Goal: Task Accomplishment & Management: Use online tool/utility

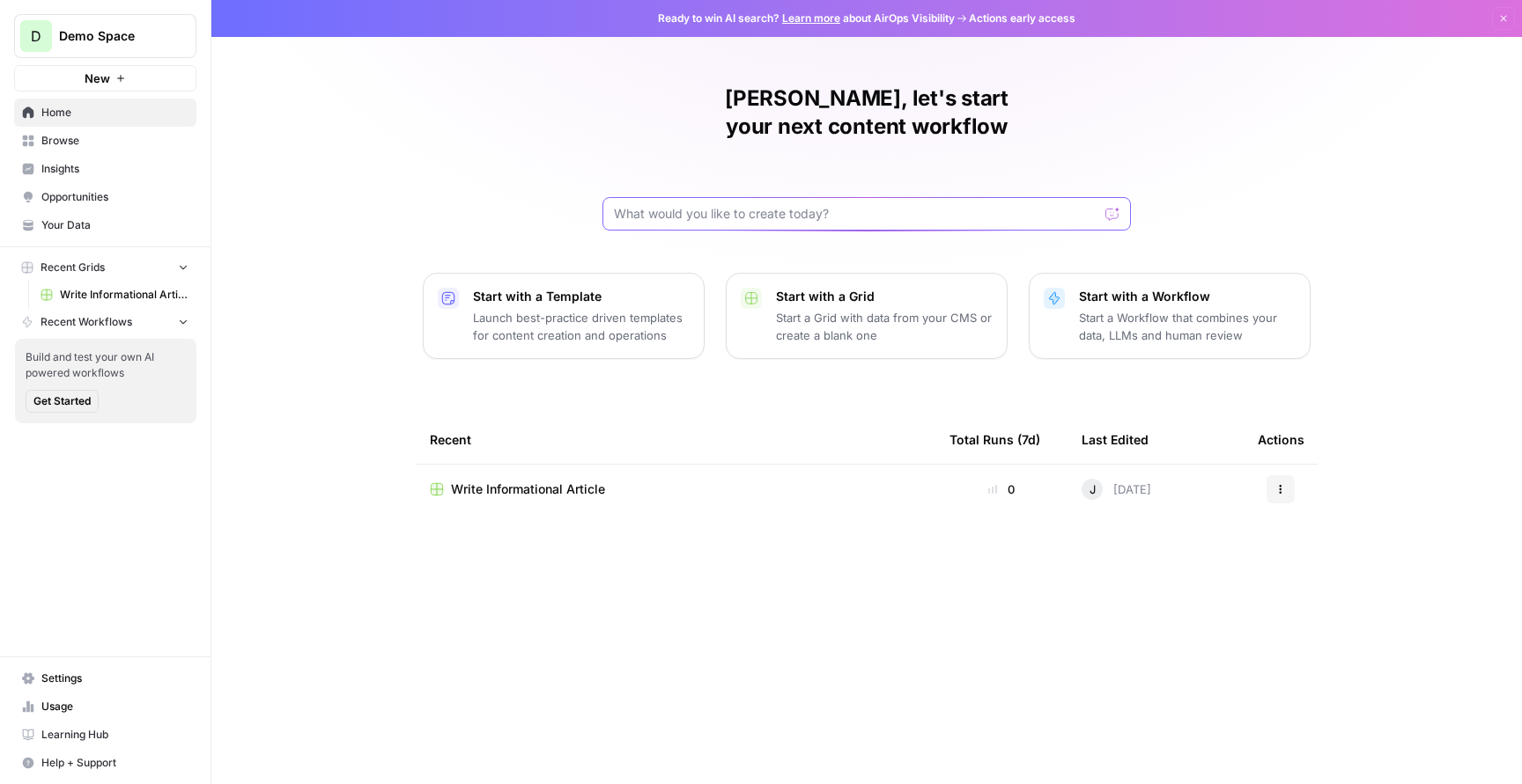
click at [722, 205] on input "text" at bounding box center [855, 213] width 484 height 17
type input "f"
type input "C"
click at [116, 74] on icon "button" at bounding box center [121, 78] width 11 height 11
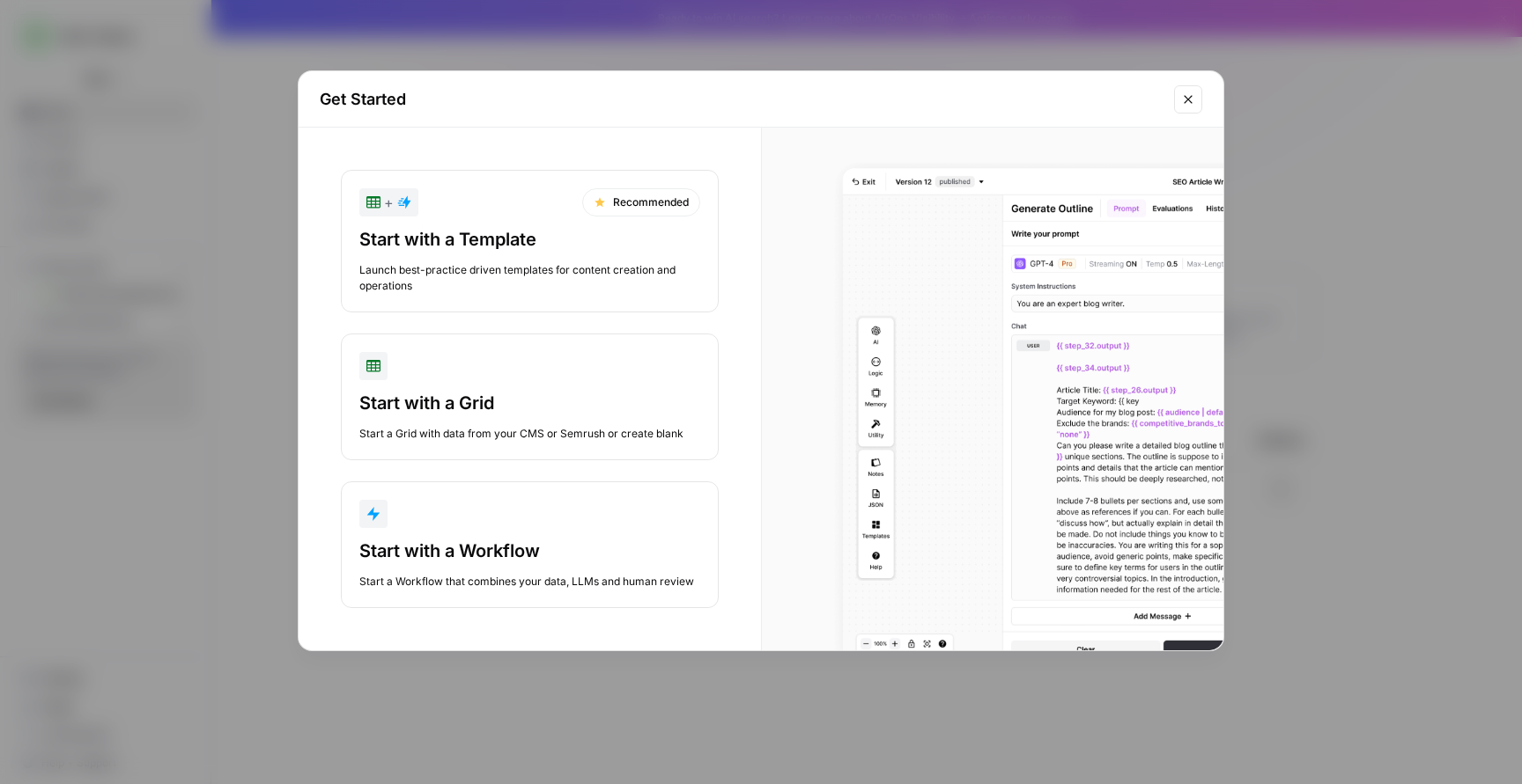
click at [575, 545] on div "Start with a Workflow" at bounding box center [530, 551] width 341 height 25
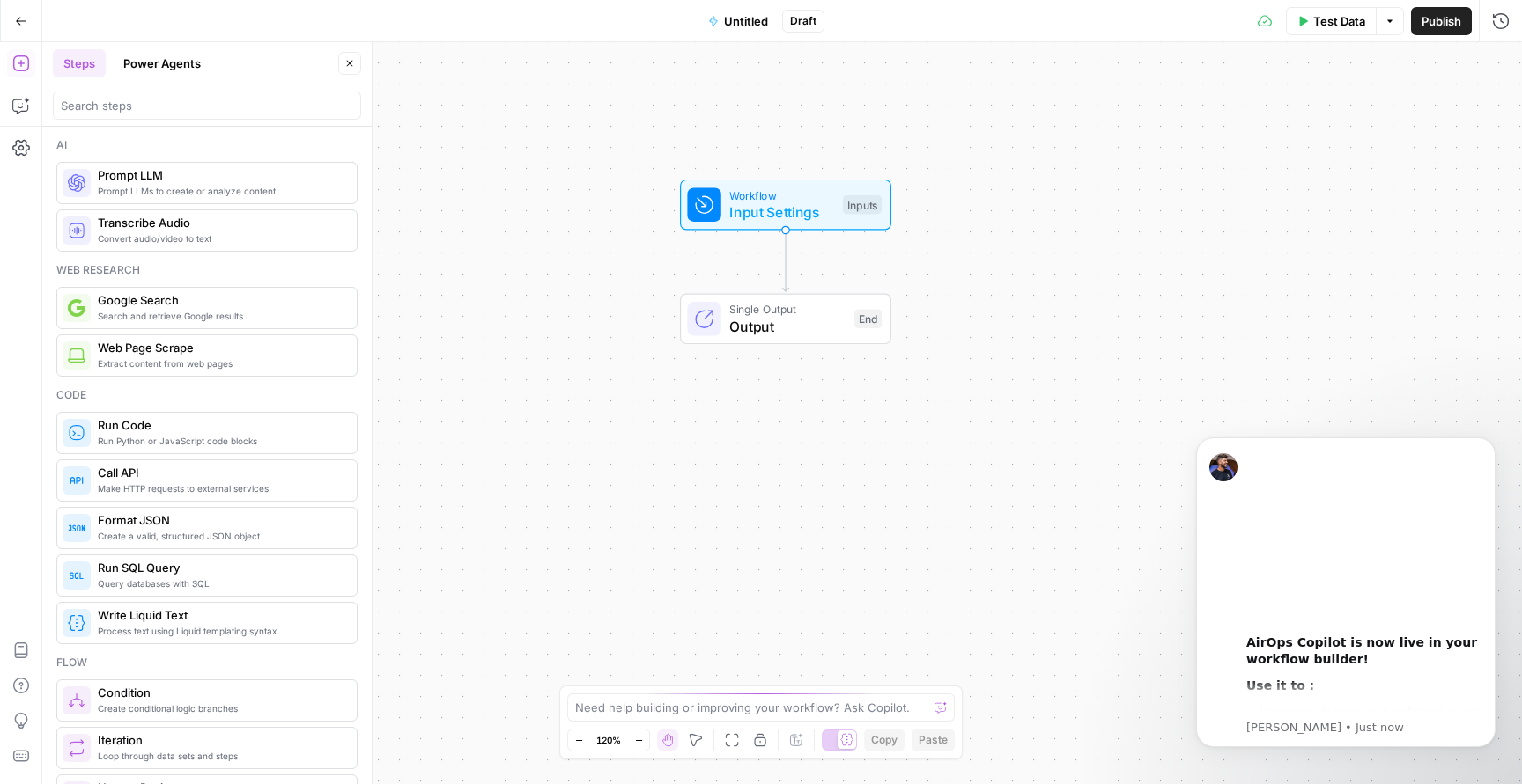
drag, startPoint x: 542, startPoint y: 441, endPoint x: 545, endPoint y: 290, distance: 151.0
click at [545, 290] on div "Workflow Input Settings Inputs Single Output Output End" at bounding box center [782, 413] width 1479 height 742
click at [756, 194] on span "Workflow" at bounding box center [782, 195] width 105 height 16
click at [1308, 127] on span "Add Field" at bounding box center [1323, 119] width 51 height 17
click at [1487, 445] on icon "Dismiss notification" at bounding box center [1490, 442] width 10 height 10
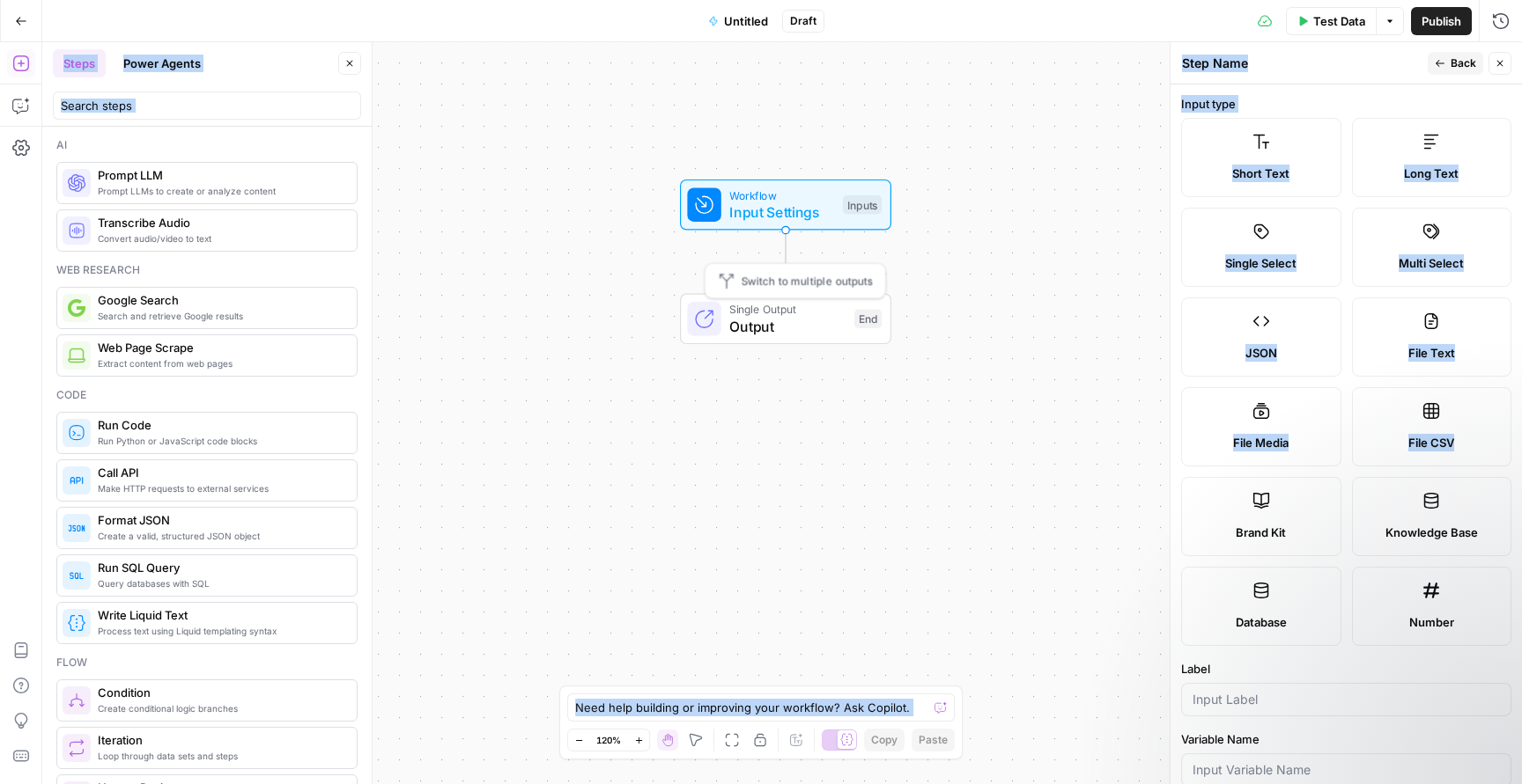
drag, startPoint x: 1251, startPoint y: 523, endPoint x: 884, endPoint y: 300, distance: 429.4
click at [884, 300] on body "D Demo Space New Home Browse Insights Opportunities Your Data Recent Grids Writ…" at bounding box center [761, 392] width 1522 height 784
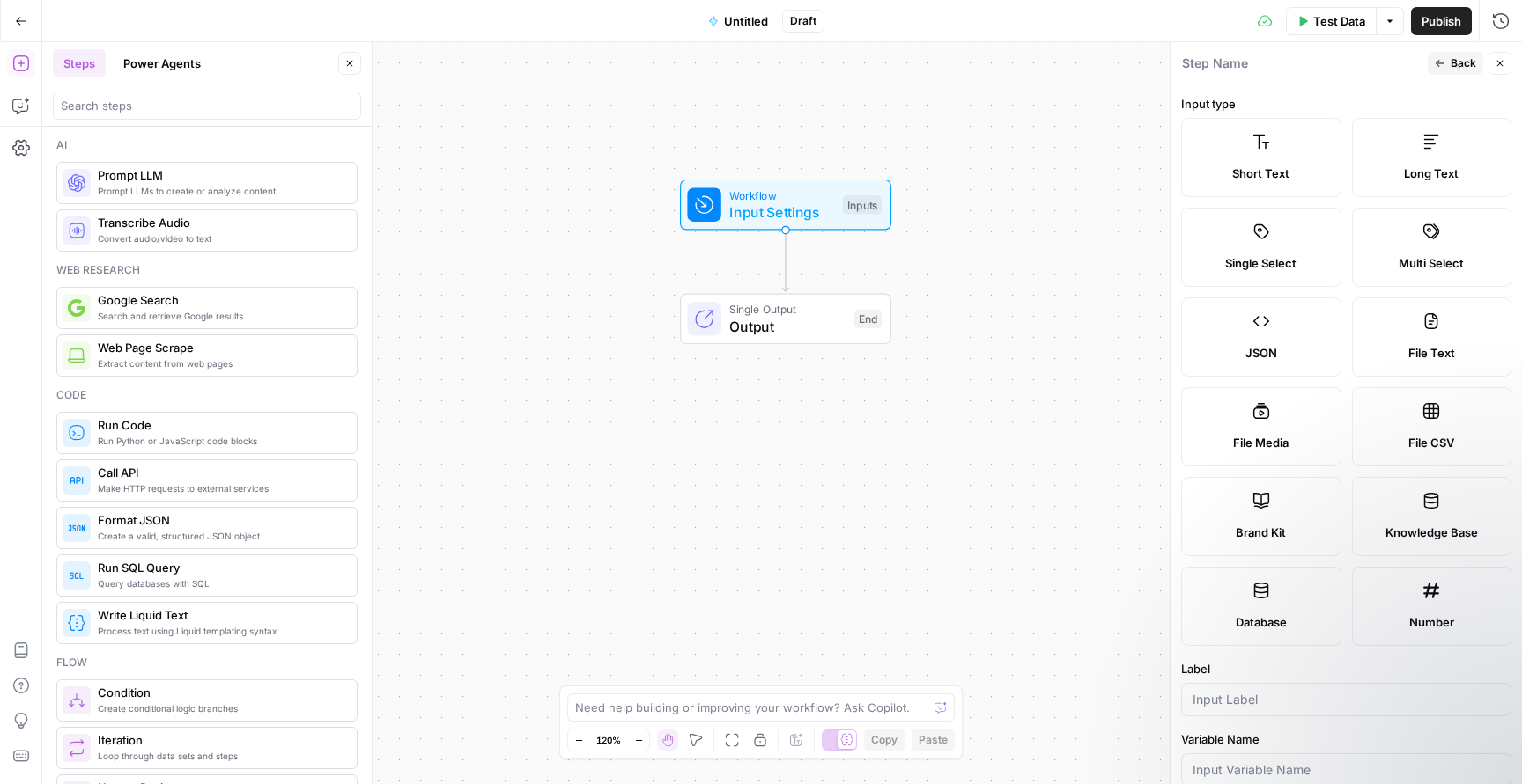
click at [1294, 497] on label "Brand Kit" at bounding box center [1261, 516] width 160 height 79
type input "Brand Kit"
type input "brand_kit"
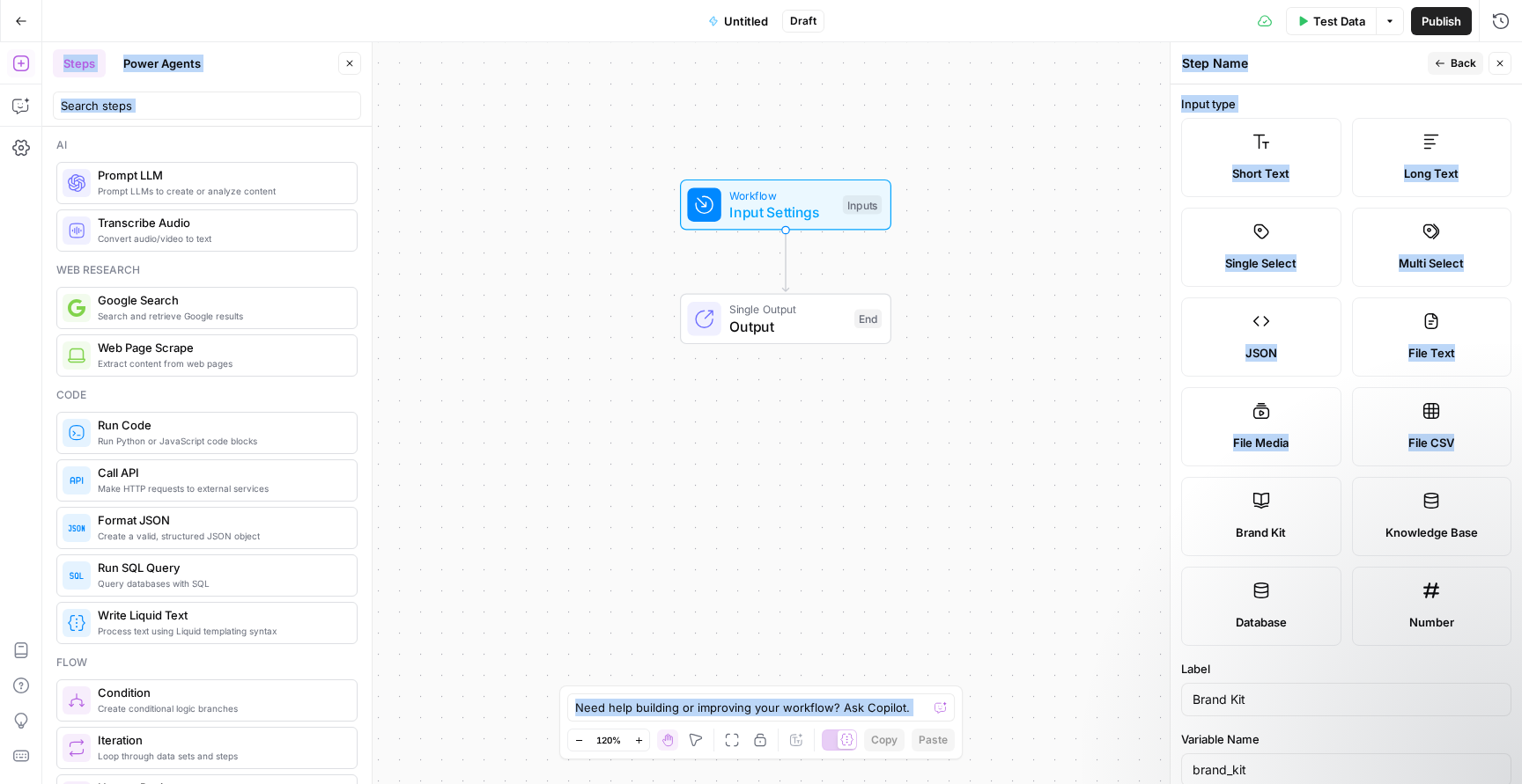
drag, startPoint x: 1267, startPoint y: 508, endPoint x: 1100, endPoint y: 455, distance: 175.2
click at [1100, 455] on body "D Demo Space New Home Browse Insights Opportunities Your Data Recent Grids Writ…" at bounding box center [761, 392] width 1522 height 784
click at [1100, 455] on div "Workflow Input Settings Inputs Single Output Output End" at bounding box center [782, 413] width 1479 height 742
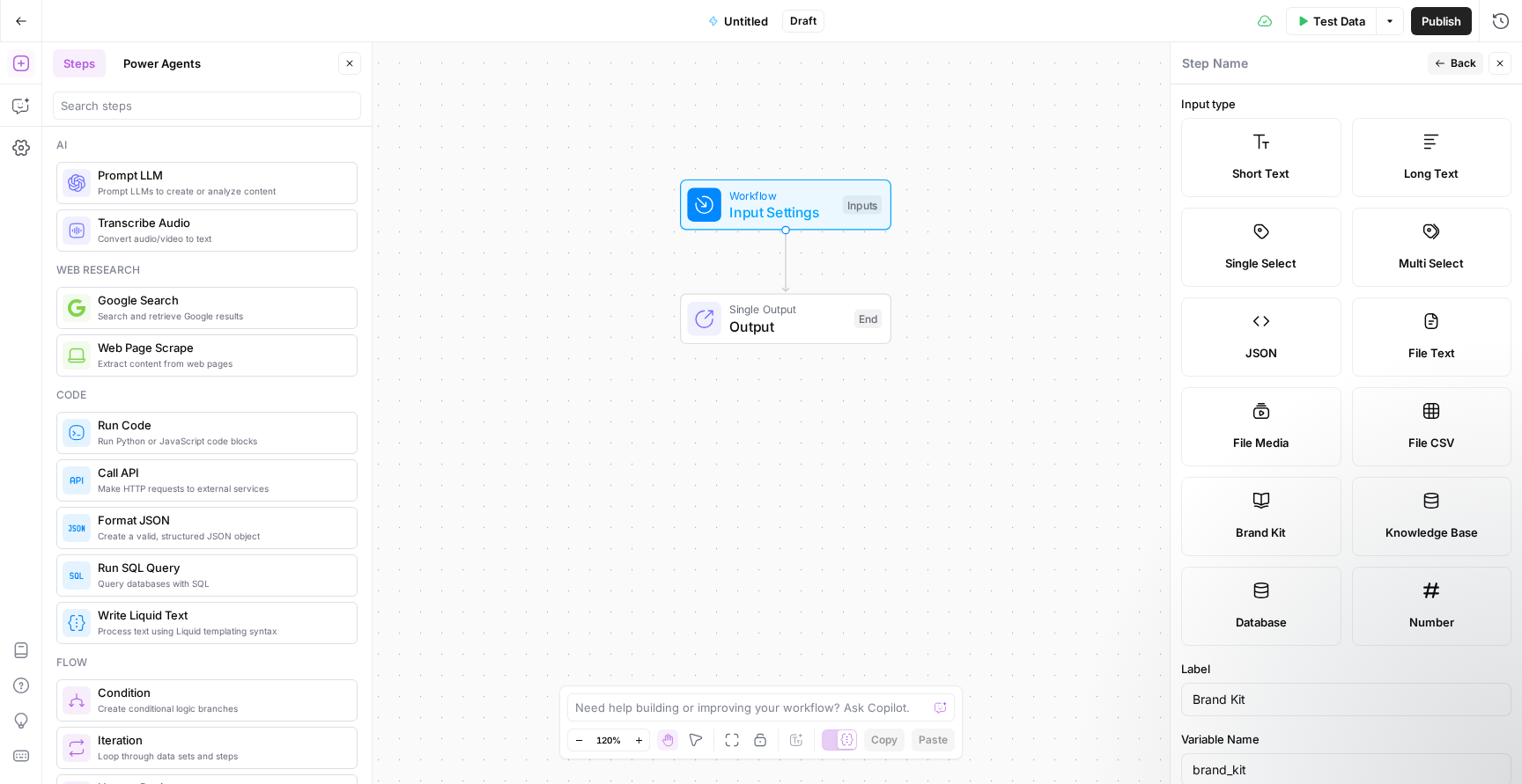
click at [1333, 508] on label "Brand Kit" at bounding box center [1261, 516] width 160 height 79
click at [1444, 59] on icon "button" at bounding box center [1440, 64] width 11 height 11
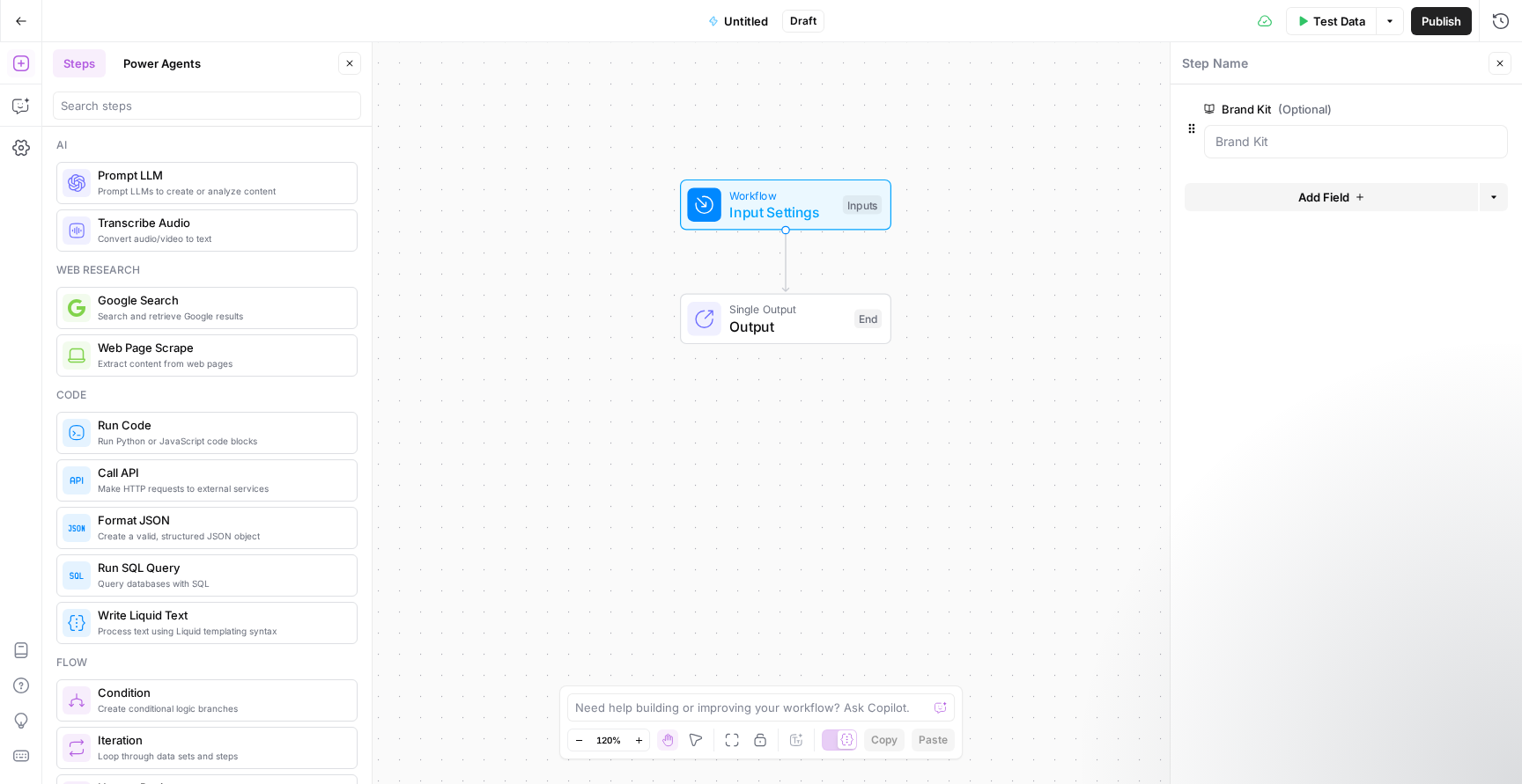
click at [1367, 151] on div at bounding box center [1355, 141] width 304 height 34
click at [1375, 195] on button "Add Field" at bounding box center [1331, 197] width 294 height 28
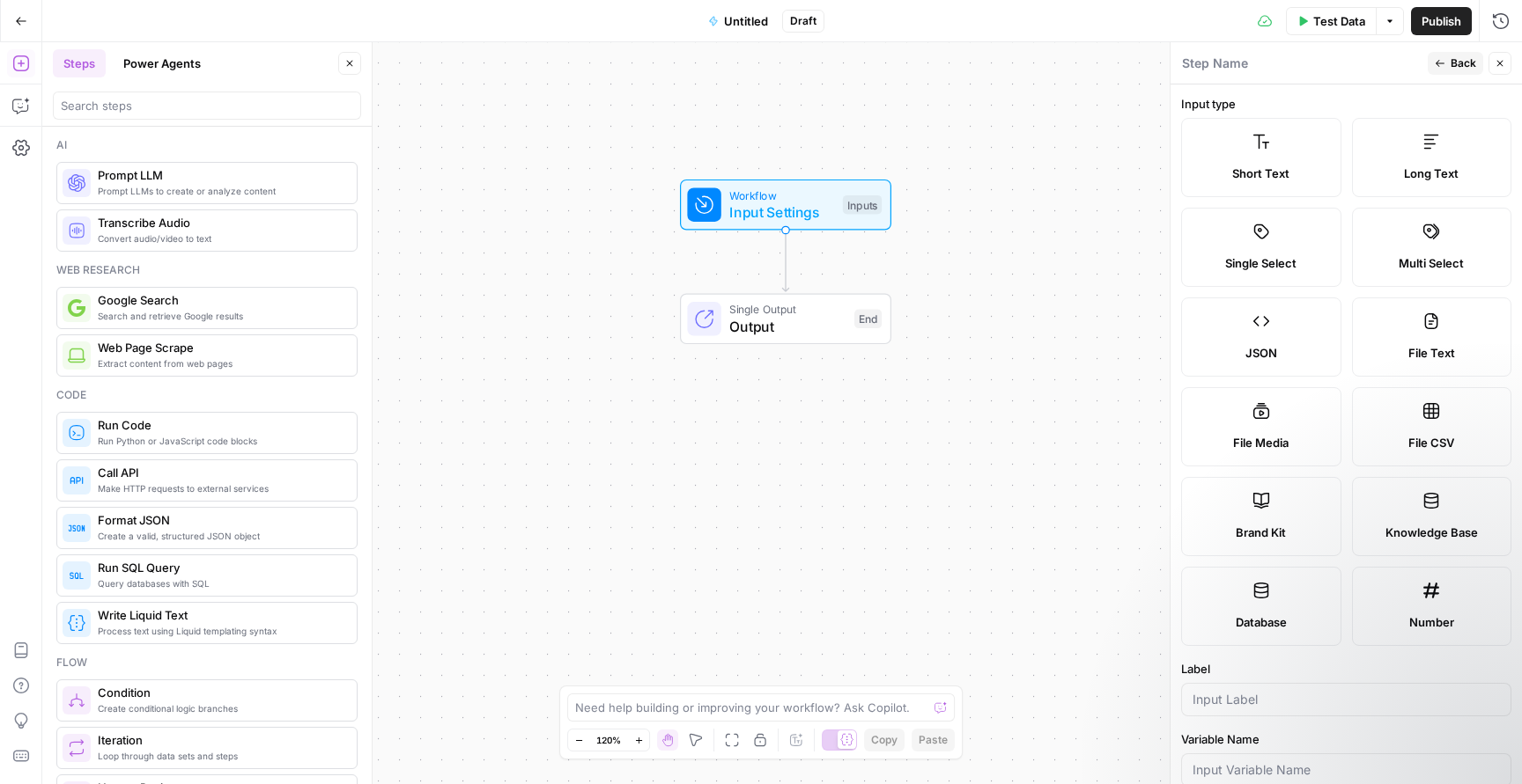
click at [1461, 64] on span "Back" at bounding box center [1463, 63] width 26 height 15
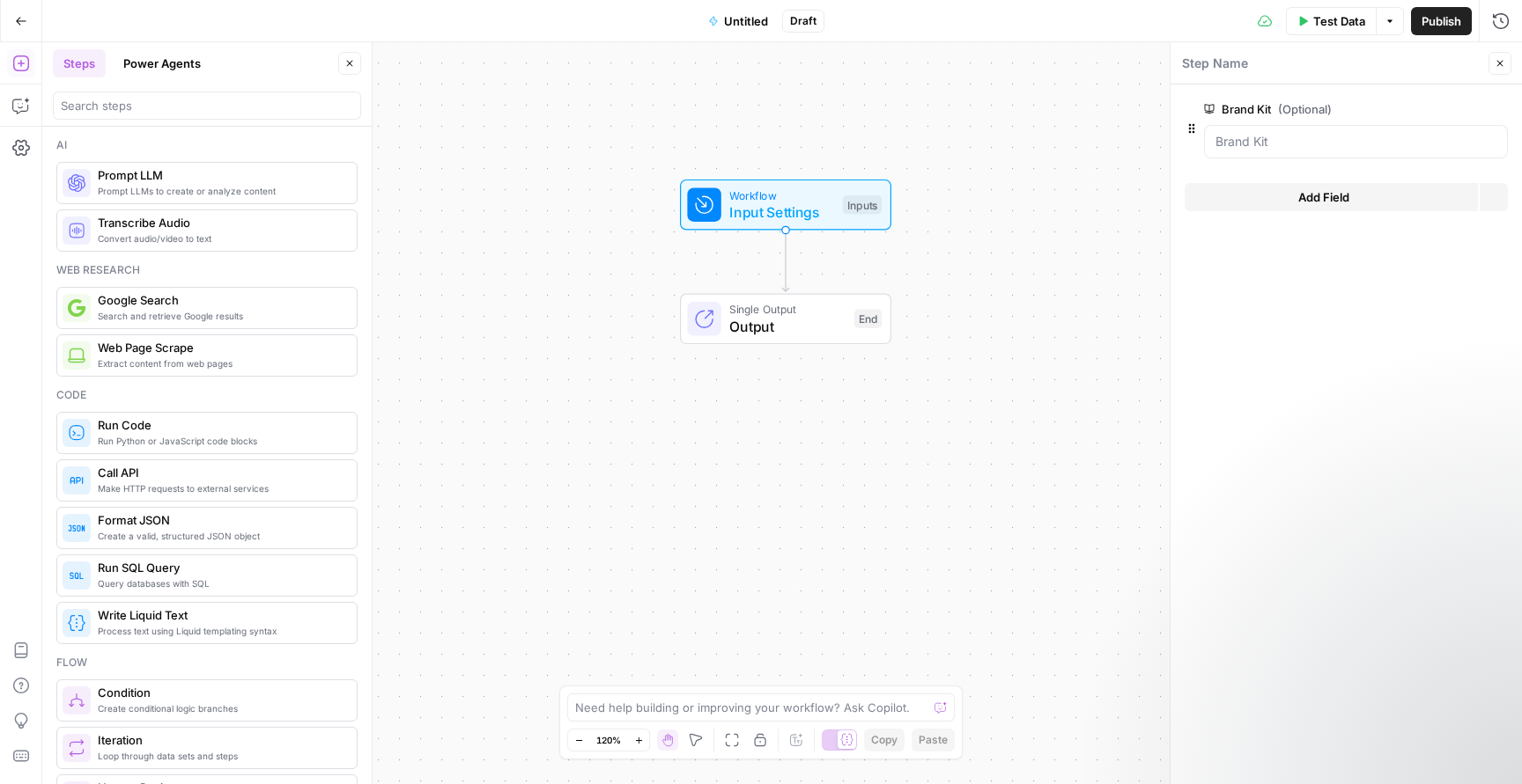
click at [1051, 247] on div "Workflow Input Settings Inputs Single Output Output End" at bounding box center [782, 413] width 1479 height 742
click at [1259, 203] on button "Add Field" at bounding box center [1331, 197] width 294 height 28
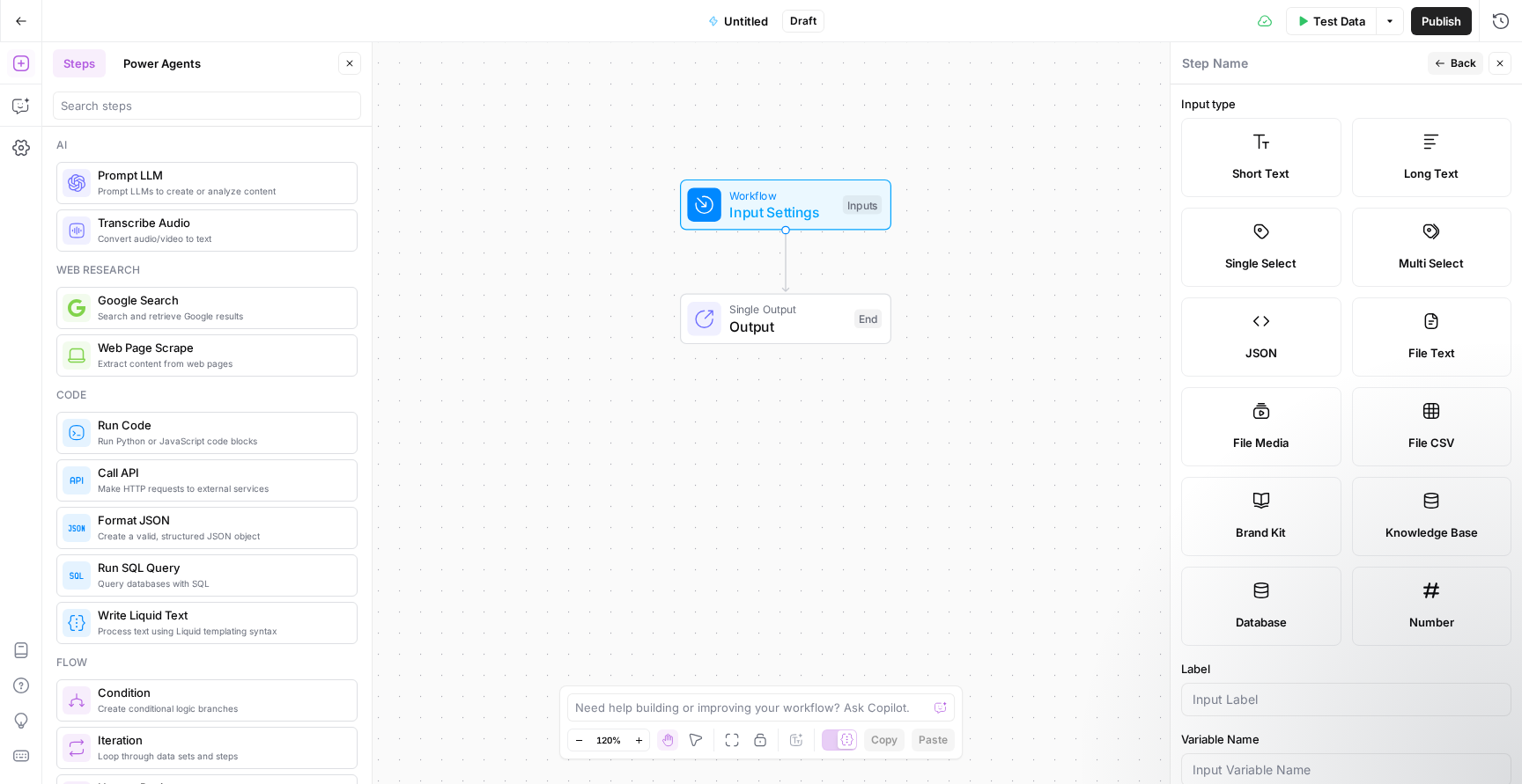
click at [25, 16] on icon "button" at bounding box center [21, 21] width 13 height 13
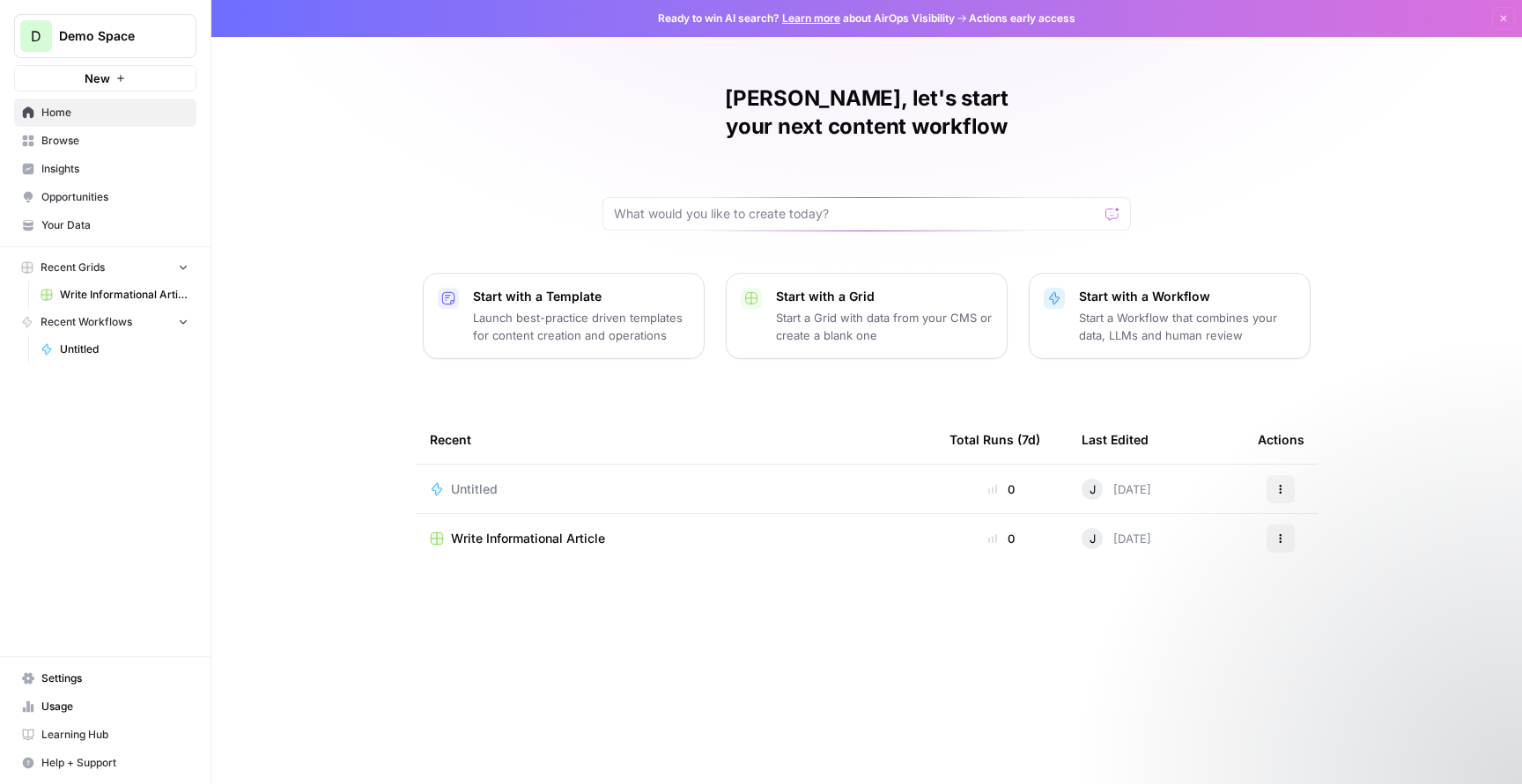
click at [750, 480] on div "Untitled" at bounding box center [675, 489] width 492 height 17
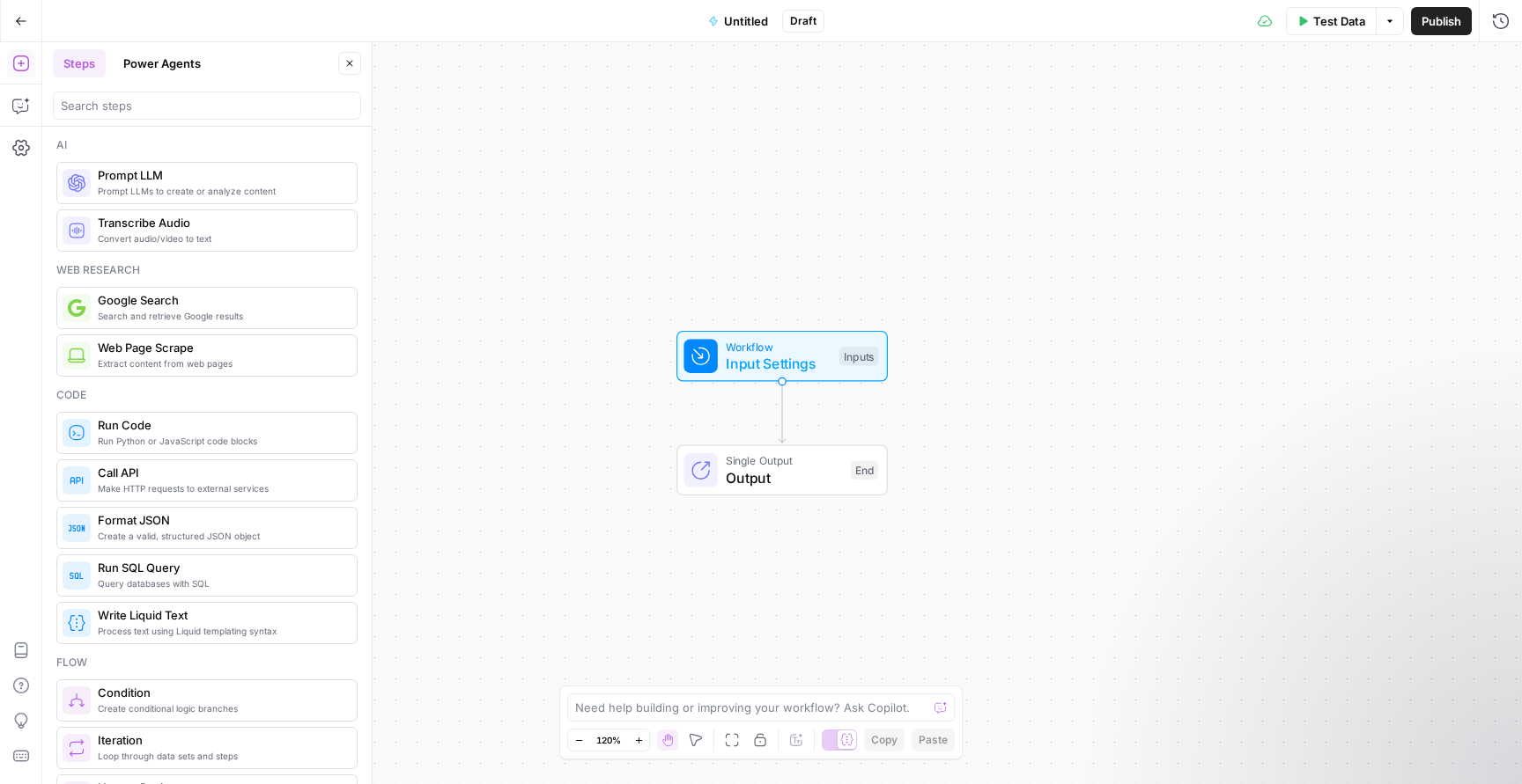
click at [25, 15] on icon "button" at bounding box center [21, 21] width 13 height 13
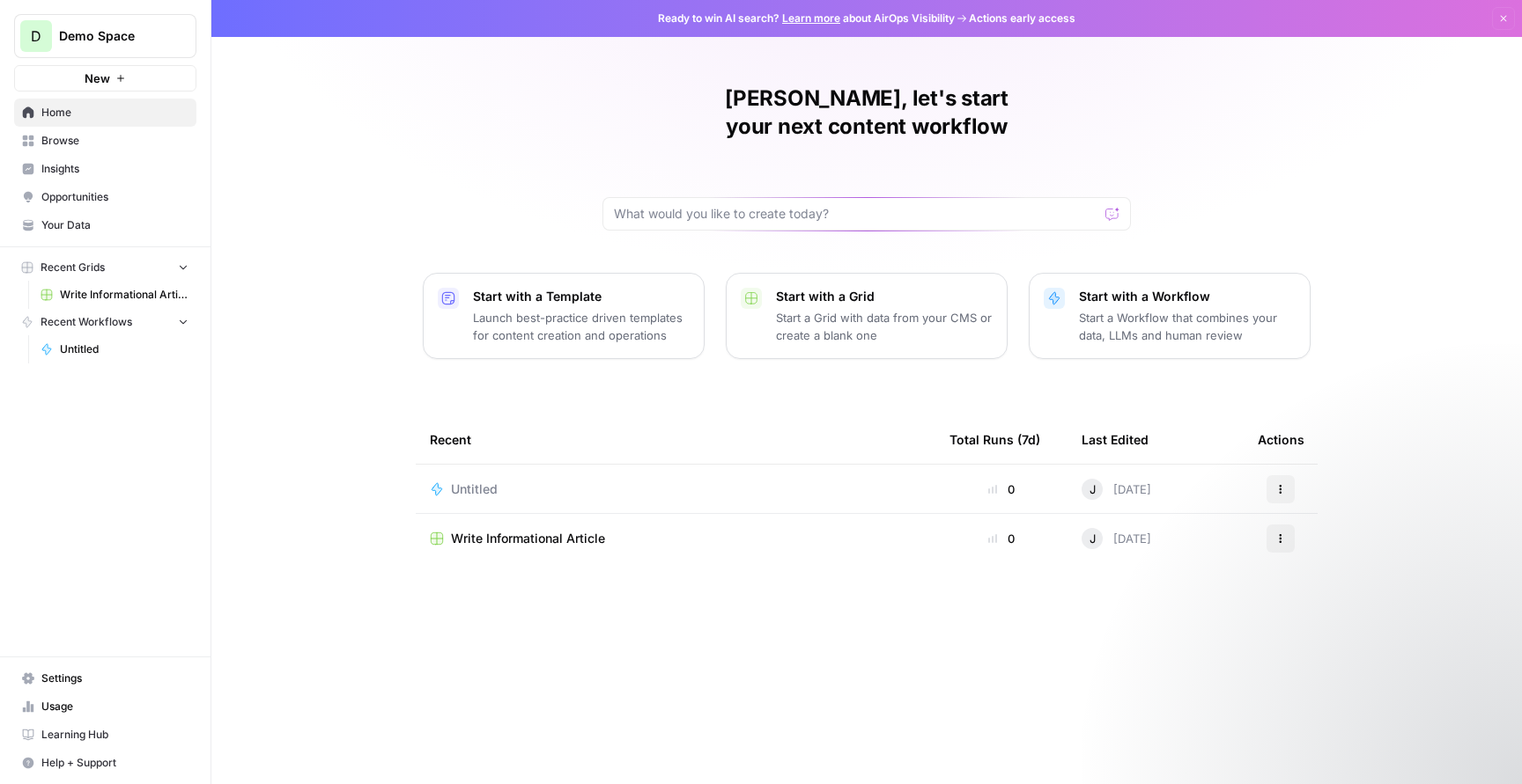
click at [79, 226] on span "Your Data" at bounding box center [114, 225] width 147 height 15
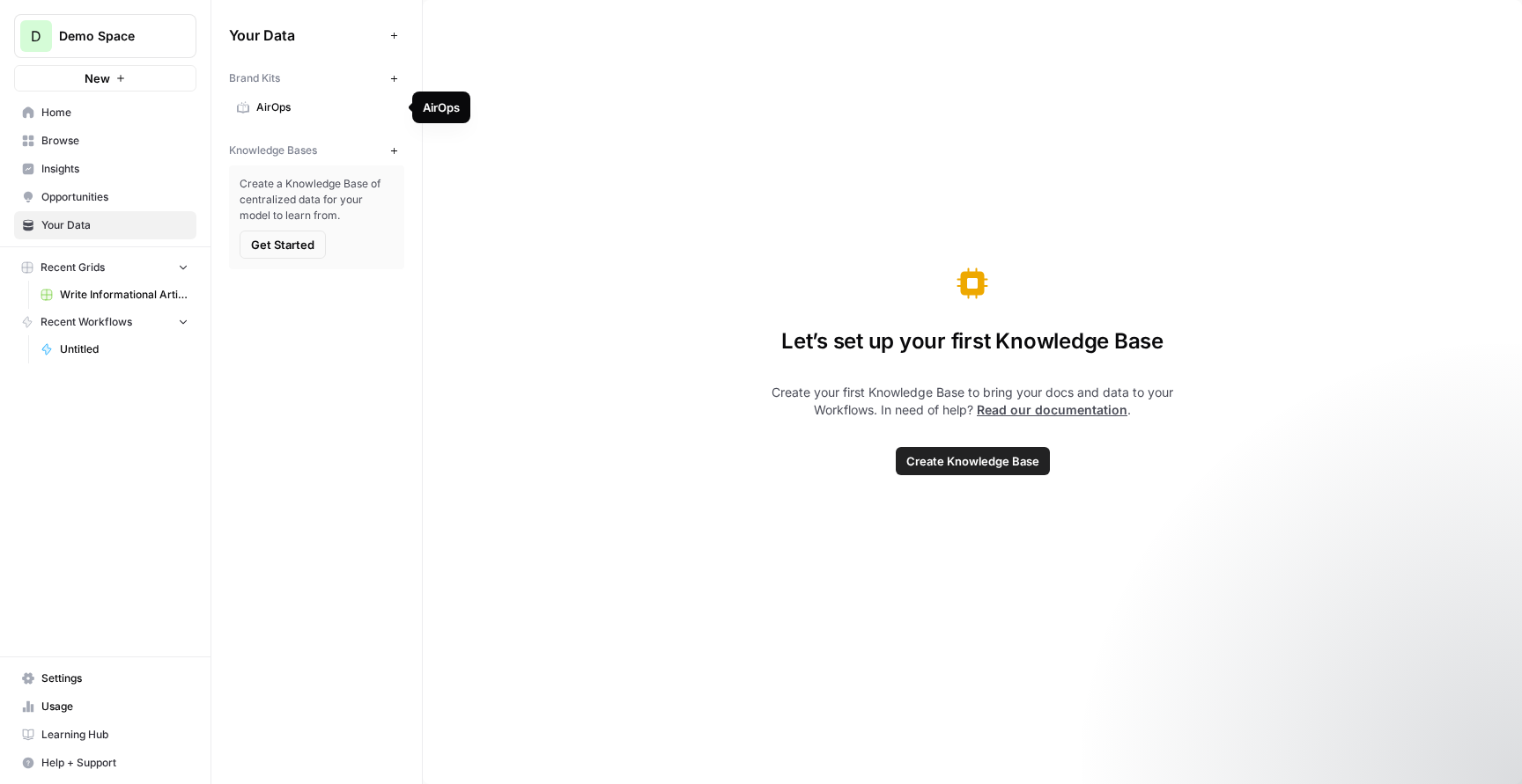
click at [279, 108] on span "AirOps" at bounding box center [326, 107] width 140 height 15
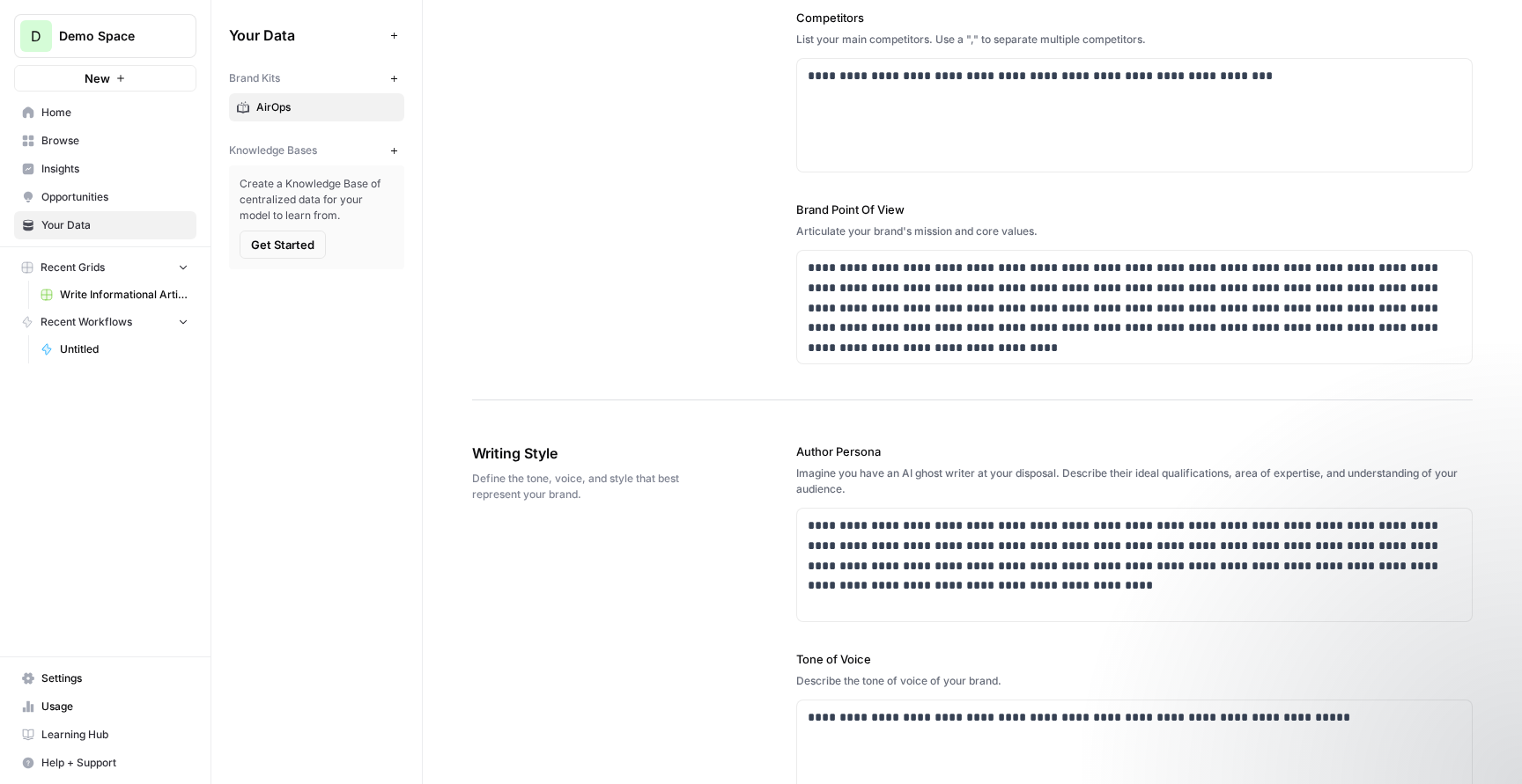
scroll to position [373, 0]
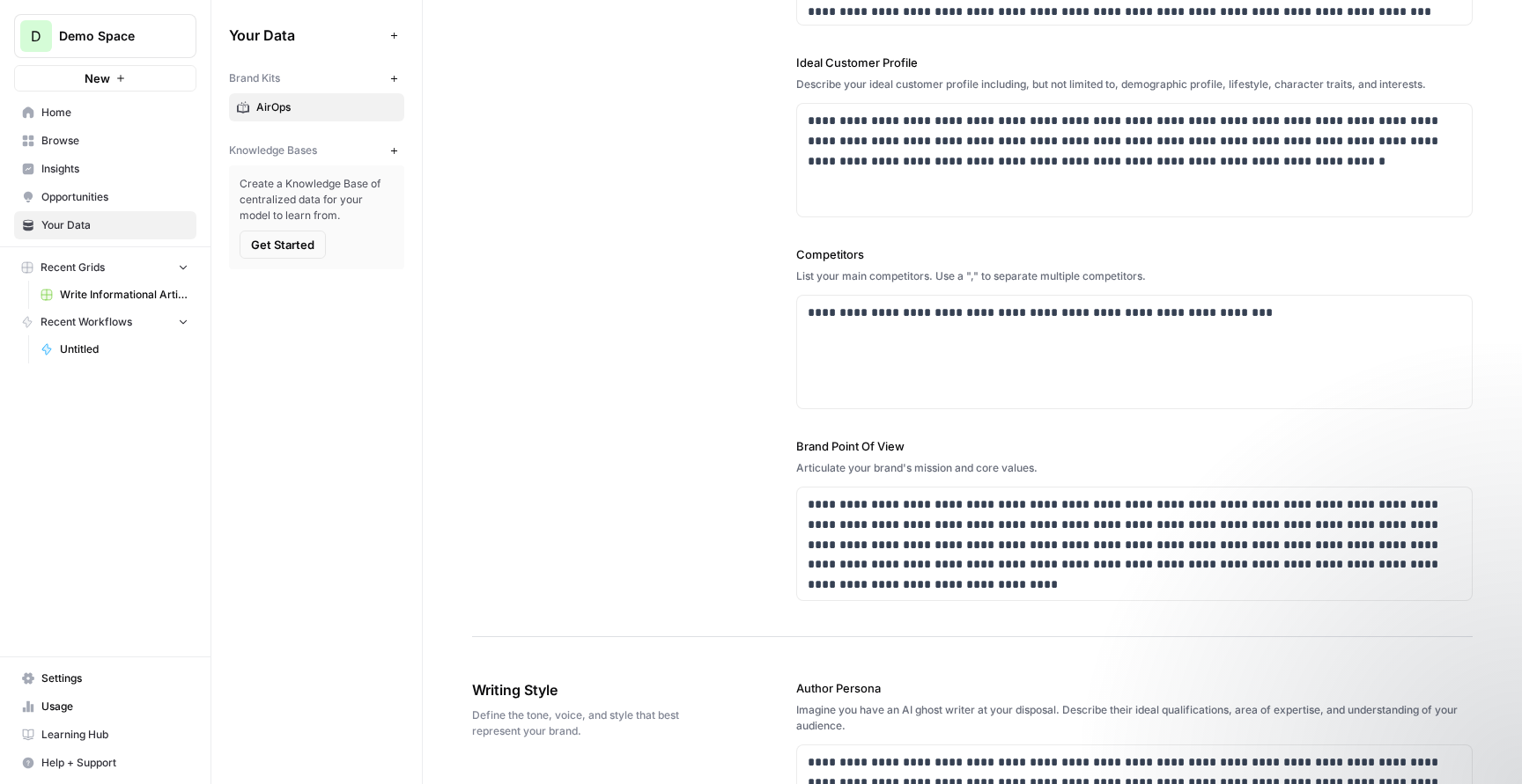
click at [122, 113] on span "Home" at bounding box center [114, 112] width 147 height 15
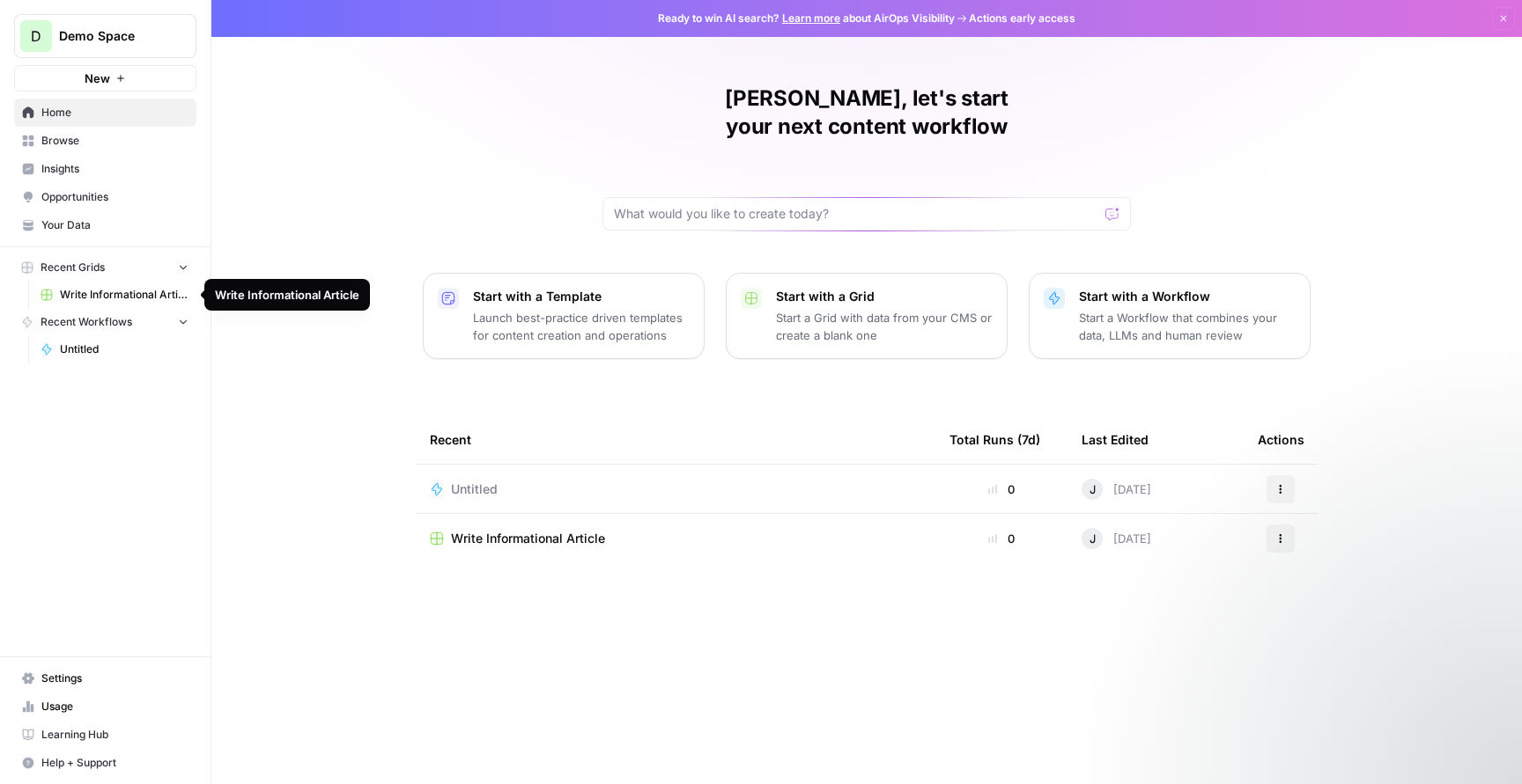
click at [112, 353] on span "Untitled" at bounding box center [124, 349] width 129 height 15
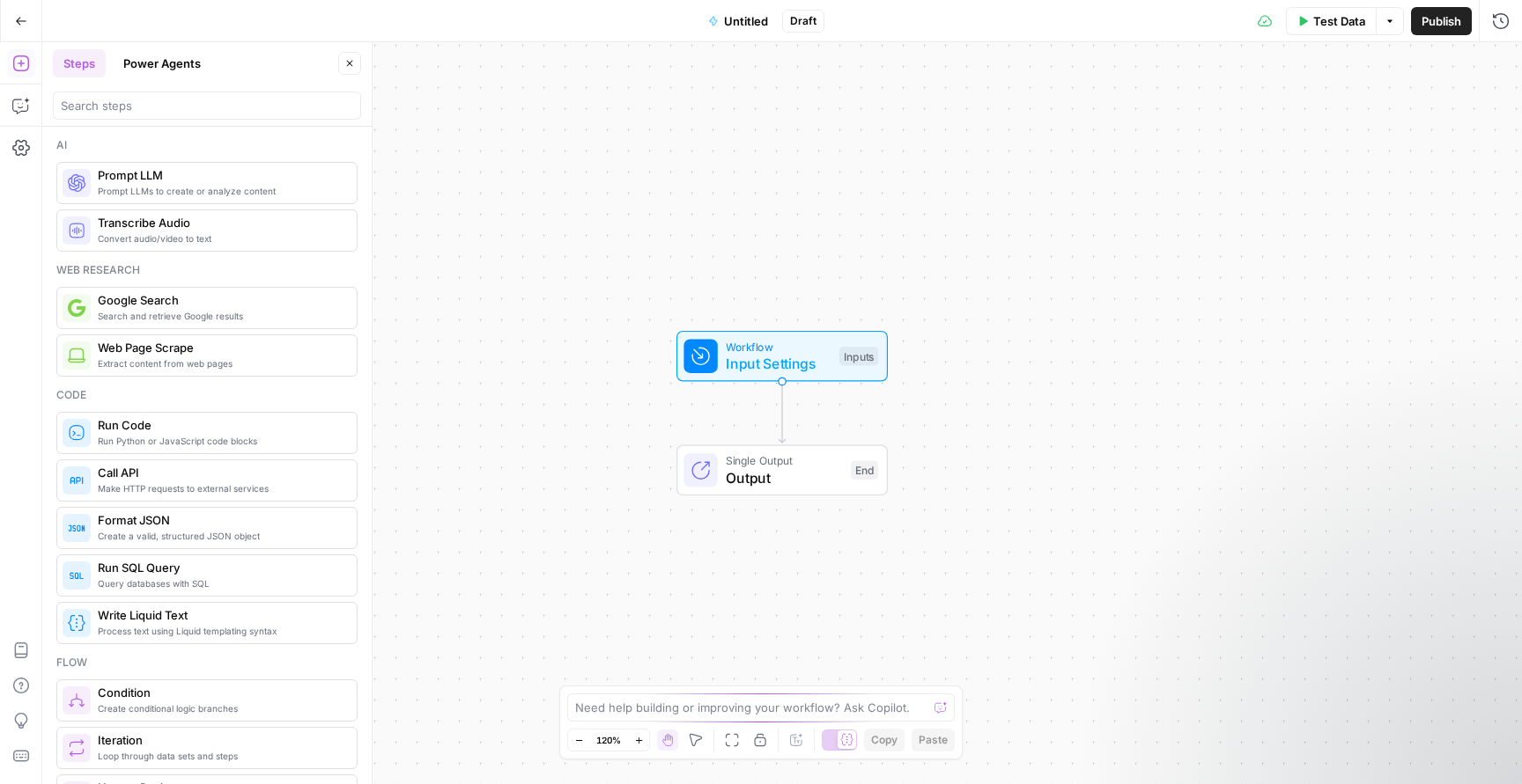
click at [772, 475] on span "Output" at bounding box center [783, 478] width 116 height 21
click at [1396, 121] on div "When this workflow runs, the output will come from the final step" at bounding box center [1345, 118] width 302 height 32
click at [776, 490] on div "Single Output Output End Switch to multiple outputs" at bounding box center [782, 471] width 212 height 51
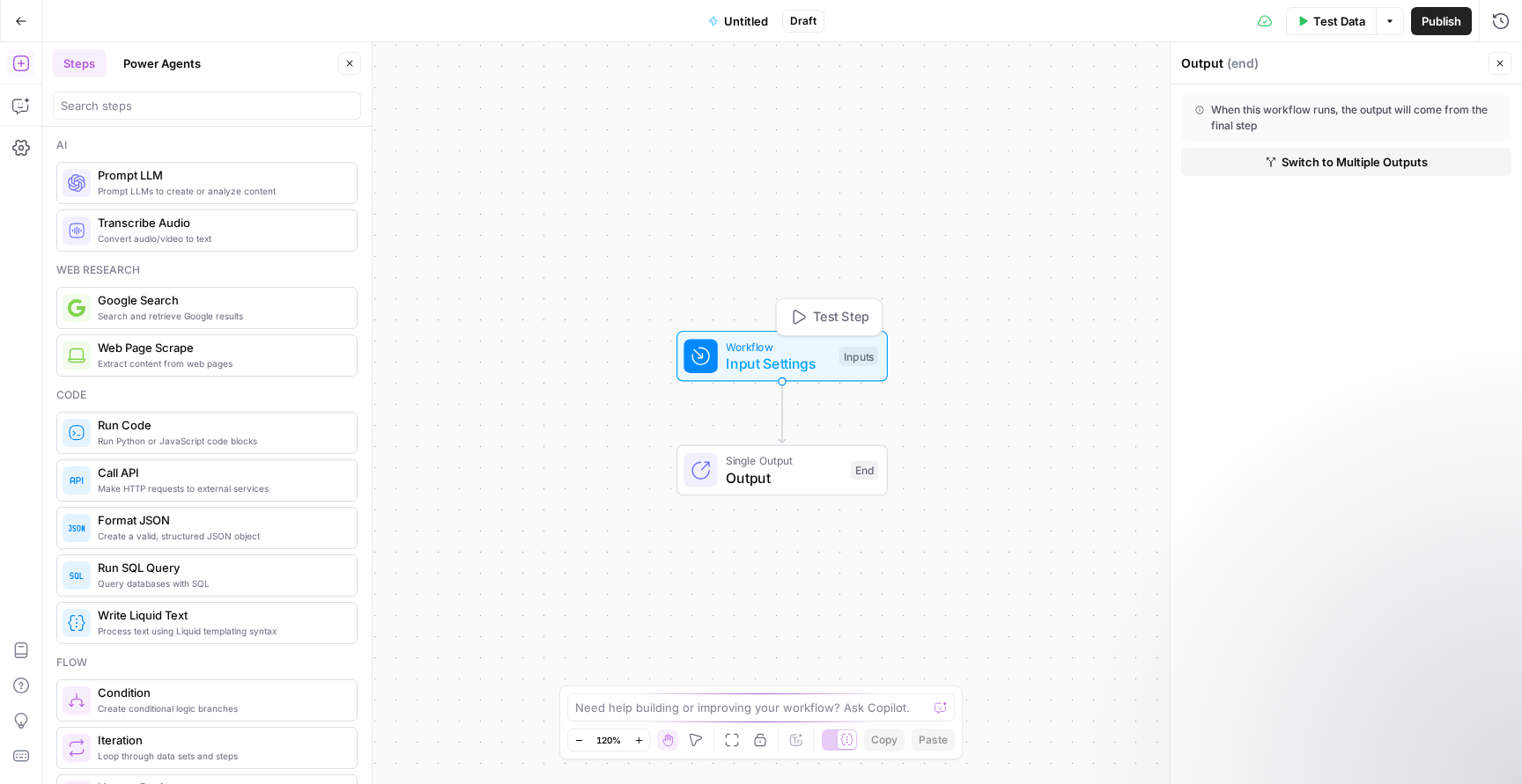
click at [789, 356] on span "Input Settings" at bounding box center [778, 363] width 105 height 21
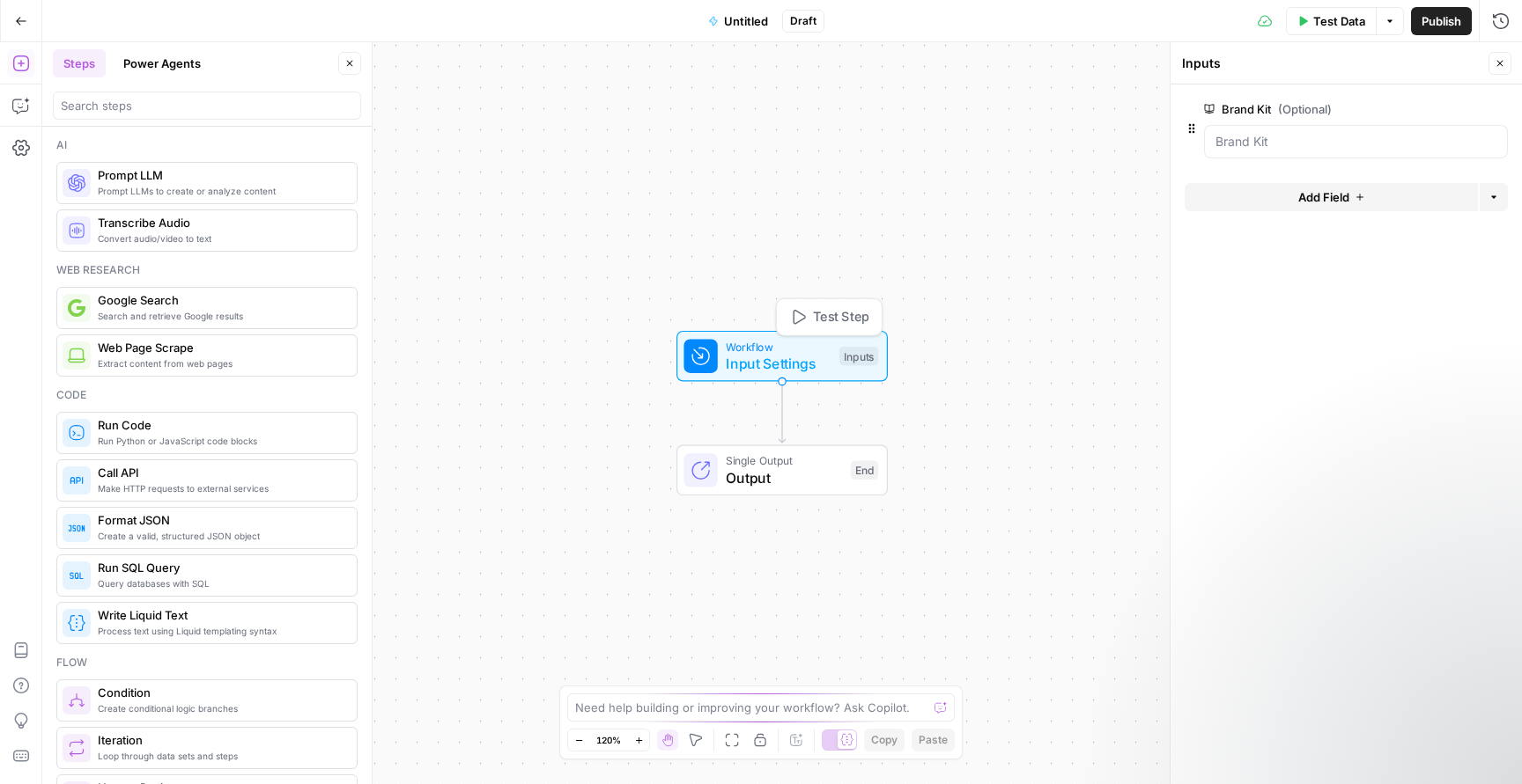
click at [805, 315] on icon "button" at bounding box center [797, 317] width 16 height 16
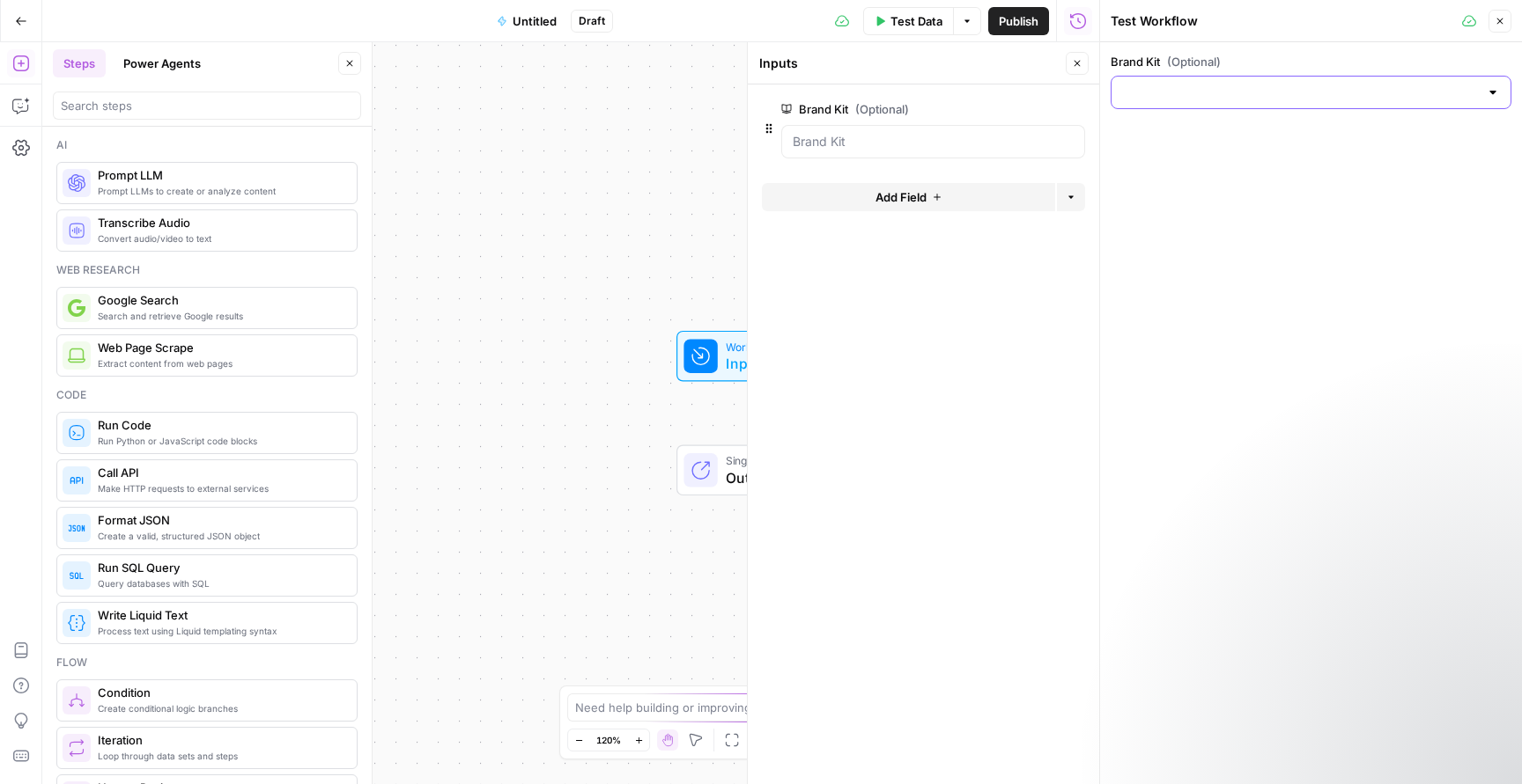
click at [1312, 90] on input "Brand Kit (Optional)" at bounding box center [1299, 92] width 357 height 17
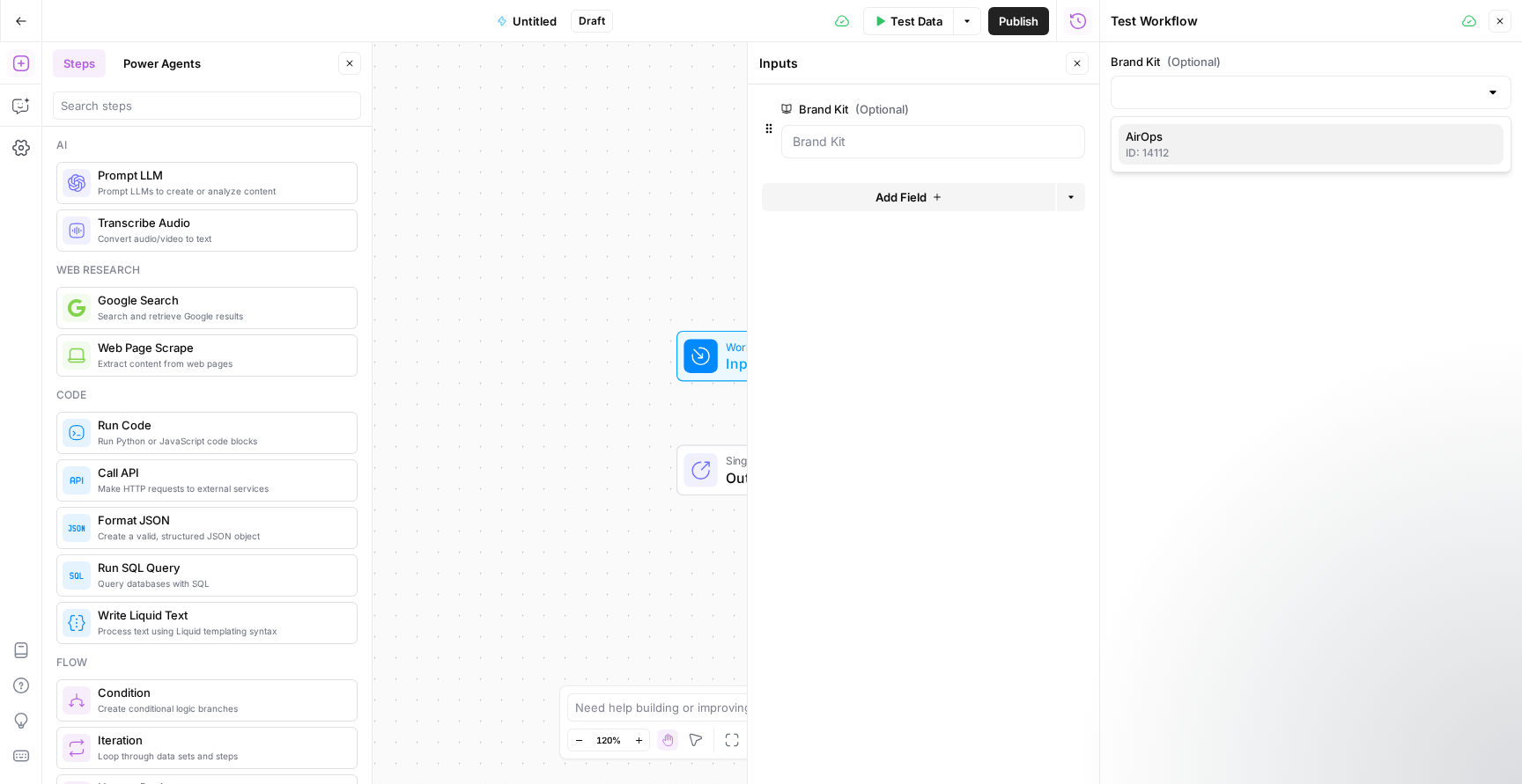
click at [1309, 143] on span "AirOps" at bounding box center [1307, 136] width 364 height 17
type input "AirOps"
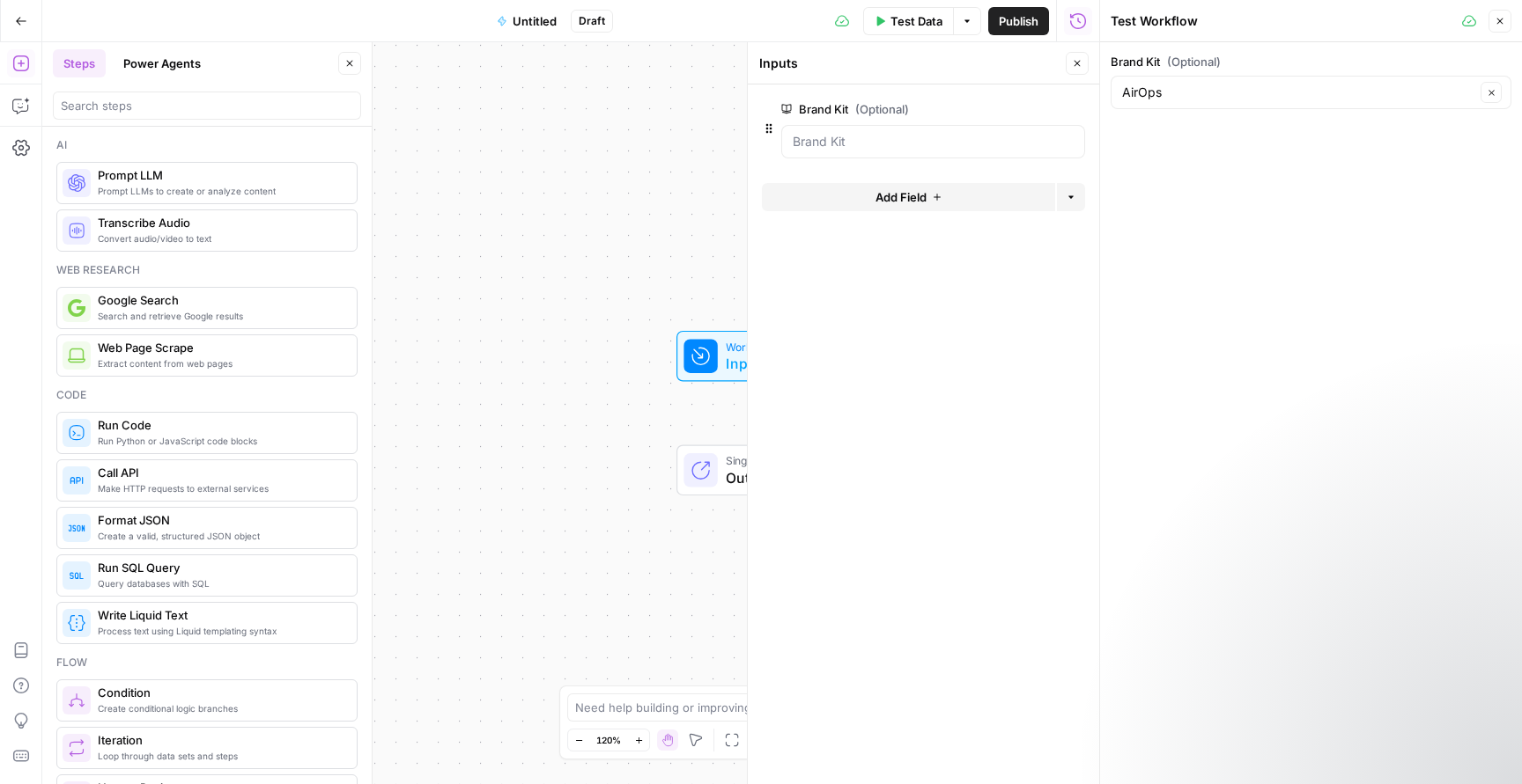
click at [1308, 201] on div "Brand Kit (Optional) AirOps Clear" at bounding box center [1310, 413] width 422 height 742
click at [875, 27] on button "Test Data" at bounding box center [907, 21] width 90 height 28
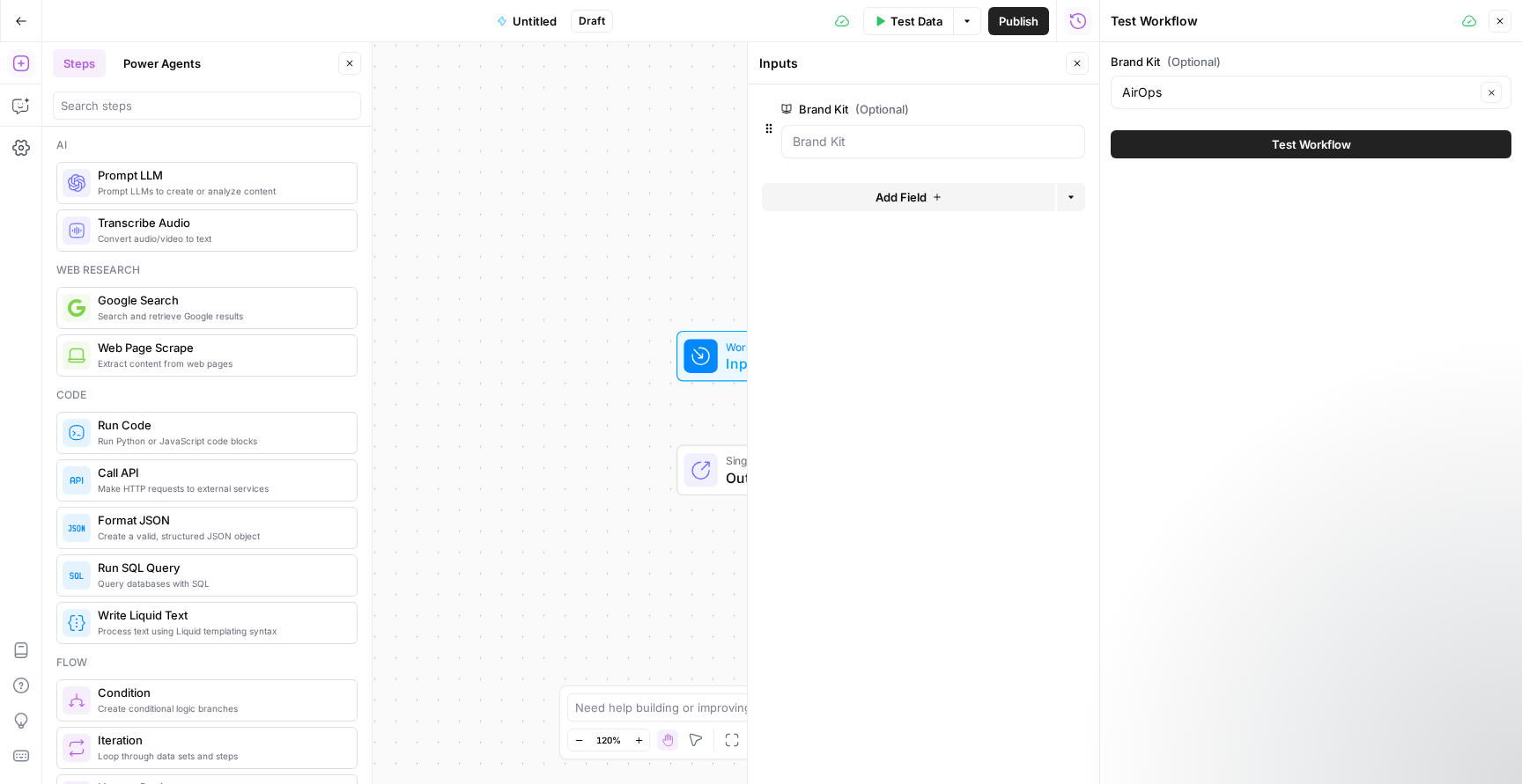
click at [1258, 150] on button "Test Workflow" at bounding box center [1310, 144] width 400 height 28
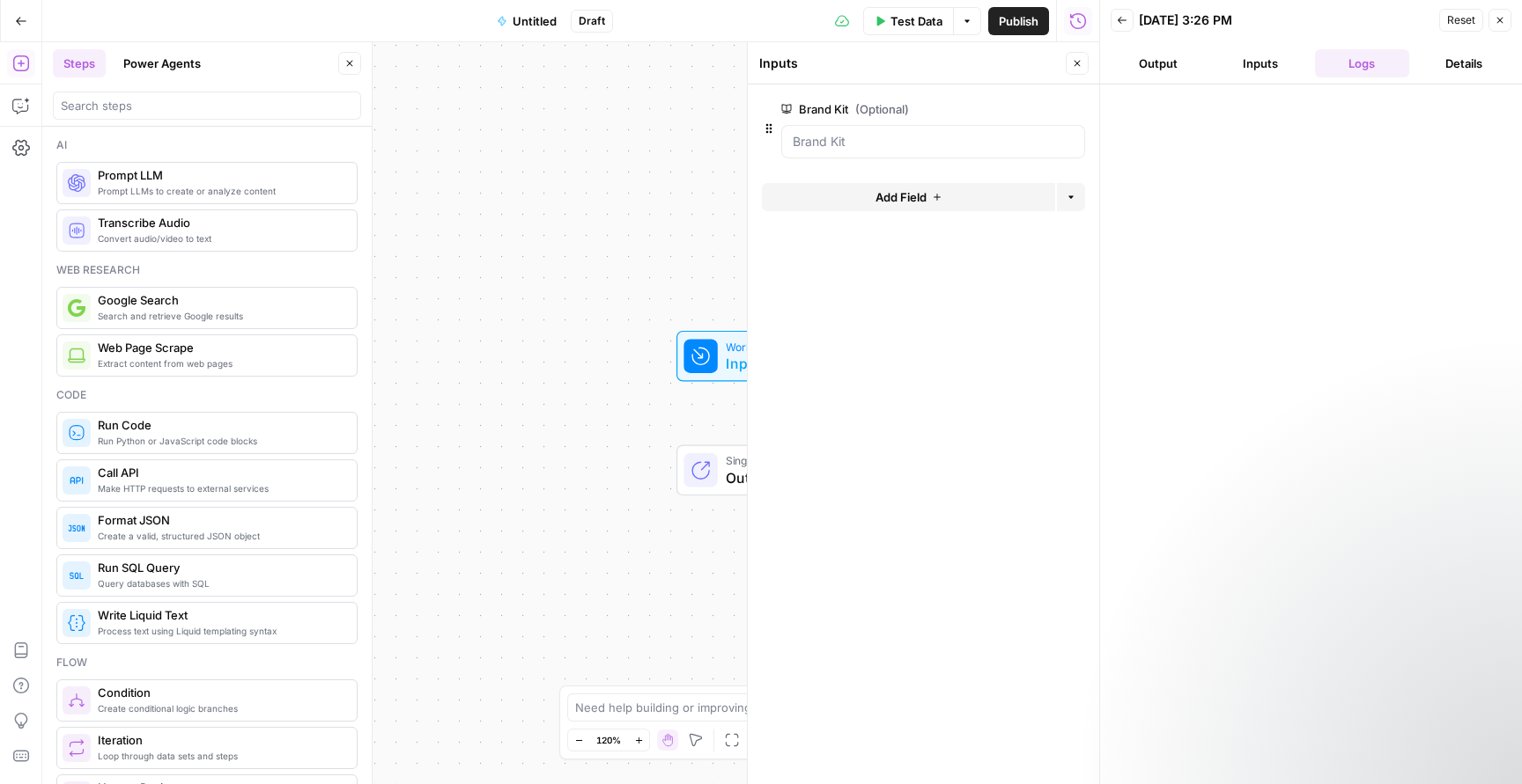
click at [1267, 68] on button "Inputs" at bounding box center [1260, 63] width 95 height 28
click at [1166, 59] on button "Output" at bounding box center [1158, 63] width 95 height 28
click at [1500, 29] on button "Close" at bounding box center [1499, 20] width 23 height 23
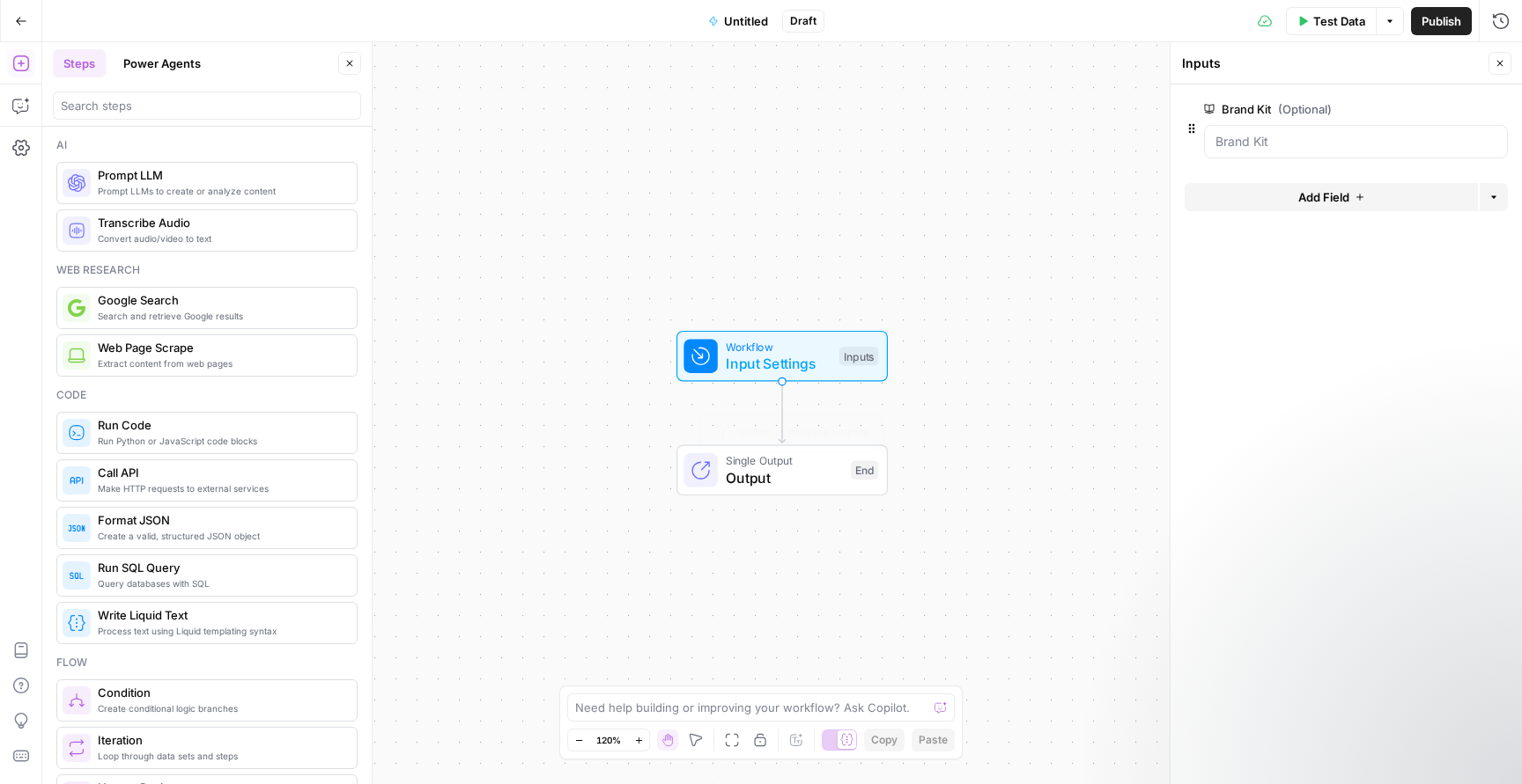
click at [816, 489] on div "Single Output Output End Switch to multiple outputs" at bounding box center [782, 471] width 212 height 51
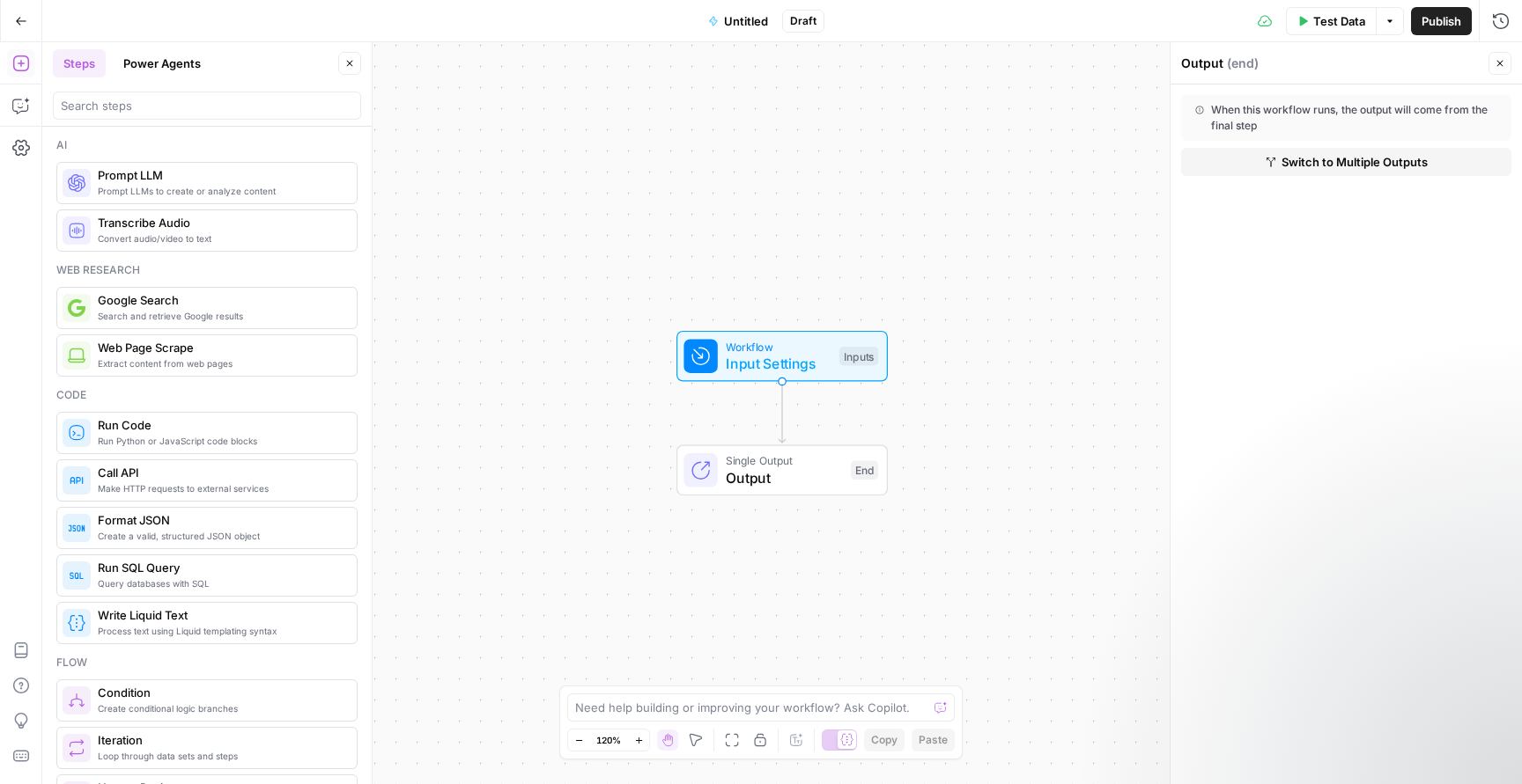
click at [1356, 111] on div "When this workflow runs, the output will come from the final step" at bounding box center [1345, 118] width 302 height 32
click at [1495, 65] on icon "button" at bounding box center [1500, 64] width 11 height 11
click at [730, 706] on div "Move M" at bounding box center [697, 706] width 72 height 31
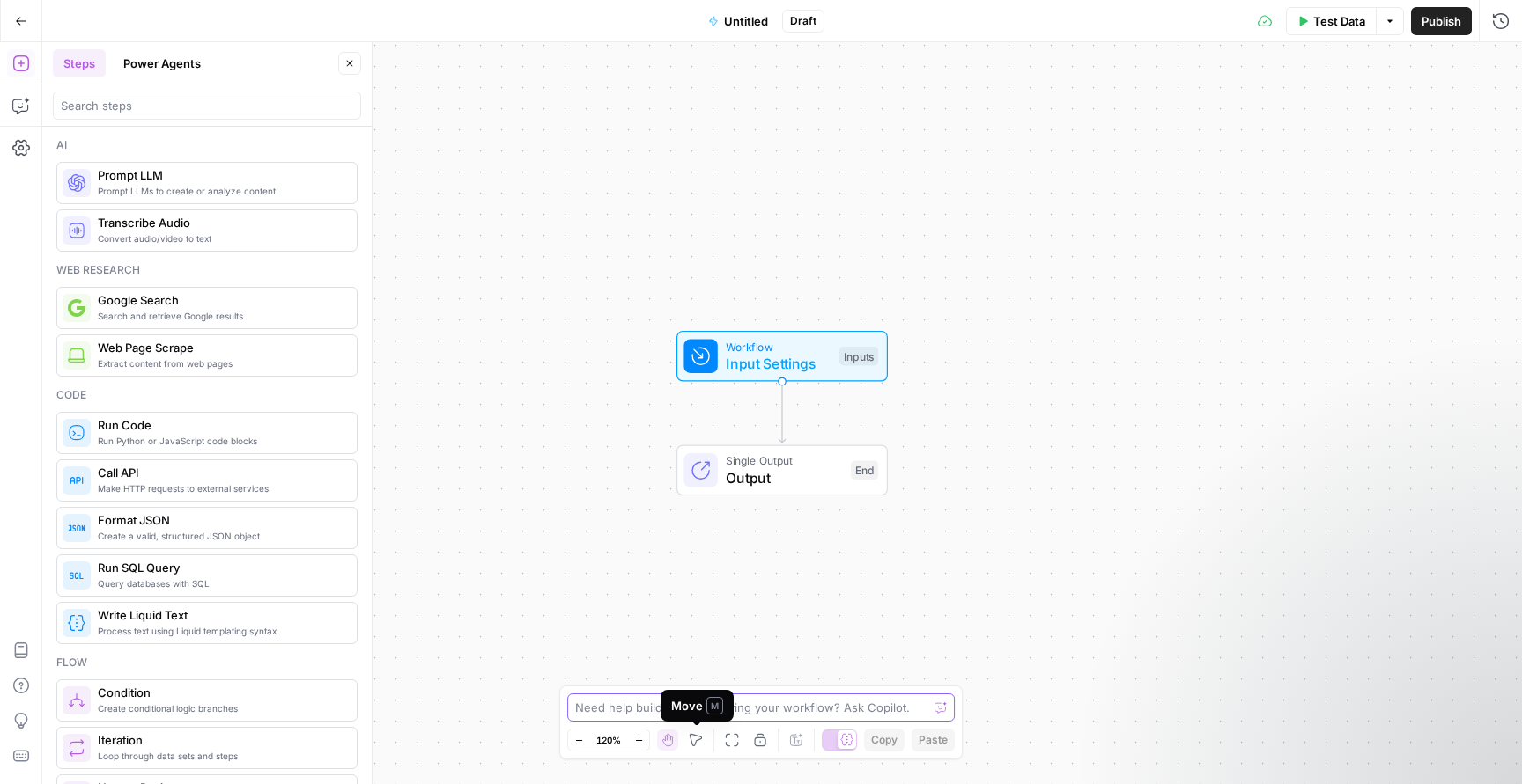
click at [820, 716] on textarea at bounding box center [751, 707] width 352 height 17
type textarea "K"
type textarea "I want this to create an article using webinar materials"
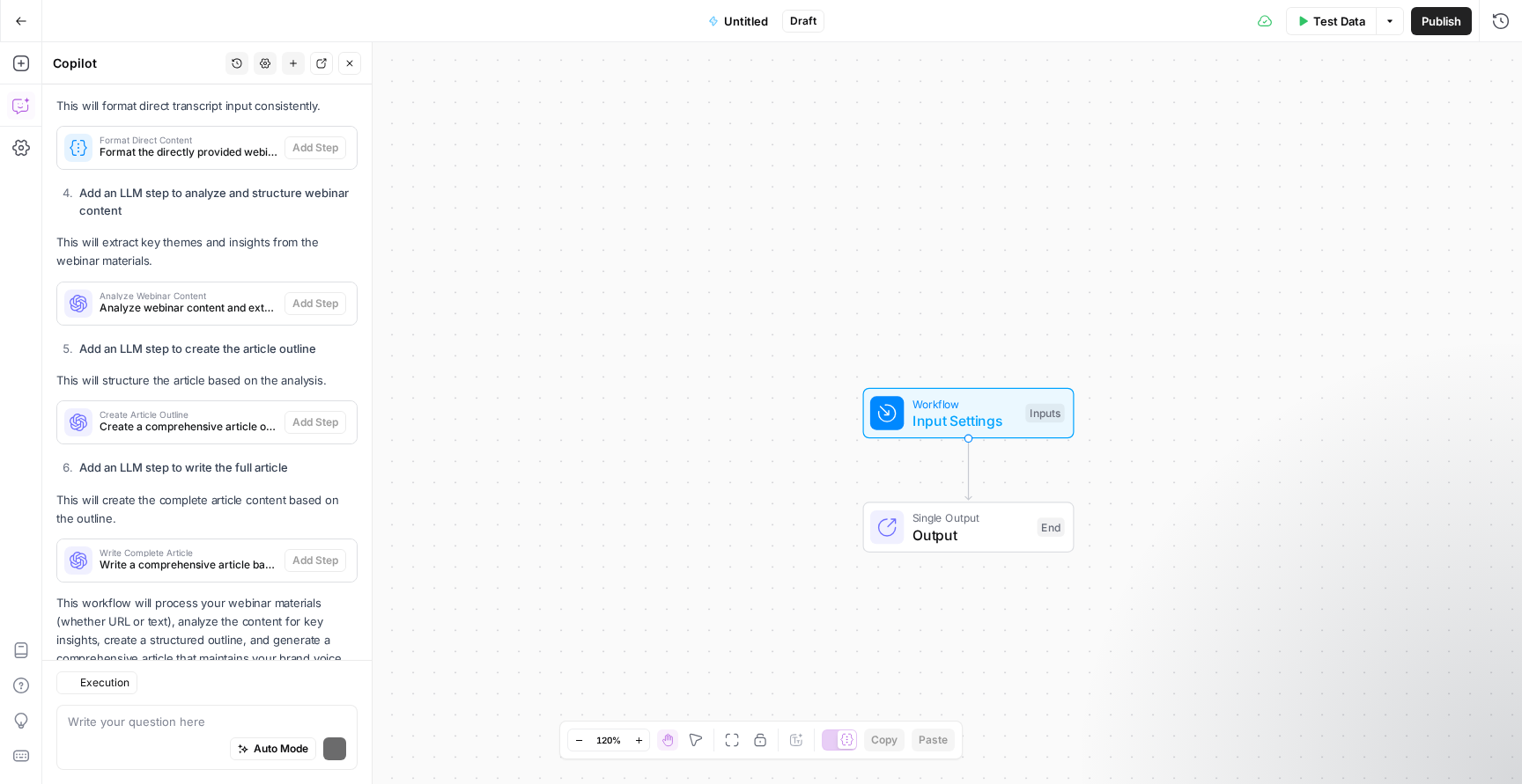
scroll to position [1235, 0]
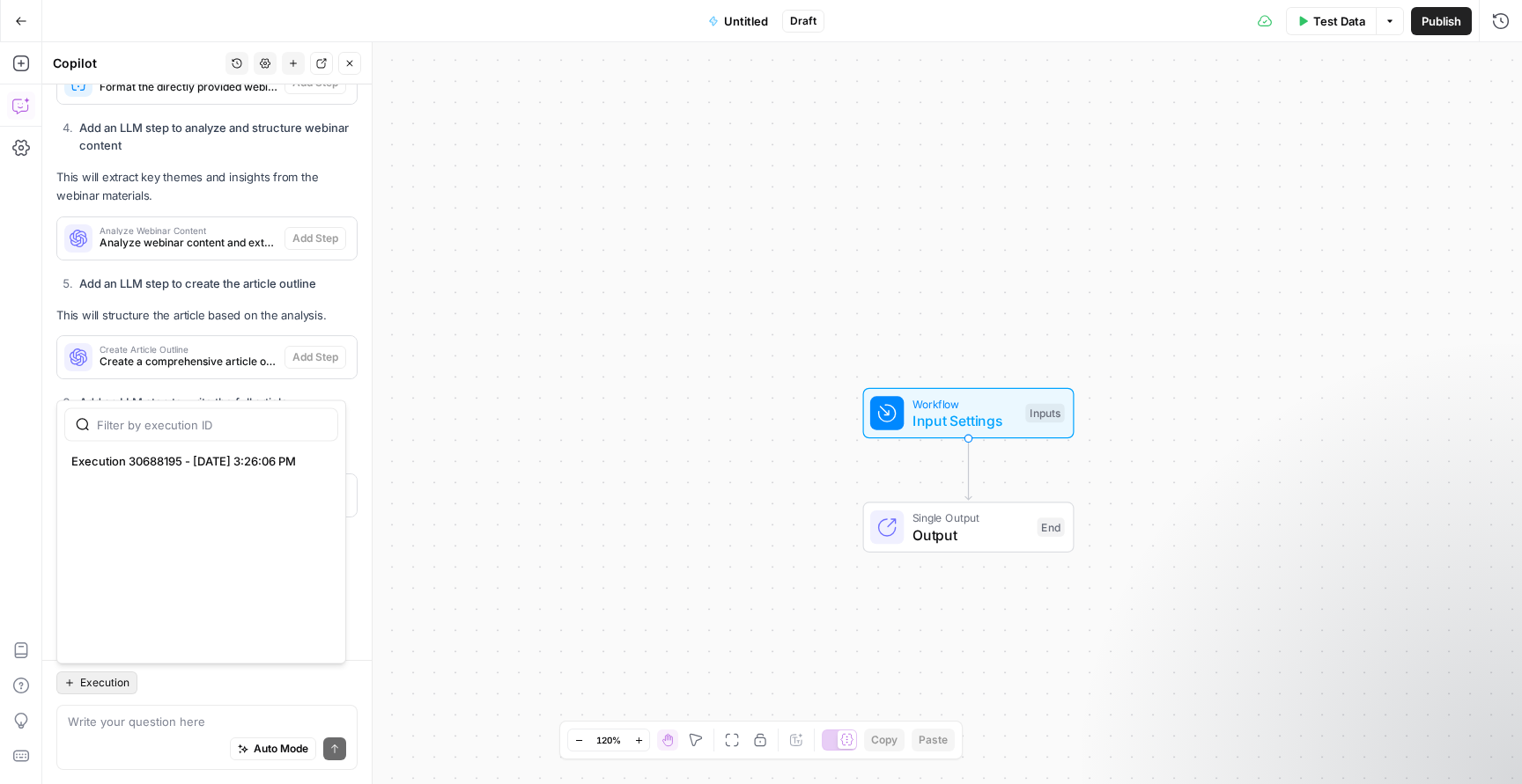
click at [118, 686] on span "Execution" at bounding box center [105, 683] width 49 height 15
click at [224, 463] on span "Execution 30688195 - [DATE] 3:26:06 PM" at bounding box center [197, 460] width 253 height 17
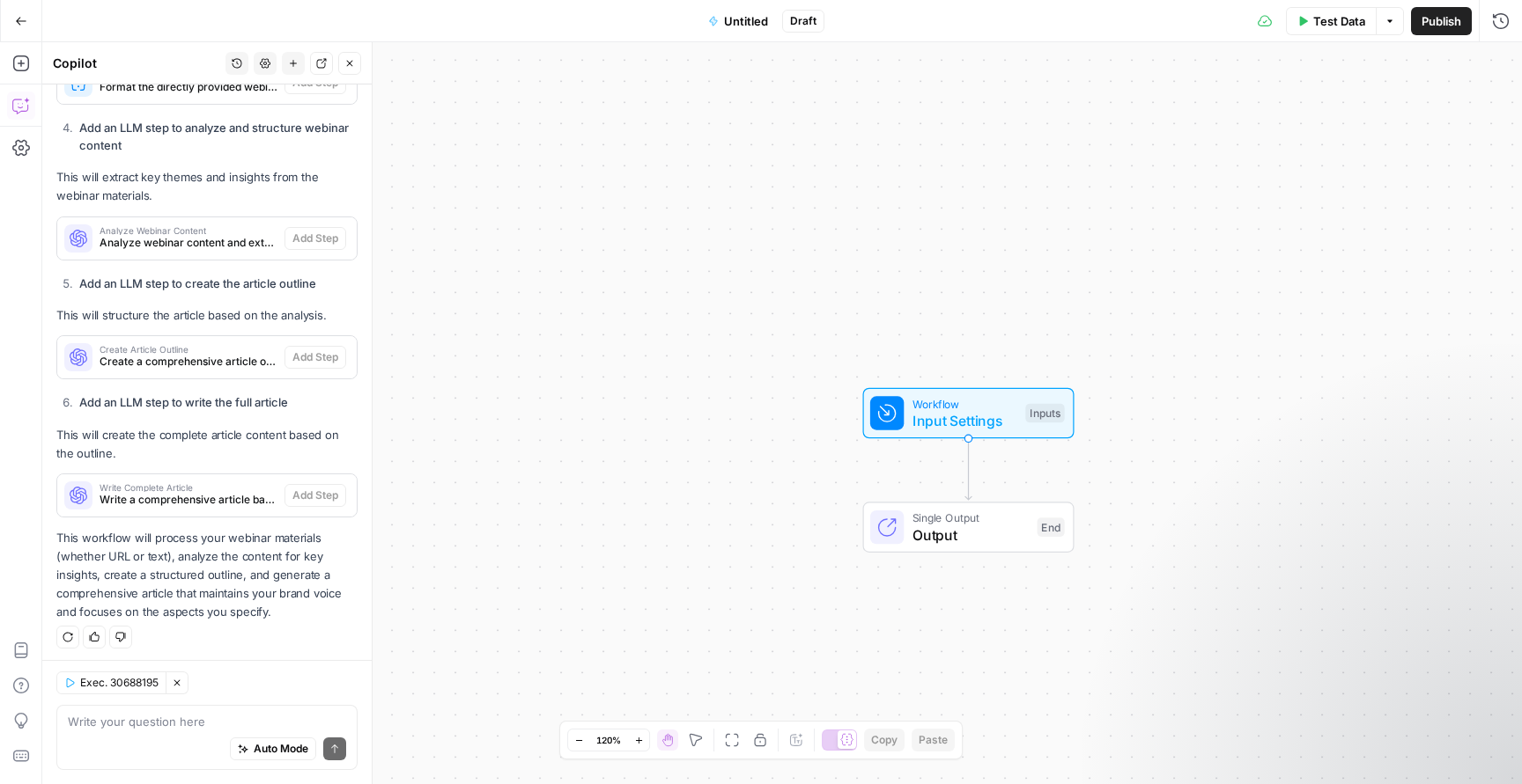
click at [75, 686] on button "Exec. 30688195" at bounding box center [111, 683] width 110 height 23
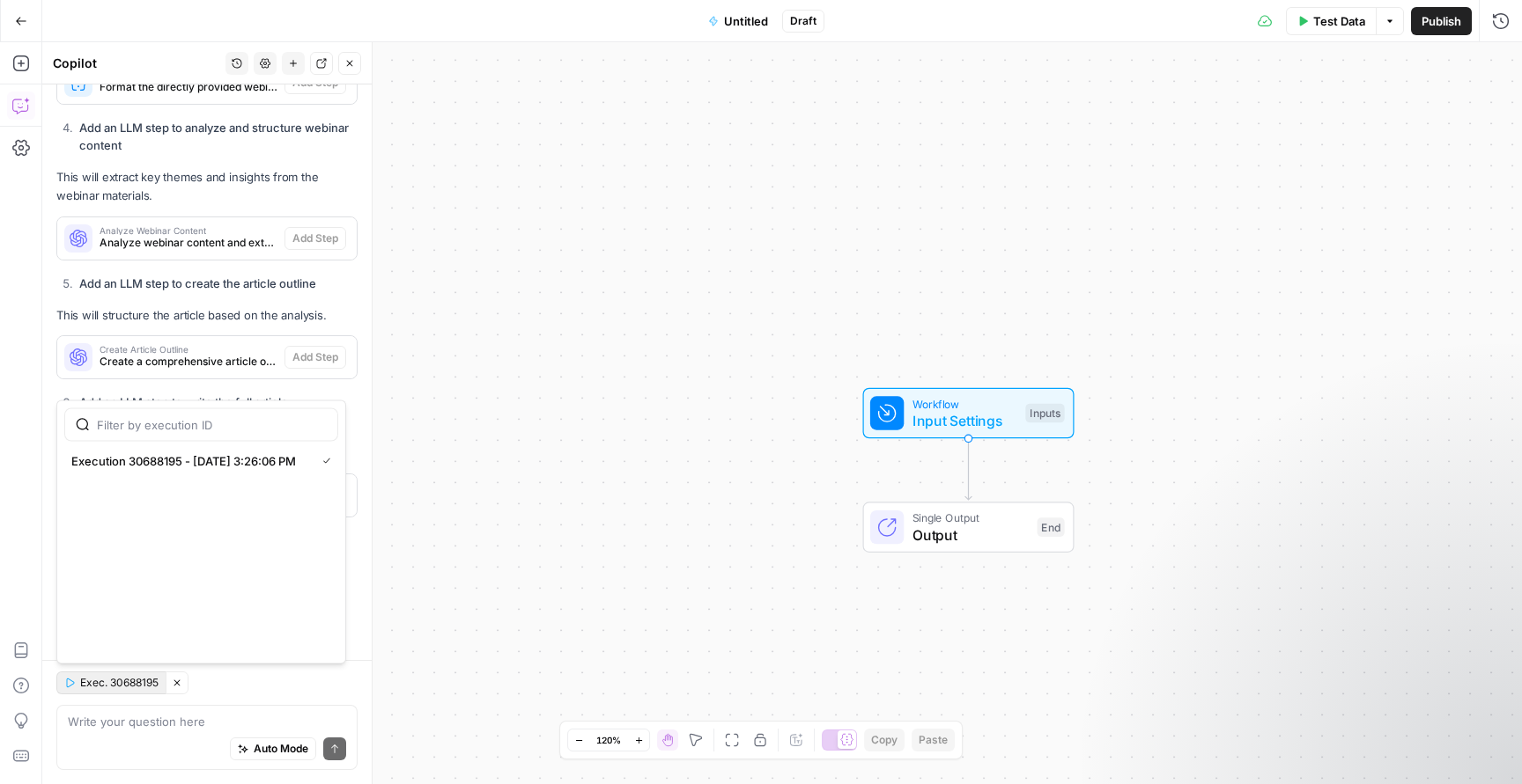
click at [243, 310] on p "This will structure the article based on the analysis." at bounding box center [207, 315] width 301 height 18
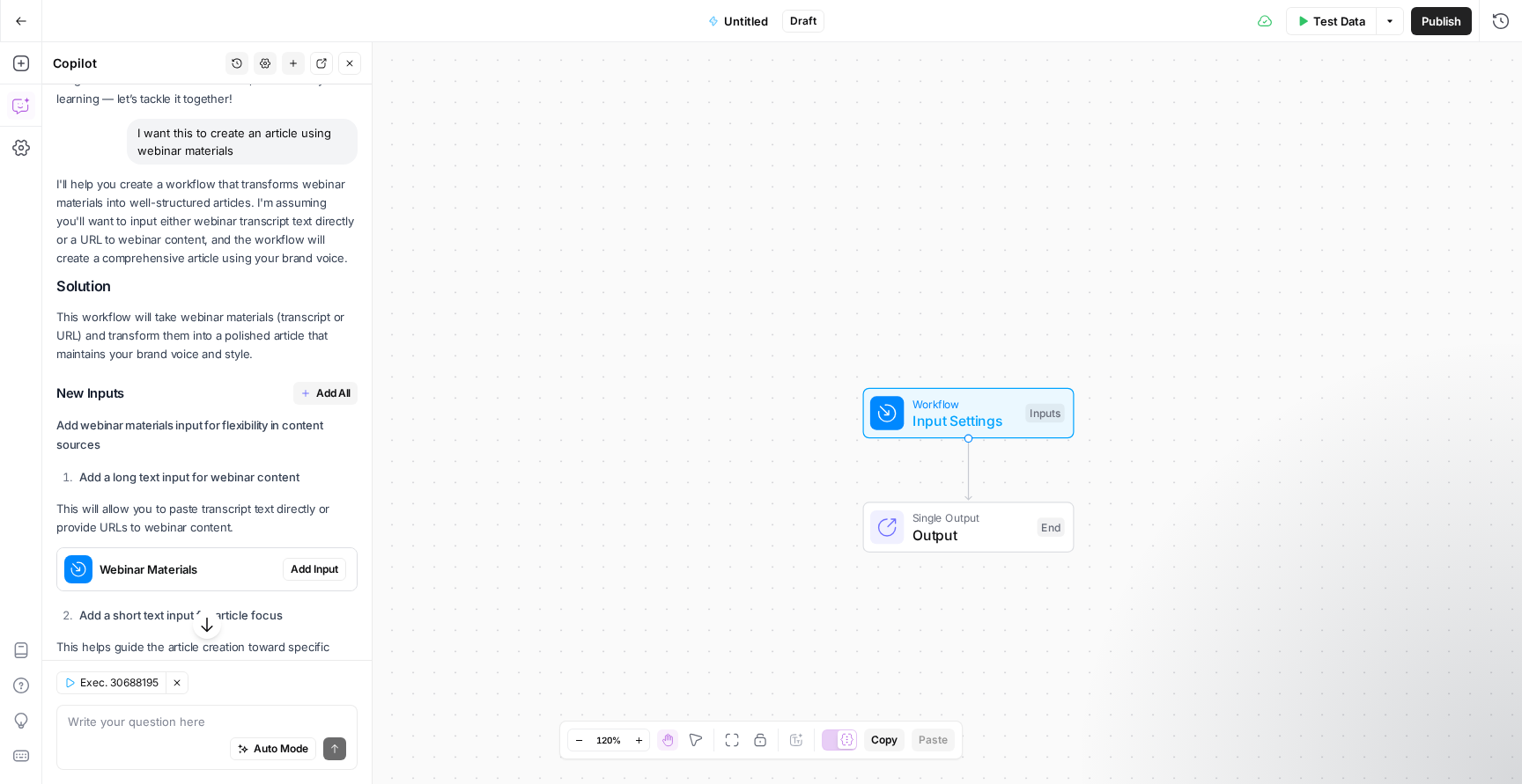
scroll to position [164, 0]
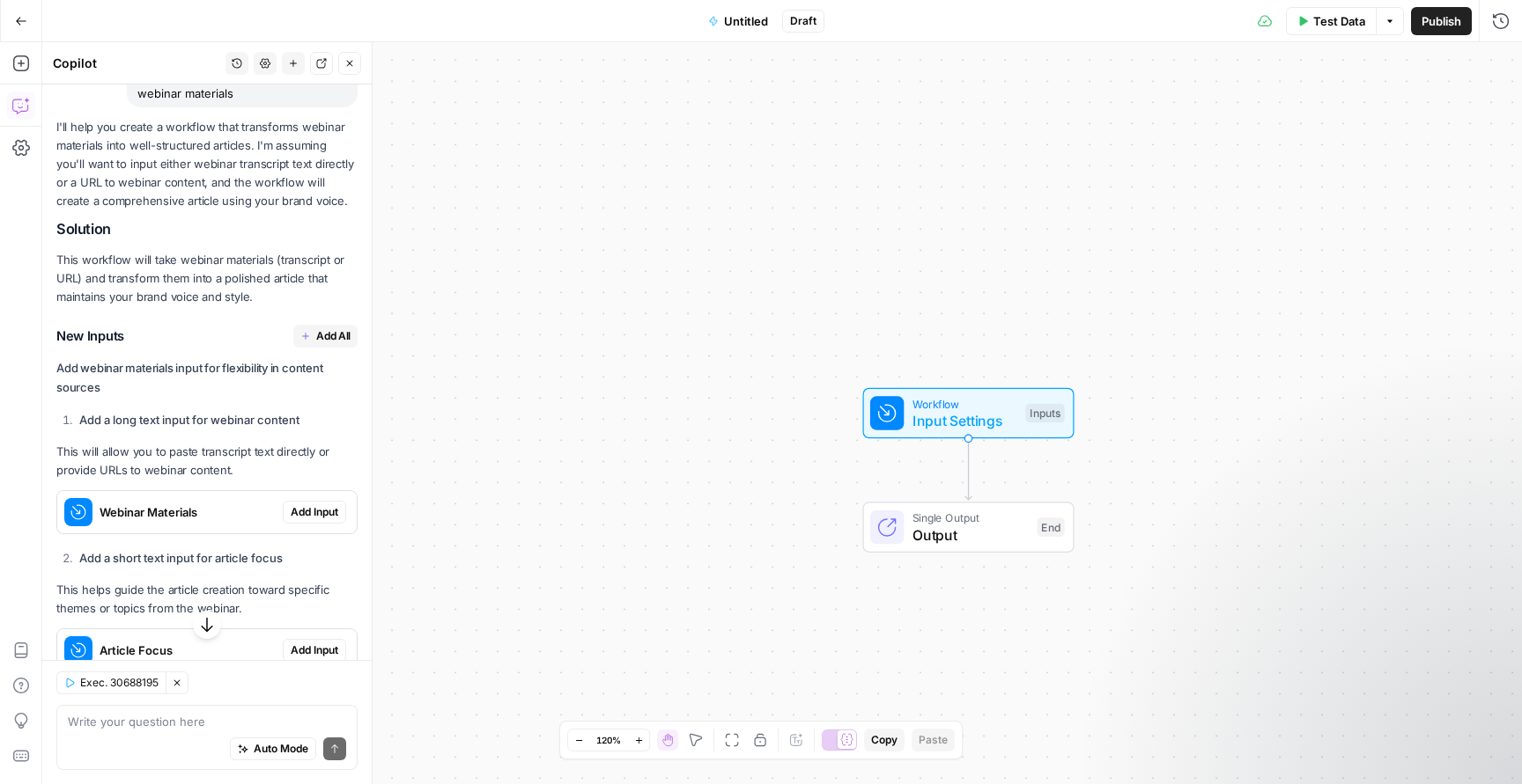
click at [316, 519] on button "Add Input" at bounding box center [315, 511] width 64 height 23
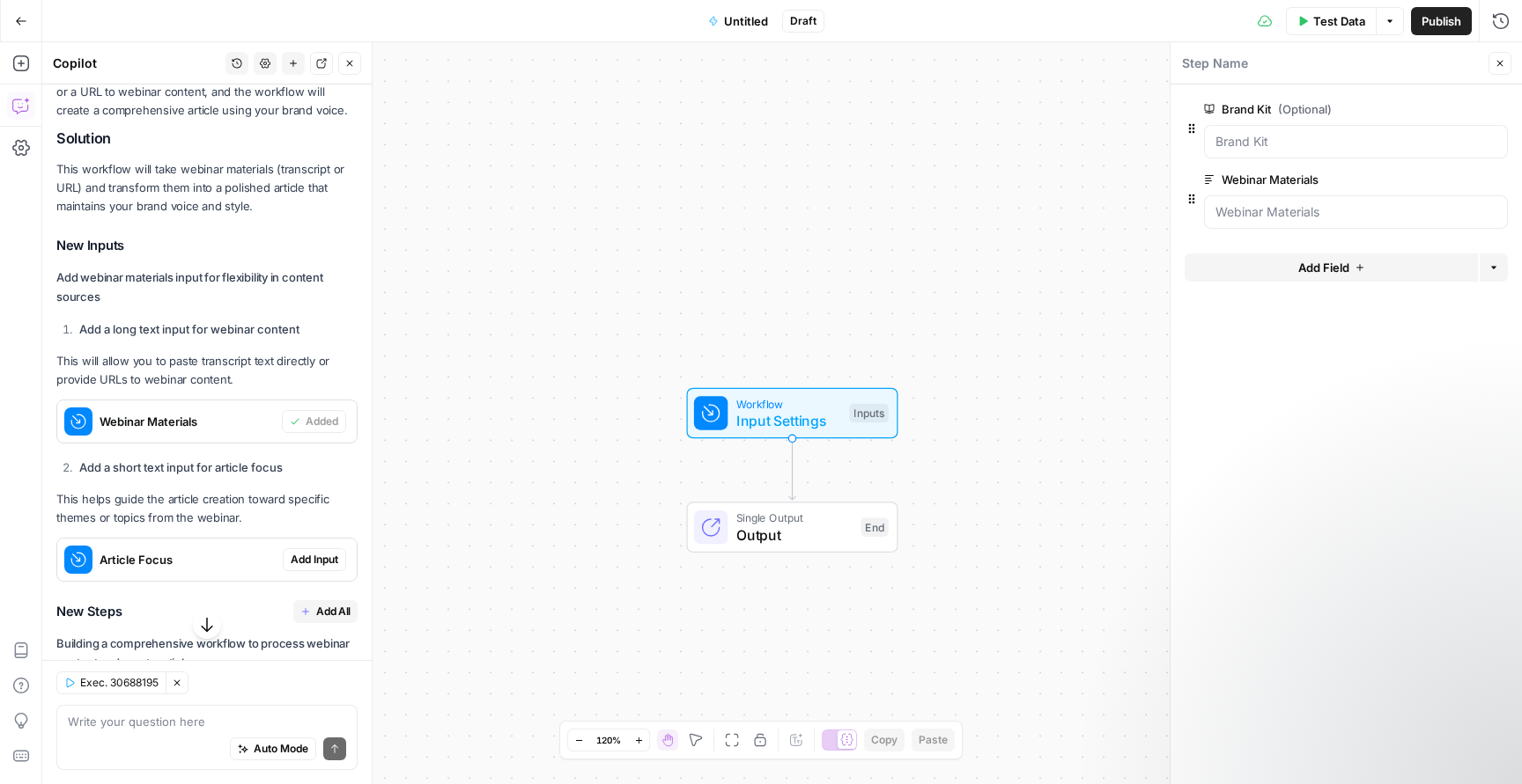
scroll to position [293, 0]
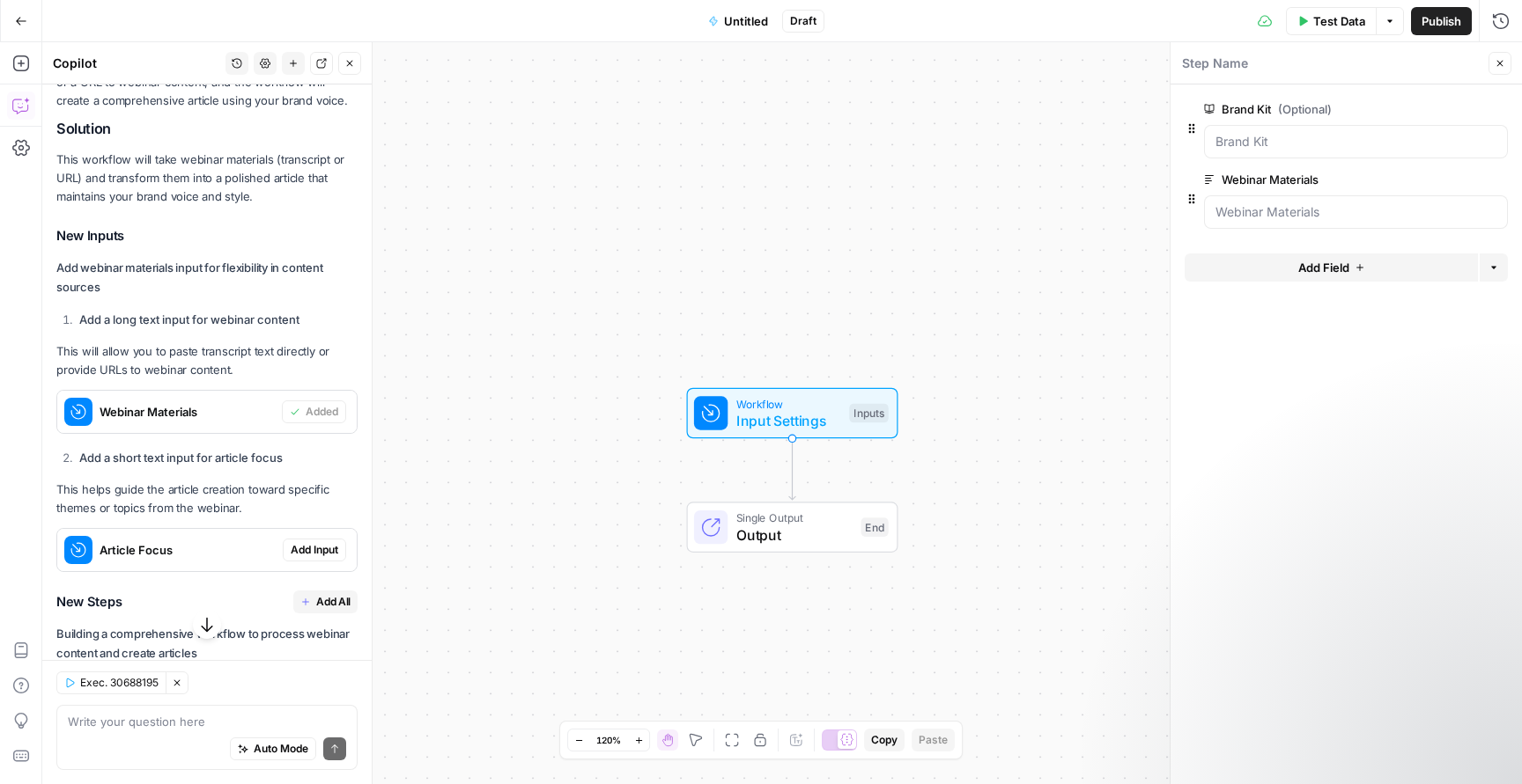
click at [314, 553] on span "Add Input" at bounding box center [315, 550] width 47 height 15
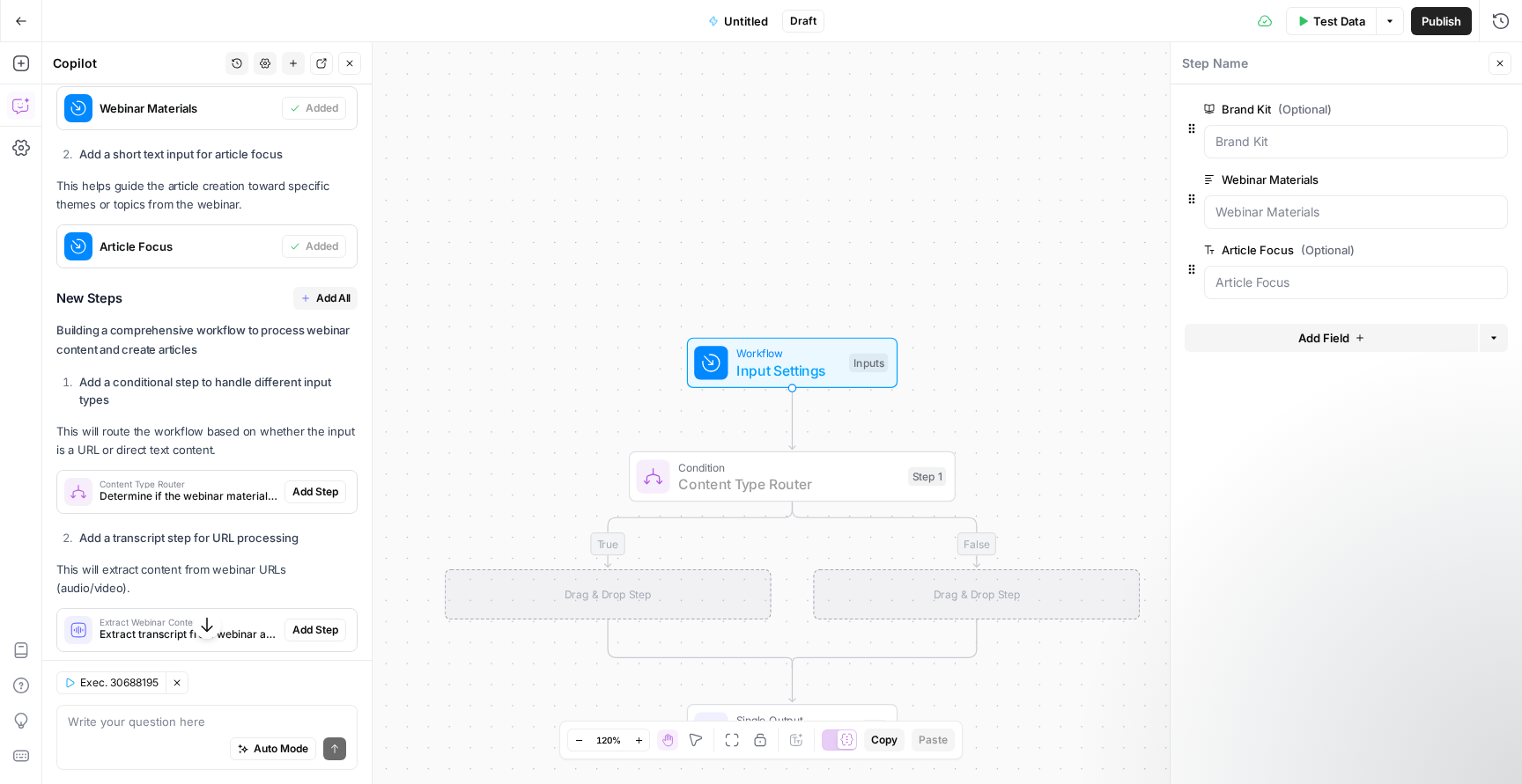
scroll to position [605, 0]
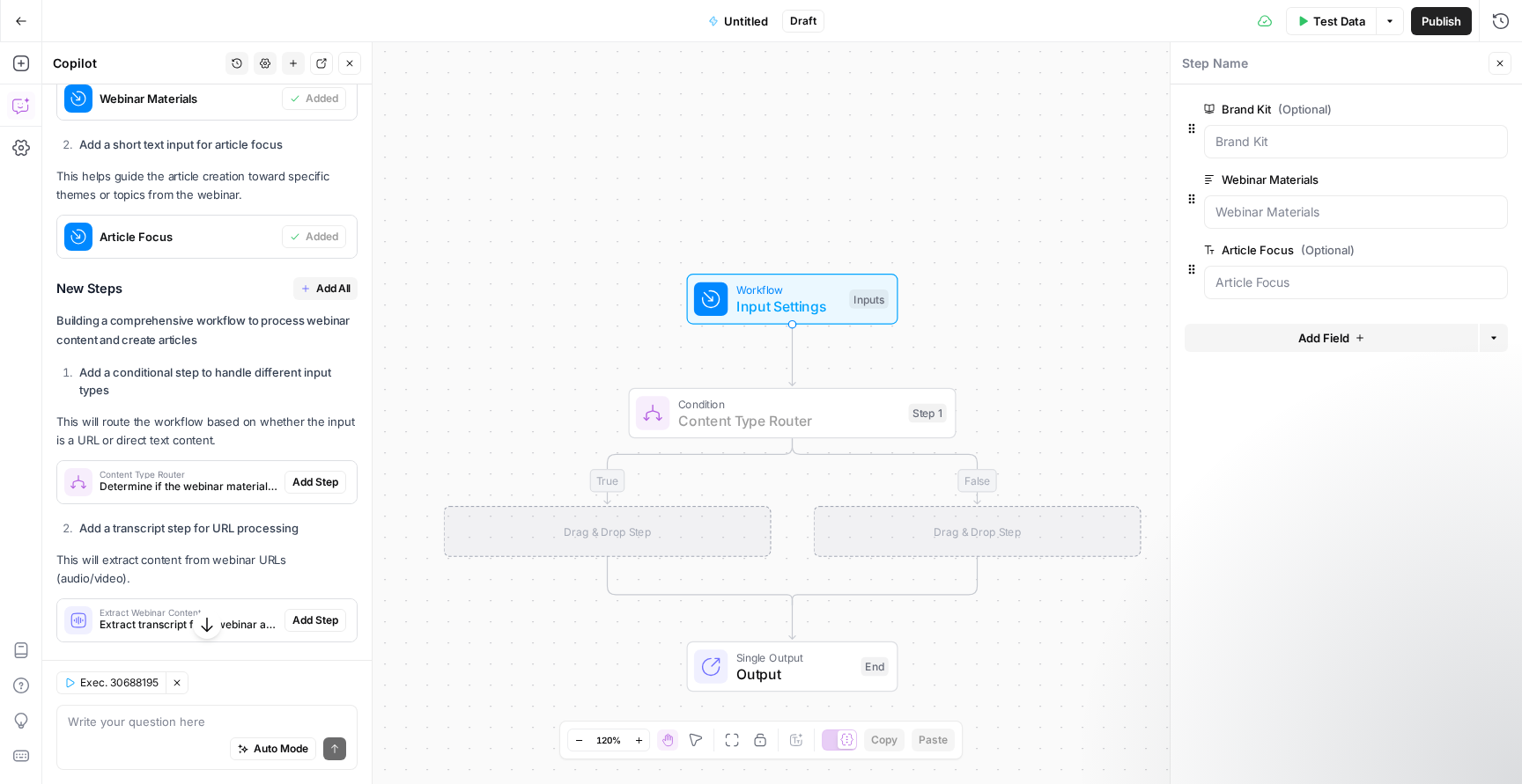
click at [315, 483] on span "Add Step" at bounding box center [316, 482] width 46 height 15
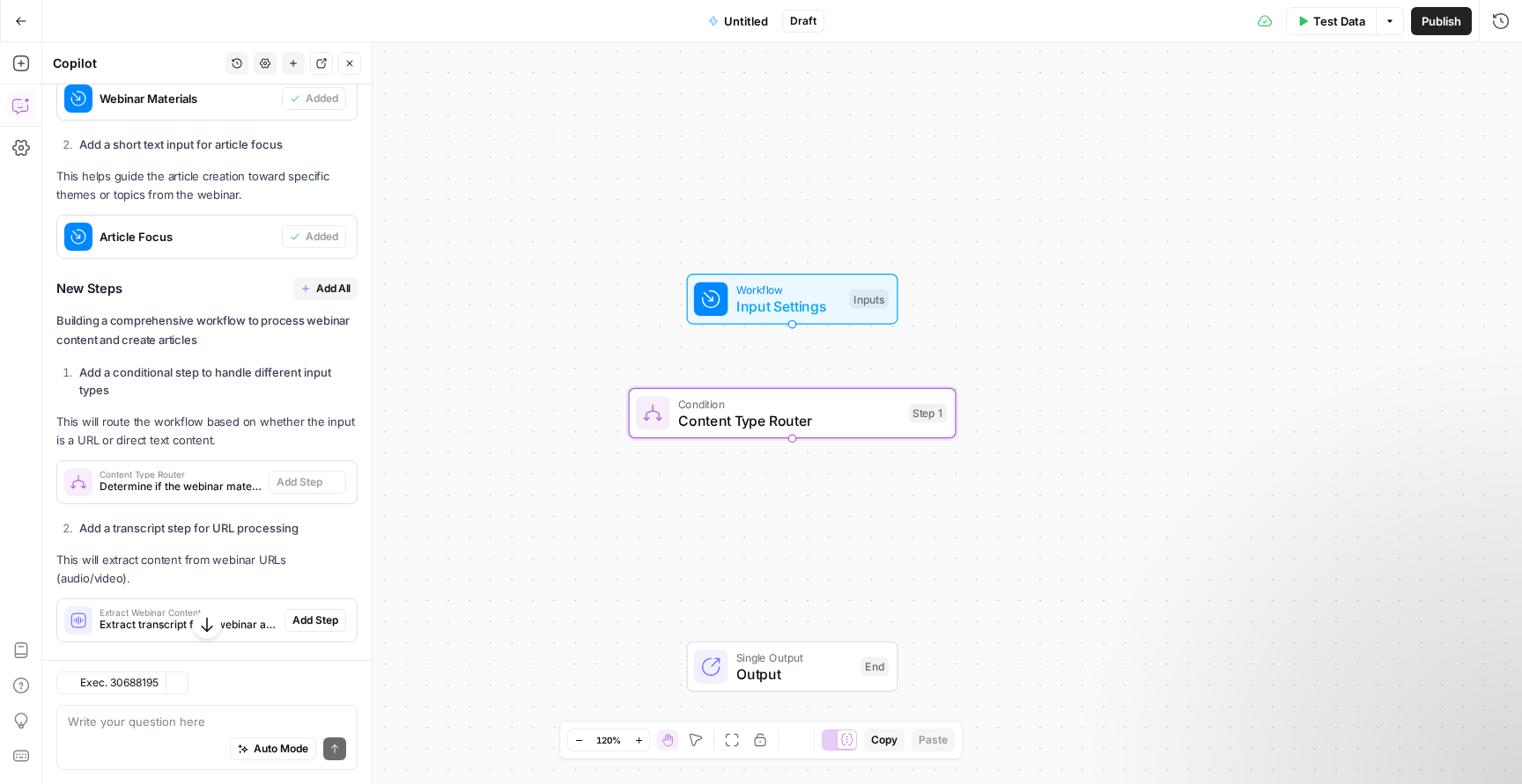
type textarea "Content Type Router"
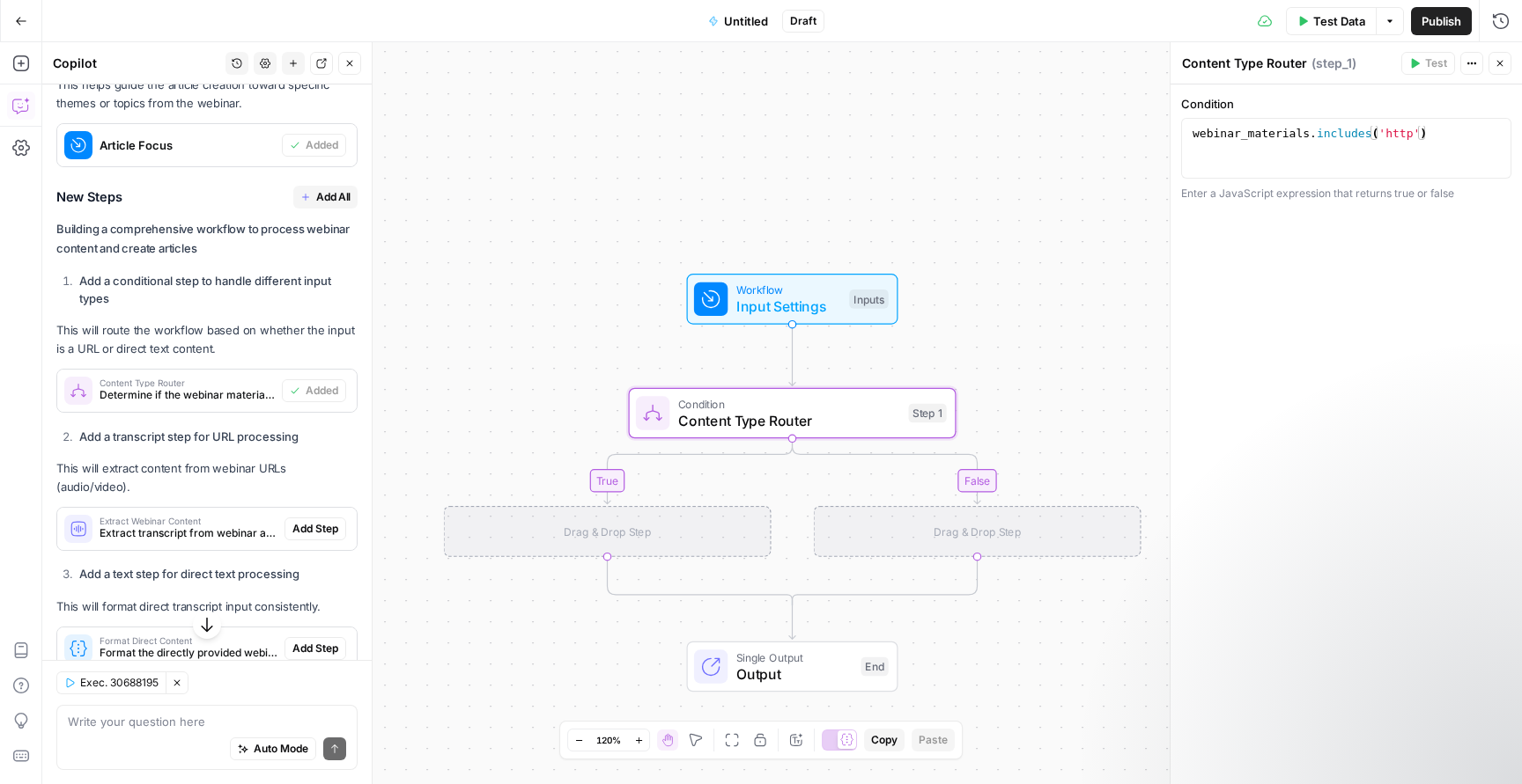
scroll to position [708, 0]
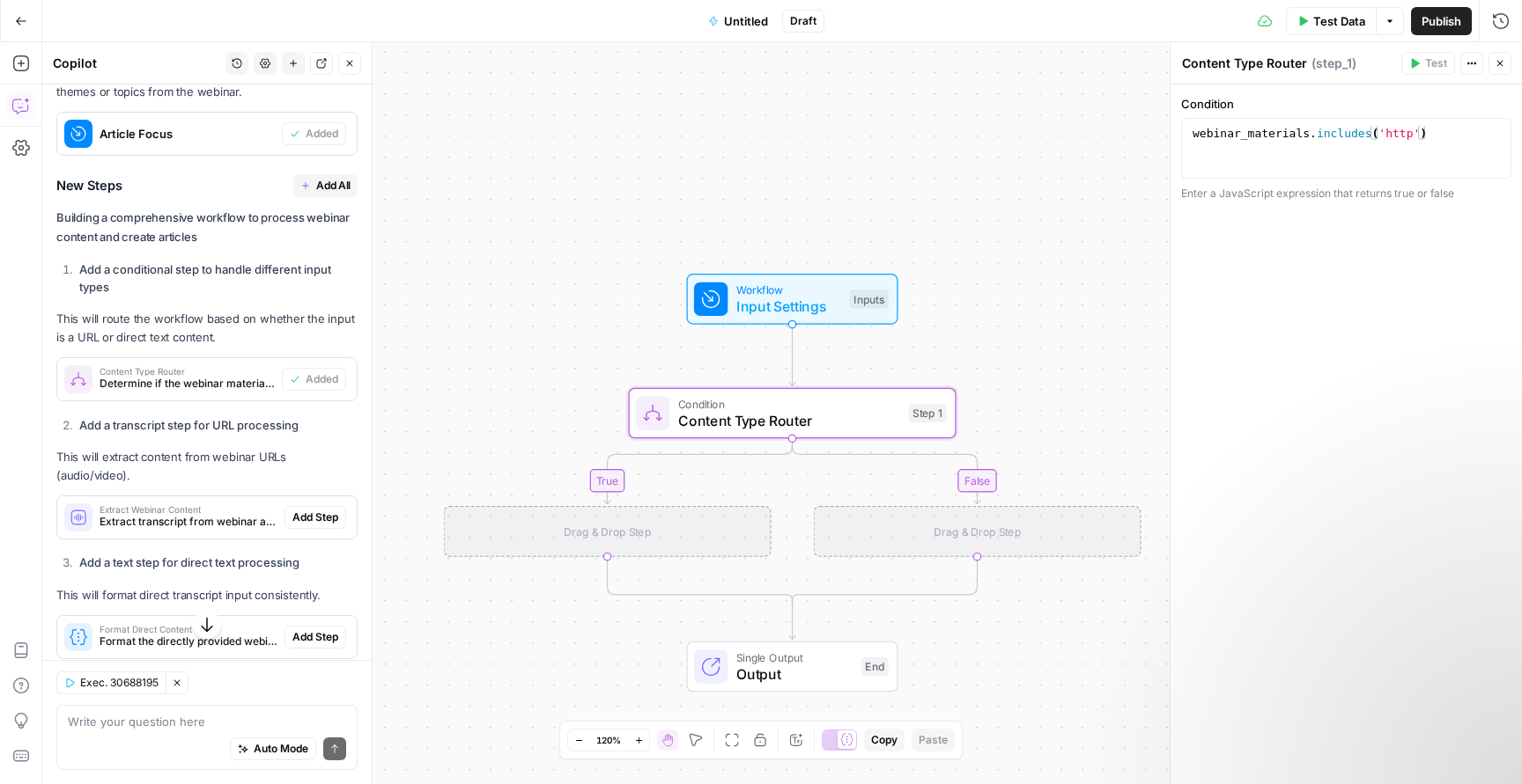
click at [315, 510] on span "Add Step" at bounding box center [316, 517] width 46 height 15
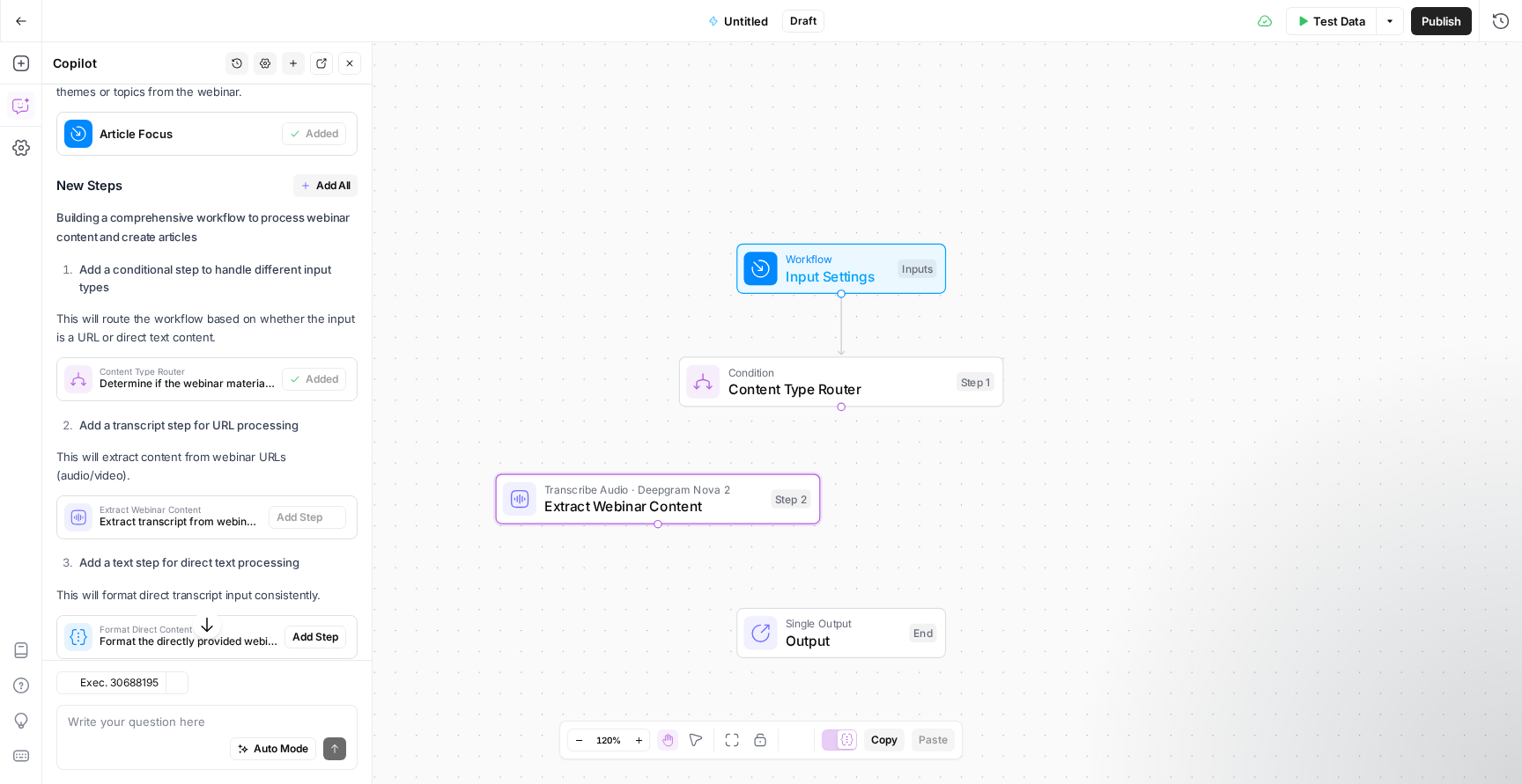
type textarea "Extract Webinar Content"
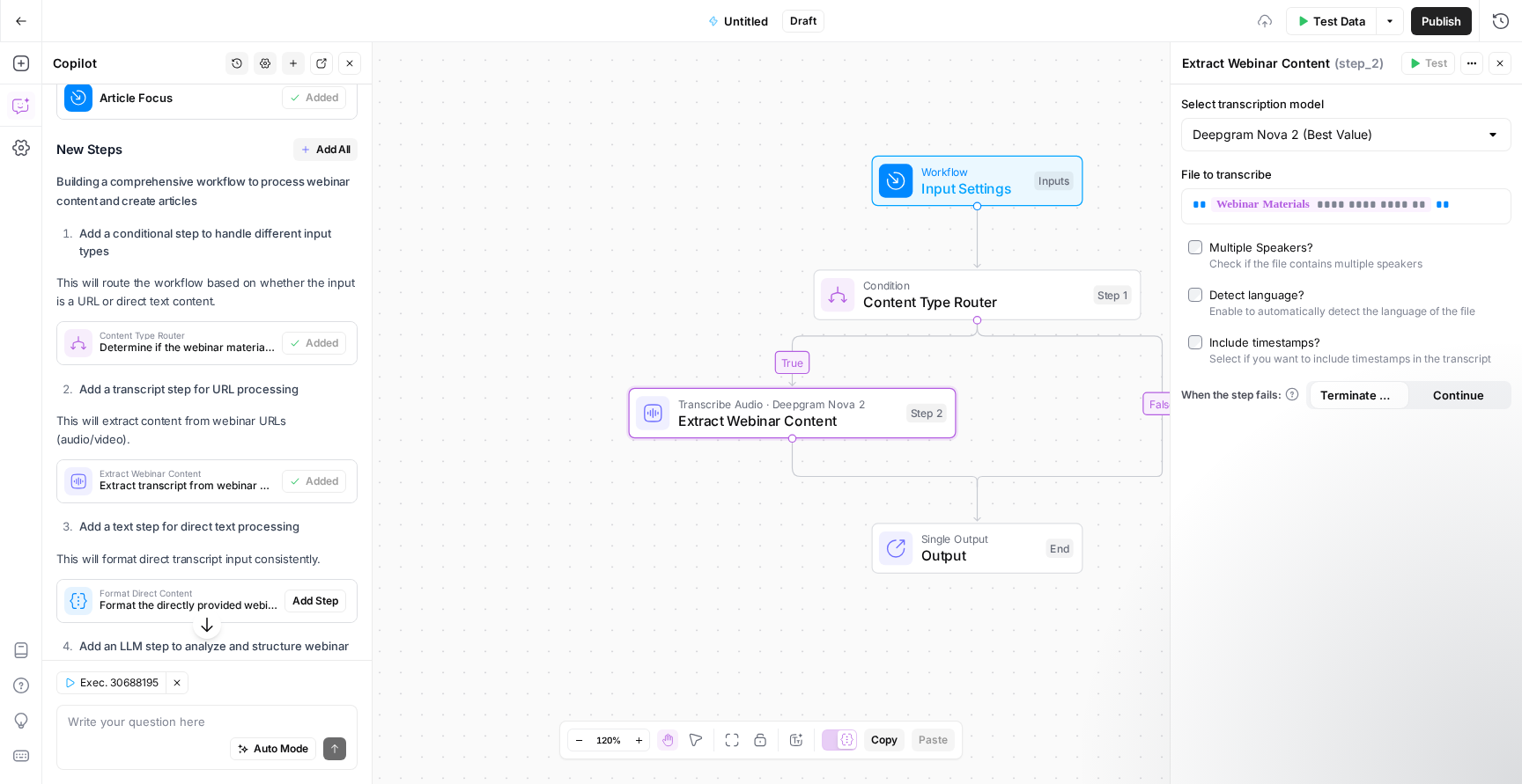
scroll to position [809, 0]
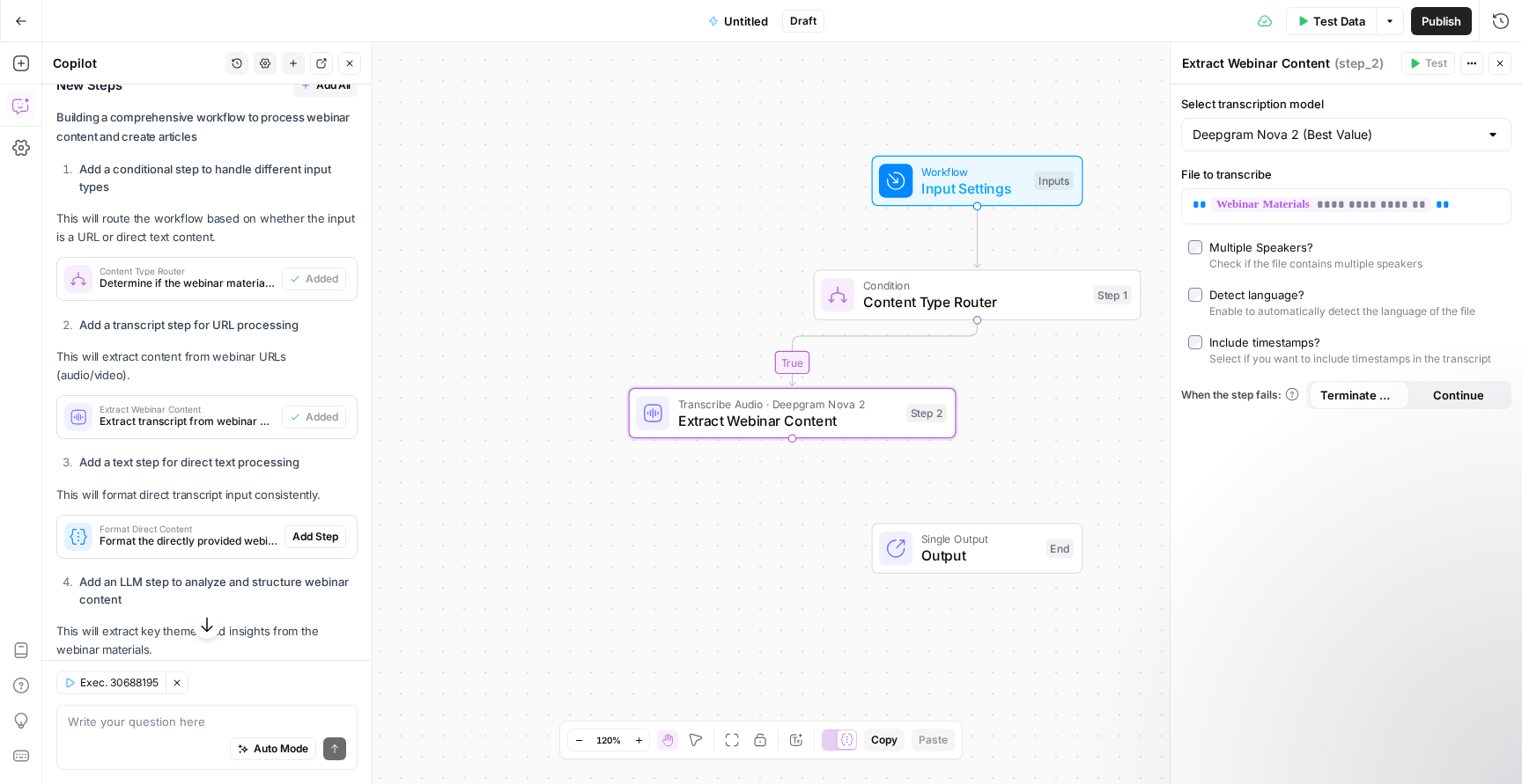
click at [315, 530] on span "Add Step" at bounding box center [316, 536] width 46 height 15
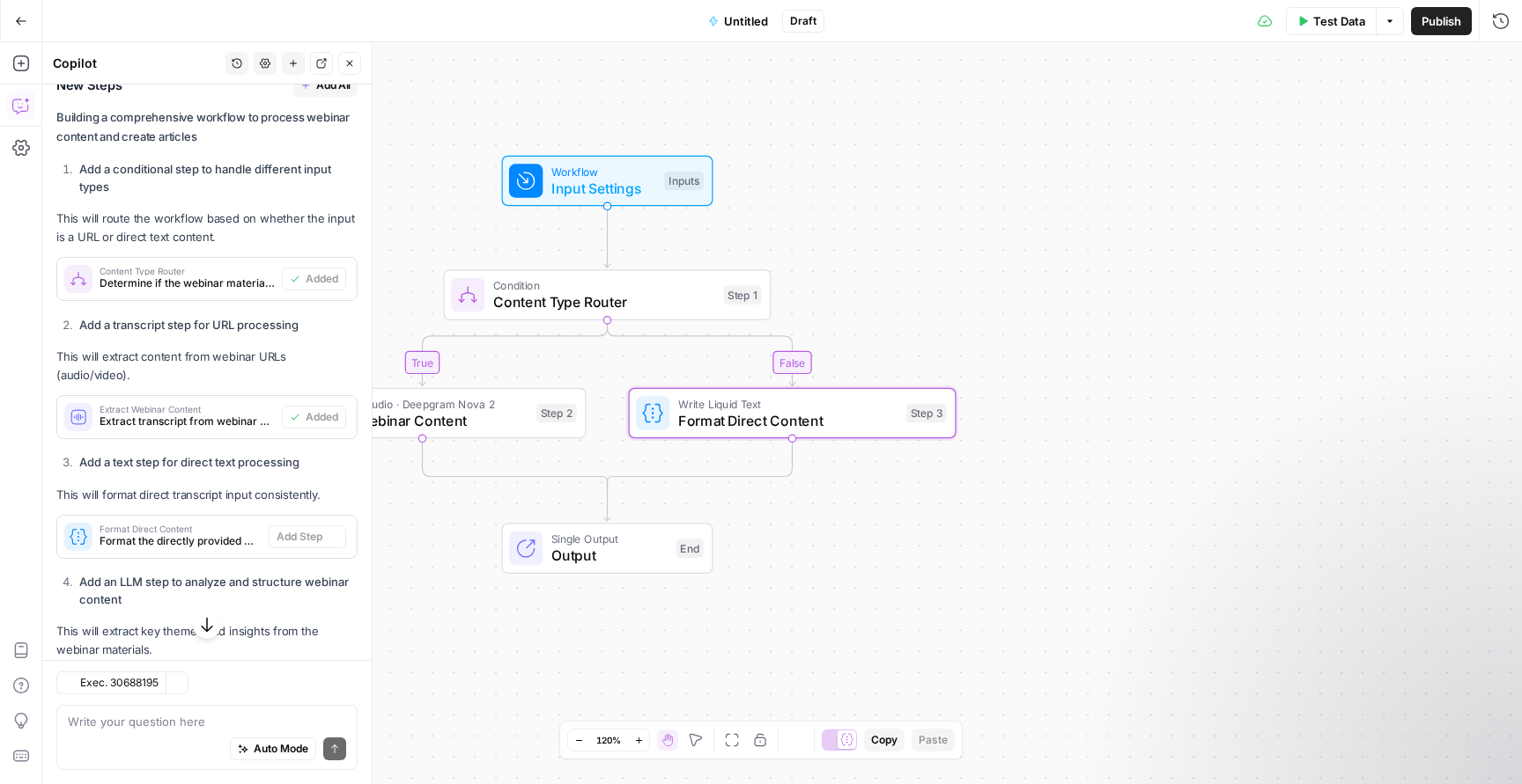
type textarea "Format Direct Content"
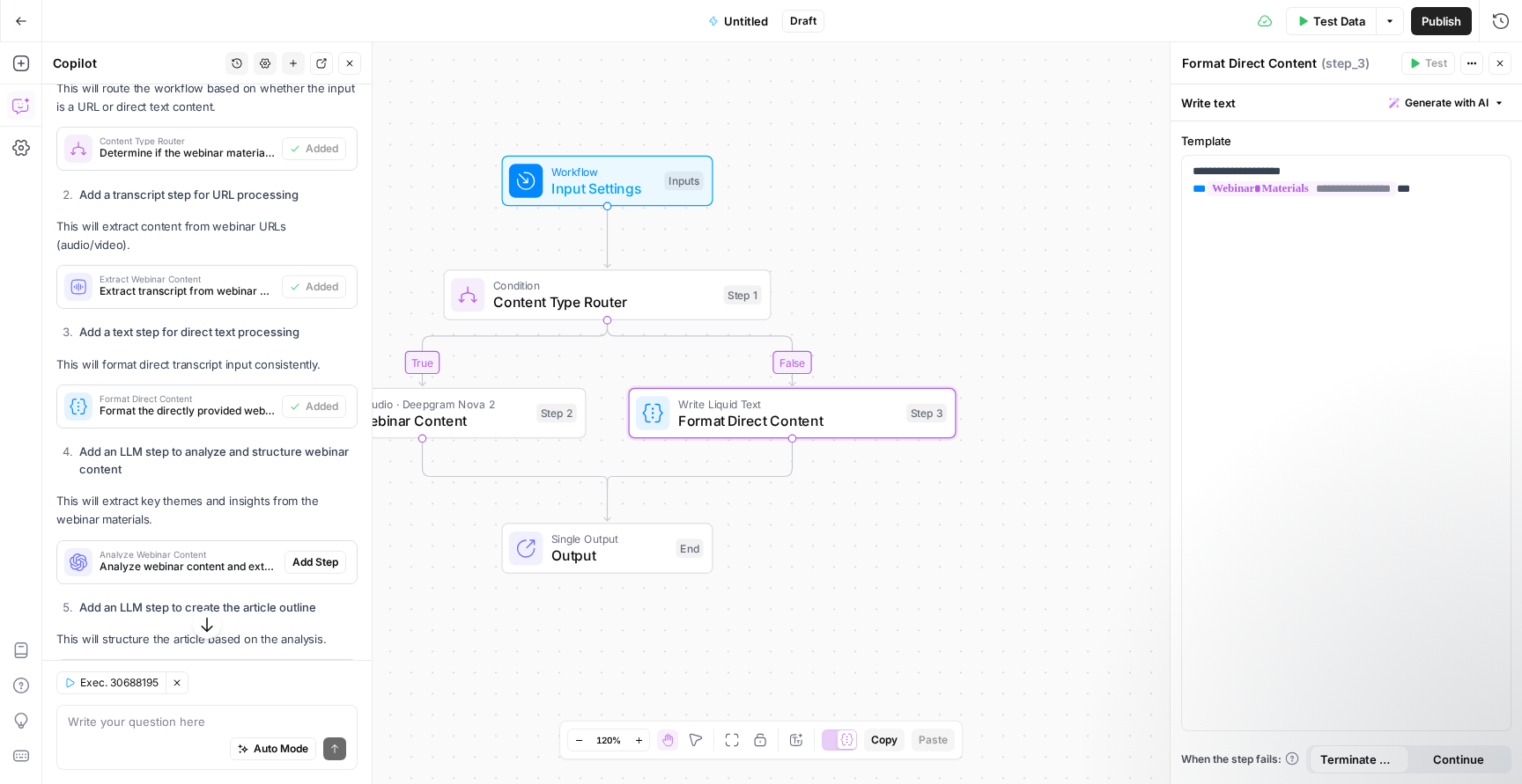
scroll to position [944, 0]
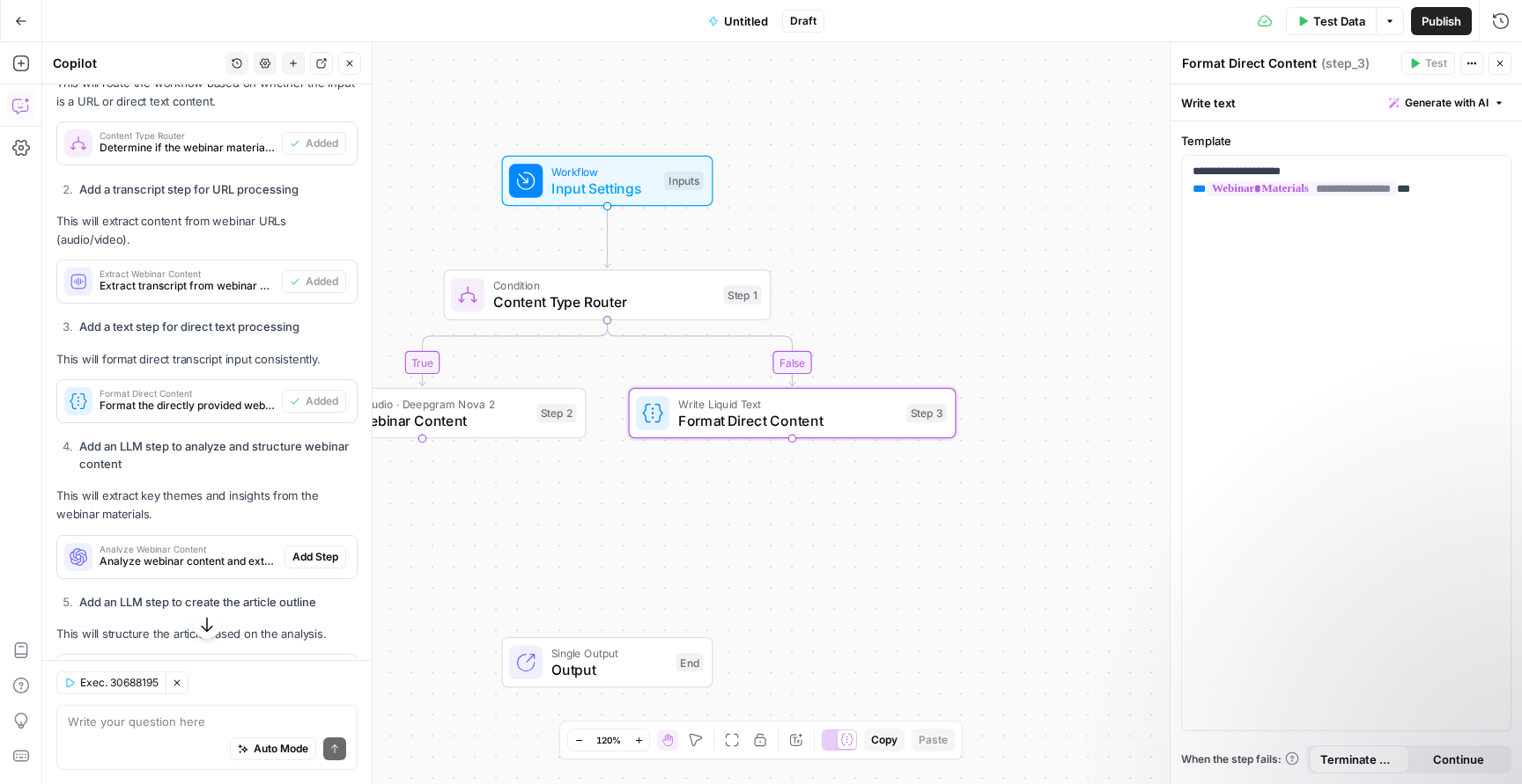
click at [315, 553] on span "Add Step" at bounding box center [316, 557] width 46 height 15
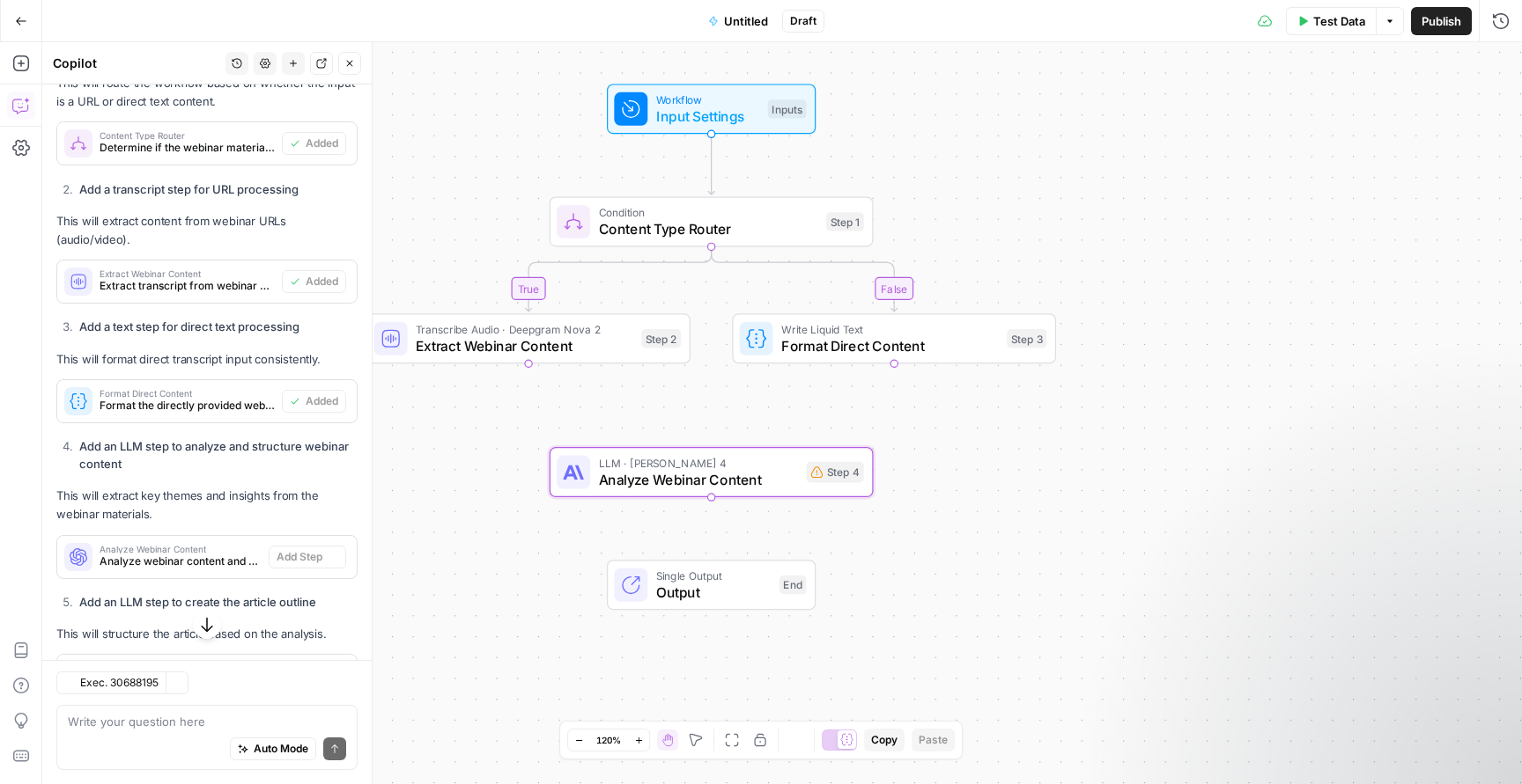
type textarea "Analyze Webinar Content"
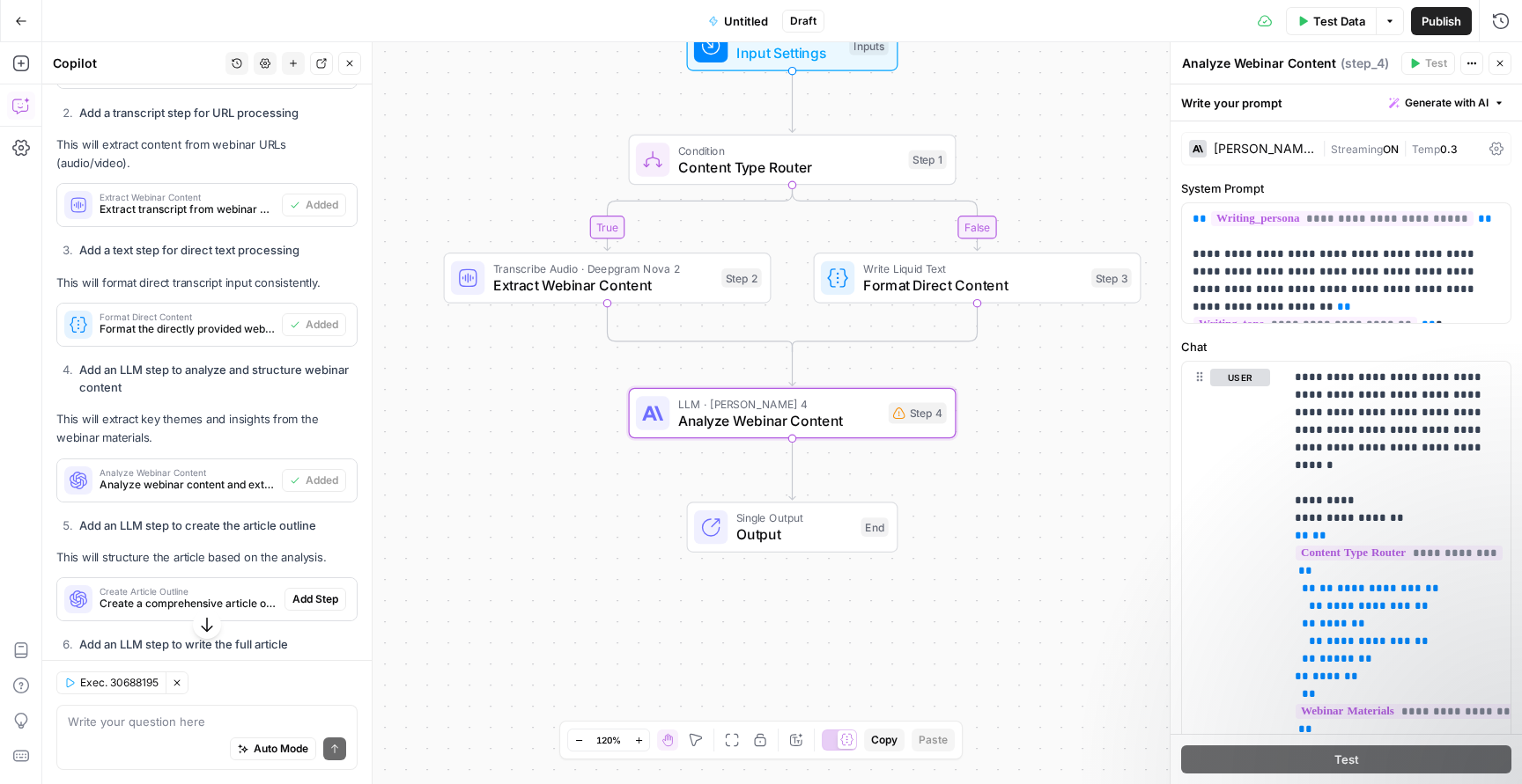
click at [312, 592] on span "Add Step" at bounding box center [316, 599] width 46 height 15
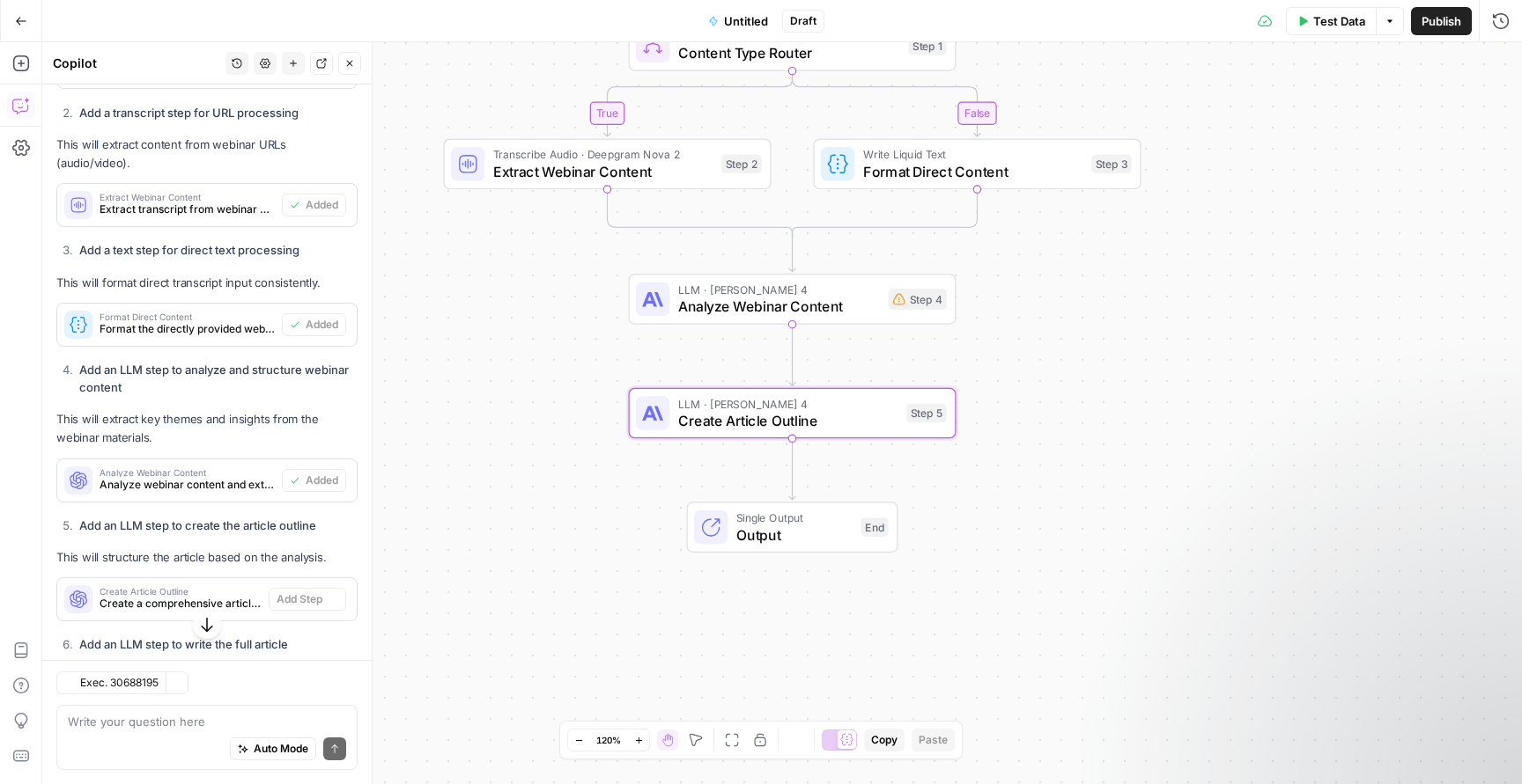
type textarea "Create Article Outline"
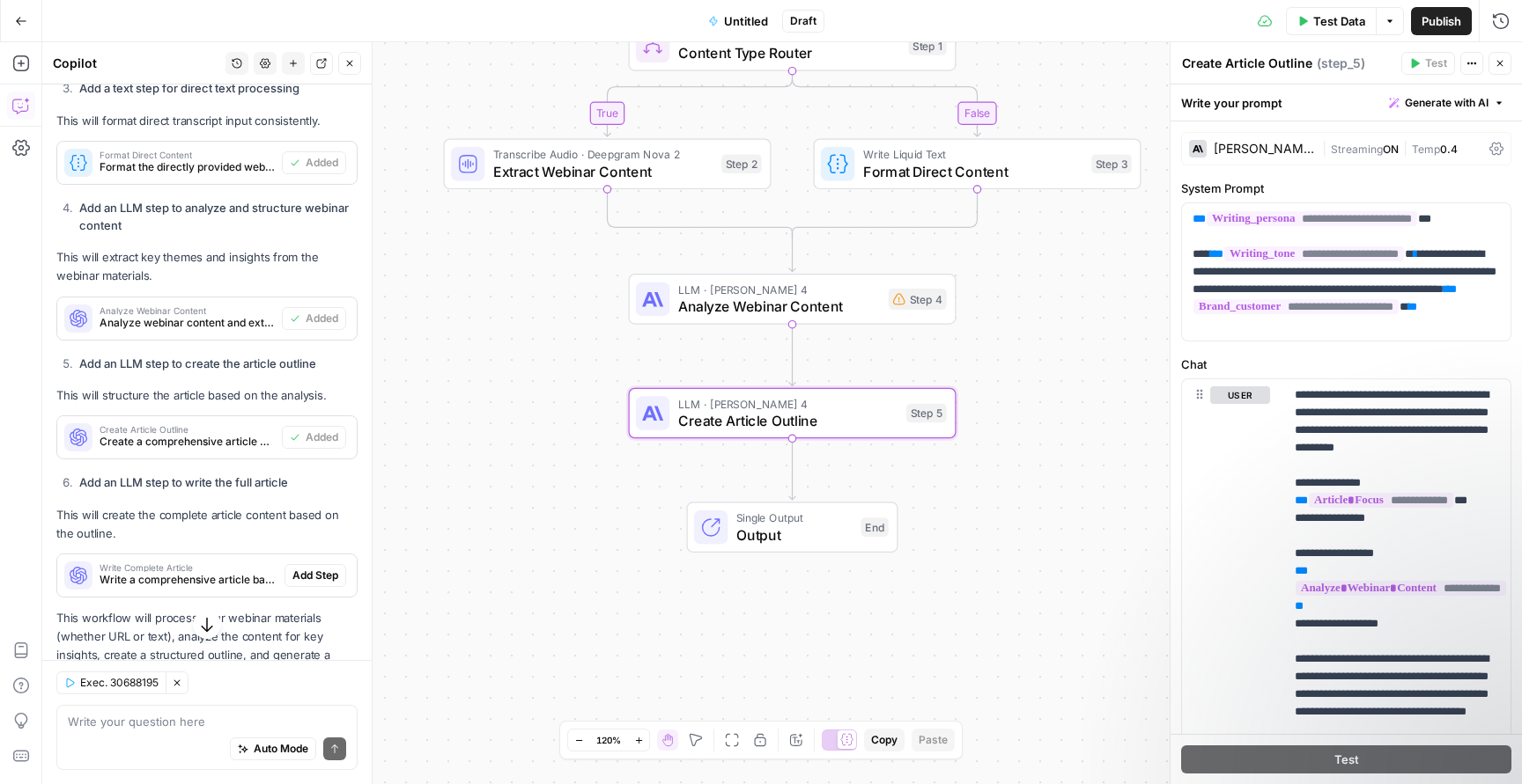
scroll to position [1237, 0]
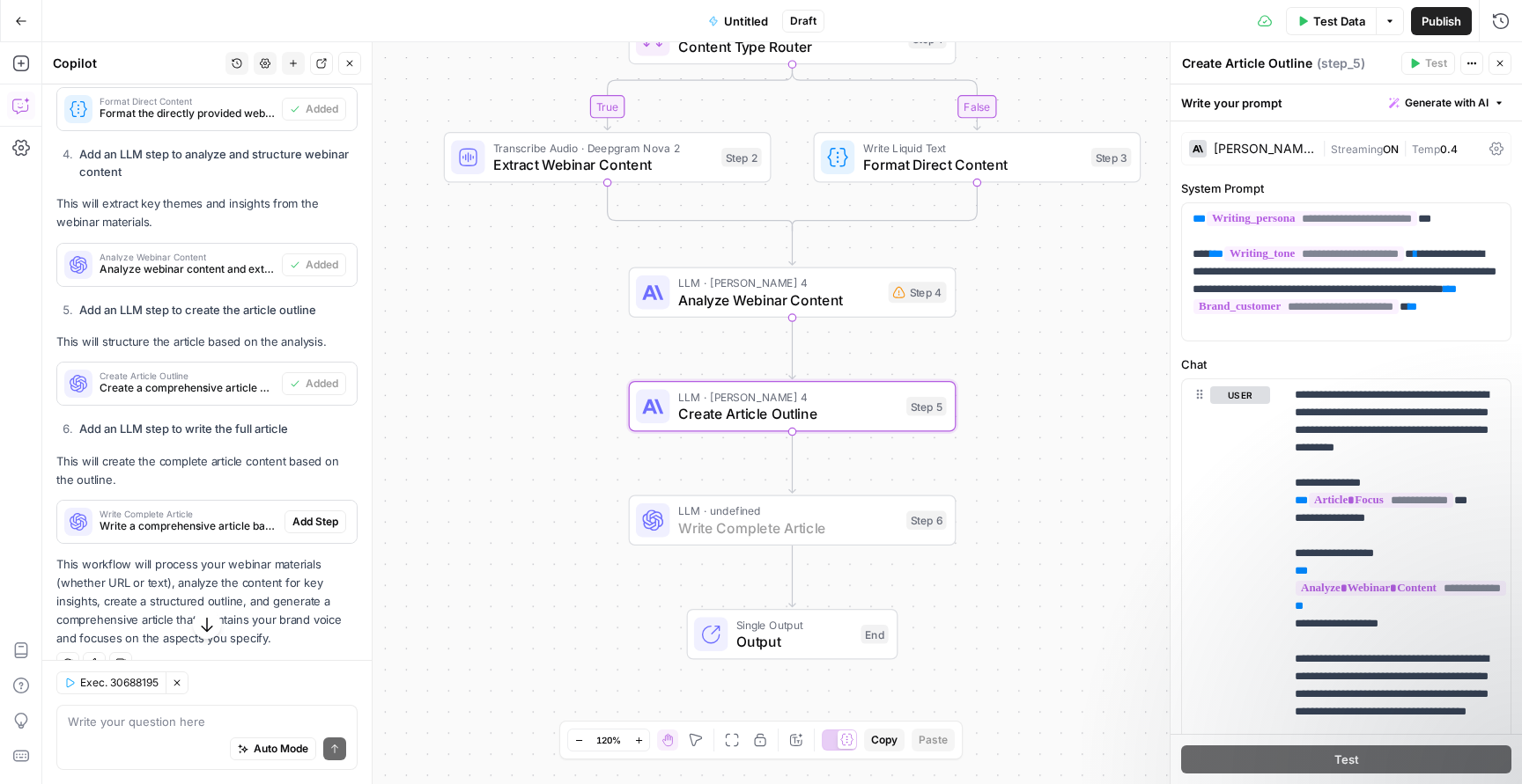
click at [323, 514] on span "Add Step" at bounding box center [316, 521] width 46 height 15
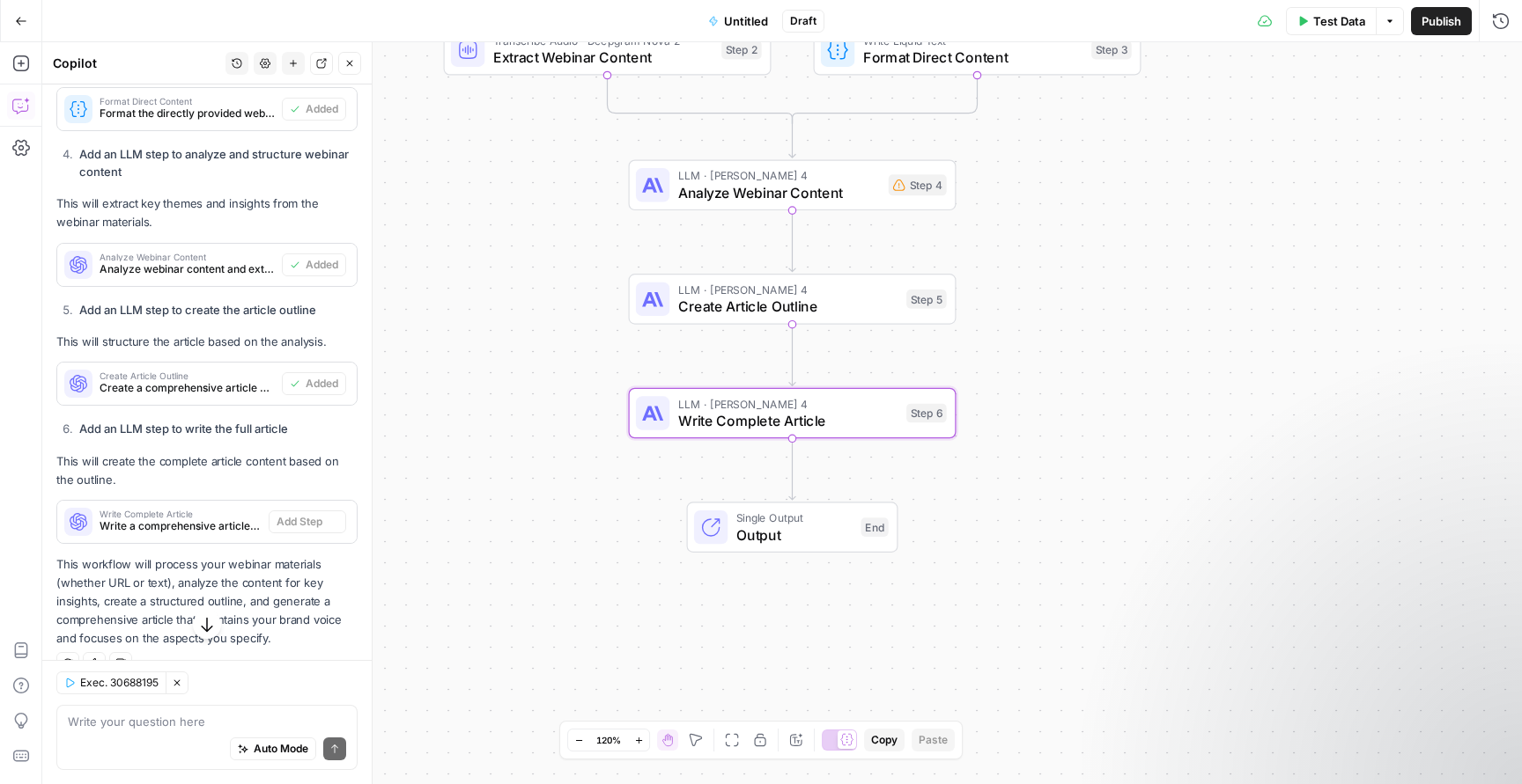
type textarea "Write Complete Article"
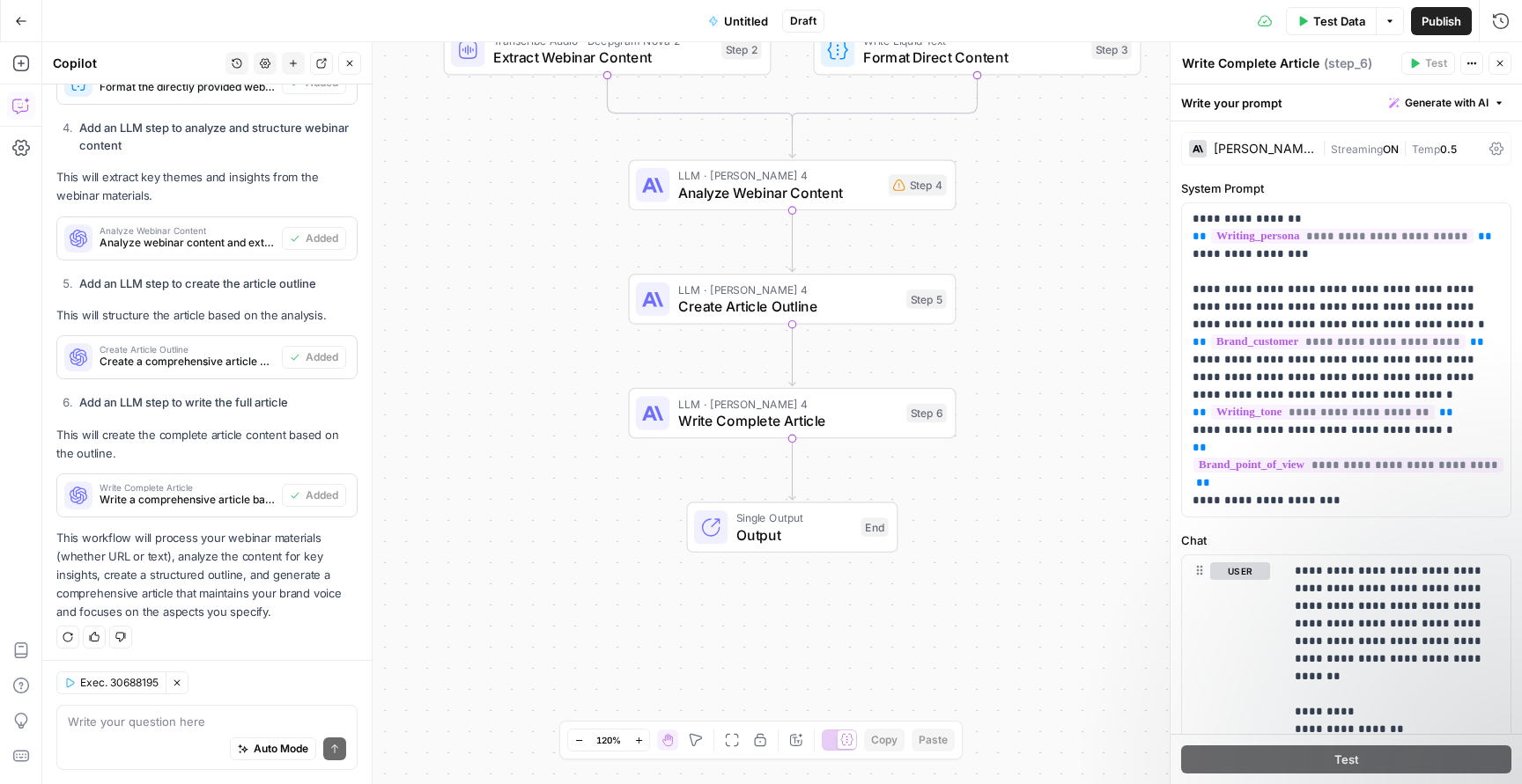
scroll to position [0, 0]
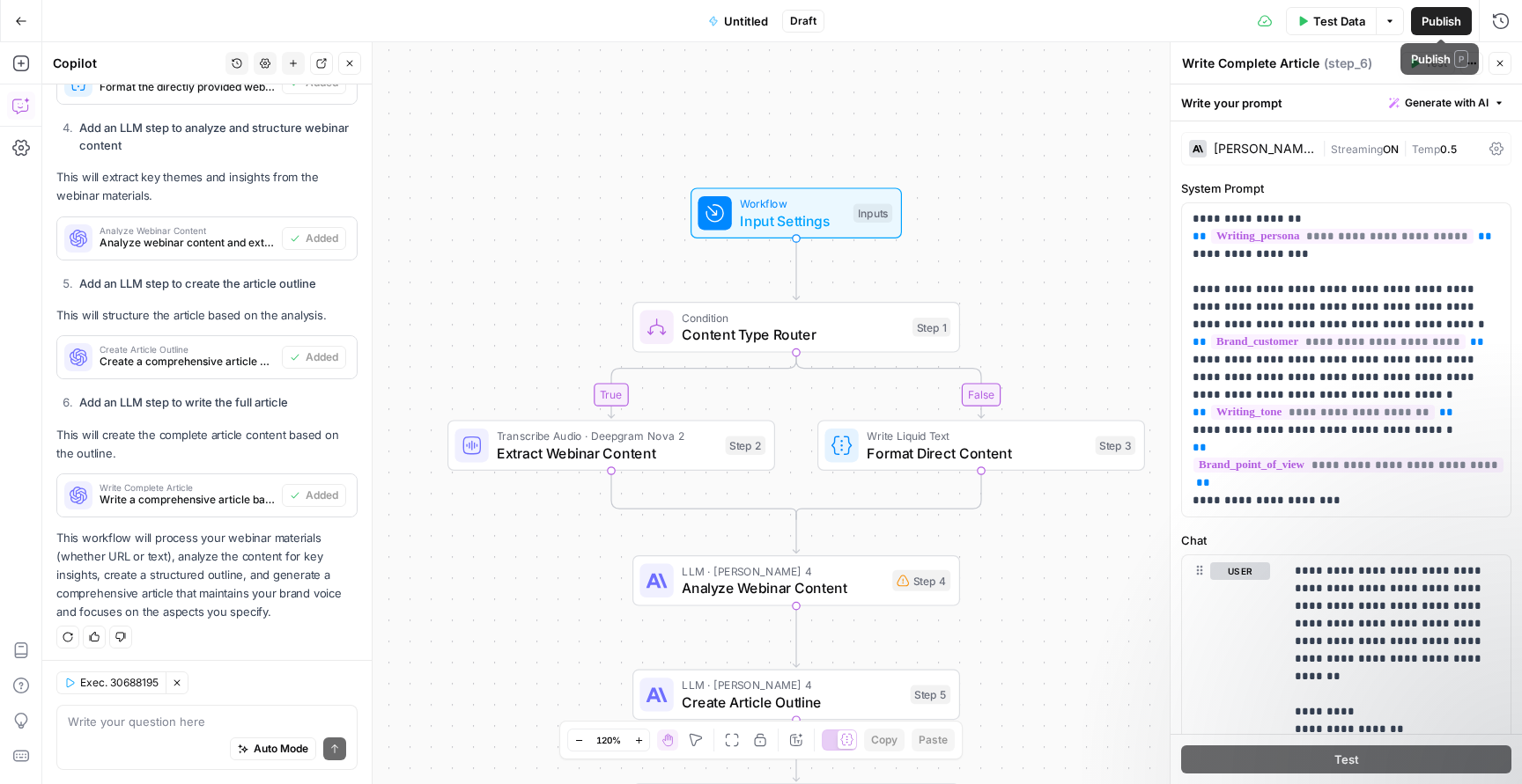
click at [1332, 15] on span "Test Data" at bounding box center [1339, 21] width 52 height 17
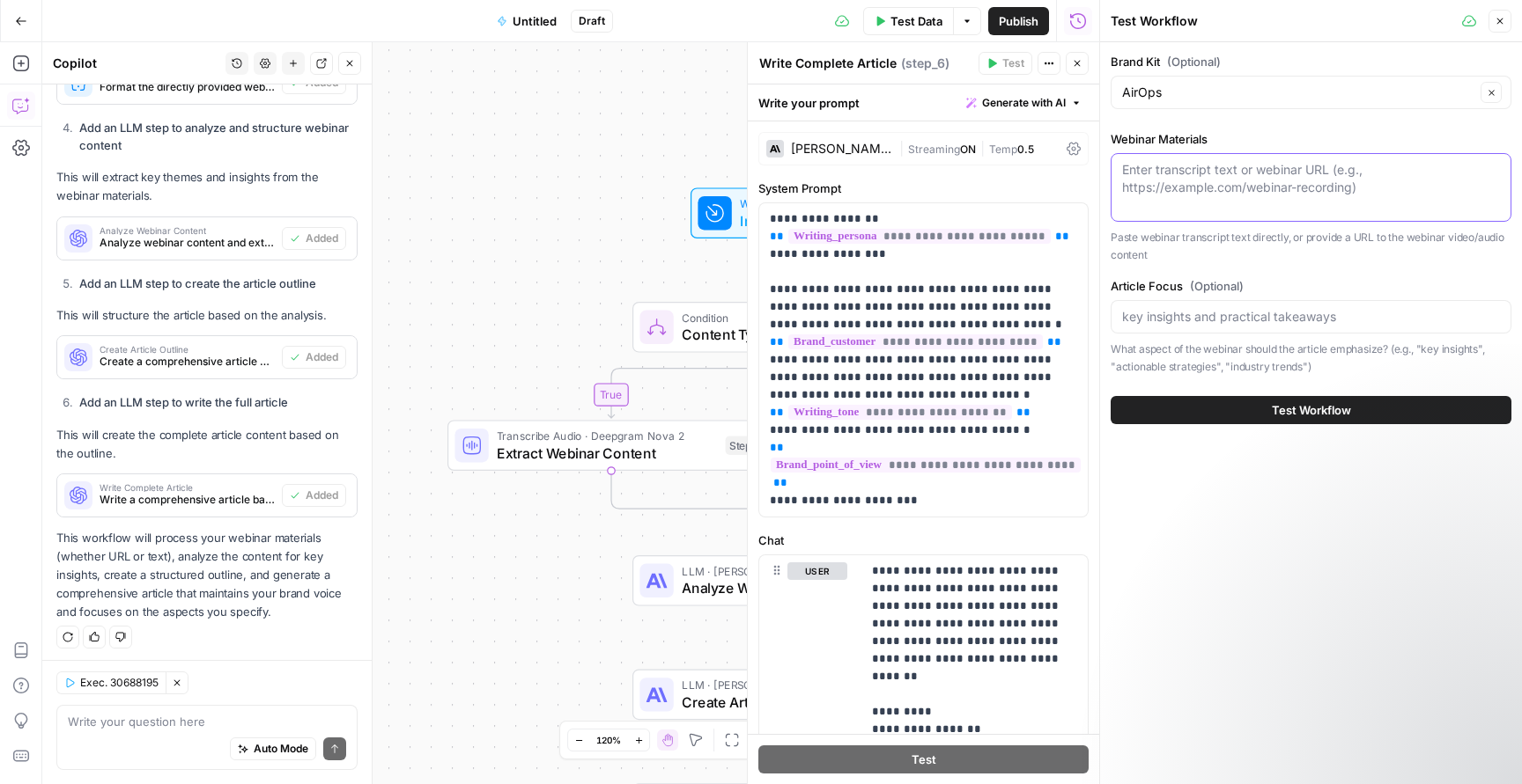
click at [1281, 186] on textarea "Webinar Materials" at bounding box center [1310, 179] width 378 height 36
click at [1271, 320] on input "Article Focus (Optional)" at bounding box center [1310, 316] width 378 height 17
click at [1307, 201] on div "Enter transcript text or webinar URL (e.g., [URL][DOMAIN_NAME])" at bounding box center [1310, 187] width 400 height 68
paste textarea "0:00 Welcome everyone to the Air Ops Growth Leader series. 0:05 So glad that yo…"
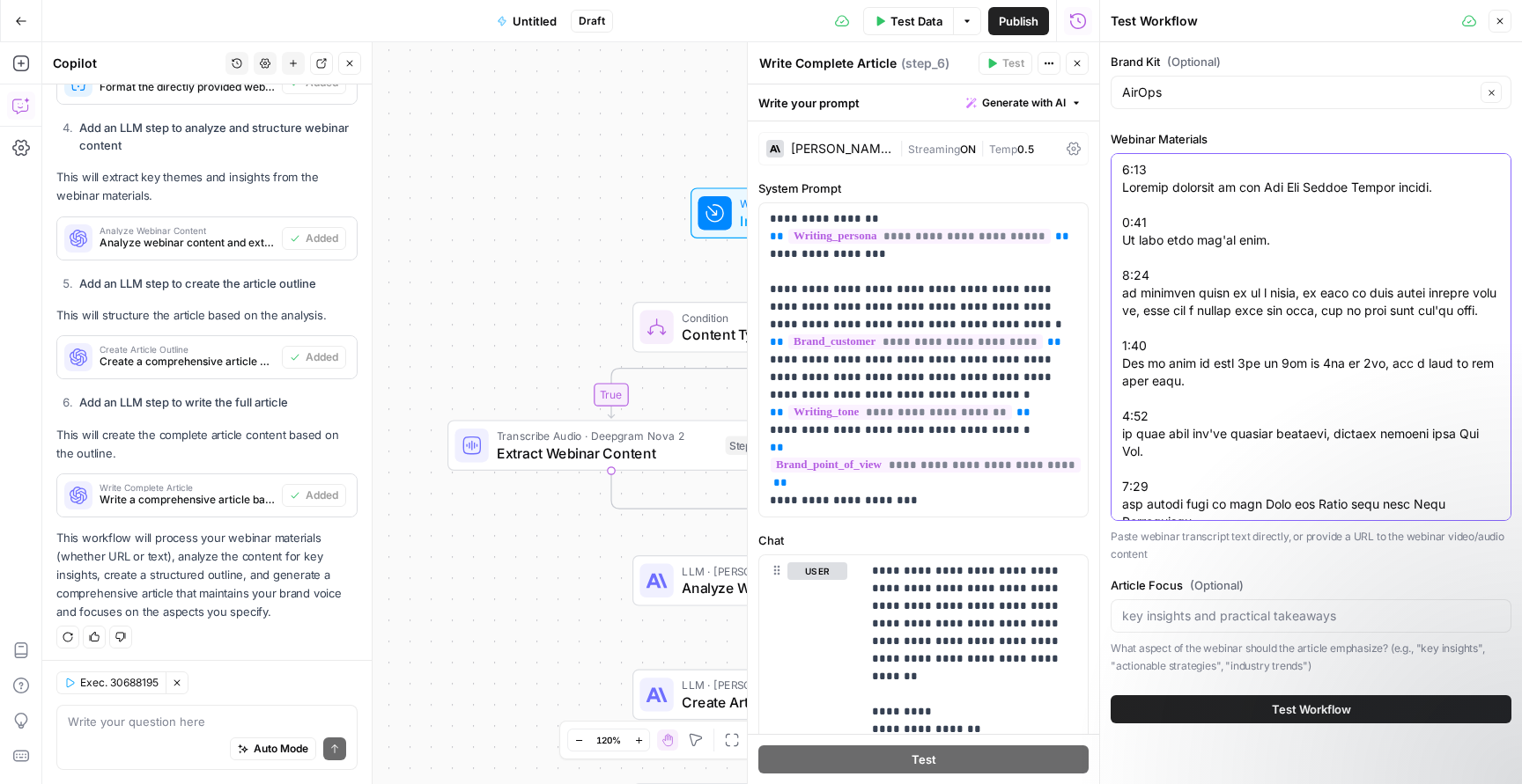
scroll to position [46658, 0]
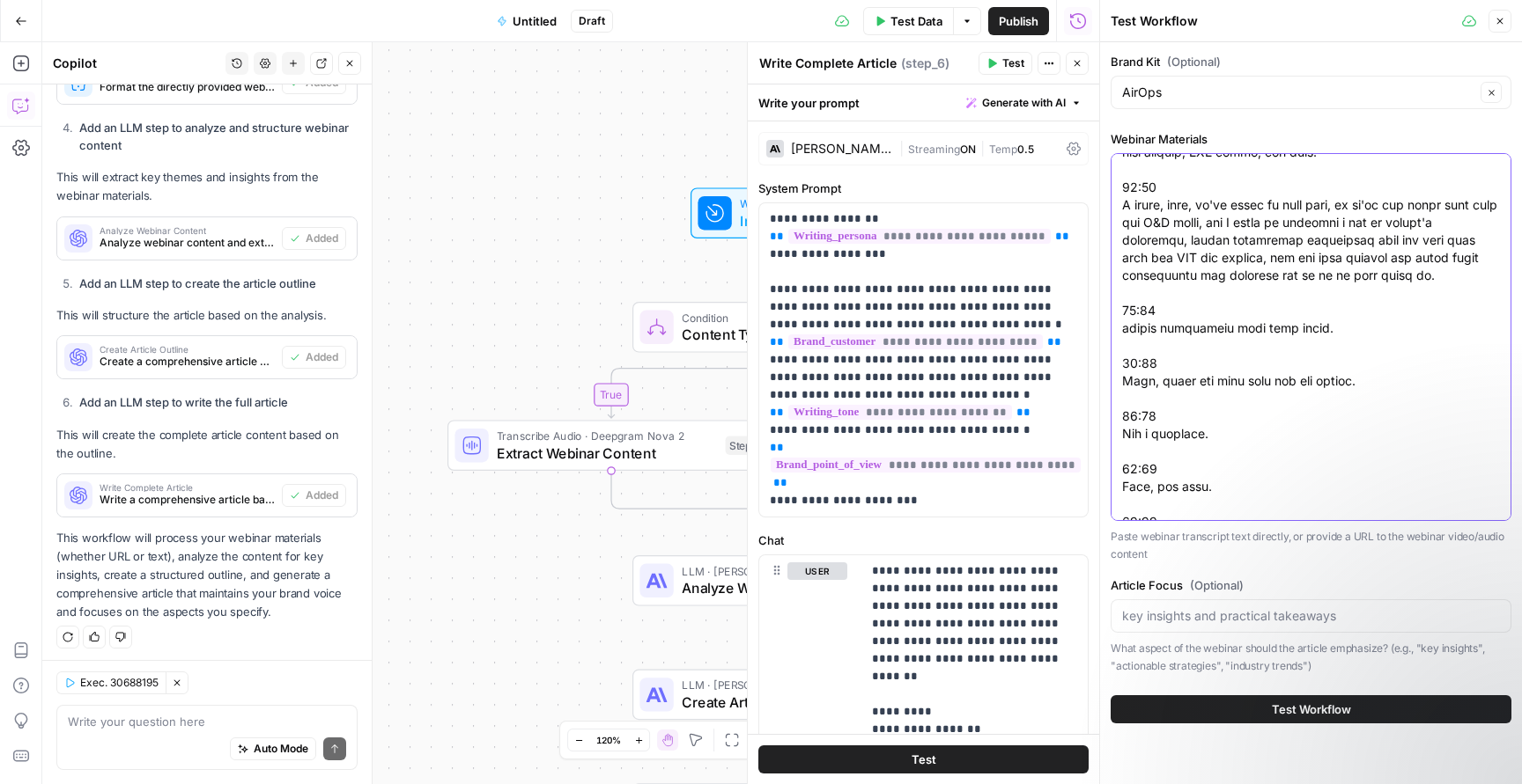
type textarea "0:00 Welcome everyone to the Air Ops Growth Leader series. 0:05 So glad that yo…"
click at [1258, 614] on input "Article Focus (Optional)" at bounding box center [1310, 615] width 378 height 17
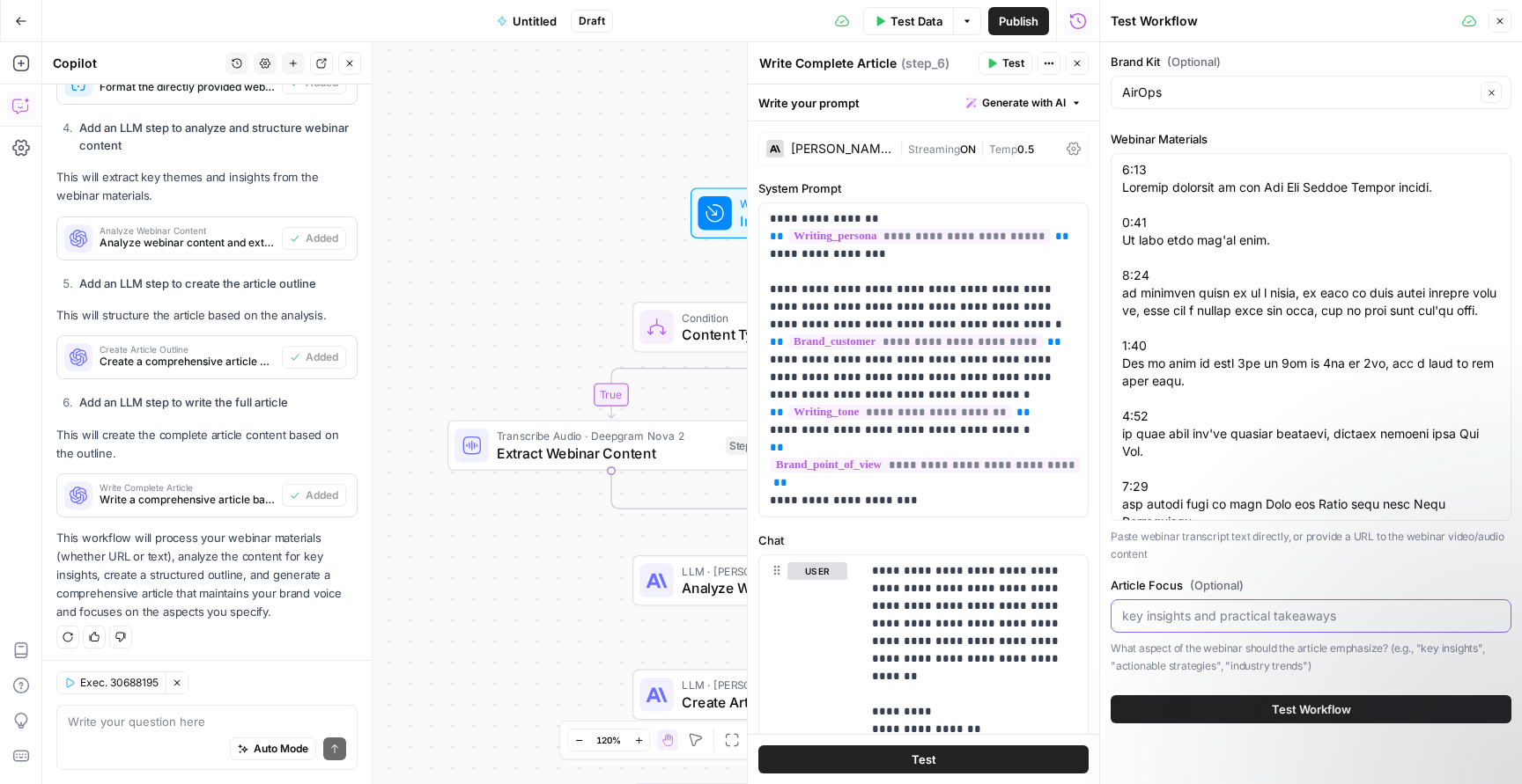
paste input "We want a new piece of content that truly showcases AirOps’ expertise, draws tr…"
type input "We want a new piece of content that truly showcases AirOps’ expertise, draws tr…"
click at [1284, 710] on span "Test Workflow" at bounding box center [1310, 709] width 79 height 17
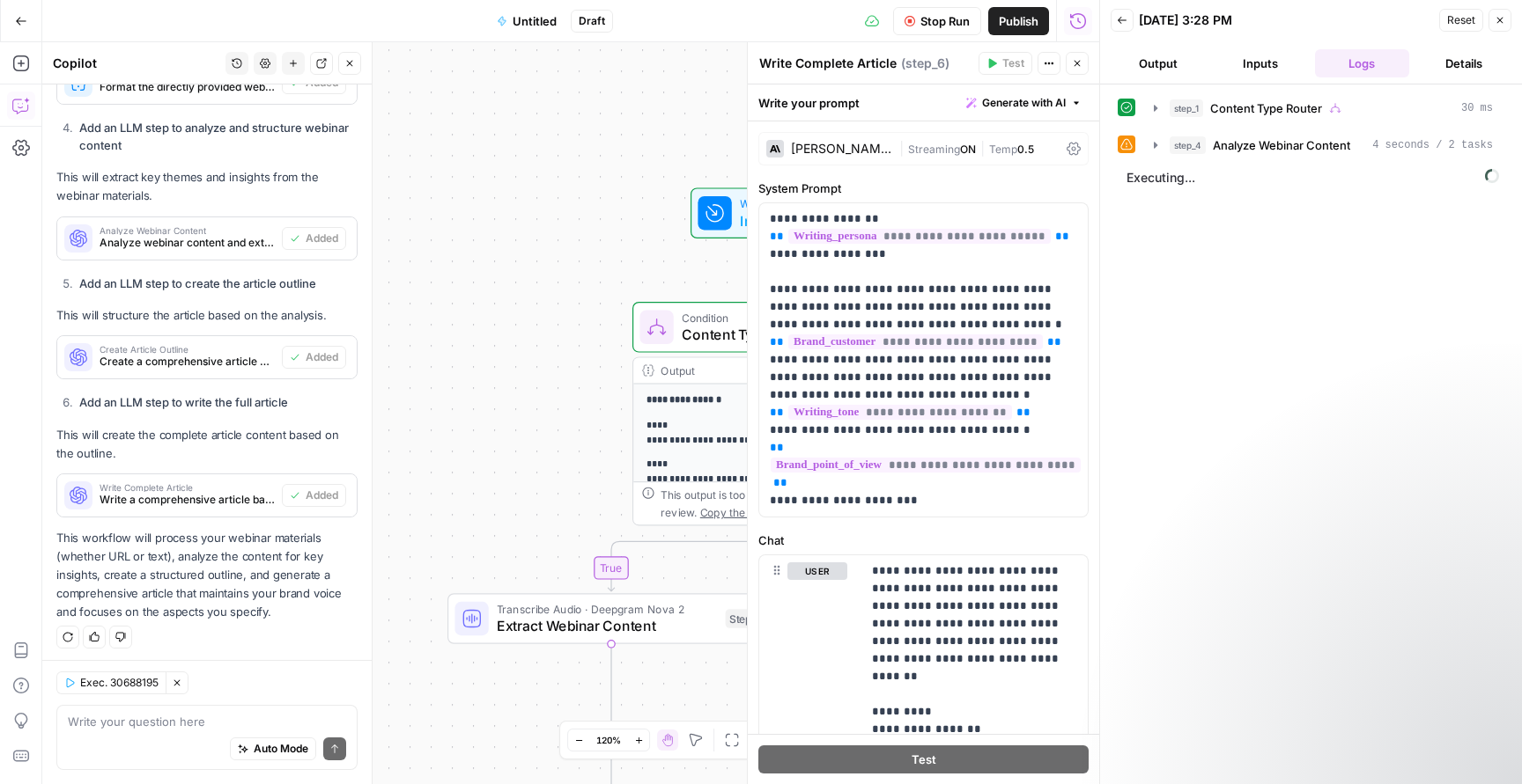
click at [1079, 65] on icon "button" at bounding box center [1077, 64] width 6 height 6
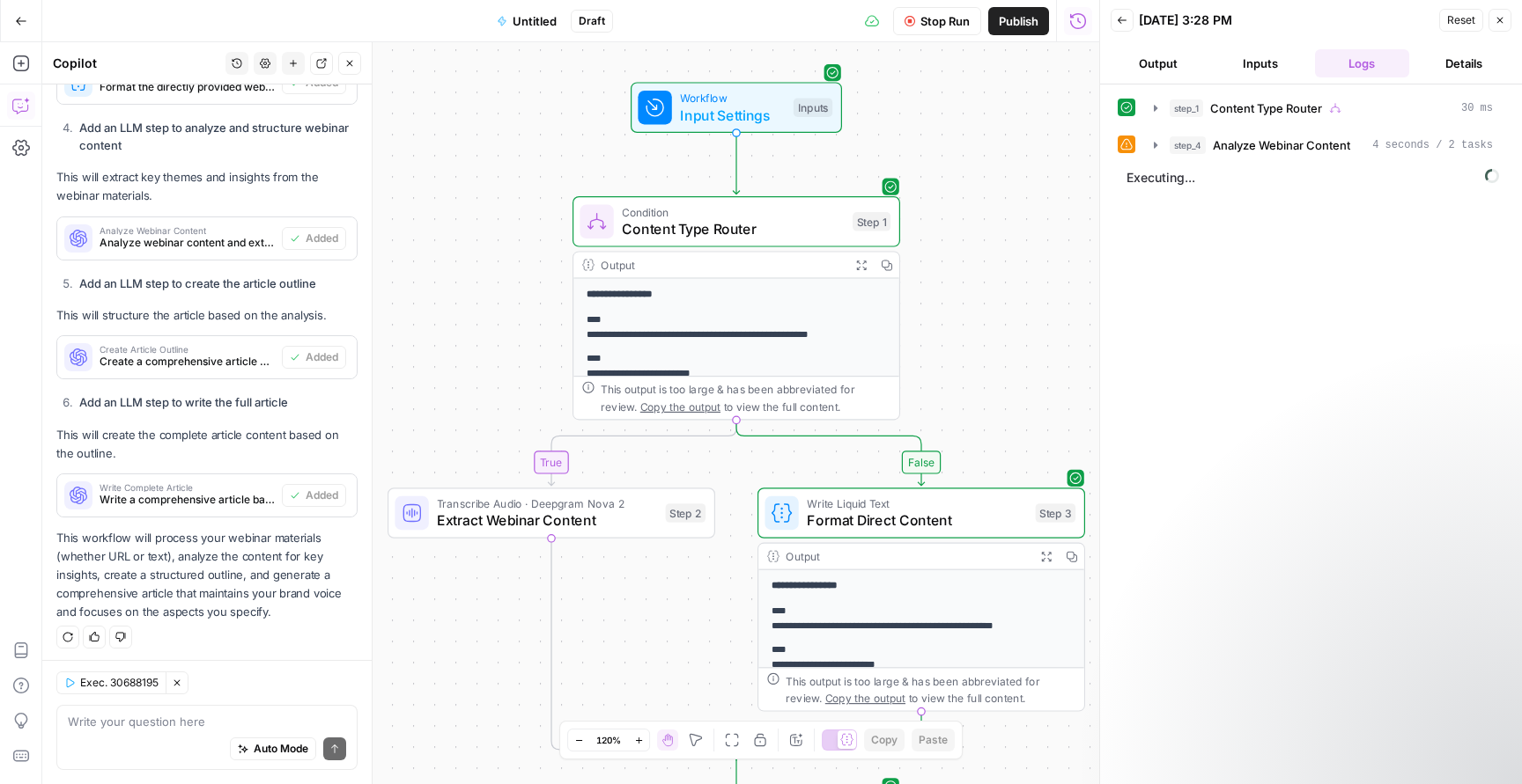
drag, startPoint x: 1038, startPoint y: 338, endPoint x: 978, endPoint y: 232, distance: 121.8
click at [978, 232] on div "**********" at bounding box center [570, 413] width 1057 height 742
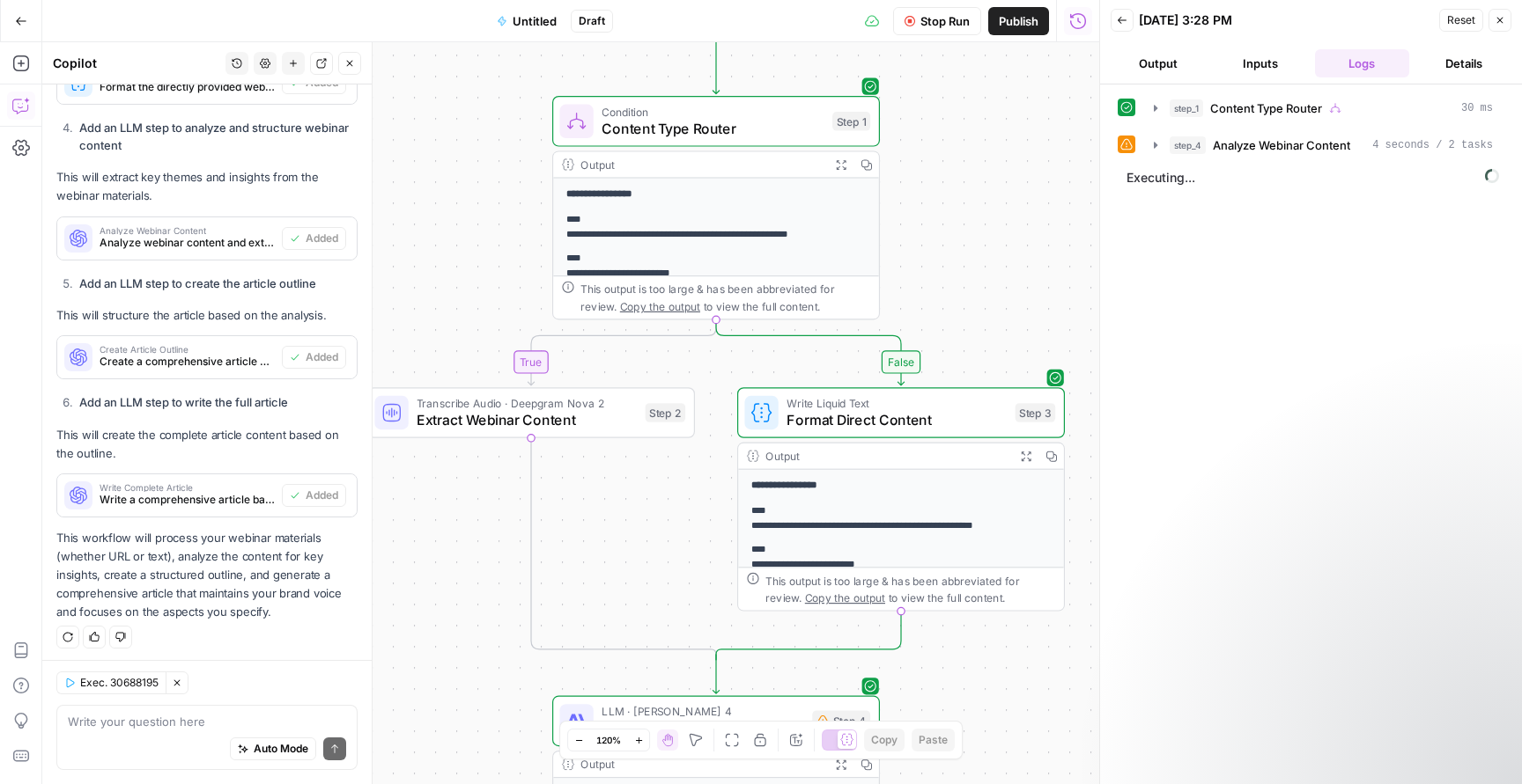
drag, startPoint x: 1048, startPoint y: 261, endPoint x: 1028, endPoint y: 160, distance: 103.0
click at [1028, 160] on div "**********" at bounding box center [570, 413] width 1057 height 742
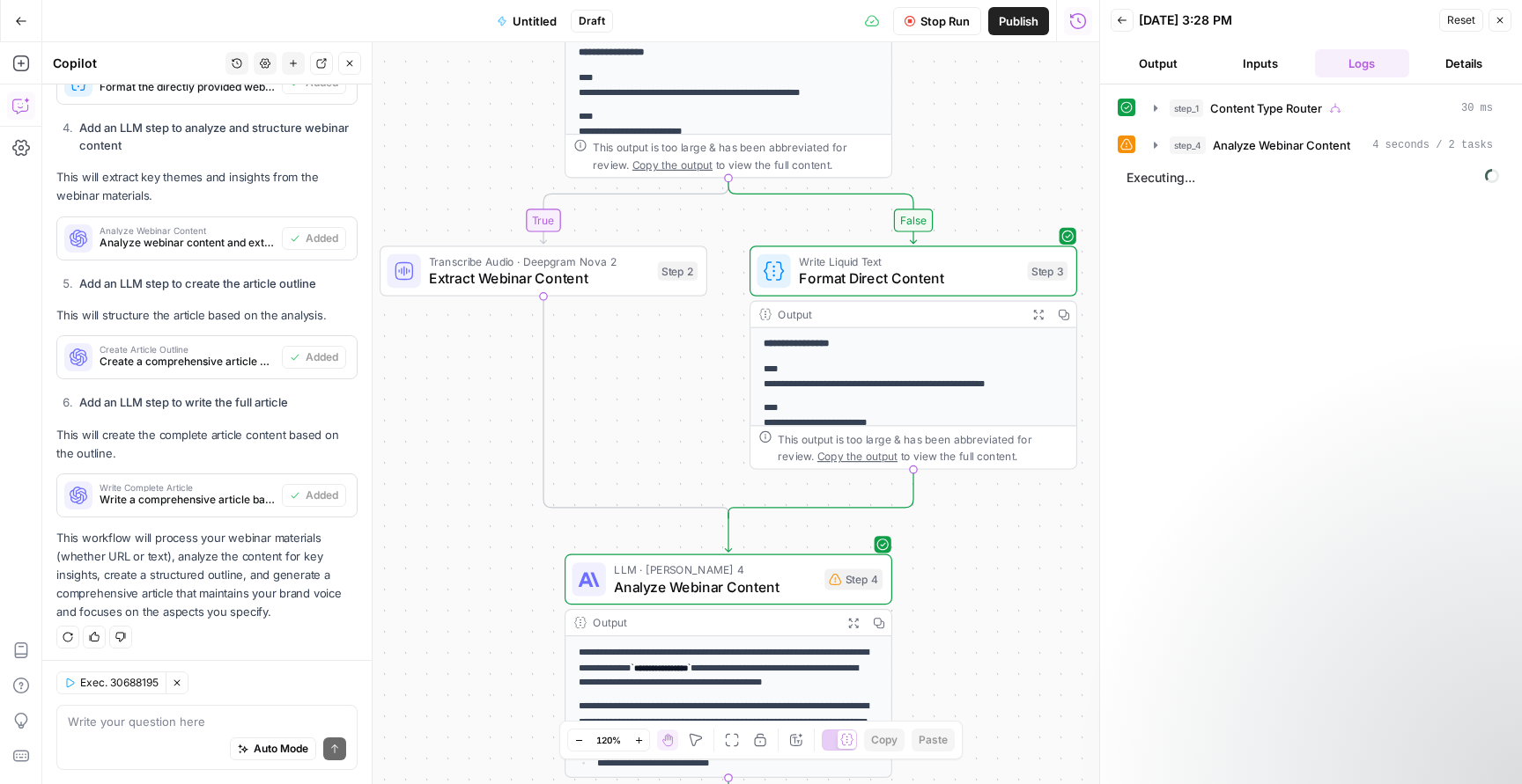
drag, startPoint x: 1024, startPoint y: 281, endPoint x: 1037, endPoint y: 140, distance: 141.6
click at [1037, 140] on div "**********" at bounding box center [570, 413] width 1057 height 742
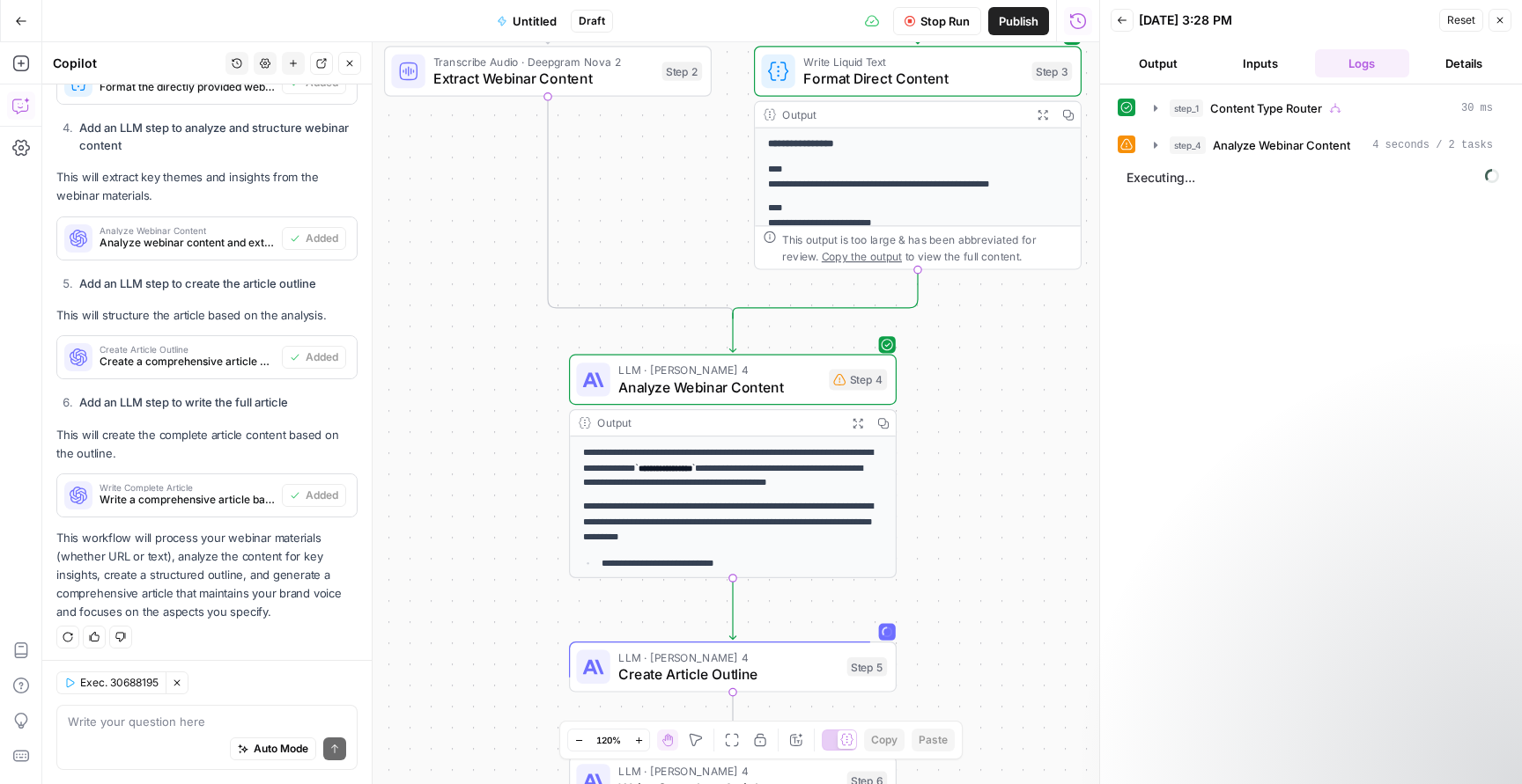
drag, startPoint x: 980, startPoint y: 559, endPoint x: 985, endPoint y: 359, distance: 200.1
click at [985, 359] on div "**********" at bounding box center [570, 413] width 1057 height 742
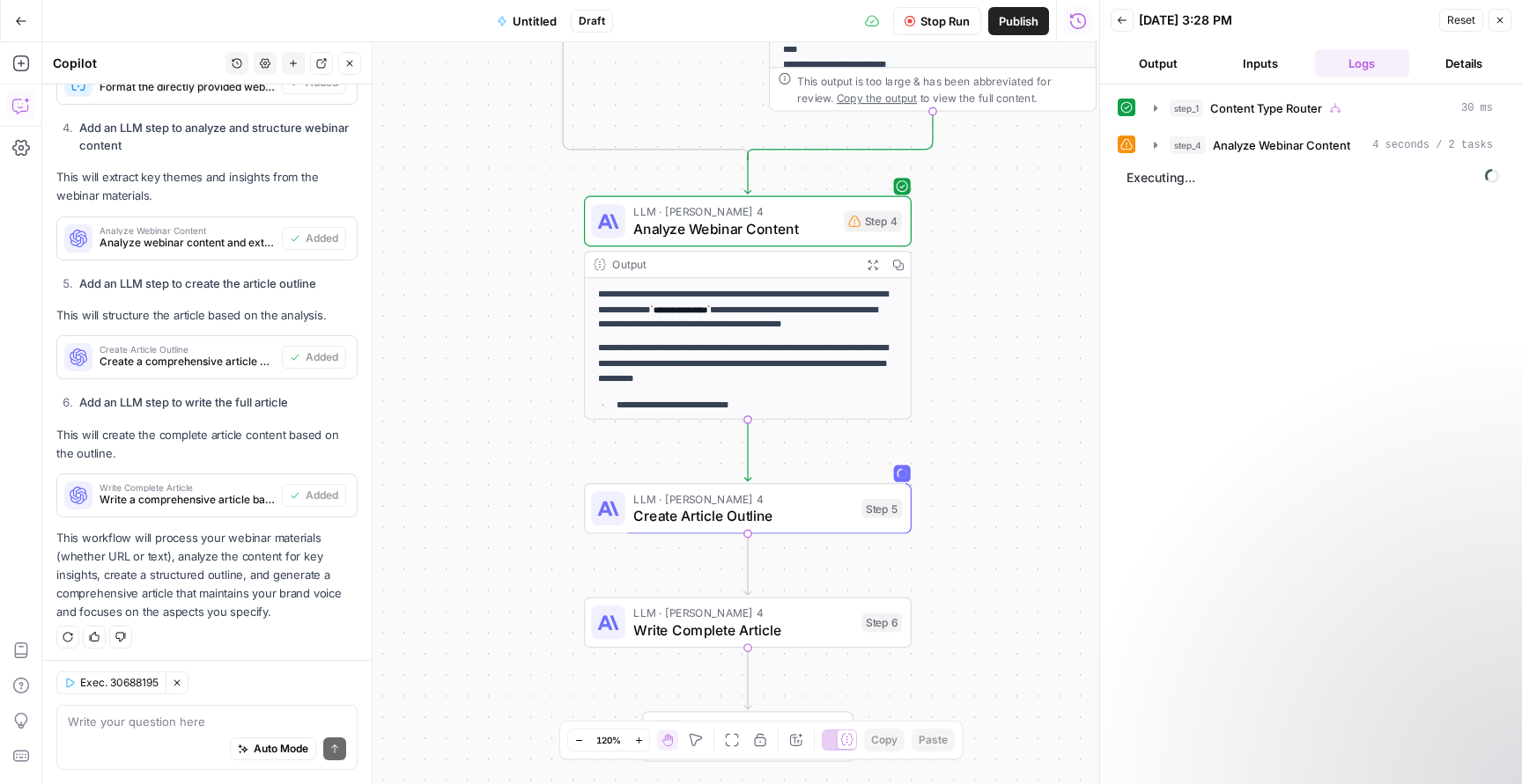
drag, startPoint x: 980, startPoint y: 494, endPoint x: 993, endPoint y: 366, distance: 128.7
click at [994, 335] on div "**********" at bounding box center [570, 413] width 1057 height 742
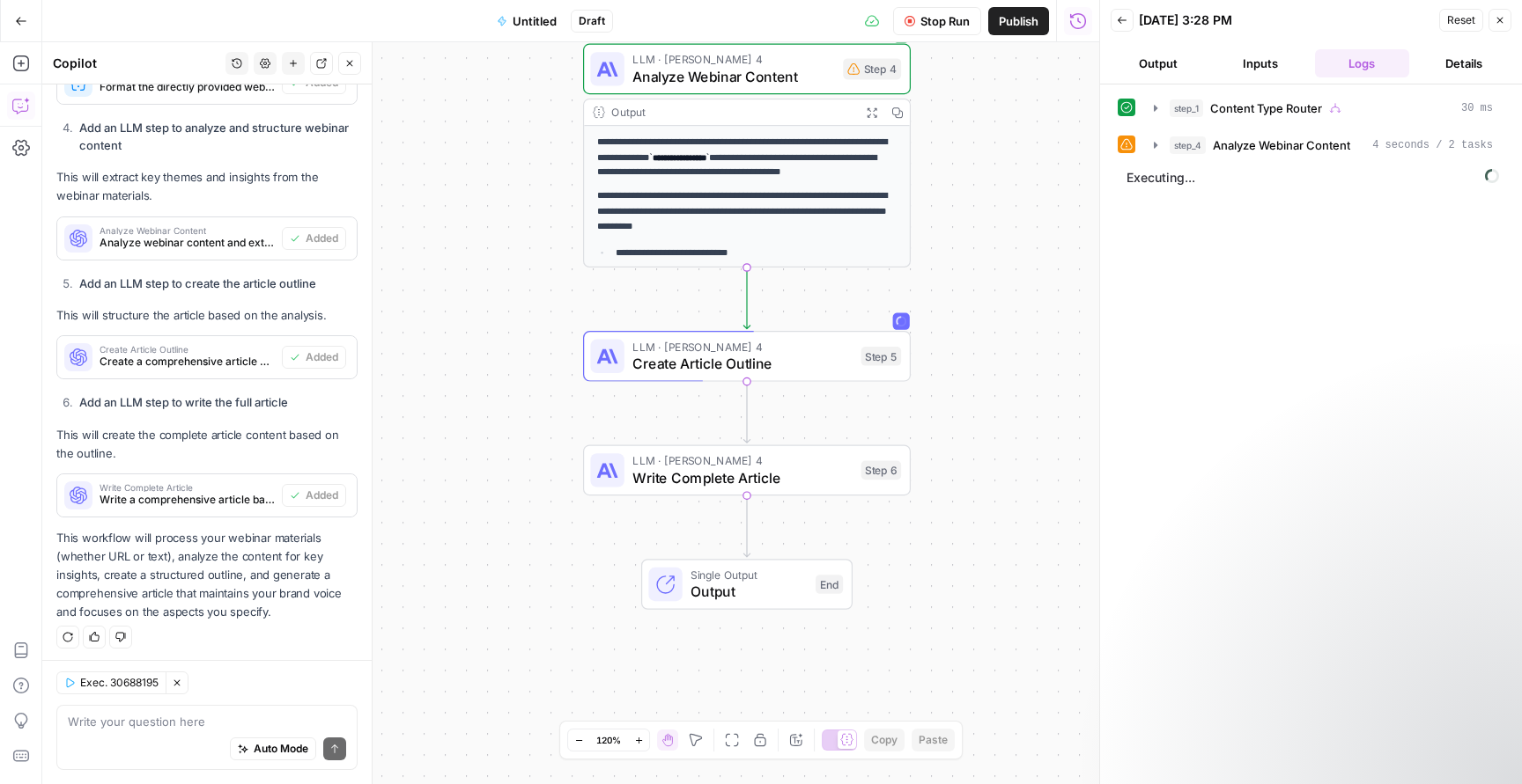
drag, startPoint x: 998, startPoint y: 464, endPoint x: 998, endPoint y: 312, distance: 152.0
click at [998, 312] on div "**********" at bounding box center [570, 413] width 1057 height 742
drag, startPoint x: 1009, startPoint y: 486, endPoint x: 989, endPoint y: 362, distance: 125.6
click at [989, 362] on div "**********" at bounding box center [570, 413] width 1057 height 742
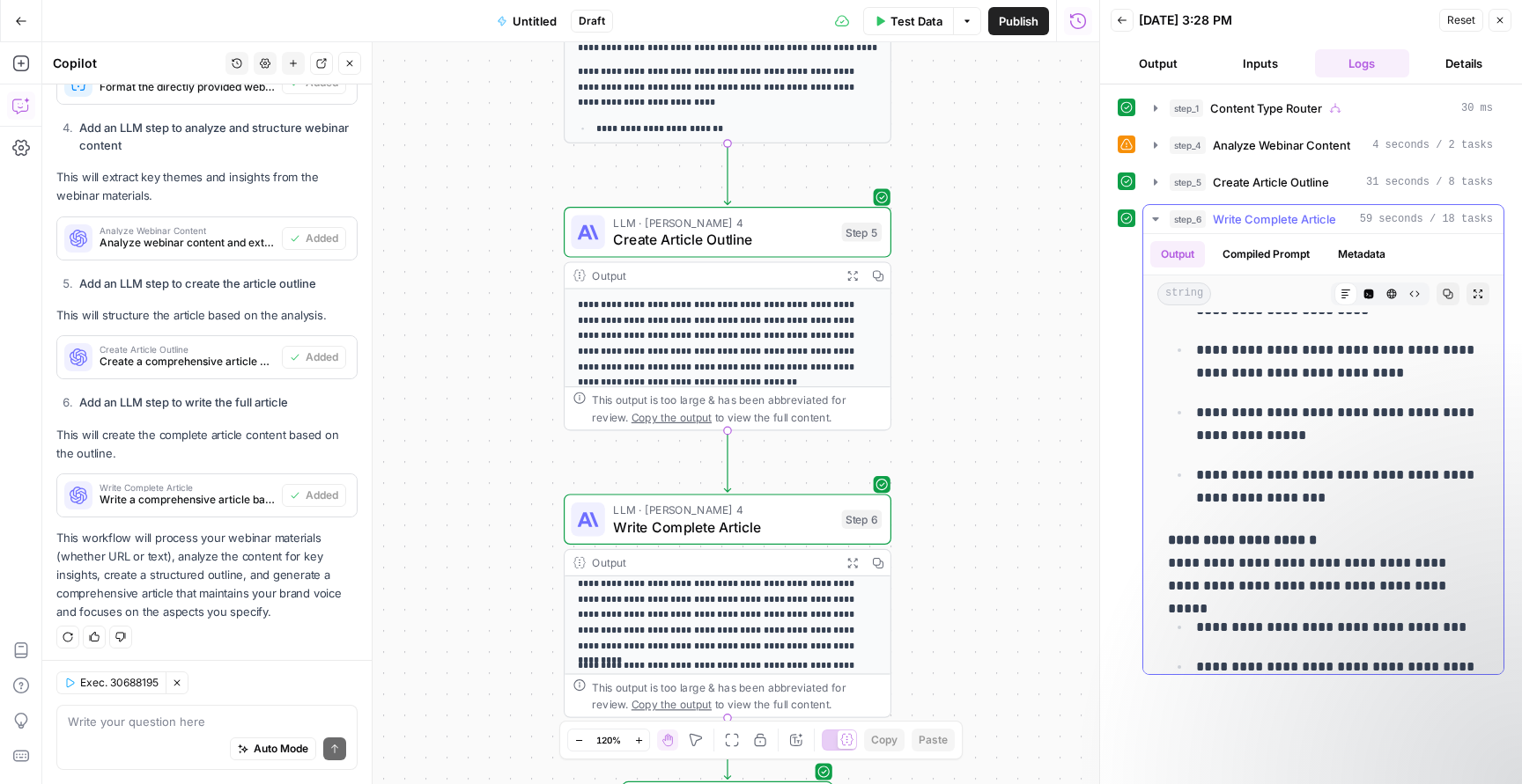
scroll to position [5878, 0]
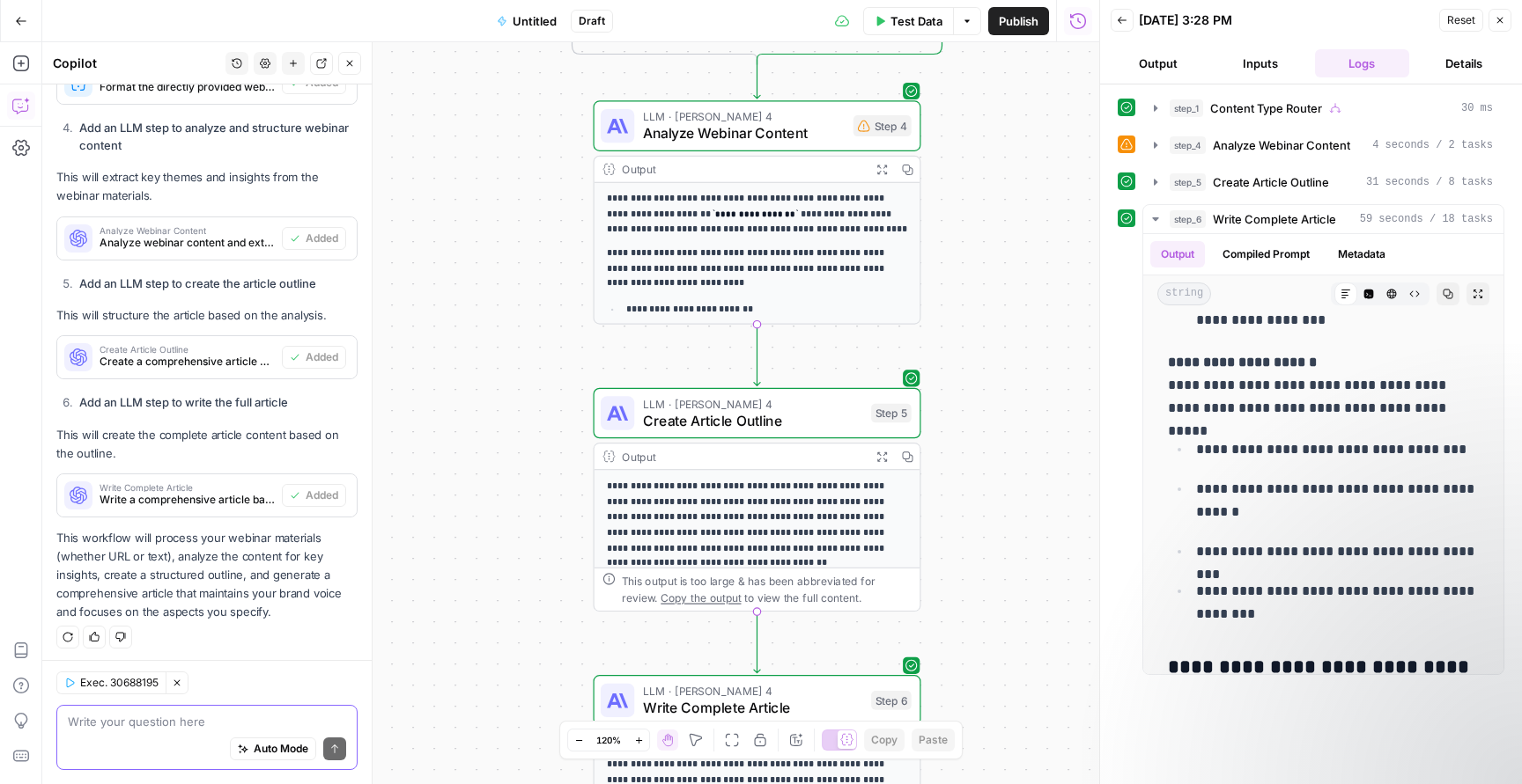
click at [133, 719] on textarea at bounding box center [206, 721] width 278 height 17
paste textarea "Lore ipsum dolorsi “ametcon” ad eli sed do EI? Tempori utlabor et dolo mag ali …"
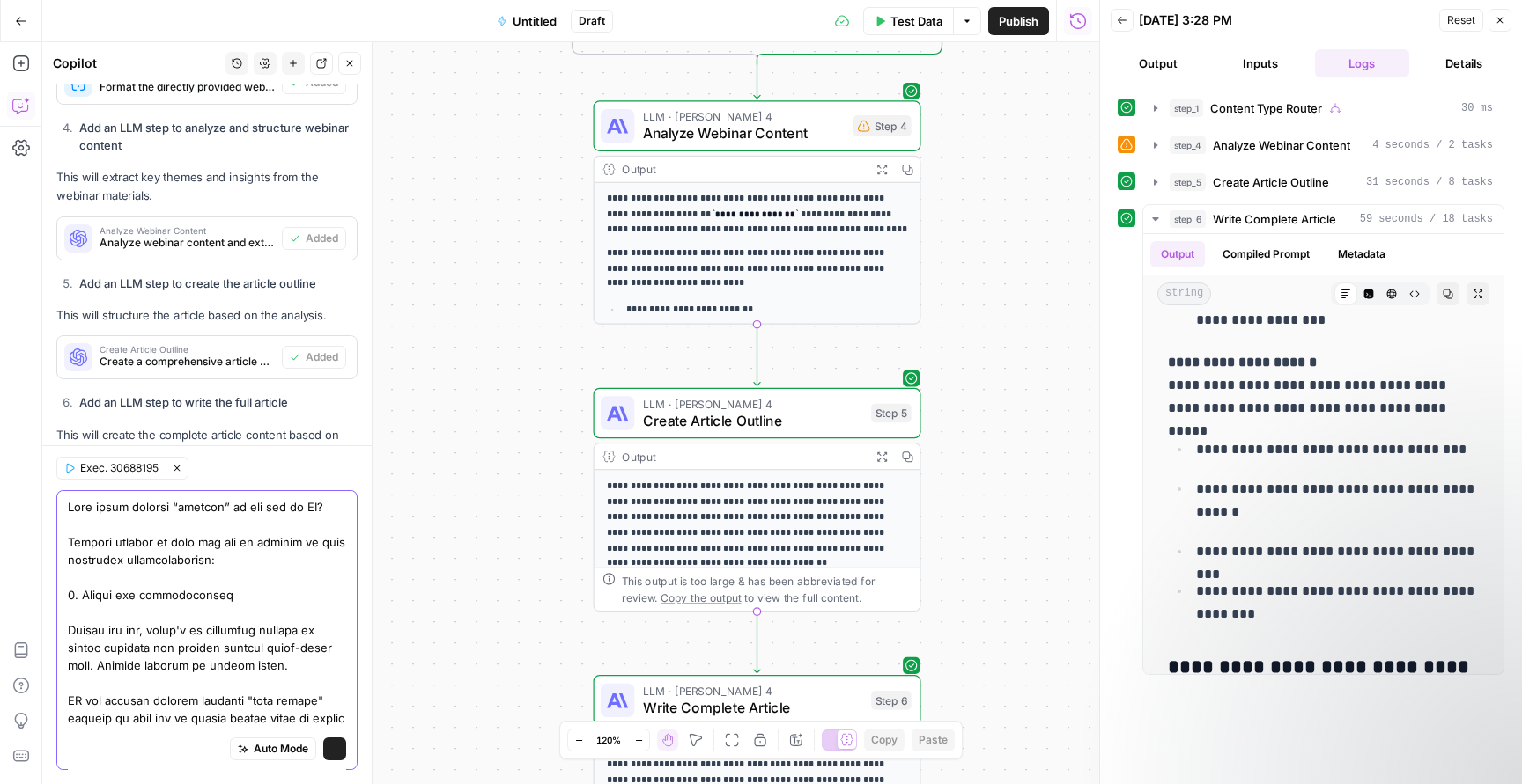
scroll to position [2426, 0]
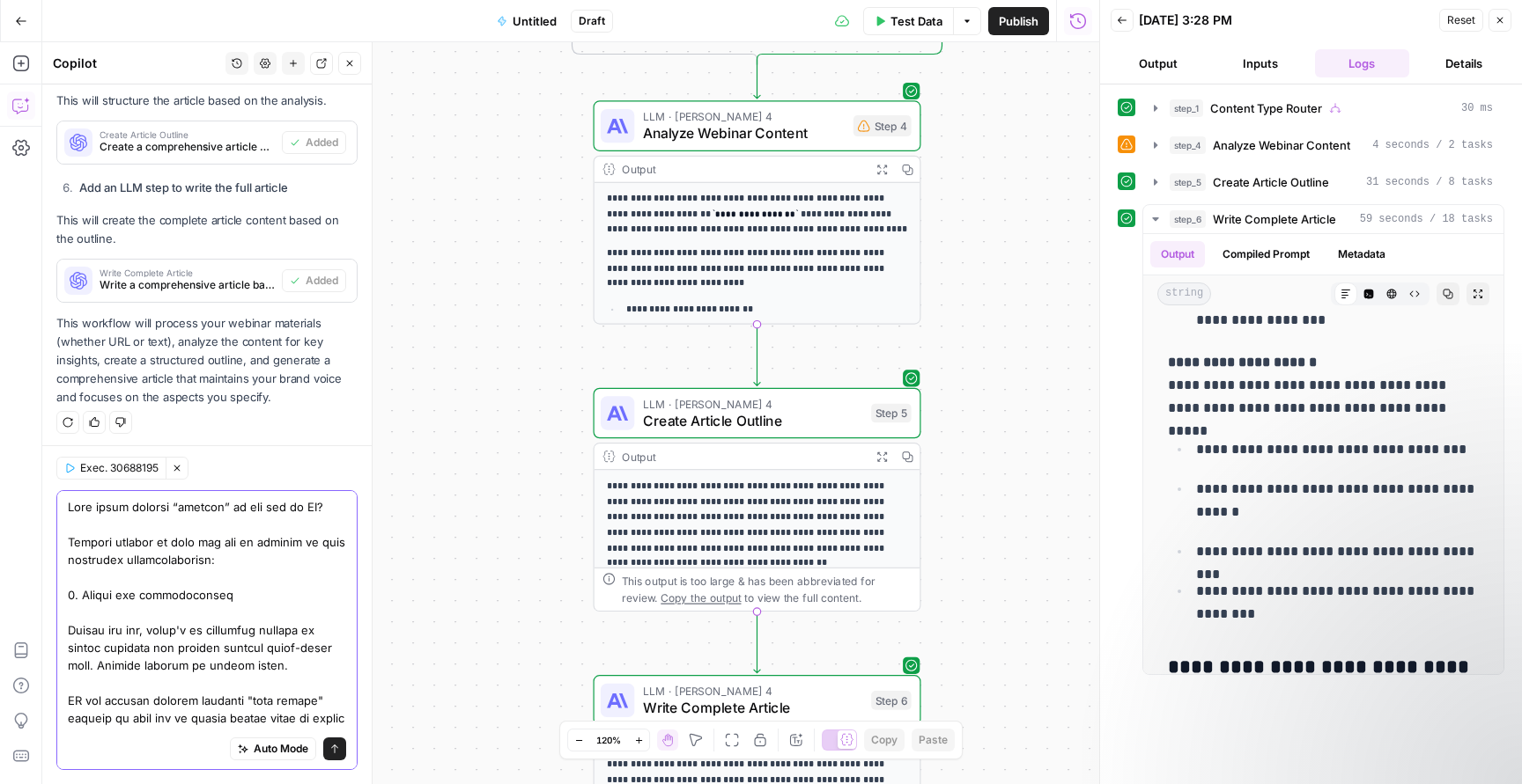
scroll to position [0, 0]
click at [67, 500] on div "Auto Mode Send" at bounding box center [207, 630] width 301 height 280
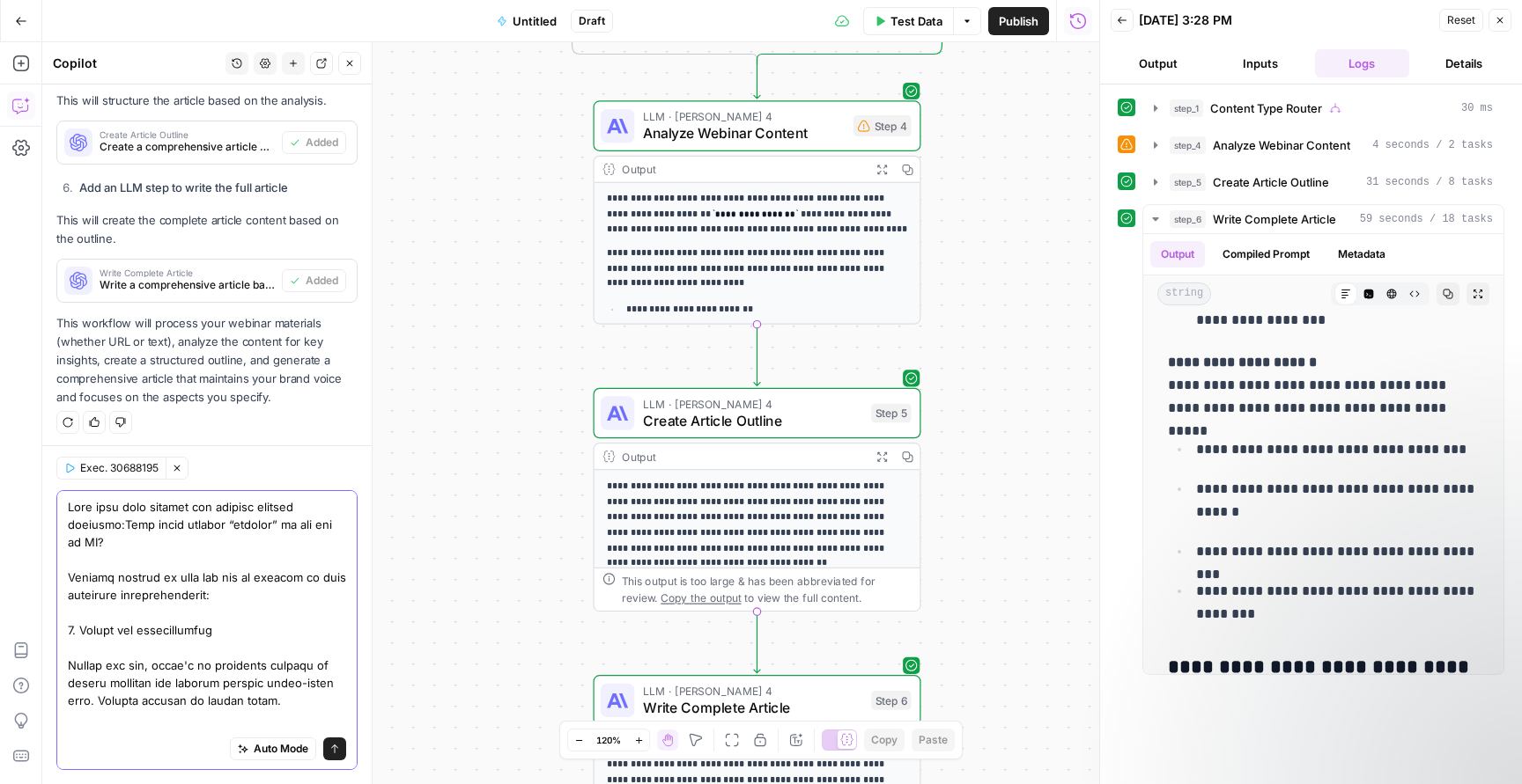
type textarea "Lore ipsu dolo sitamet con adipisc elitsed doeiusmo: Temp incid utlabor “etdolo…"
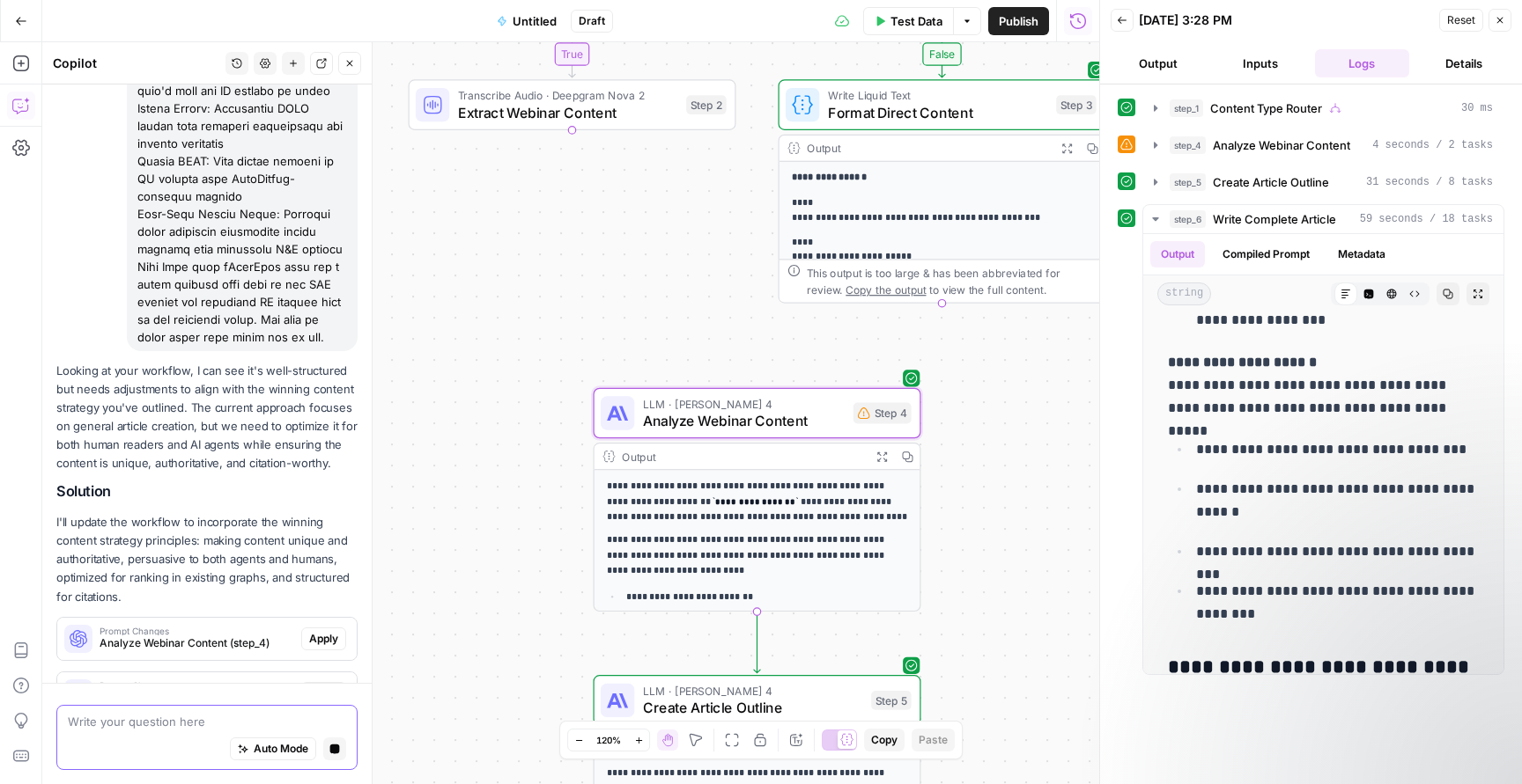
scroll to position [5055, 0]
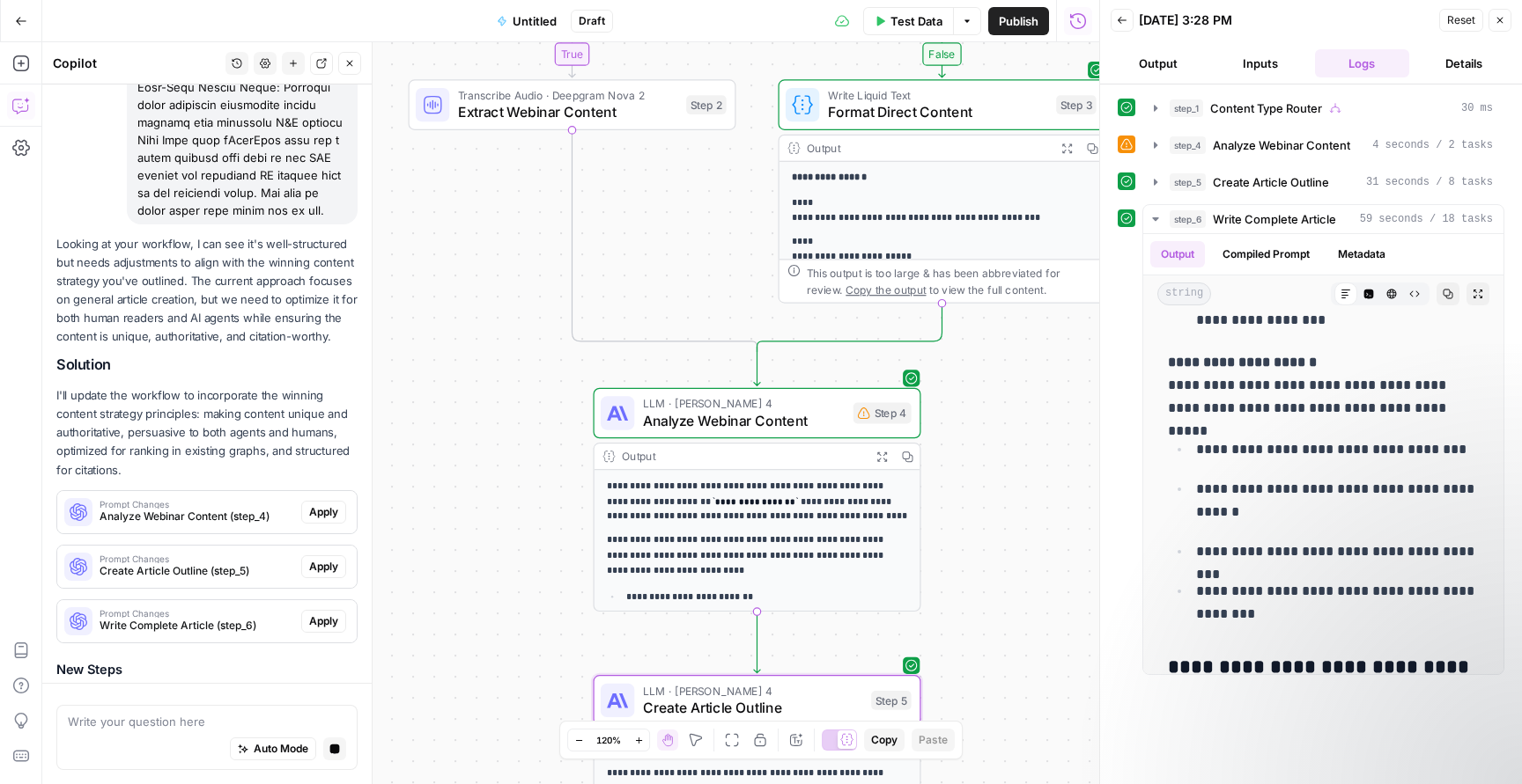
click at [326, 487] on div "Looking at your workflow, I can see it's well-structured but needs adjustments …" at bounding box center [207, 522] width 301 height 575
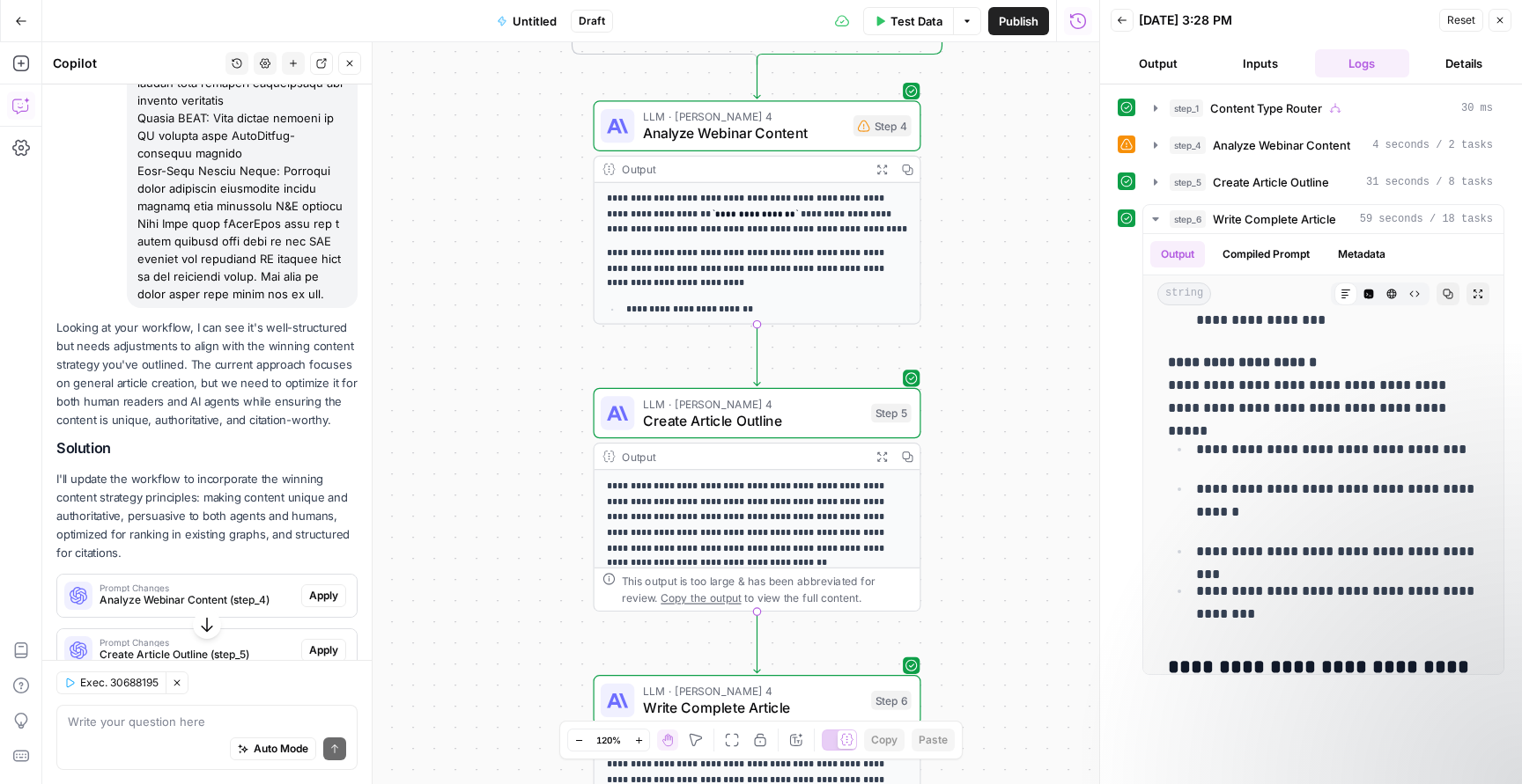
scroll to position [5108, 0]
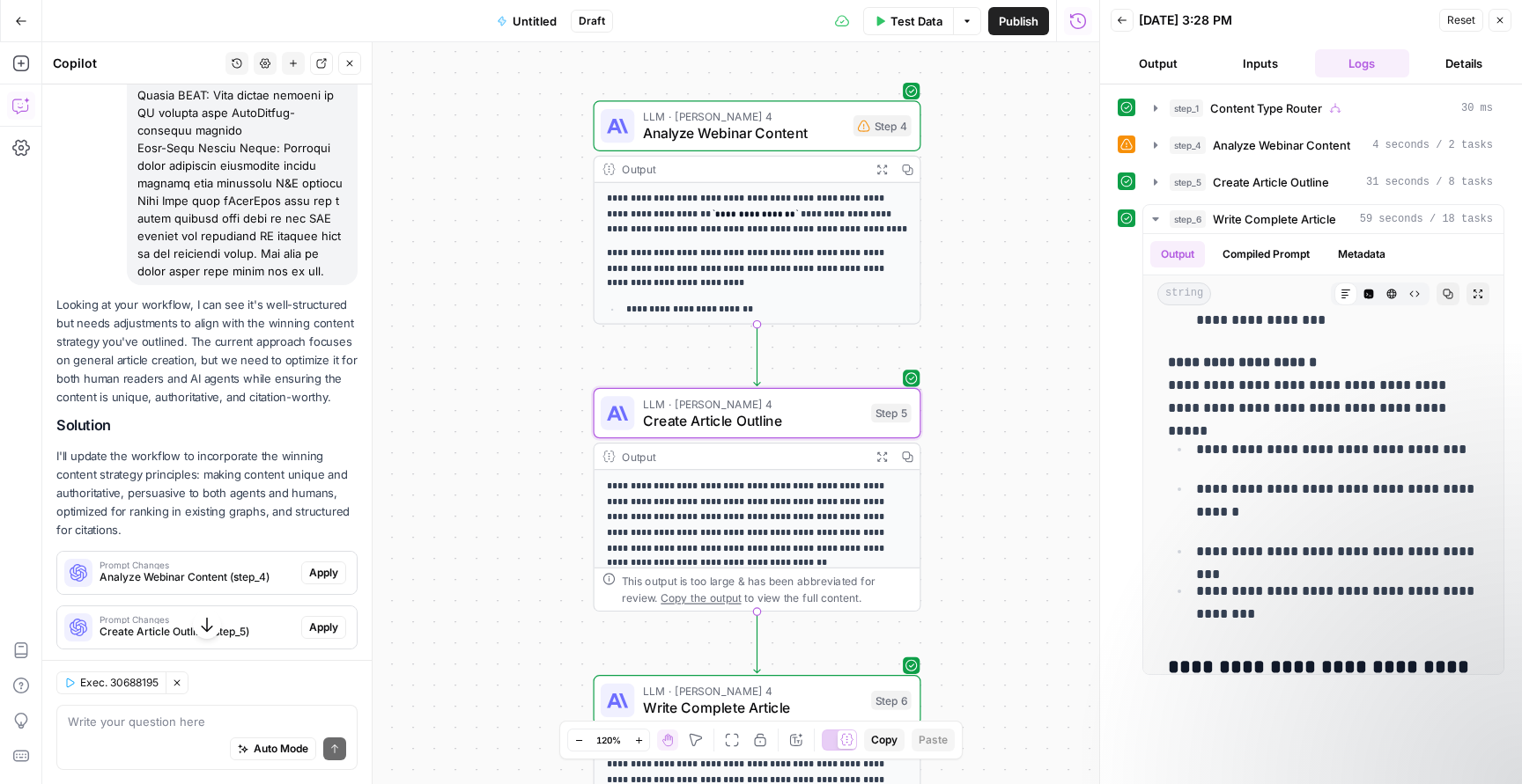
click at [312, 565] on span "Apply" at bounding box center [324, 573] width 29 height 15
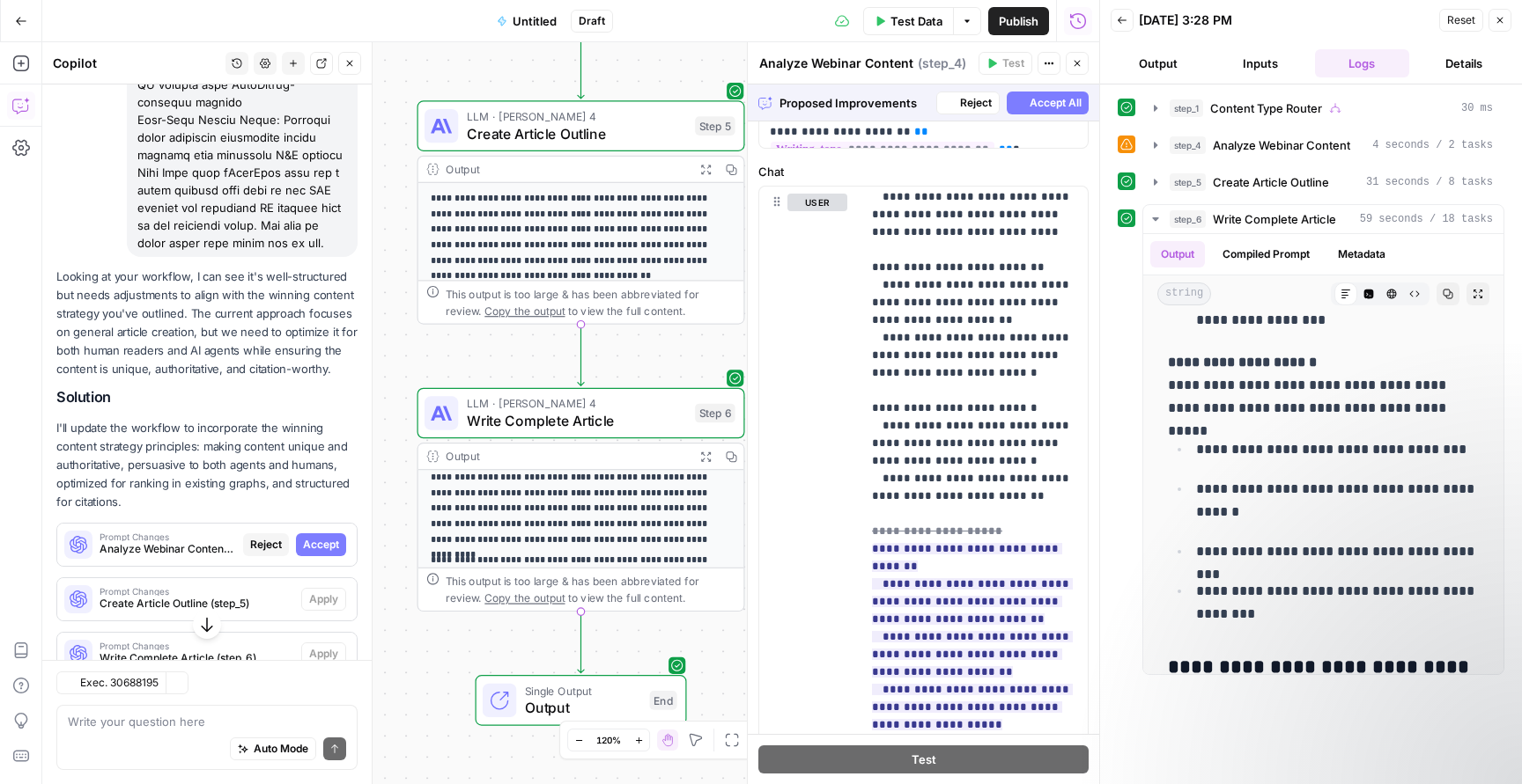
scroll to position [899, 0]
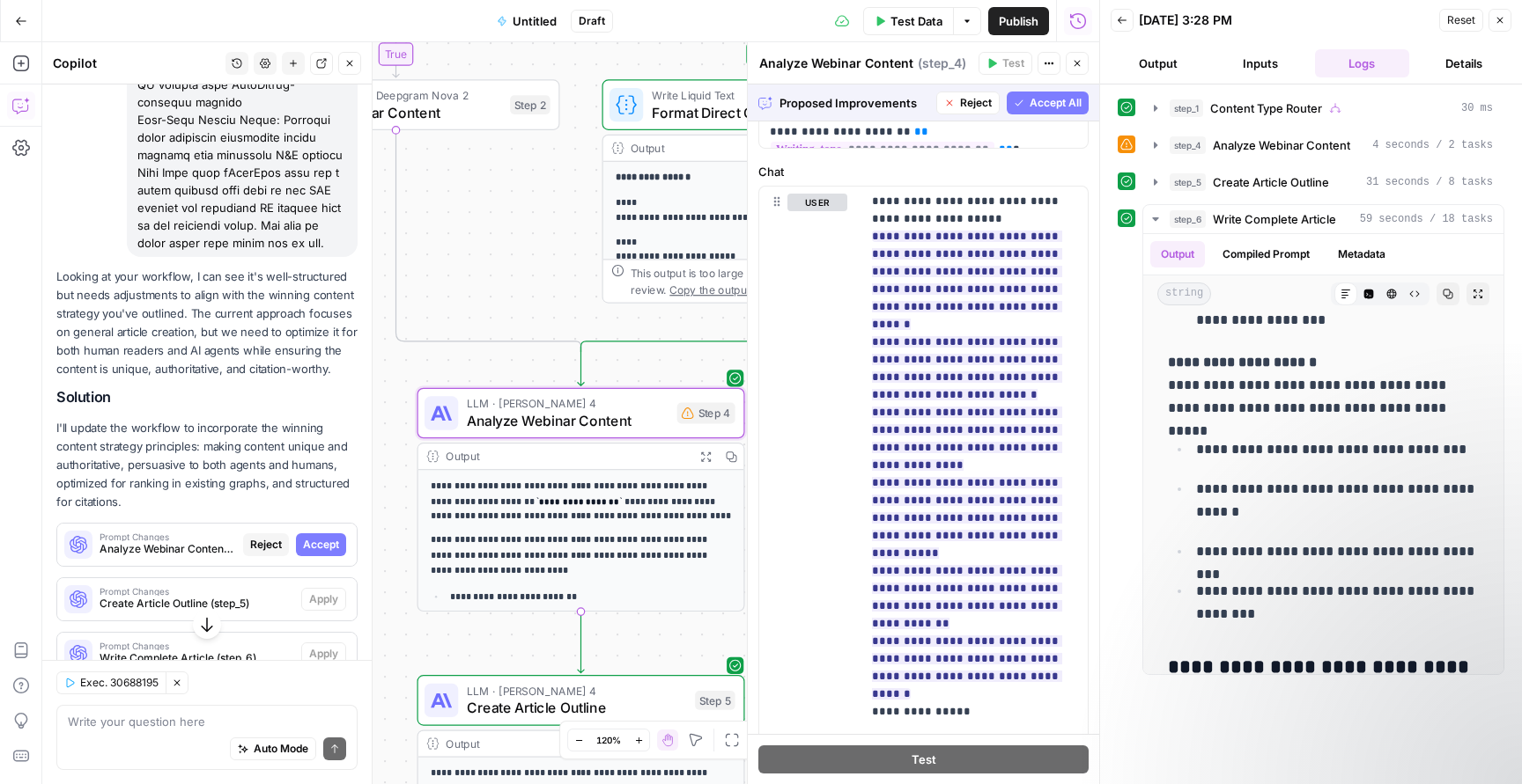
click at [327, 537] on span "Accept" at bounding box center [321, 544] width 36 height 15
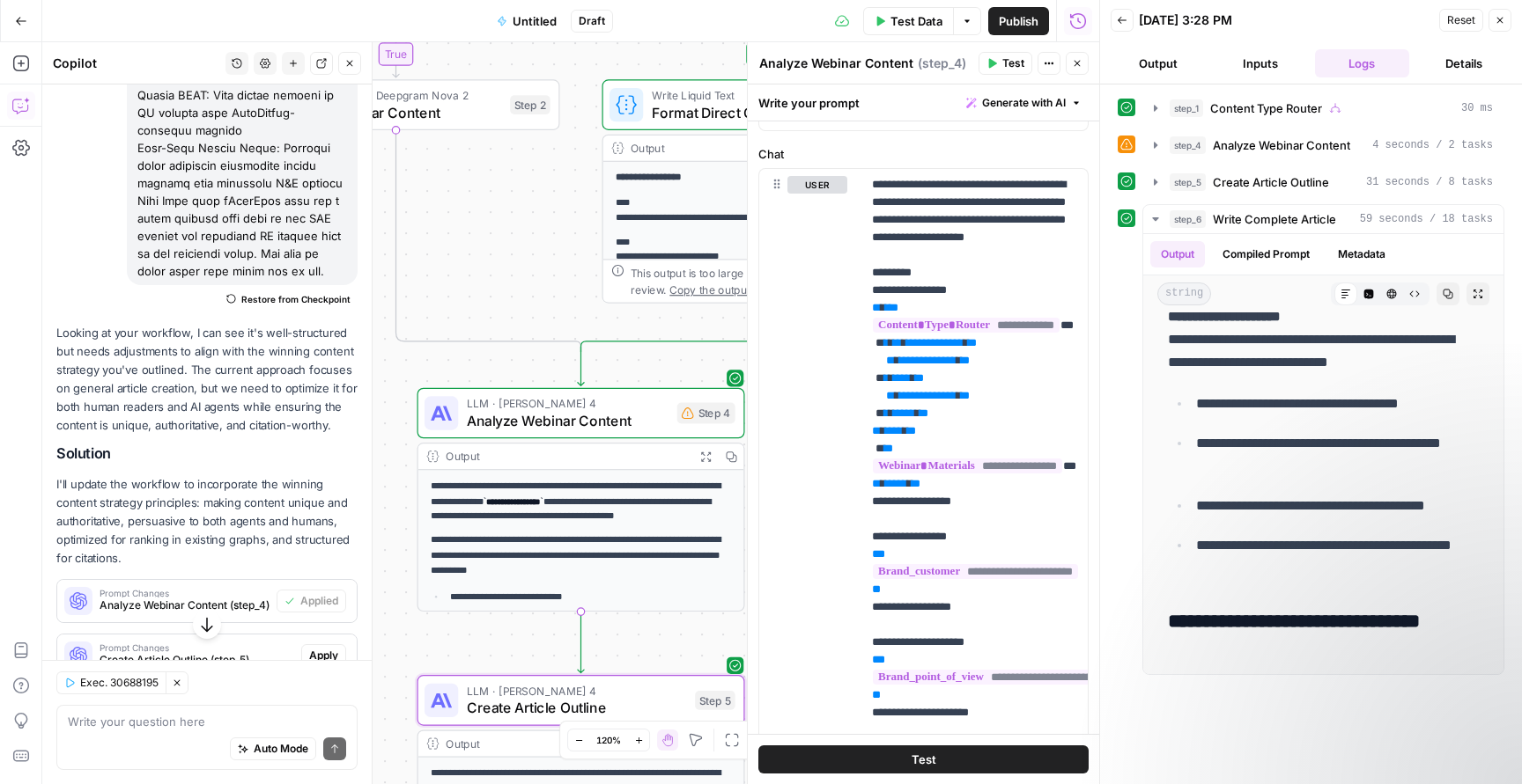
scroll to position [0, 0]
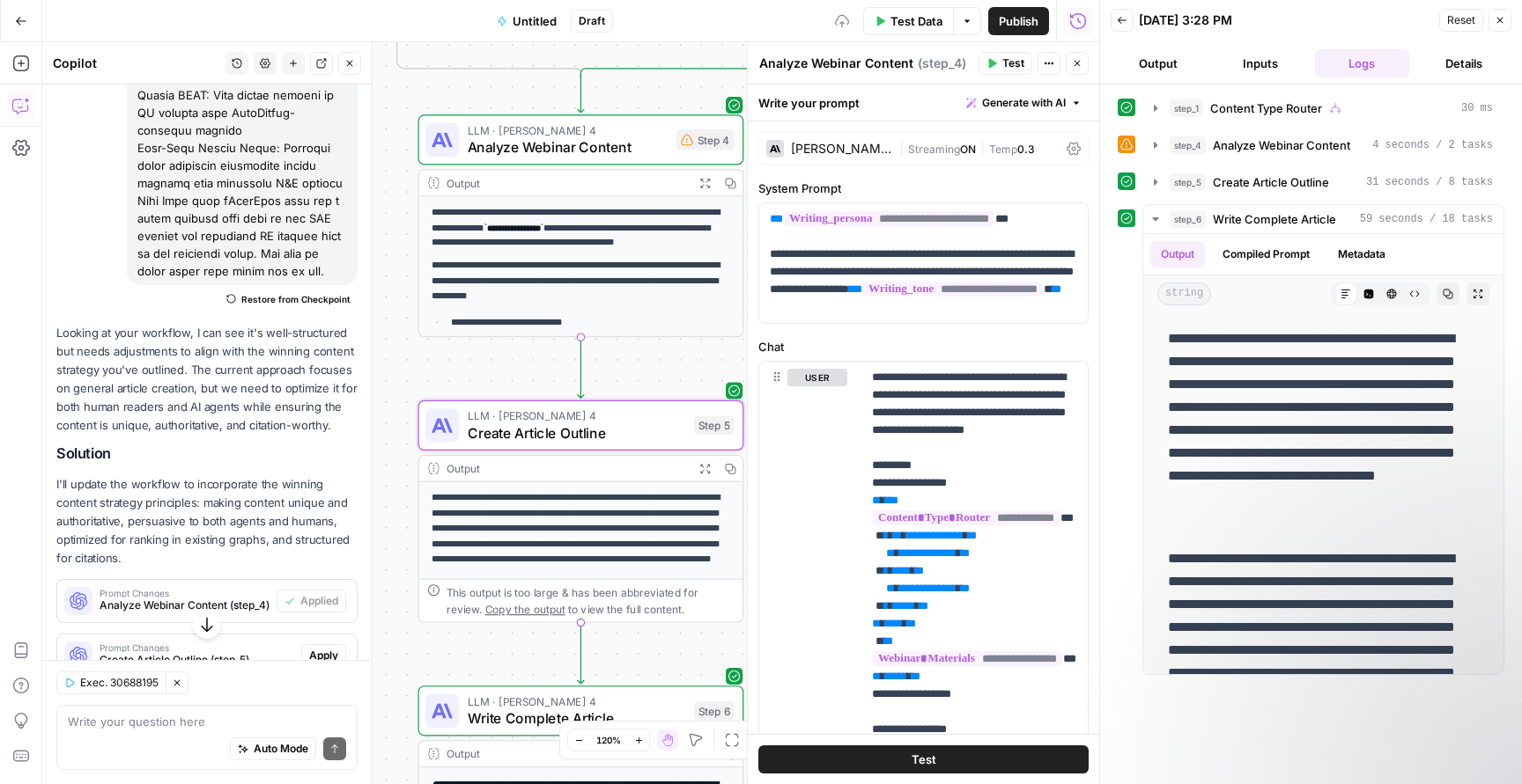
click at [330, 648] on span "Apply" at bounding box center [324, 655] width 29 height 15
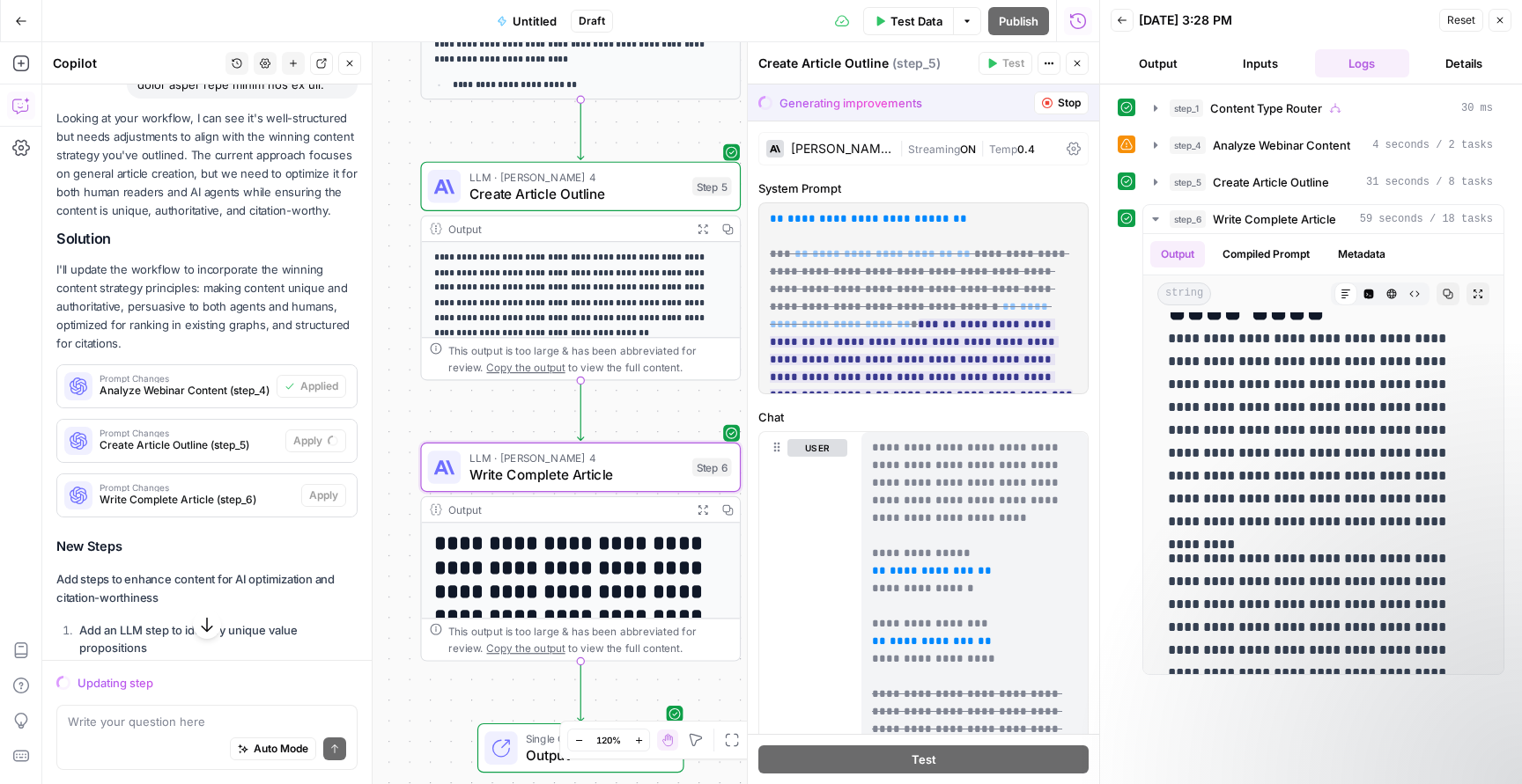
scroll to position [370, 0]
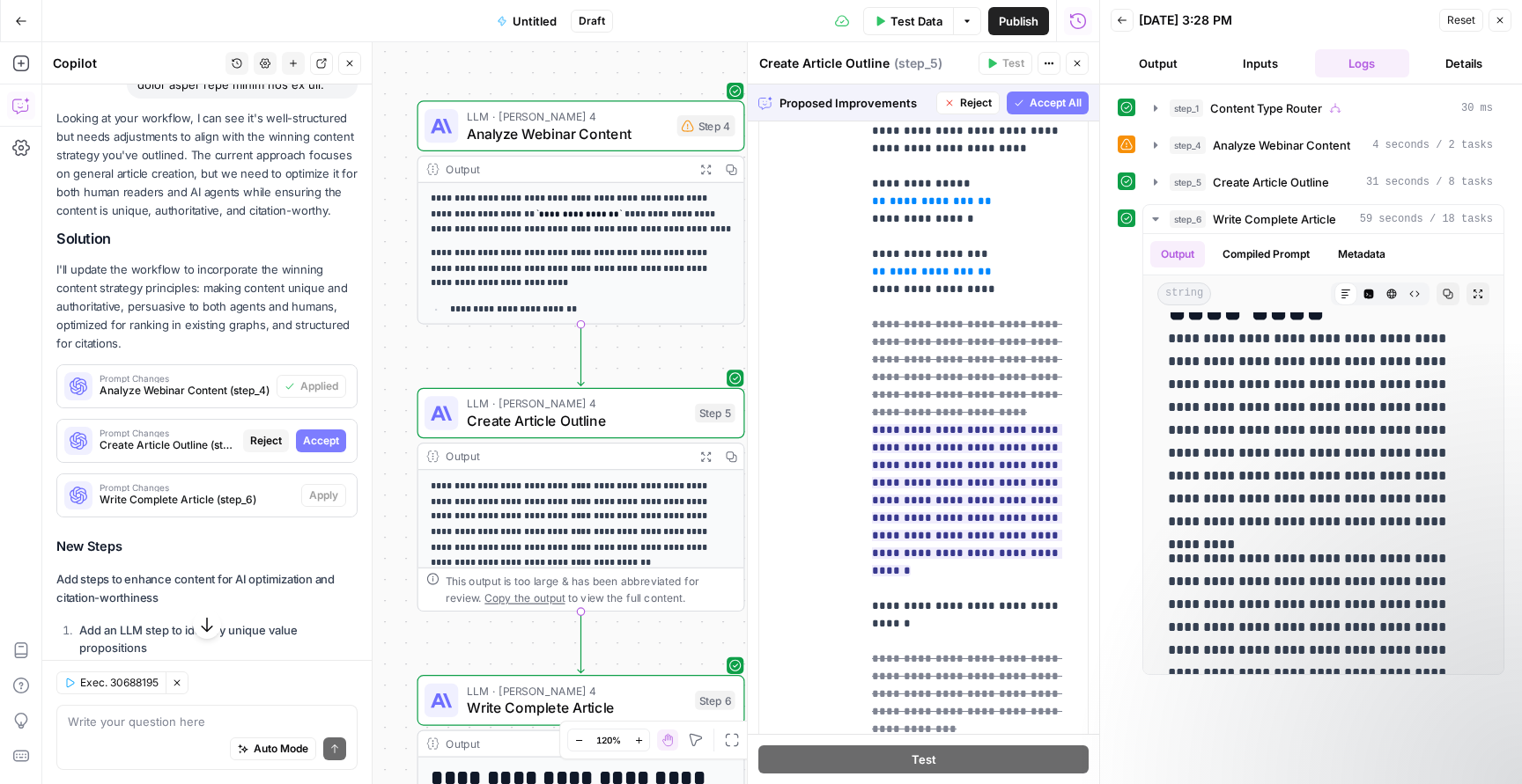
click at [326, 433] on span "Accept" at bounding box center [321, 440] width 36 height 15
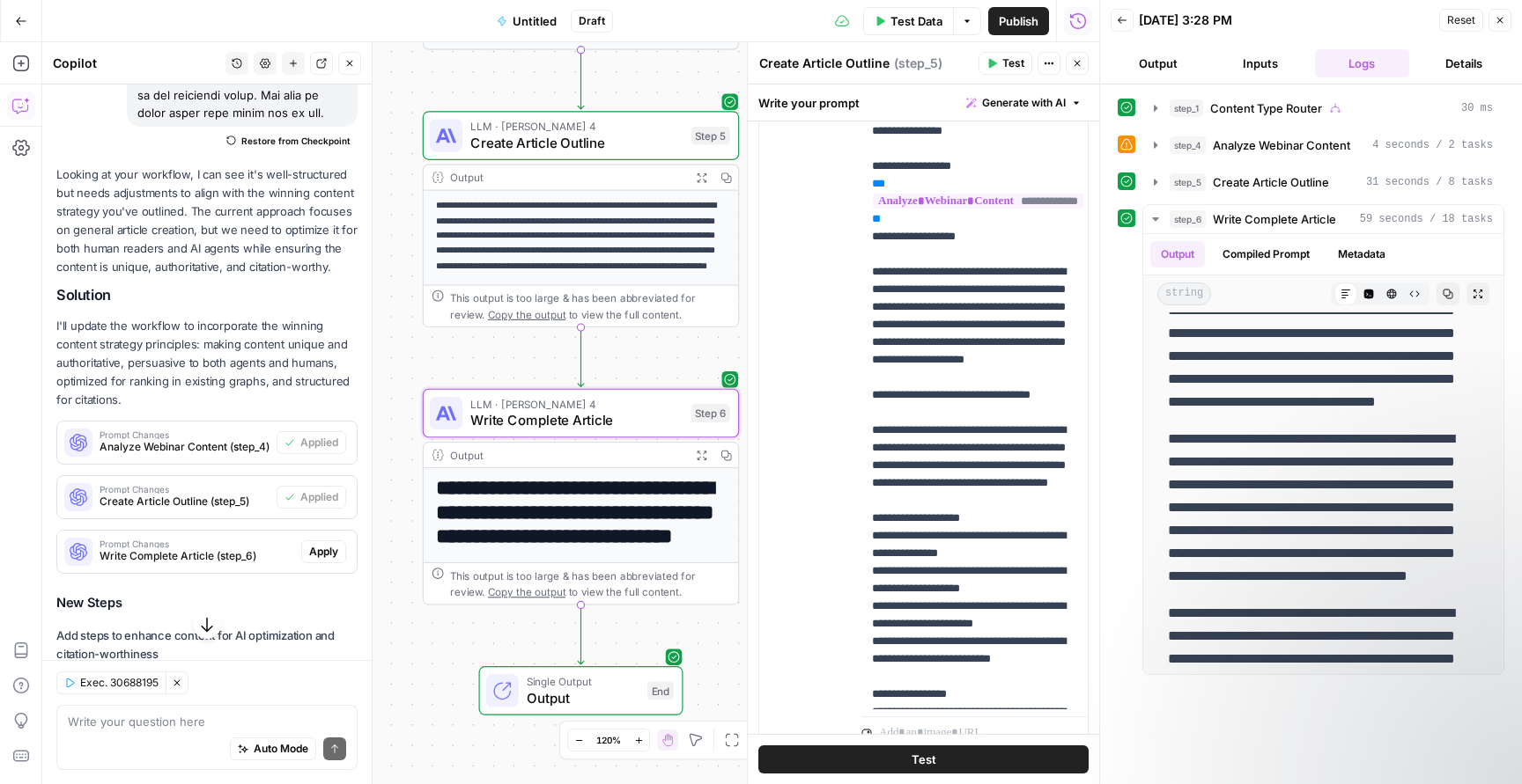
scroll to position [0, 0]
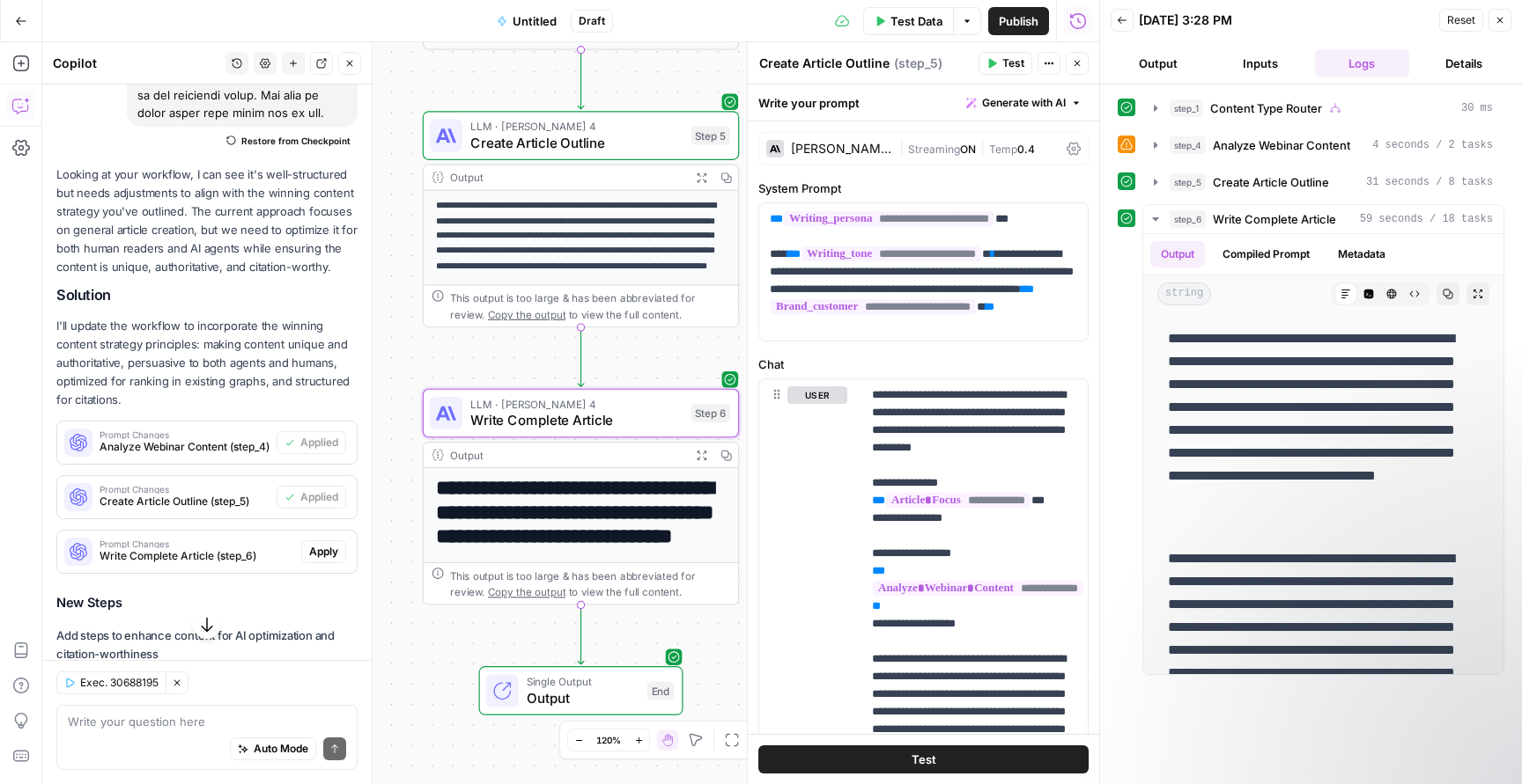
click at [331, 544] on span "Apply" at bounding box center [324, 552] width 29 height 15
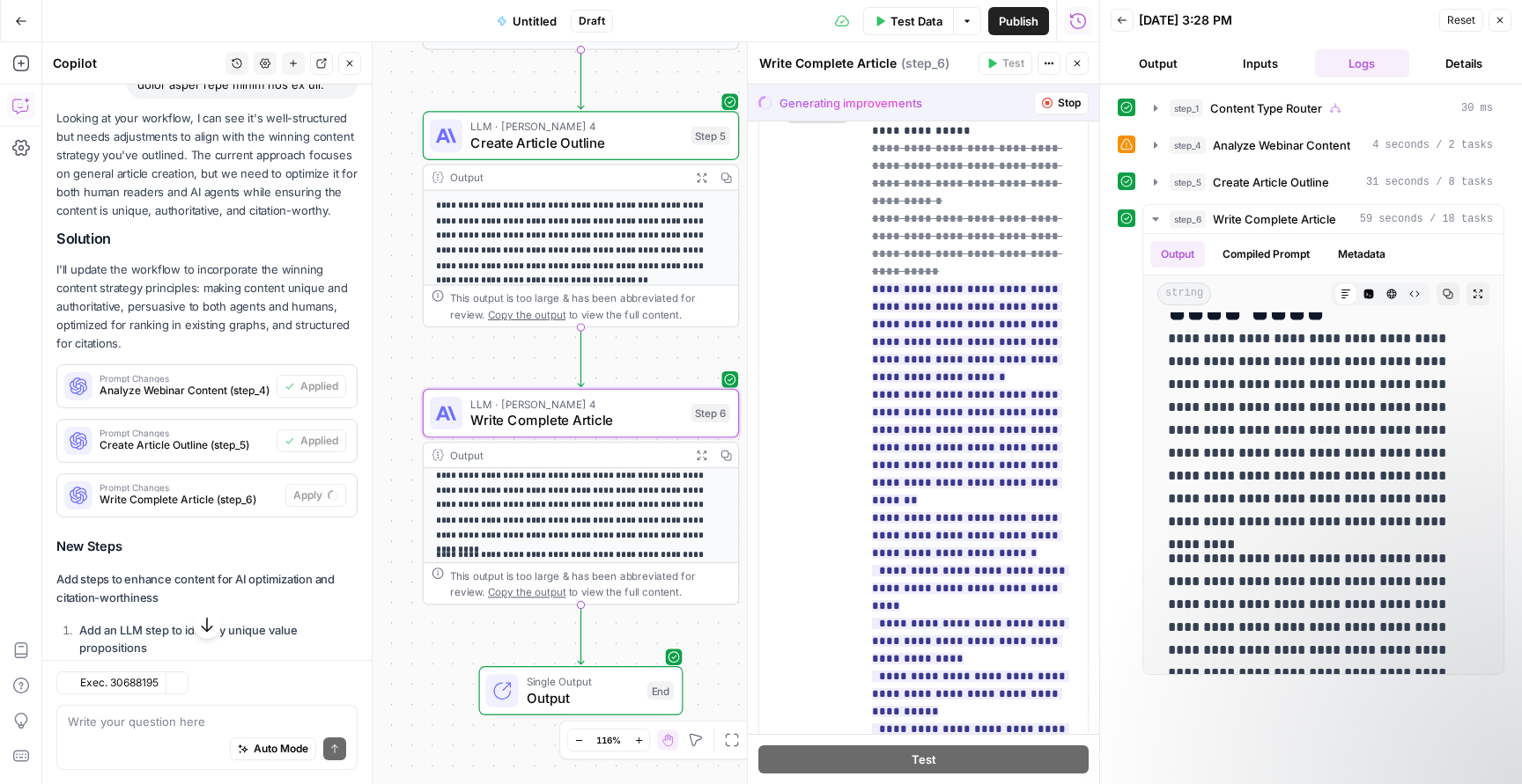
scroll to position [265, 0]
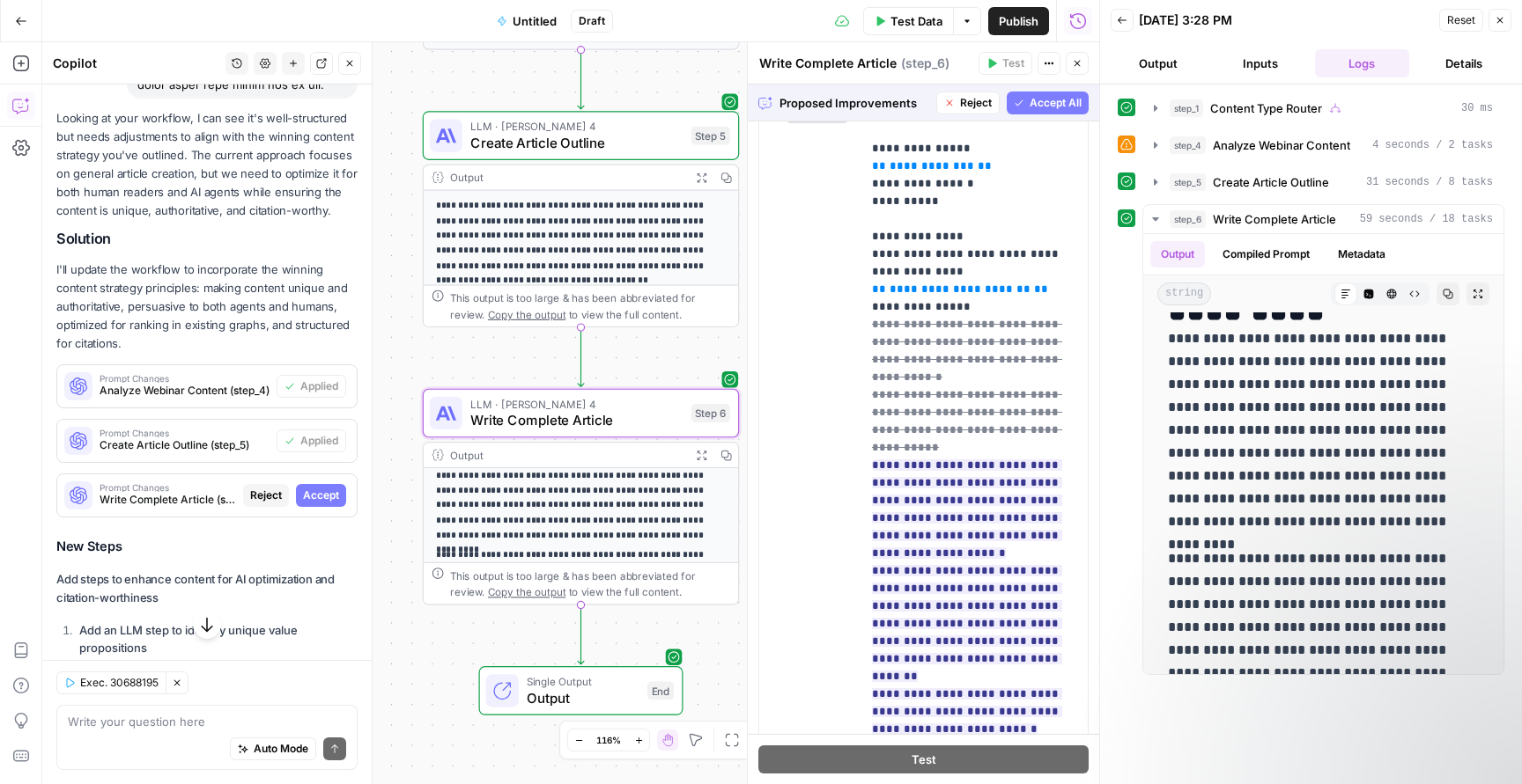
click at [327, 488] on span "Accept" at bounding box center [321, 495] width 36 height 15
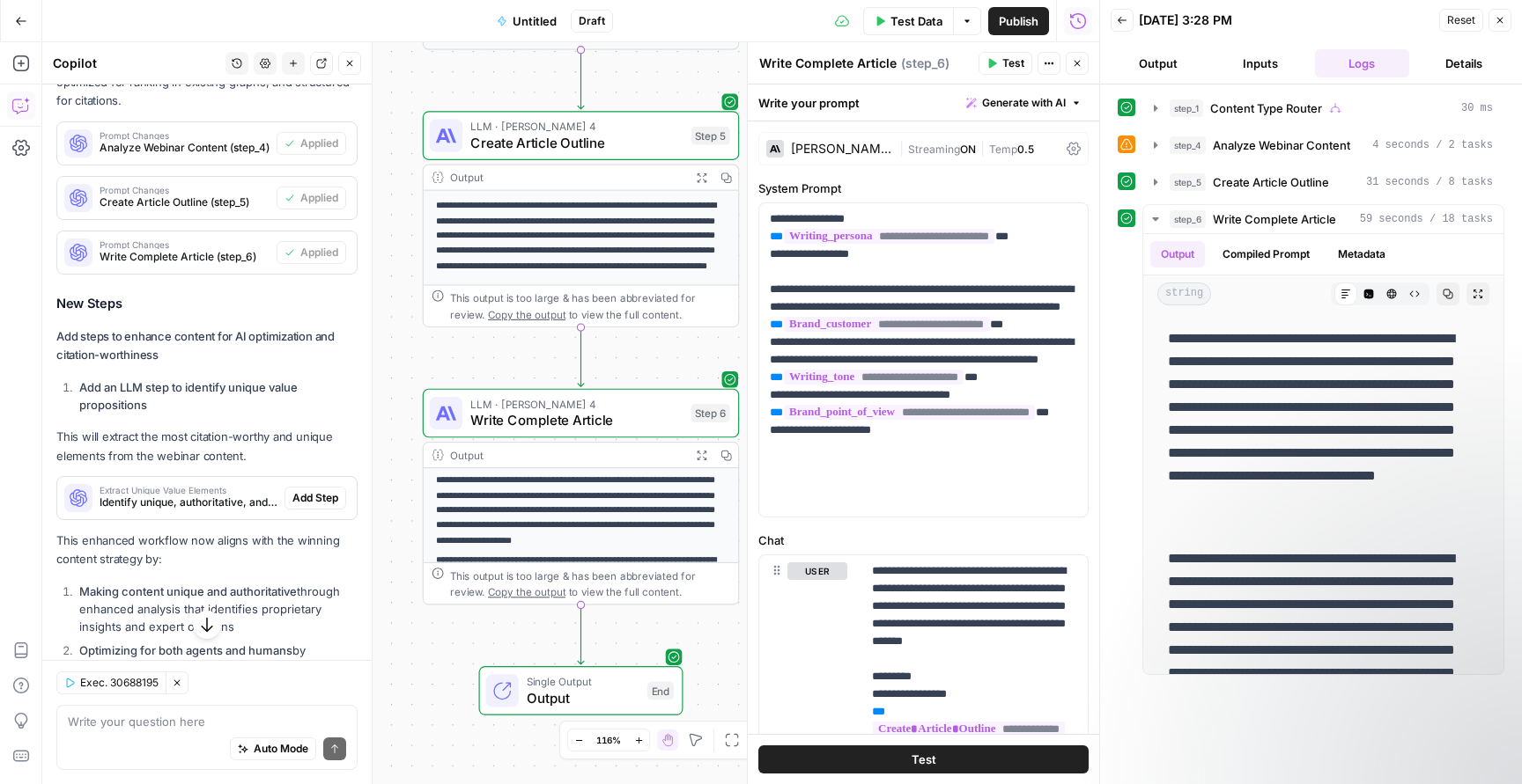
scroll to position [5564, 0]
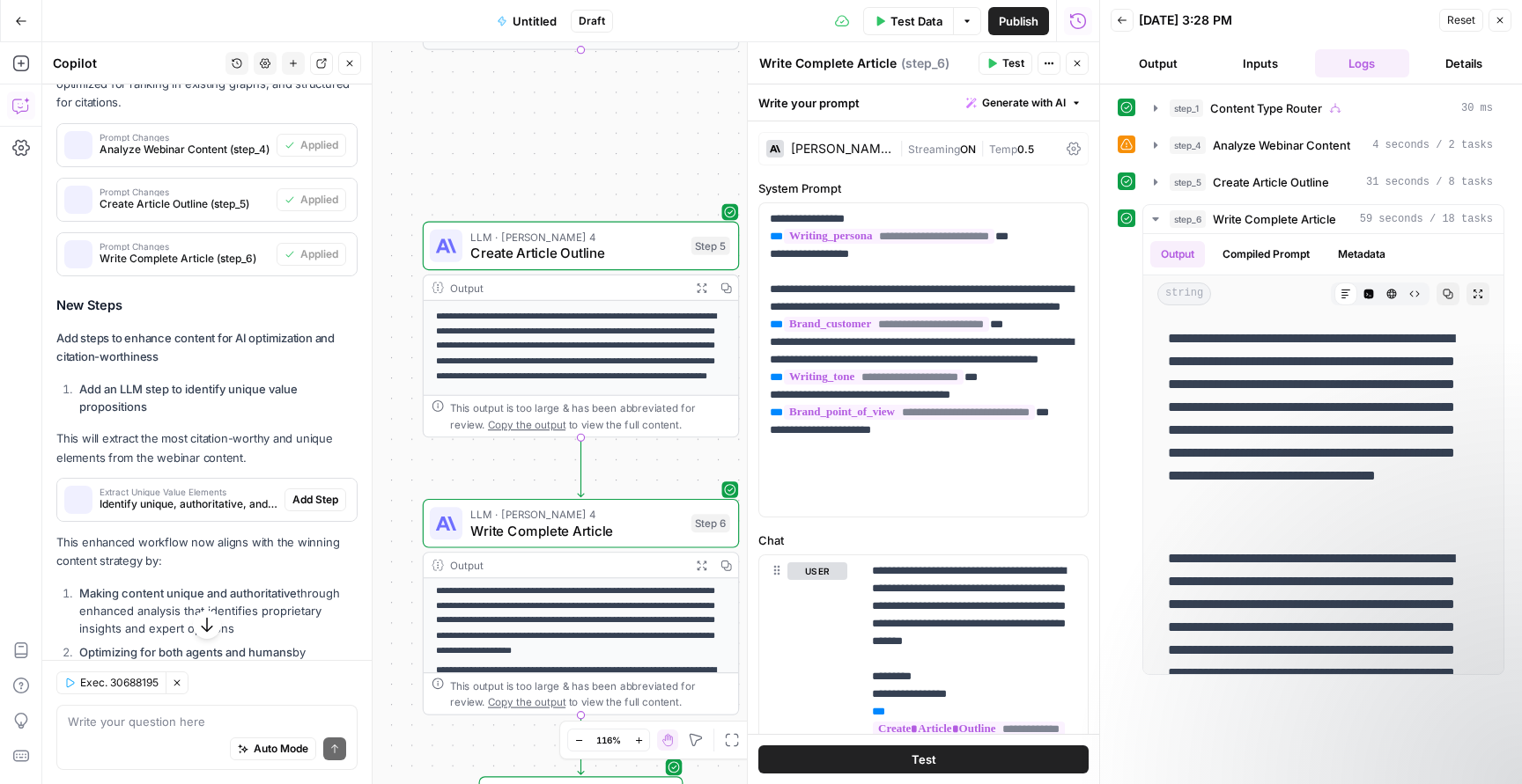
click at [319, 492] on span "Add Step" at bounding box center [316, 500] width 46 height 15
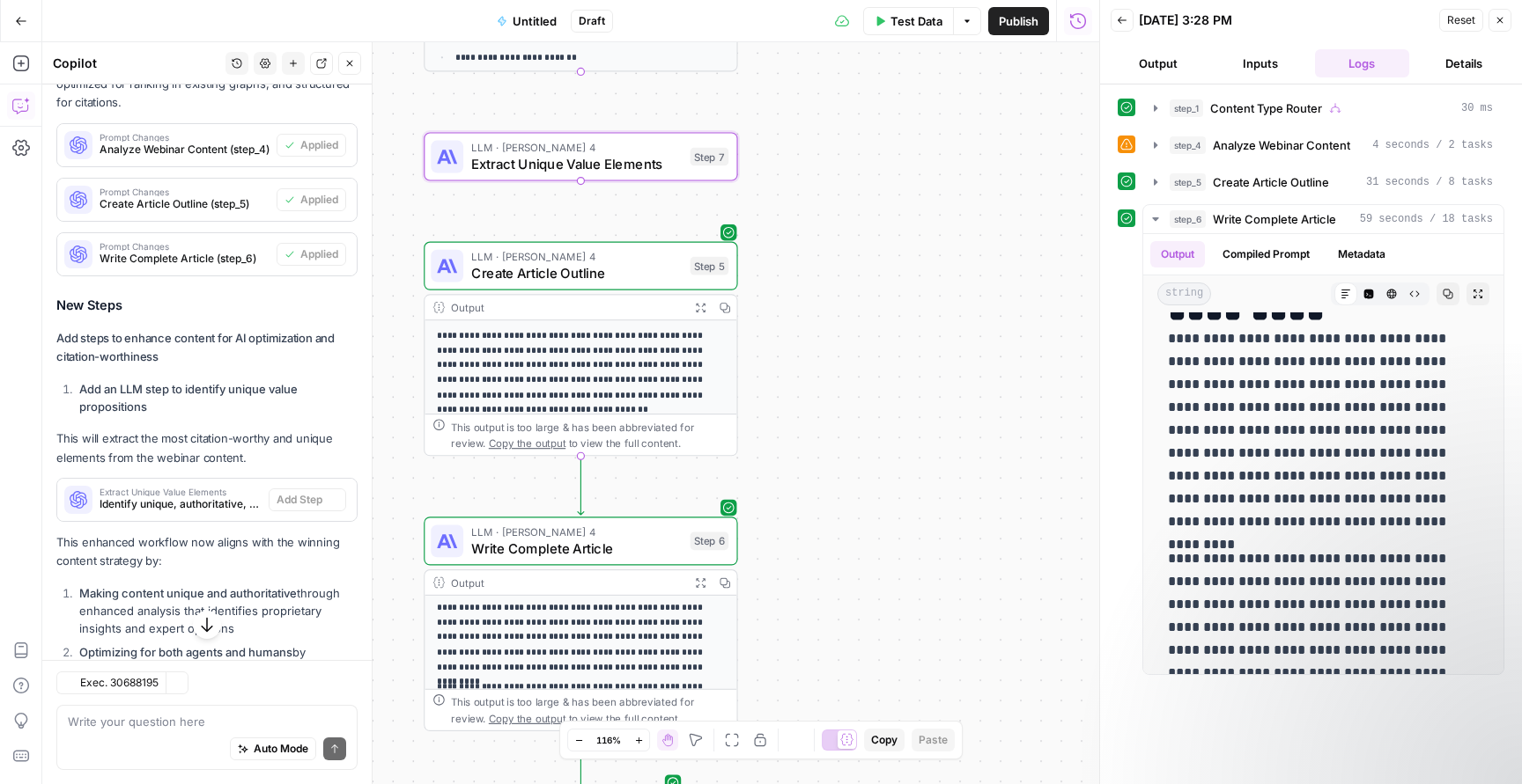
type textarea "Extract Unique Value Elements"
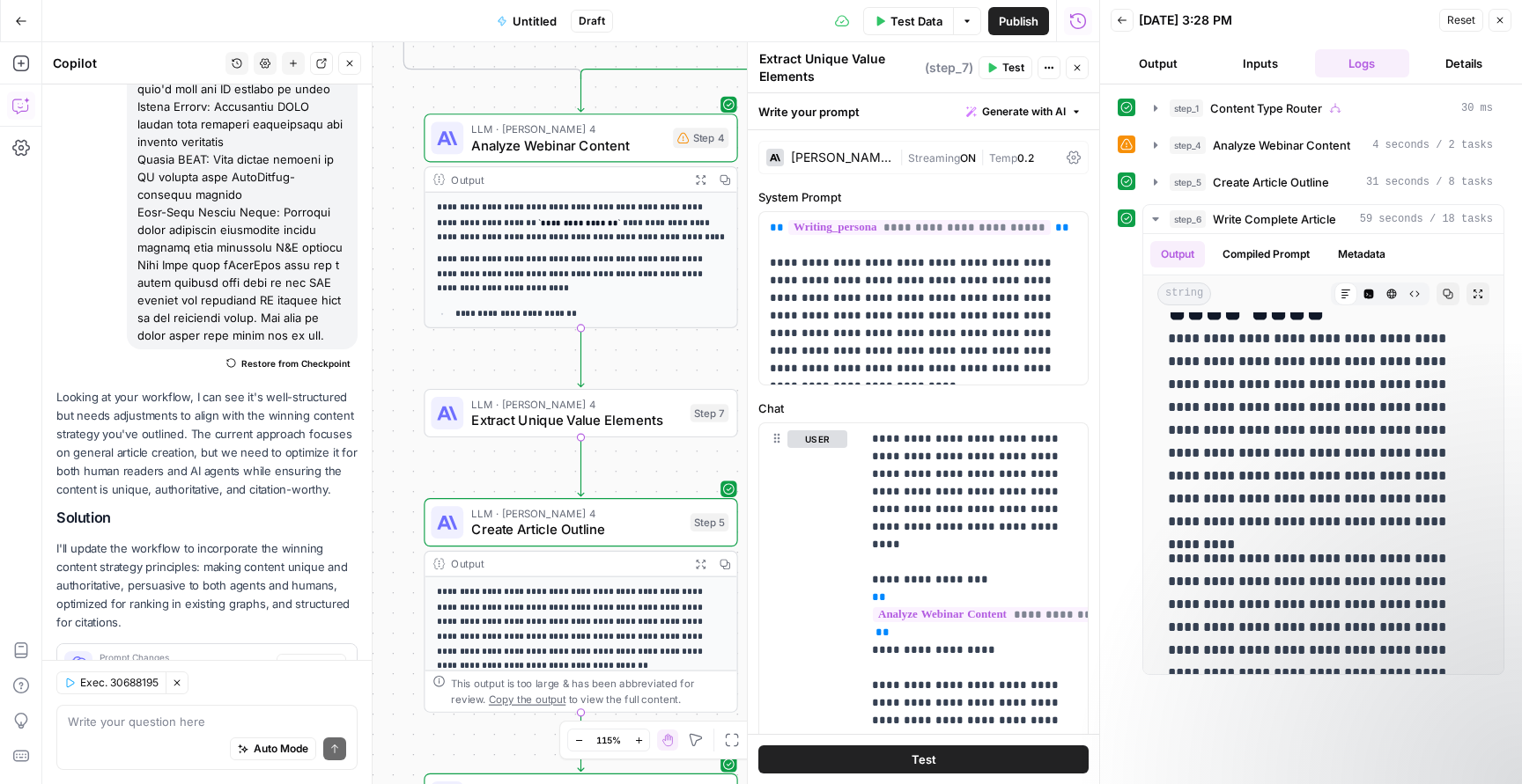
scroll to position [4826, 0]
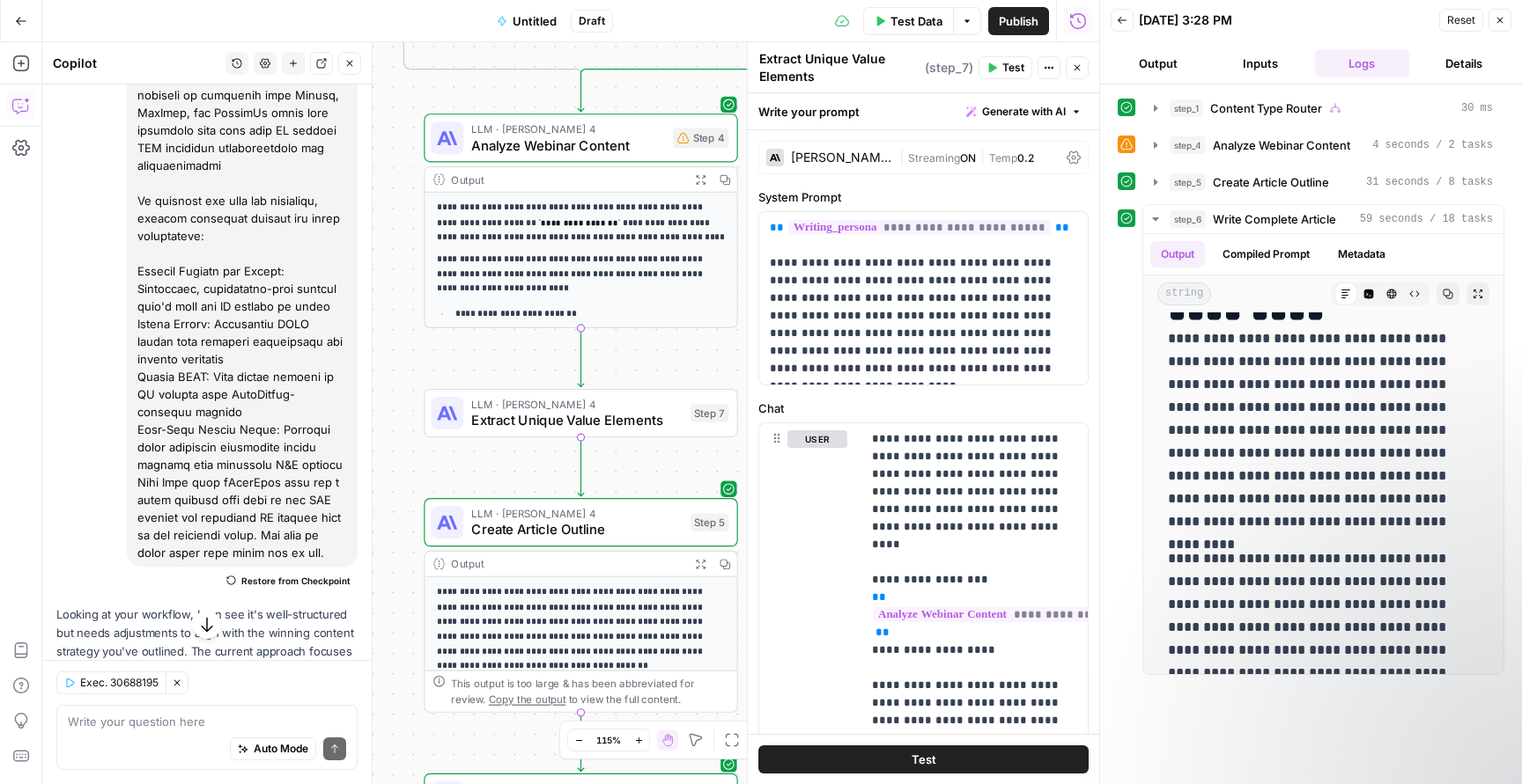
click at [1077, 70] on icon "button" at bounding box center [1077, 68] width 11 height 11
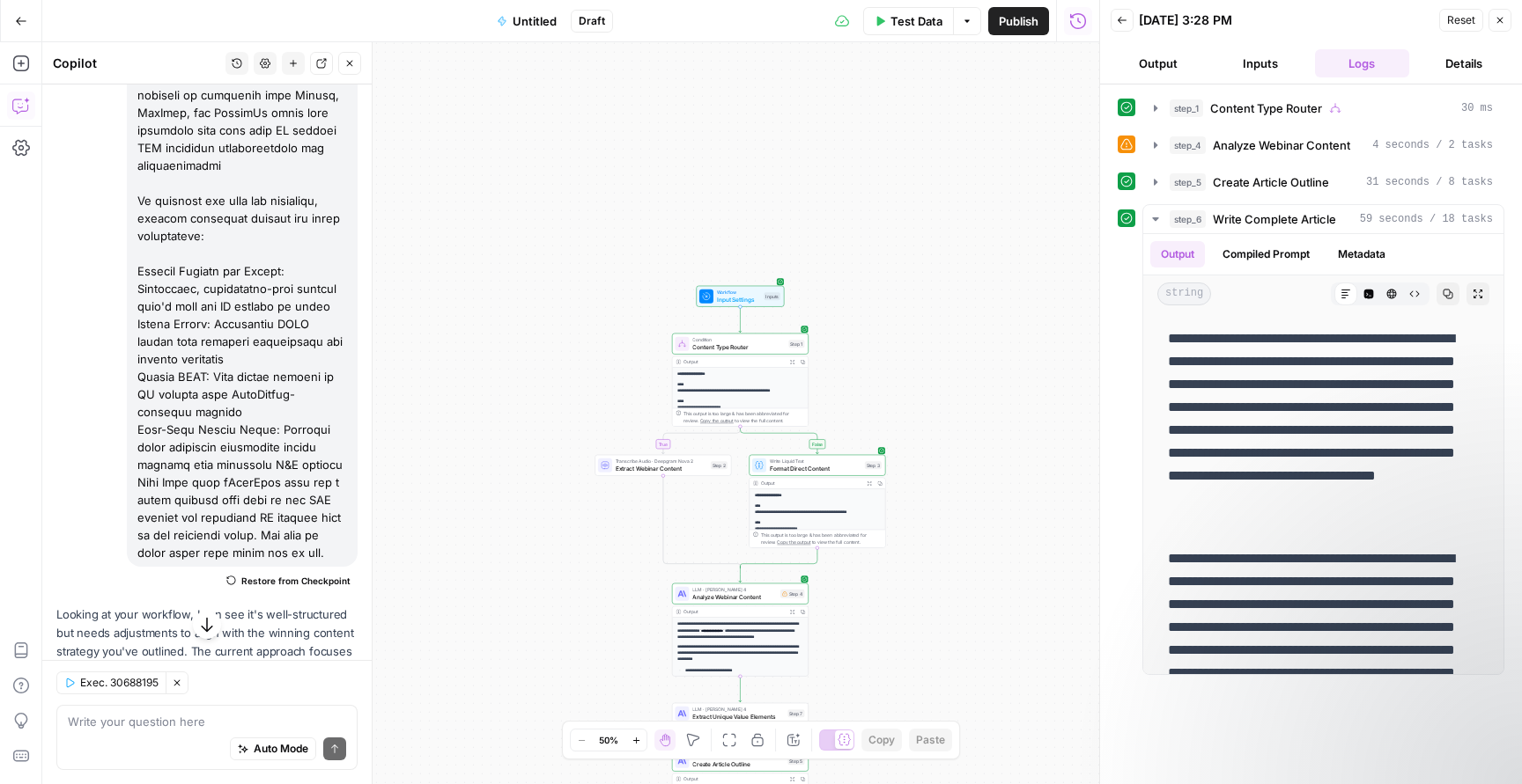
drag, startPoint x: 925, startPoint y: 300, endPoint x: 887, endPoint y: 616, distance: 318.3
click at [887, 616] on div "**********" at bounding box center [570, 413] width 1057 height 742
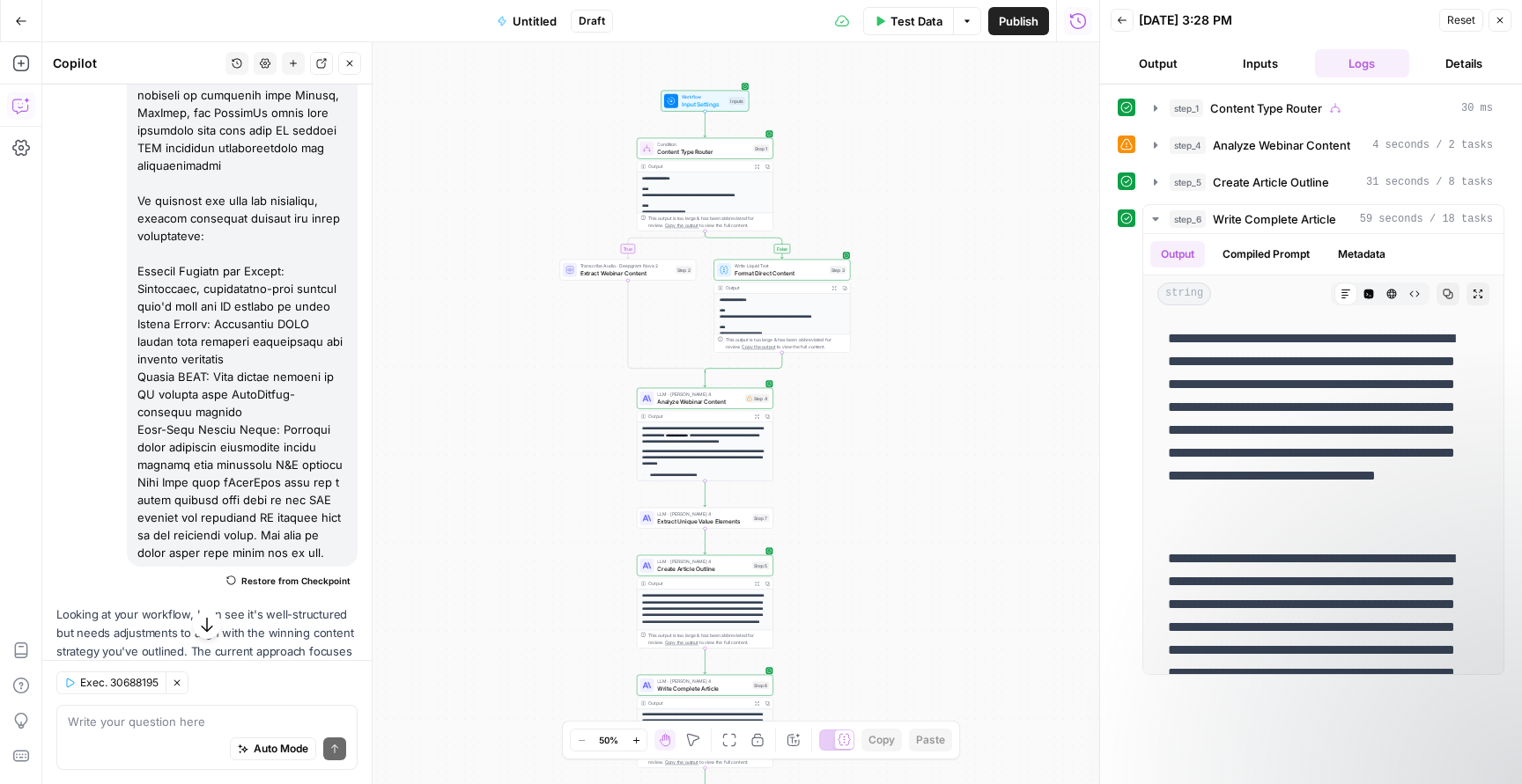
drag, startPoint x: 896, startPoint y: 301, endPoint x: 863, endPoint y: 109, distance: 194.8
click at [863, 109] on div "**********" at bounding box center [570, 413] width 1057 height 742
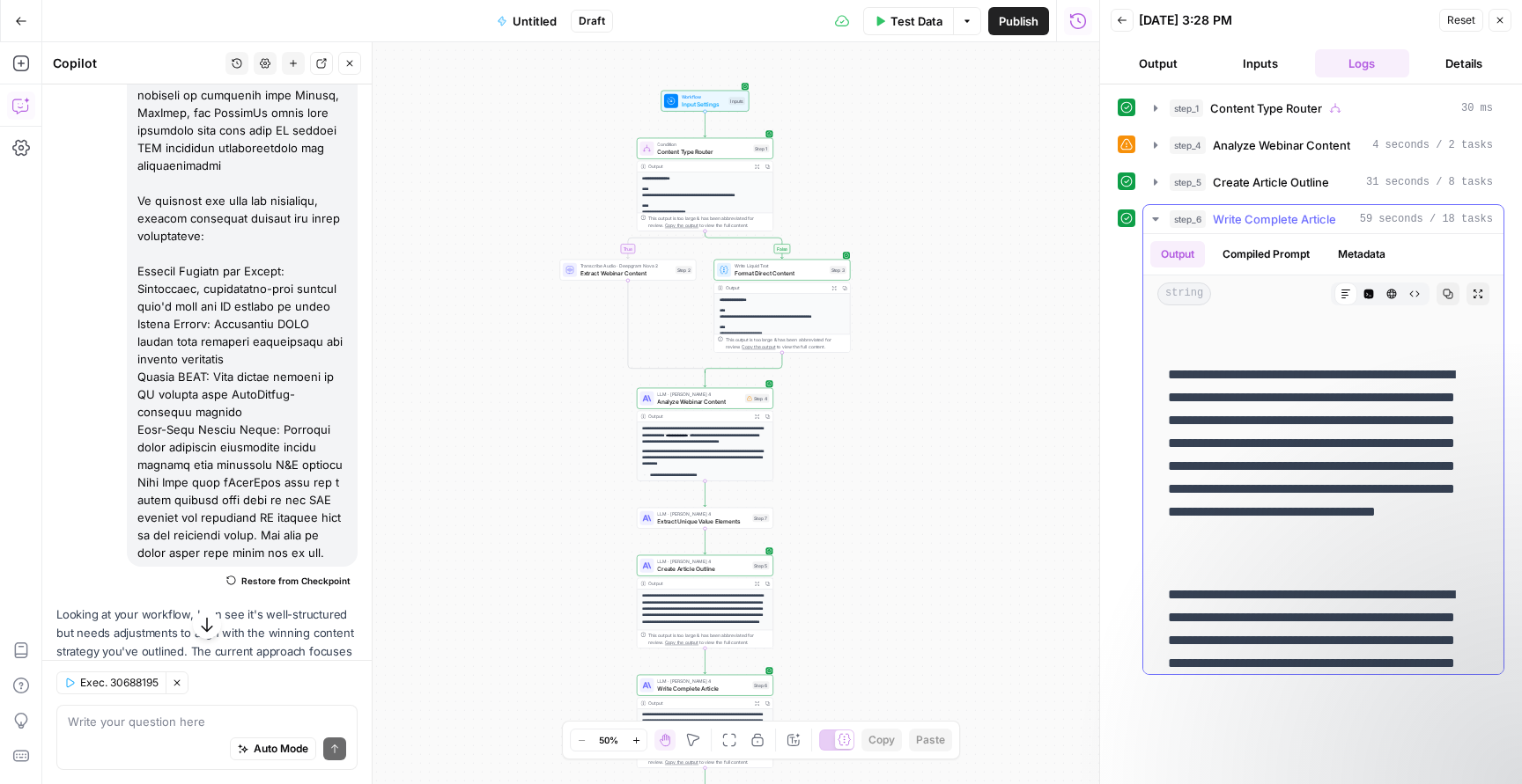
scroll to position [218, 0]
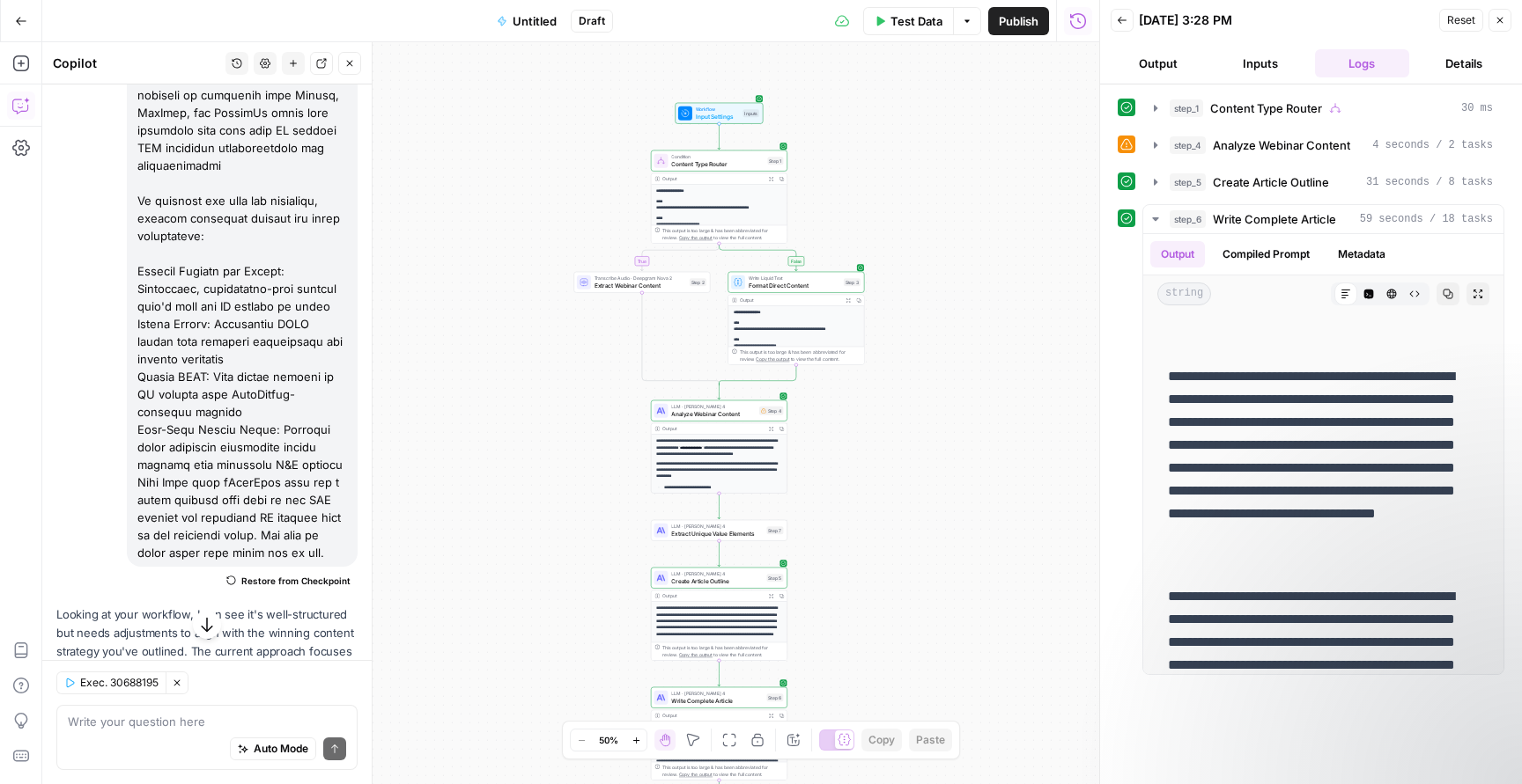
drag, startPoint x: 962, startPoint y: 245, endPoint x: 1014, endPoint y: 327, distance: 97.1
click at [1014, 327] on div "**********" at bounding box center [570, 413] width 1057 height 742
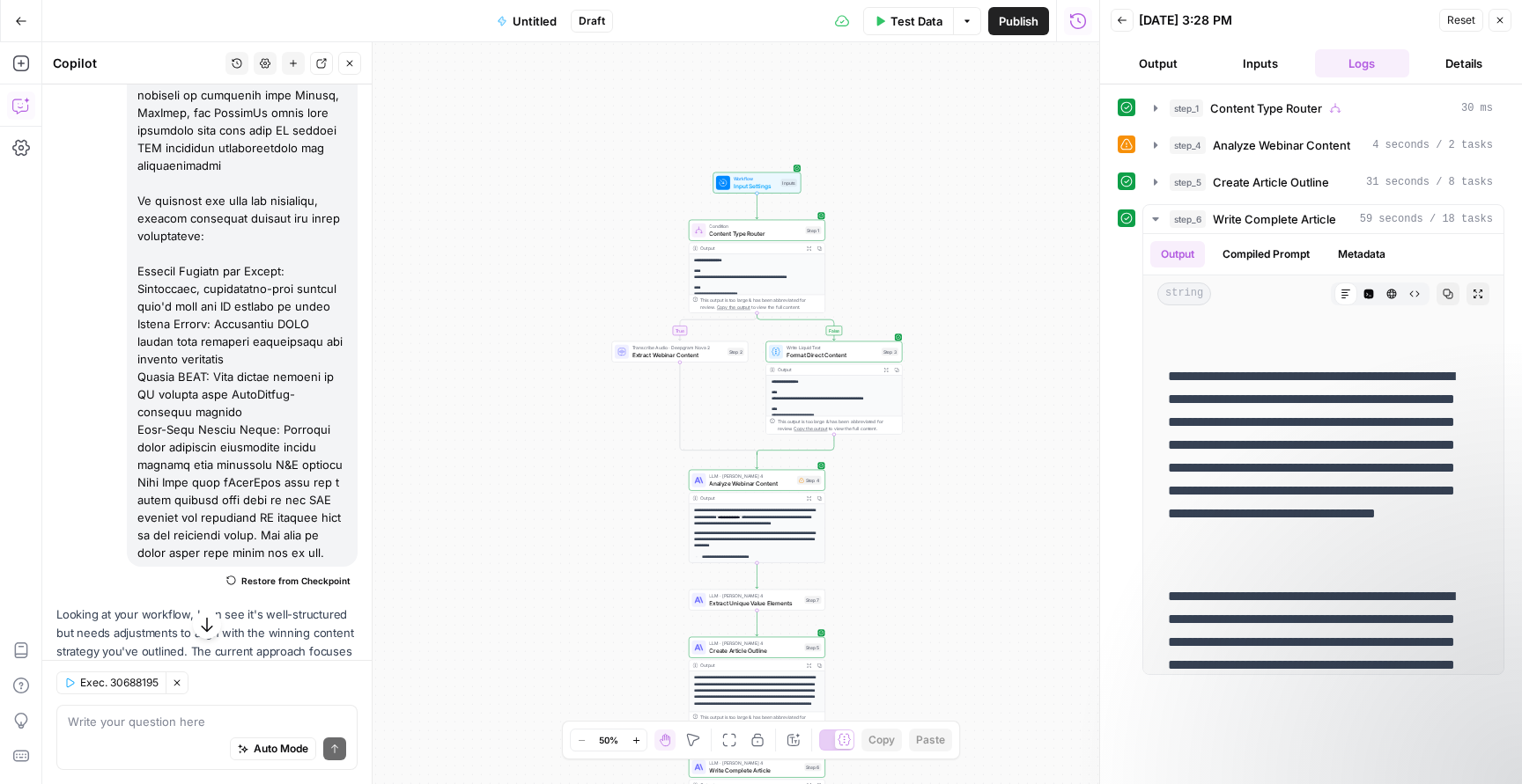
click at [910, 26] on span "Test Data" at bounding box center [916, 21] width 52 height 17
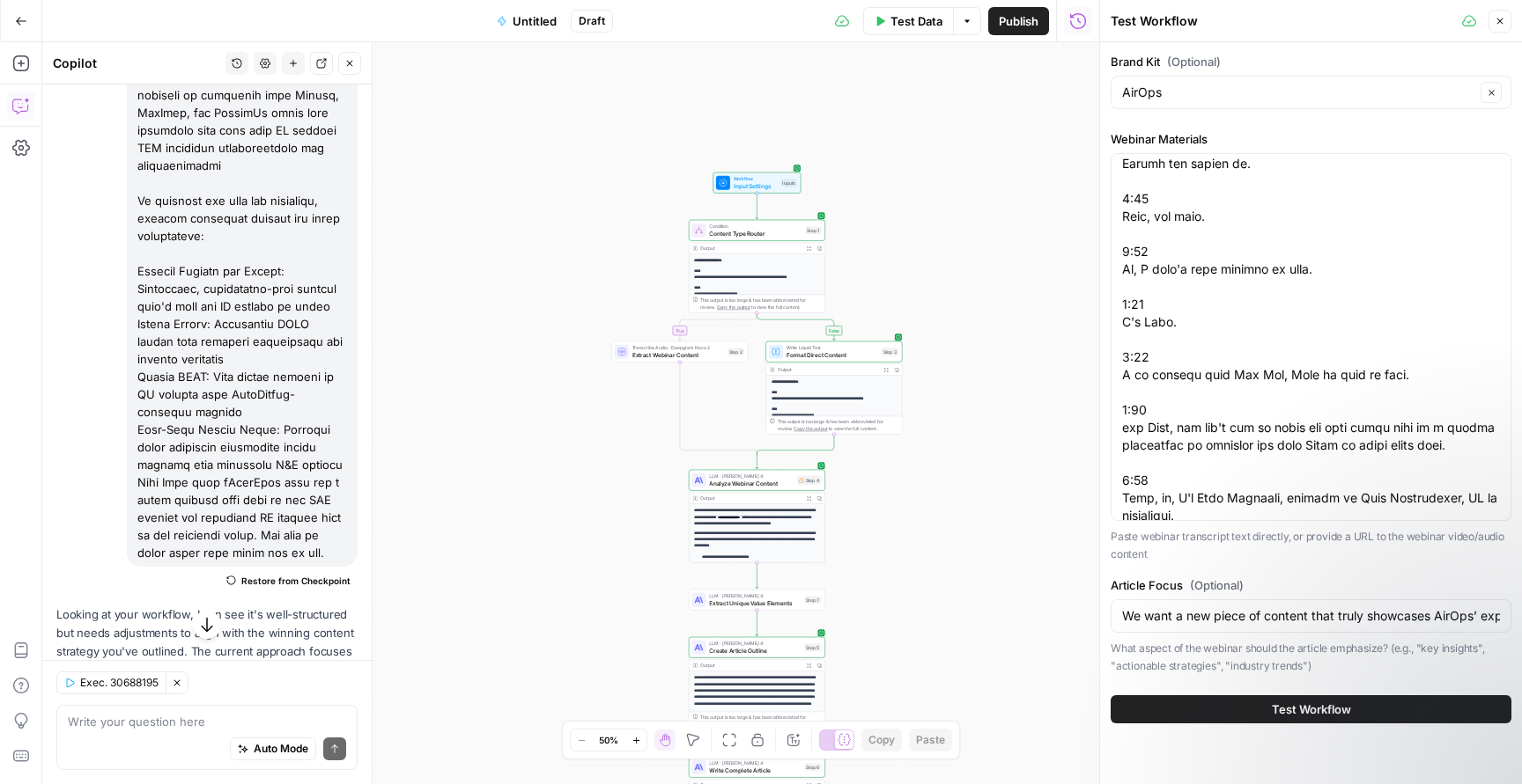
scroll to position [642, 0]
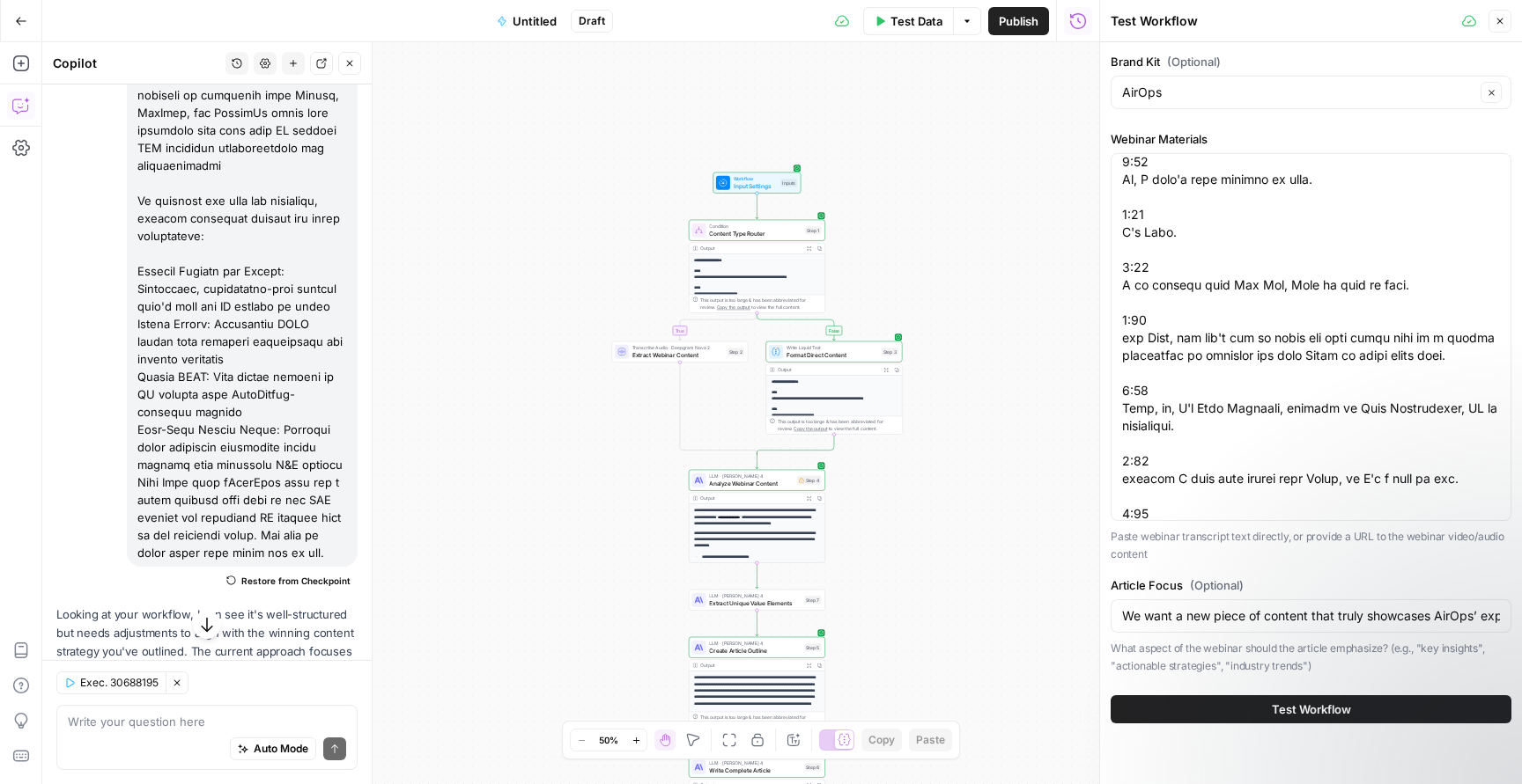
click at [1314, 707] on span "Test Workflow" at bounding box center [1310, 709] width 79 height 17
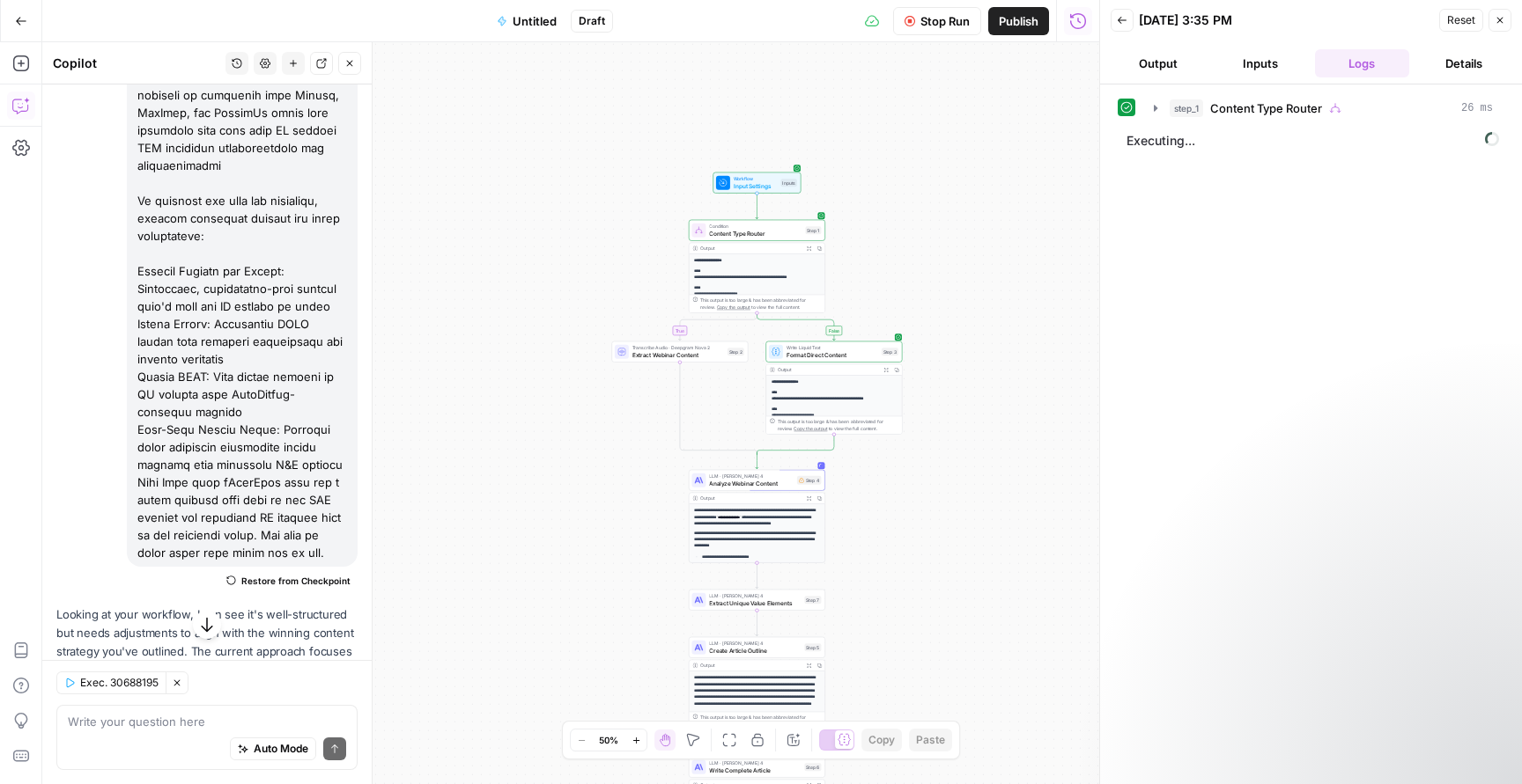
drag, startPoint x: 911, startPoint y: 297, endPoint x: 849, endPoint y: 217, distance: 101.2
click at [849, 217] on div "**********" at bounding box center [570, 413] width 1057 height 742
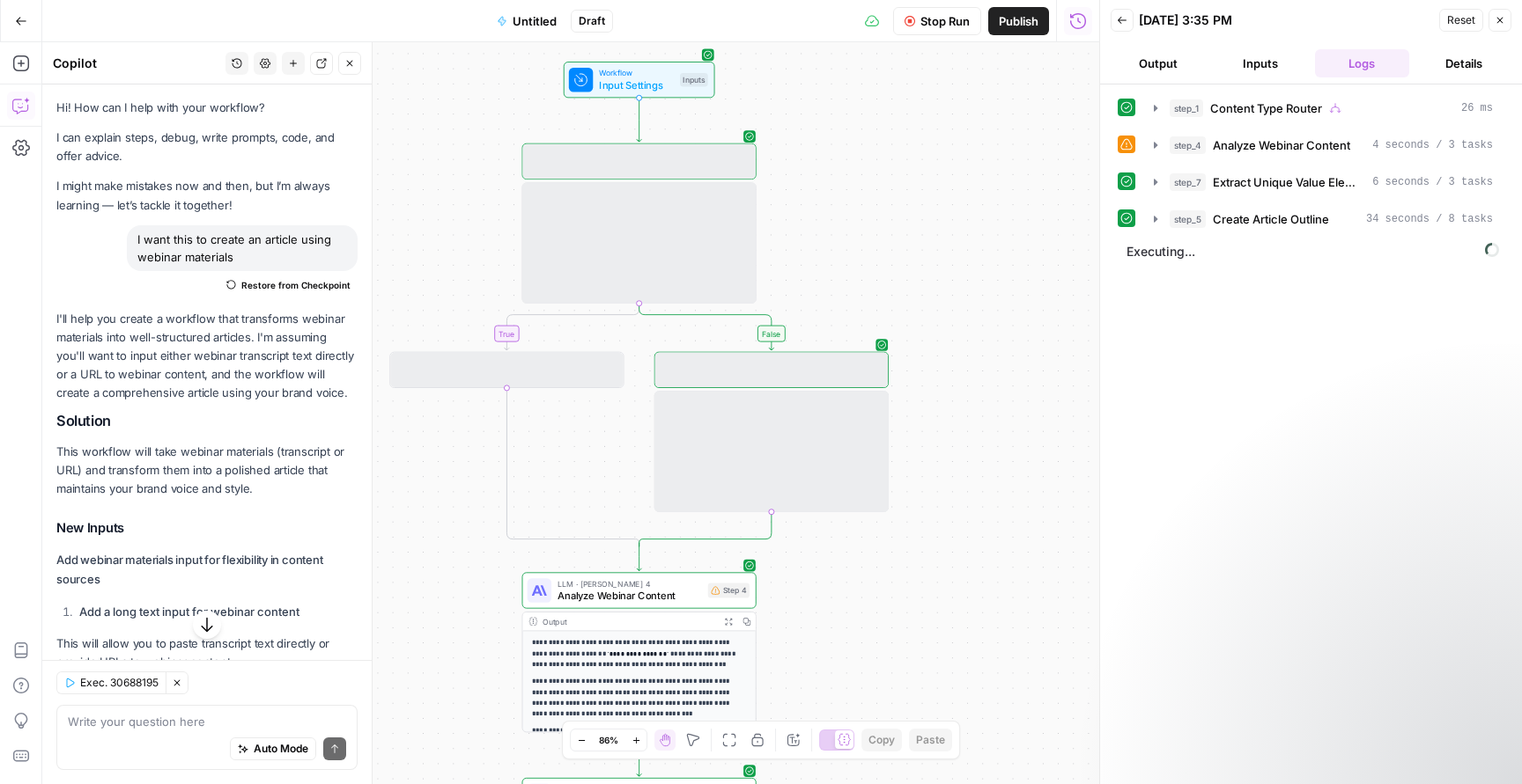
drag, startPoint x: 941, startPoint y: 205, endPoint x: 954, endPoint y: 114, distance: 91.9
click at [954, 114] on div "**********" at bounding box center [570, 413] width 1057 height 742
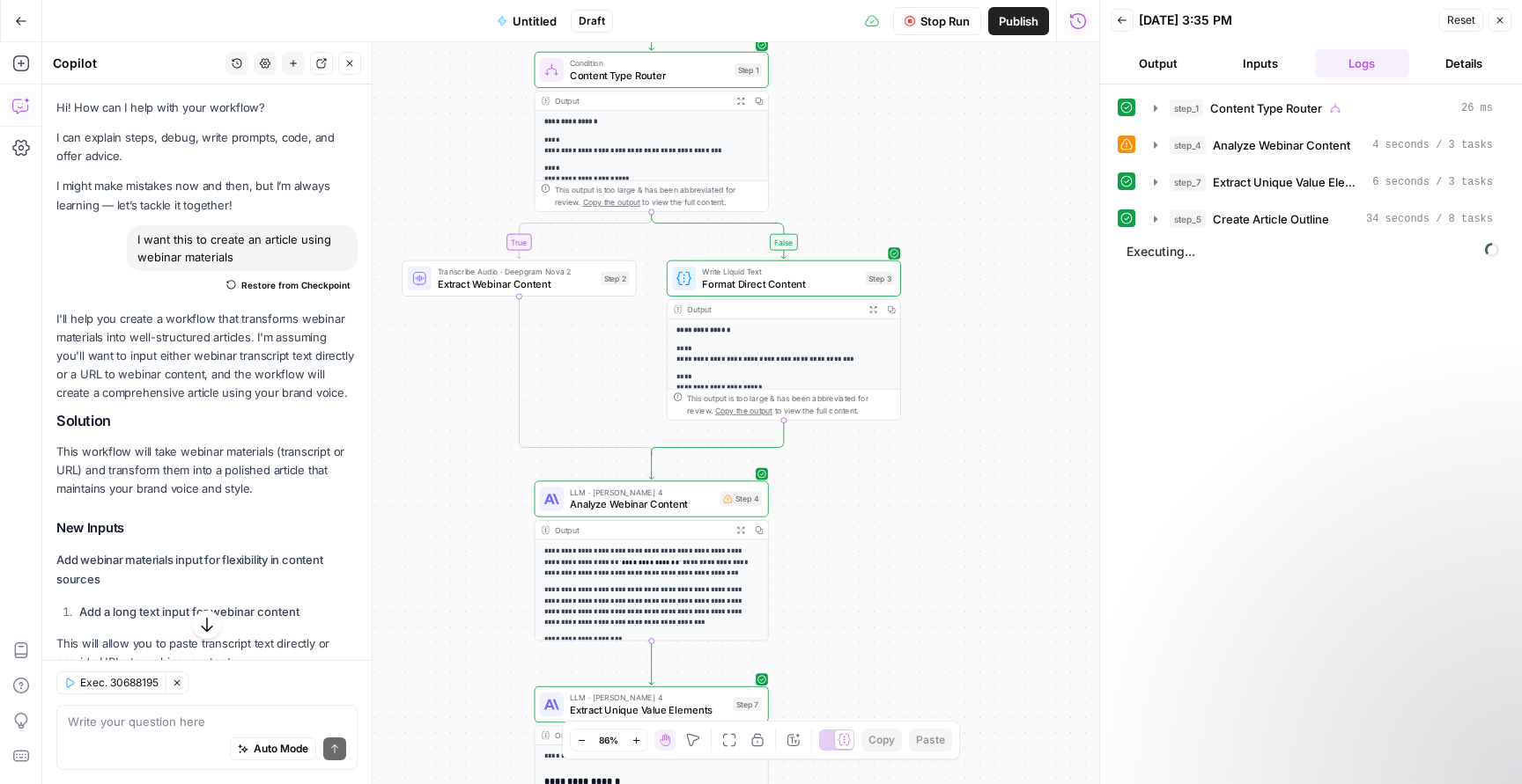
drag, startPoint x: 978, startPoint y: 208, endPoint x: 979, endPoint y: 98, distance: 110.0
click at [979, 98] on div "**********" at bounding box center [570, 413] width 1057 height 742
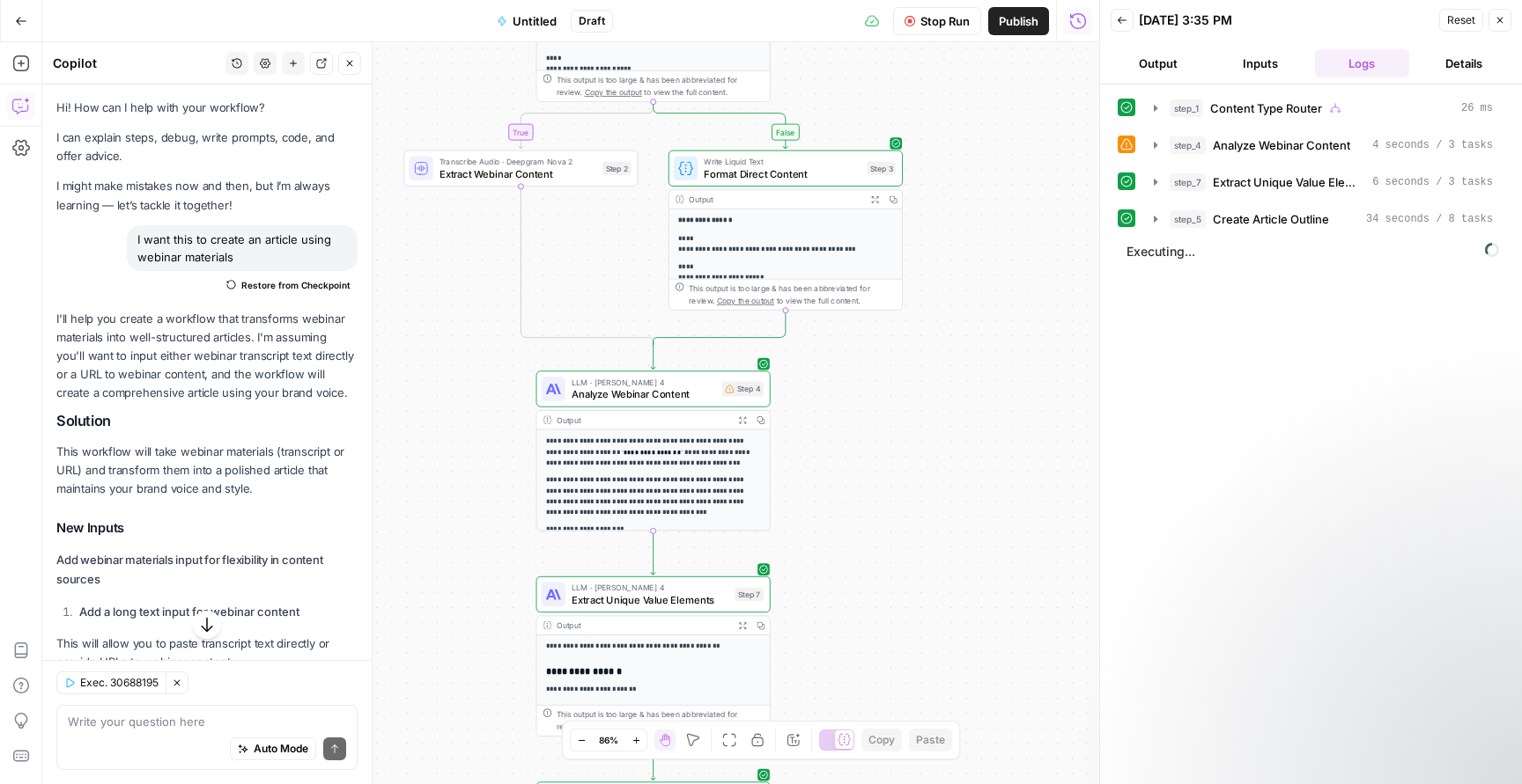
drag, startPoint x: 962, startPoint y: 317, endPoint x: 999, endPoint y: 160, distance: 161.3
click at [999, 160] on div "**********" at bounding box center [570, 413] width 1057 height 742
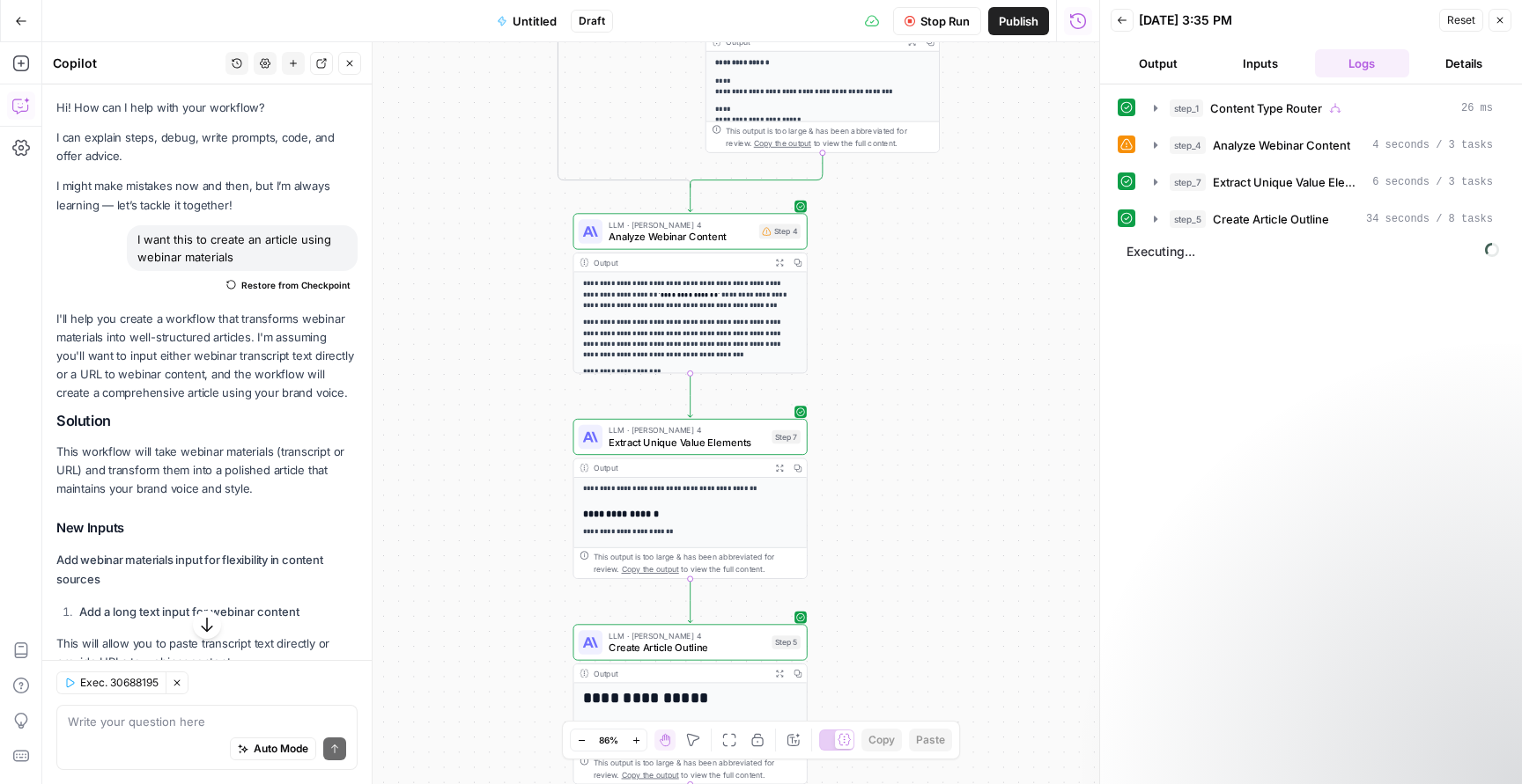
drag, startPoint x: 965, startPoint y: 385, endPoint x: 970, endPoint y: 184, distance: 201.1
click at [970, 184] on div "**********" at bounding box center [570, 413] width 1057 height 742
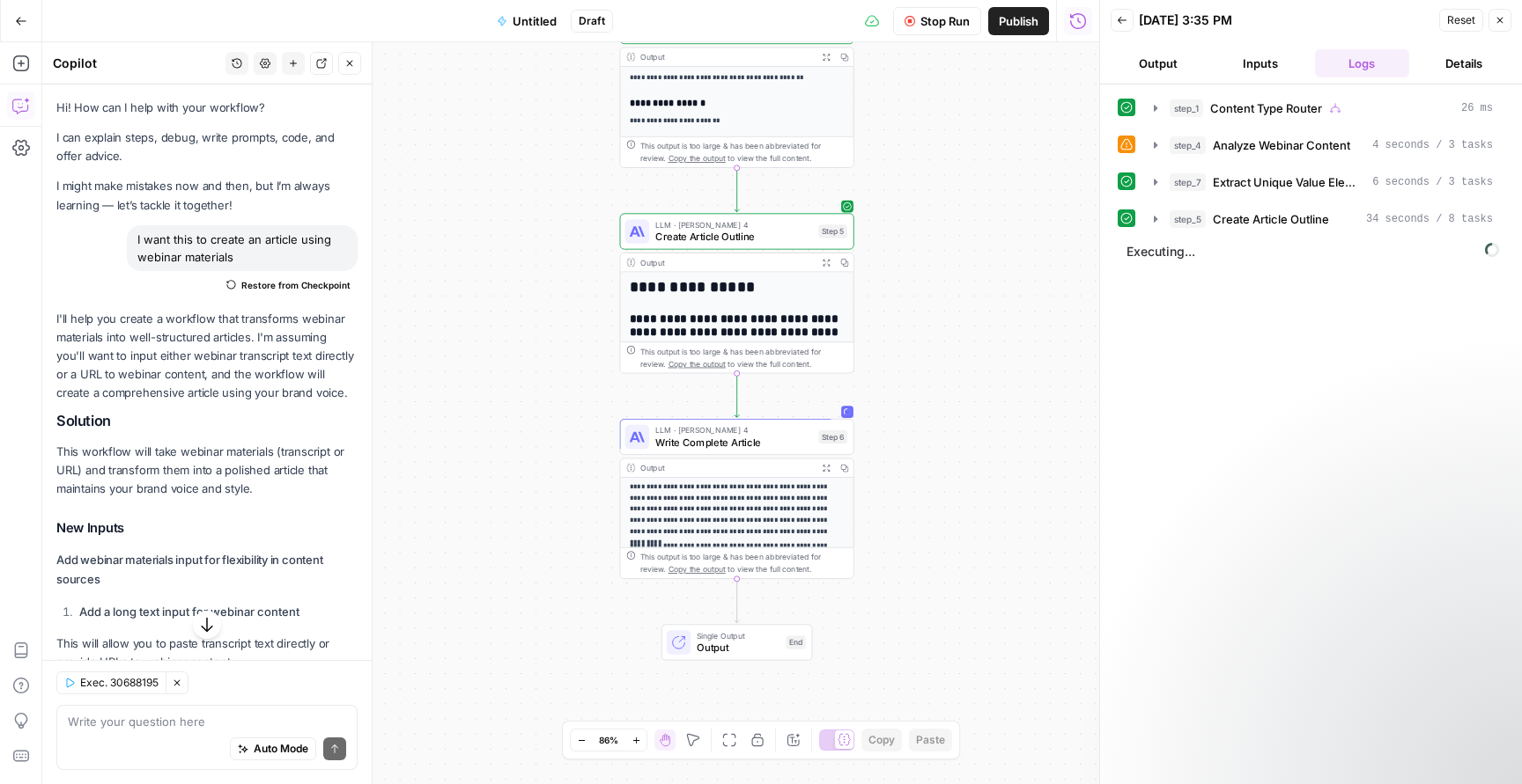
drag, startPoint x: 956, startPoint y: 380, endPoint x: 1003, endPoint y: 143, distance: 241.6
click at [1003, 146] on div "**********" at bounding box center [570, 413] width 1057 height 742
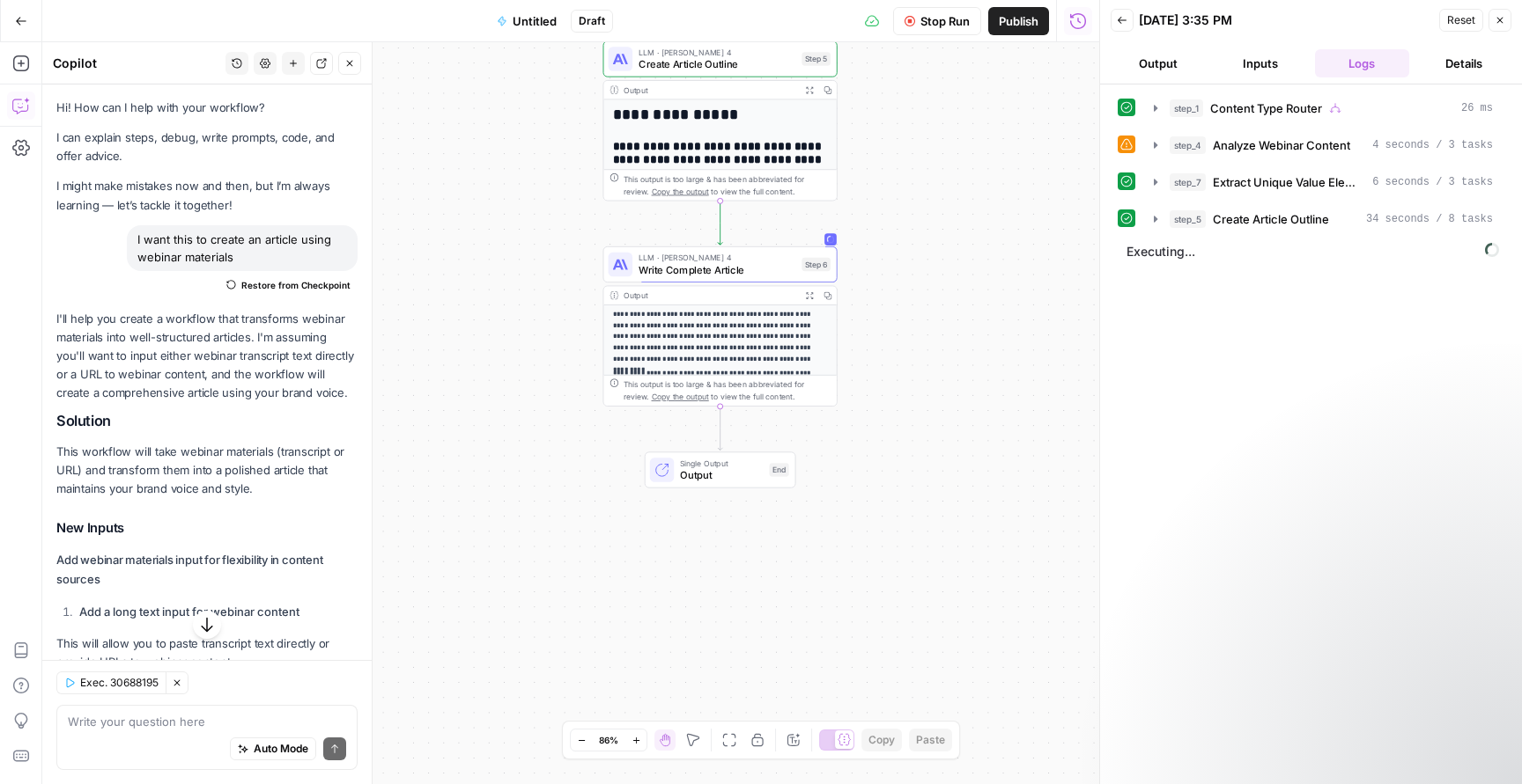
drag, startPoint x: 988, startPoint y: 392, endPoint x: 965, endPoint y: 243, distance: 150.8
click at [965, 243] on div "**********" at bounding box center [570, 413] width 1057 height 742
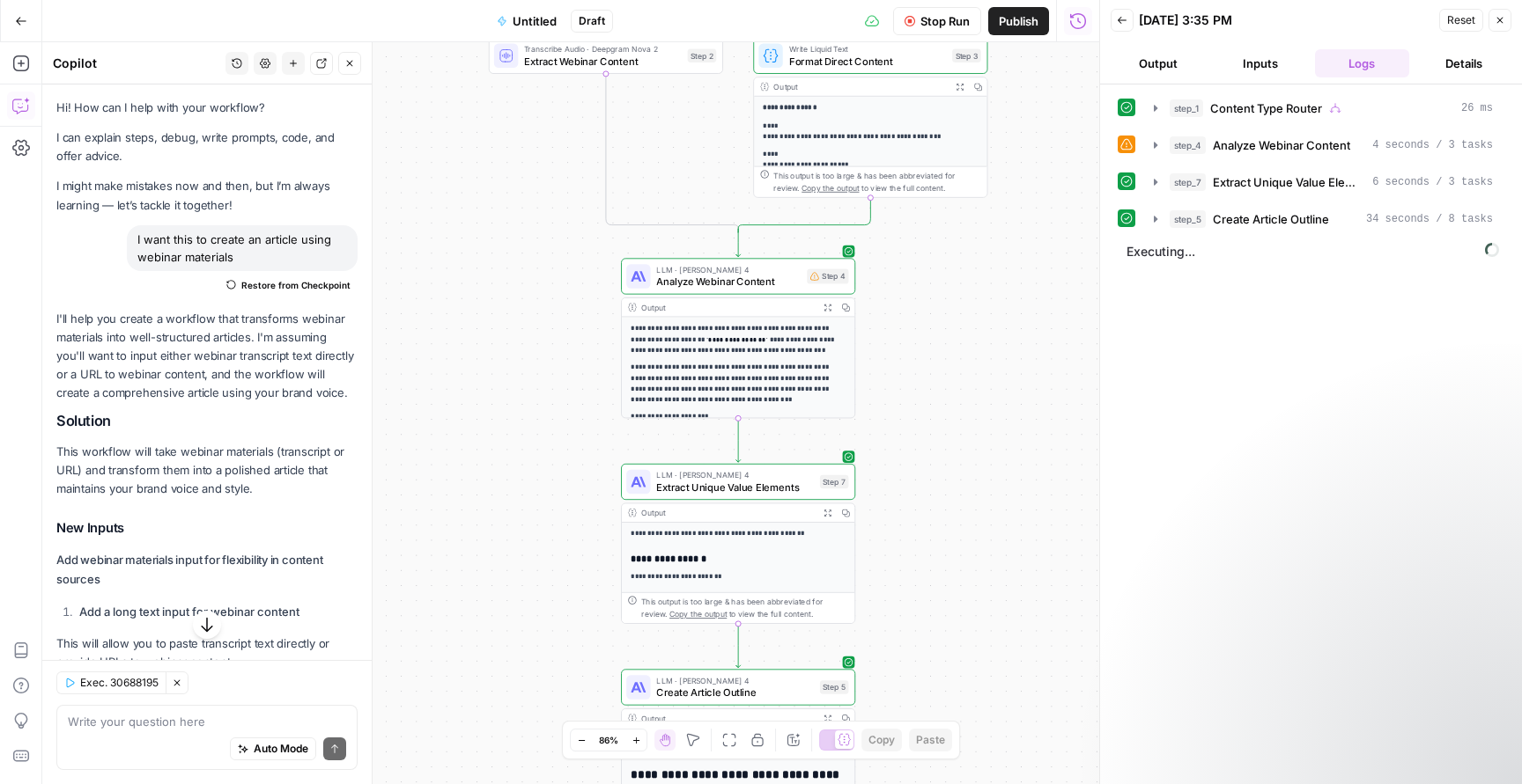
drag, startPoint x: 955, startPoint y: 464, endPoint x: 936, endPoint y: 317, distance: 148.2
click at [936, 317] on div "**********" at bounding box center [570, 413] width 1057 height 742
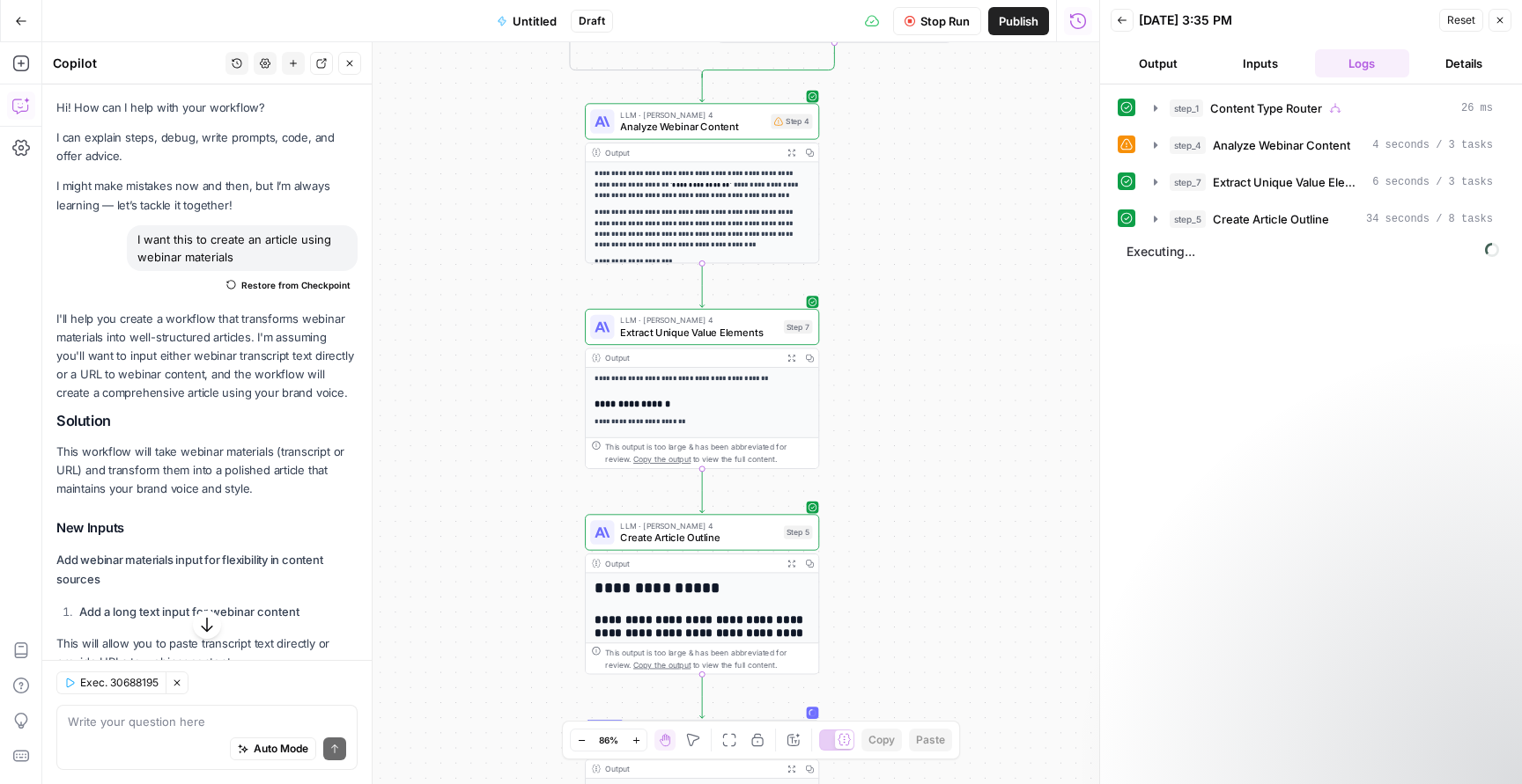
drag, startPoint x: 927, startPoint y: 233, endPoint x: 923, endPoint y: 207, distance: 26.3
click at [923, 207] on div "**********" at bounding box center [570, 413] width 1057 height 742
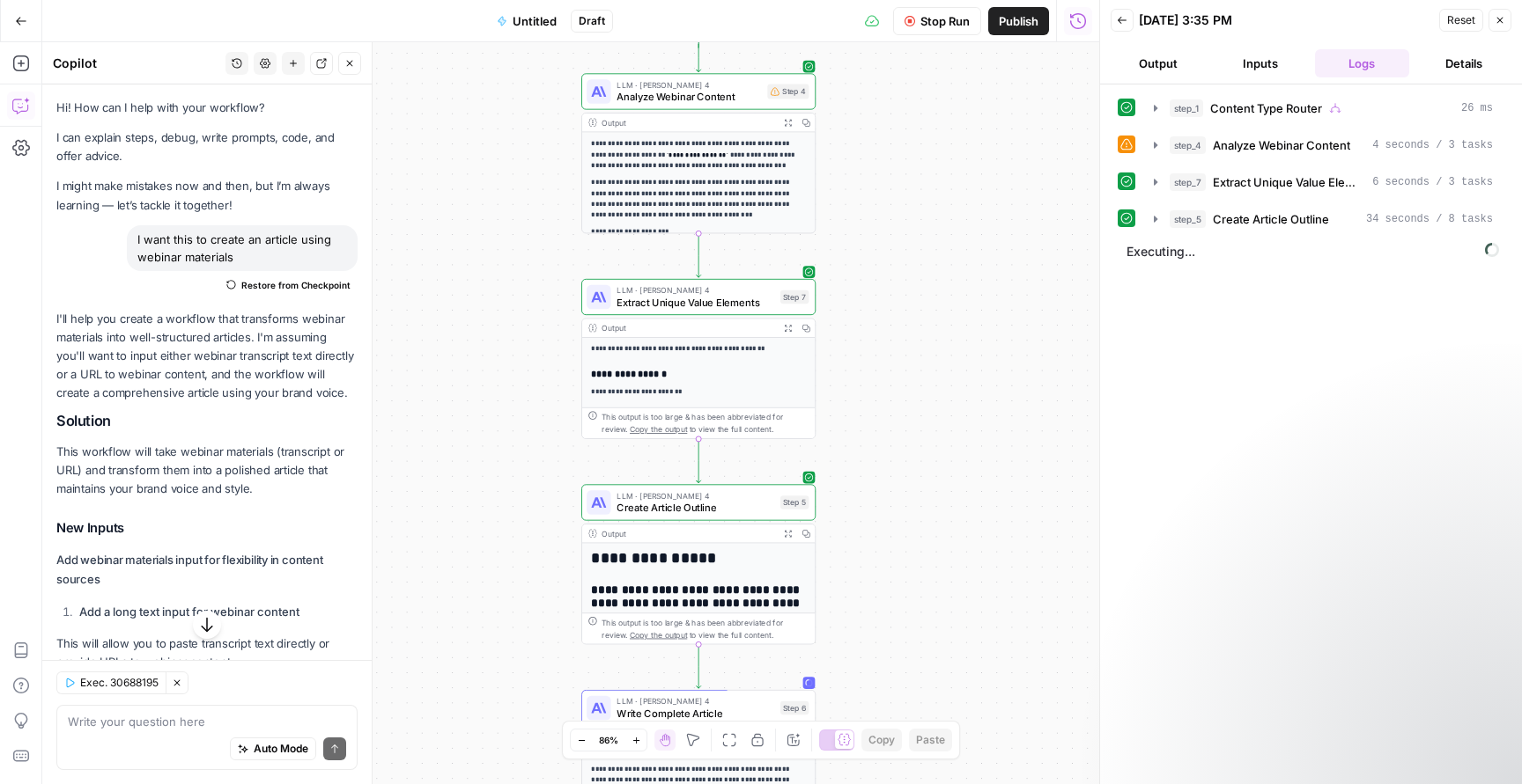
drag, startPoint x: 952, startPoint y: 346, endPoint x: 950, endPoint y: 150, distance: 196.0
click at [950, 150] on div "**********" at bounding box center [570, 413] width 1057 height 742
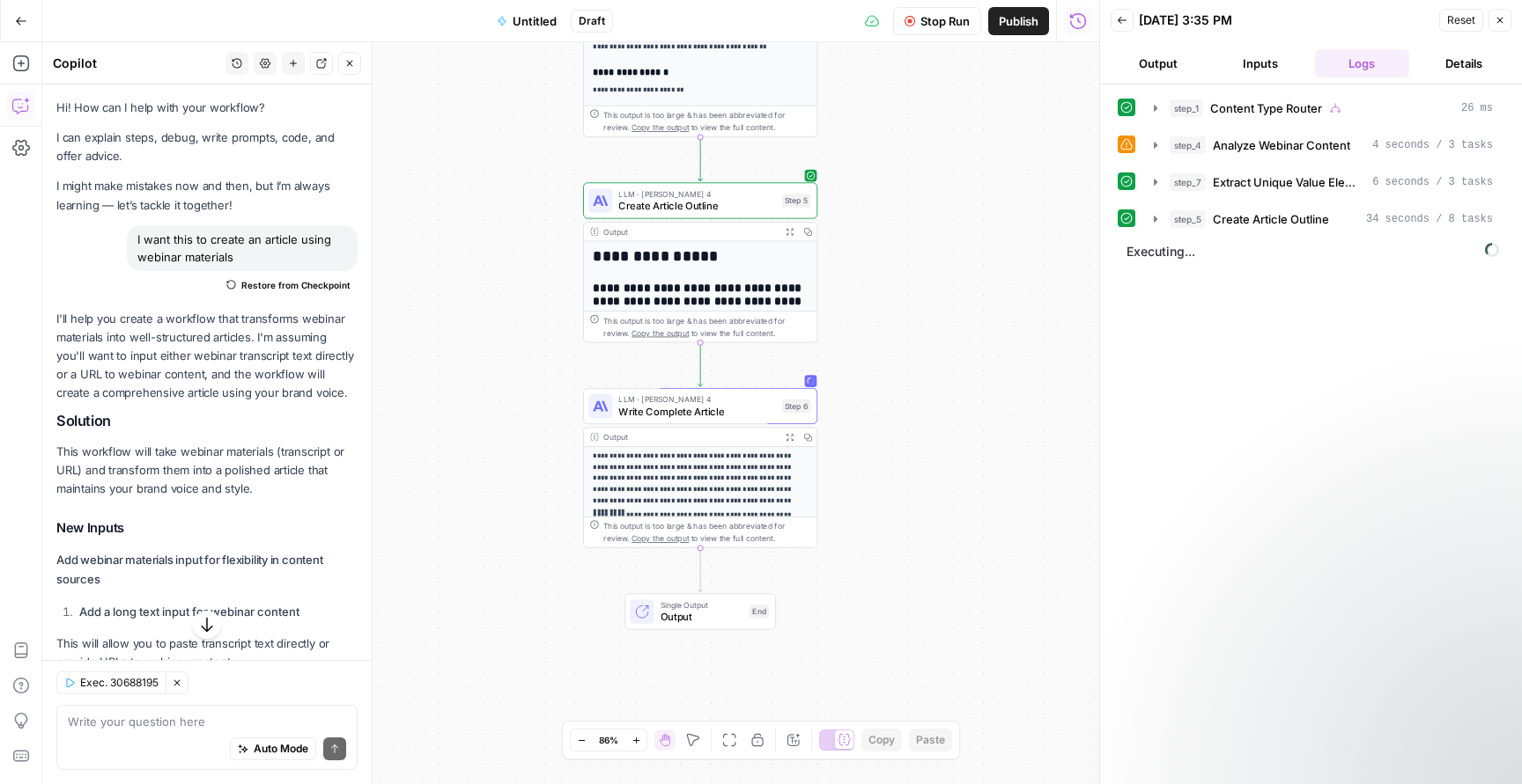
drag, startPoint x: 962, startPoint y: 227, endPoint x: 976, endPoint y: 148, distance: 80.2
click at [976, 148] on div "**********" at bounding box center [570, 413] width 1057 height 742
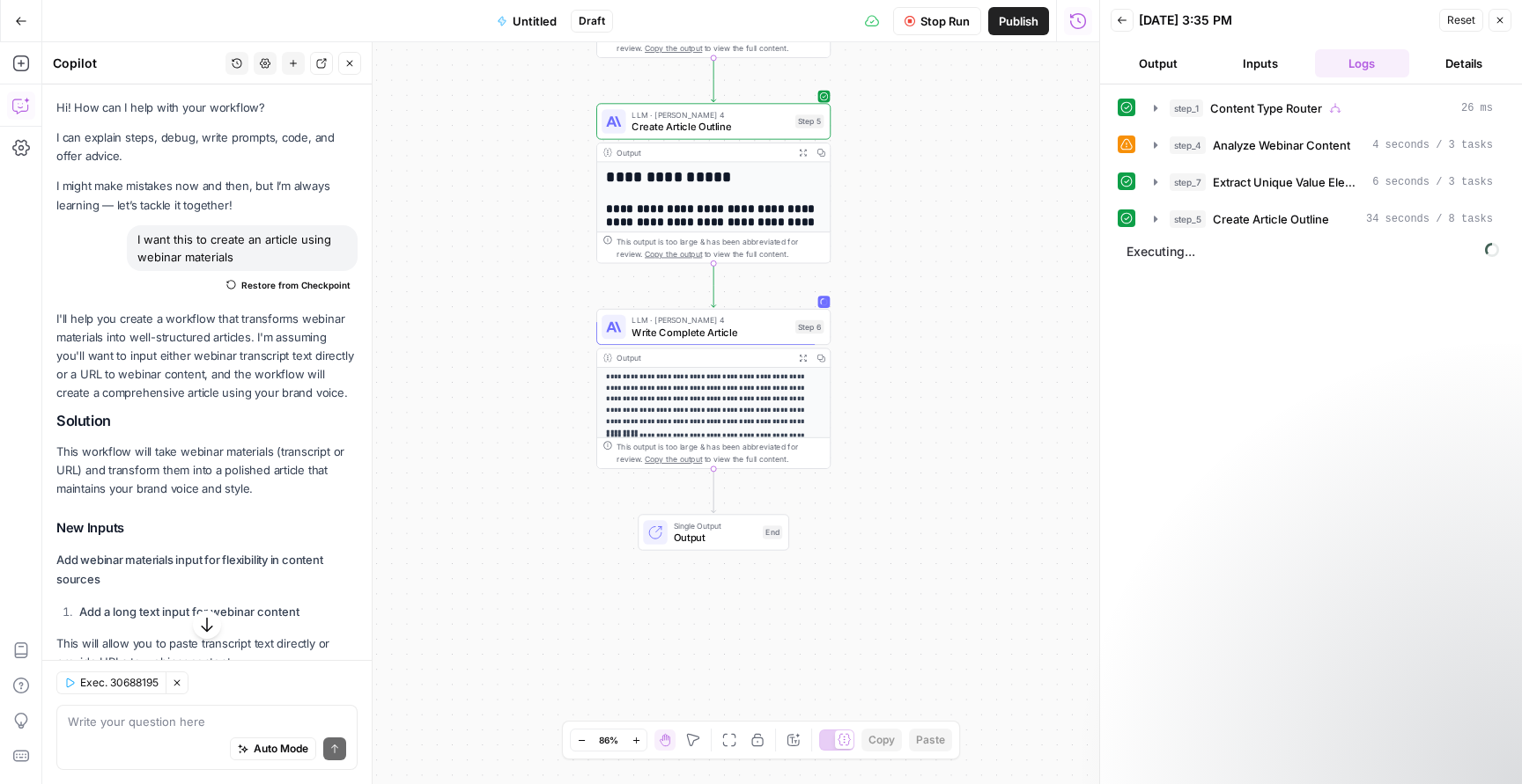
drag, startPoint x: 950, startPoint y: 383, endPoint x: 951, endPoint y: 267, distance: 116.0
click at [951, 267] on div "**********" at bounding box center [570, 413] width 1057 height 742
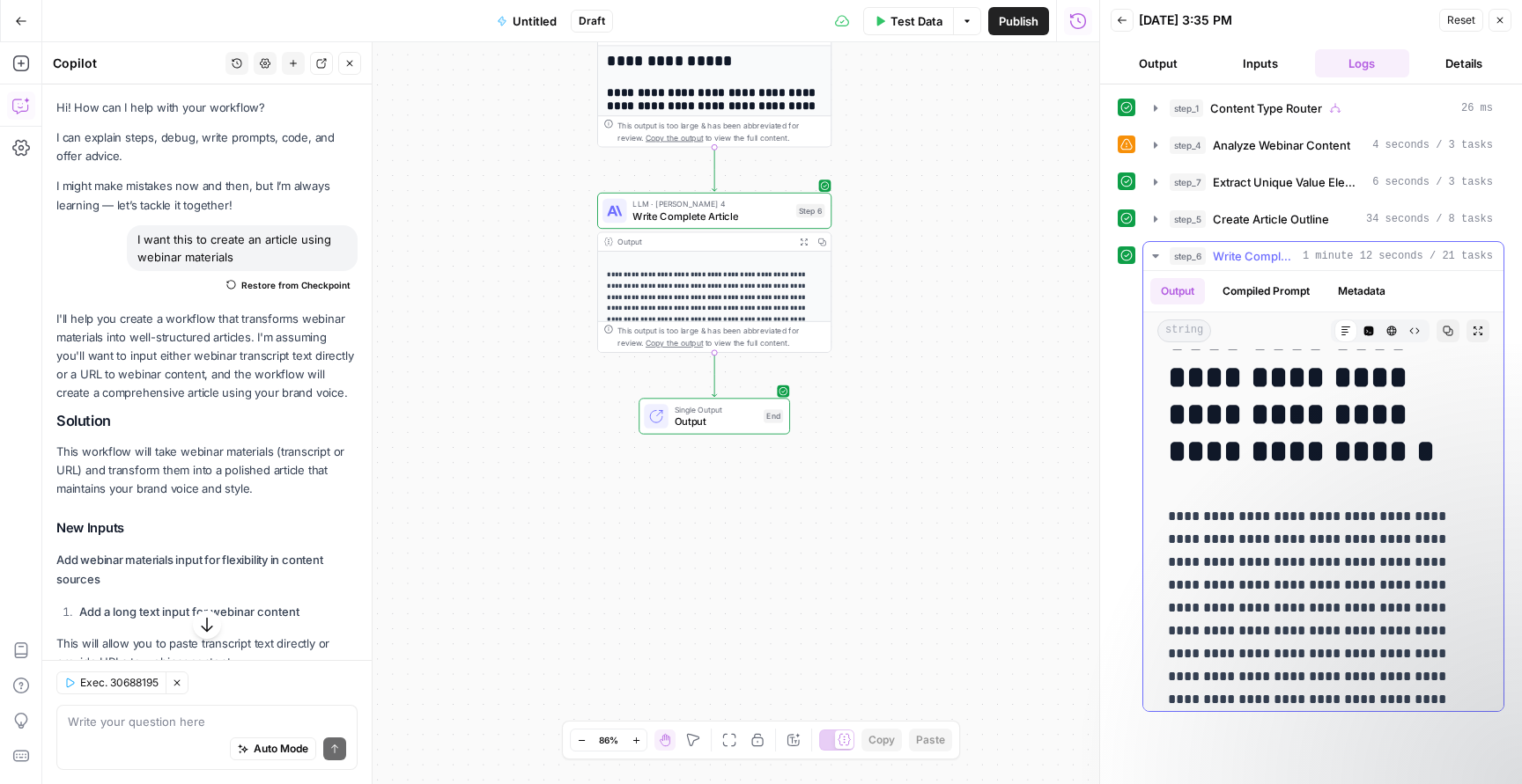
scroll to position [218, 0]
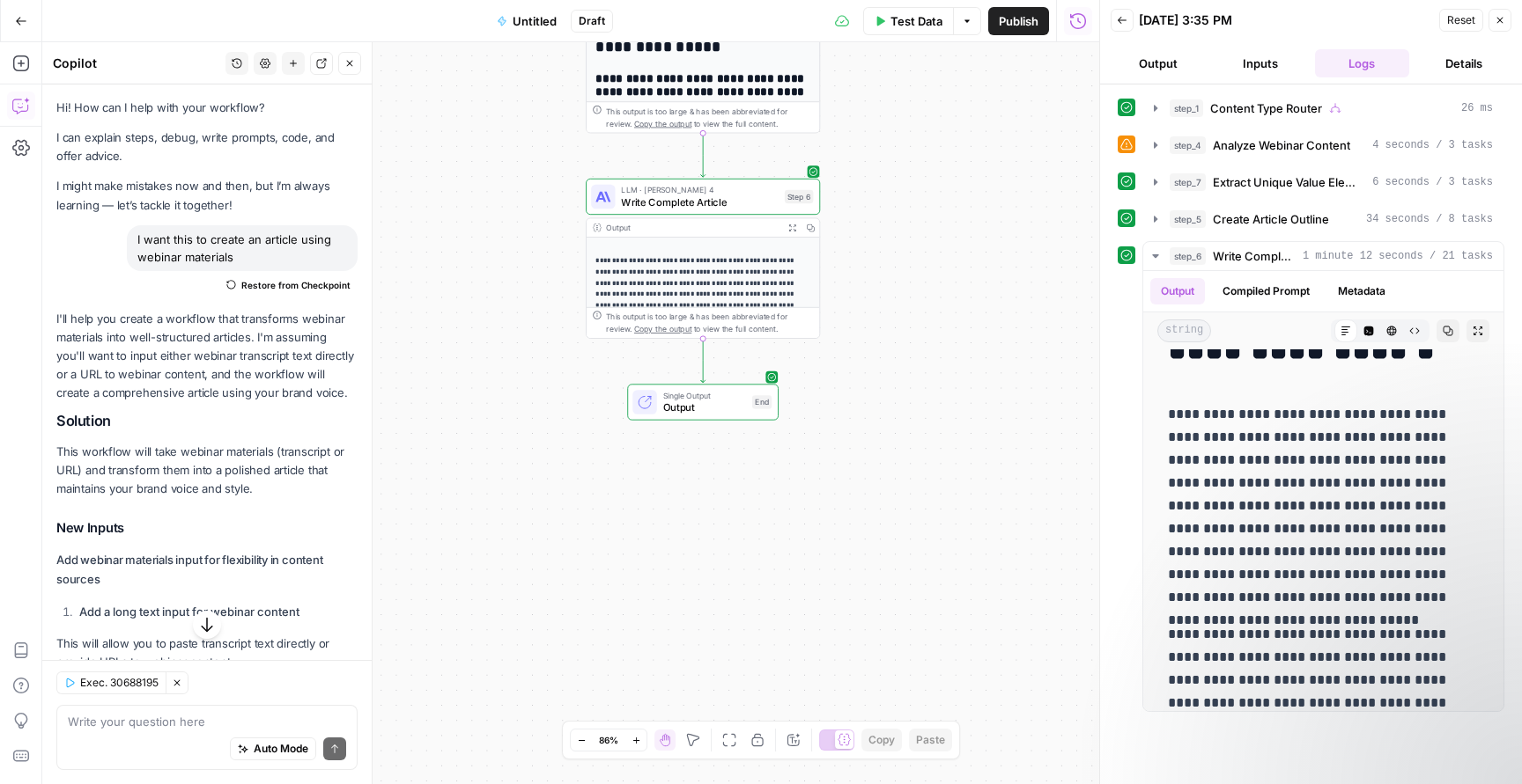
drag, startPoint x: 968, startPoint y: 274, endPoint x: 949, endPoint y: 546, distance: 272.7
click at [949, 546] on div "**********" at bounding box center [570, 413] width 1057 height 742
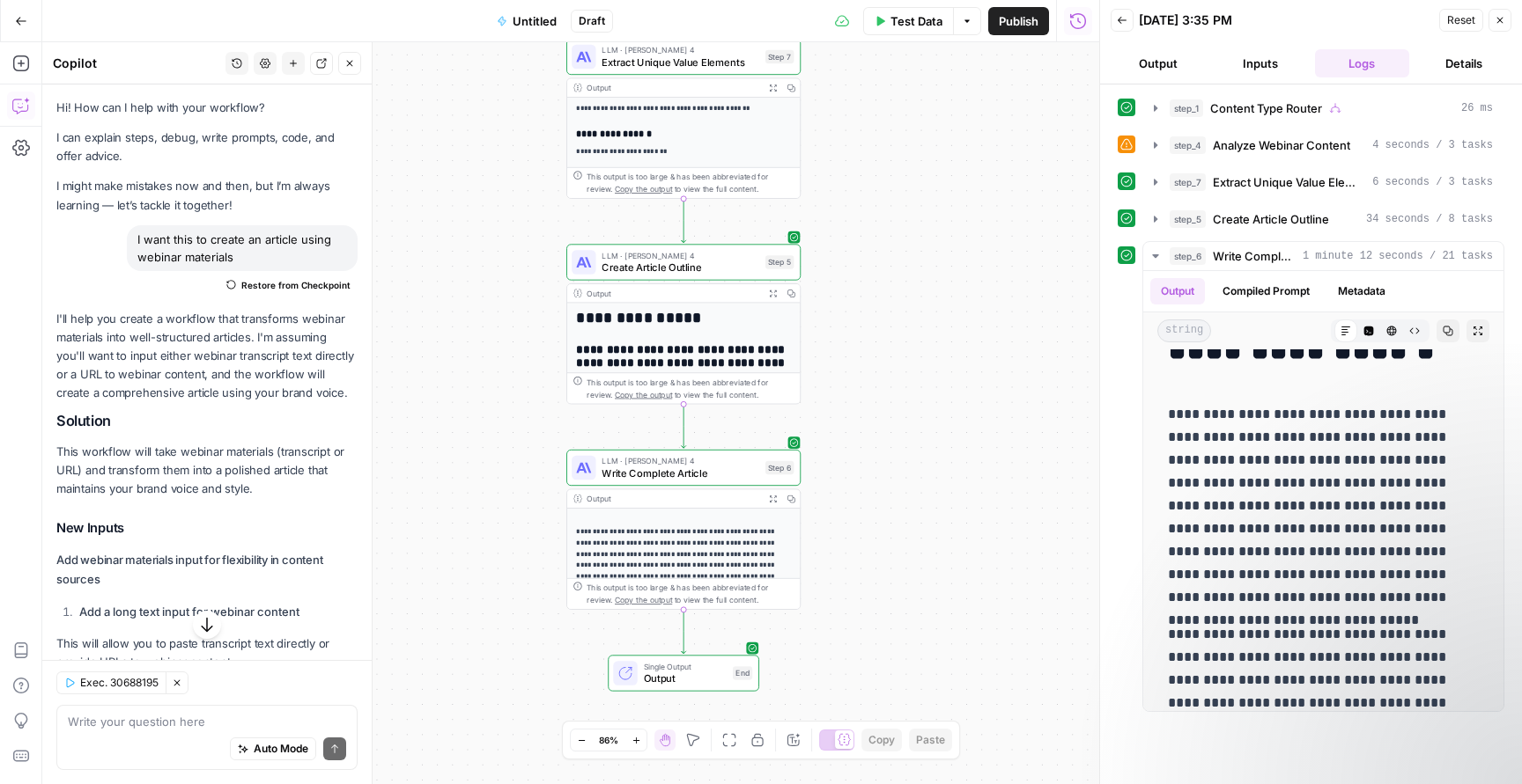
click at [948, 734] on body "**********" at bounding box center [761, 392] width 1522 height 784
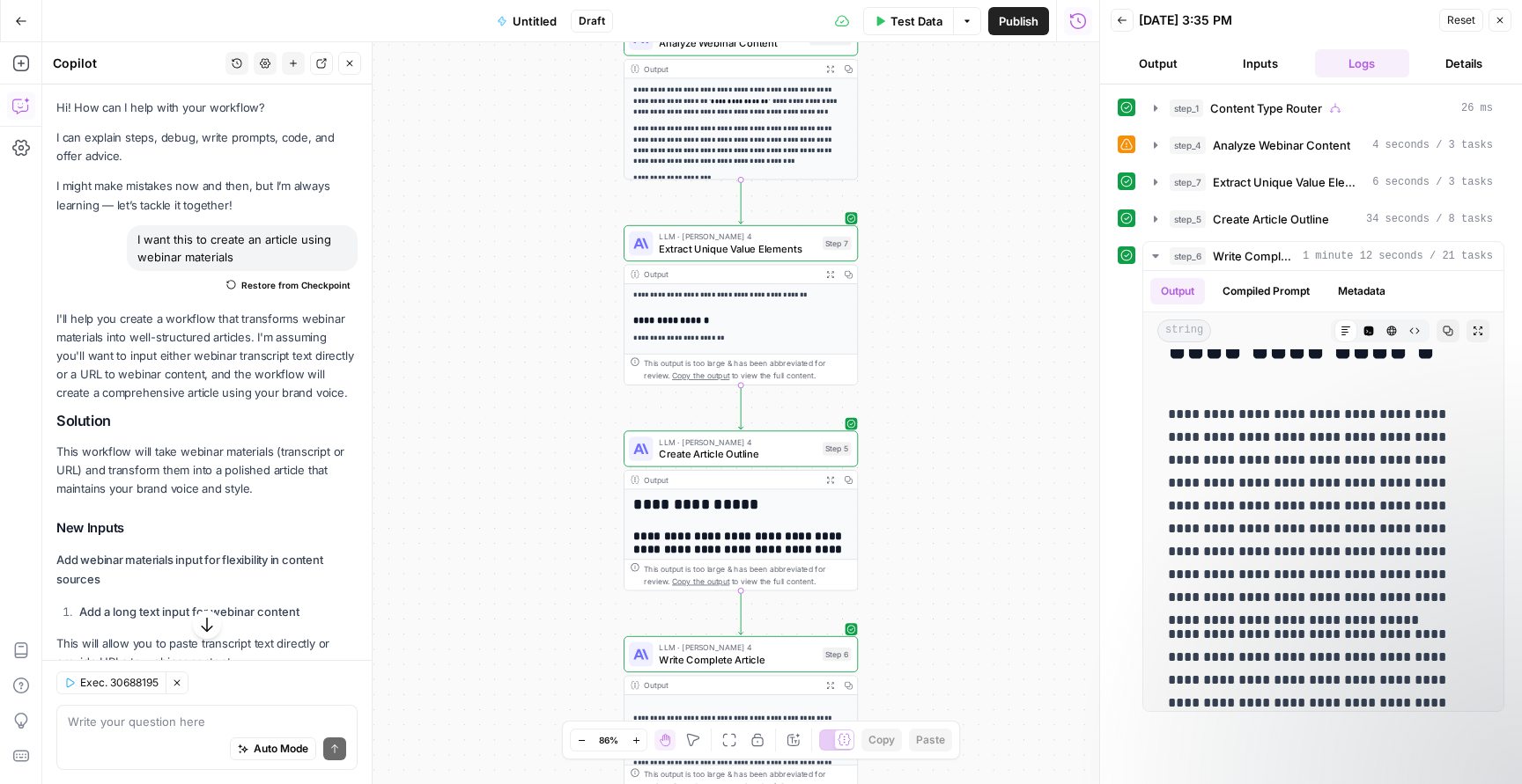
drag, startPoint x: 997, startPoint y: 498, endPoint x: 1014, endPoint y: 659, distance: 161.9
click at [1007, 596] on div "**********" at bounding box center [570, 413] width 1057 height 742
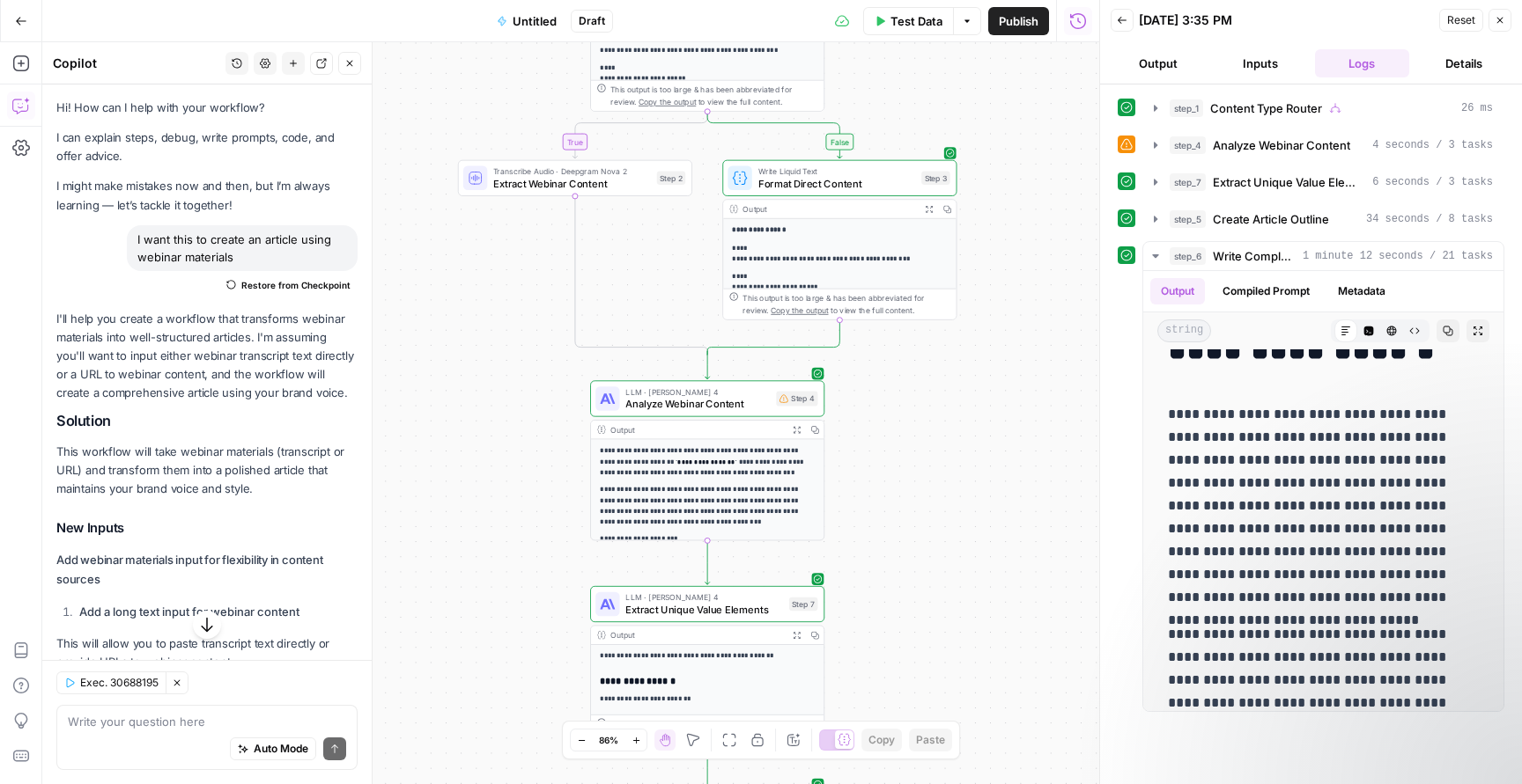
drag, startPoint x: 1006, startPoint y: 287, endPoint x: 955, endPoint y: 706, distance: 422.1
click at [955, 706] on div "**********" at bounding box center [570, 413] width 1057 height 742
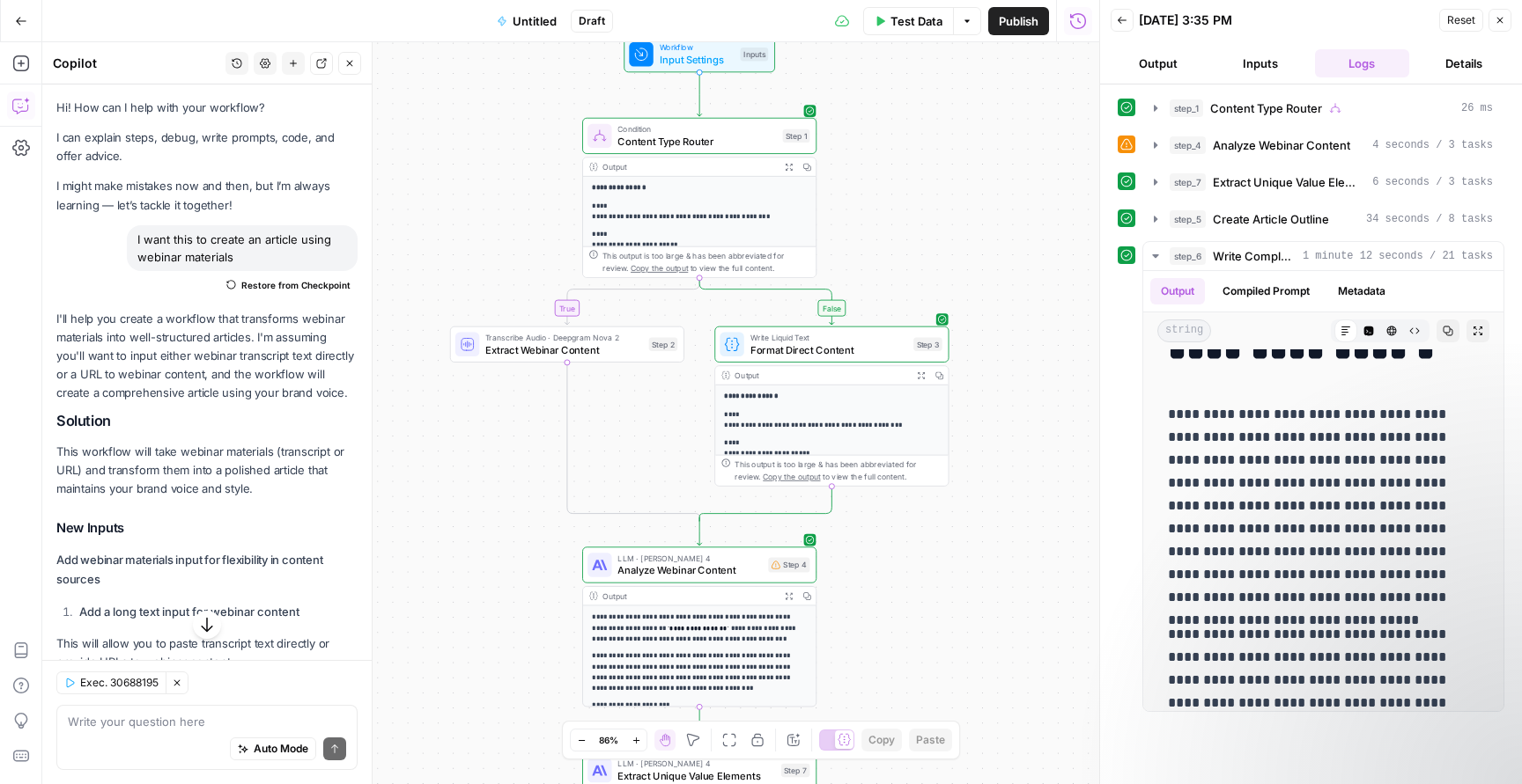
drag, startPoint x: 1013, startPoint y: 221, endPoint x: 1046, endPoint y: 506, distance: 286.9
click at [1046, 506] on div "**********" at bounding box center [570, 413] width 1057 height 742
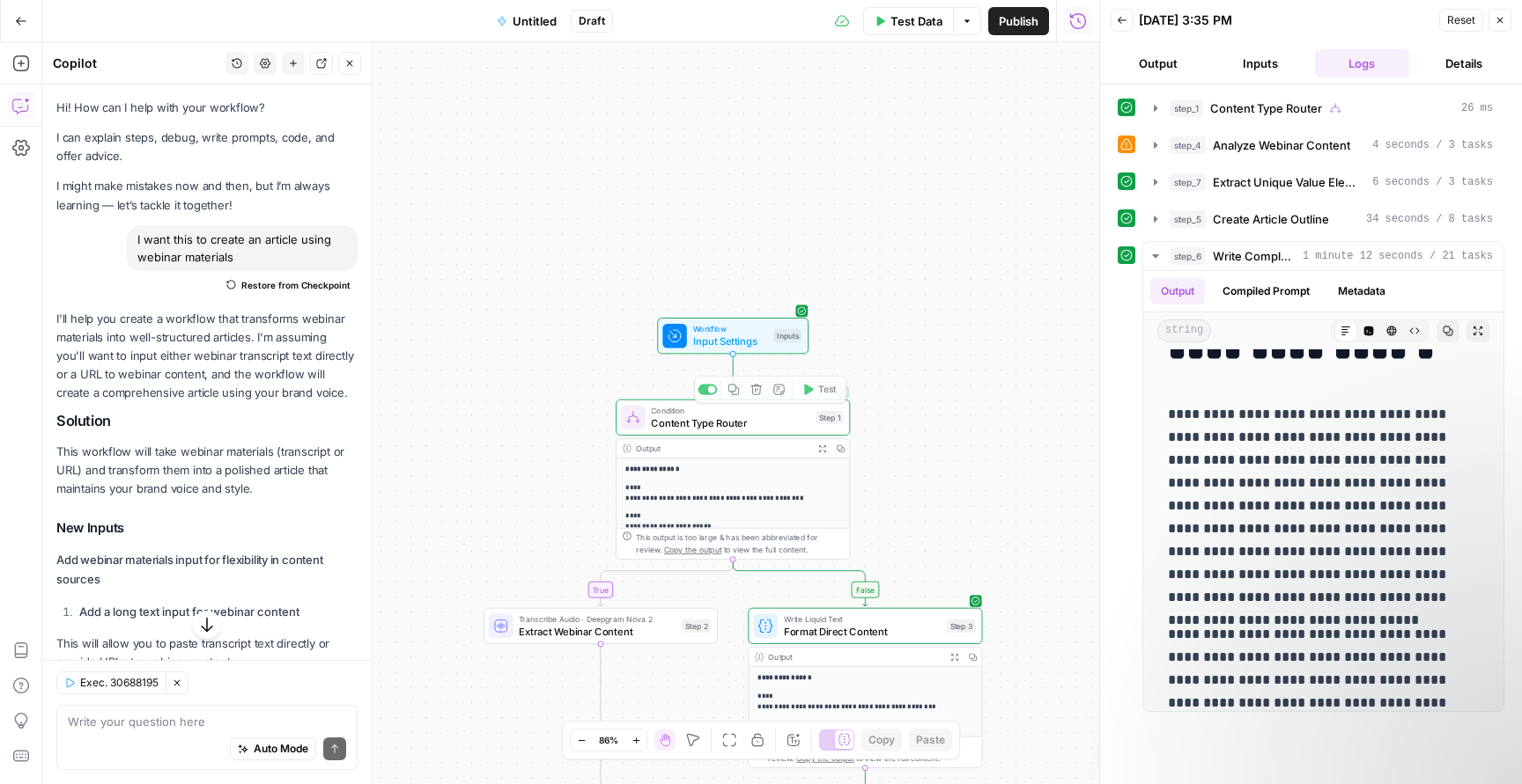
click at [744, 345] on span "Input Settings" at bounding box center [730, 341] width 75 height 15
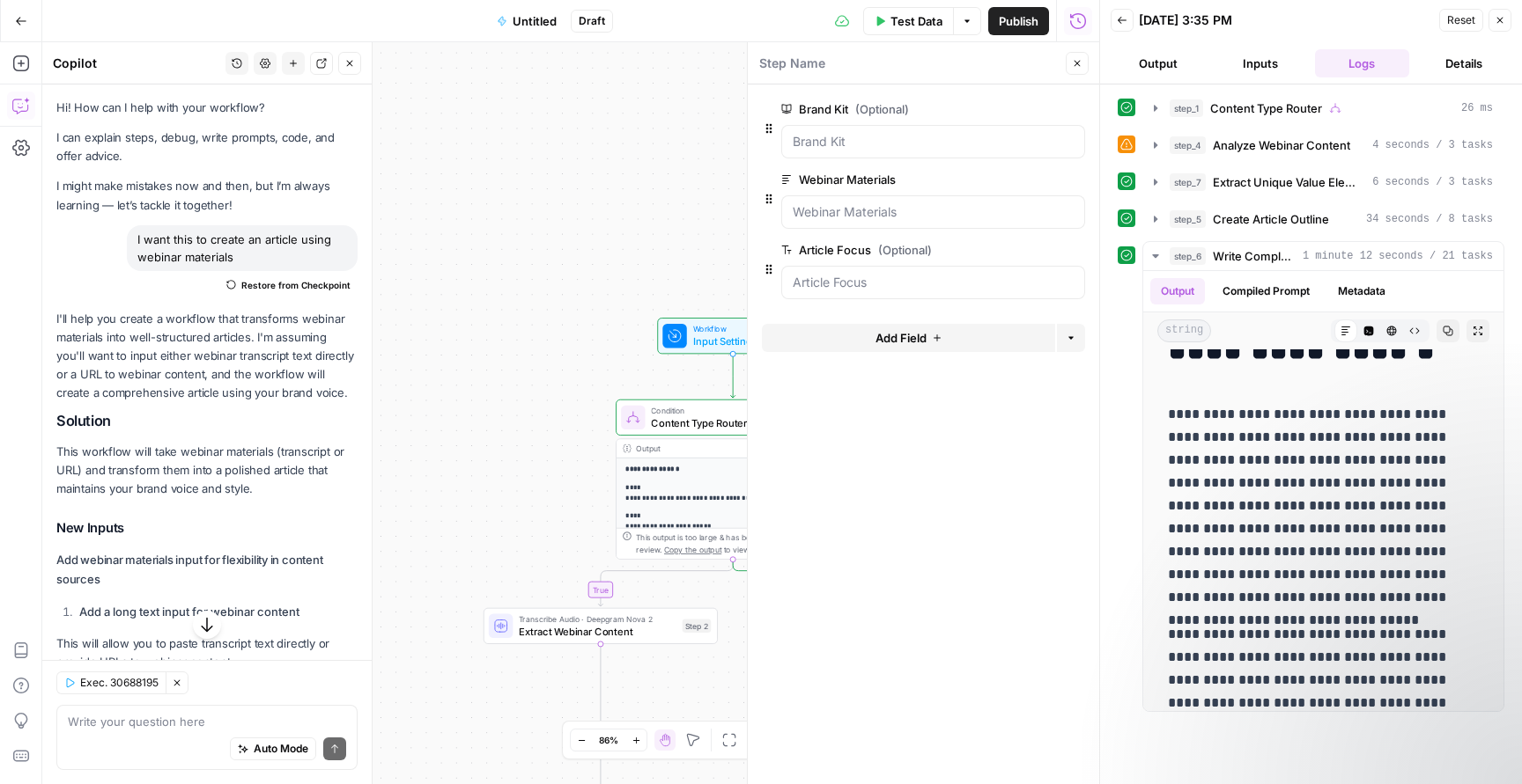
click at [634, 223] on div "**********" at bounding box center [570, 413] width 1057 height 742
click at [1082, 68] on button "Close" at bounding box center [1076, 63] width 23 height 23
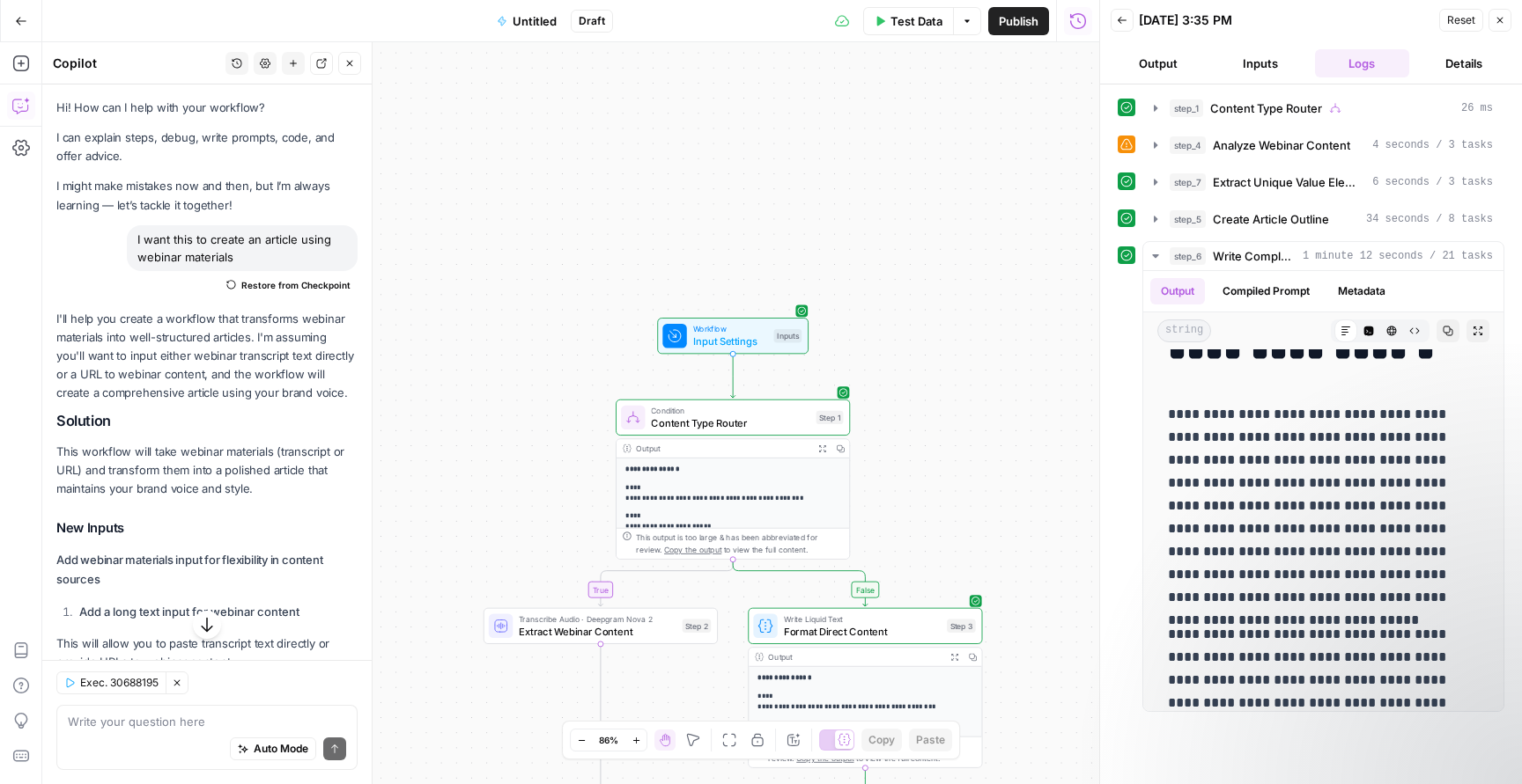
click at [724, 419] on span "Content Type Router" at bounding box center [730, 423] width 159 height 15
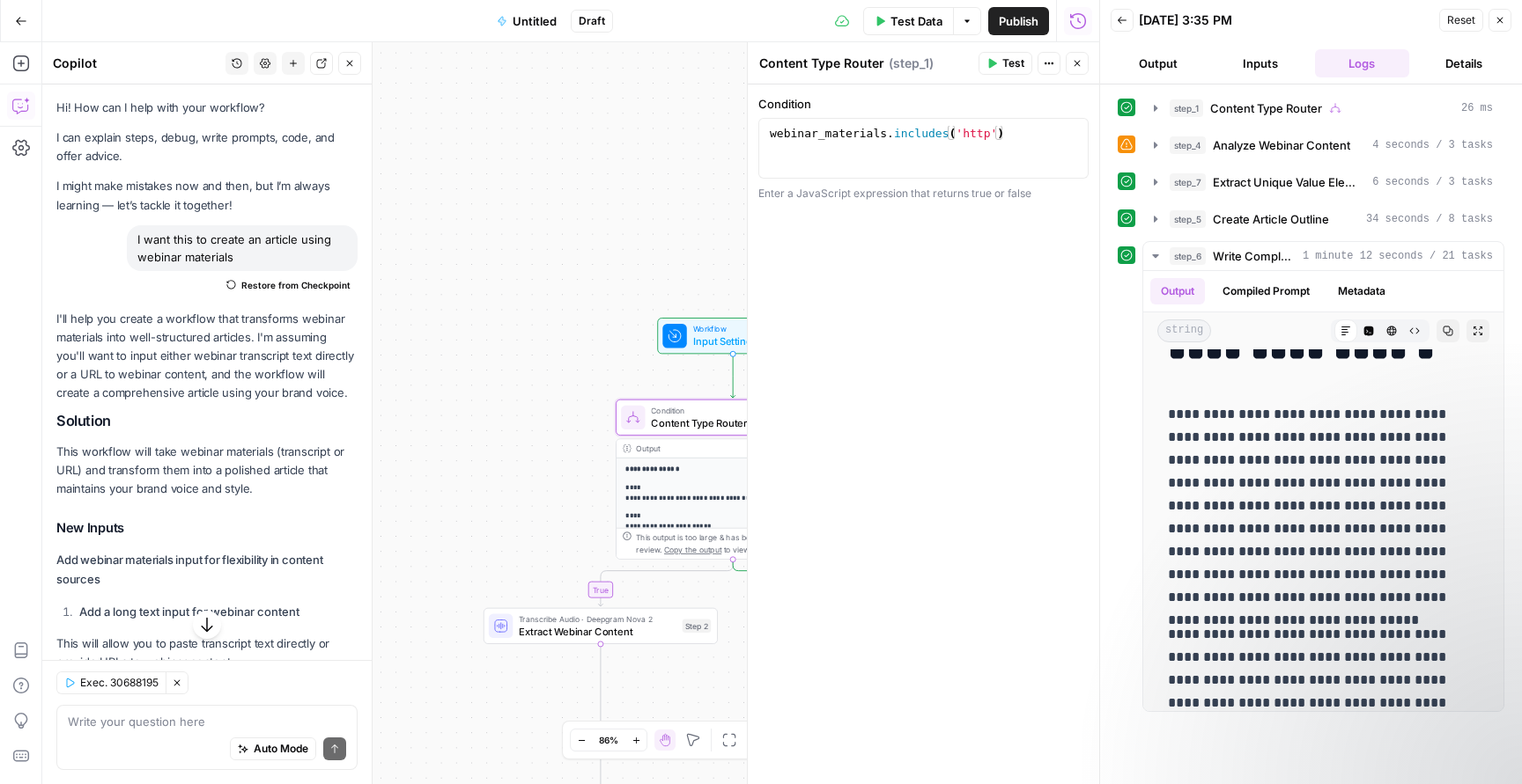
click at [507, 427] on div "**********" at bounding box center [570, 413] width 1057 height 742
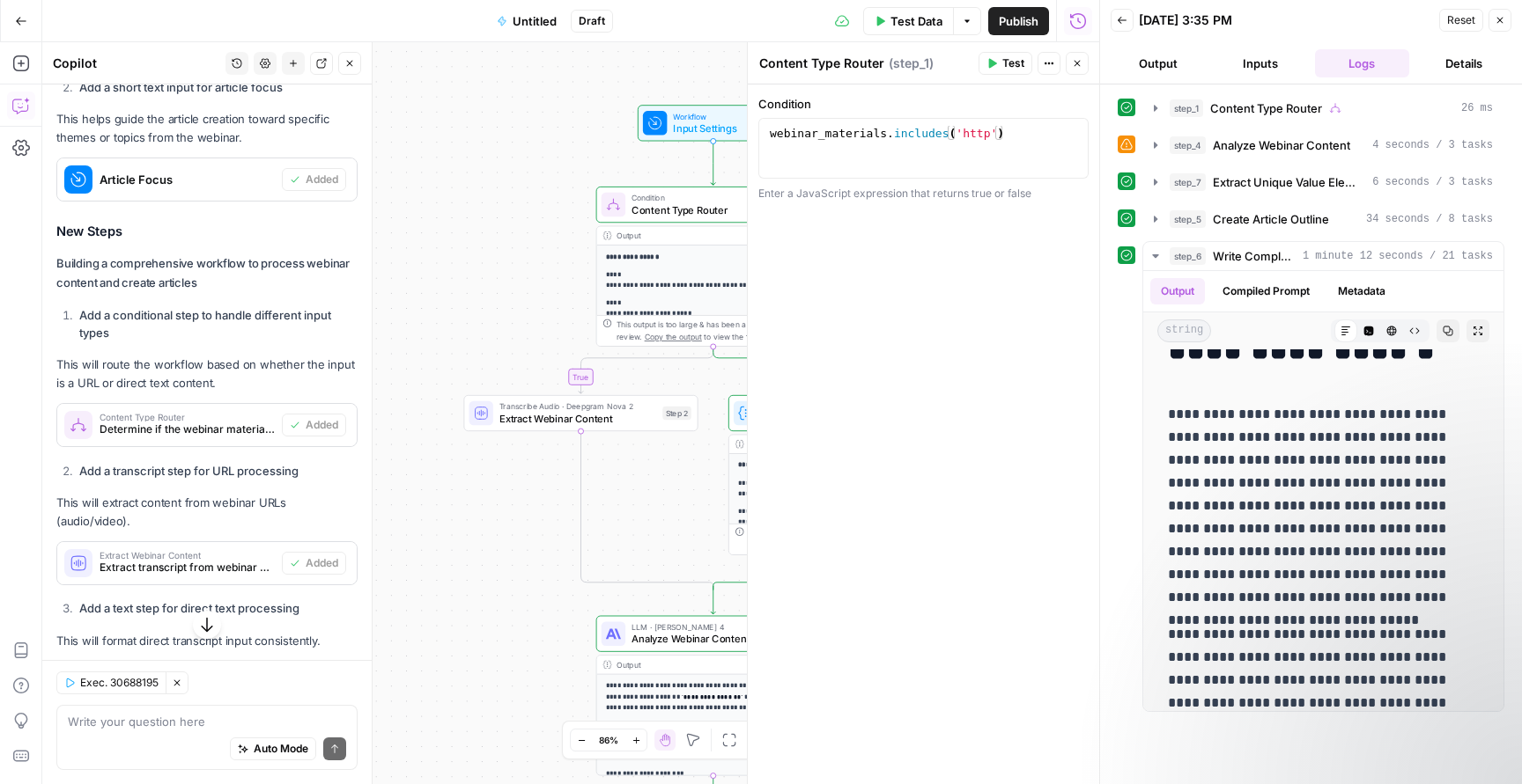
scroll to position [665, 0]
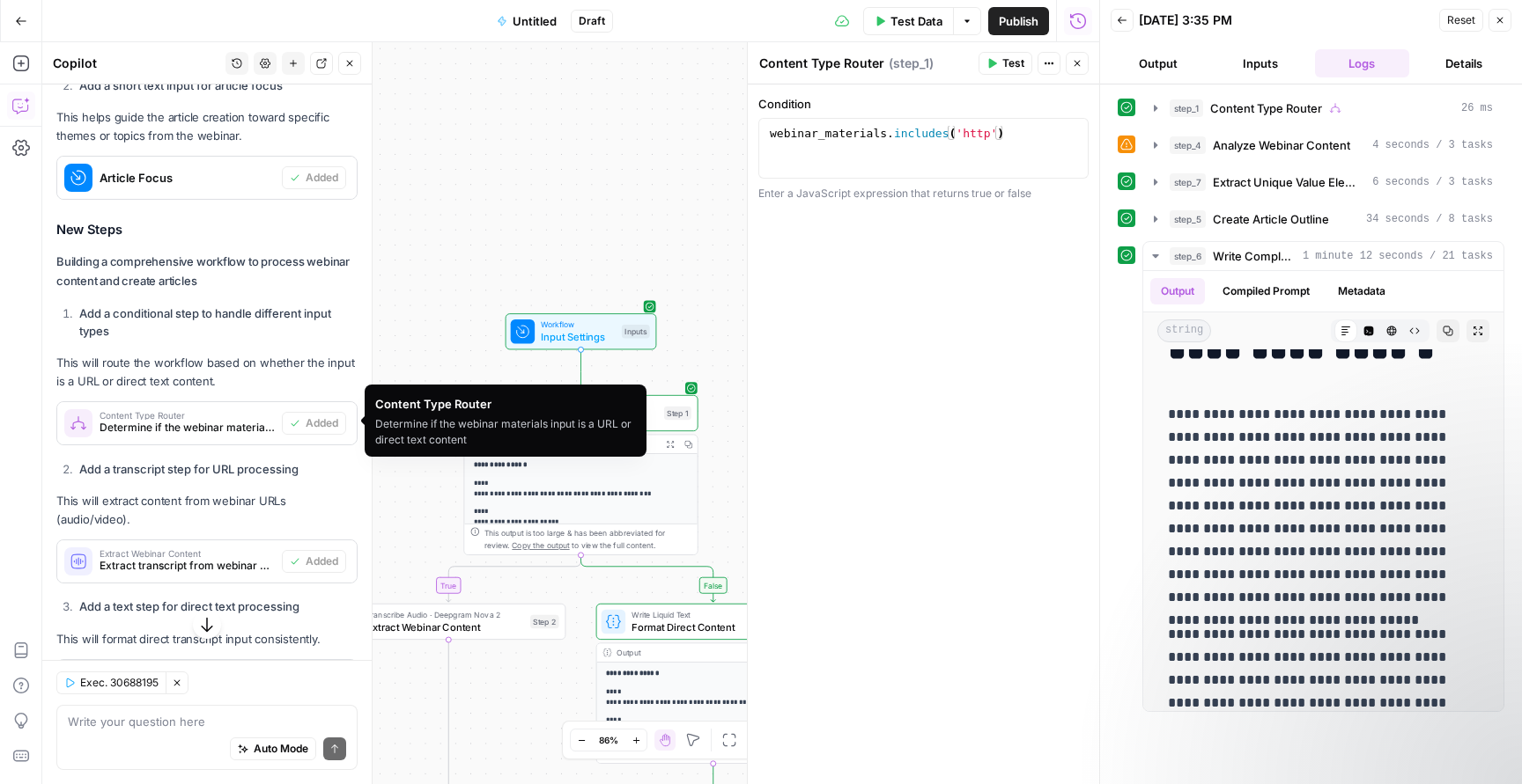
drag, startPoint x: 581, startPoint y: 142, endPoint x: 587, endPoint y: 134, distance: 10.0
click at [587, 135] on div "**********" at bounding box center [570, 413] width 1057 height 742
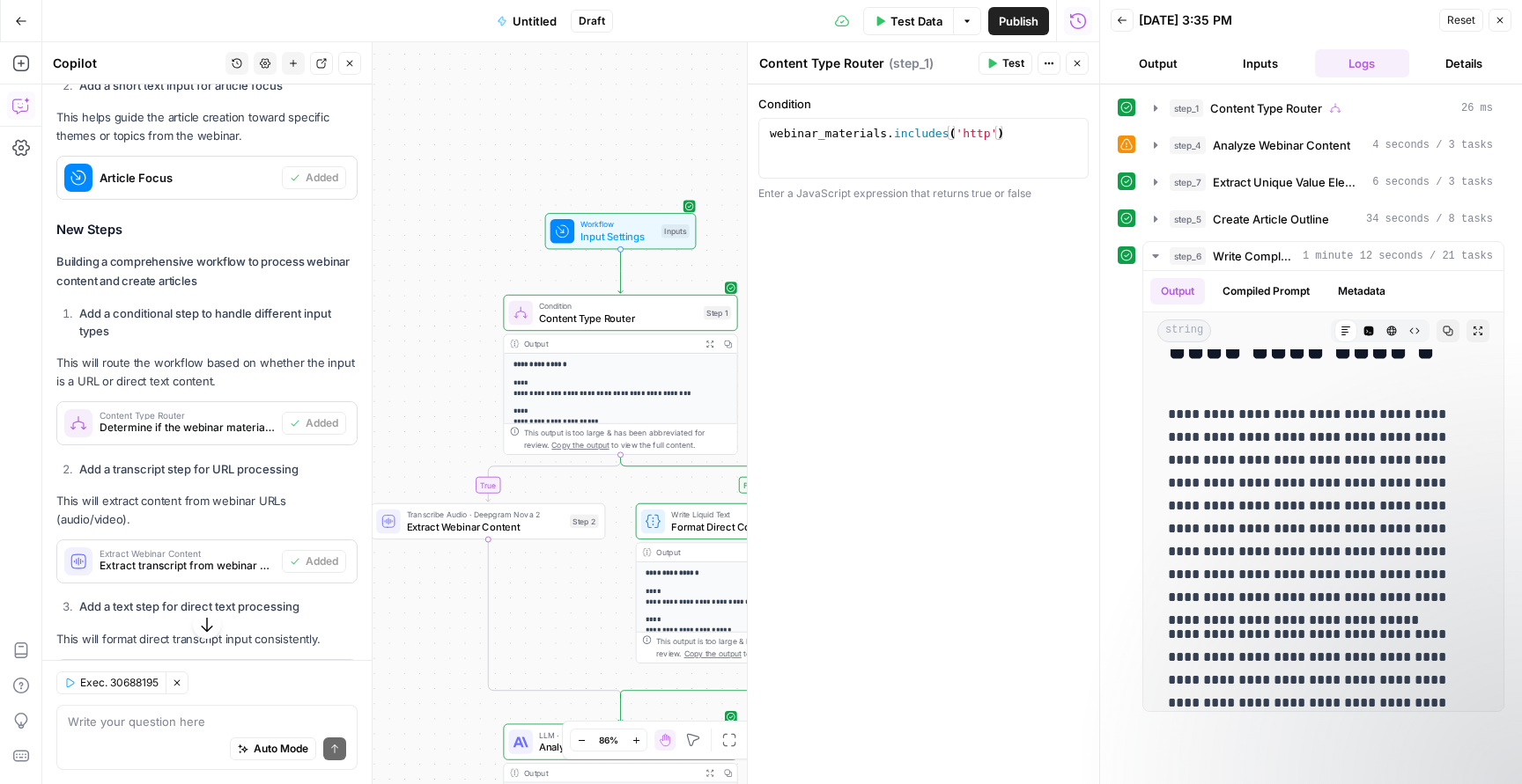
drag, startPoint x: 475, startPoint y: 390, endPoint x: 473, endPoint y: 211, distance: 179.0
click at [473, 211] on div "**********" at bounding box center [570, 413] width 1057 height 742
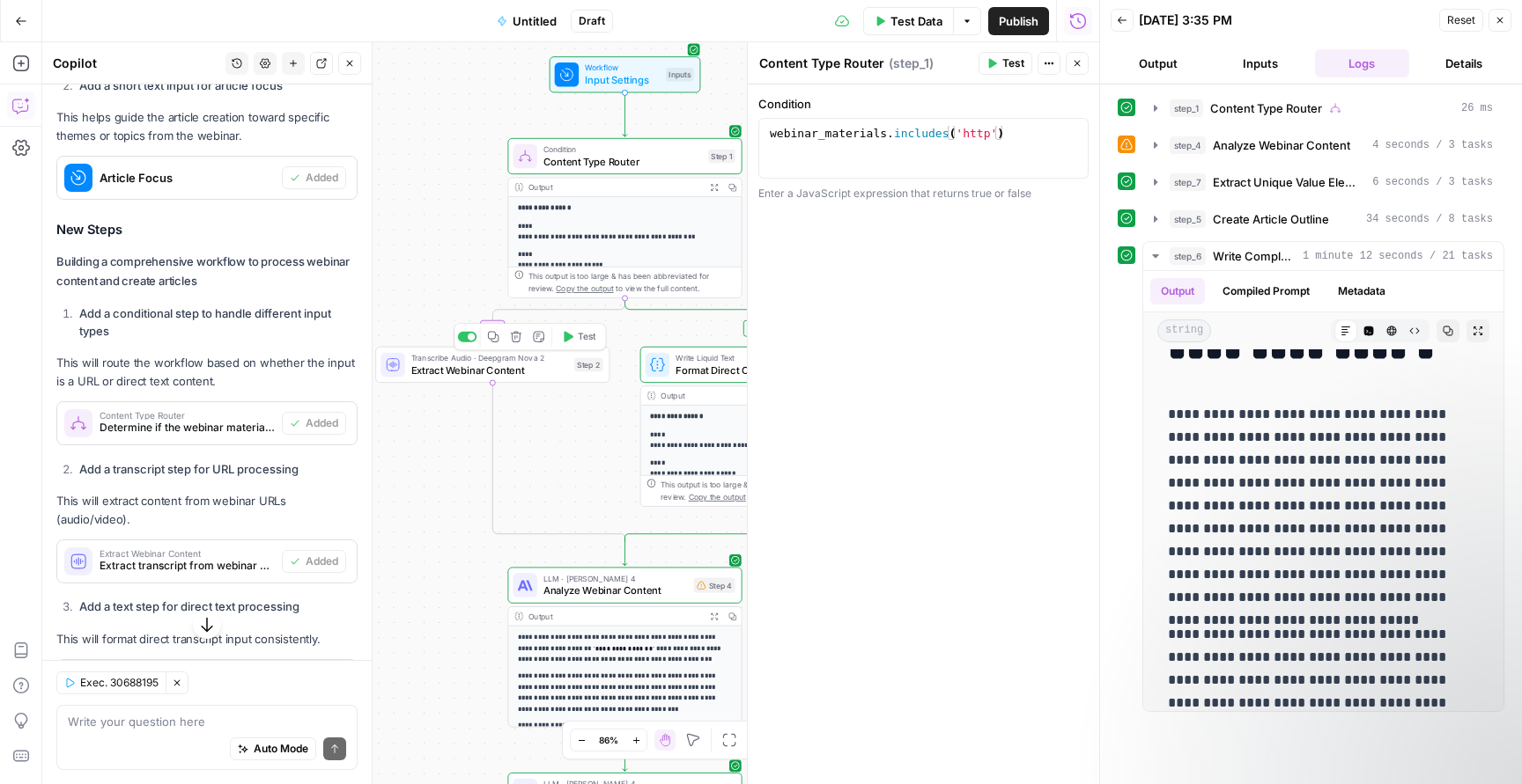
click at [502, 373] on span "Extract Webinar Content" at bounding box center [490, 370] width 158 height 15
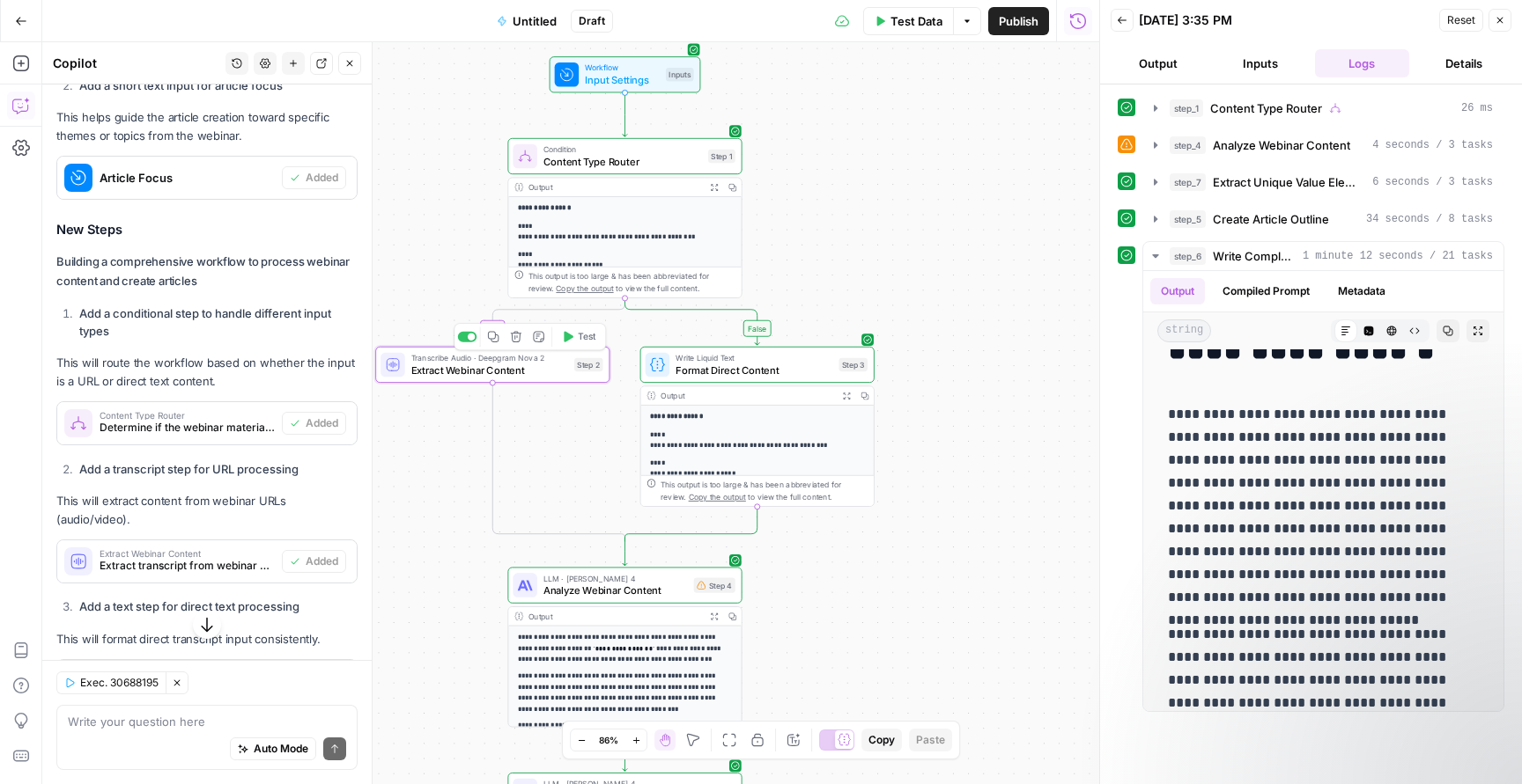
type textarea "Extract Webinar Content"
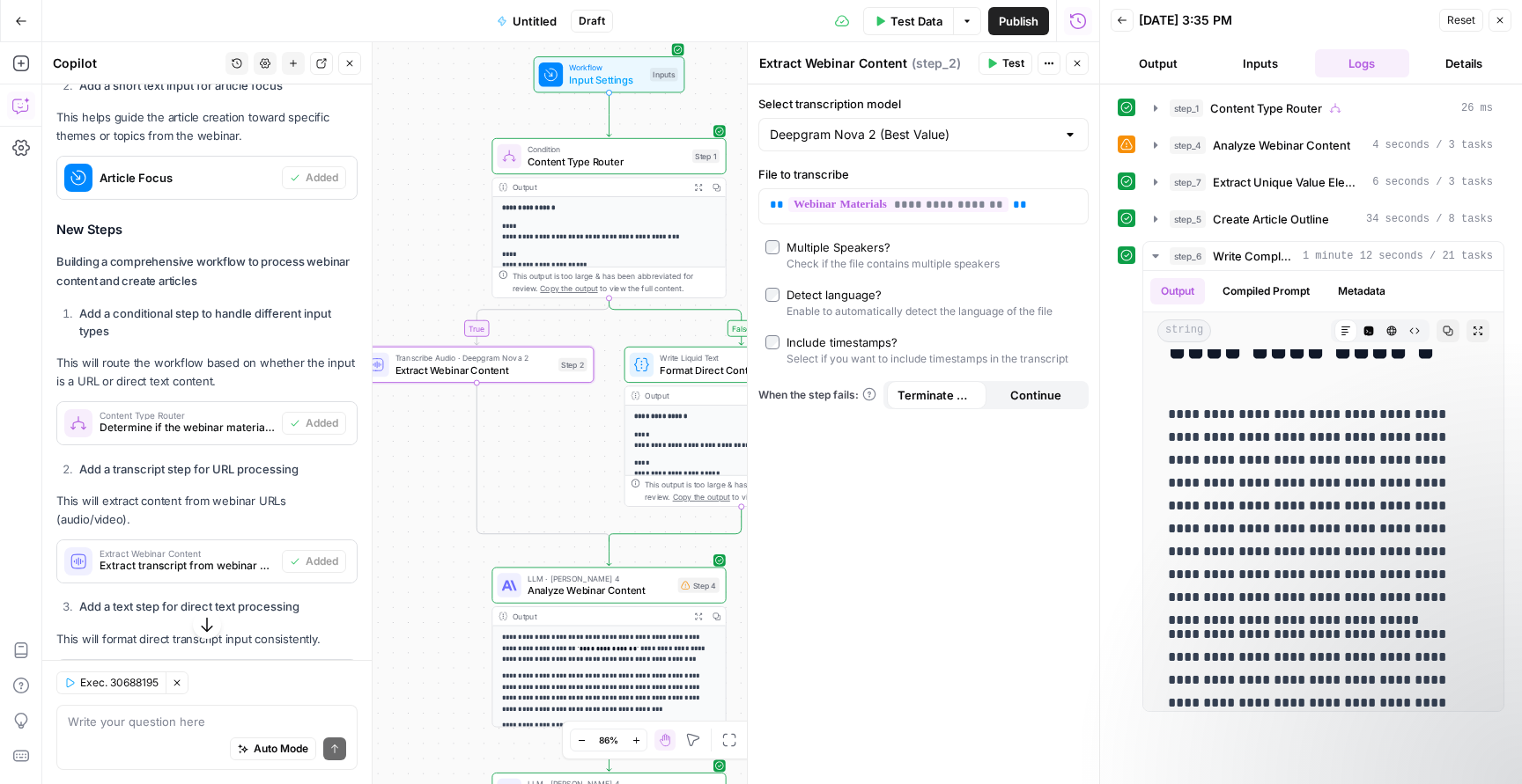
drag, startPoint x: 565, startPoint y: 486, endPoint x: 455, endPoint y: 475, distance: 110.5
click at [455, 475] on div "**********" at bounding box center [570, 413] width 1057 height 742
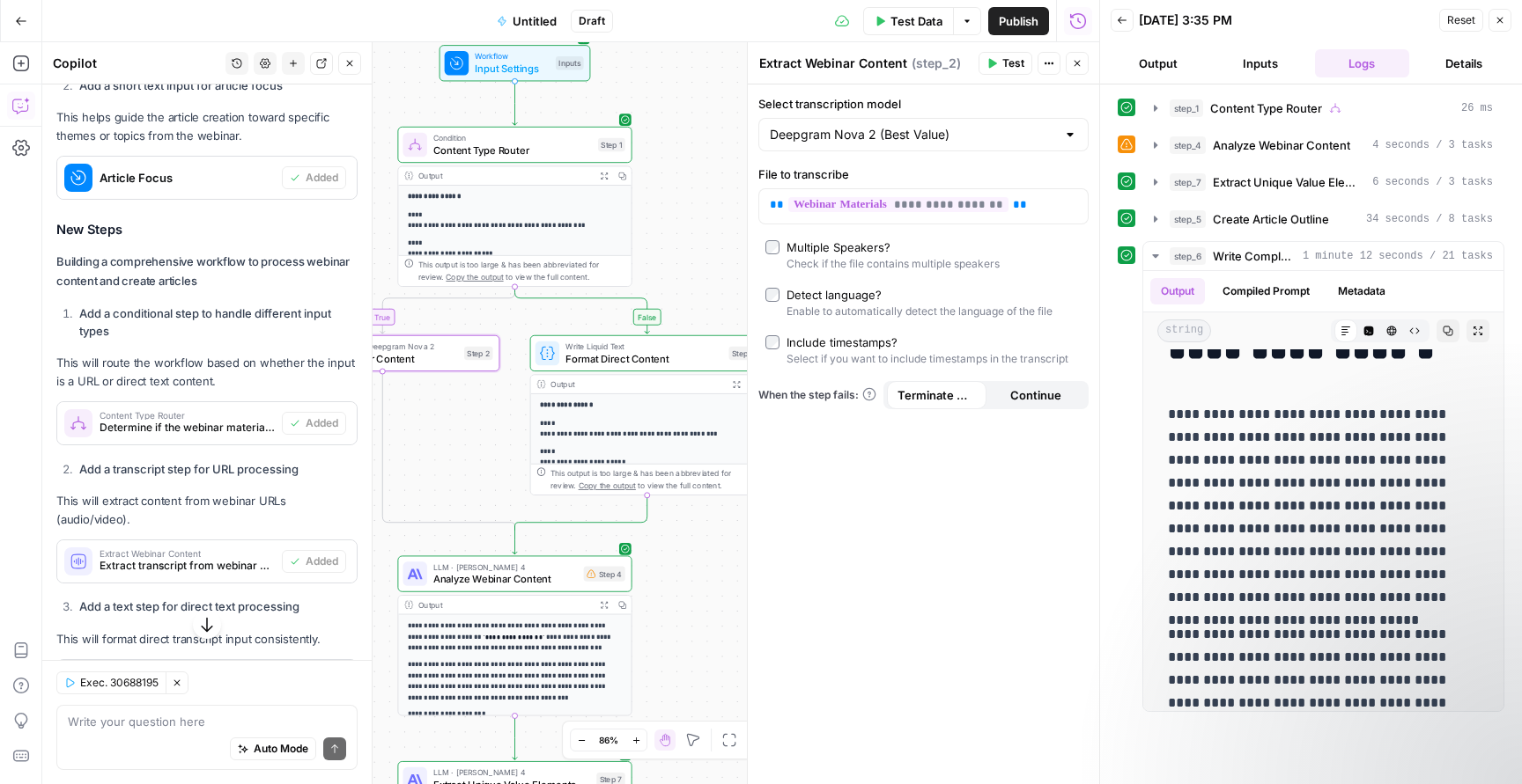
click at [646, 367] on div "Write Liquid Text Format Direct Content Step 3 Copy step Delete step Add Note T…" at bounding box center [647, 354] width 234 height 36
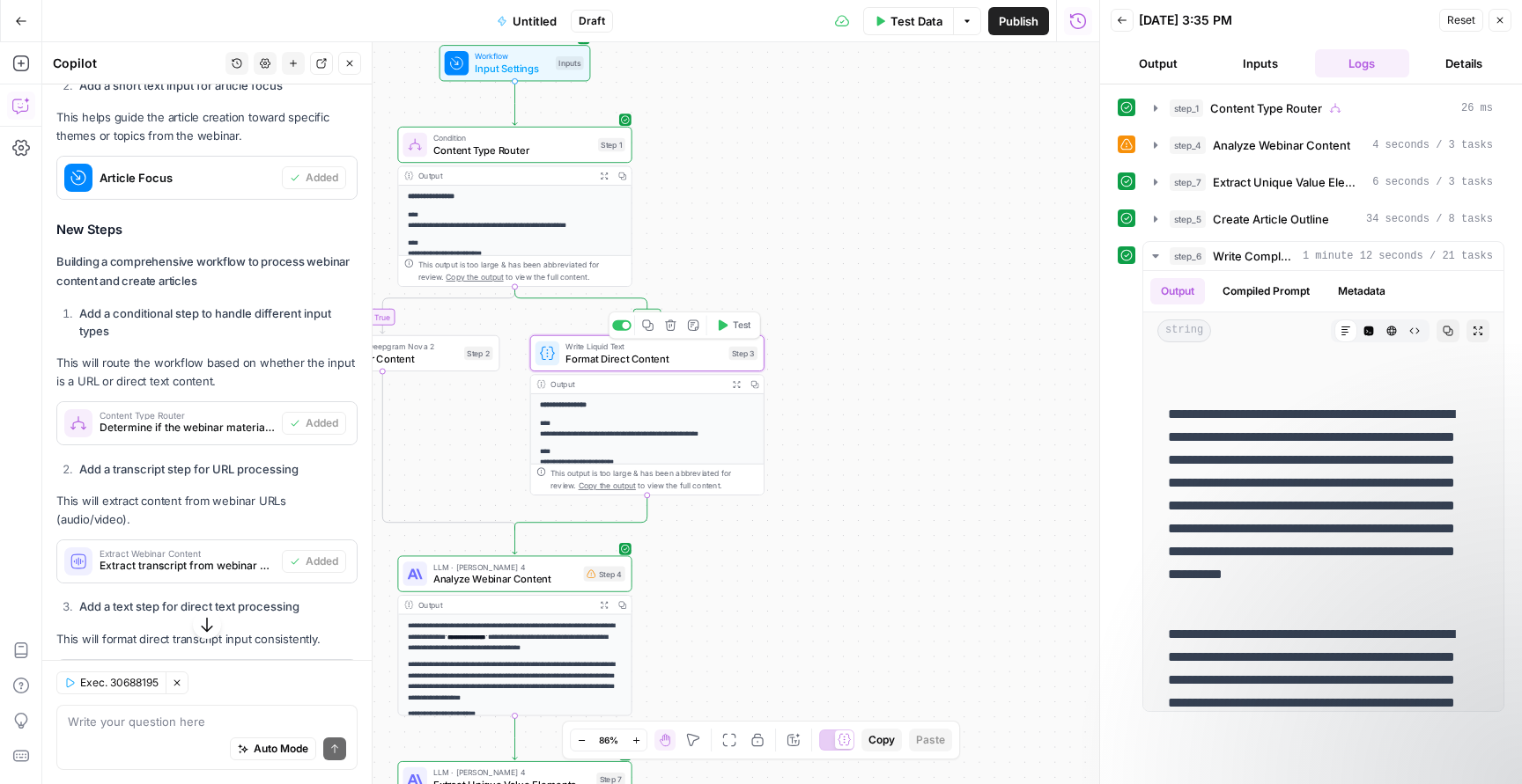
type textarea "Format Direct Content"
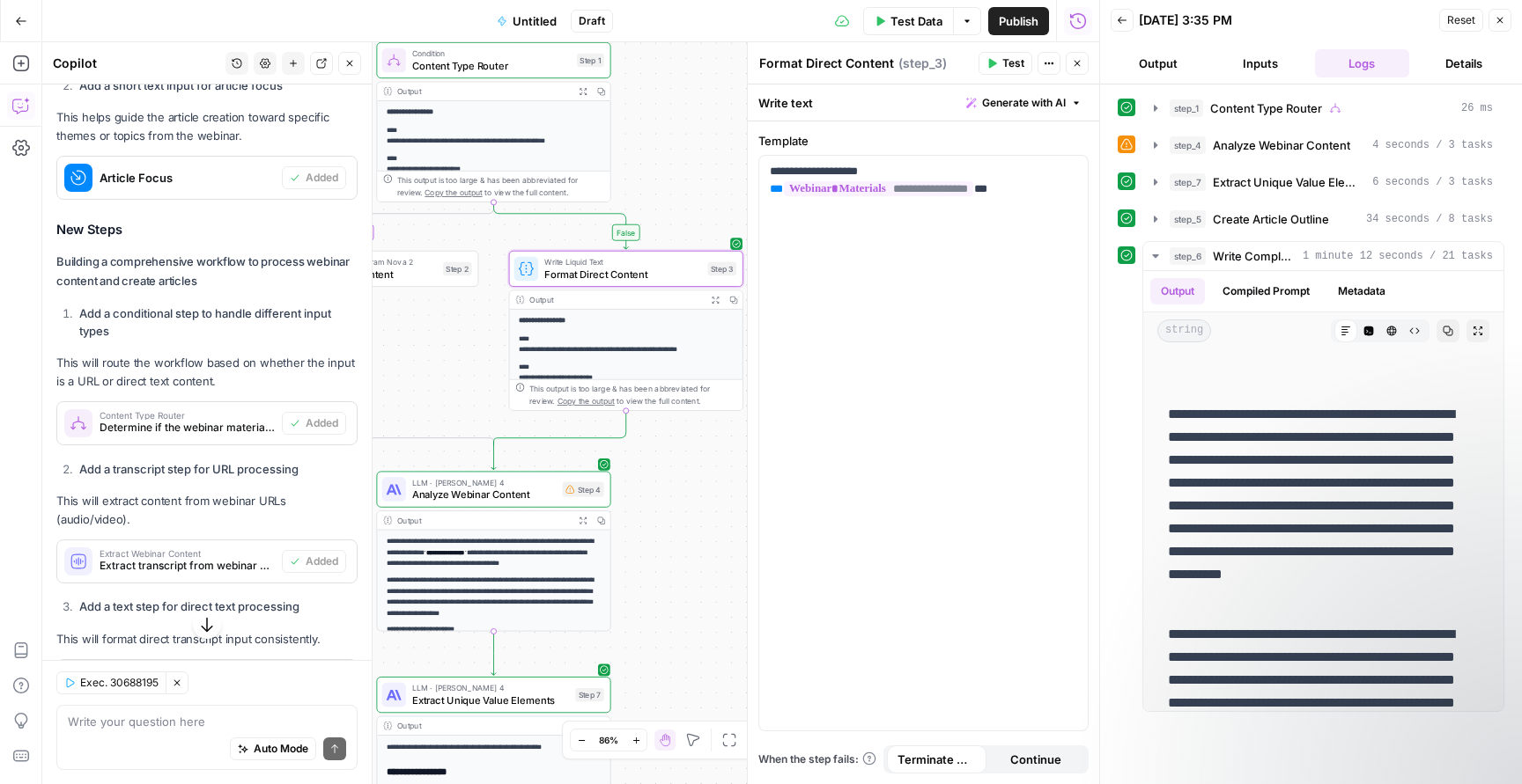
drag, startPoint x: 685, startPoint y: 286, endPoint x: 707, endPoint y: 137, distance: 150.6
click at [706, 137] on div "**********" at bounding box center [570, 413] width 1057 height 742
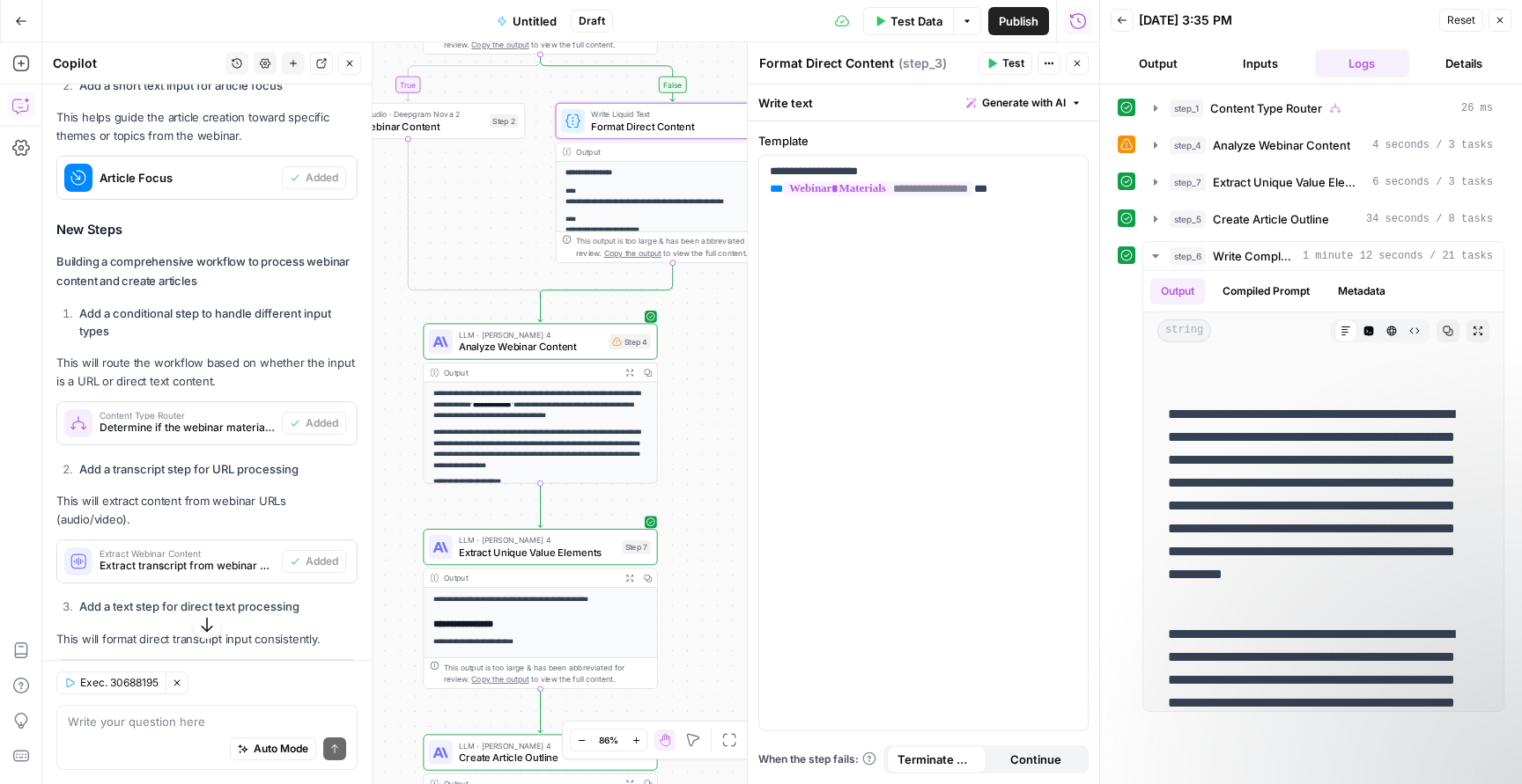
drag, startPoint x: 683, startPoint y: 459, endPoint x: 688, endPoint y: 404, distance: 55.2
click at [688, 404] on div "**********" at bounding box center [570, 413] width 1057 height 742
click at [552, 347] on span "Analyze Webinar Content" at bounding box center [531, 346] width 144 height 15
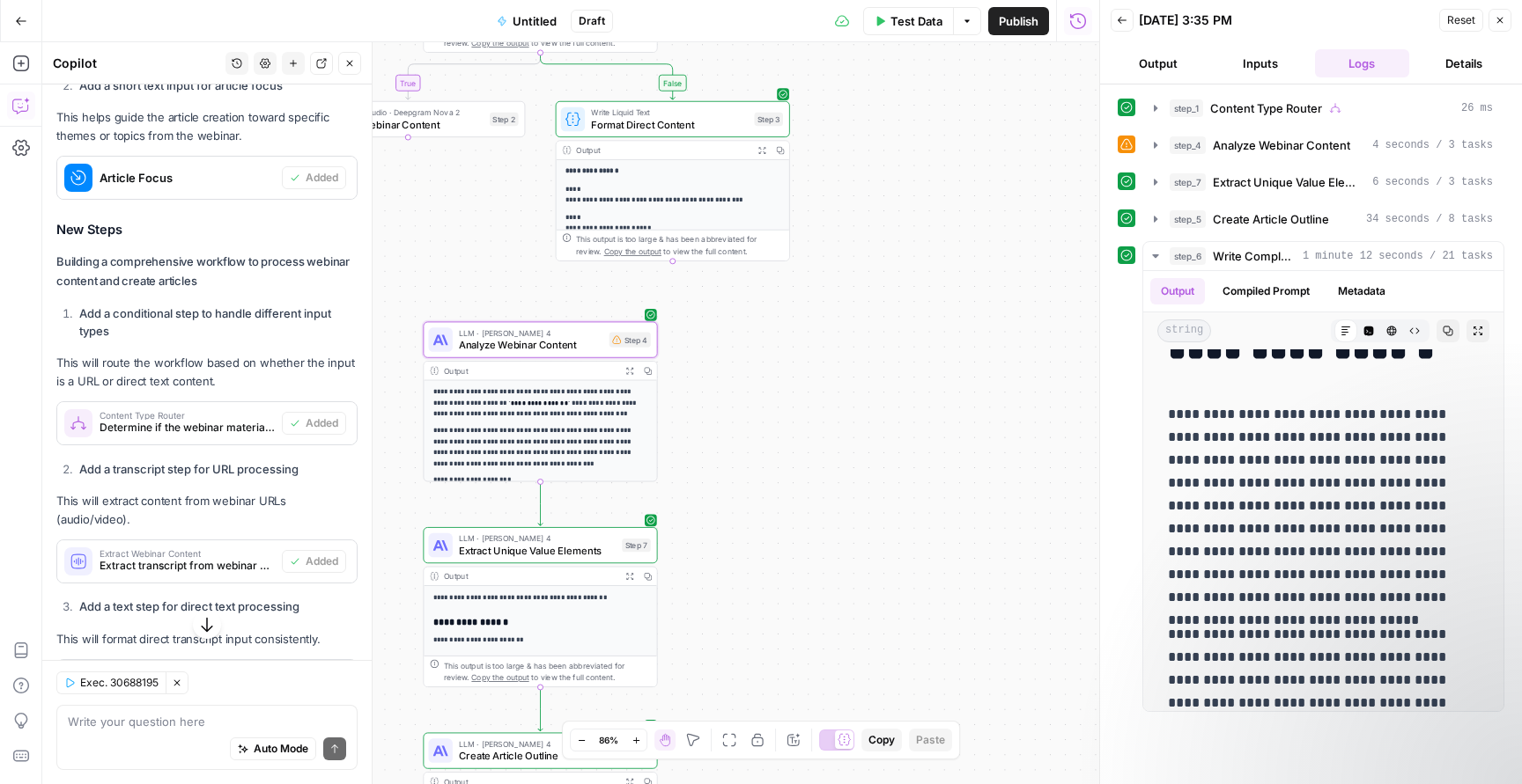
type textarea "Analyze Webinar Content"
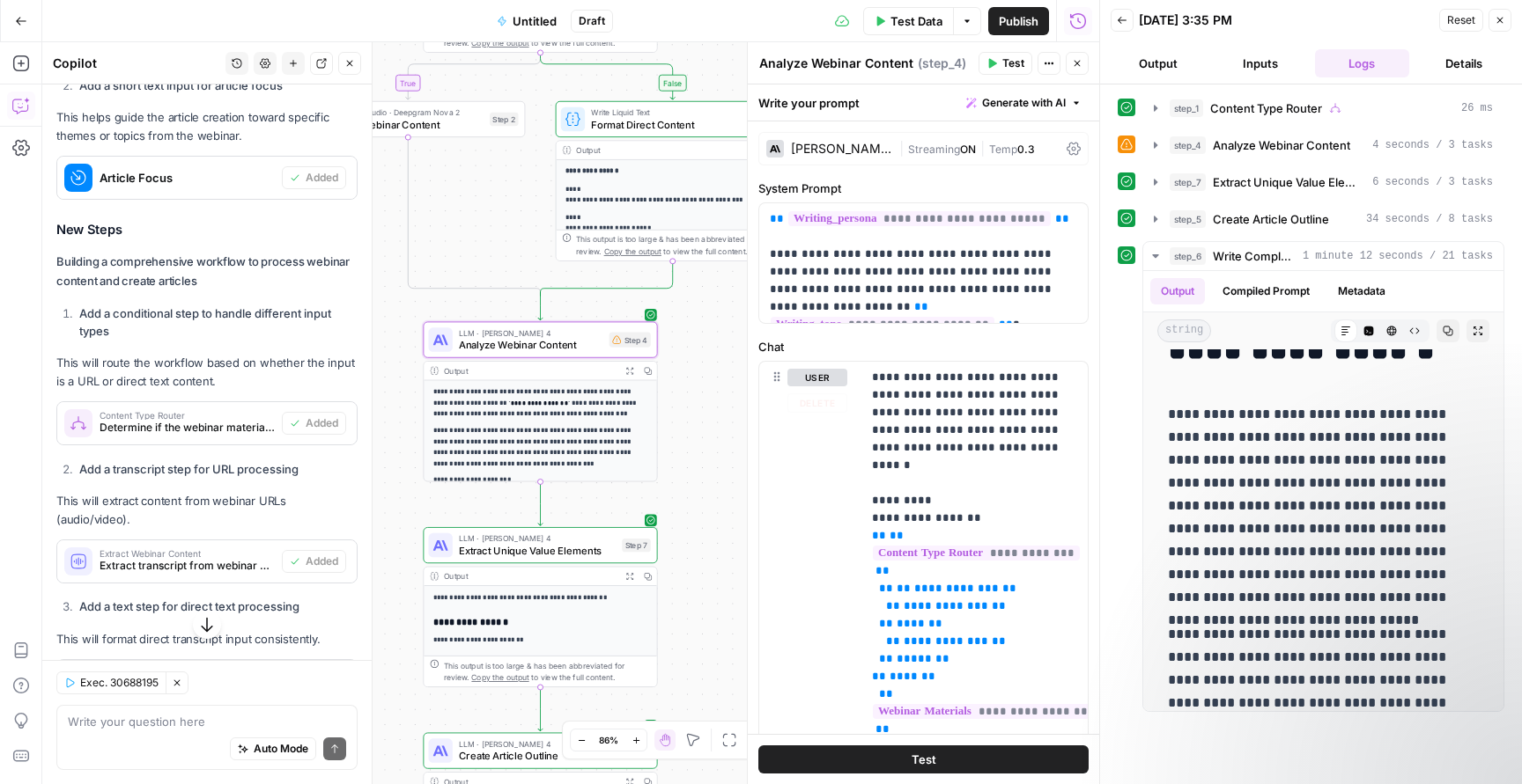
scroll to position [57, 0]
click at [484, 553] on span "Extract Unique Value Elements" at bounding box center [537, 551] width 158 height 15
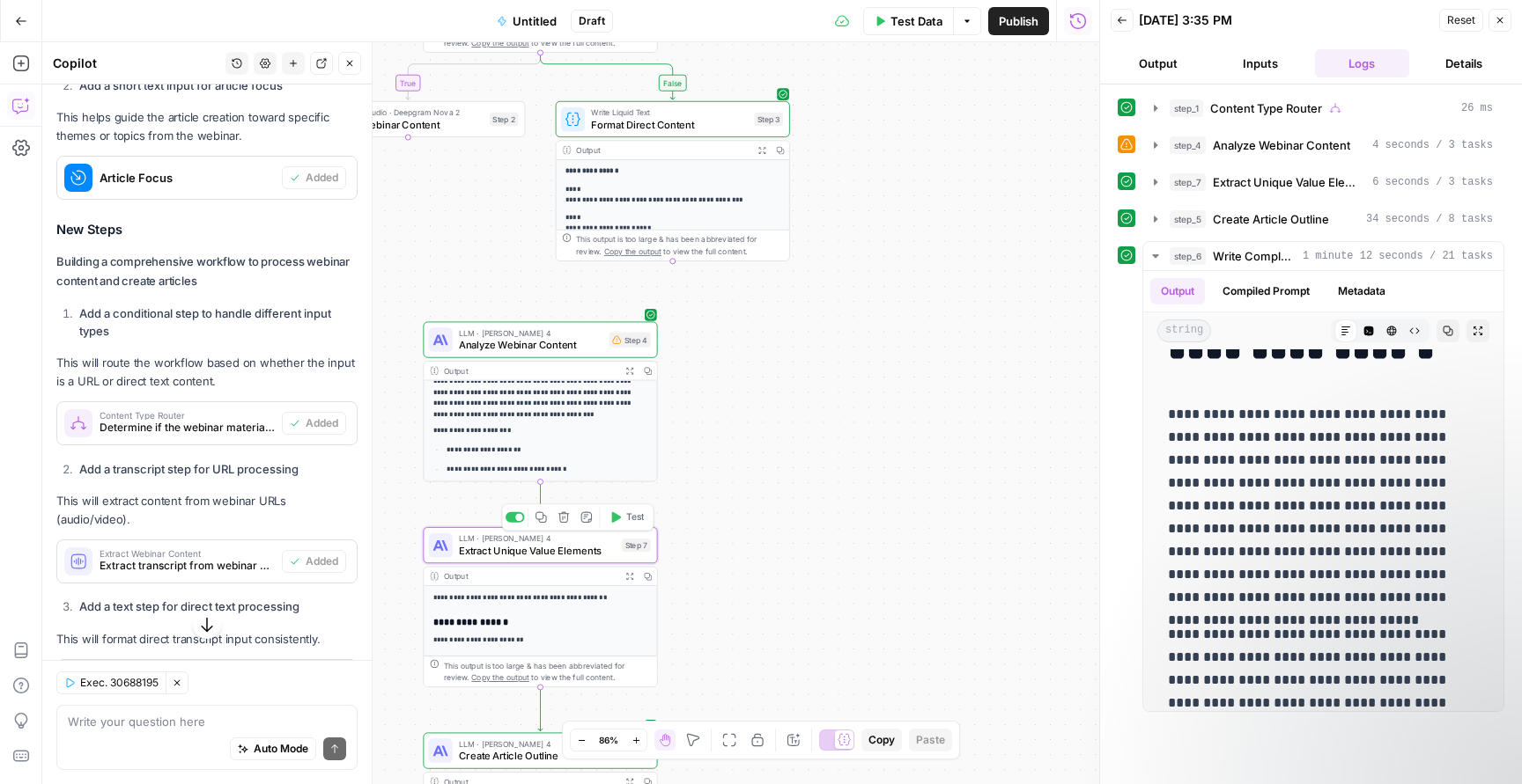
type textarea "Extract Unique Value Elements"
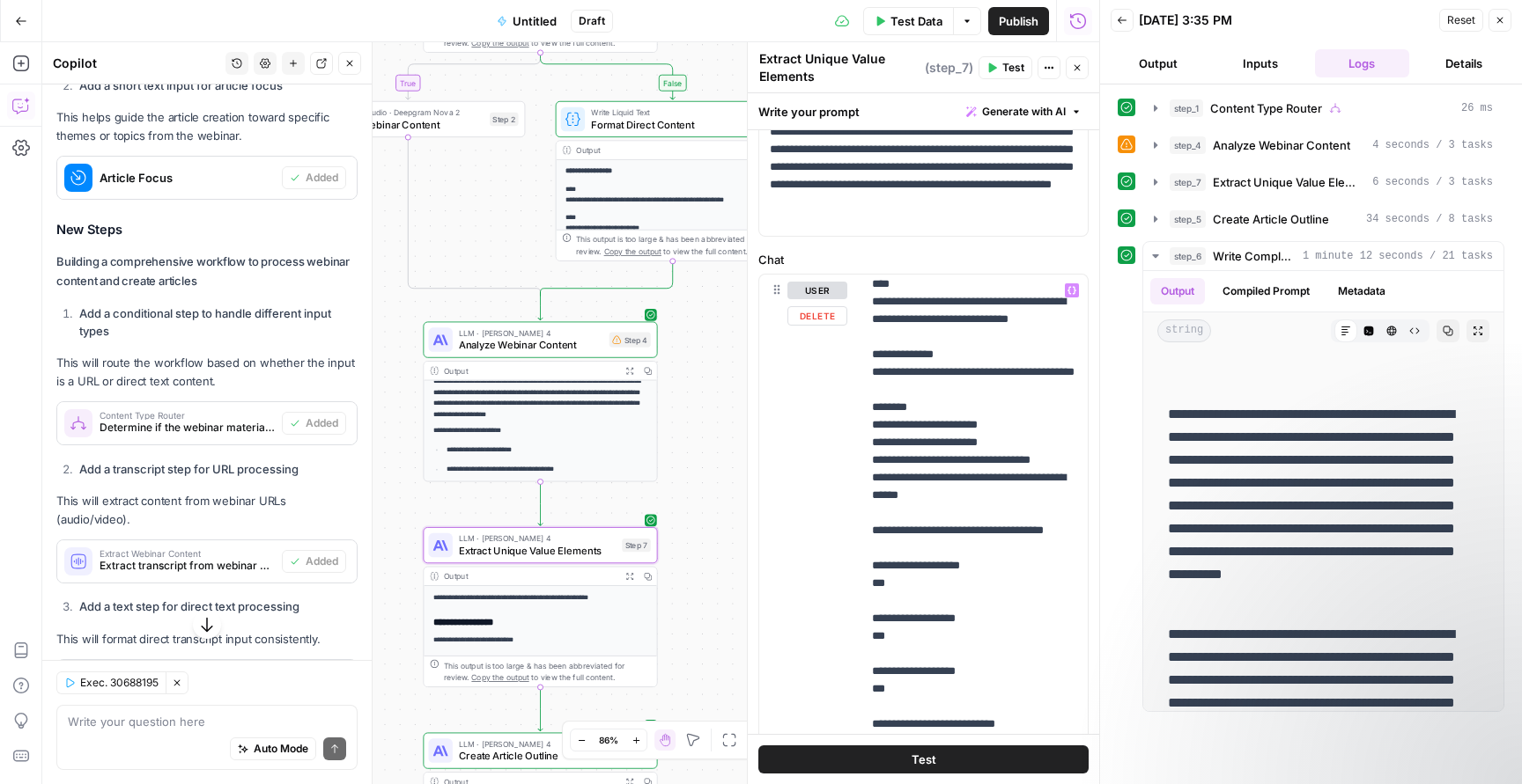
scroll to position [1286, 0]
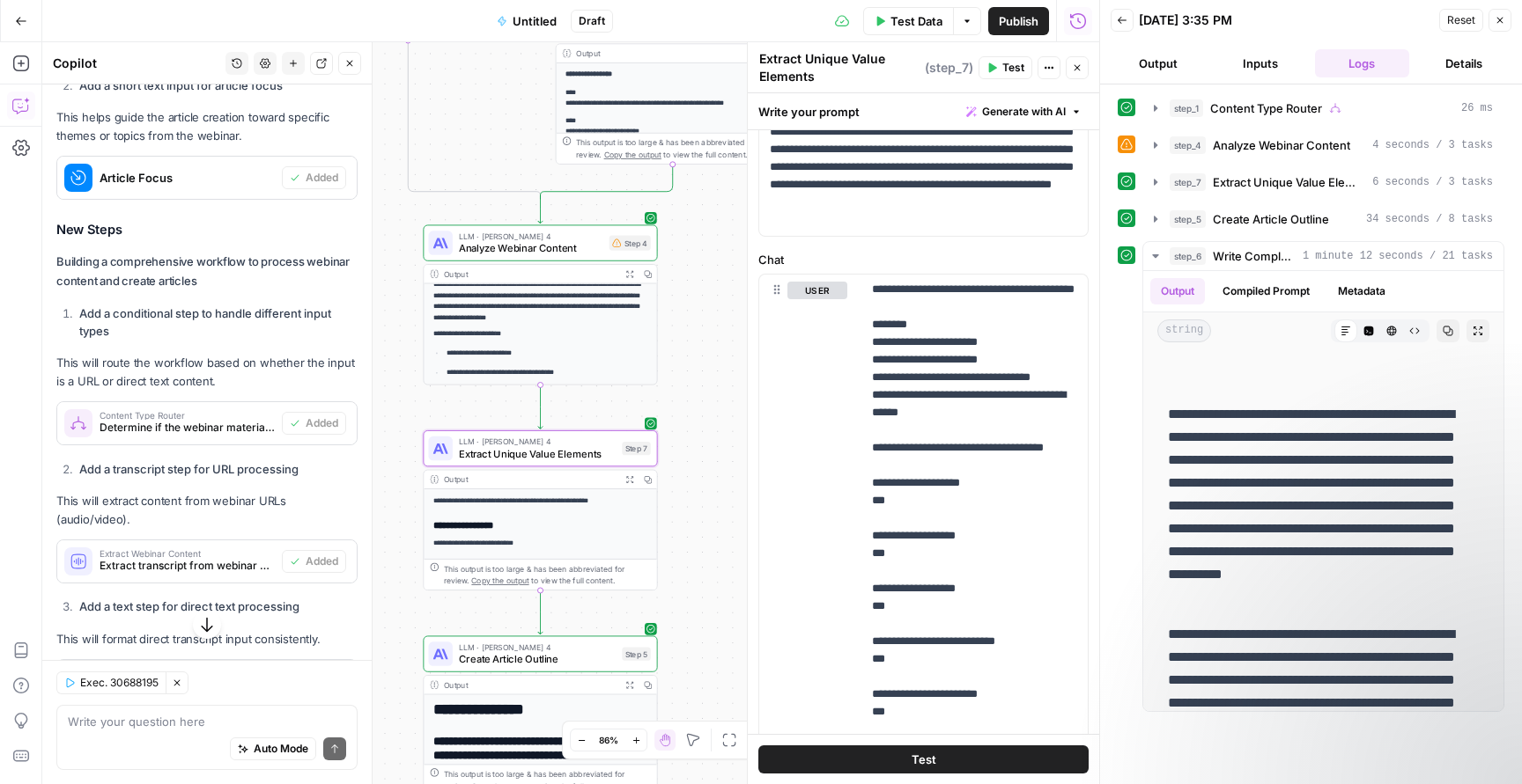
drag, startPoint x: 706, startPoint y: 515, endPoint x: 706, endPoint y: 407, distance: 108.0
click at [706, 411] on div "**********" at bounding box center [570, 413] width 1057 height 742
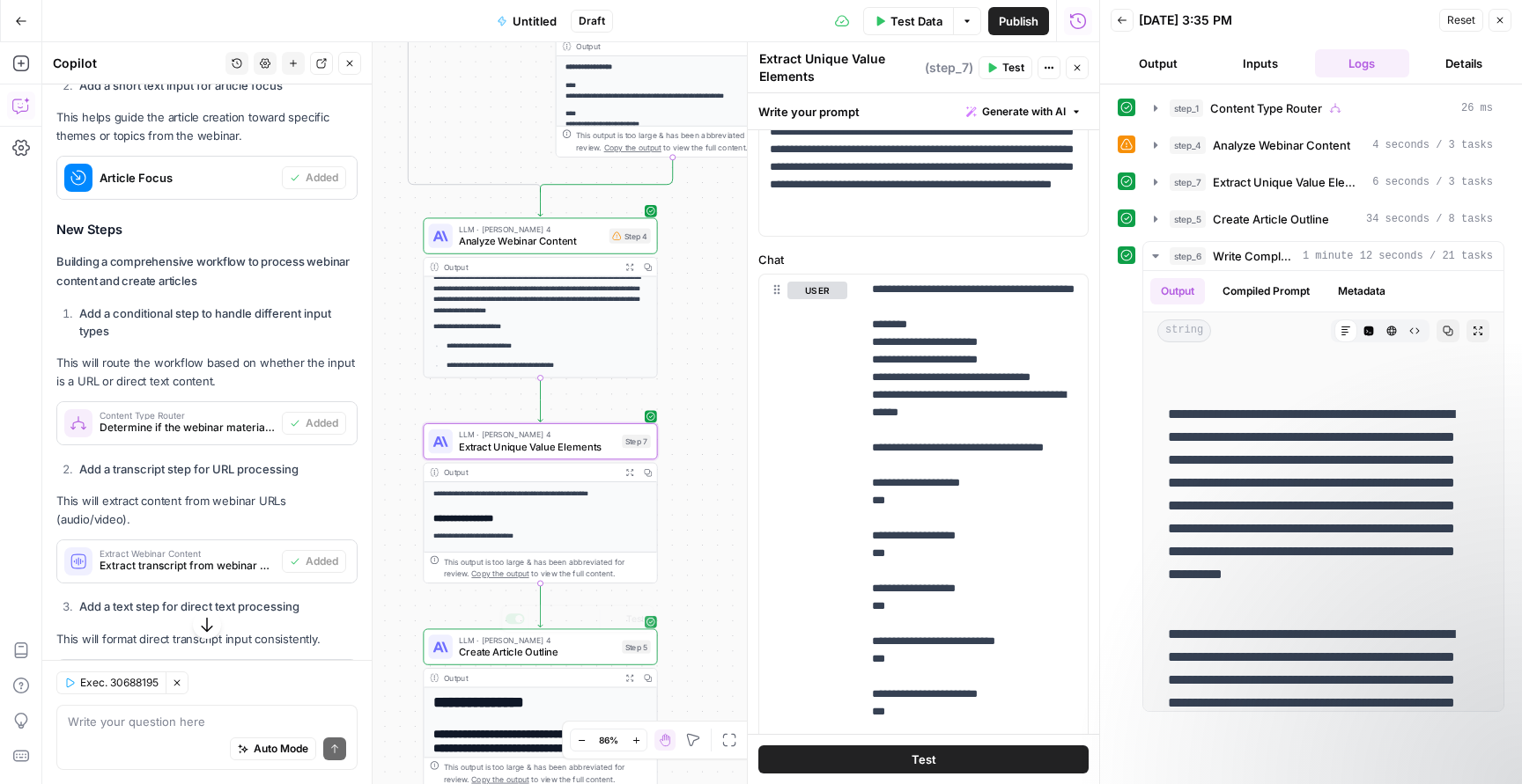
click at [550, 656] on span "Create Article Outline" at bounding box center [537, 653] width 158 height 15
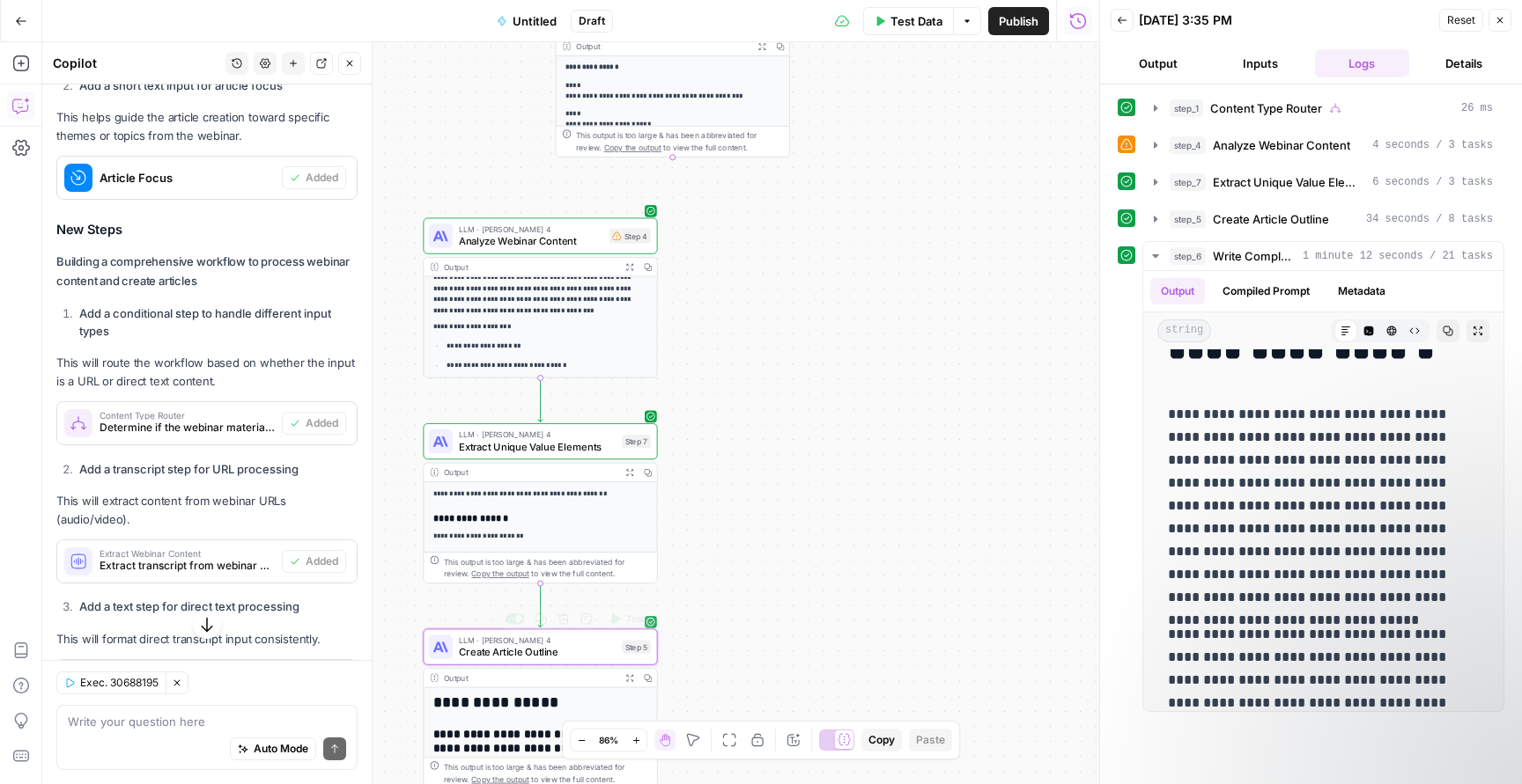
type textarea "Create Article Outline"
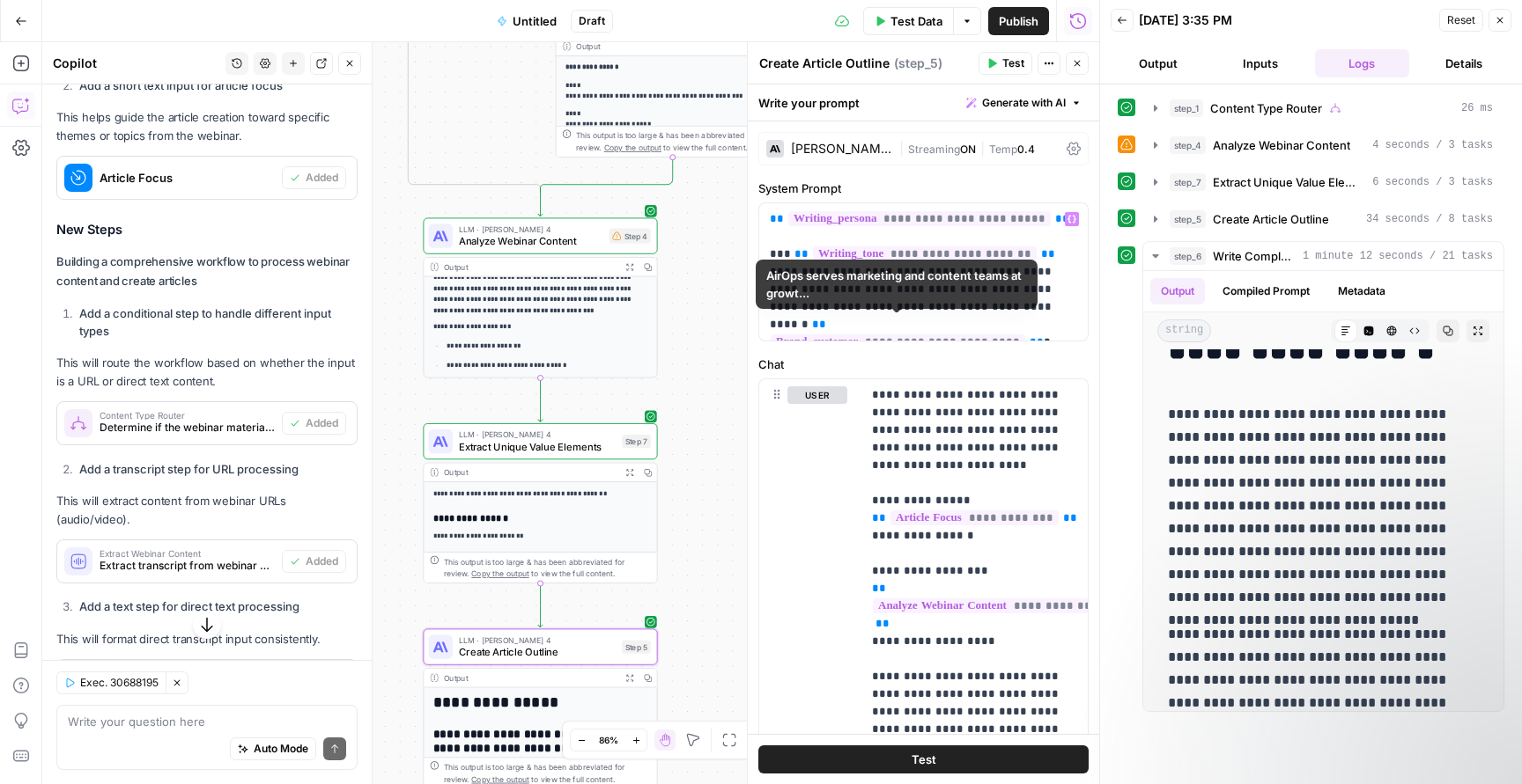
scroll to position [0, 0]
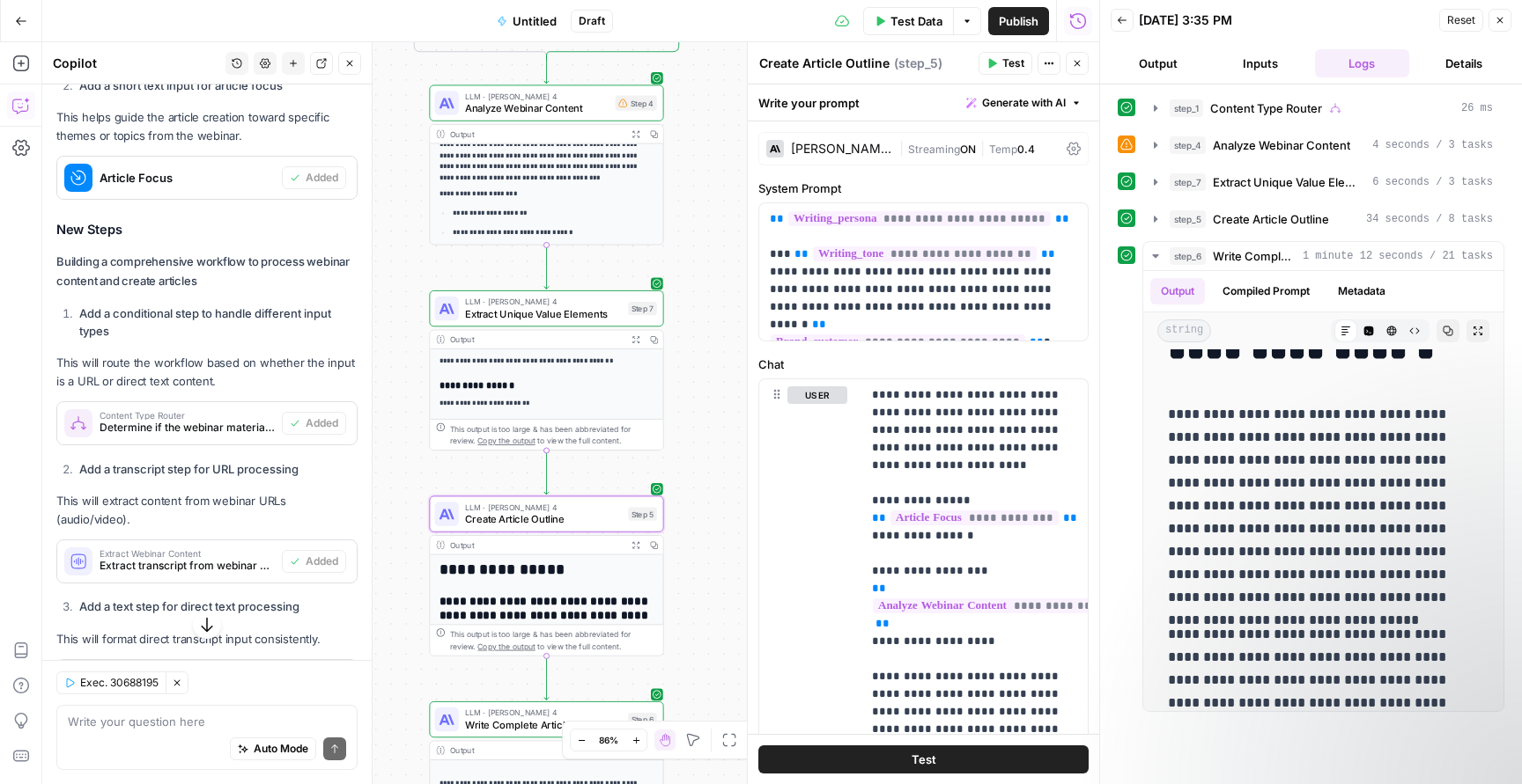
drag, startPoint x: 712, startPoint y: 500, endPoint x: 712, endPoint y: 264, distance: 236.0
click at [712, 264] on div "**********" at bounding box center [570, 413] width 1057 height 742
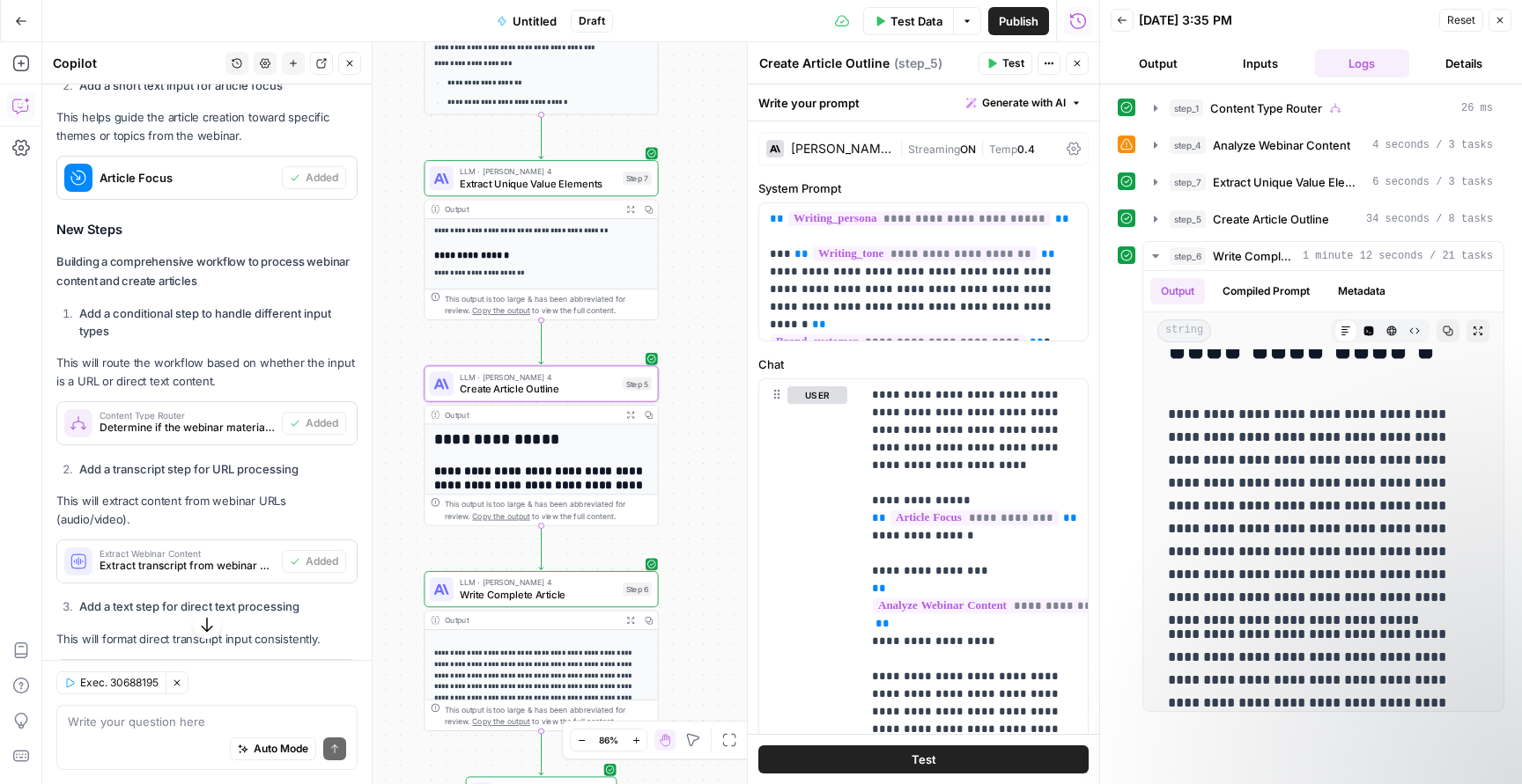
click at [544, 588] on span "Write Complete Article" at bounding box center [538, 594] width 158 height 15
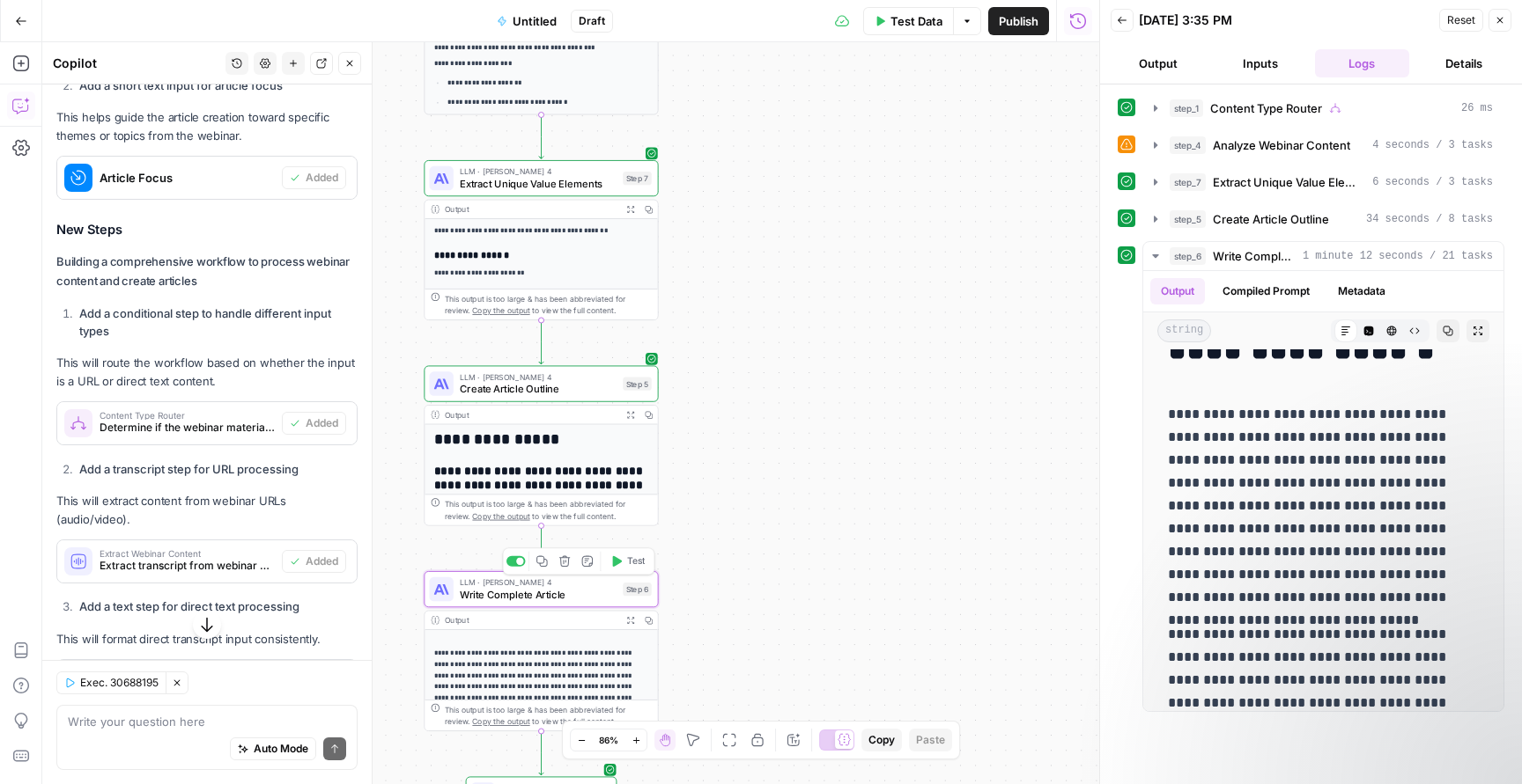
type textarea "Write Complete Article"
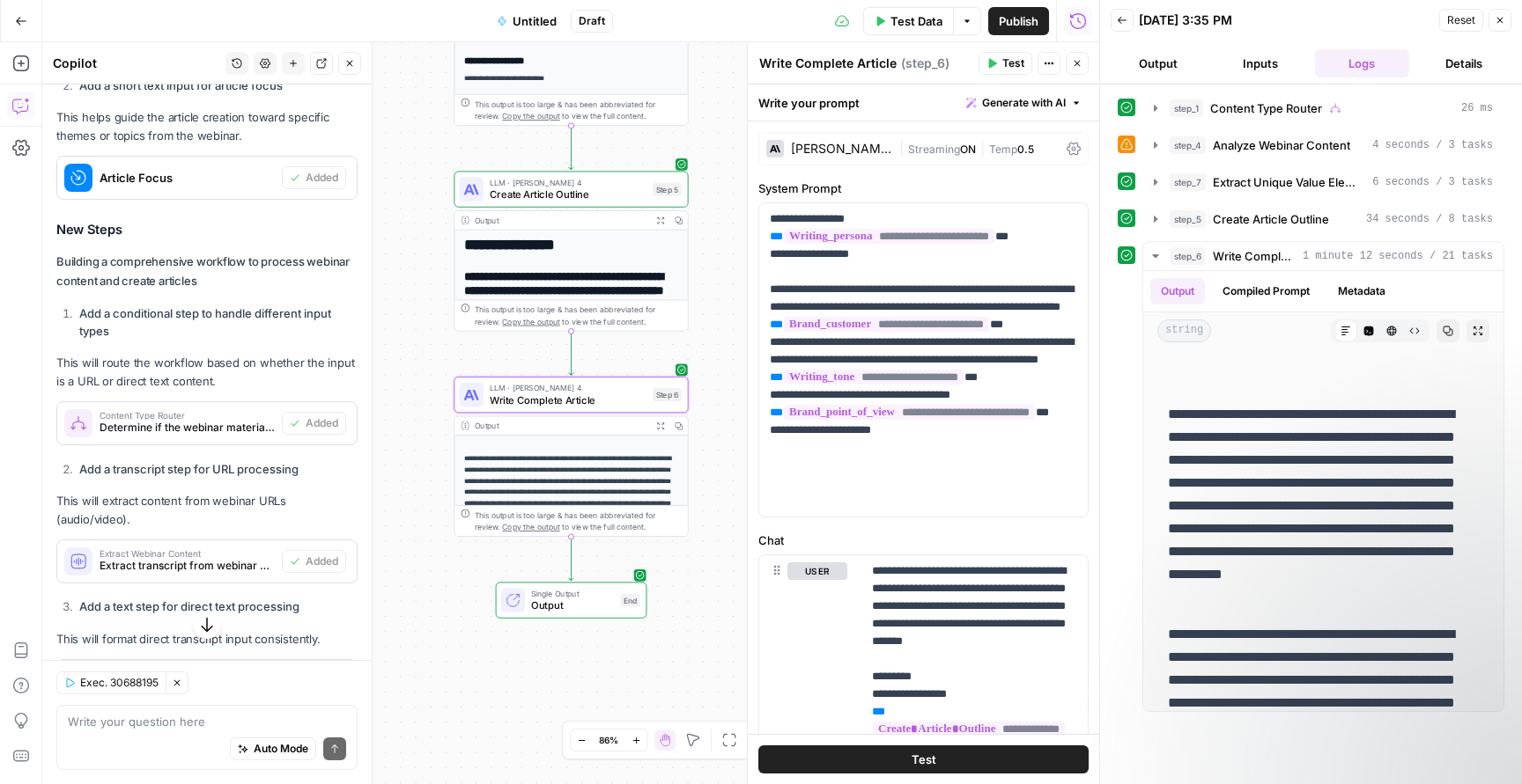
drag, startPoint x: 730, startPoint y: 535, endPoint x: 759, endPoint y: 341, distance: 196.2
click at [759, 341] on body "**********" at bounding box center [761, 392] width 1522 height 784
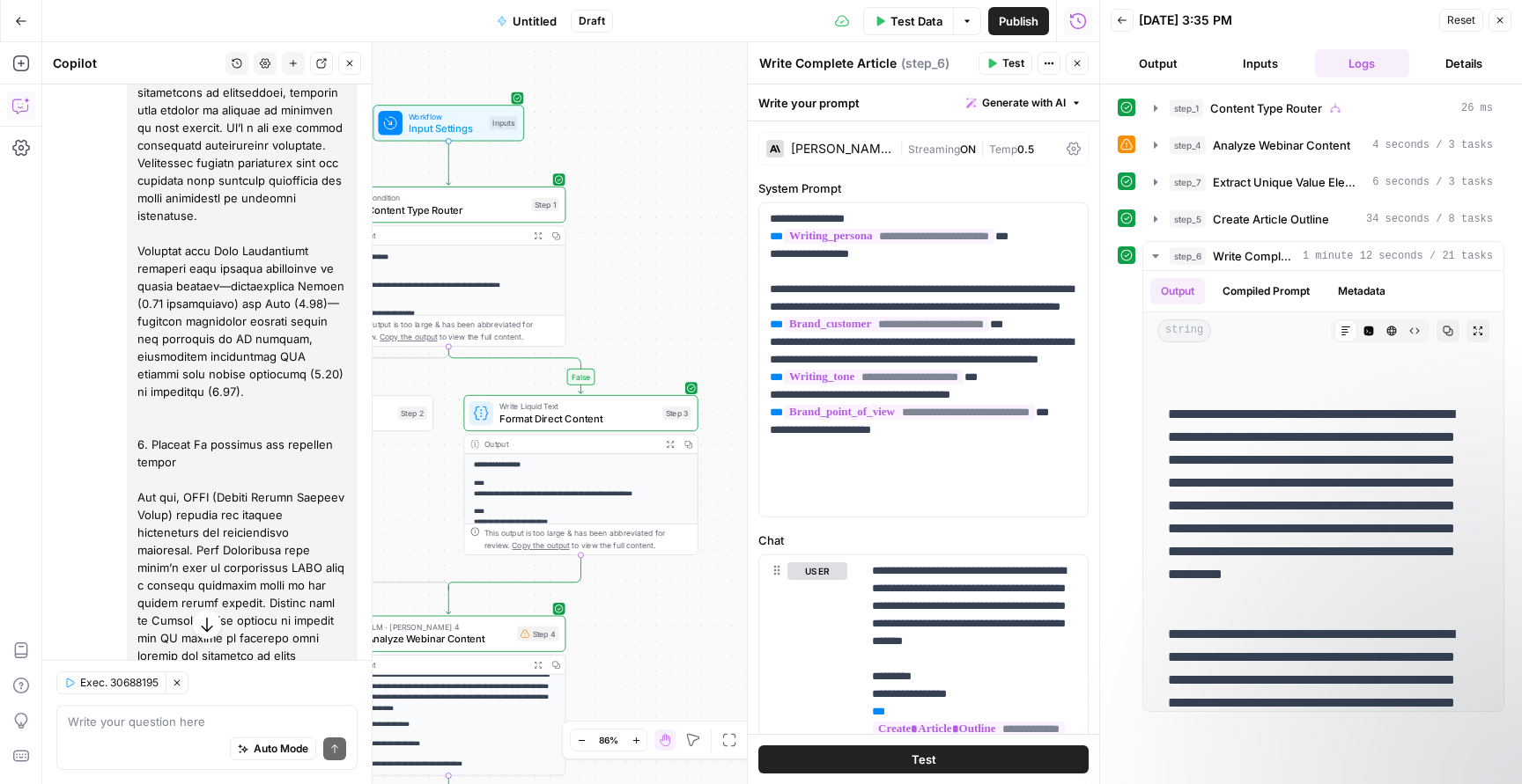
scroll to position [2653, 0]
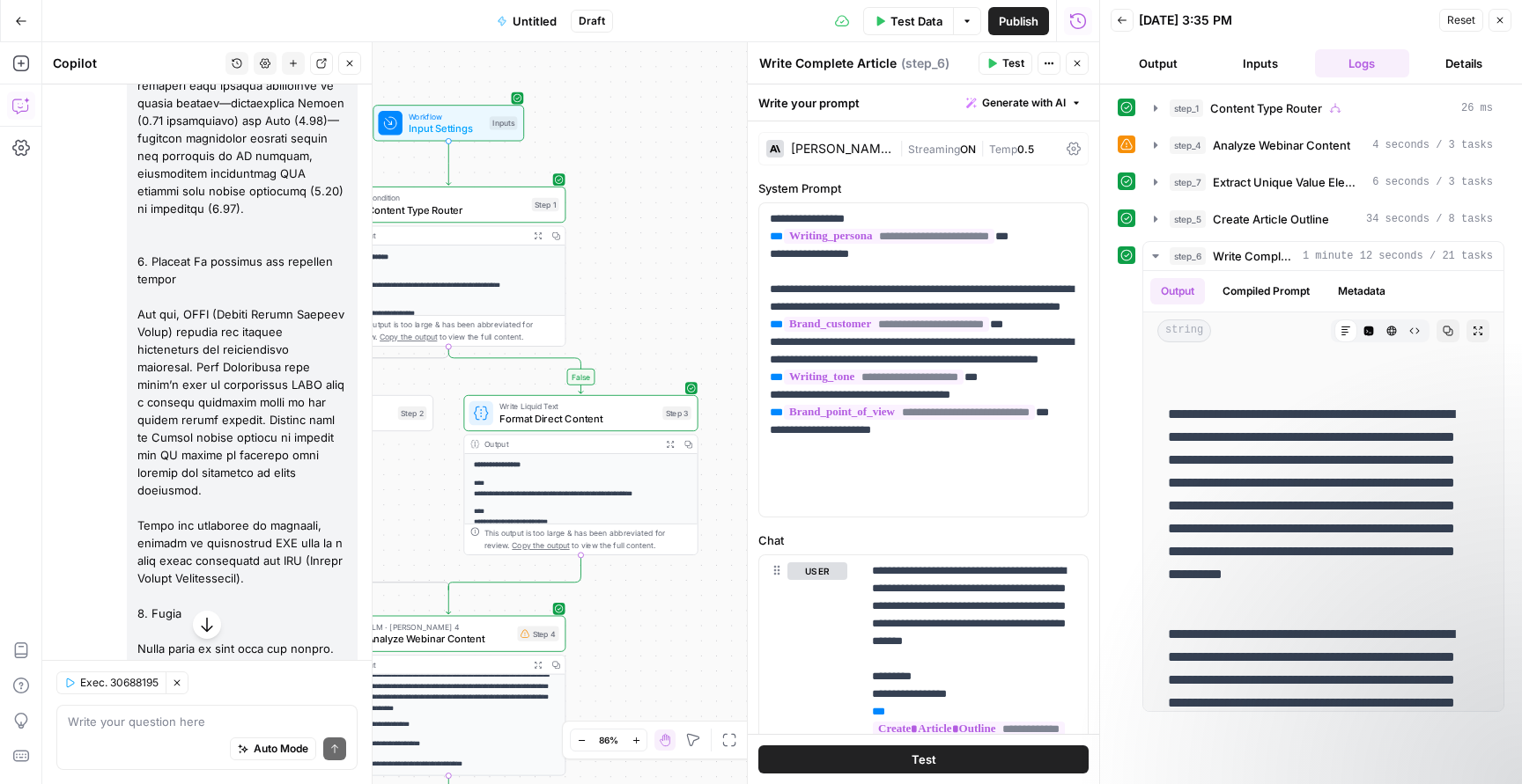
click at [176, 685] on icon "button" at bounding box center [177, 684] width 11 height 11
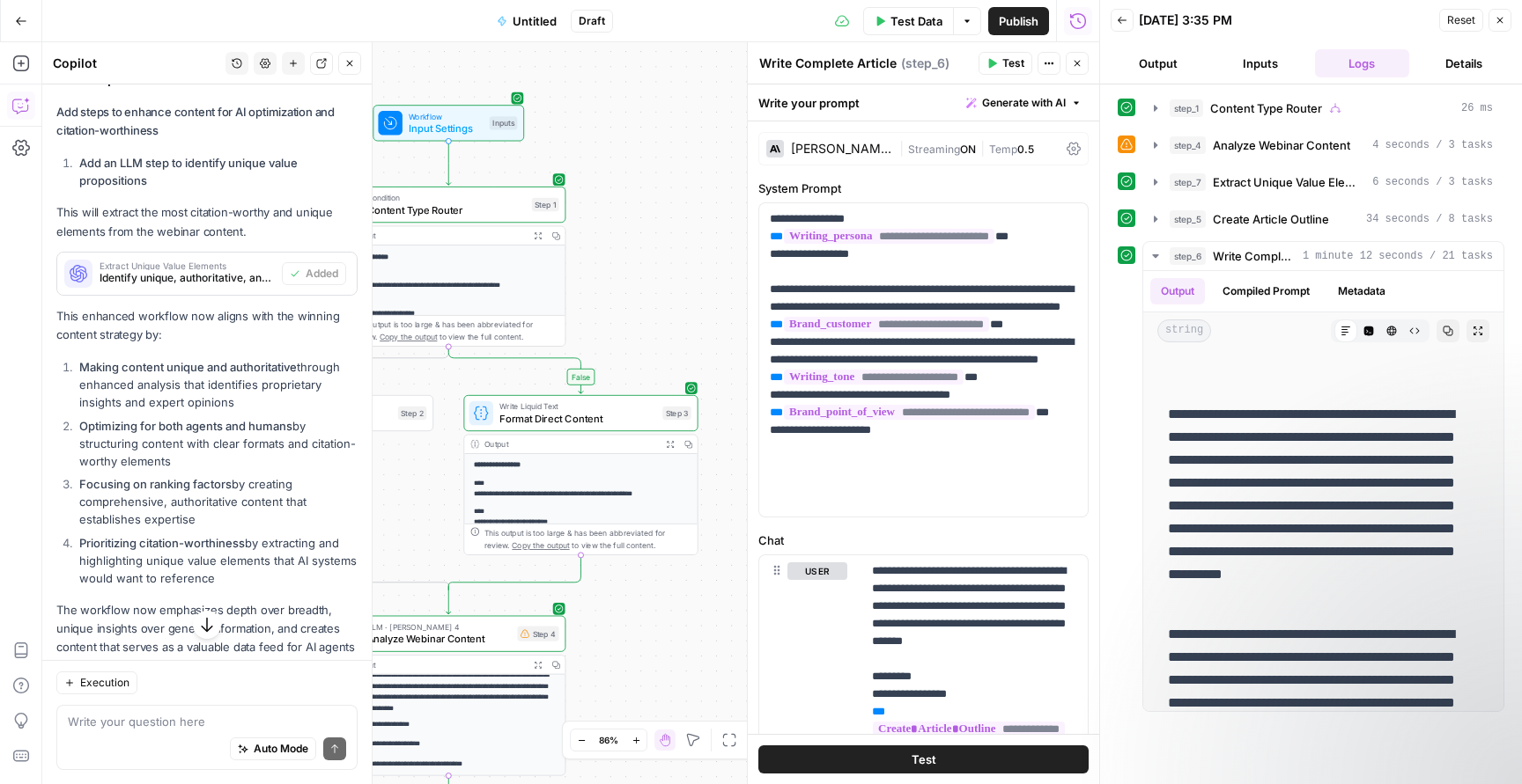
scroll to position [5752, 0]
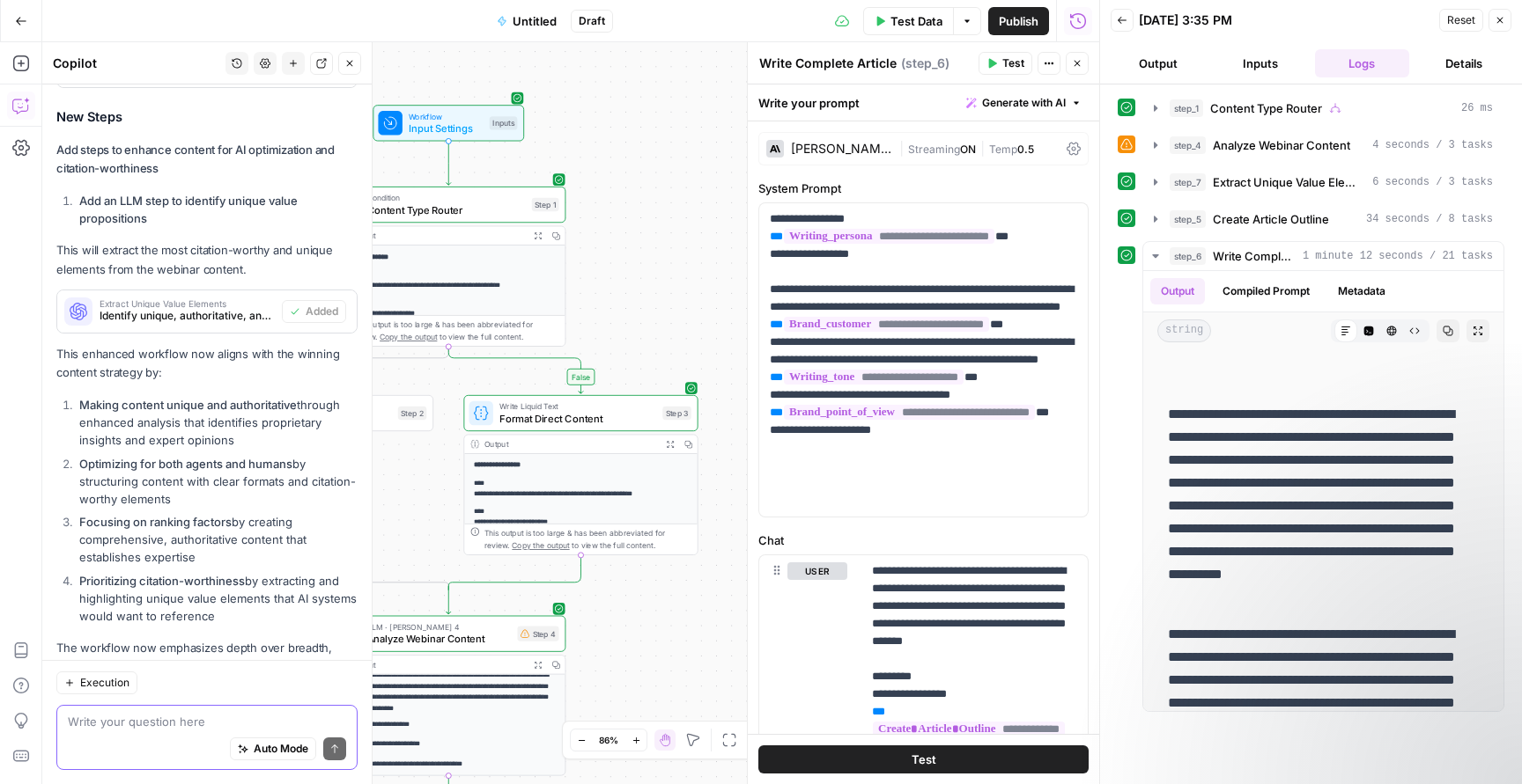
click at [197, 722] on textarea at bounding box center [206, 721] width 278 height 17
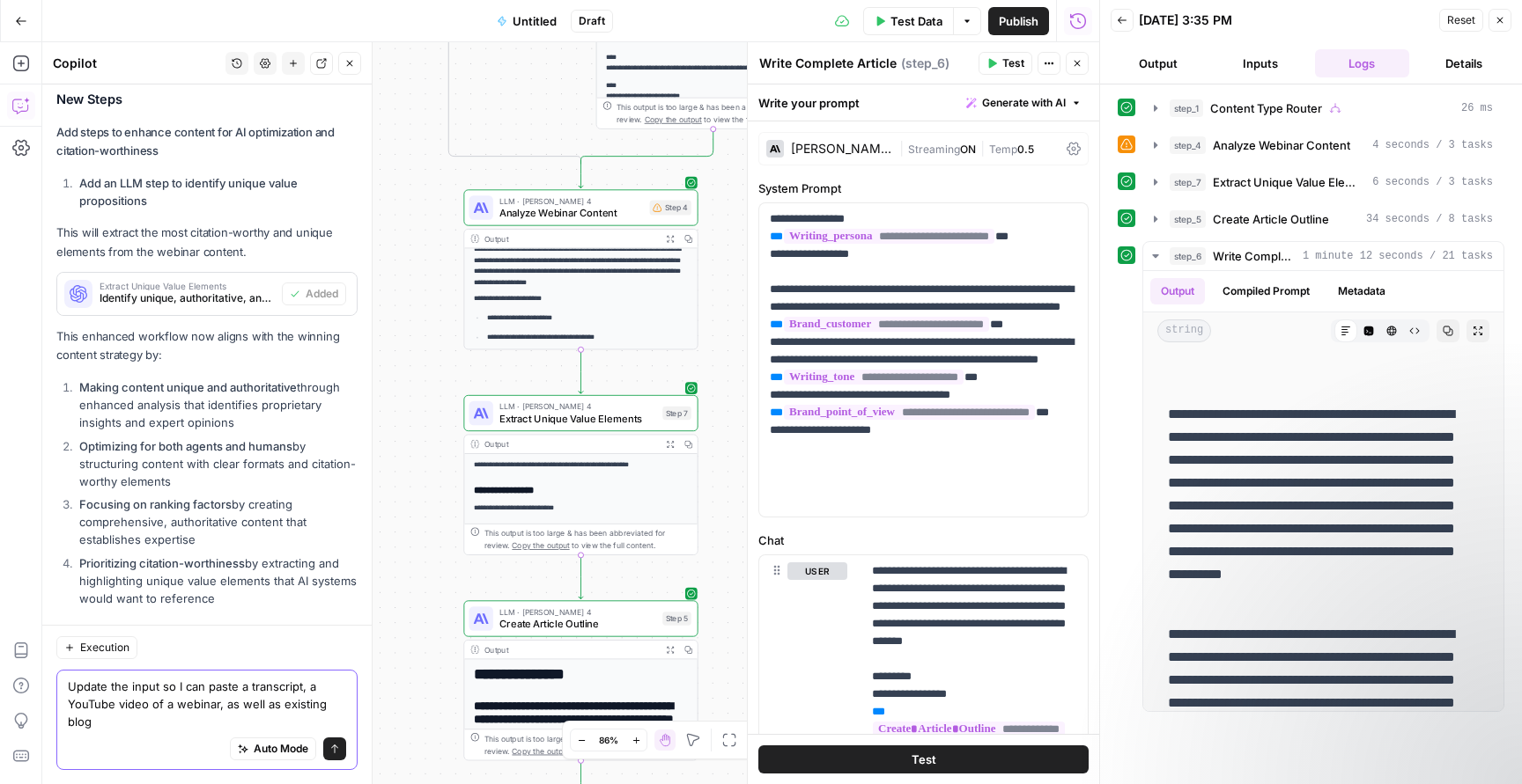
scroll to position [5787, 0]
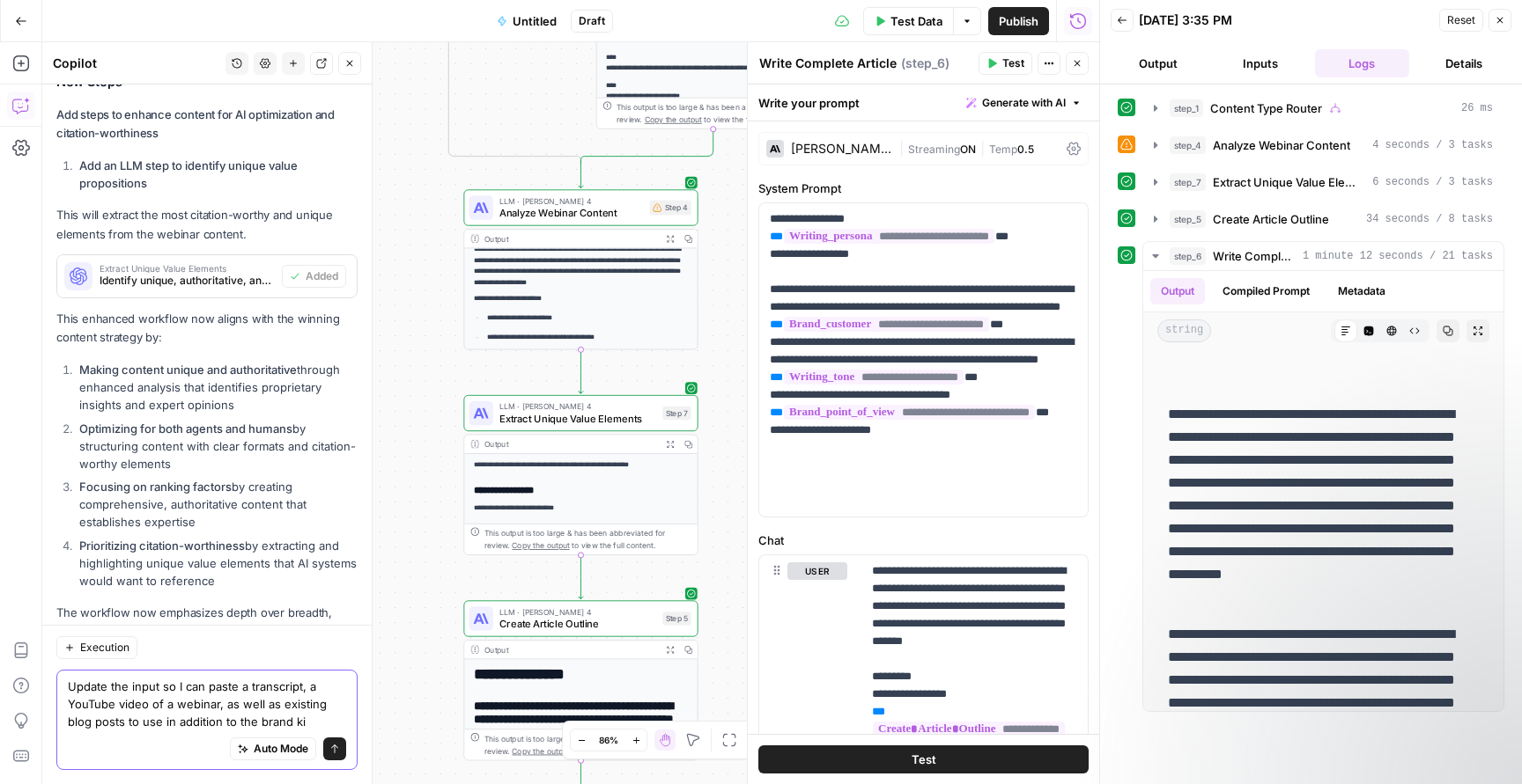
type textarea "Update the input so I can paste a transcript, a YouTube video of a webinar, as …"
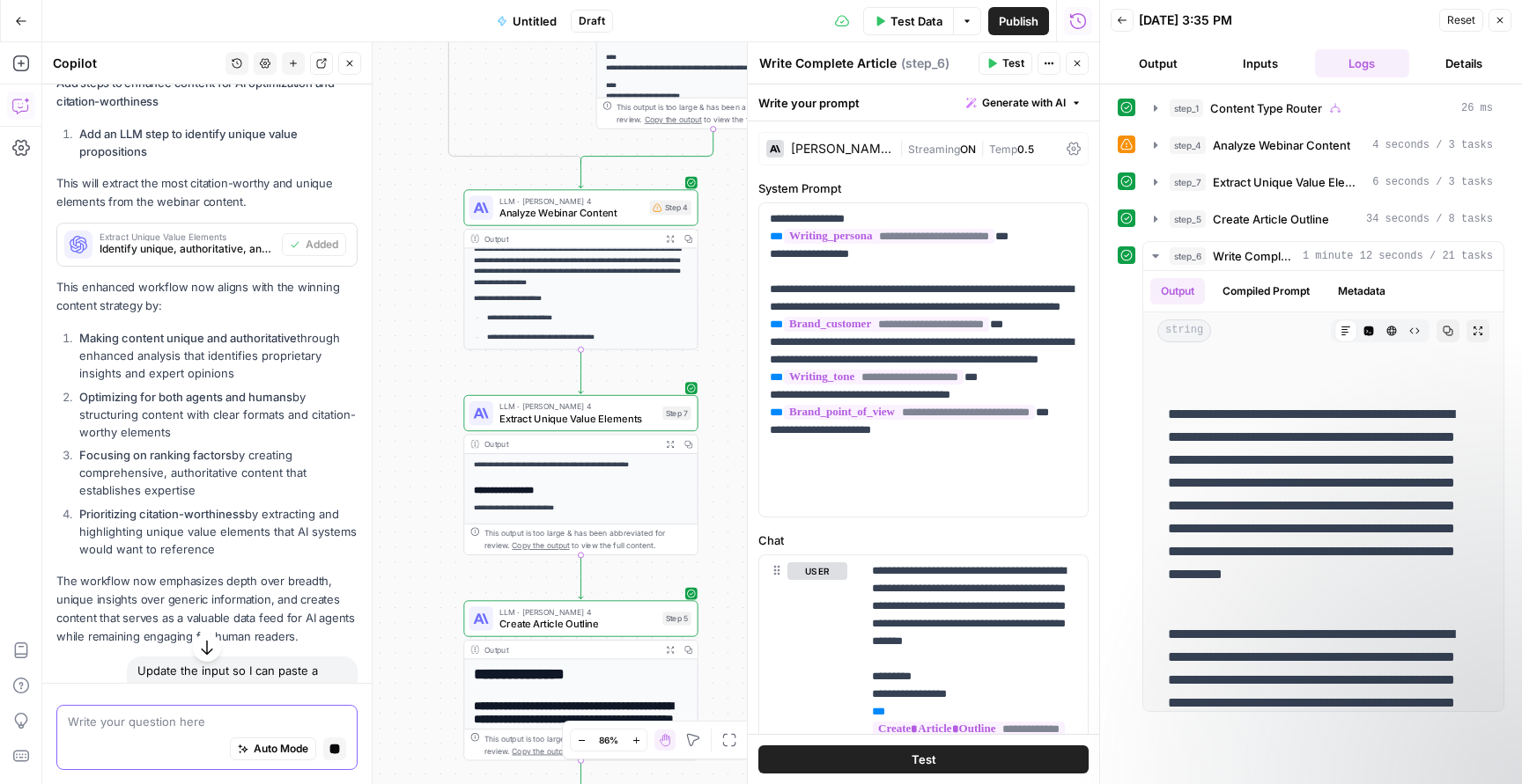
scroll to position [0, 0]
click at [1080, 61] on icon "button" at bounding box center [1077, 64] width 6 height 6
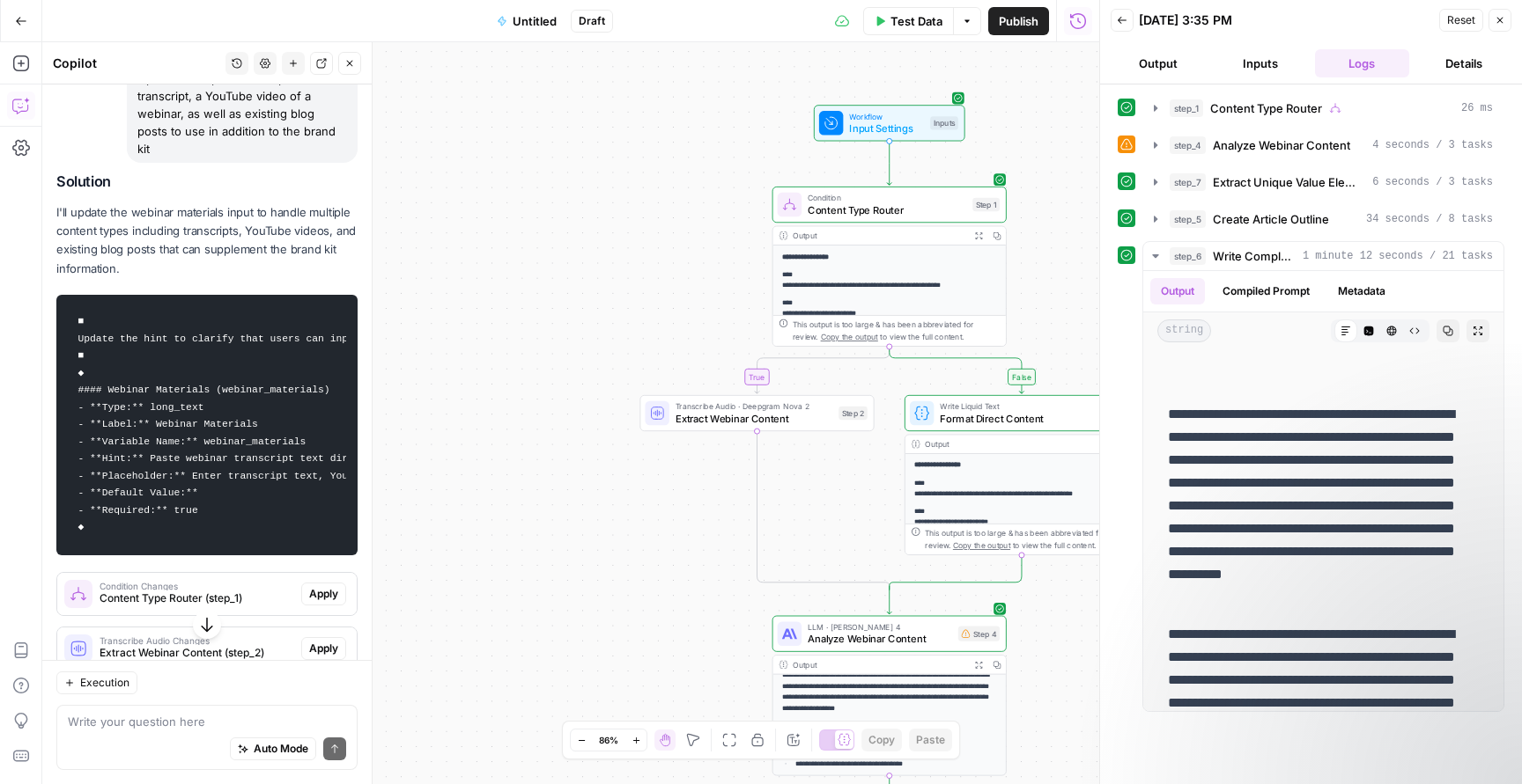
scroll to position [6413, 0]
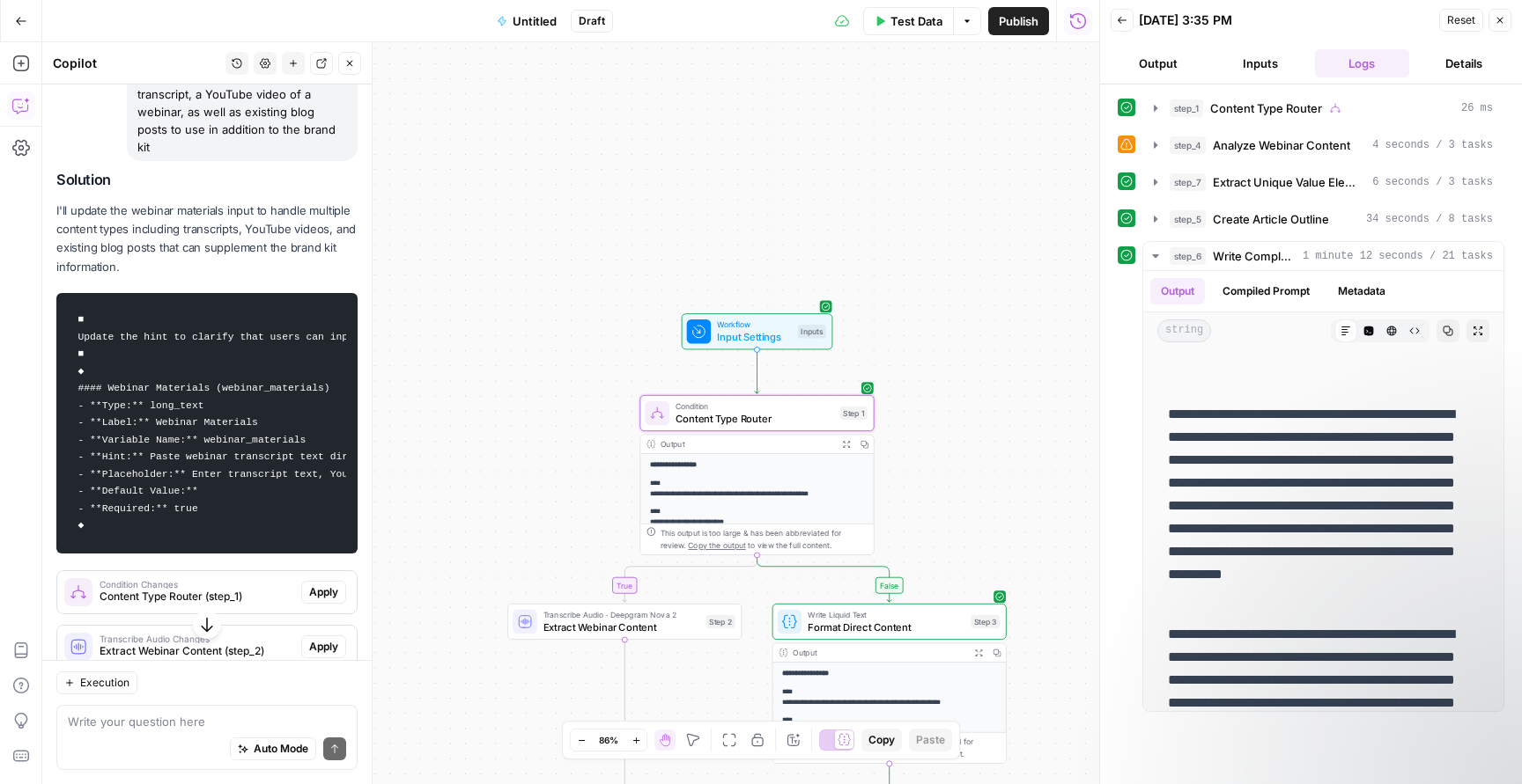
click at [320, 584] on span "Apply" at bounding box center [324, 592] width 29 height 15
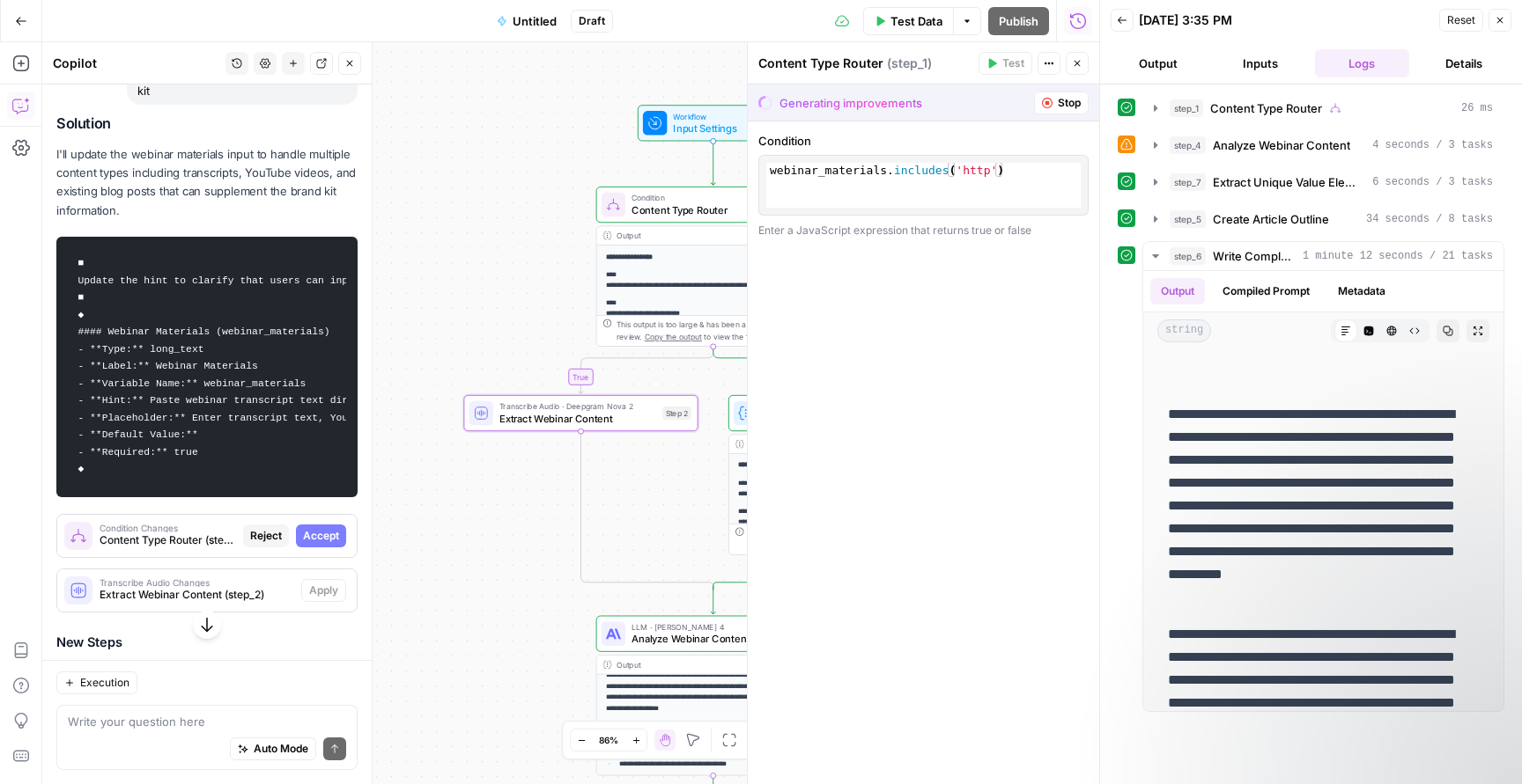
click at [328, 423] on div "Other changes are being applied." at bounding box center [322, 437] width 183 height 28
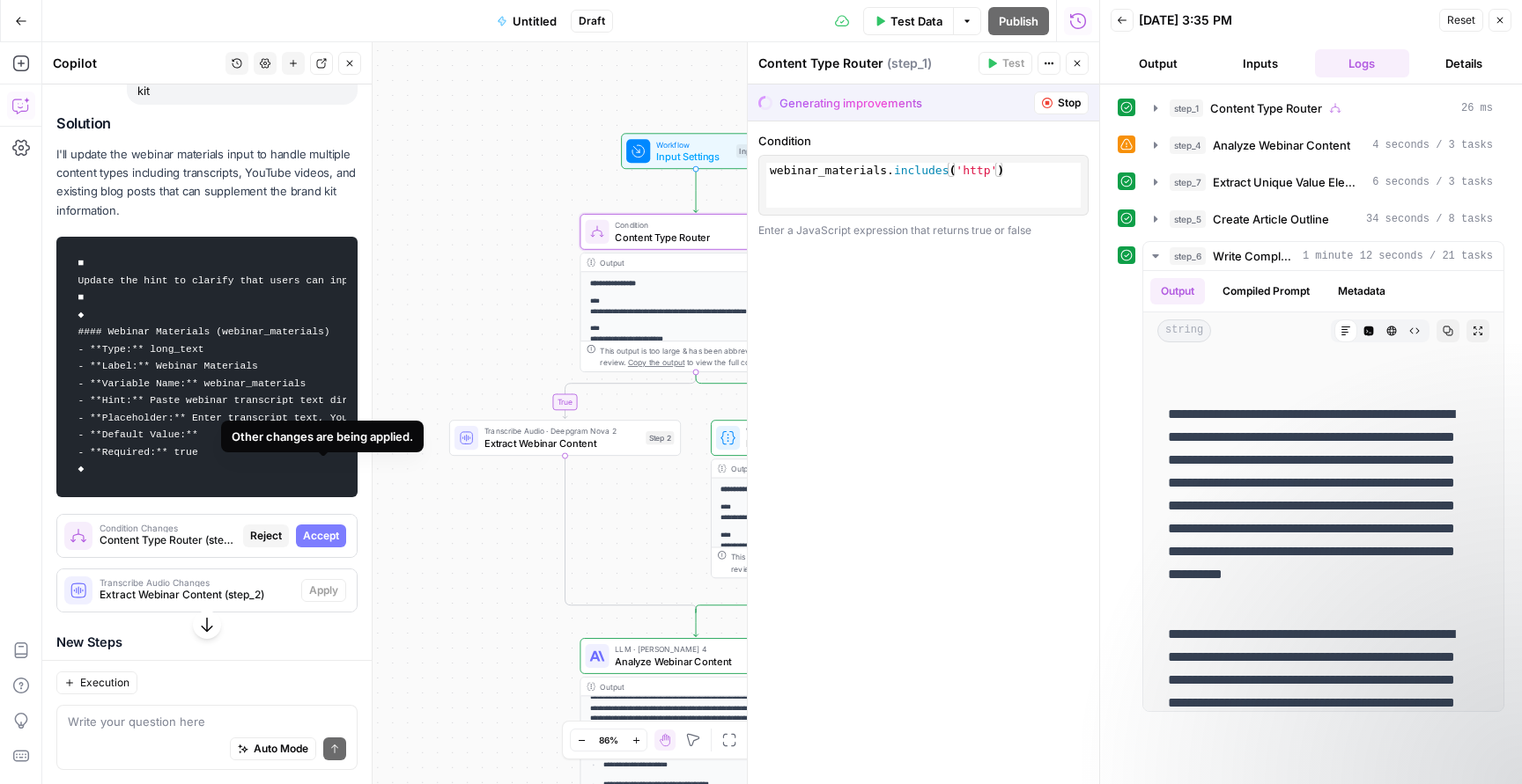
click at [328, 528] on span "Accept" at bounding box center [321, 535] width 36 height 15
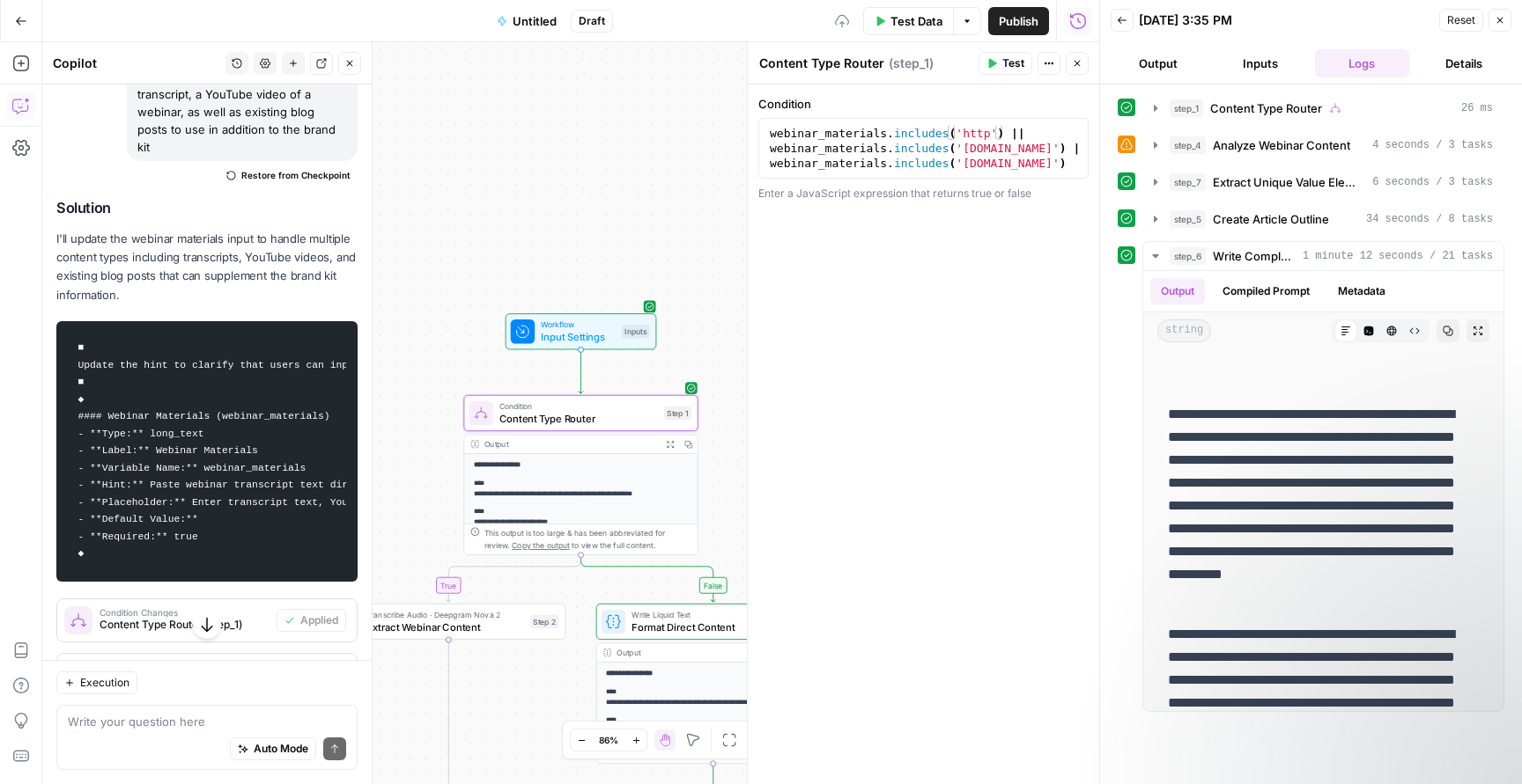
scroll to position [256, 0]
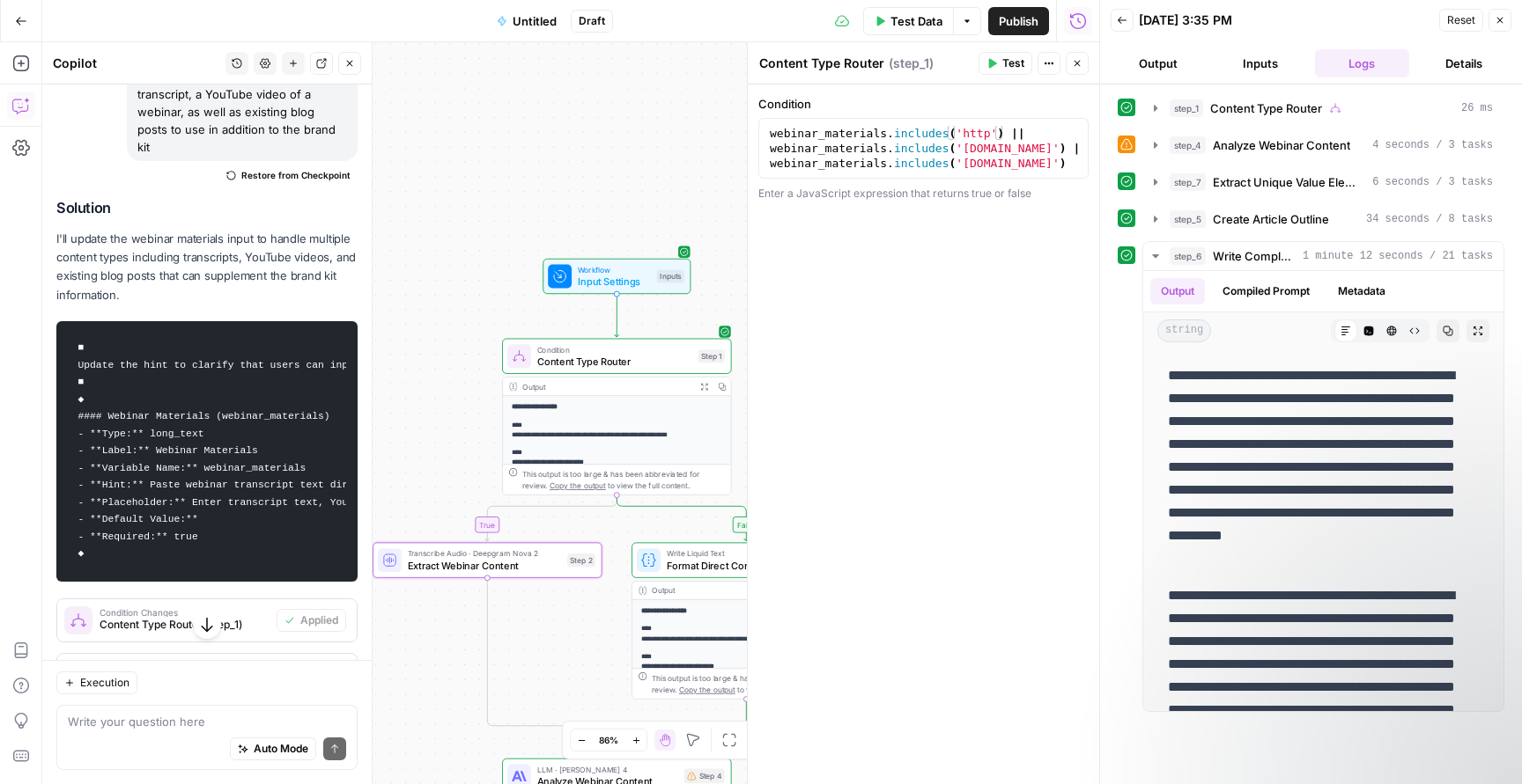
click at [325, 667] on span "Apply" at bounding box center [324, 675] width 29 height 15
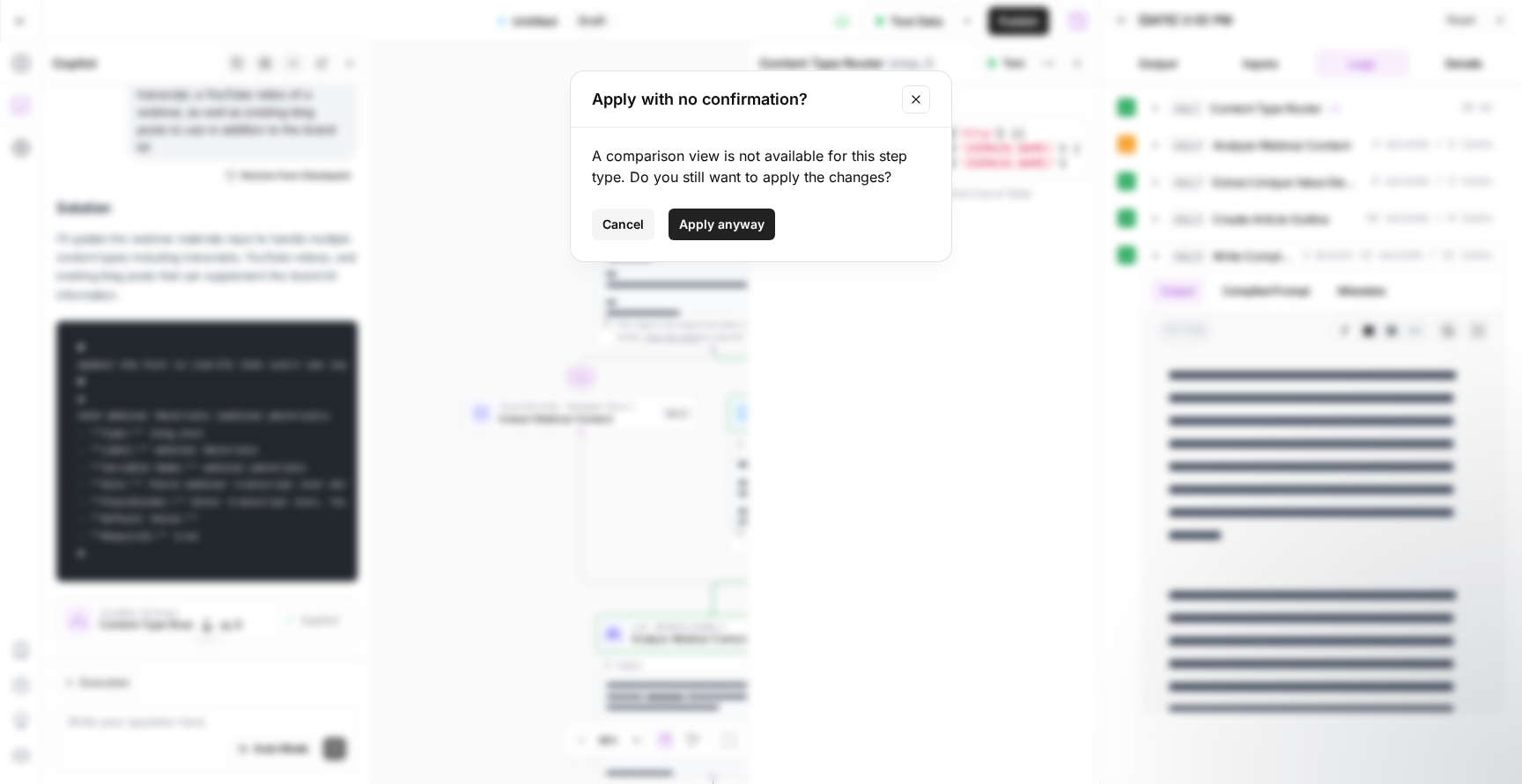
click at [737, 217] on span "Apply anyway" at bounding box center [722, 224] width 86 height 17
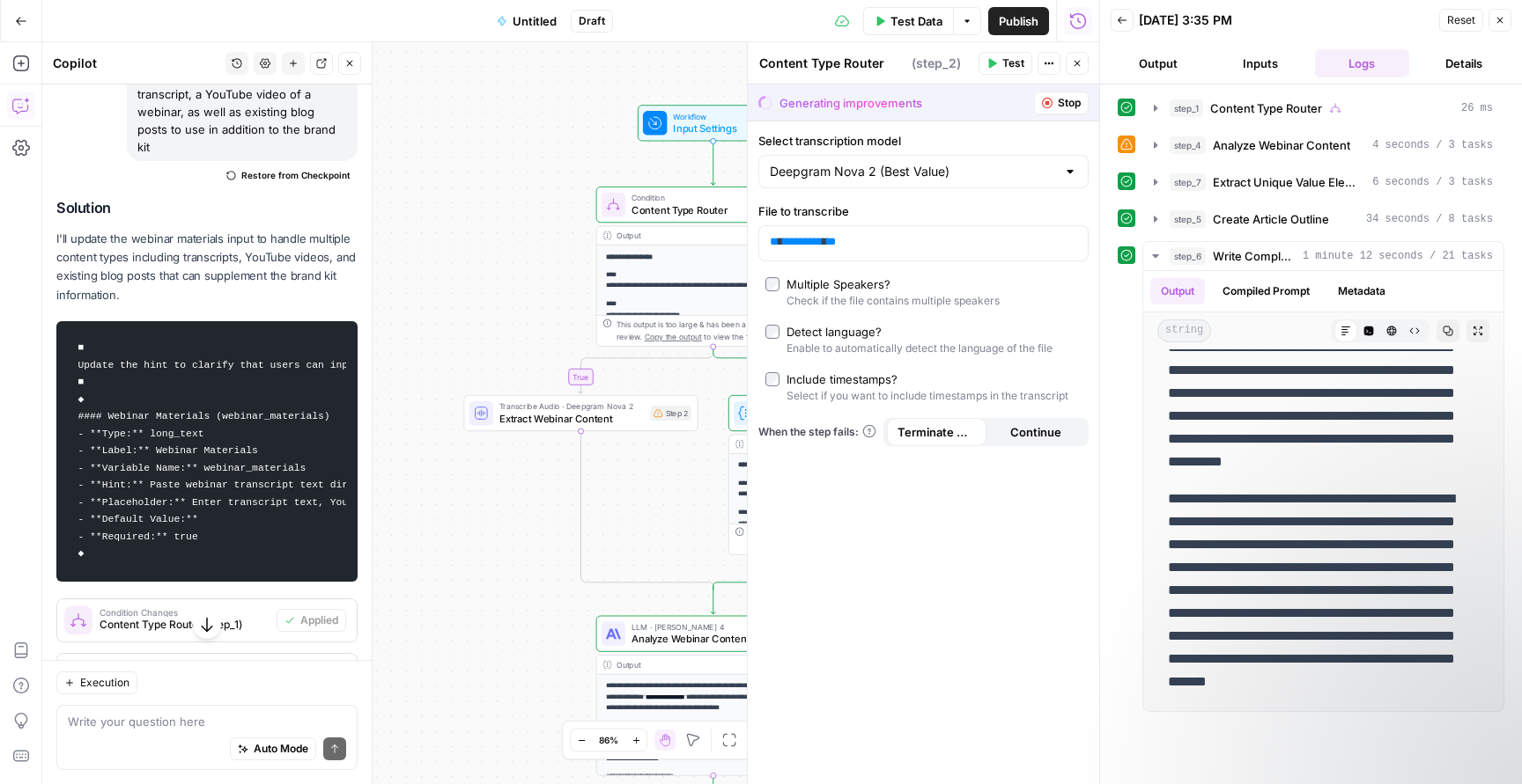
type textarea "Extract Webinar Content"
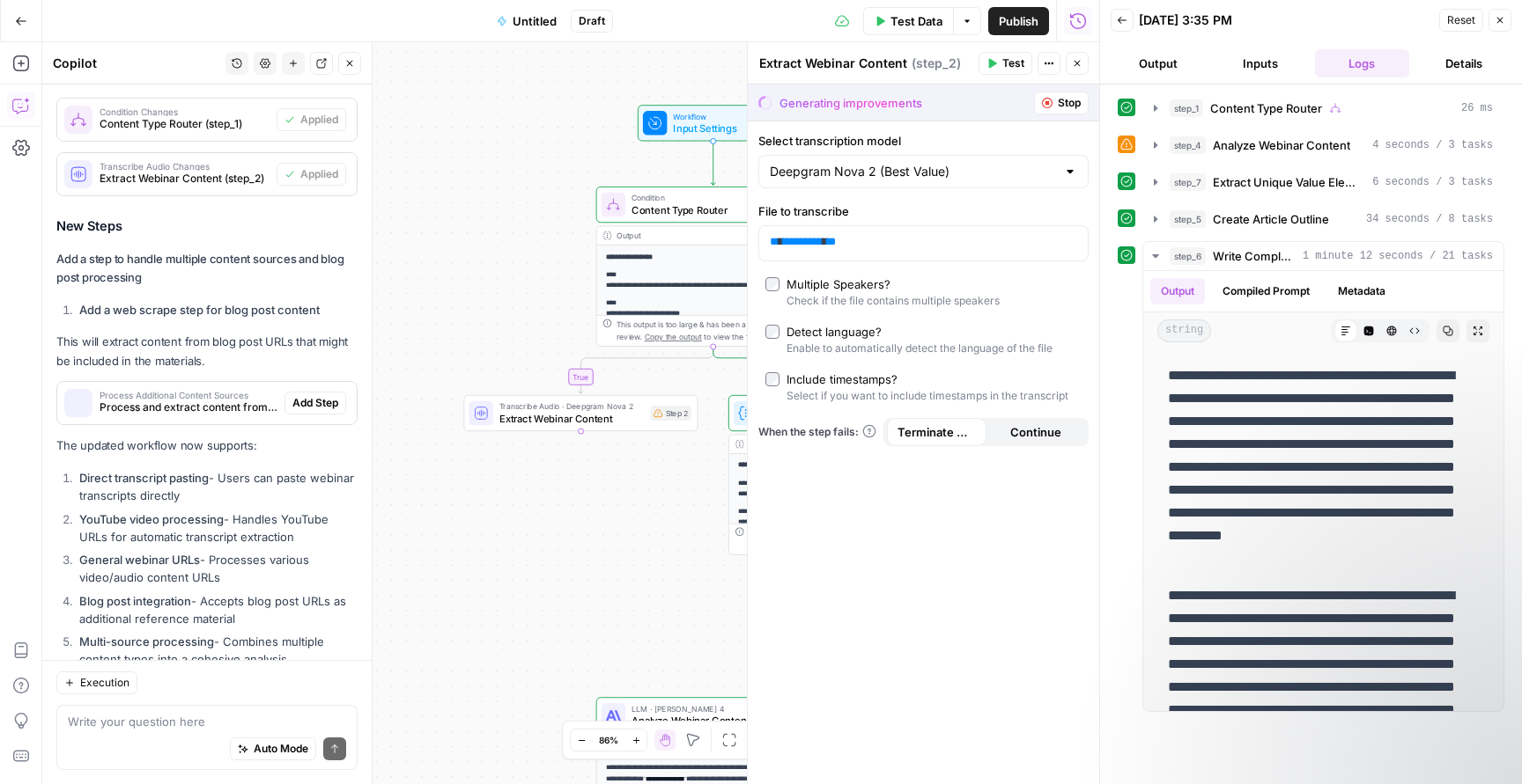
scroll to position [0, 0]
click at [319, 396] on span "Add Step" at bounding box center [316, 403] width 46 height 15
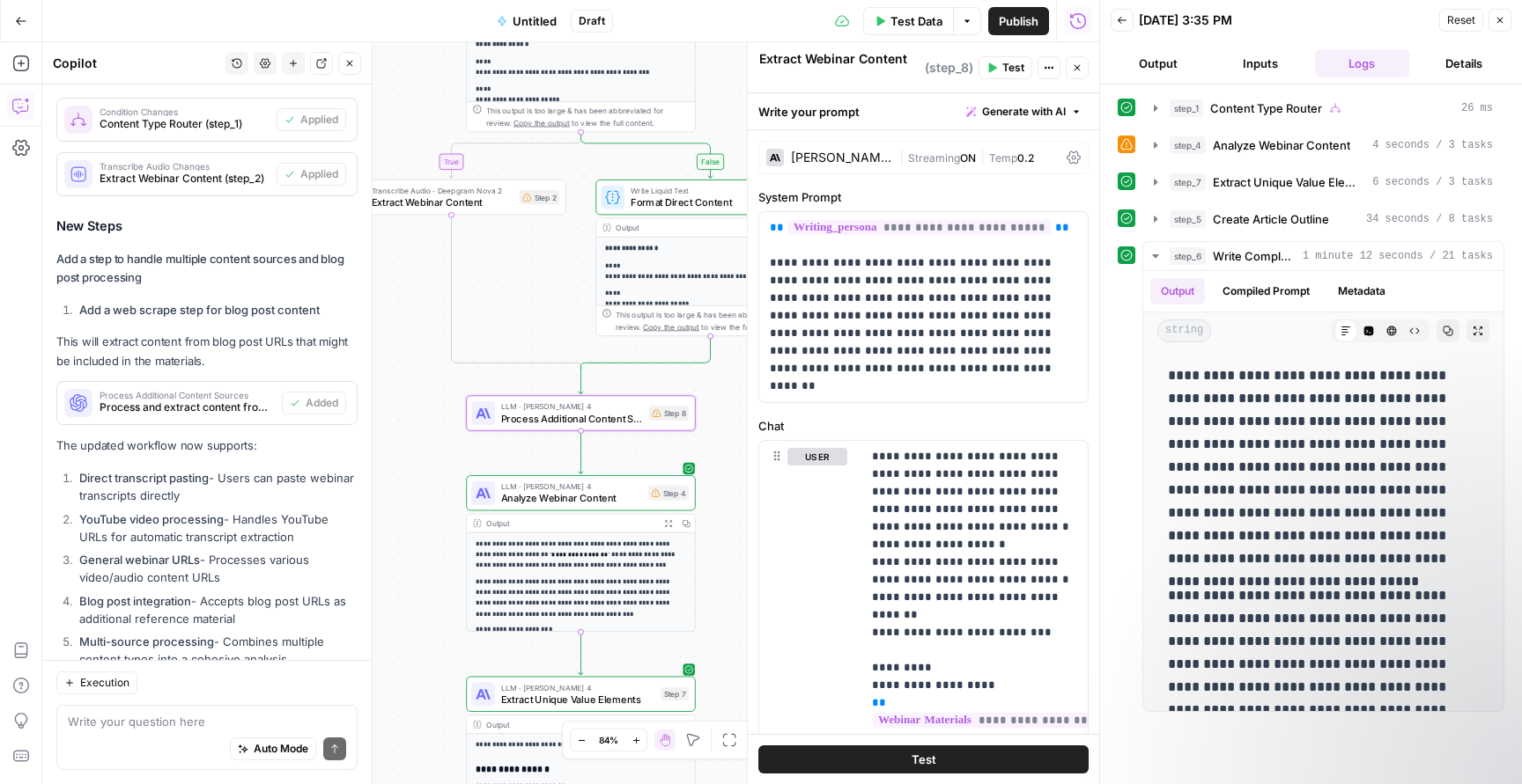
type textarea "Process Additional Content Sources"
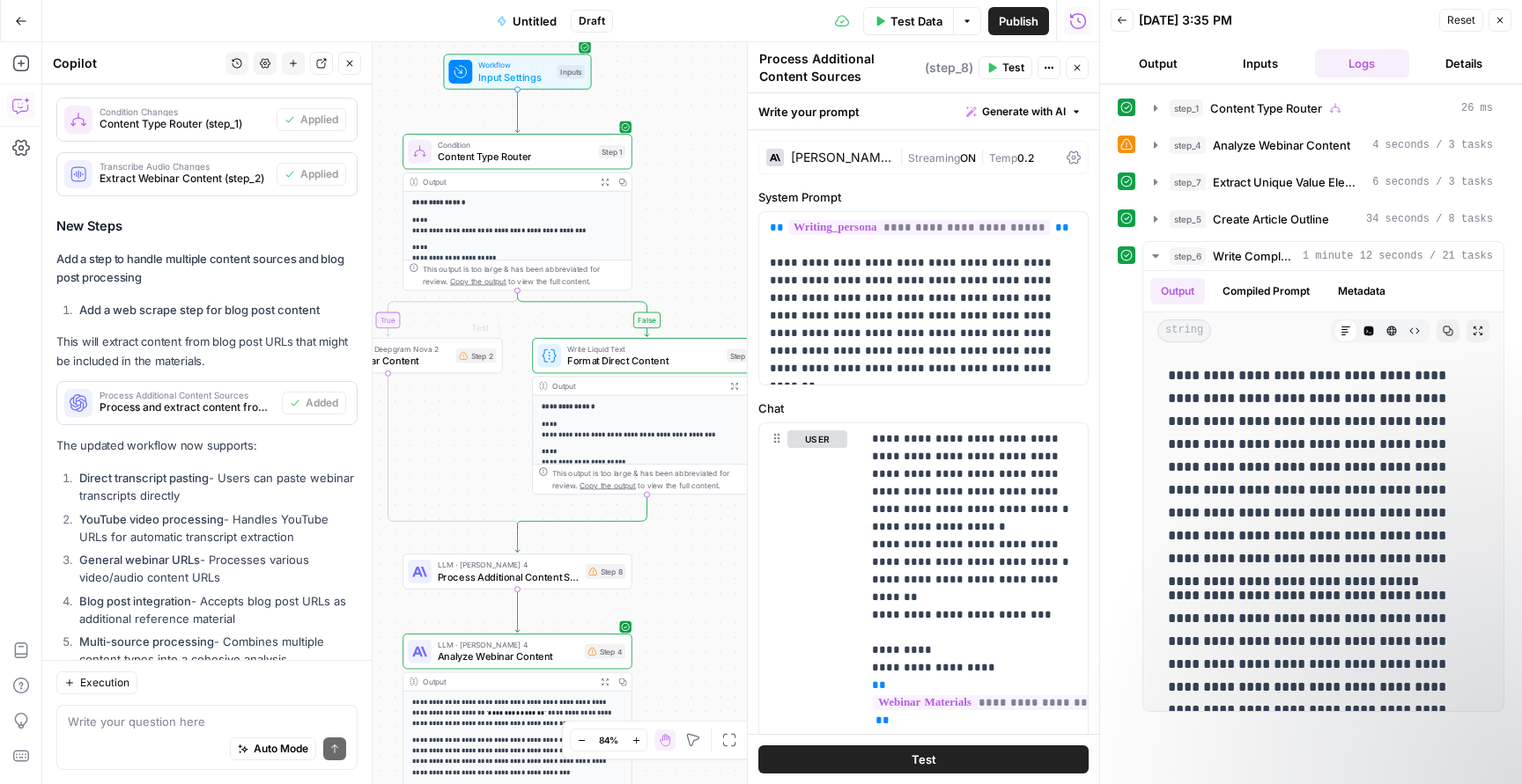
drag, startPoint x: 572, startPoint y: 173, endPoint x: 506, endPoint y: 350, distance: 188.9
click at [506, 350] on div "**********" at bounding box center [570, 413] width 1057 height 742
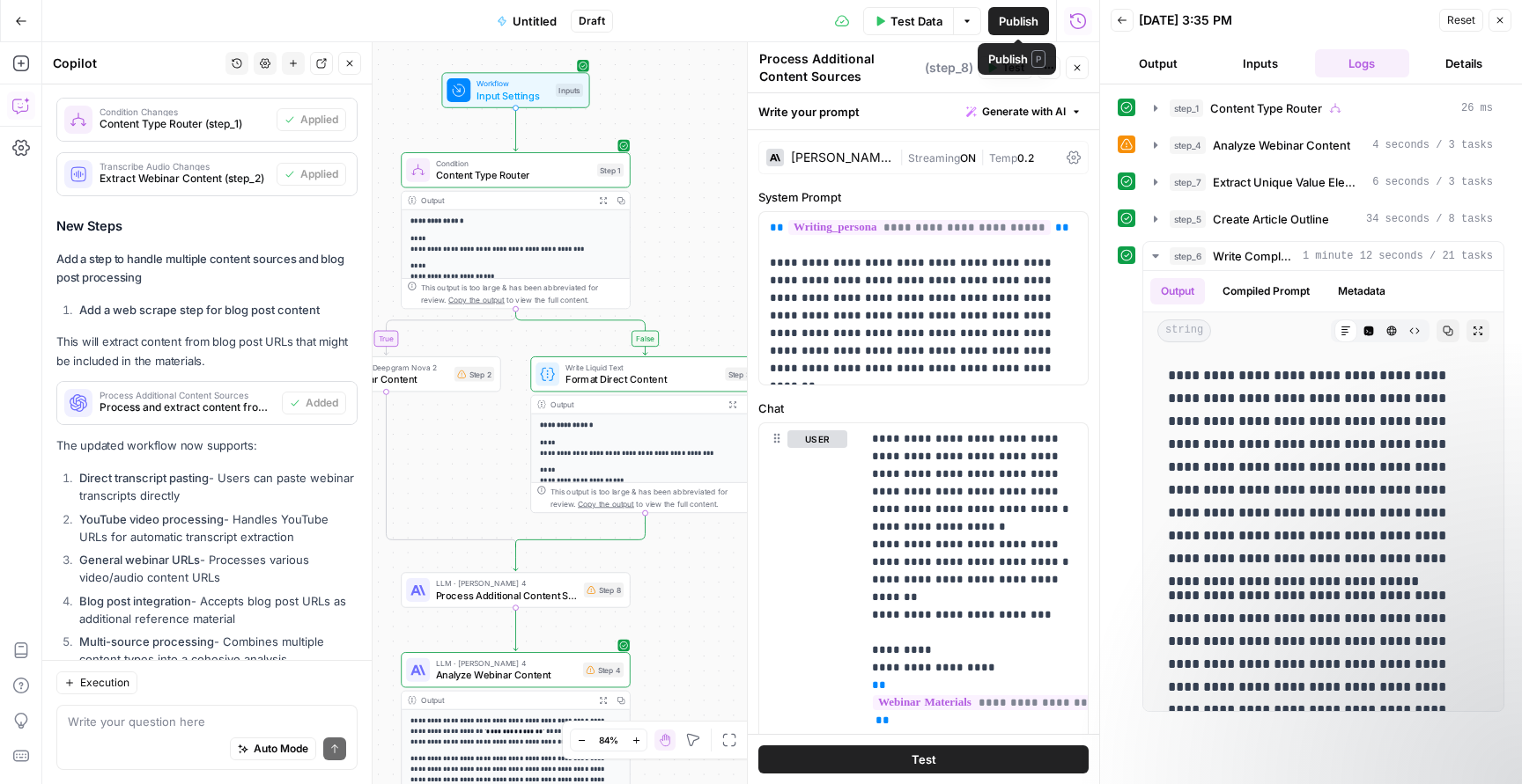
click at [916, 20] on span "Test Data" at bounding box center [916, 21] width 52 height 17
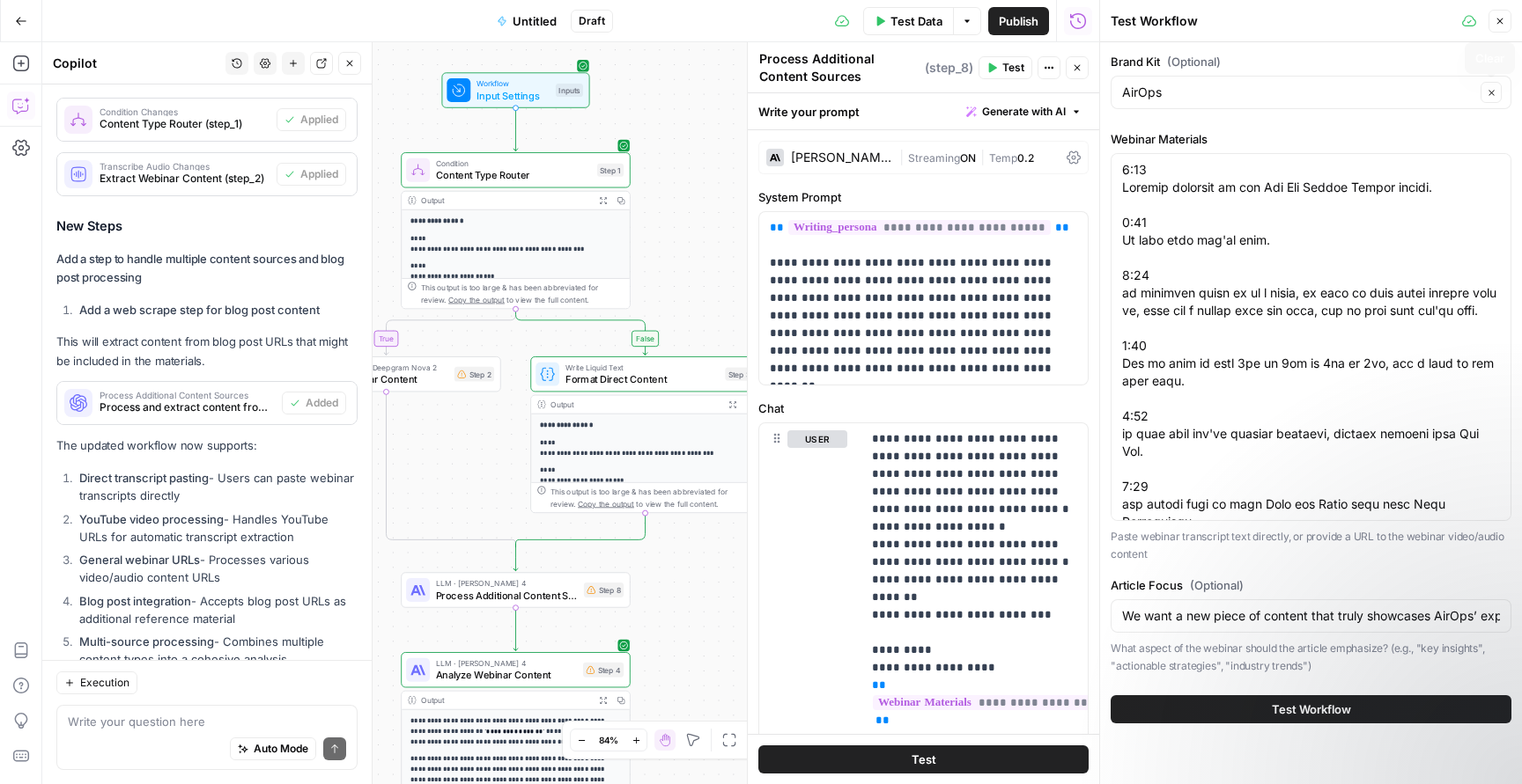
click at [1506, 15] on button "Close" at bounding box center [1499, 21] width 23 height 23
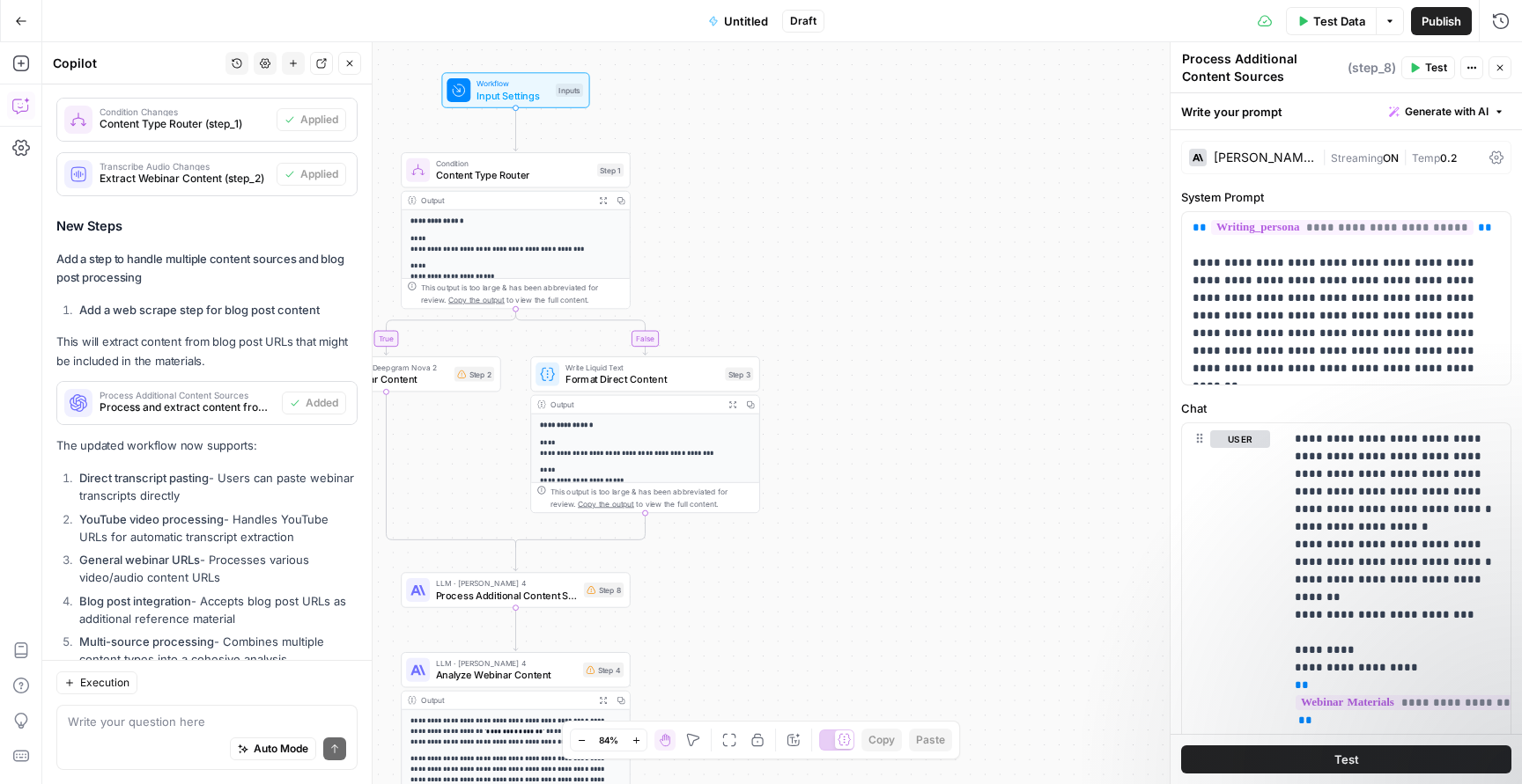
click at [478, 85] on span "Workflow" at bounding box center [513, 83] width 73 height 12
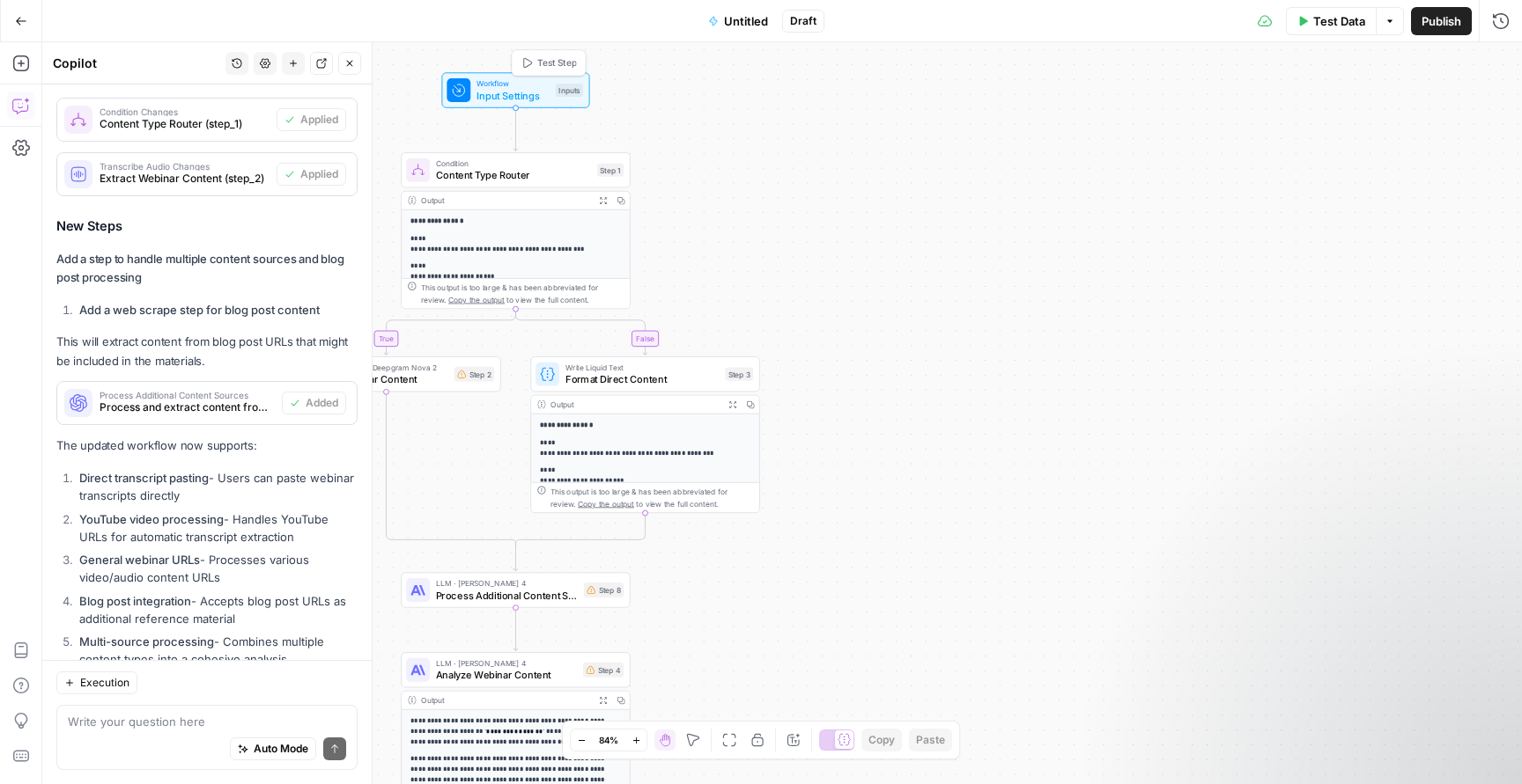
type textarea "Inputs"
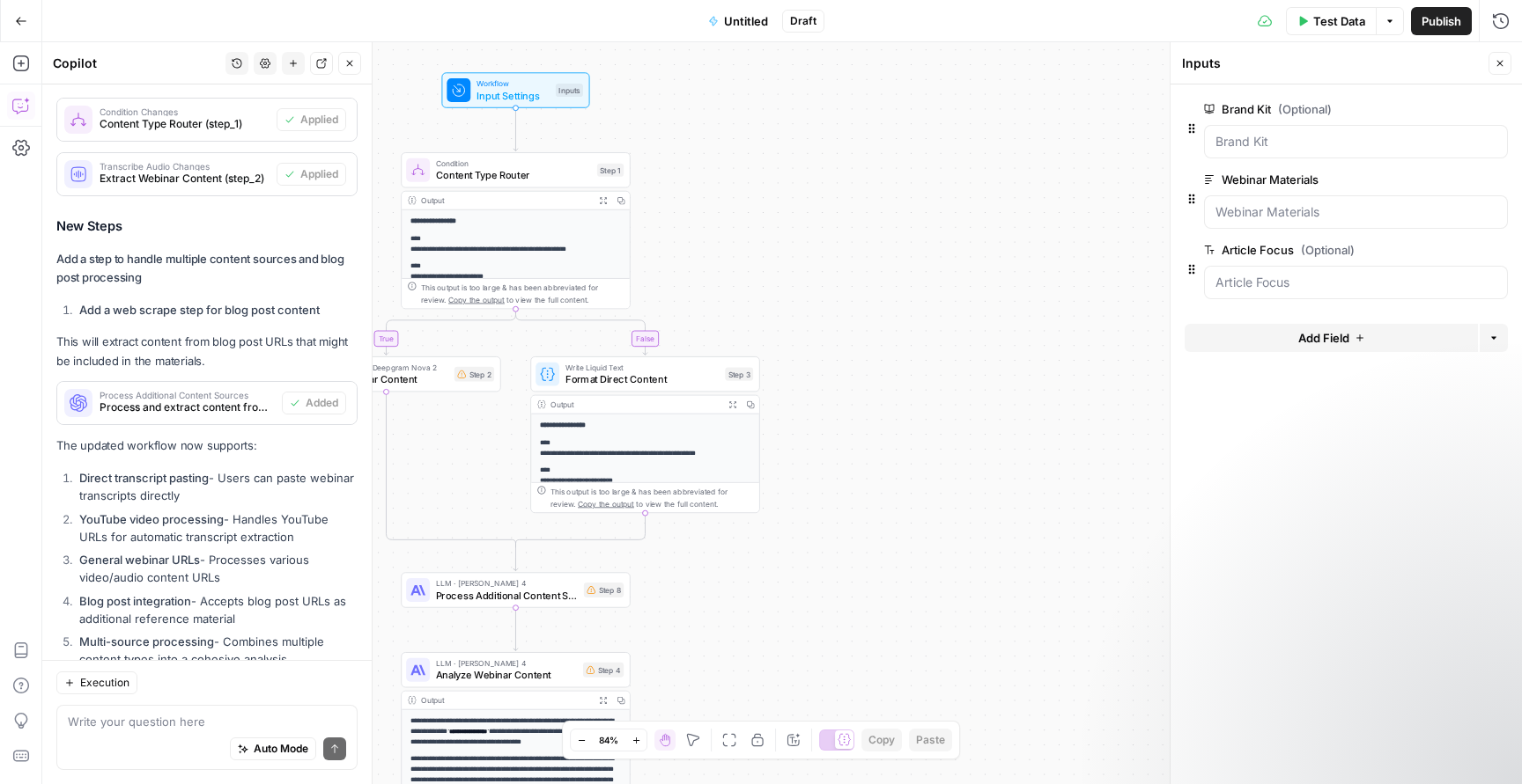
click at [1352, 323] on form "Brand Kit (Optional) edit field Delete group Webinar Materials edit field Delet…" at bounding box center [1345, 435] width 351 height 700
click at [1355, 334] on icon "button" at bounding box center [1360, 338] width 11 height 11
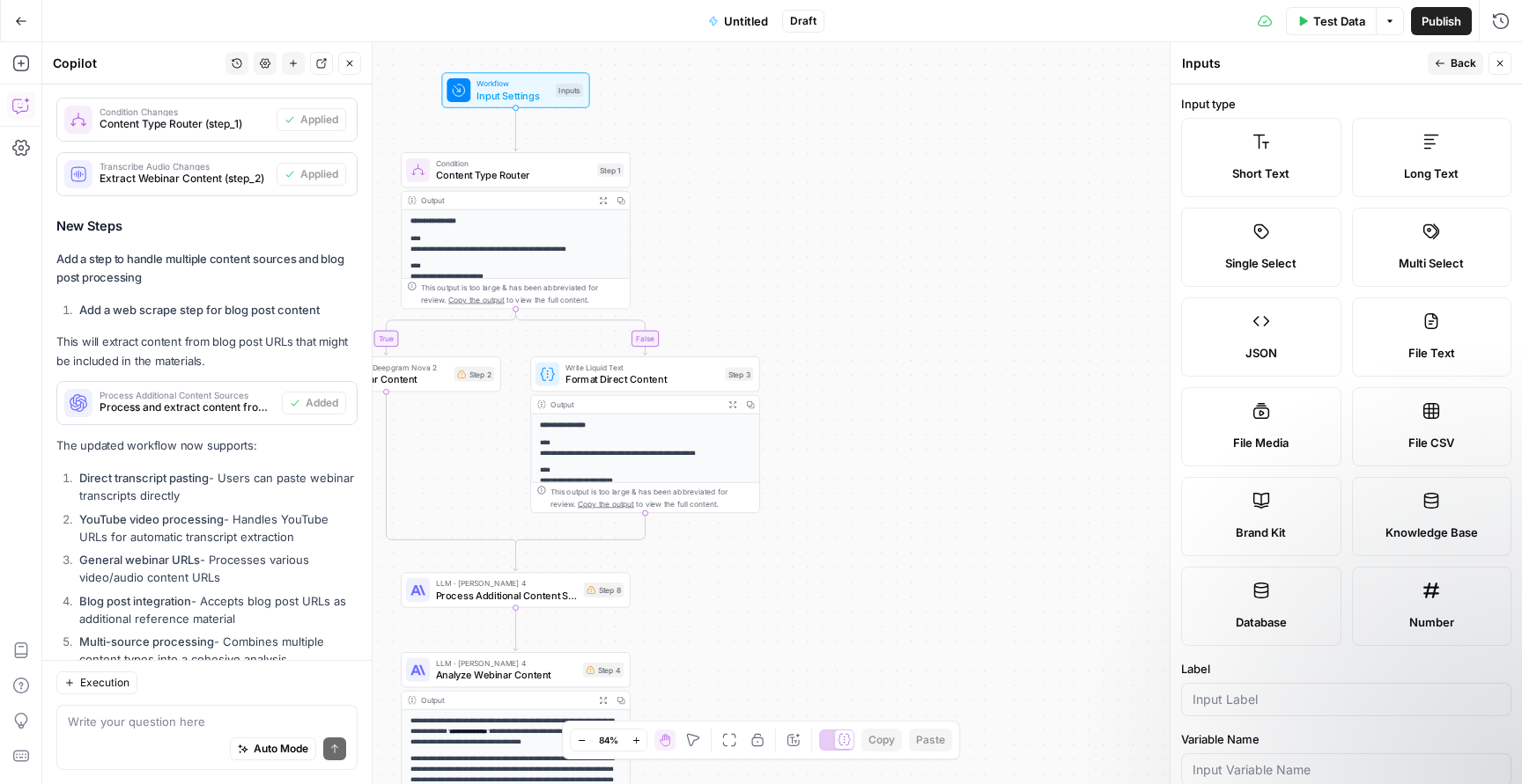
click at [1275, 424] on label "File Media" at bounding box center [1261, 427] width 160 height 79
type textarea "Supports .mp4, .mp3, .wav, .jpg, .png, .webp, .wma, .m4a file types"
click at [1461, 65] on span "Back" at bounding box center [1463, 63] width 26 height 15
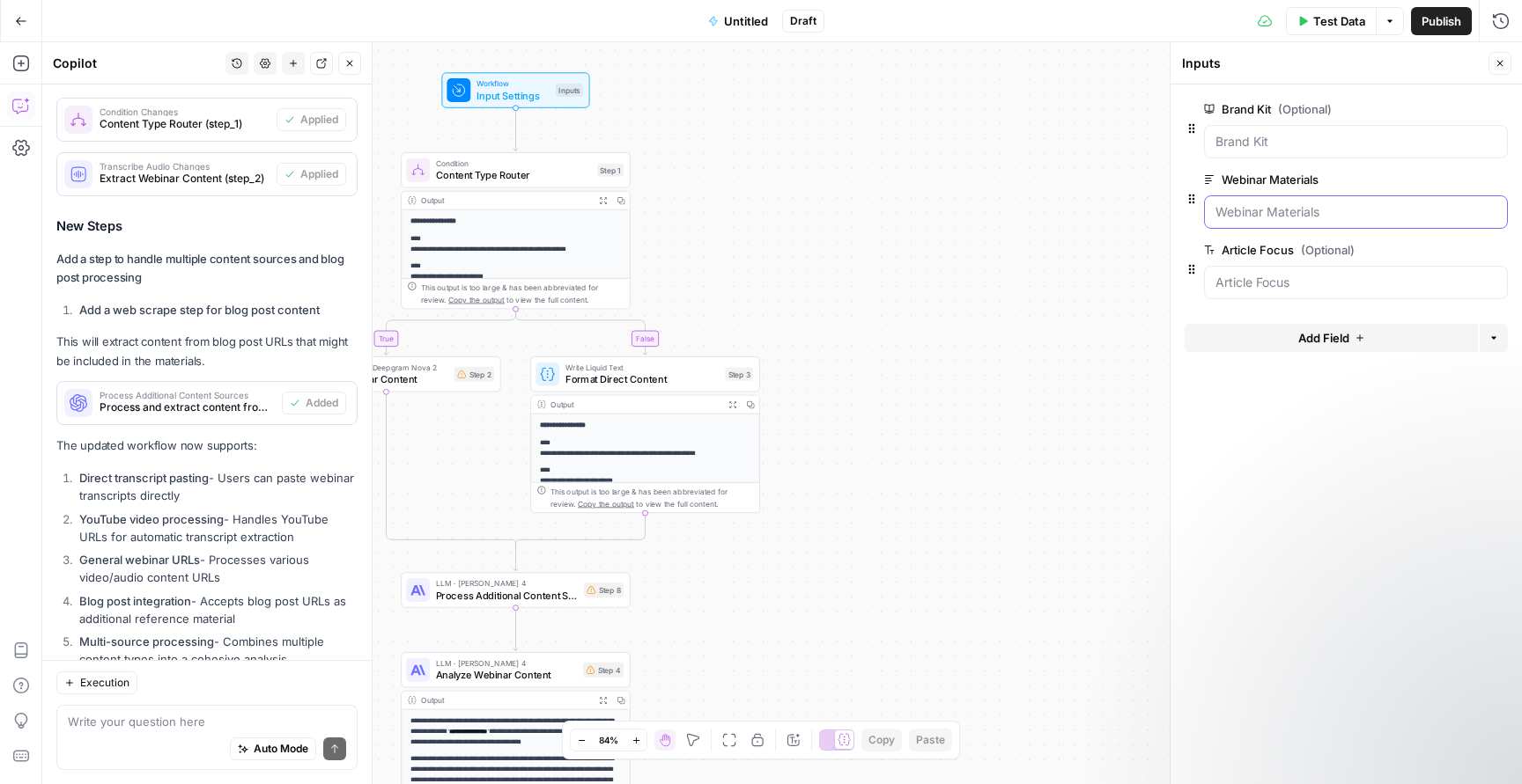
click at [1272, 211] on Materials "Webinar Materials" at bounding box center [1356, 211] width 281 height 17
click at [1285, 141] on Kit "Brand Kit (Optional)" at bounding box center [1356, 141] width 281 height 17
click at [1292, 206] on Materials "Webinar Materials" at bounding box center [1356, 211] width 281 height 17
click at [1292, 215] on Materials "Webinar Materials" at bounding box center [1356, 211] width 281 height 17
click at [1292, 269] on div at bounding box center [1355, 283] width 304 height 34
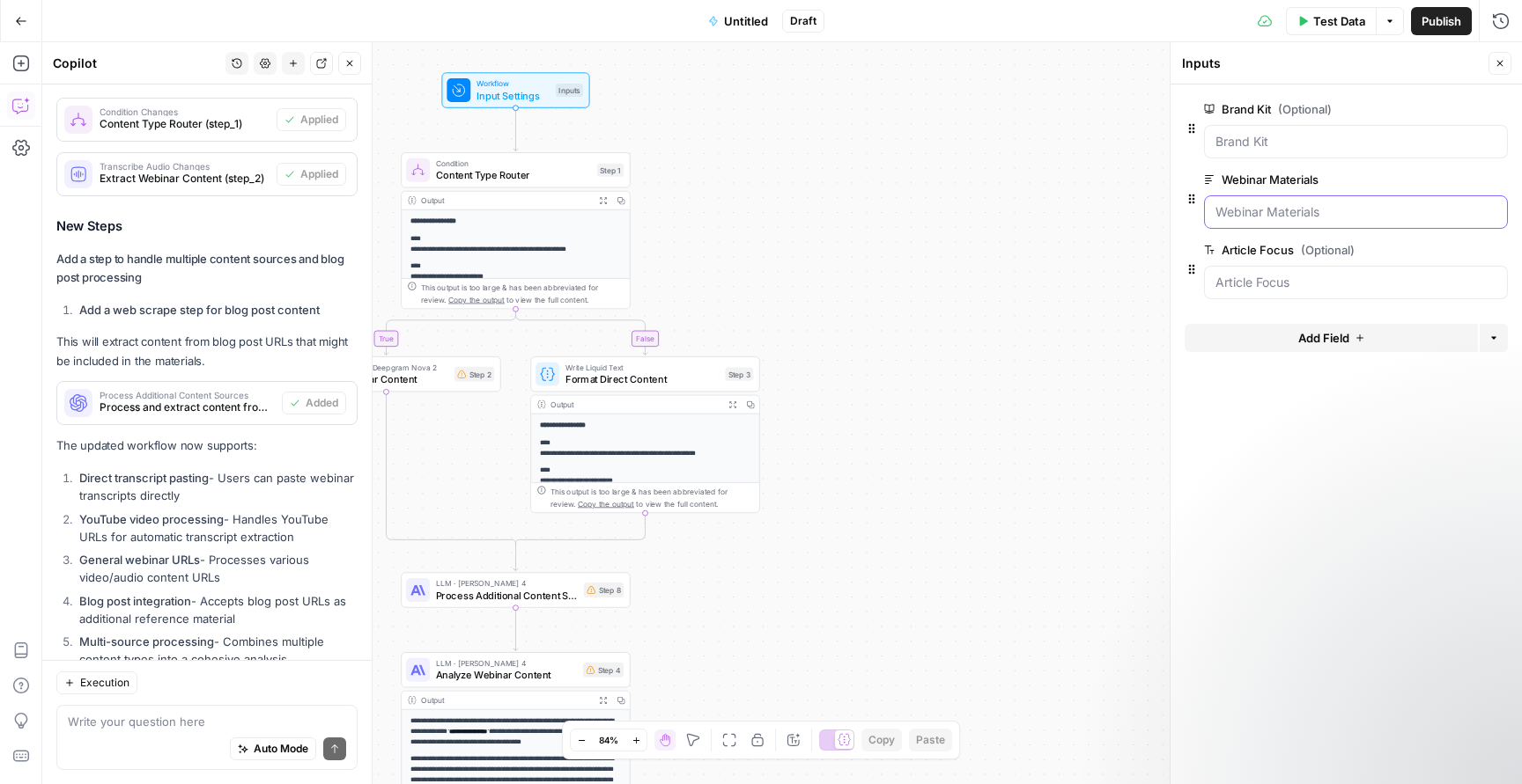
click at [1335, 218] on Materials "Webinar Materials" at bounding box center [1356, 211] width 281 height 17
click at [1443, 181] on span "edit field" at bounding box center [1442, 179] width 38 height 14
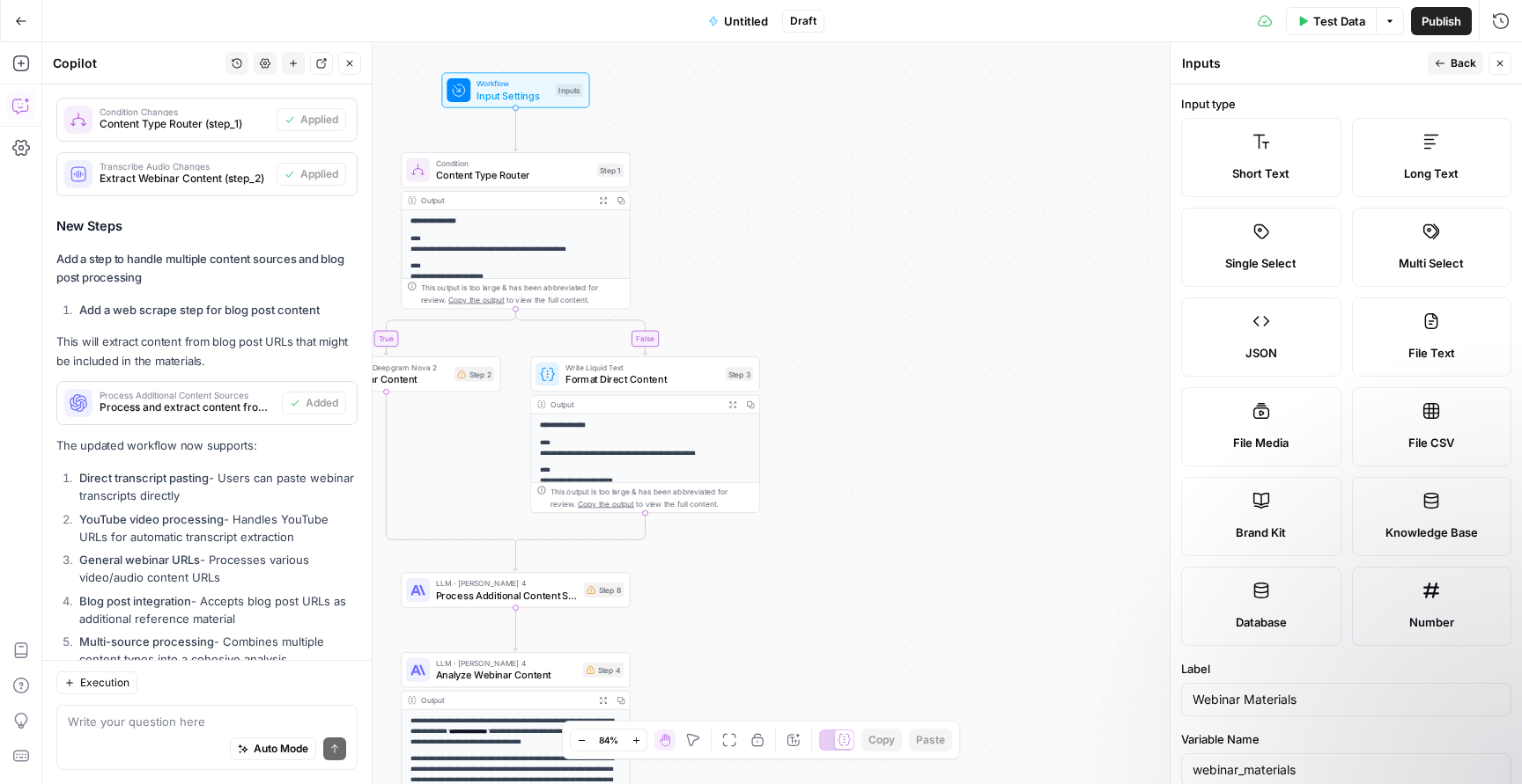
click at [176, 732] on div "Auto Mode Send" at bounding box center [206, 750] width 278 height 38
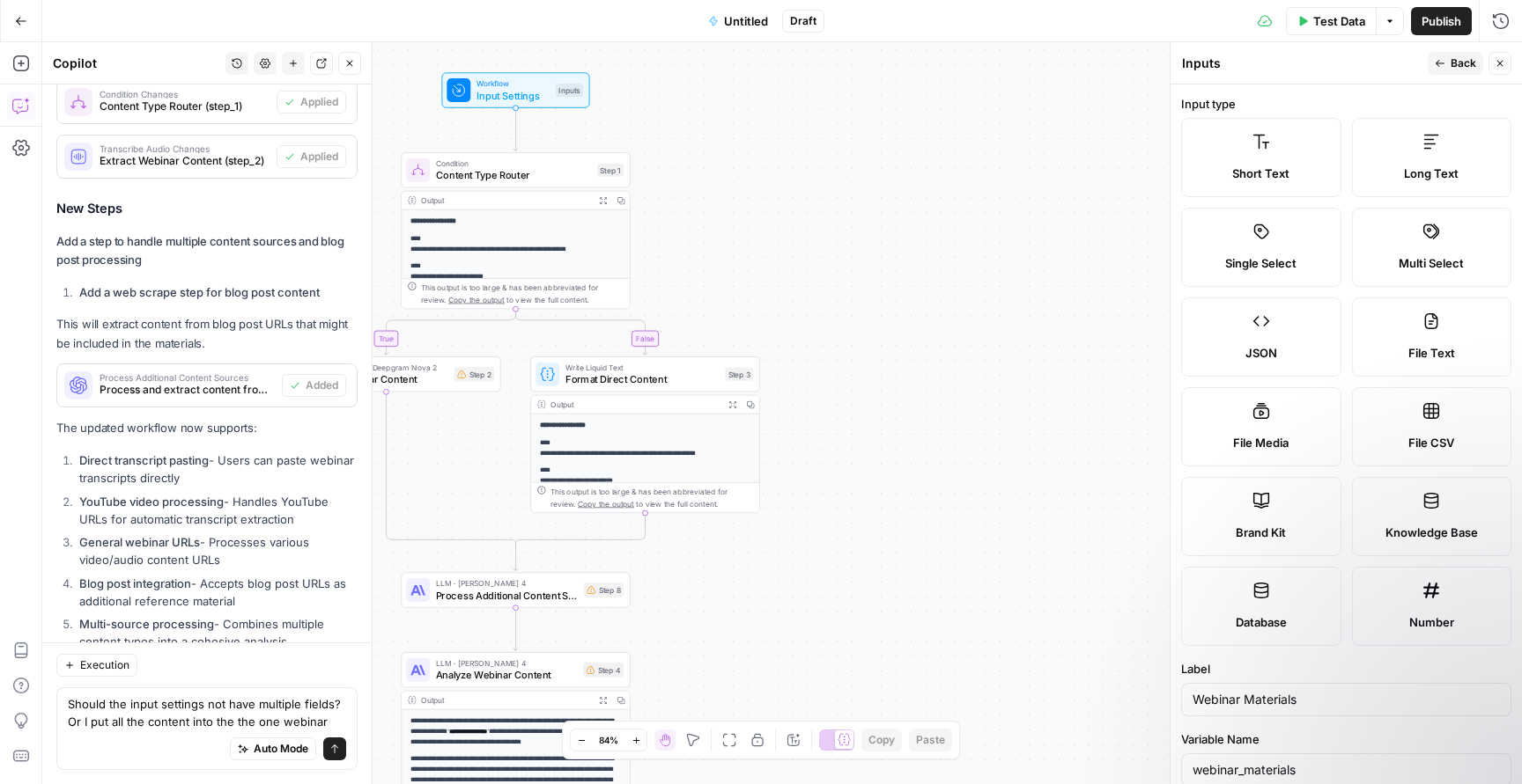
click at [1459, 61] on span "Back" at bounding box center [1463, 63] width 26 height 15
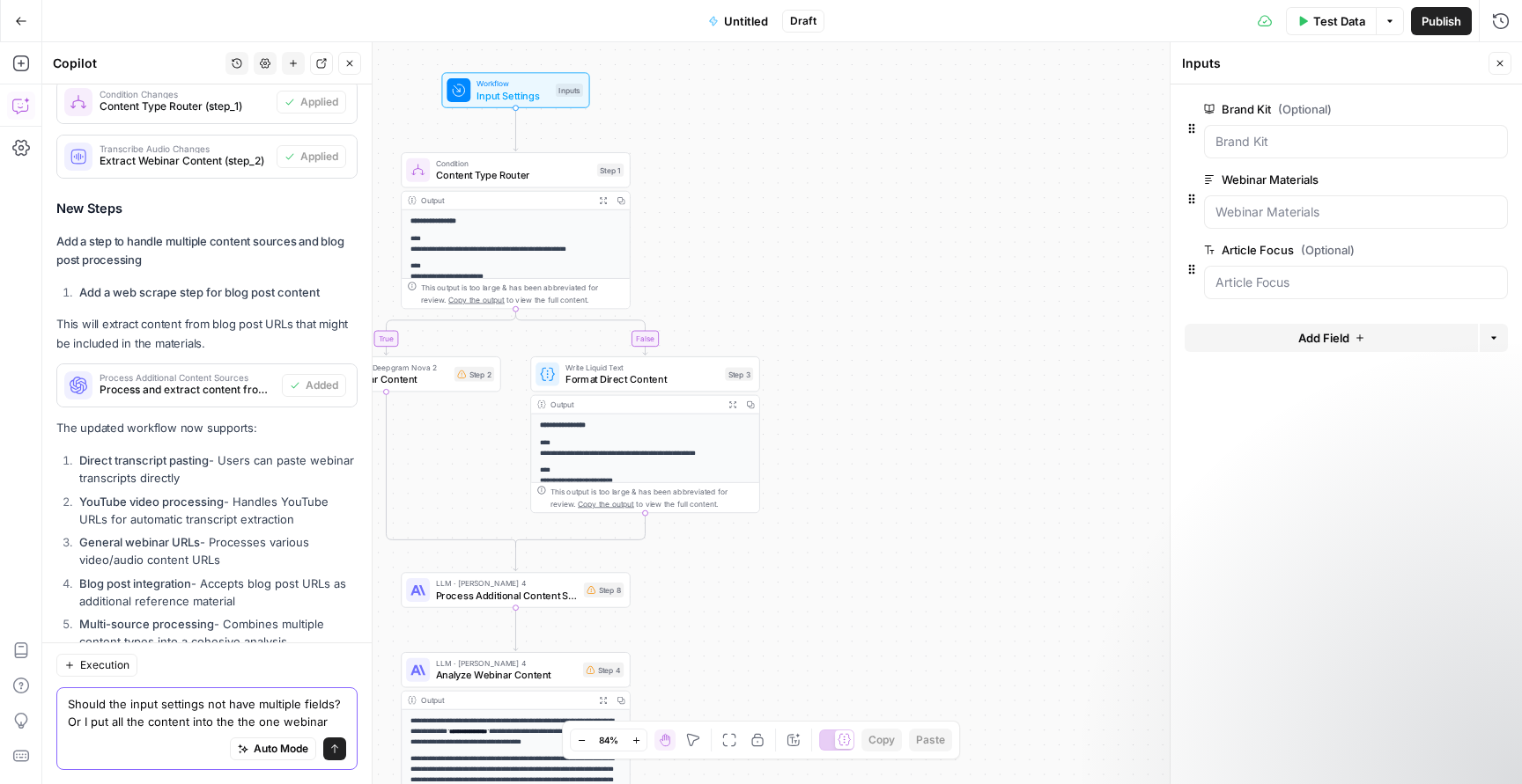
click at [329, 719] on textarea "Should the input settings not have multiple fields? Or I put all the content in…" at bounding box center [206, 713] width 278 height 36
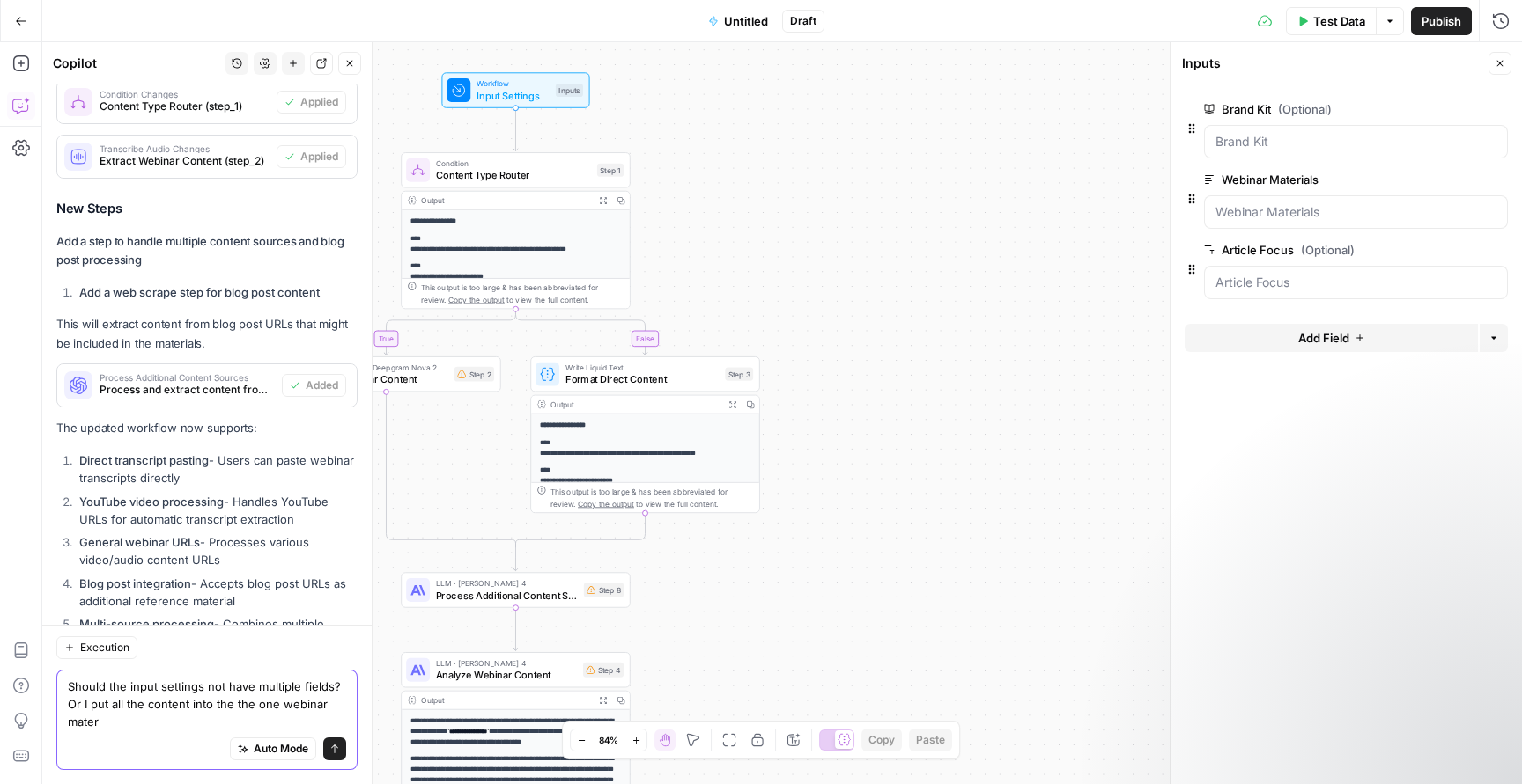
scroll to position [6949, 0]
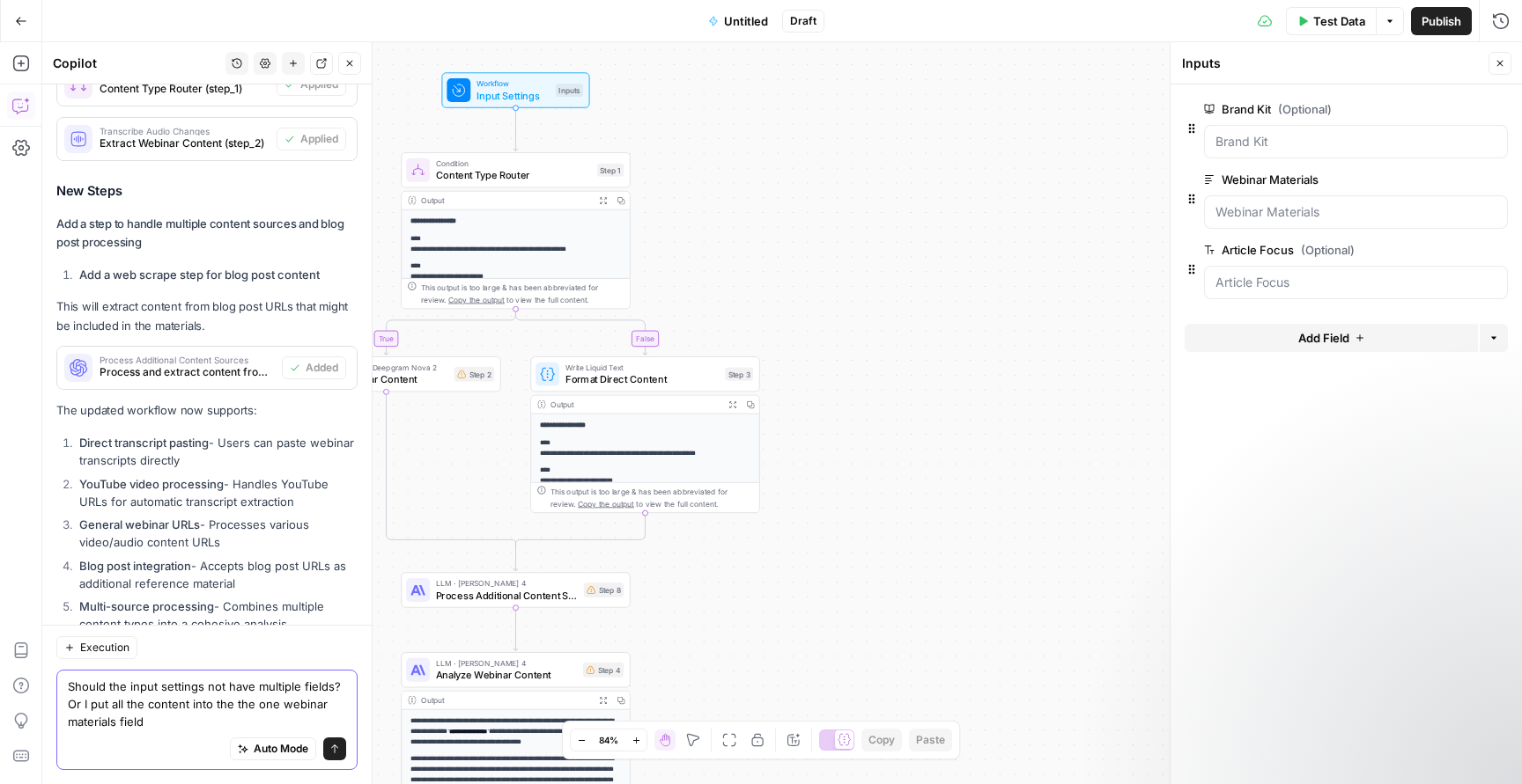
type textarea "Should the input settings not have multiple fields? Or I put all the content in…"
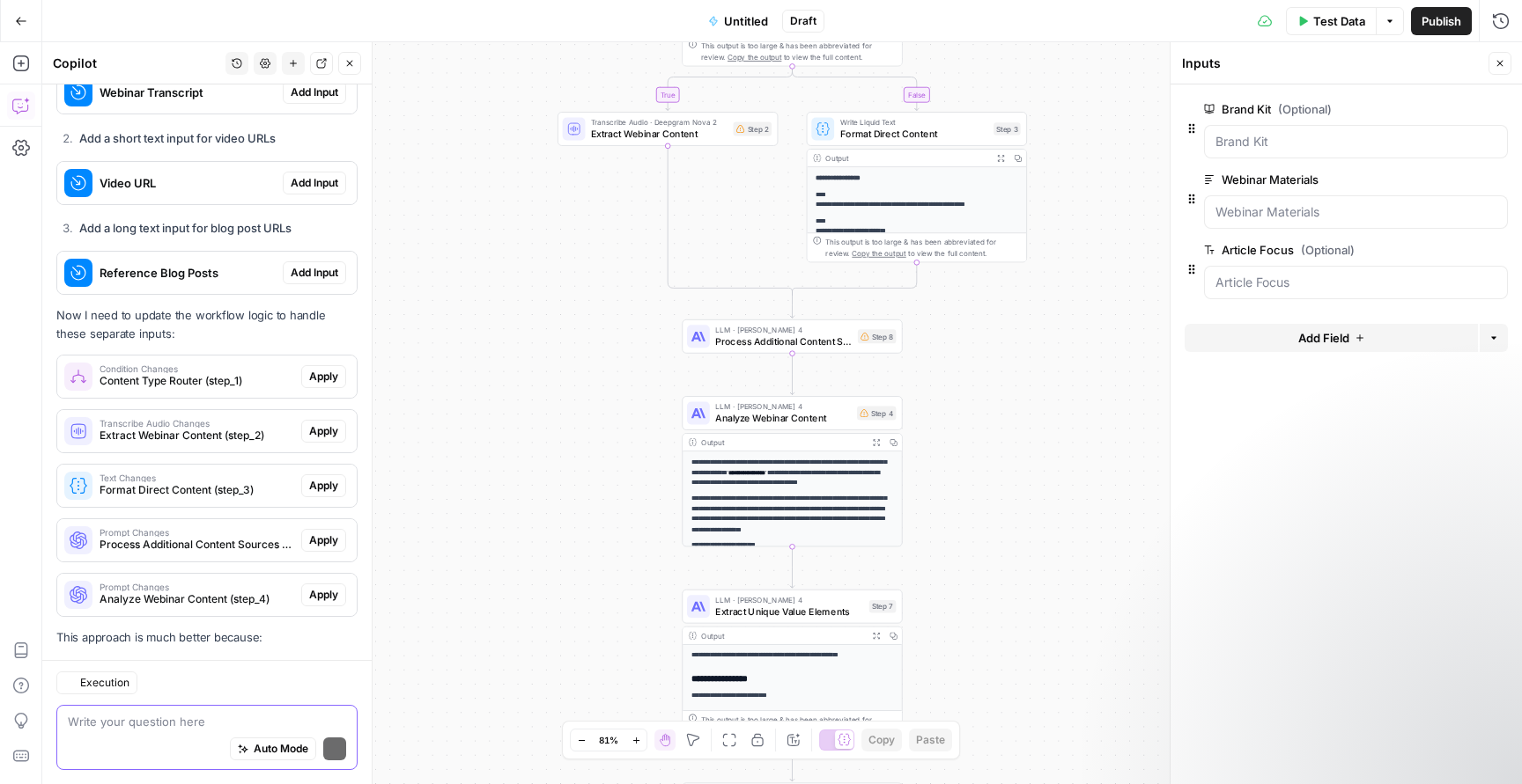
scroll to position [8253, 0]
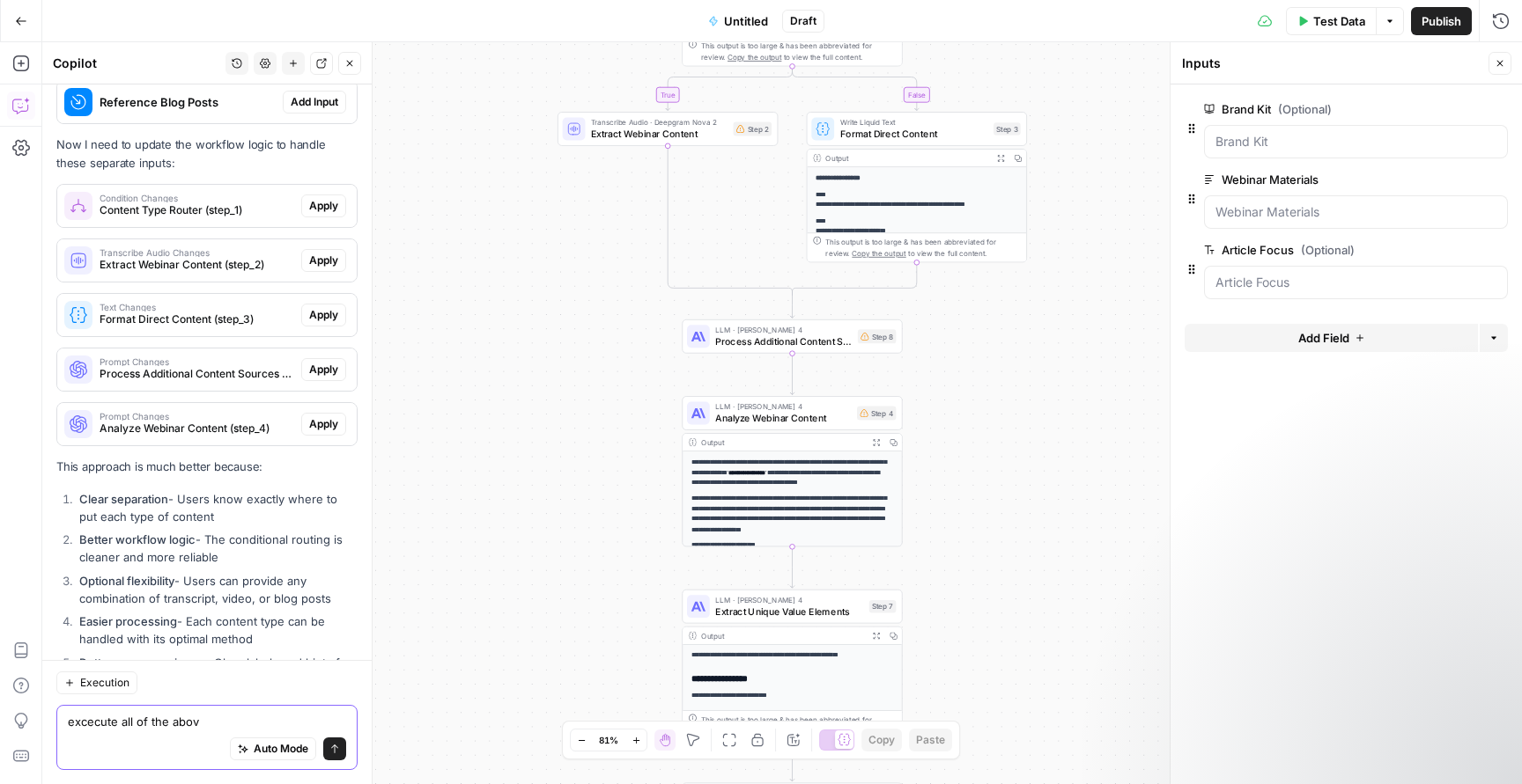
type textarea "excecute all of the above"
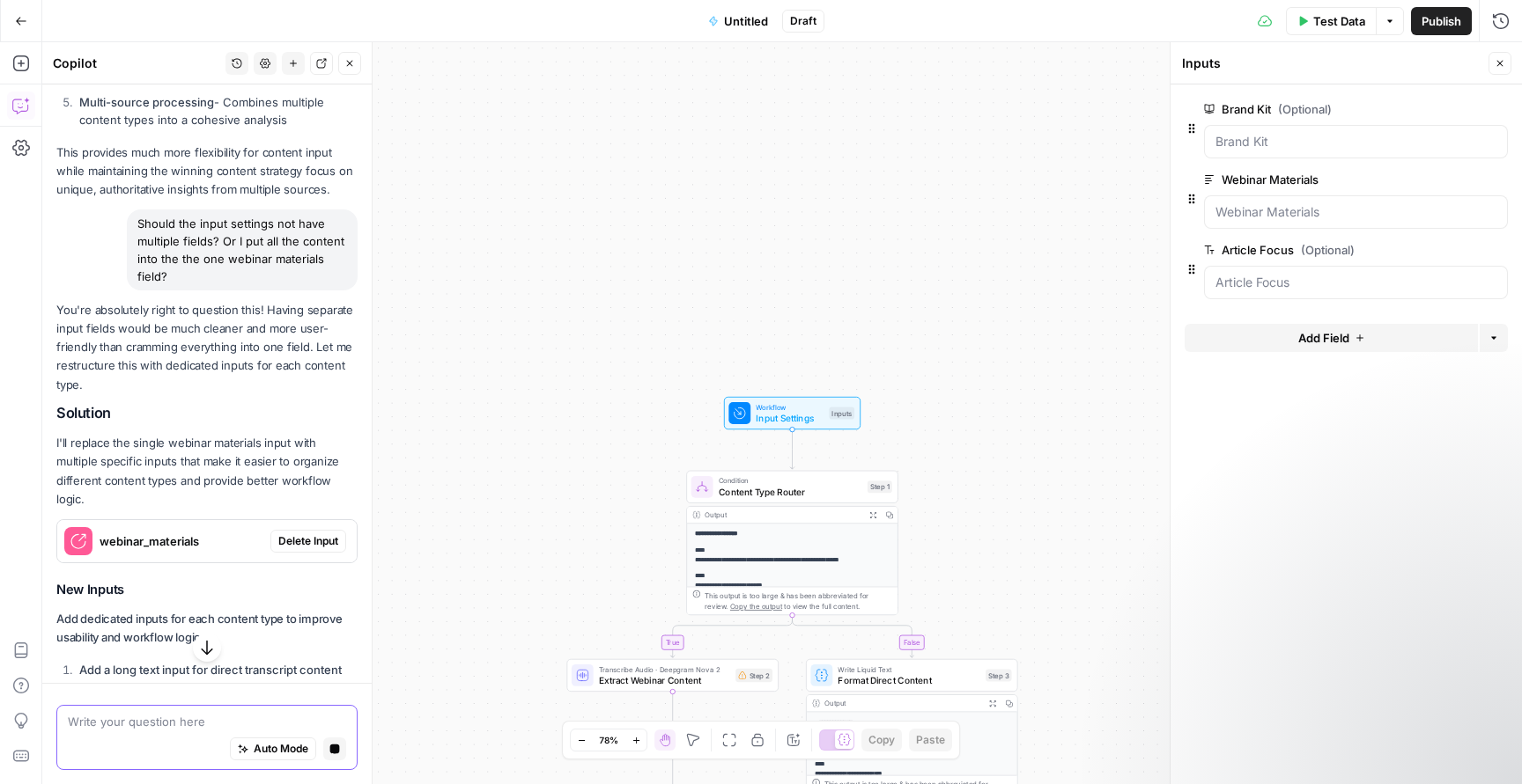
scroll to position [7341, 0]
click at [310, 535] on span "Delete Input" at bounding box center [308, 542] width 60 height 15
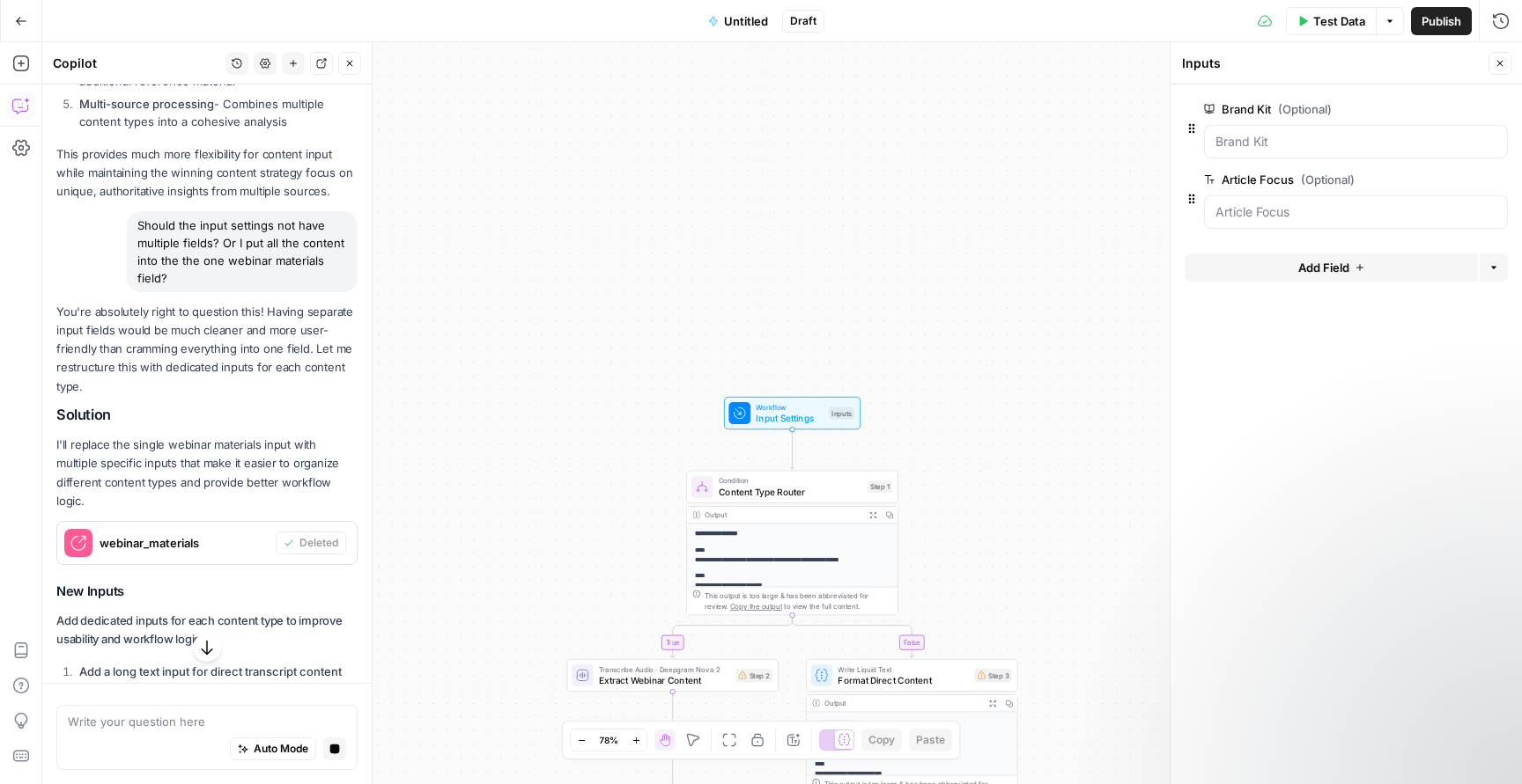
scroll to position [7427, 0]
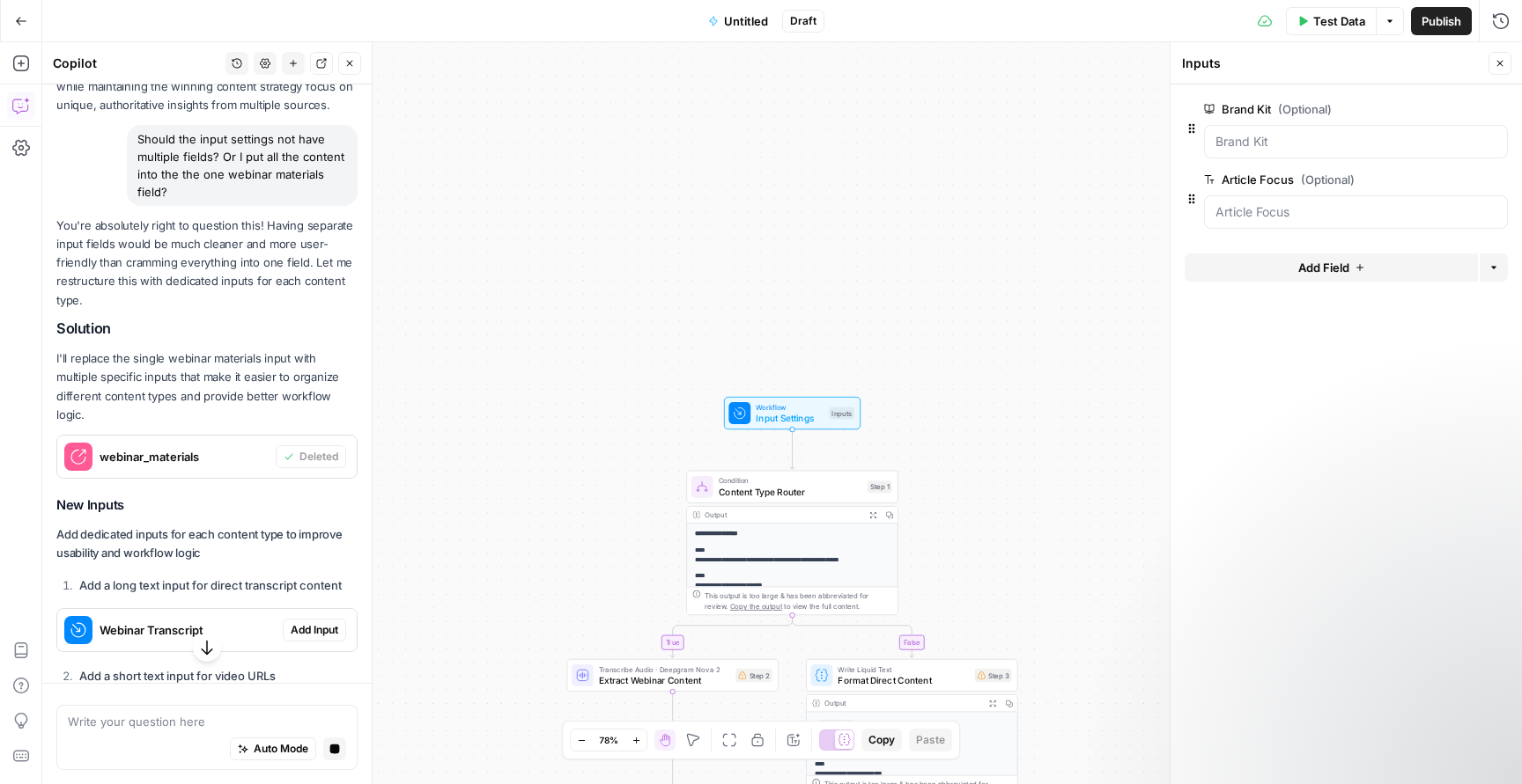
click at [321, 623] on span "Add Input" at bounding box center [315, 630] width 47 height 15
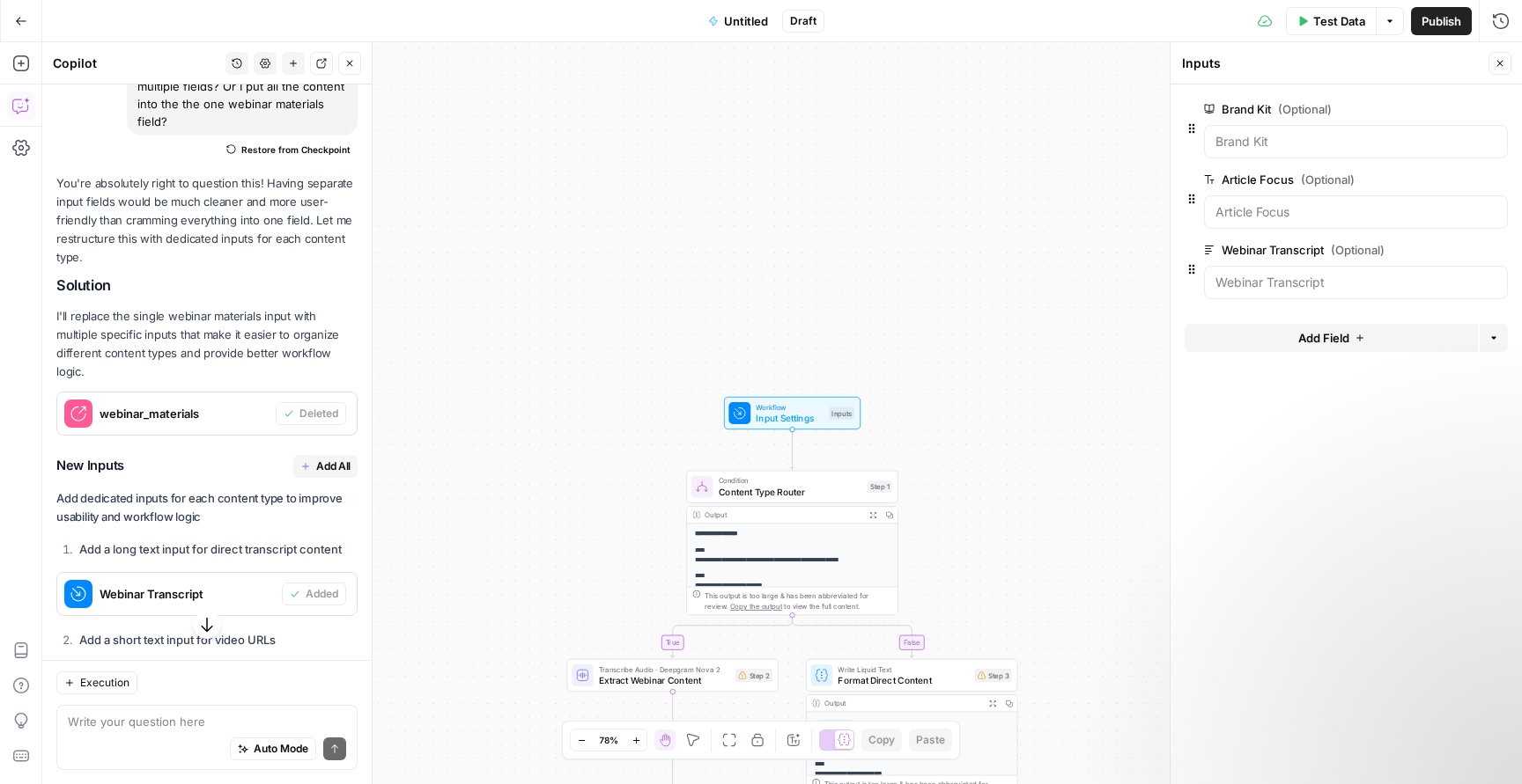
scroll to position [7612, 0]
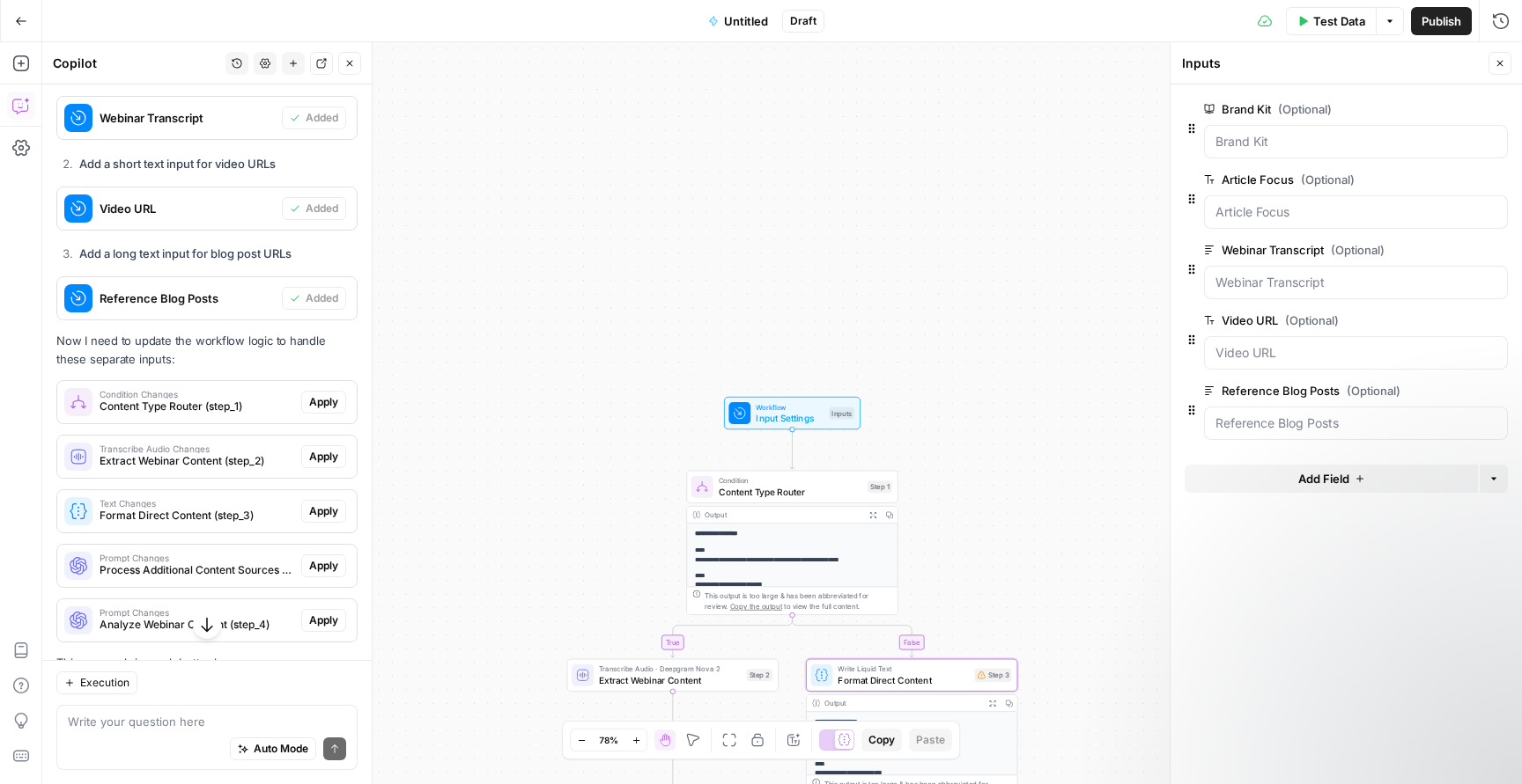
scroll to position [8093, 0]
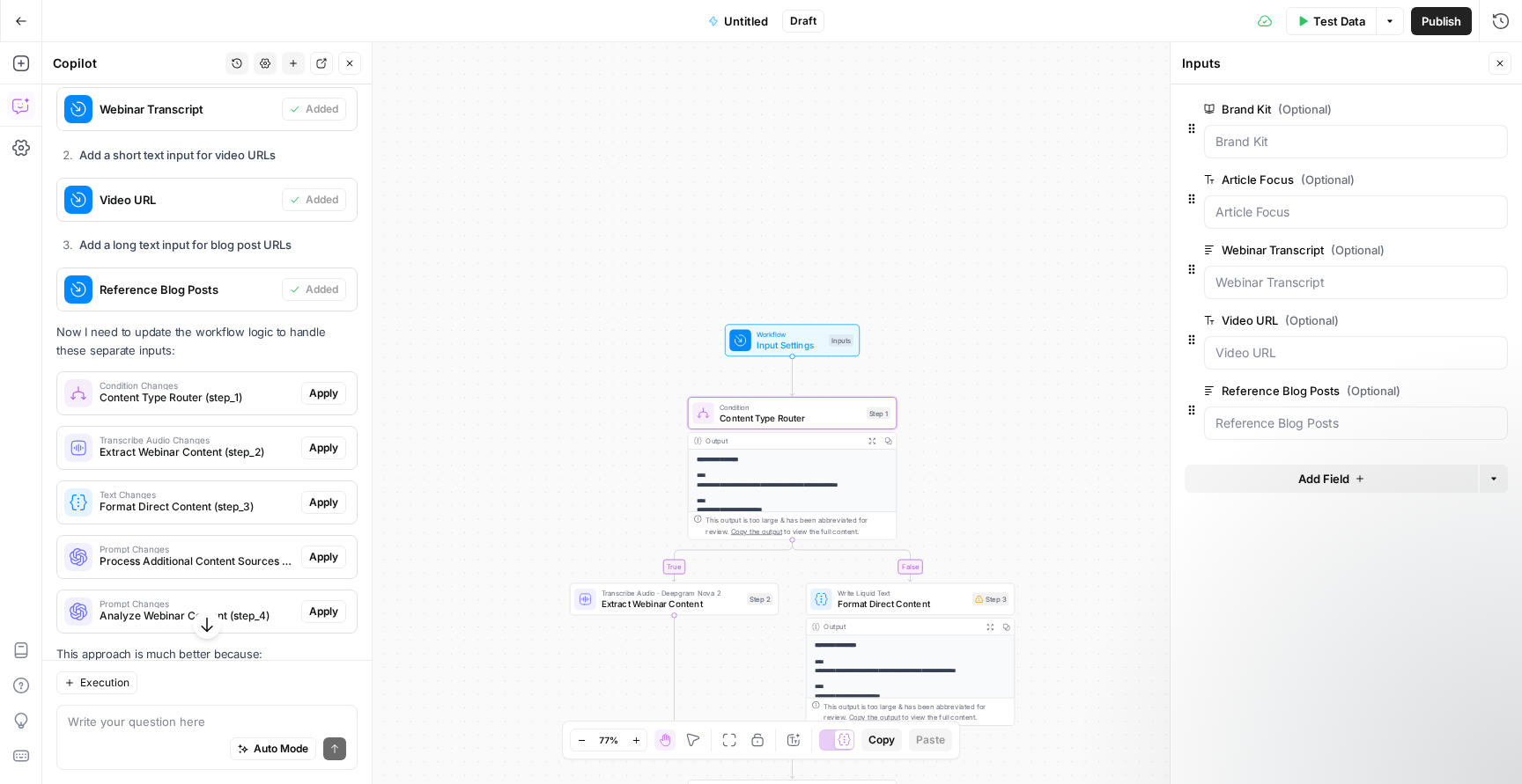
click at [336, 386] on span "Apply" at bounding box center [324, 393] width 29 height 15
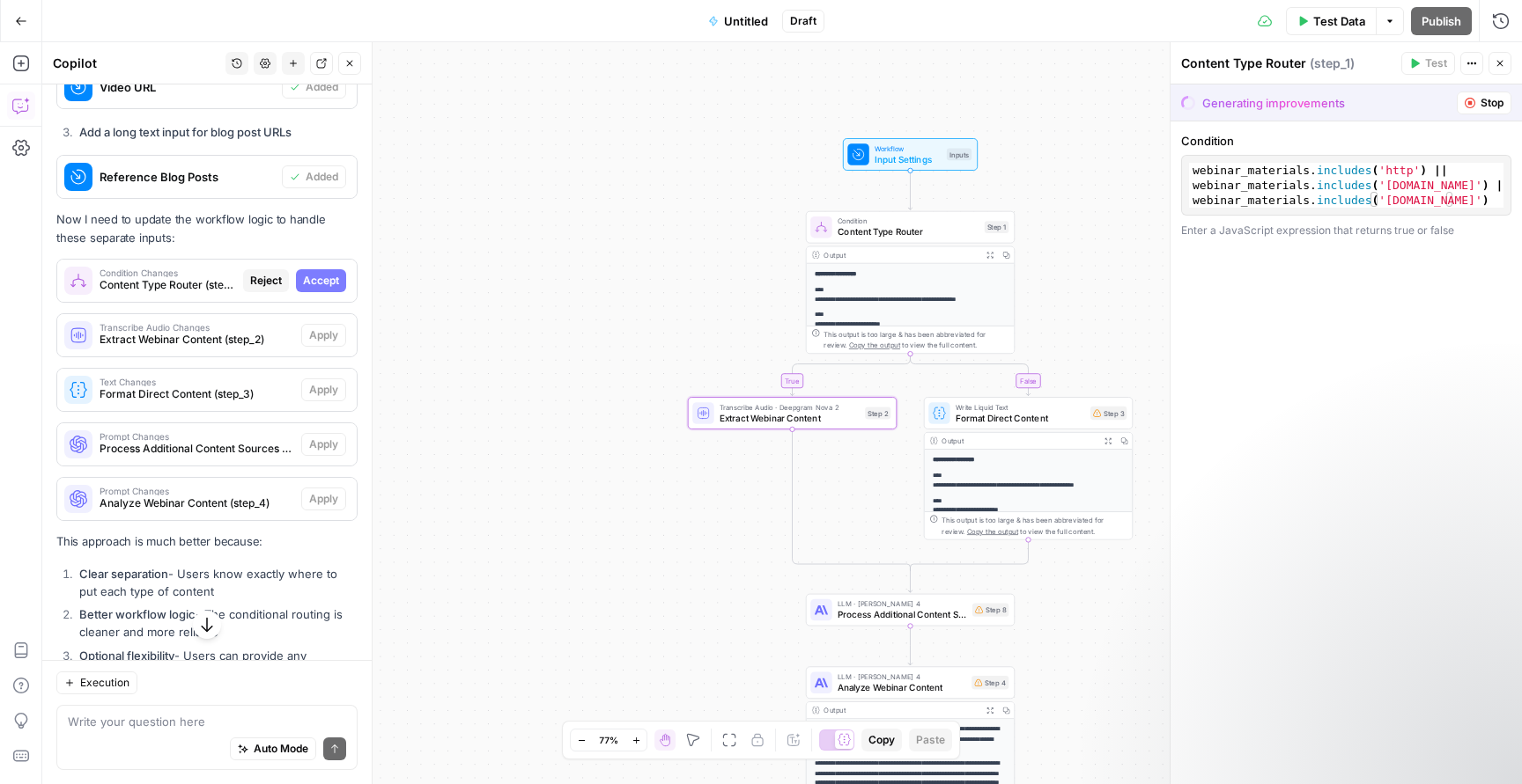
click at [335, 273] on span "Accept" at bounding box center [321, 280] width 36 height 15
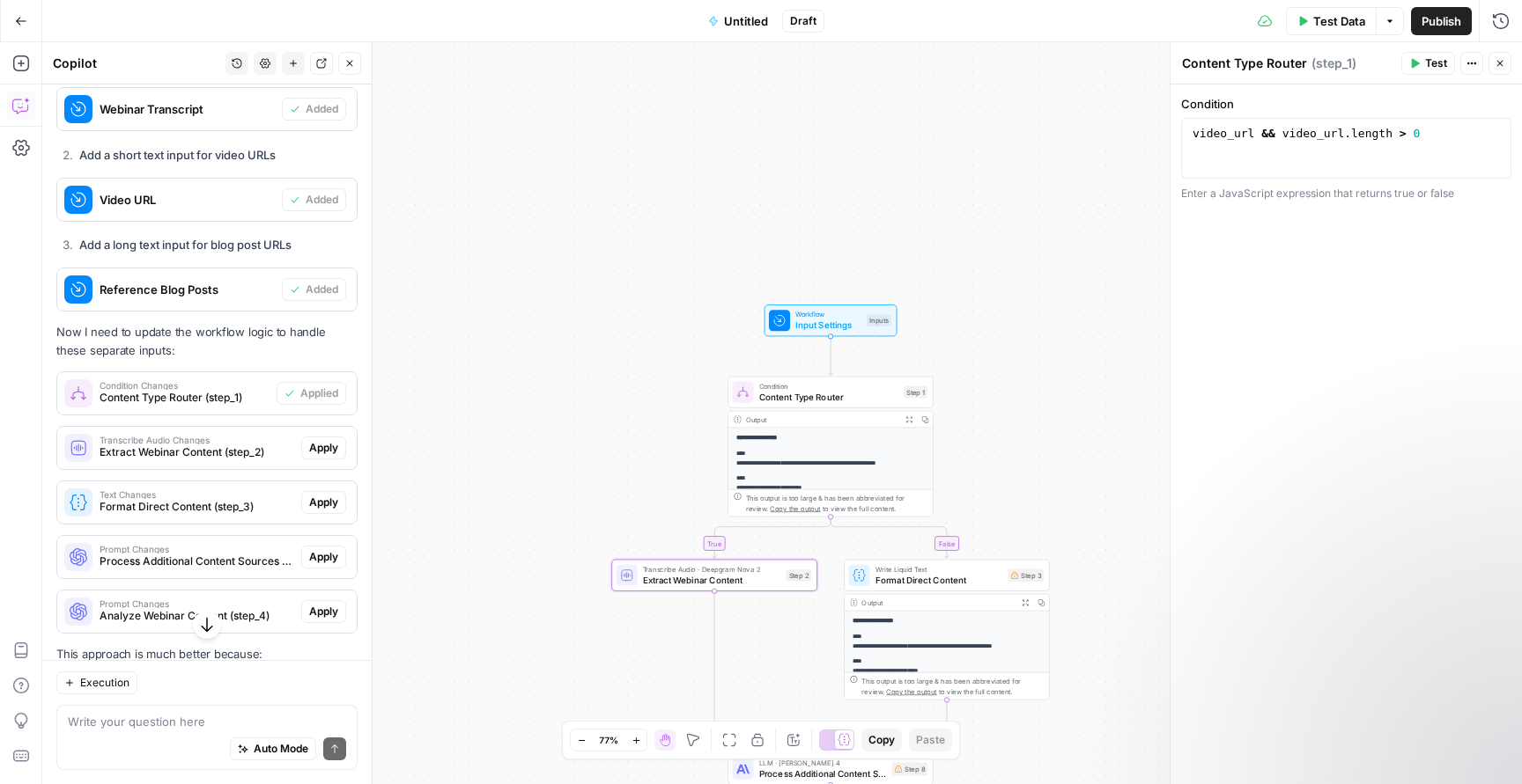
click at [330, 440] on span "Apply" at bounding box center [324, 448] width 29 height 15
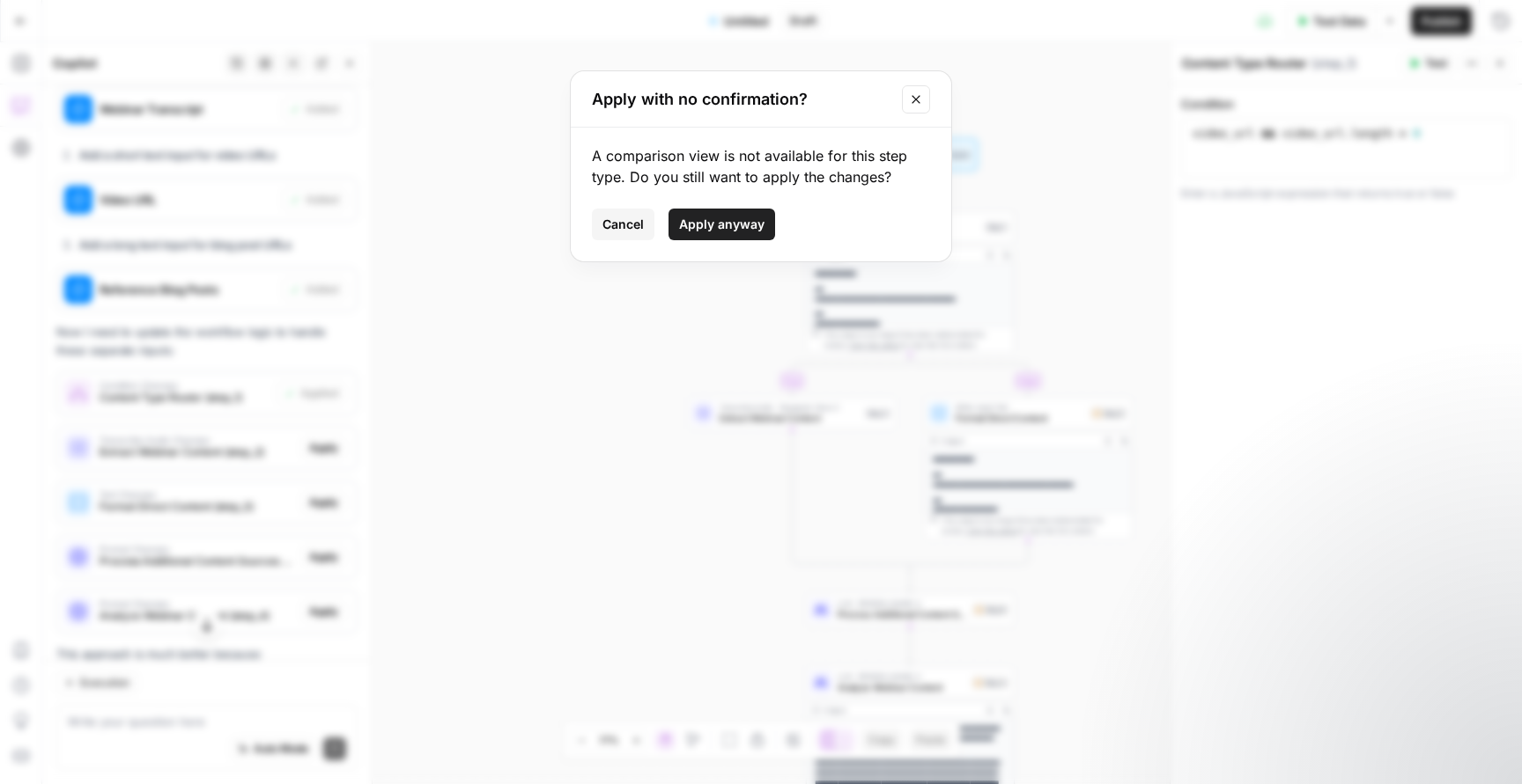
click at [725, 223] on span "Apply anyway" at bounding box center [722, 224] width 86 height 17
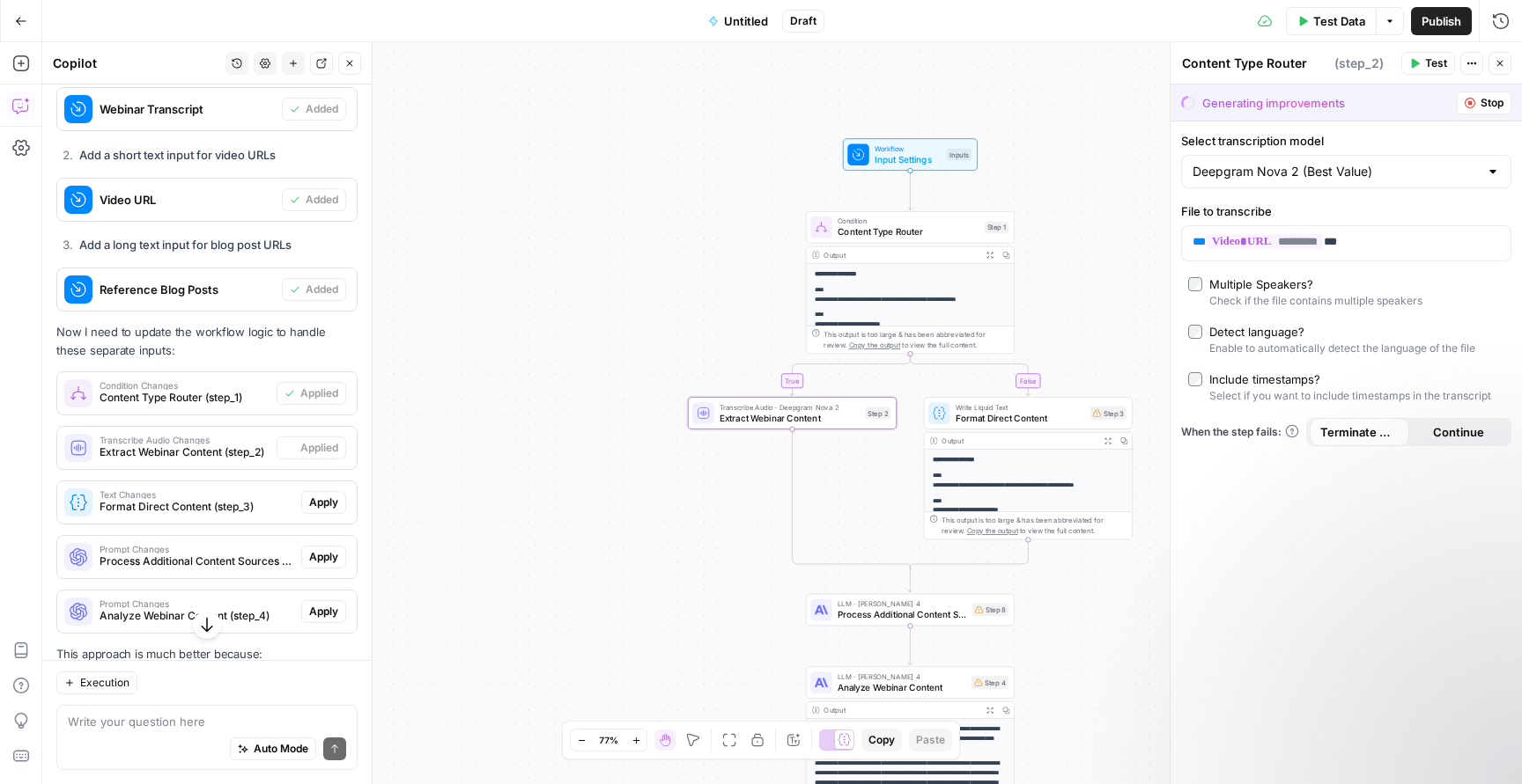
type textarea "Extract Webinar Content"
click at [321, 495] on span "Apply" at bounding box center [324, 502] width 29 height 15
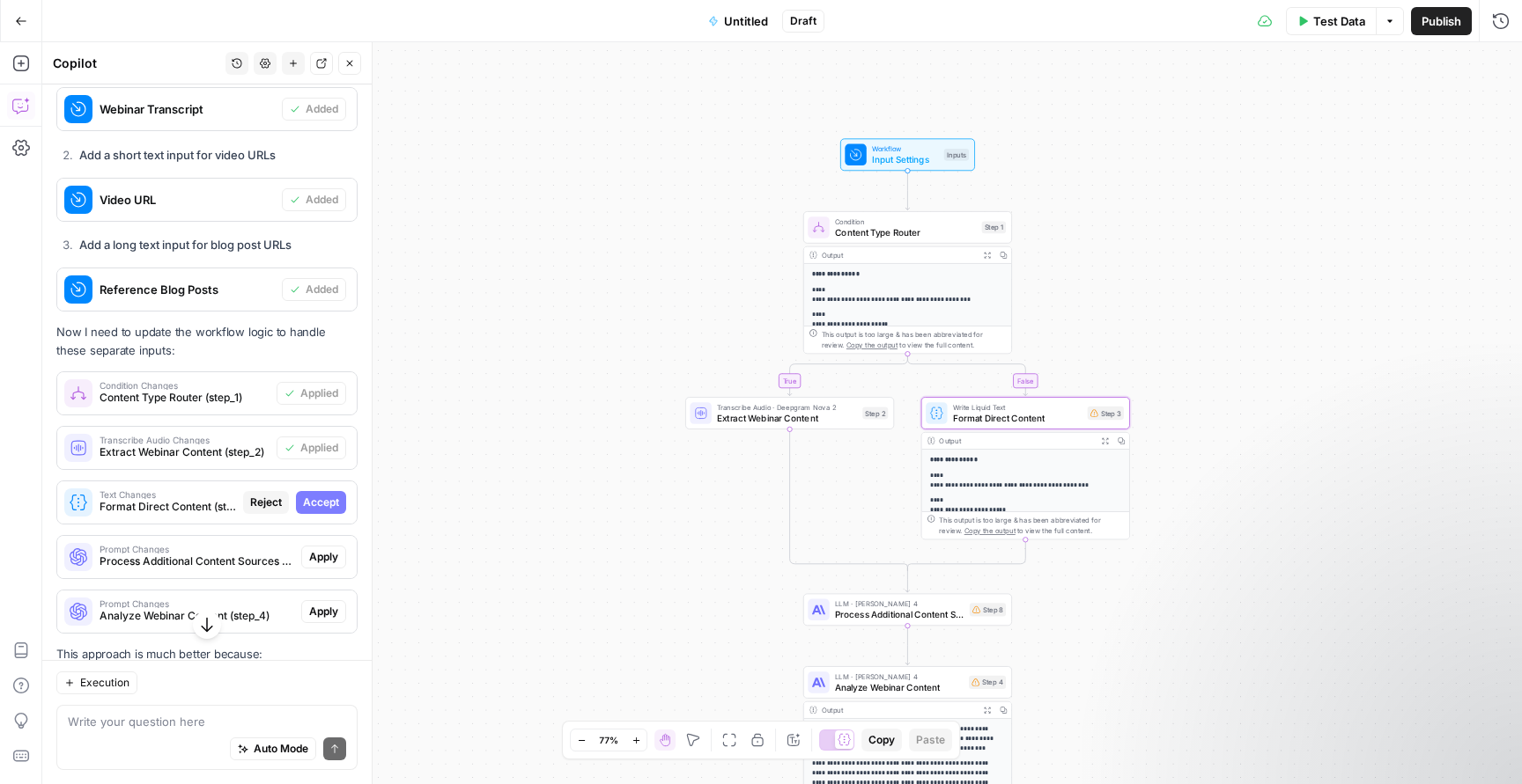
type textarea "Format Direct Content"
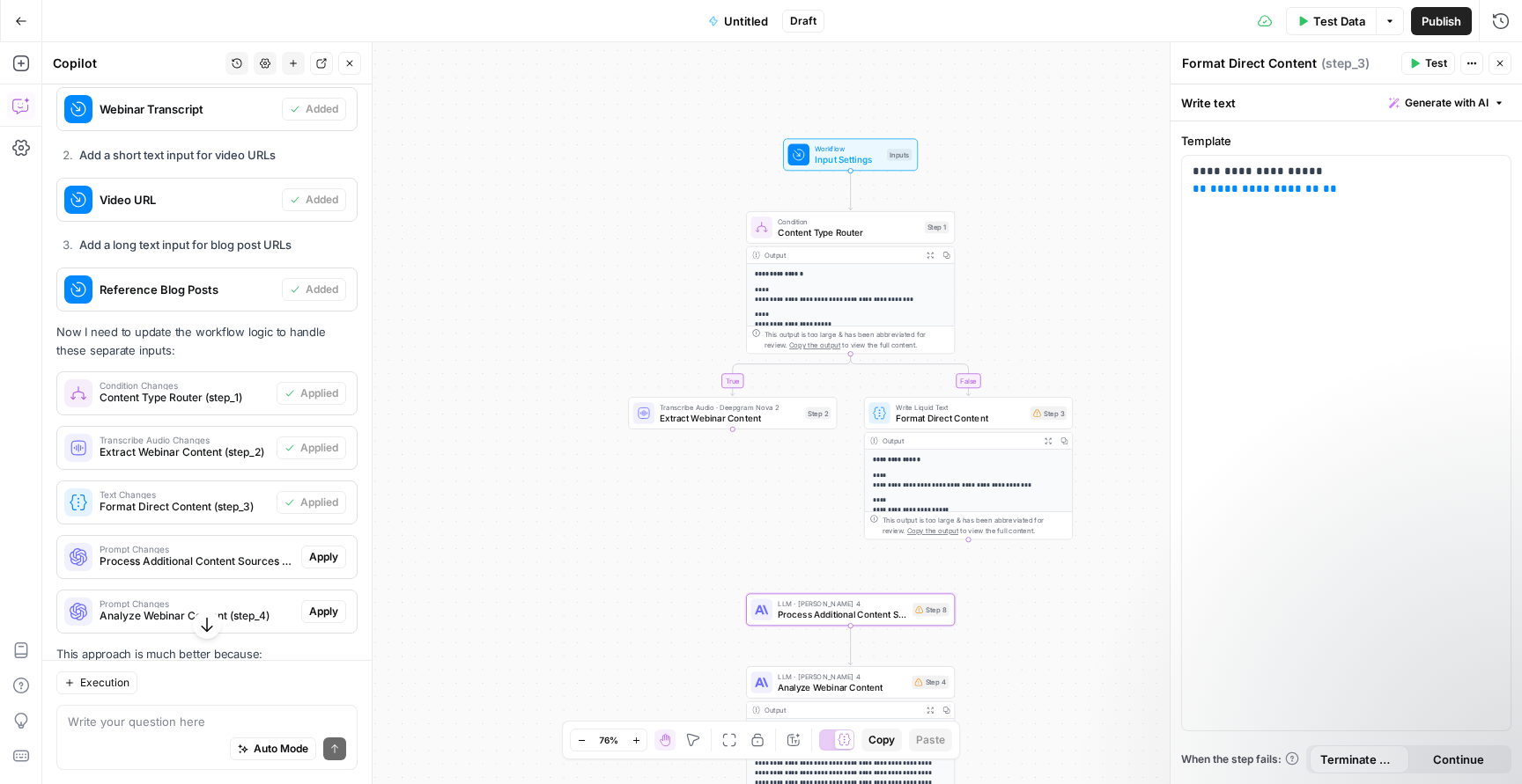
click at [321, 543] on div "Prompt Changes Process Additional Content Sources (step_8) Apply" at bounding box center [207, 557] width 299 height 28
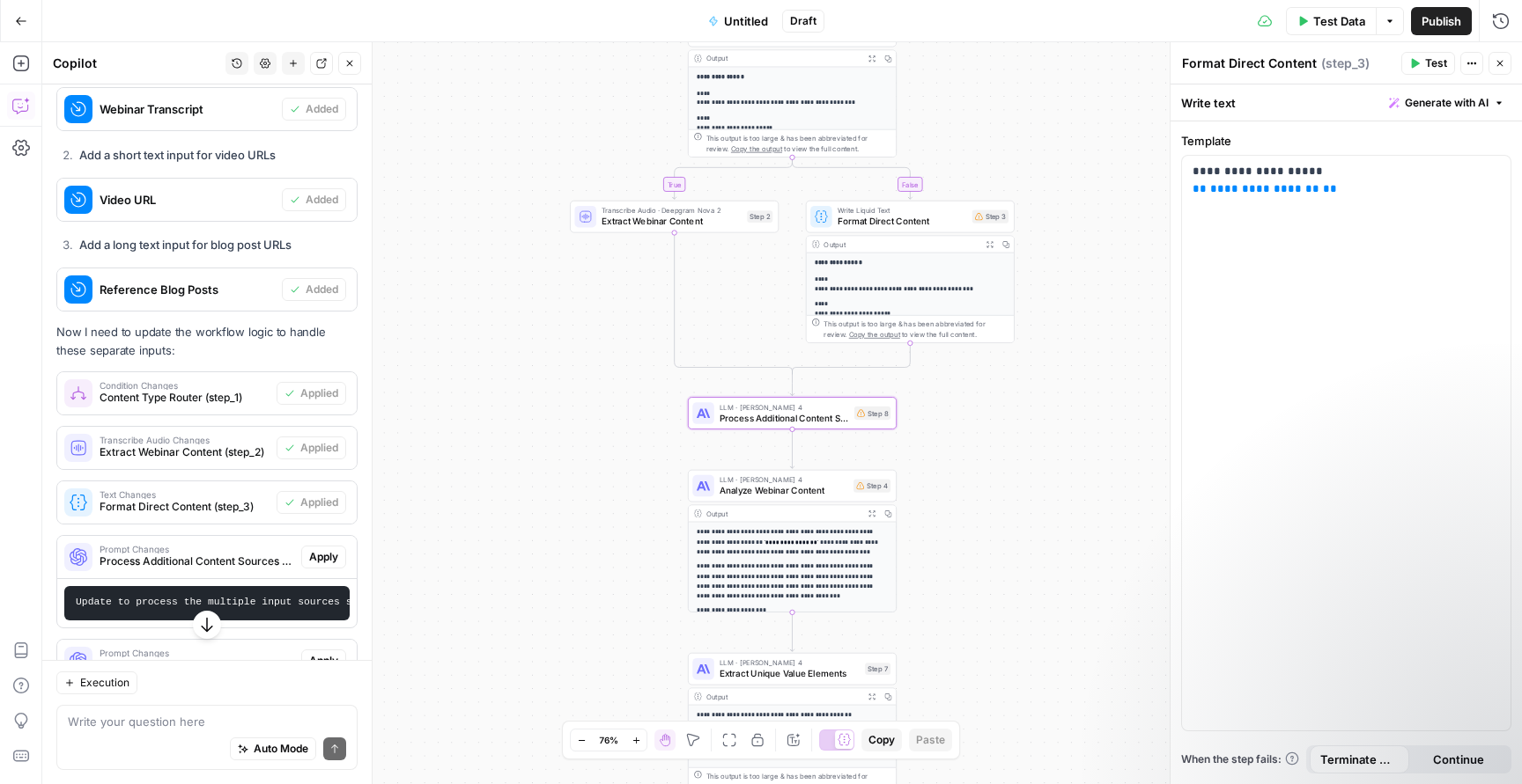
click at [326, 550] on span "Apply" at bounding box center [324, 557] width 29 height 15
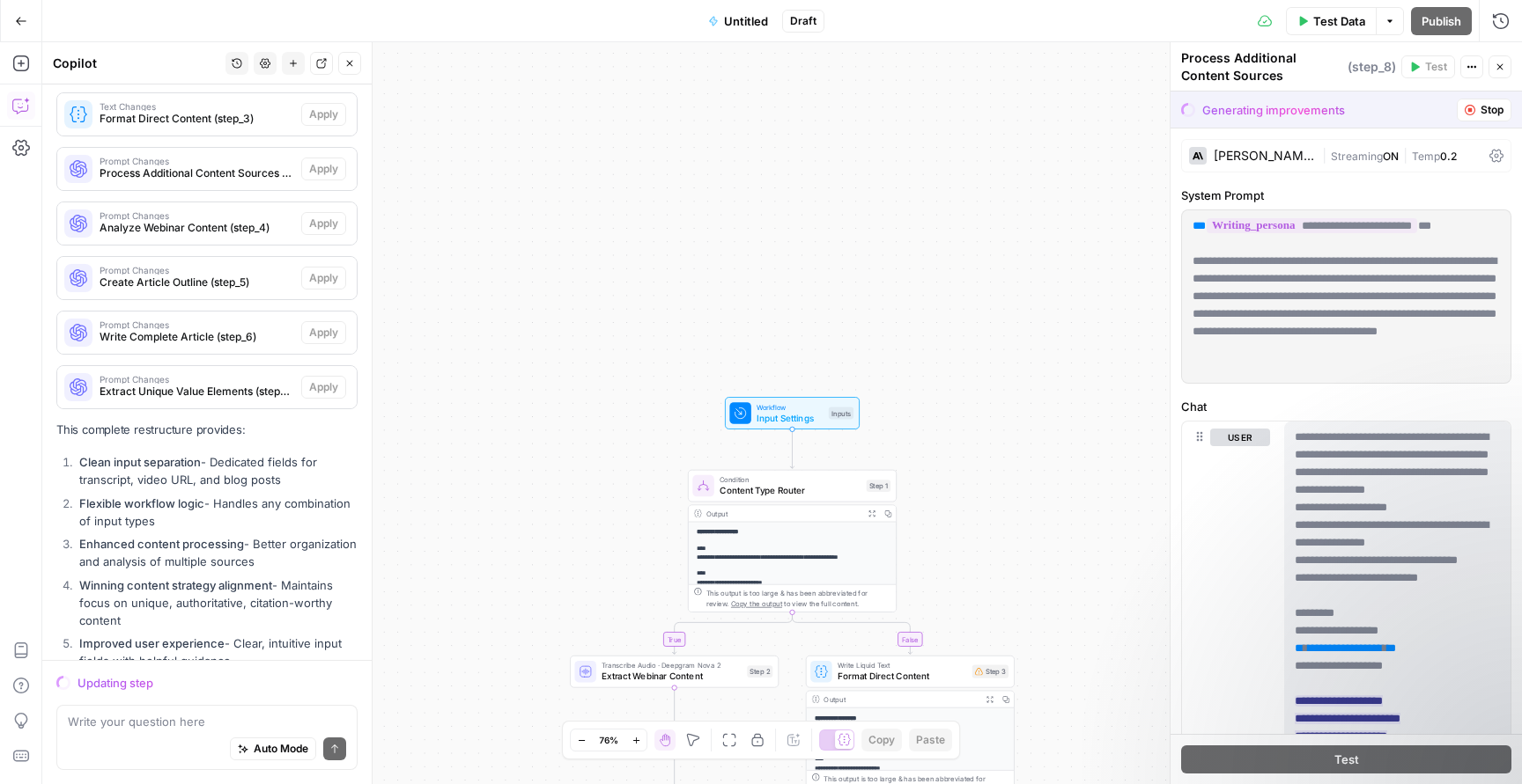
scroll to position [9553, 0]
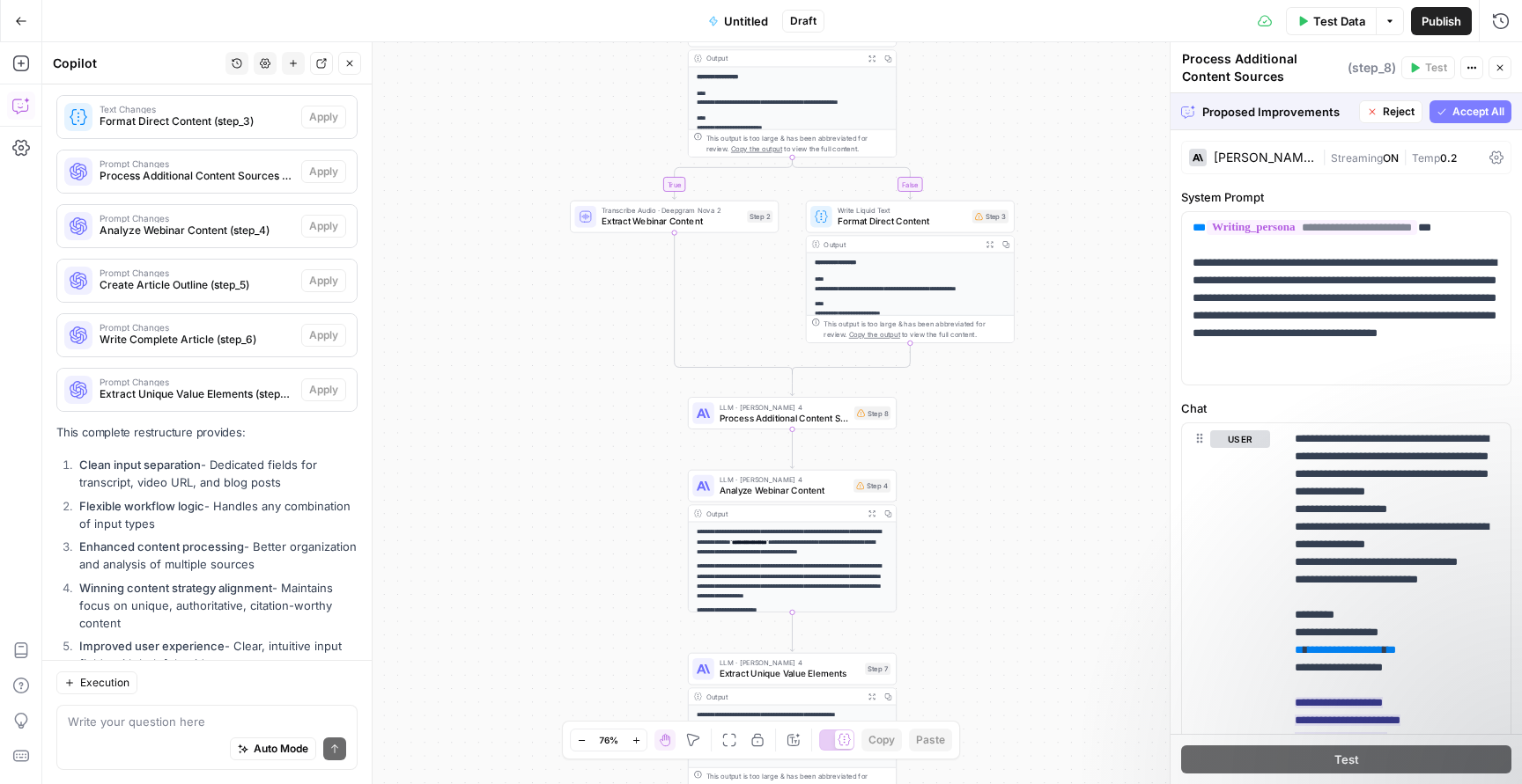
click at [1481, 110] on span "Accept All" at bounding box center [1477, 111] width 52 height 15
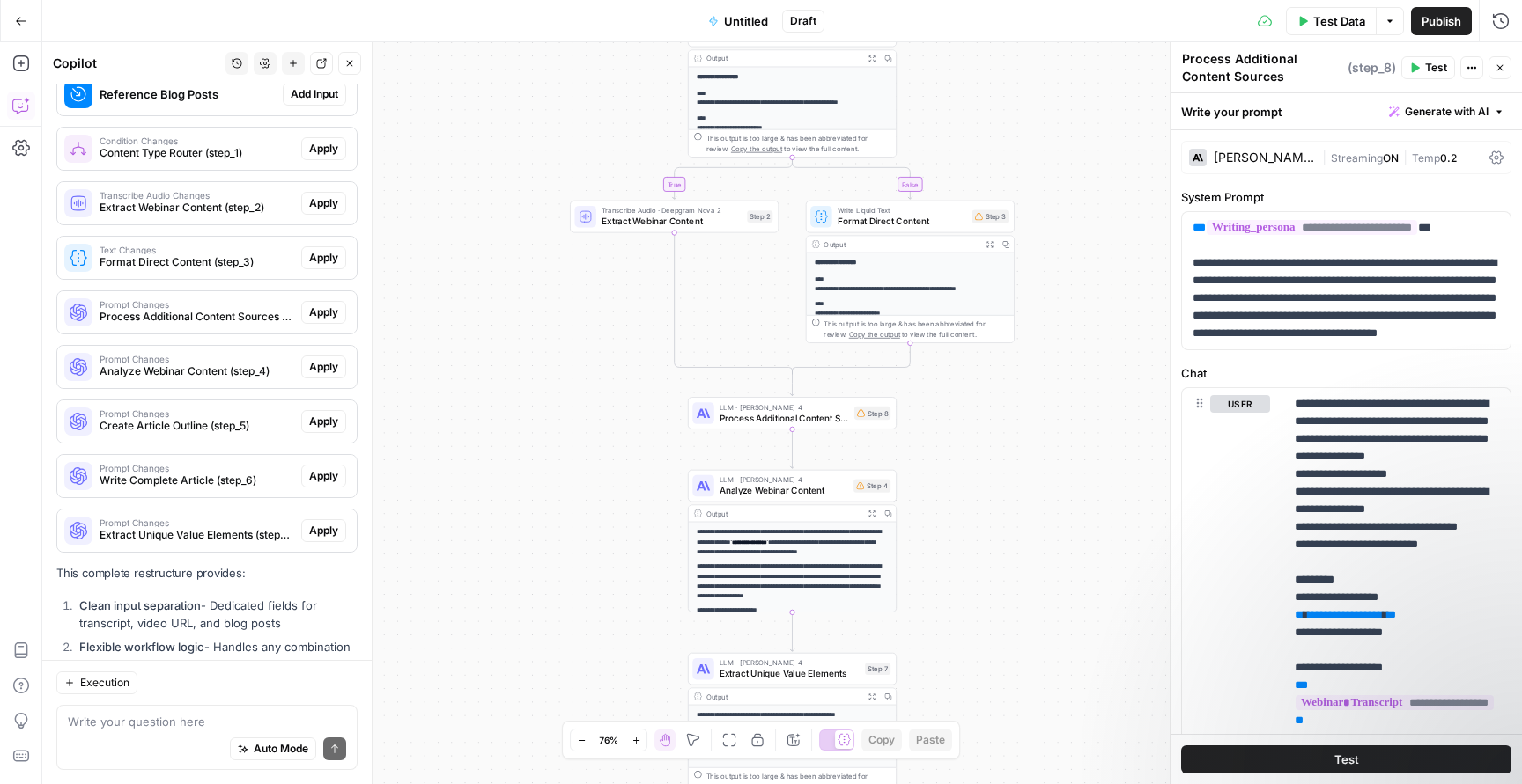
scroll to position [9693, 0]
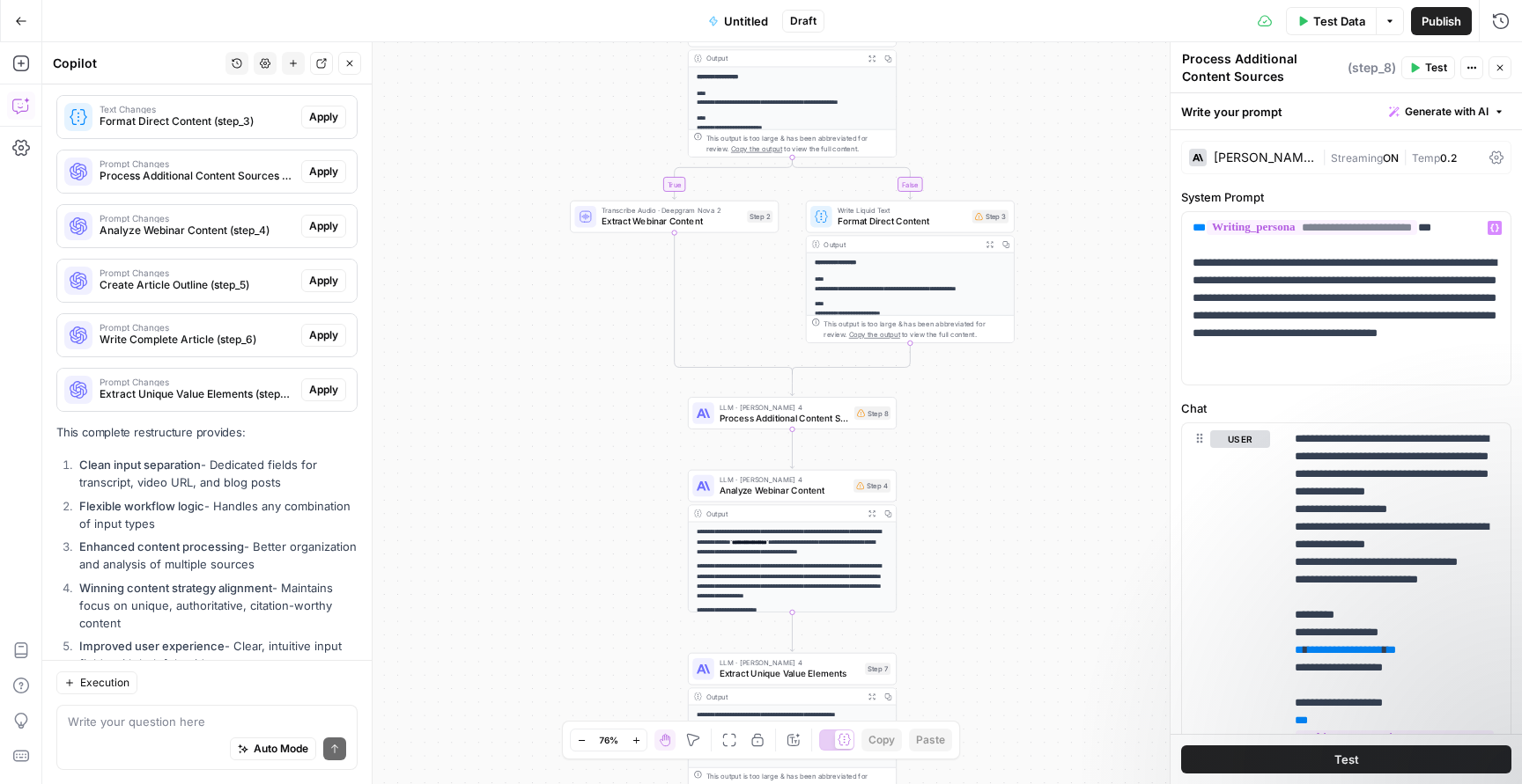
click at [1497, 72] on button "Close" at bounding box center [1499, 67] width 23 height 23
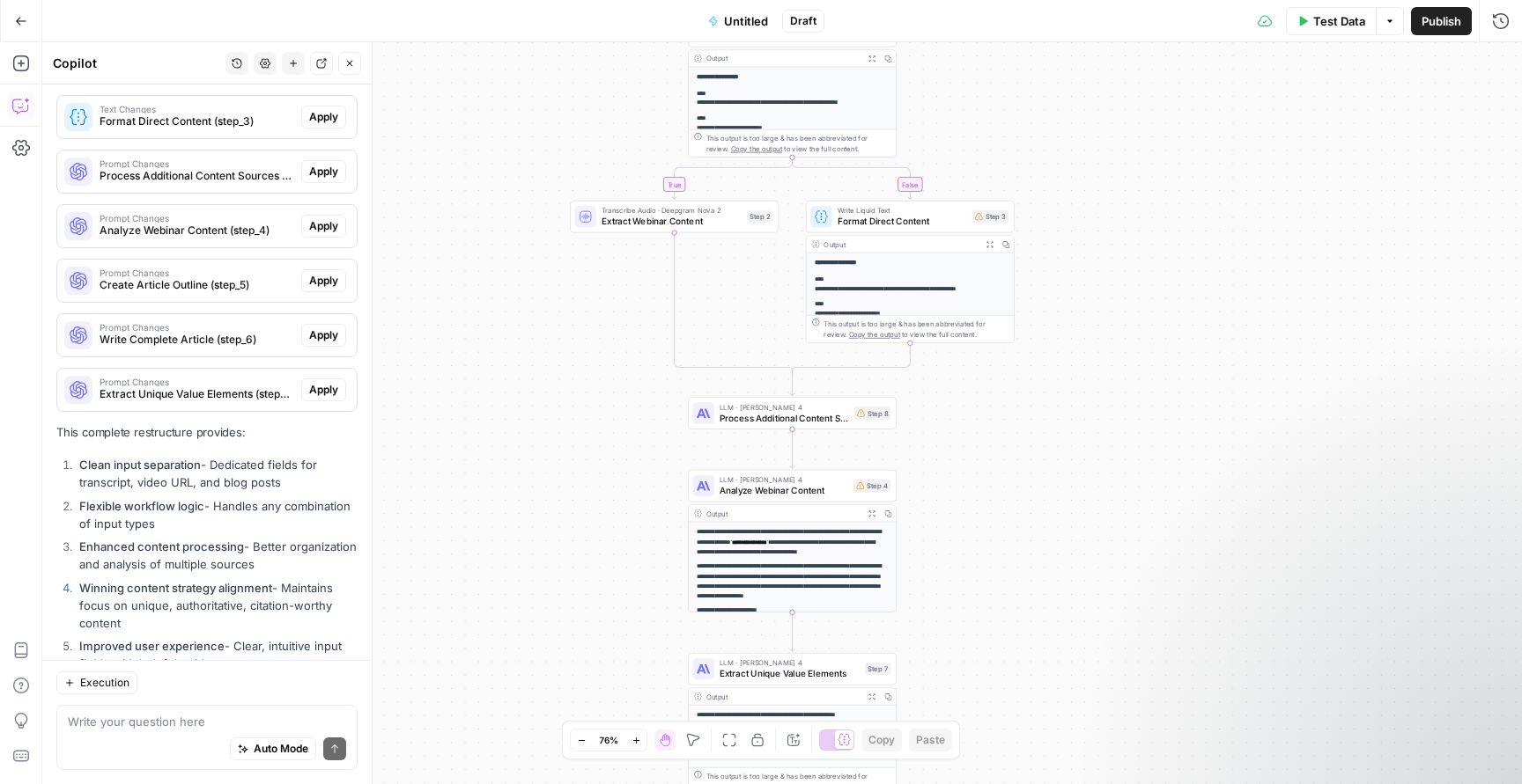
click at [1326, 15] on span "Test Data" at bounding box center [1339, 21] width 52 height 17
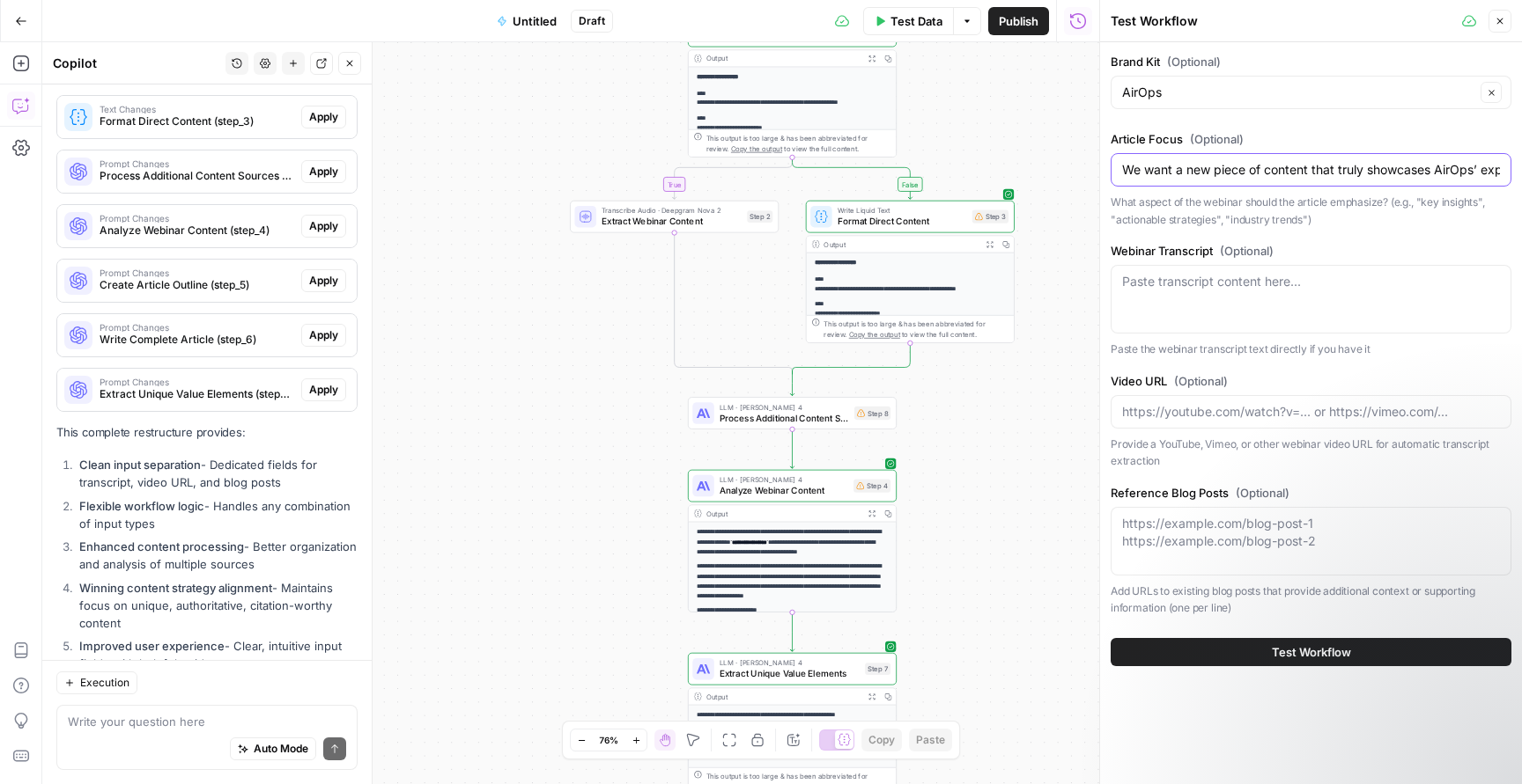
click at [1257, 167] on input "We want a new piece of content that truly showcases AirOps’ expertise, draws tr…" at bounding box center [1310, 170] width 378 height 17
click at [1294, 306] on div "Paste transcript content here..." at bounding box center [1310, 299] width 400 height 68
paste textarea "0:00 Welcome everyone to the Air Ops Growth Leader series. 0:05 So glad that yo…"
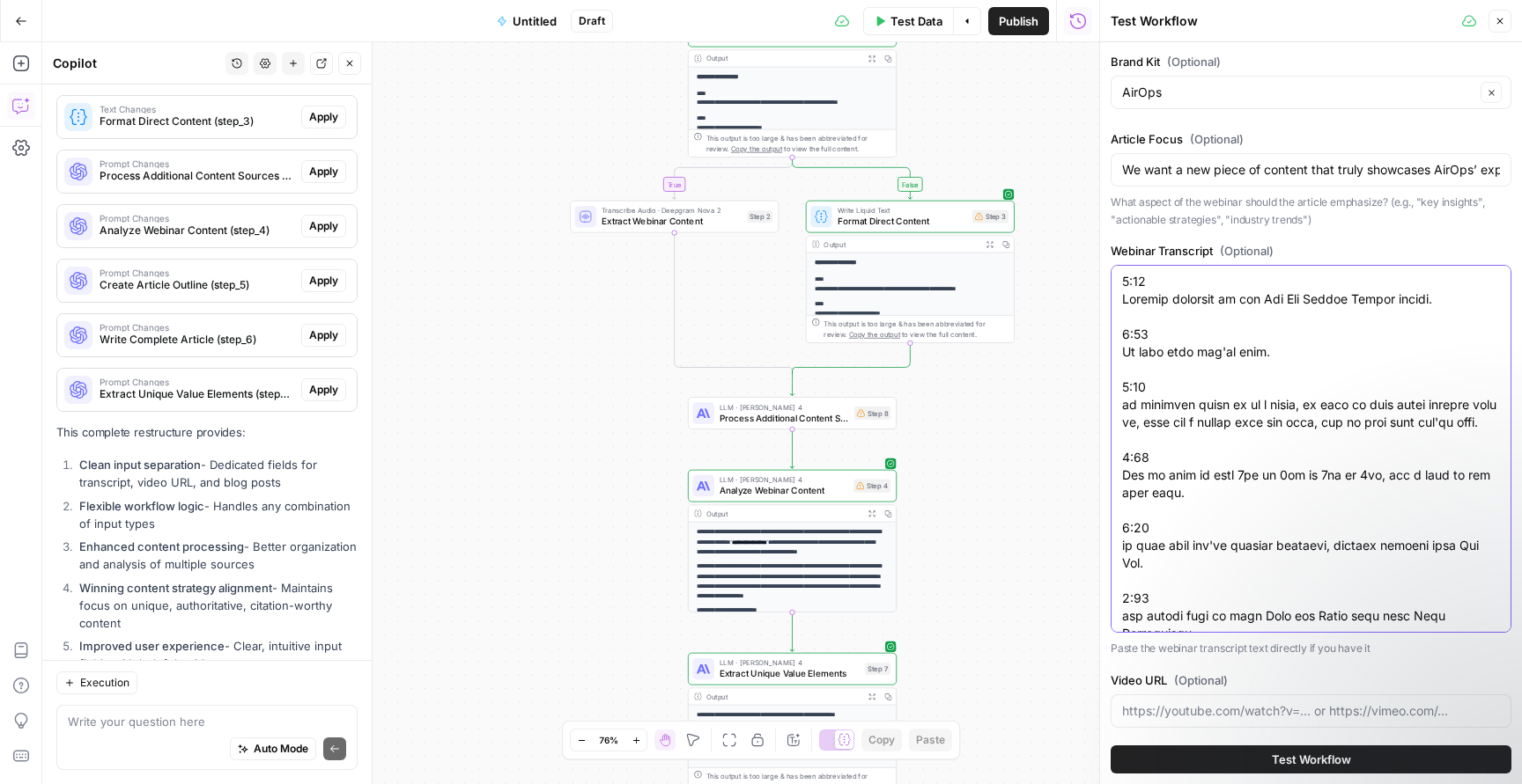
scroll to position [46658, 0]
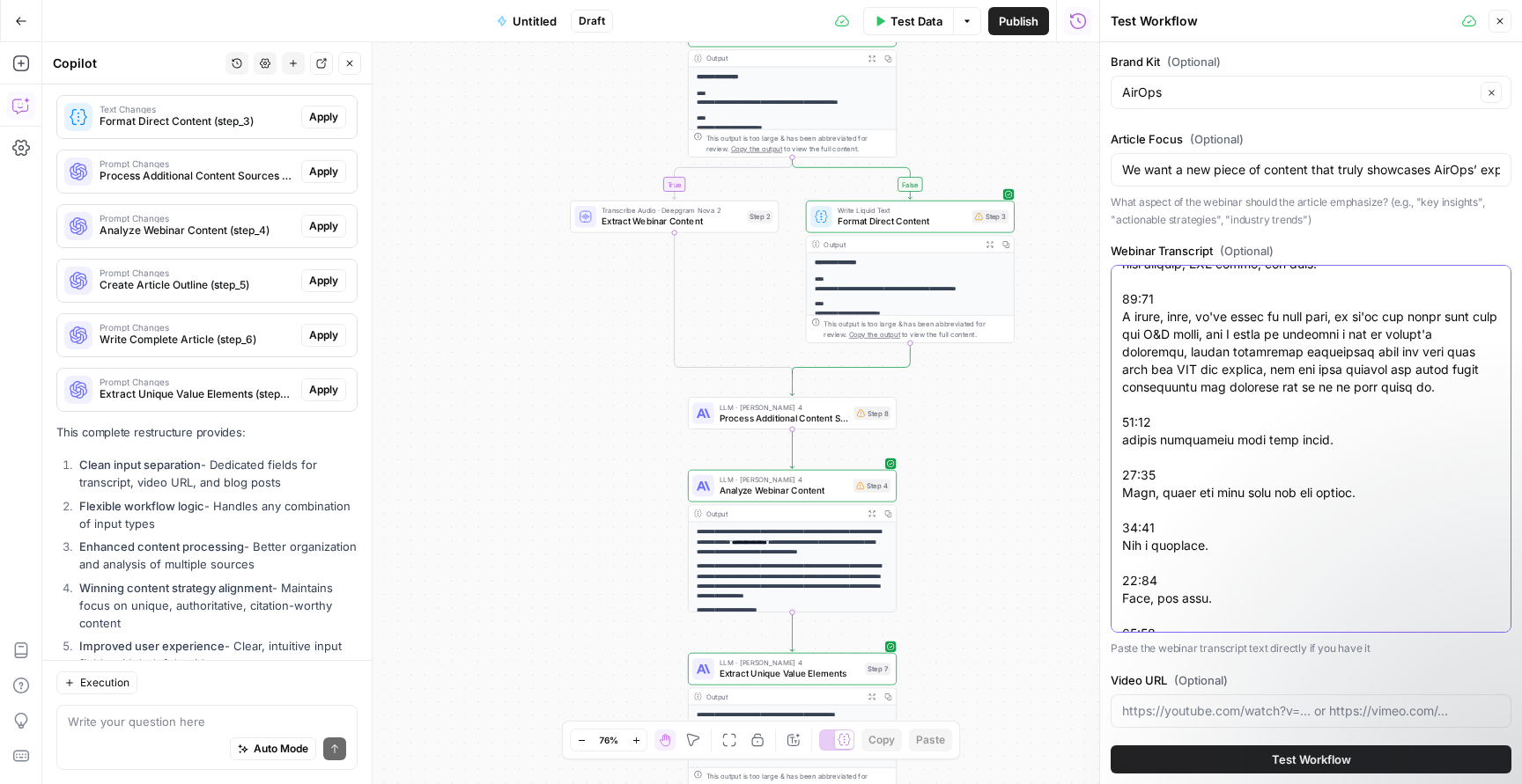
type textarea "0:00 Welcome everyone to the Air Ops Growth Leader series. 0:05 So glad that yo…"
click at [1305, 712] on input "Video URL (Optional)" at bounding box center [1310, 711] width 378 height 17
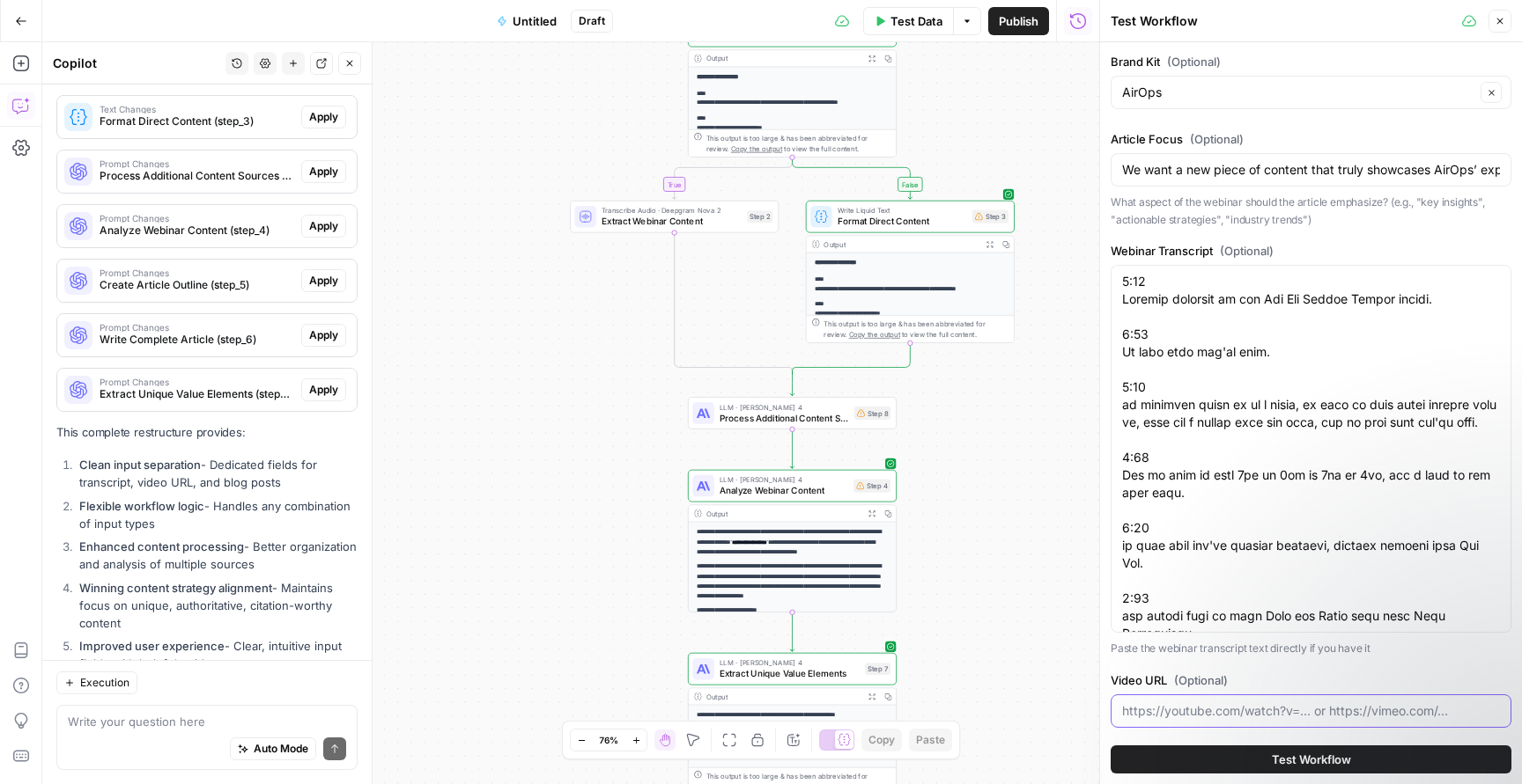
paste input "https://www.youtube.com/watch?v=ZRVBV4HycjI"
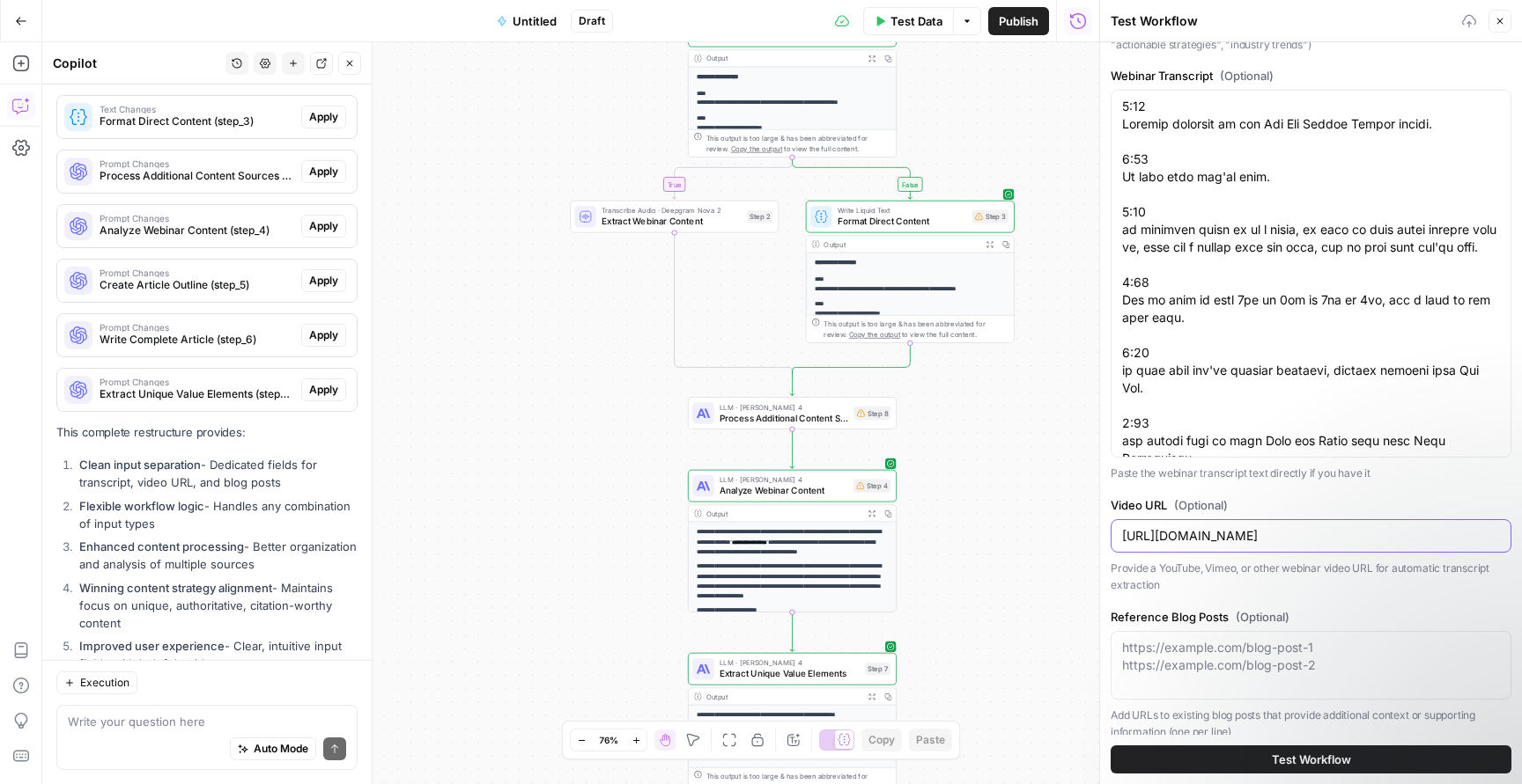
scroll to position [178, 0]
type input "https://www.youtube.com/watch?v=ZRVBV4HycjI"
click at [1292, 655] on textarea "Reference Blog Posts (Optional)" at bounding box center [1310, 654] width 378 height 36
paste textarea "https://www.airops.com/blog/search-changes-wil-reynolds-alisa-scharf-seer-inter…"
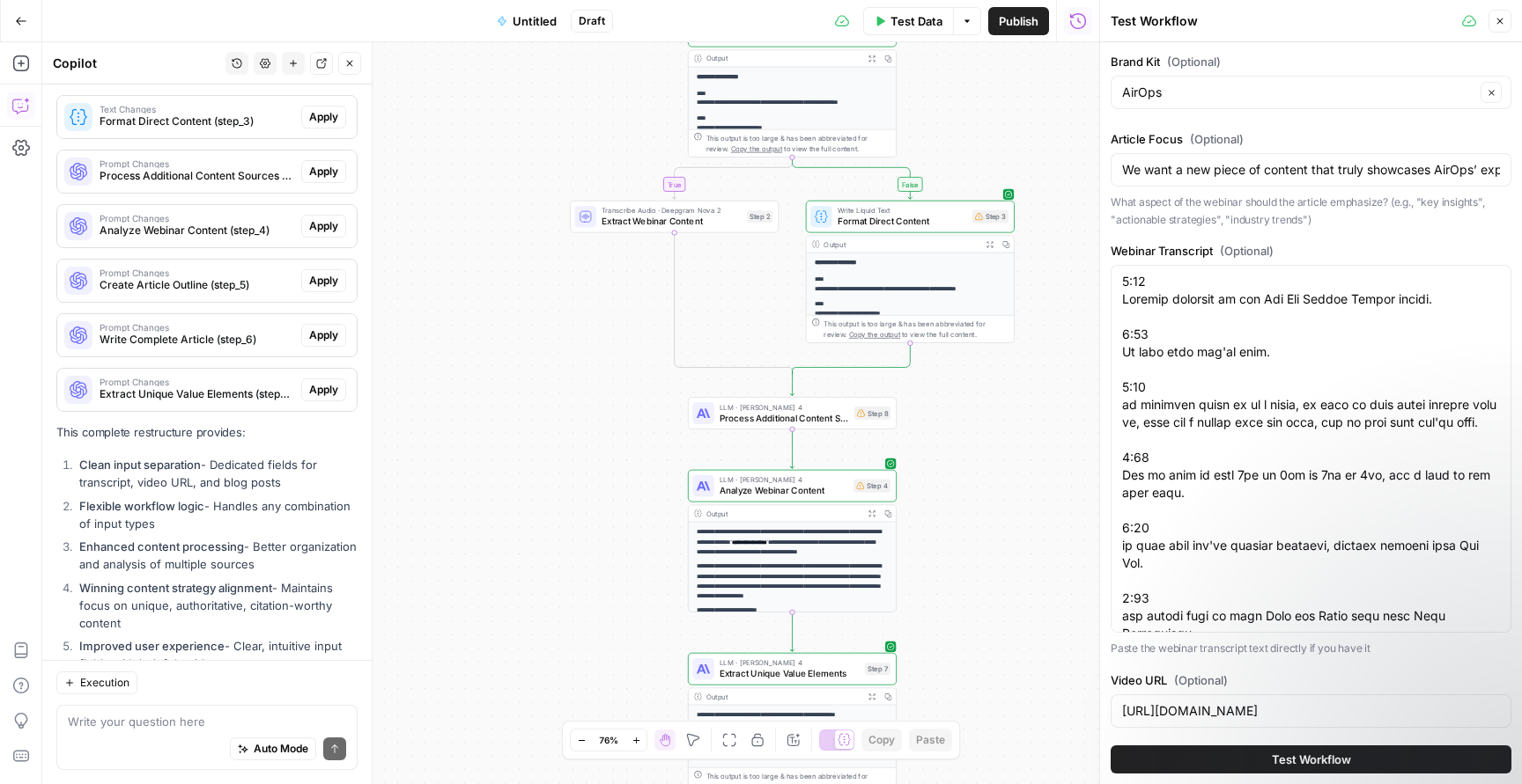
scroll to position [0, 0]
type textarea "https://www.airops.com/blog/search-changes-wil-reynolds-alisa-scharf-seer-inter…"
click at [1320, 757] on span "Test Workflow" at bounding box center [1310, 759] width 79 height 17
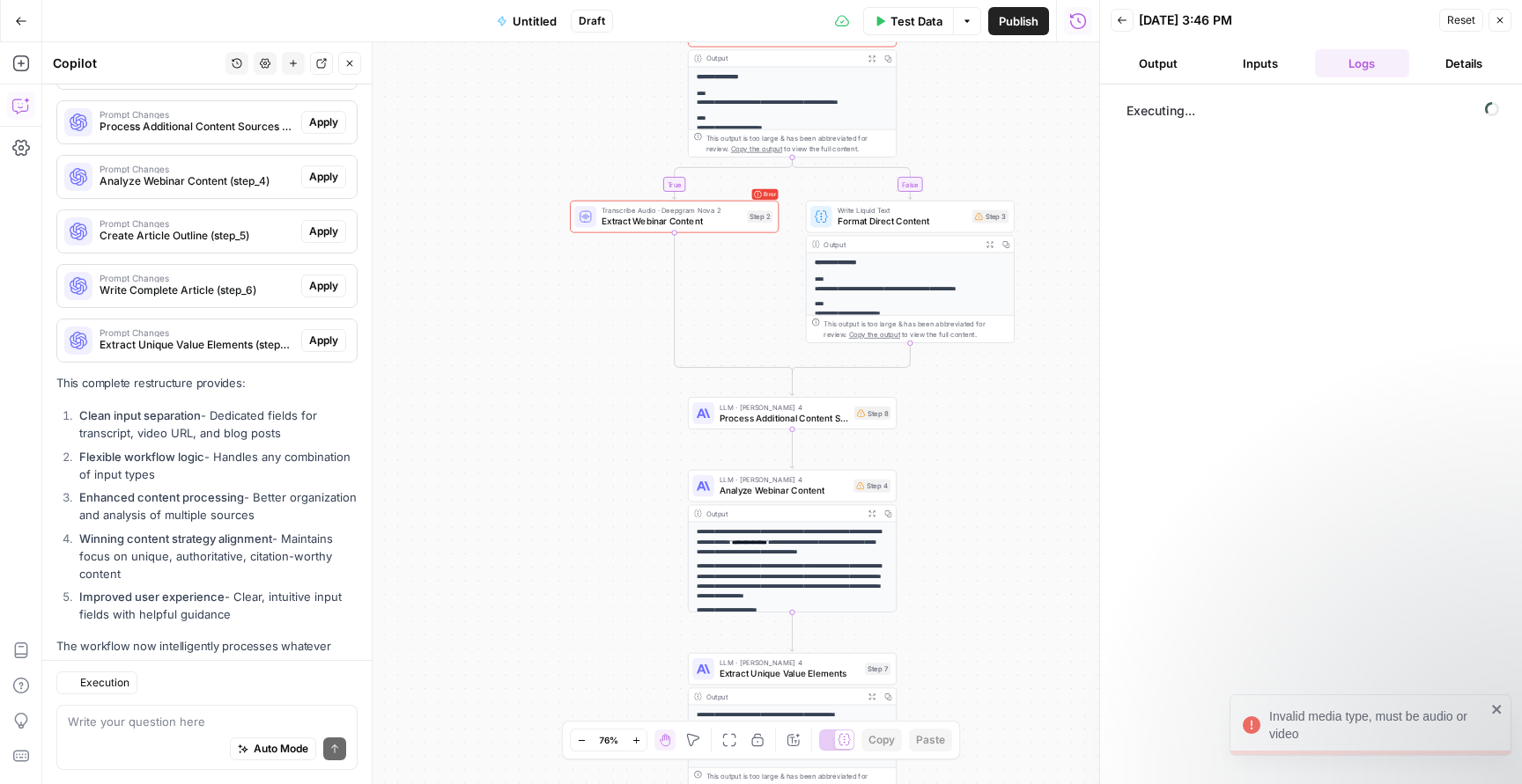
scroll to position [9645, 0]
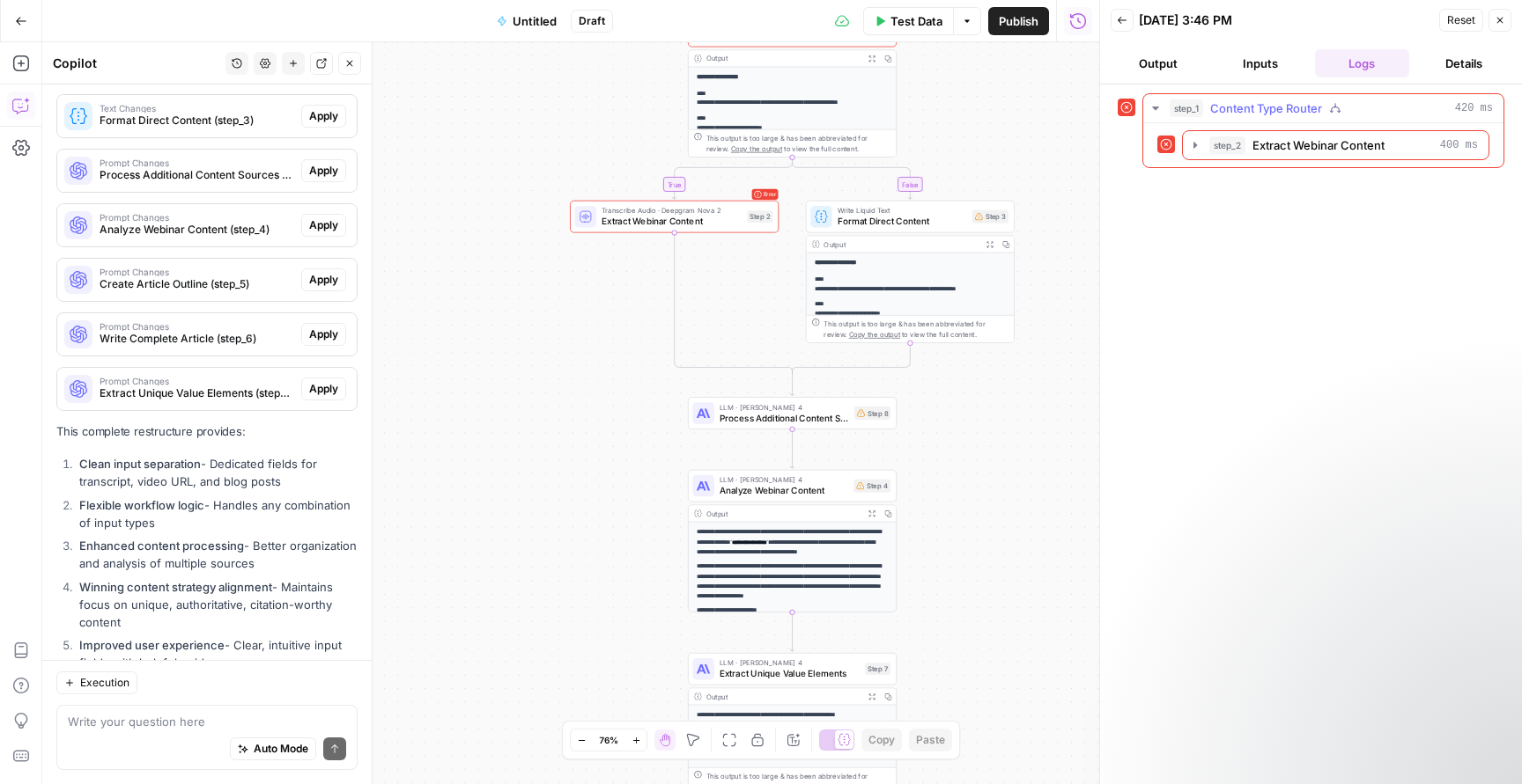
click at [1159, 143] on div at bounding box center [1165, 144] width 17 height 17
click at [1172, 147] on div at bounding box center [1165, 144] width 17 height 17
click at [1129, 107] on icon at bounding box center [1126, 108] width 13 height 13
click at [1161, 107] on icon "button" at bounding box center [1154, 108] width 14 height 14
click at [1161, 107] on icon "button" at bounding box center [1155, 108] width 15 height 15
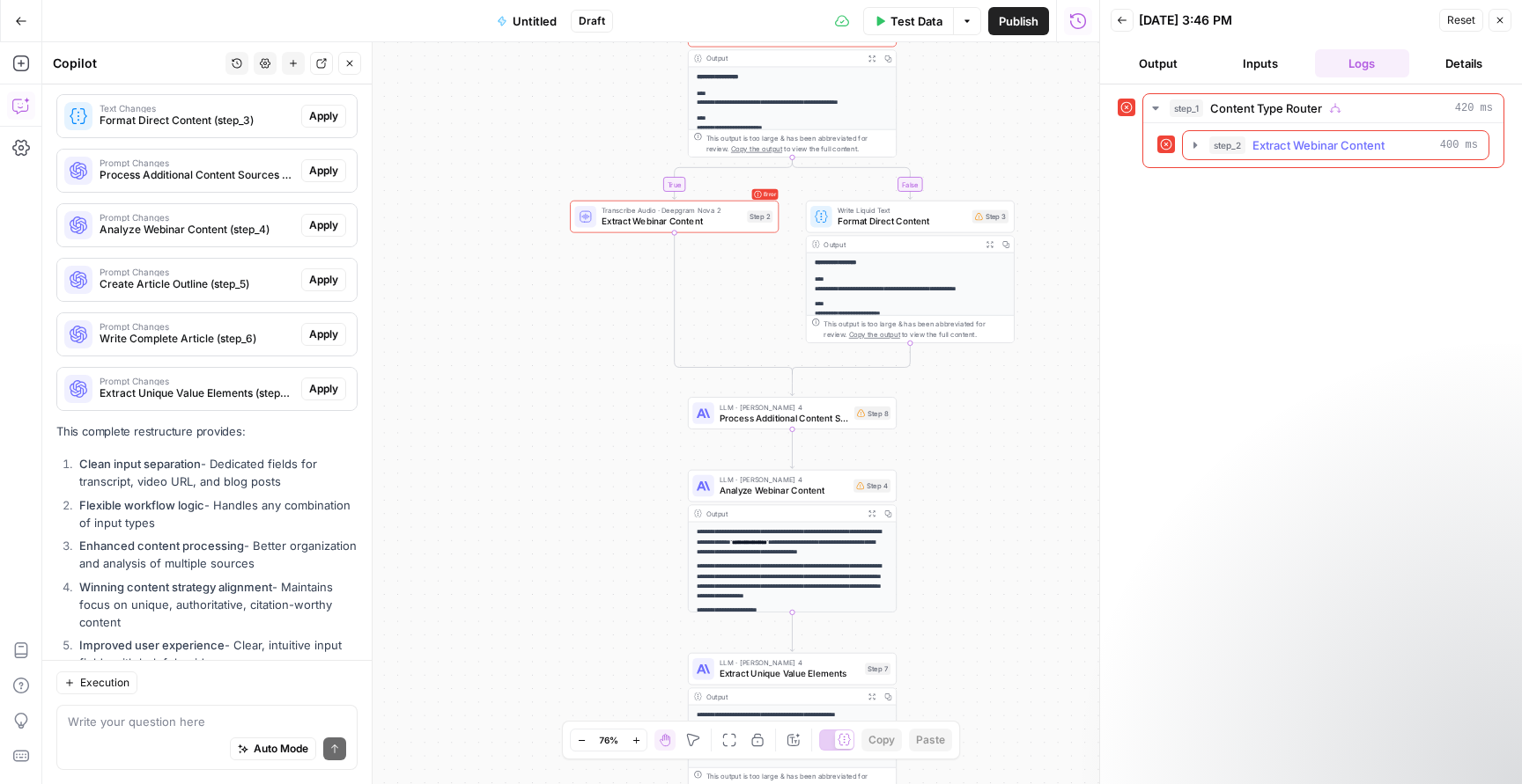
click at [1189, 147] on icon "button" at bounding box center [1195, 145] width 14 height 14
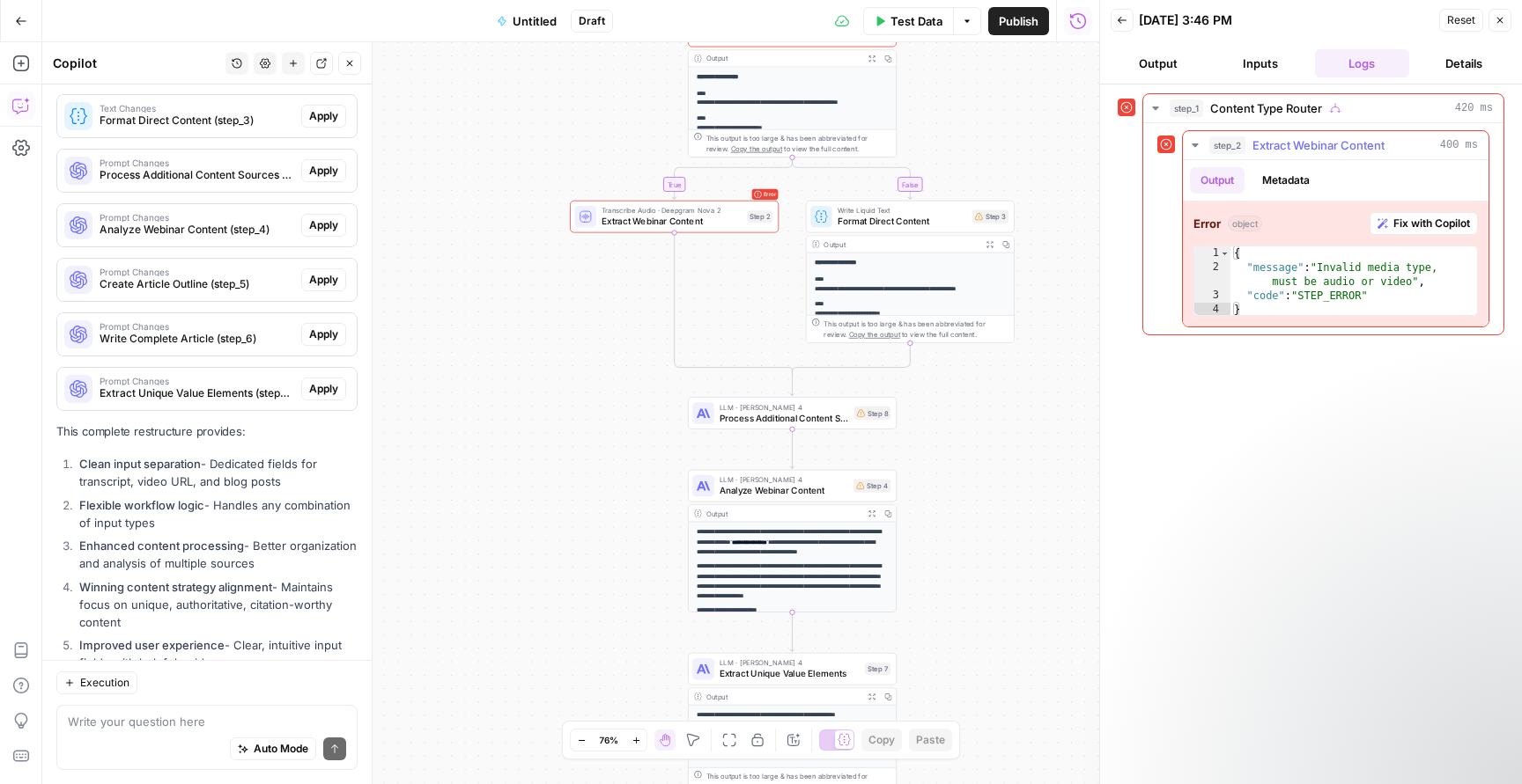
scroll to position [0, 0]
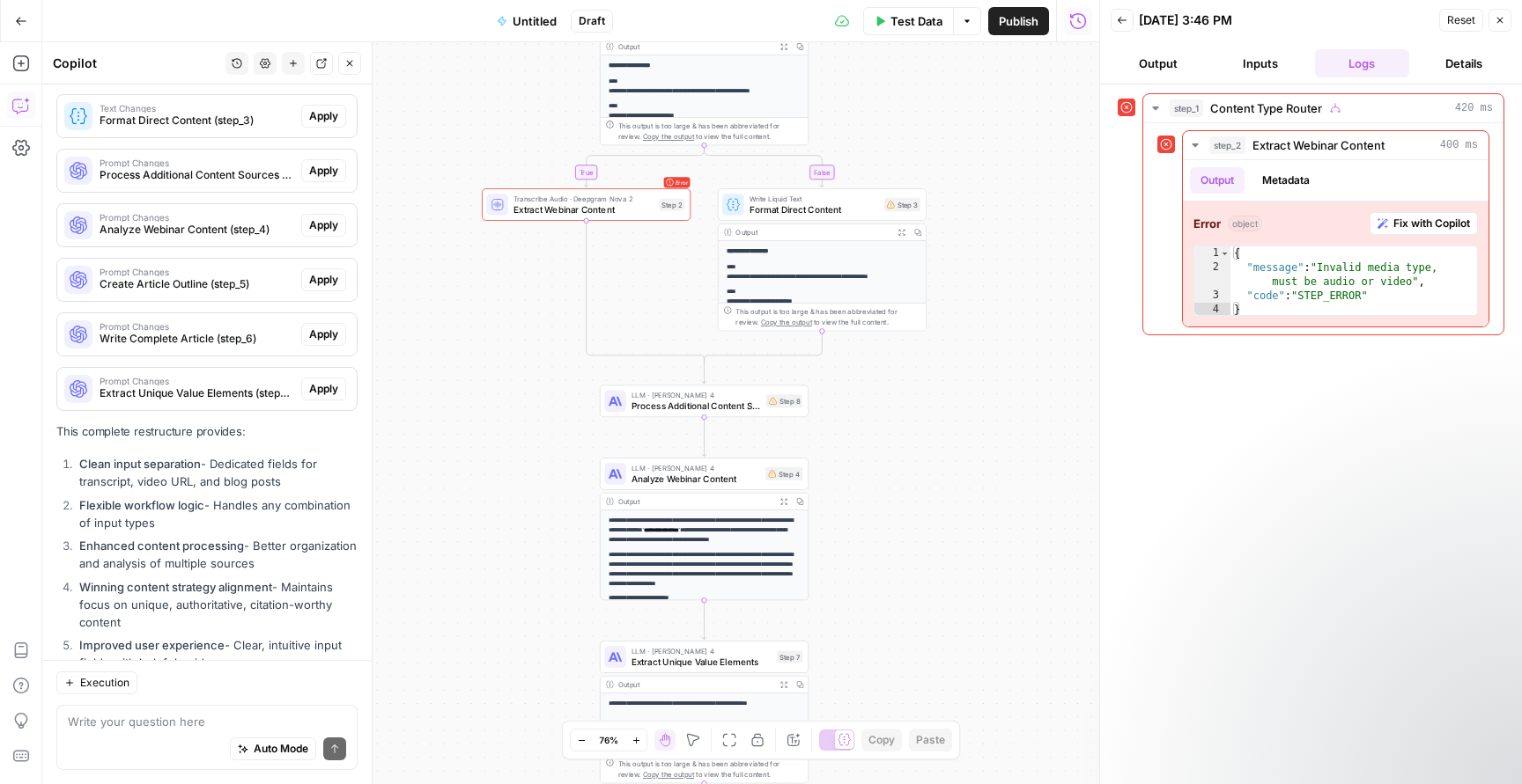
drag, startPoint x: 532, startPoint y: 304, endPoint x: 511, endPoint y: 441, distance: 138.6
click at [511, 441] on div "**********" at bounding box center [570, 413] width 1057 height 742
click at [194, 723] on textarea at bounding box center [206, 721] width 278 height 17
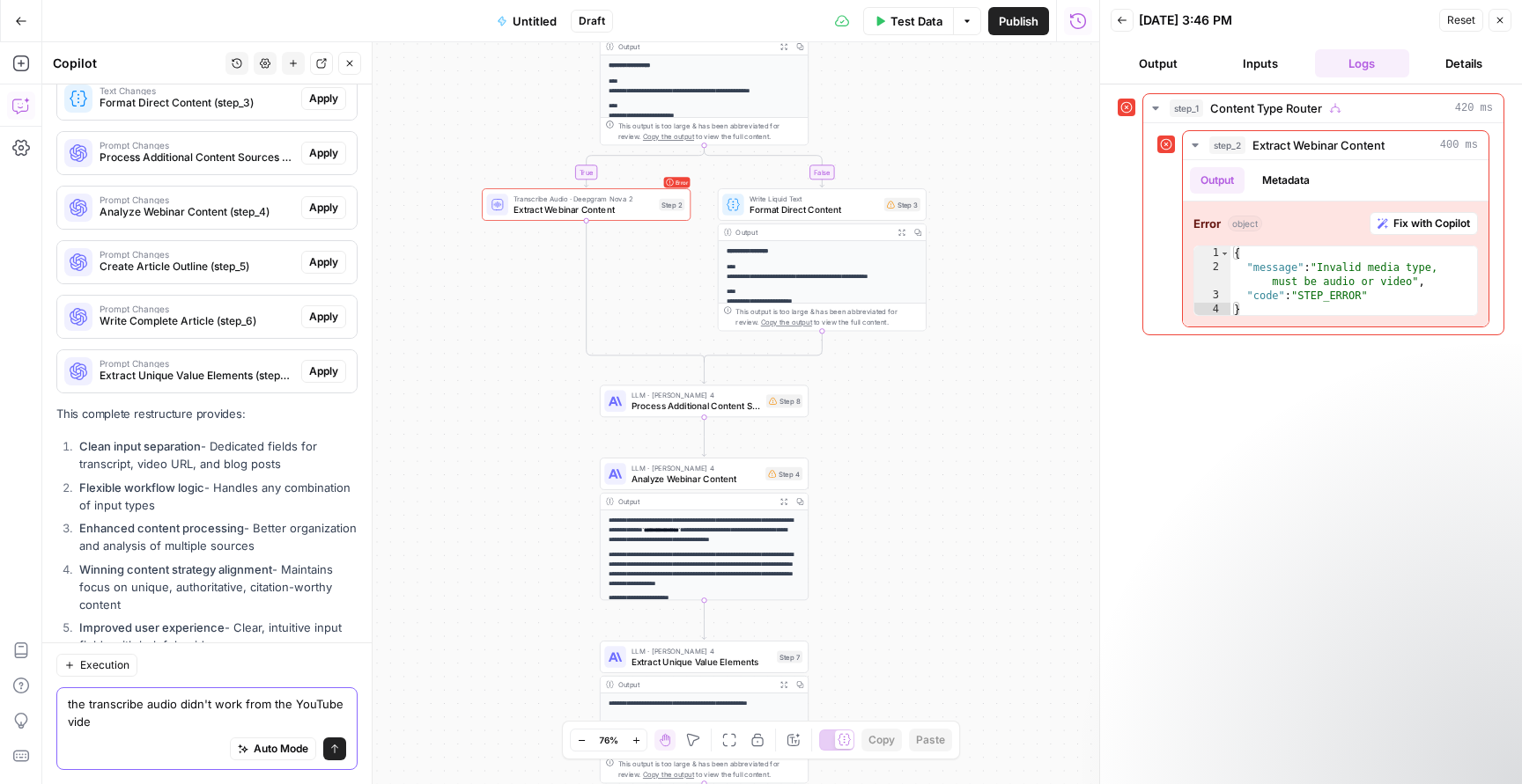
type textarea "the transcribe audio didn't work from the YouTube video"
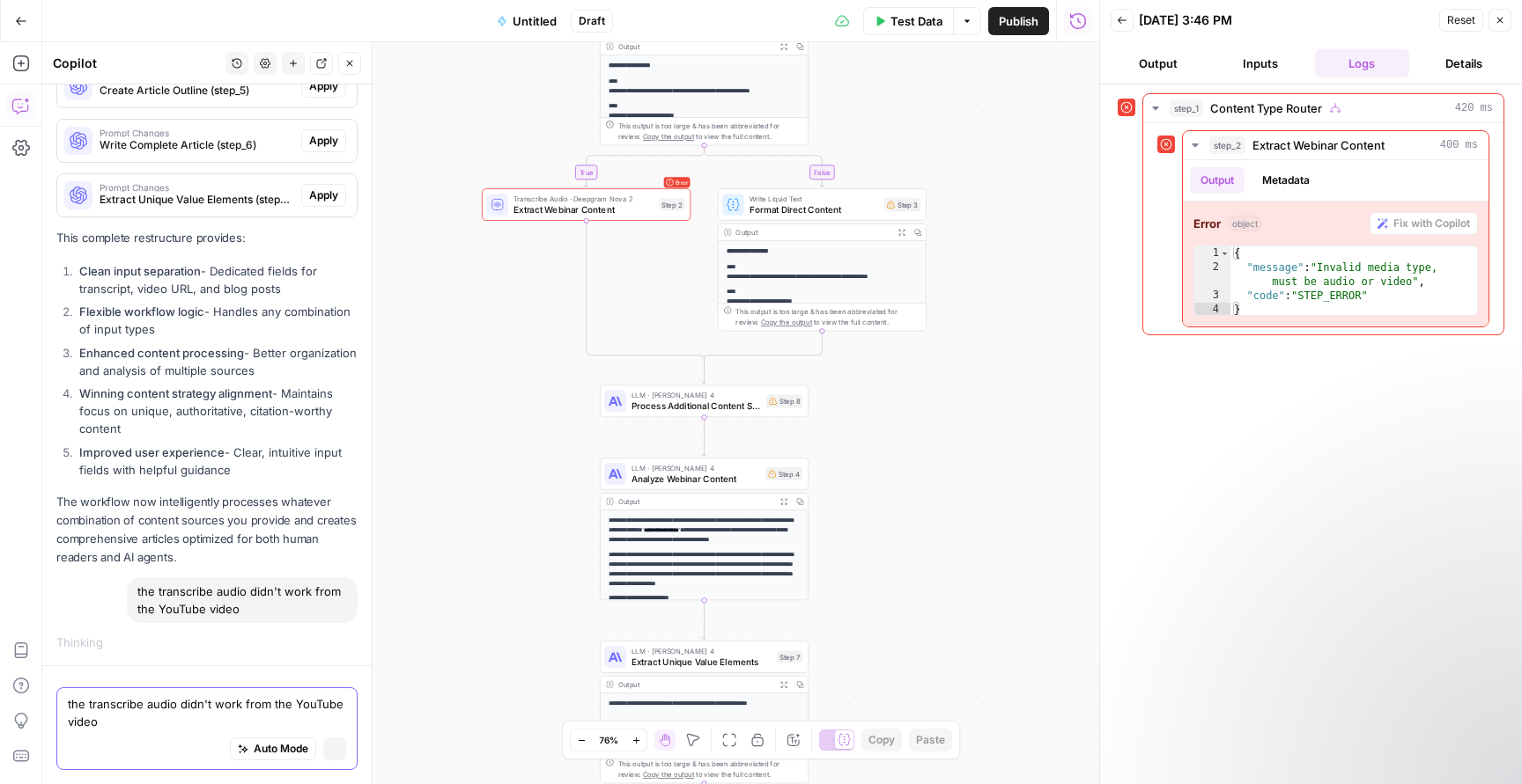
scroll to position [9496, 0]
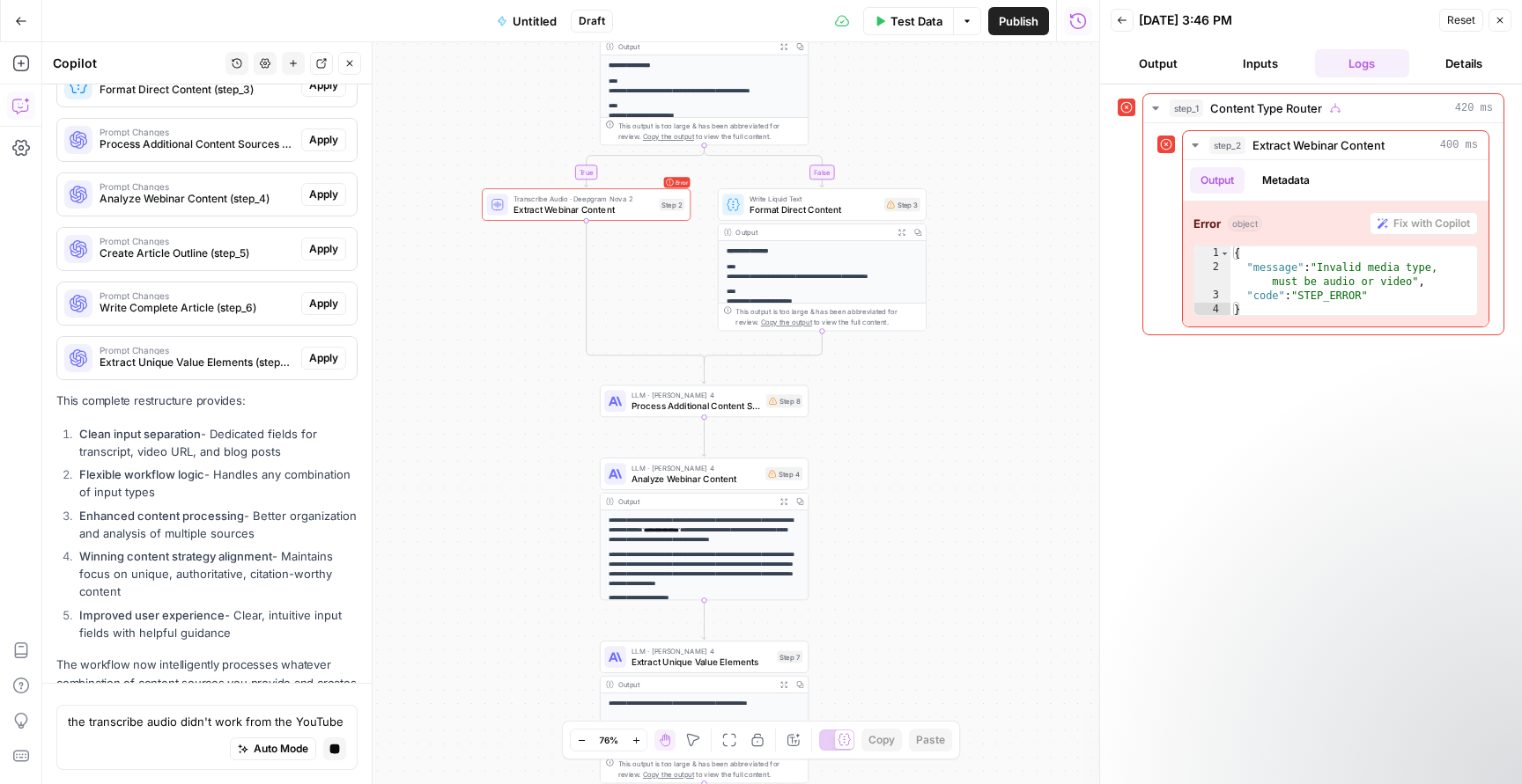
click at [1251, 68] on button "Inputs" at bounding box center [1260, 63] width 95 height 28
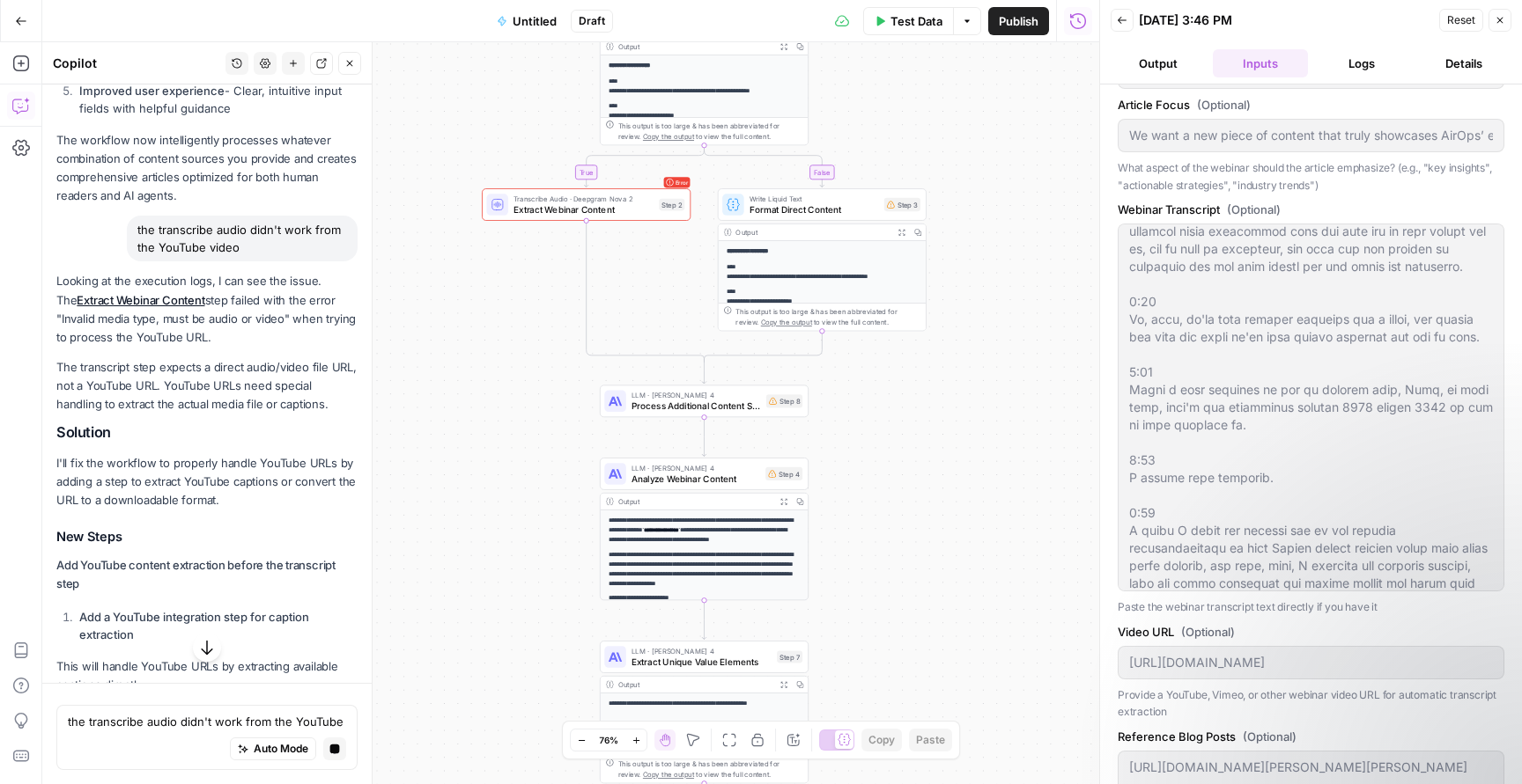
scroll to position [10033, 0]
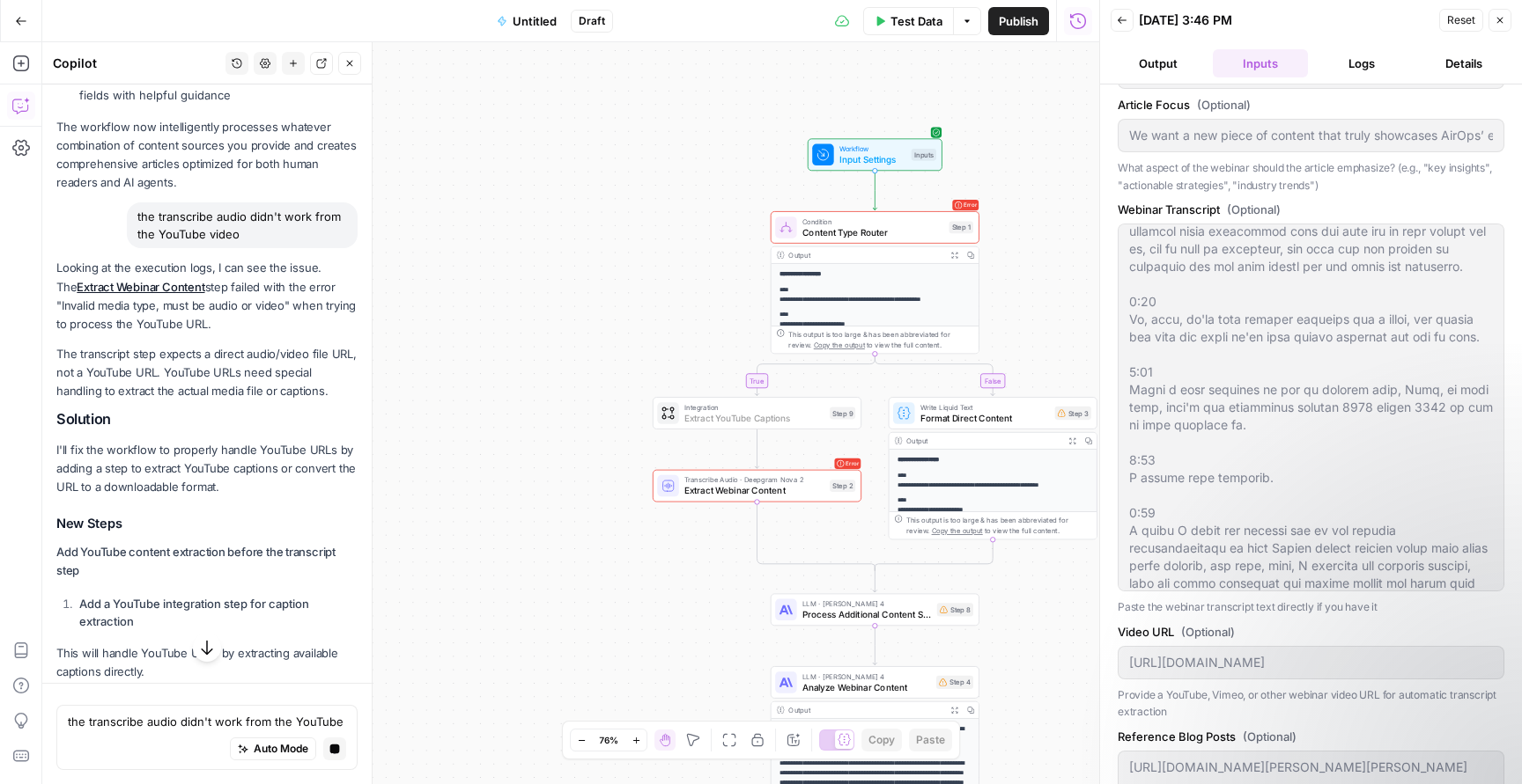
click at [334, 706] on span "Add Step" at bounding box center [316, 713] width 46 height 15
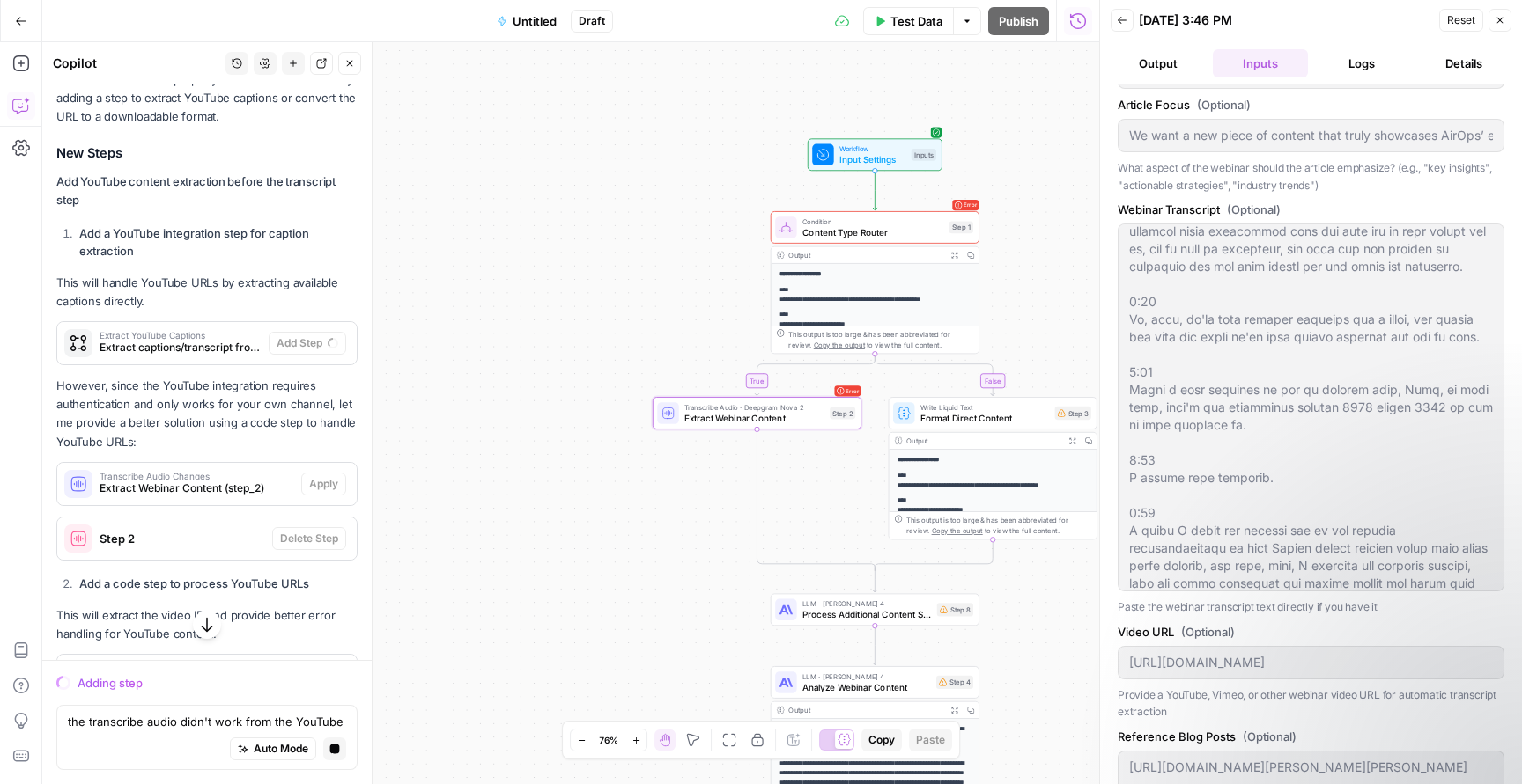
scroll to position [10380, 0]
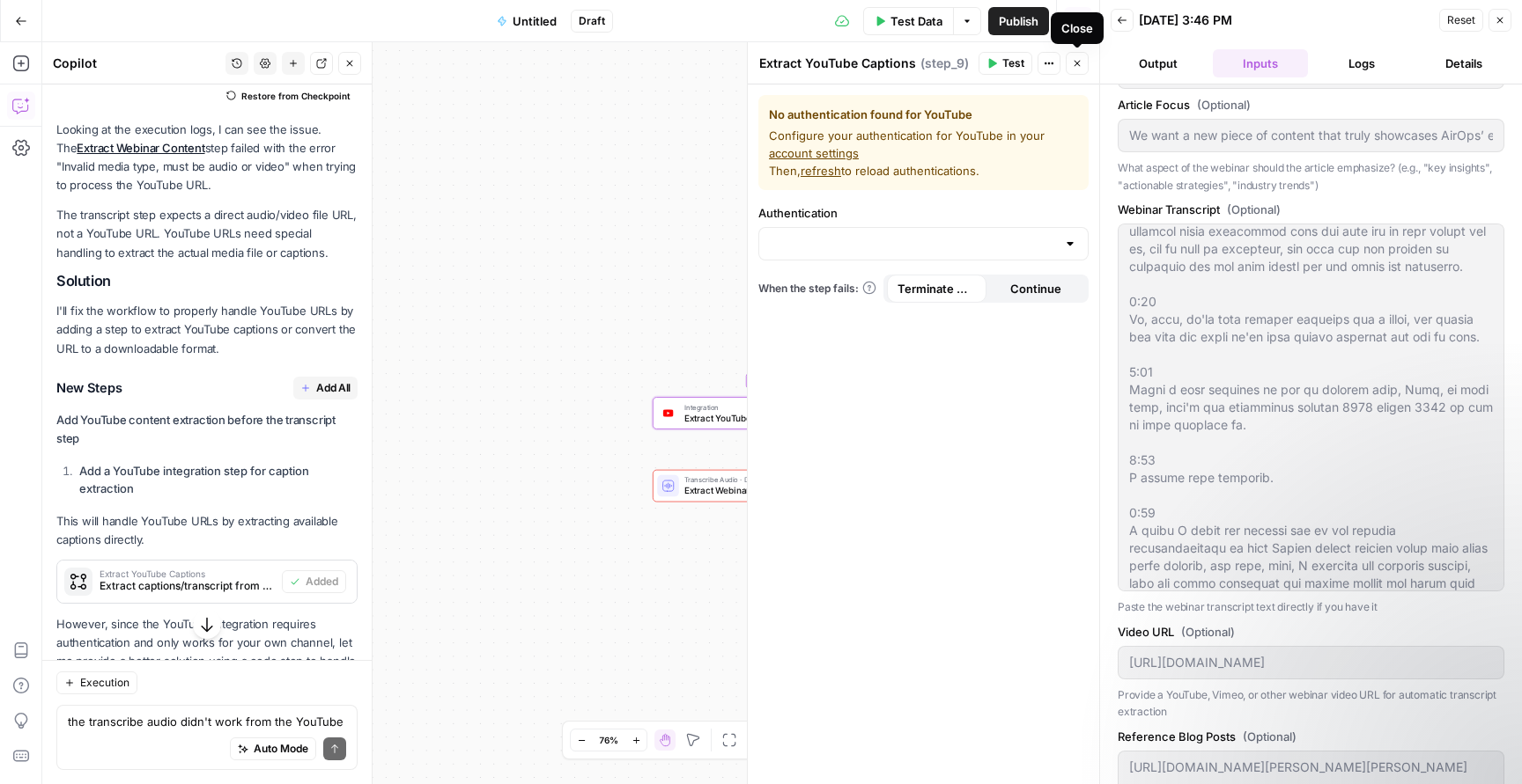
click at [1075, 58] on icon "button" at bounding box center [1077, 64] width 11 height 11
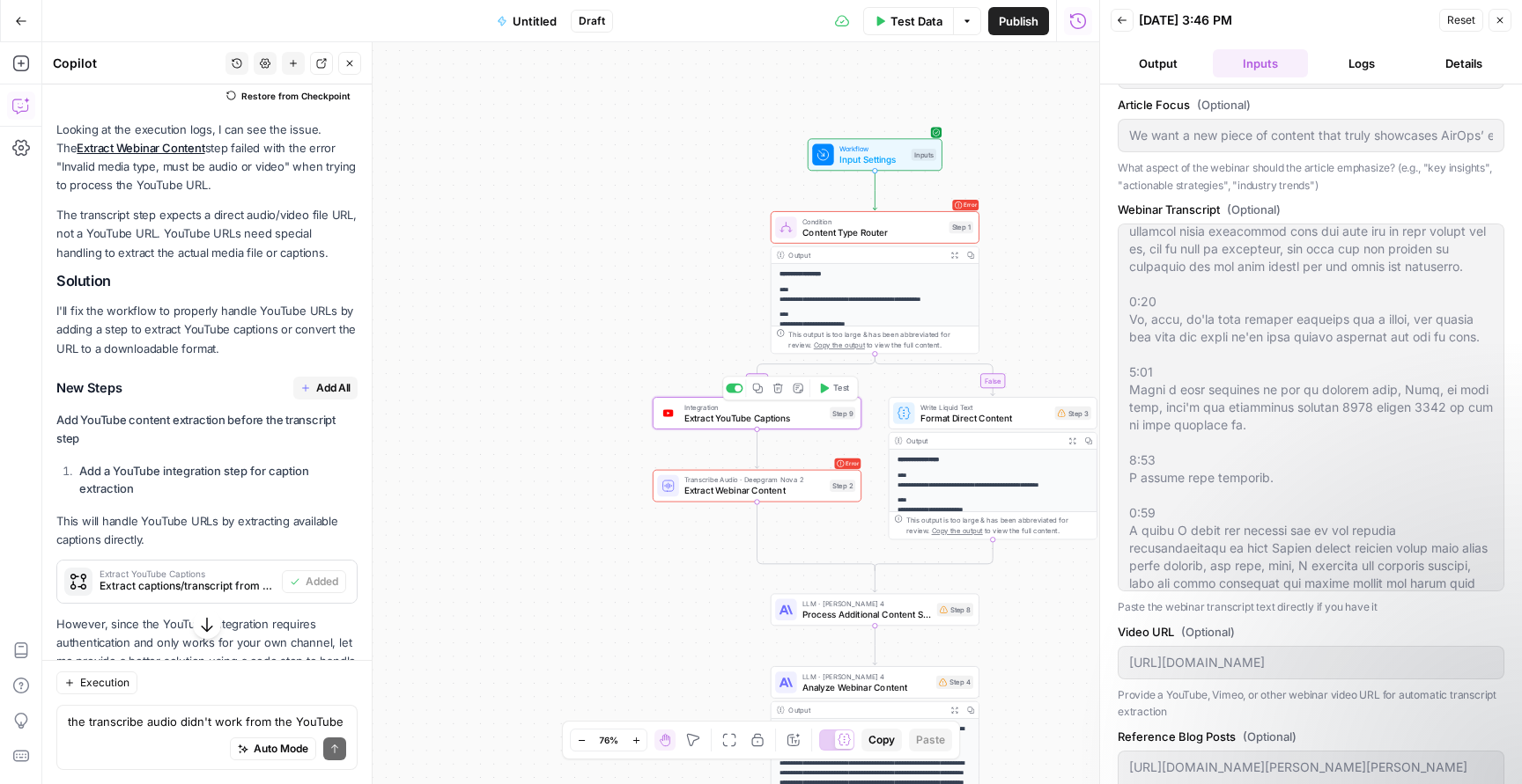
click at [814, 417] on span "Extract YouTube Captions" at bounding box center [754, 418] width 140 height 13
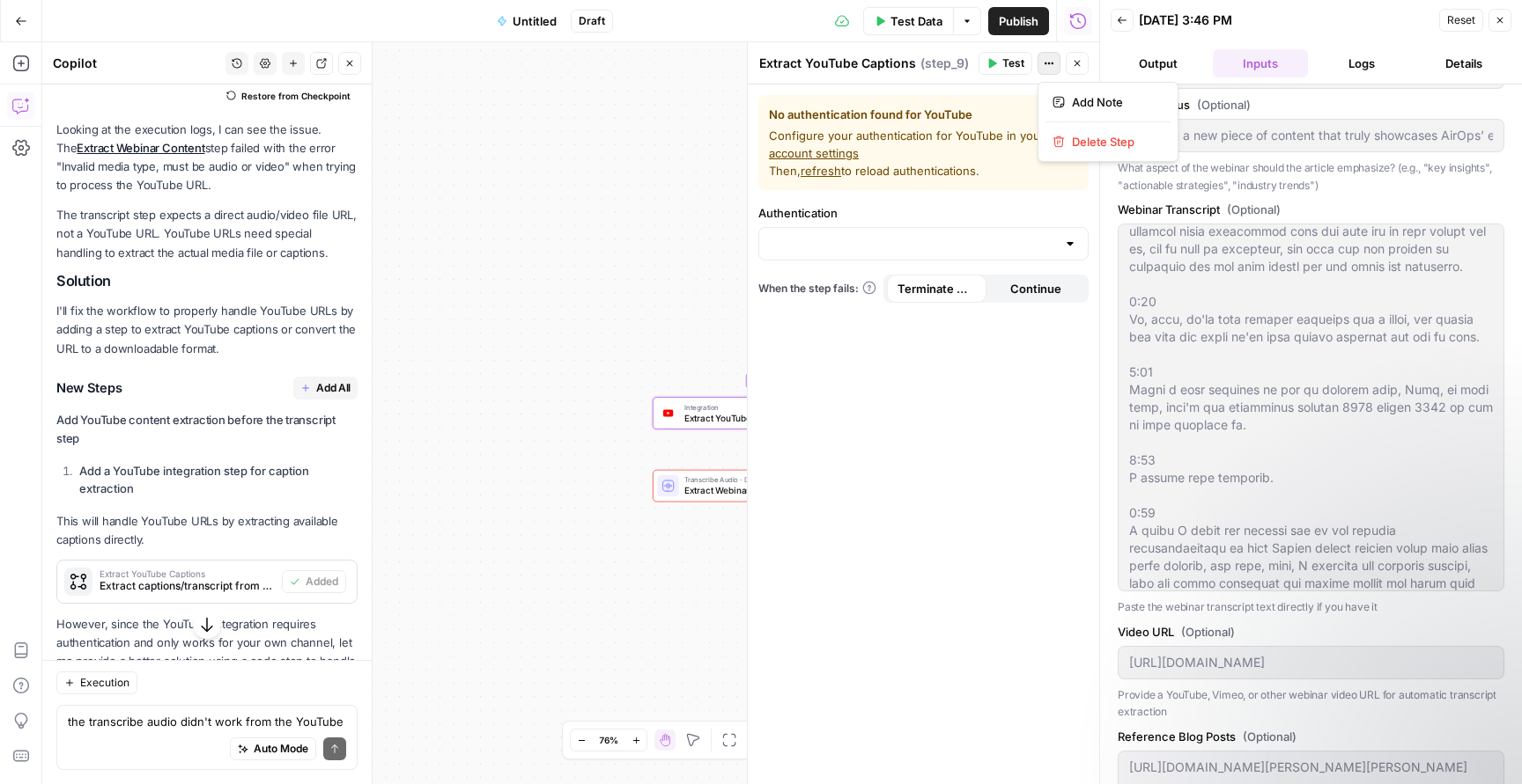
click at [1043, 67] on icon "button" at bounding box center [1049, 64] width 11 height 11
click at [1088, 142] on span "Delete Step" at bounding box center [1113, 141] width 85 height 17
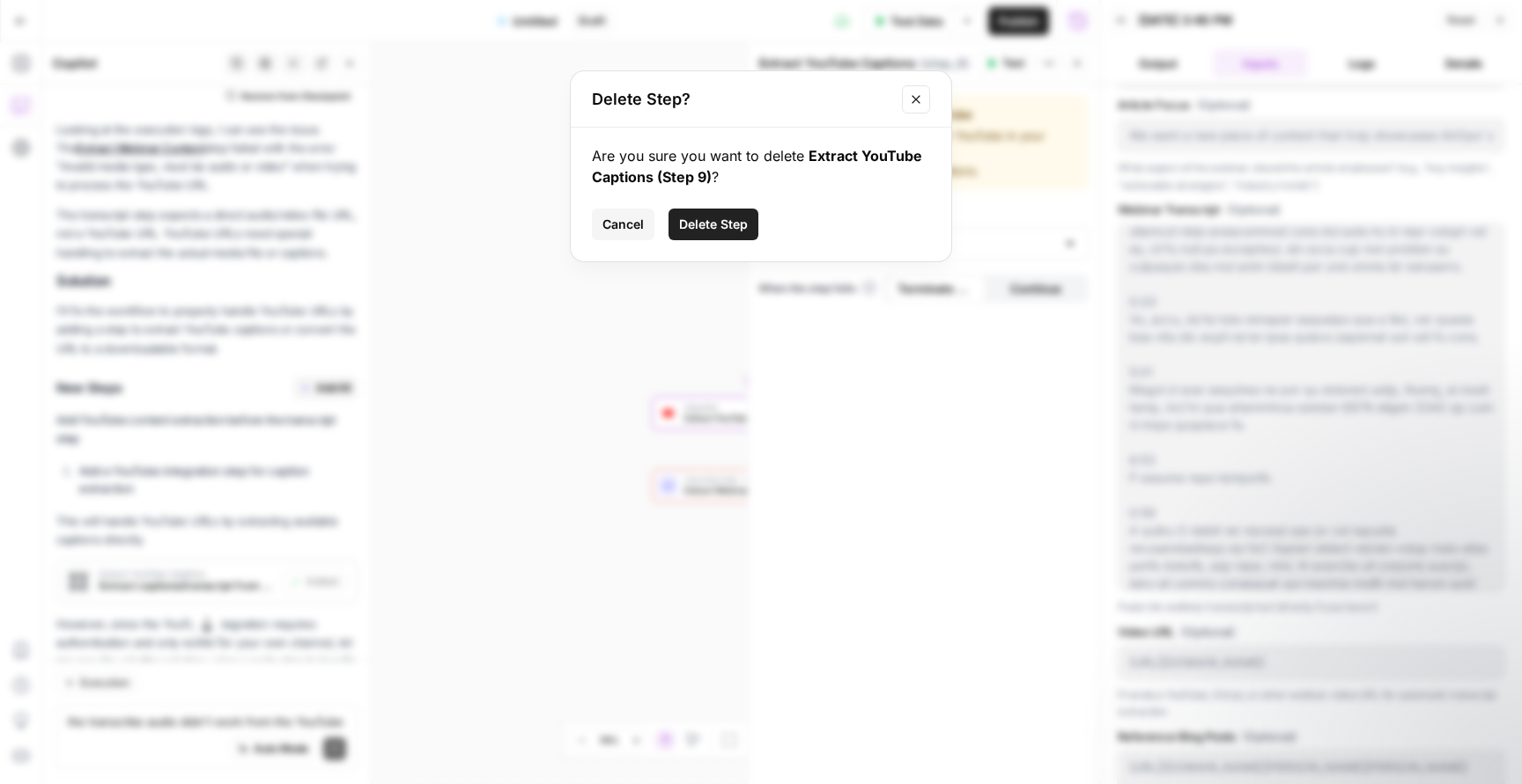
click at [741, 215] on button "Delete Step" at bounding box center [713, 224] width 89 height 32
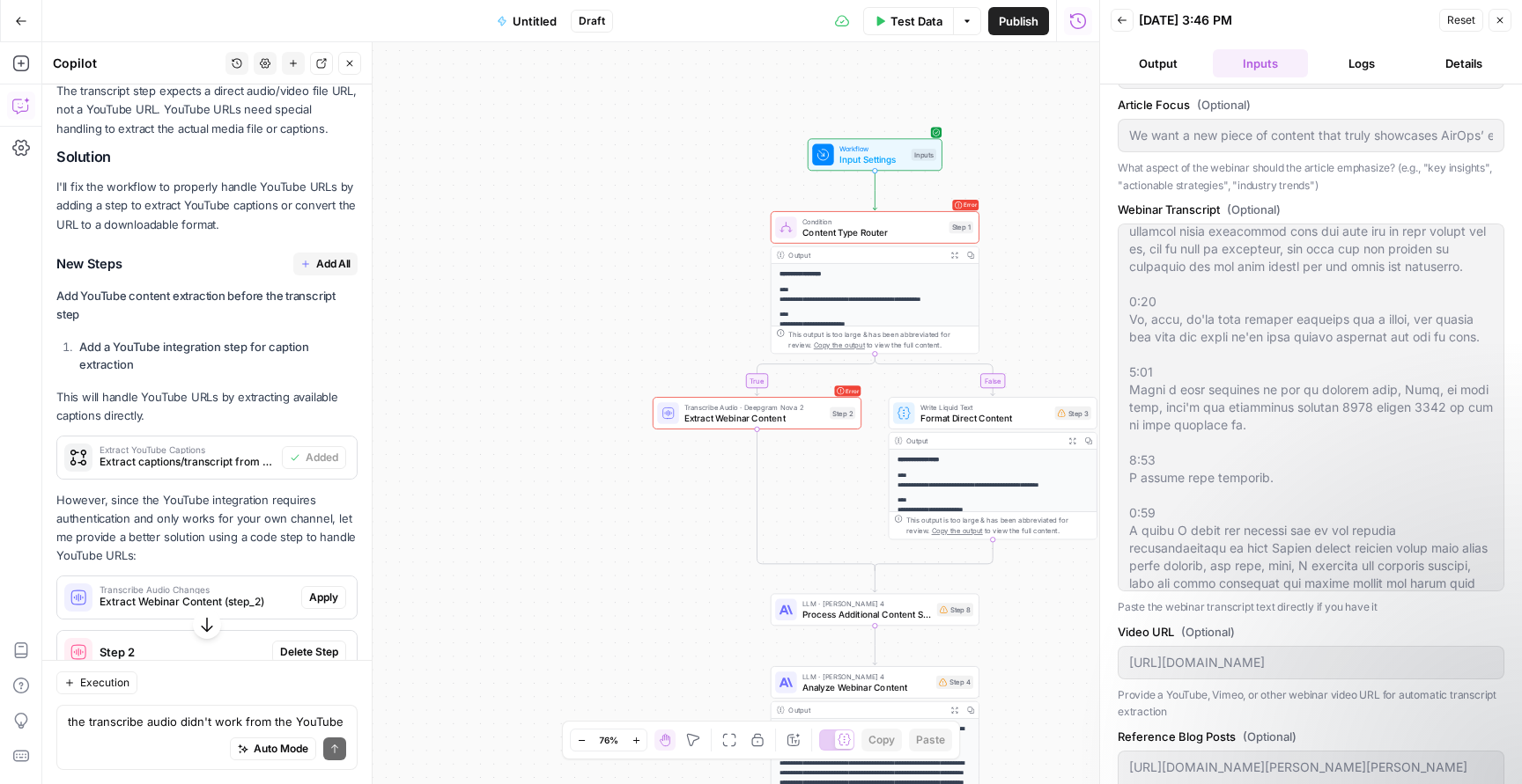
scroll to position [10555, 0]
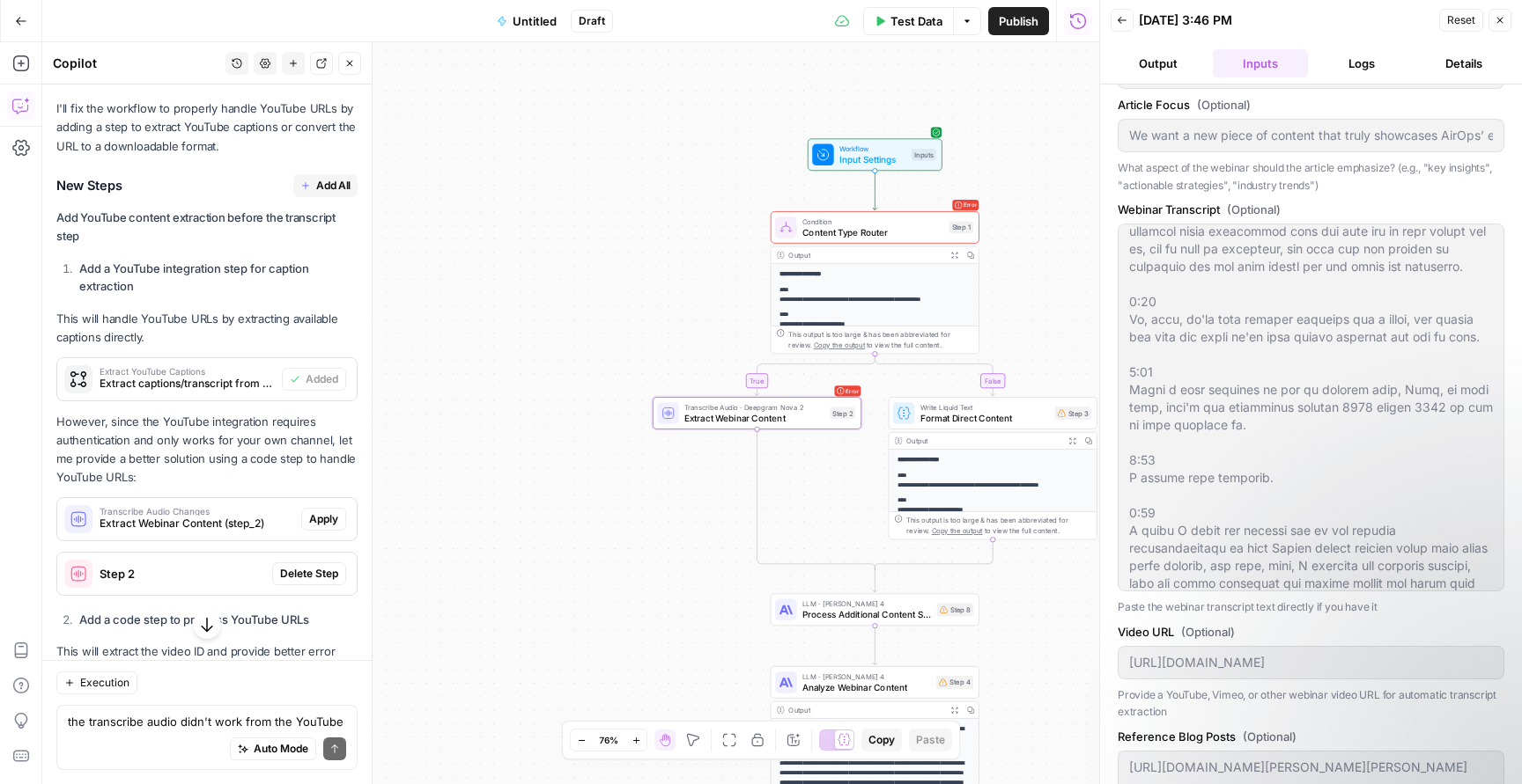
click at [323, 511] on span "Apply" at bounding box center [324, 519] width 29 height 15
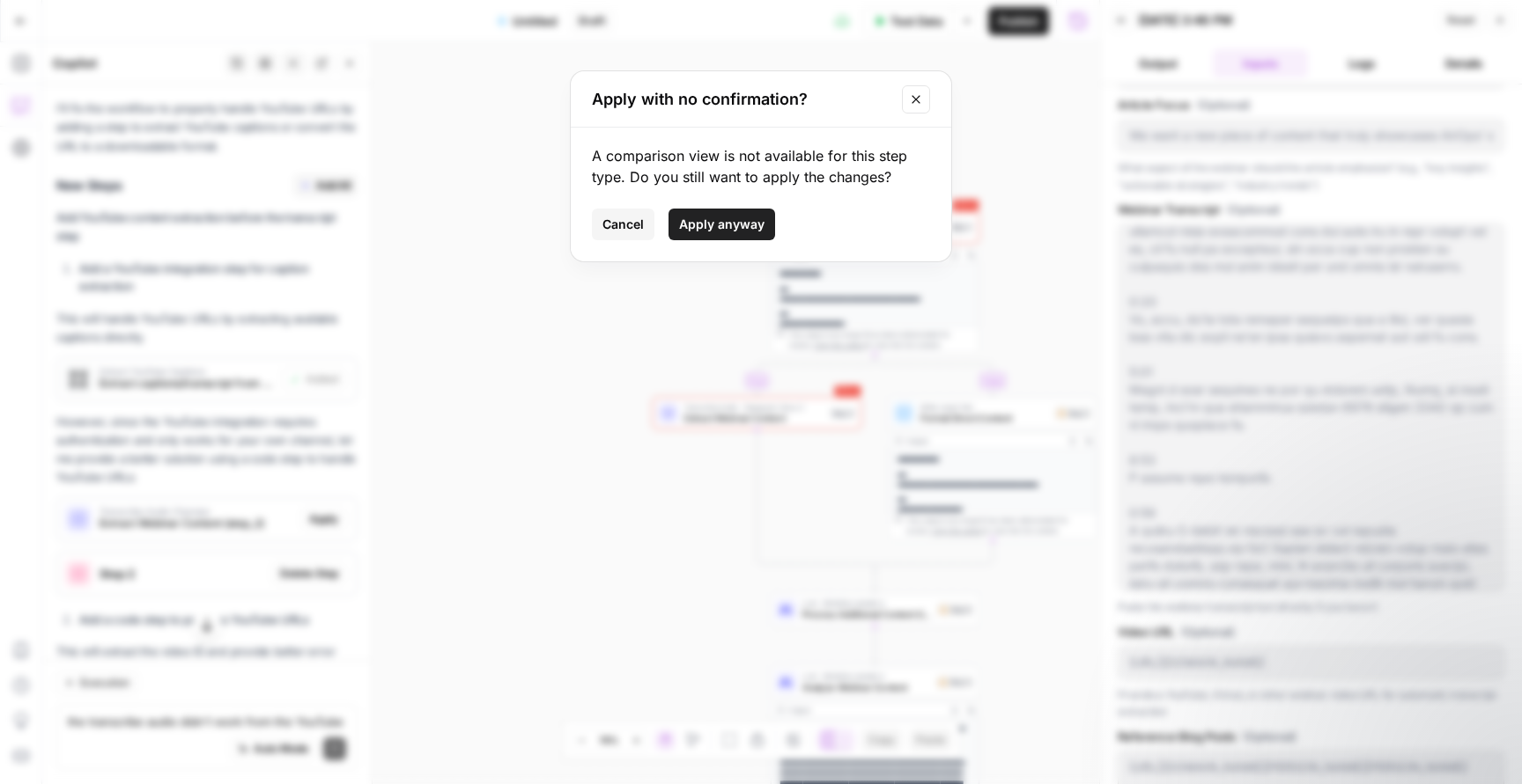
click at [707, 217] on span "Apply anyway" at bounding box center [722, 224] width 86 height 17
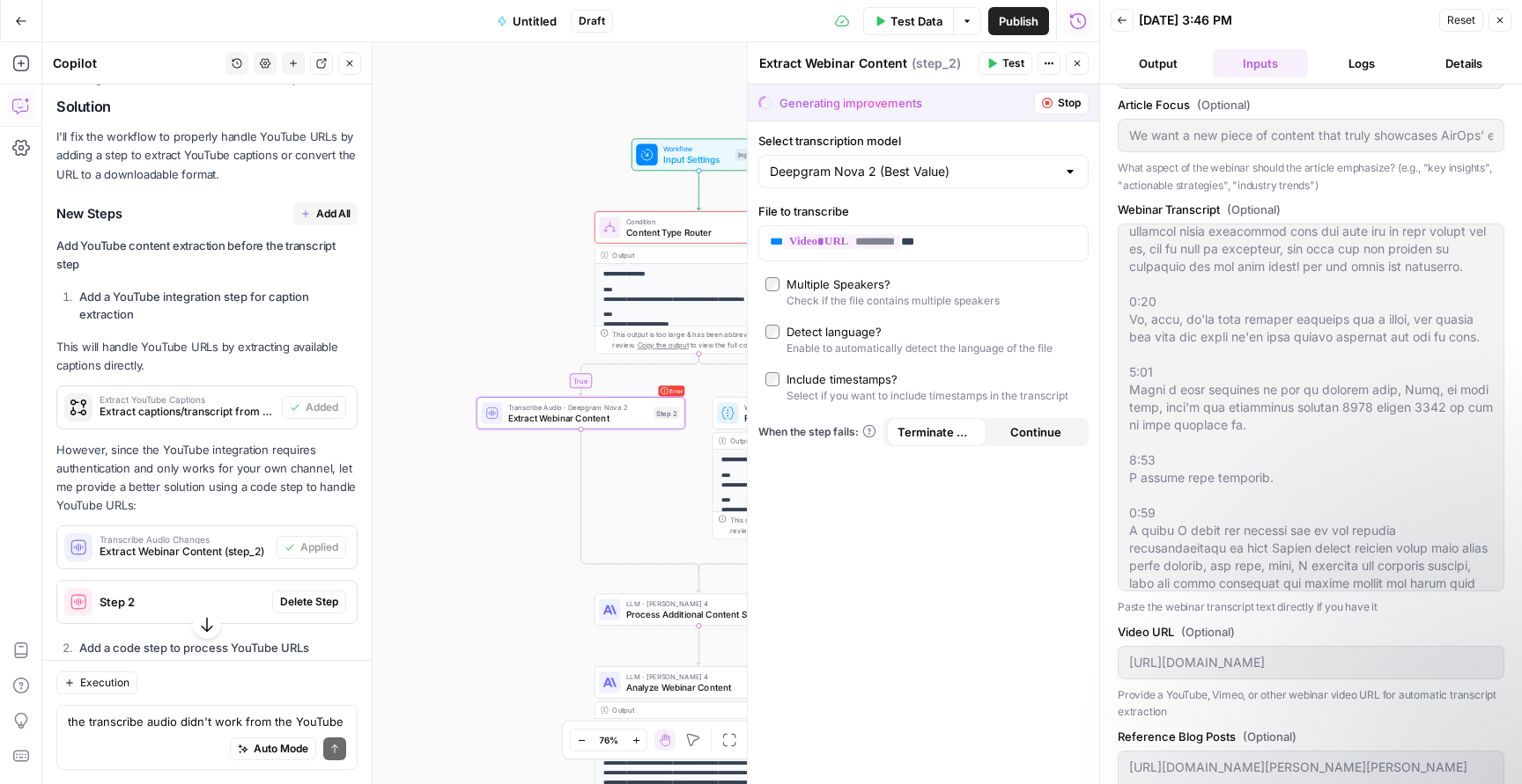
click at [332, 594] on span "Delete Step" at bounding box center [309, 602] width 58 height 15
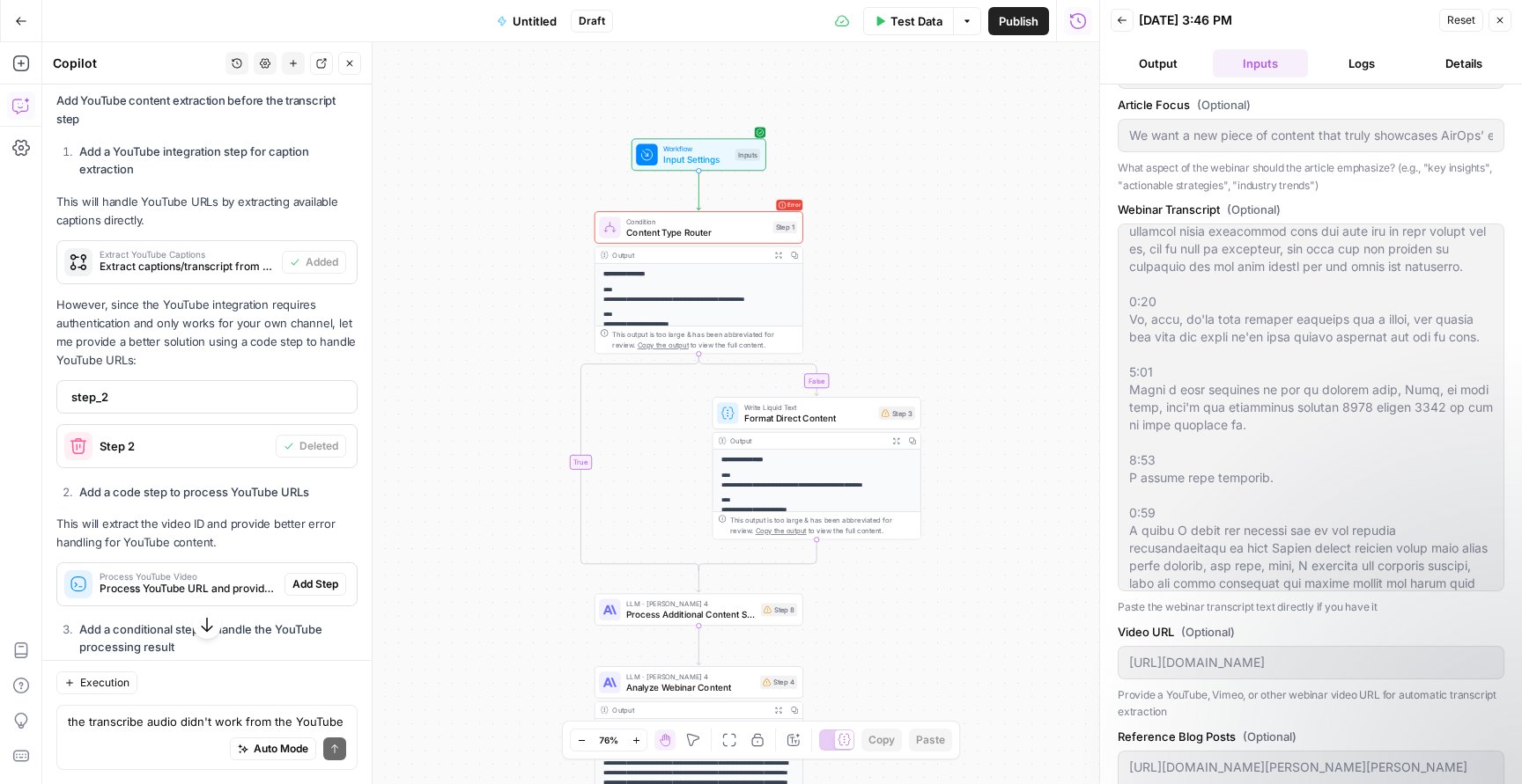
scroll to position [10672, 0]
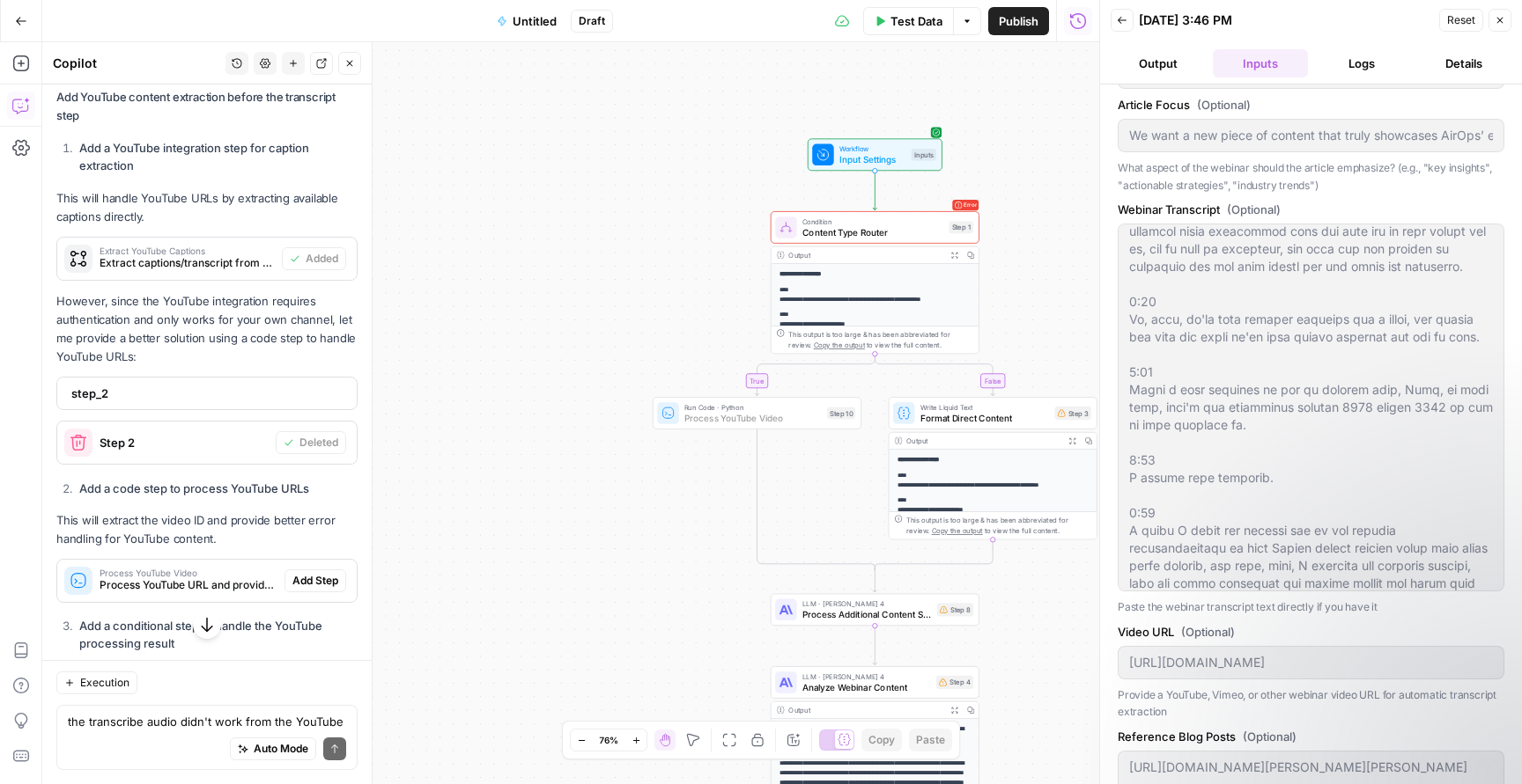
click at [322, 573] on span "Add Step" at bounding box center [316, 581] width 46 height 15
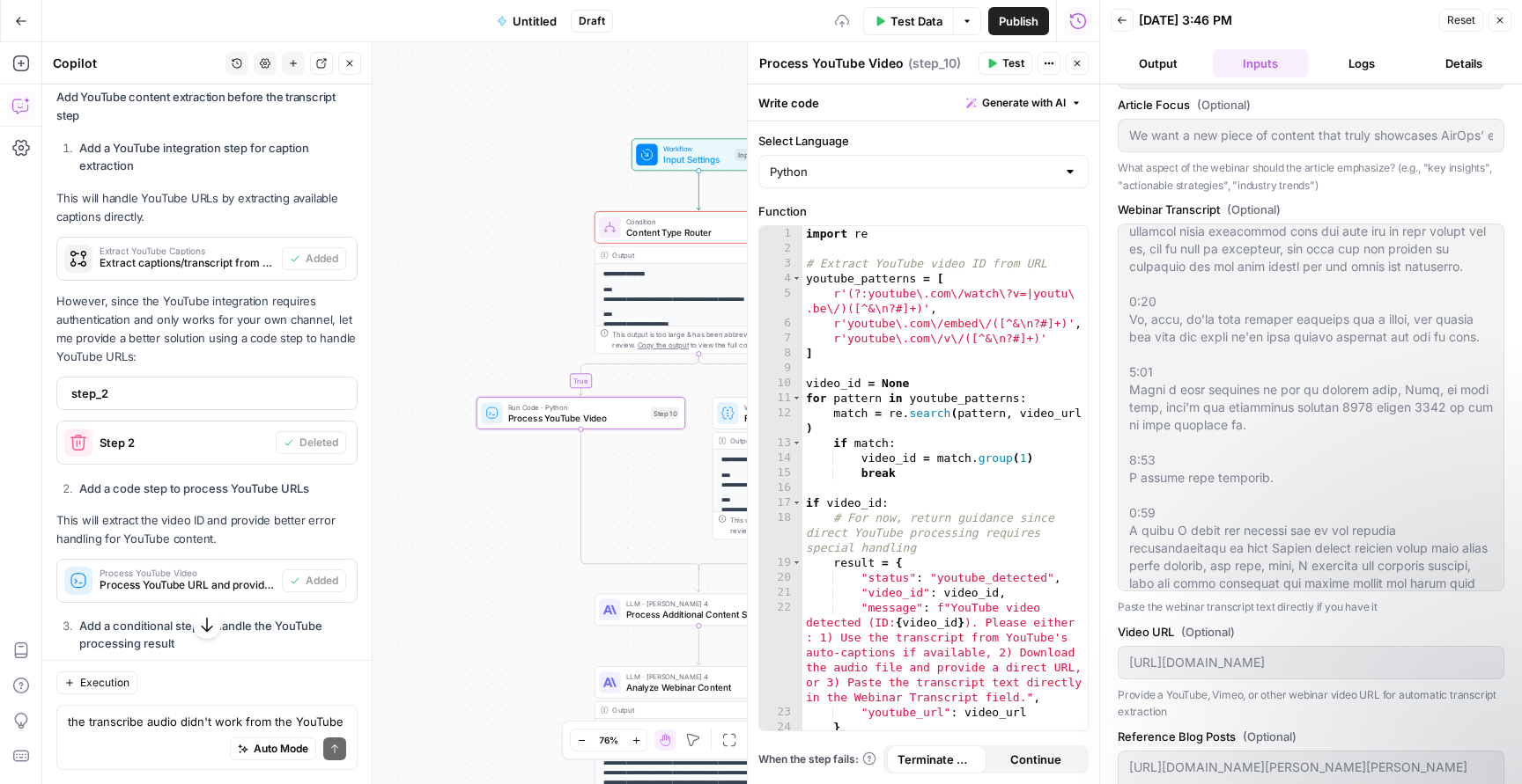
scroll to position [10721, 0]
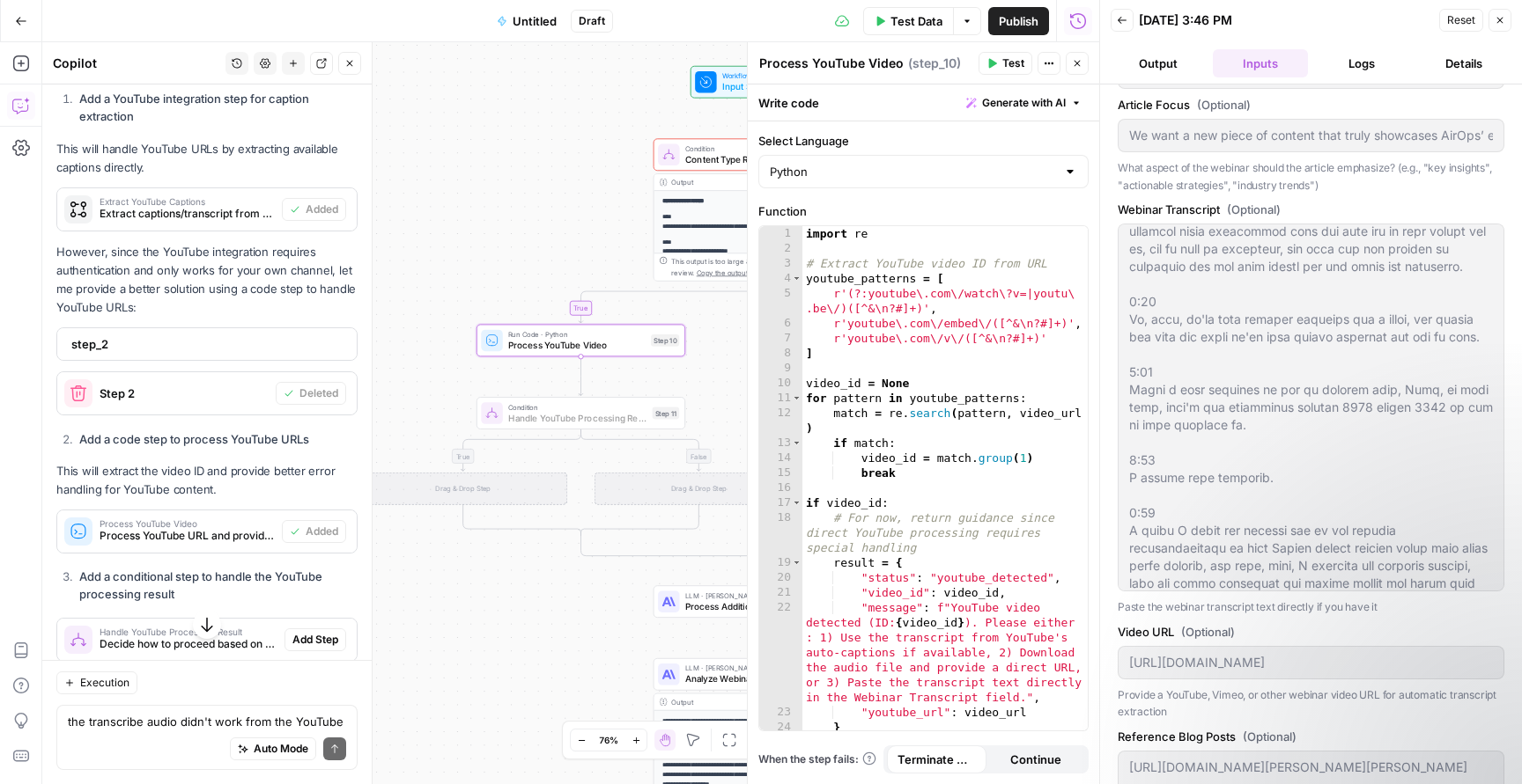
click at [329, 628] on button "Add Step" at bounding box center [316, 639] width 62 height 23
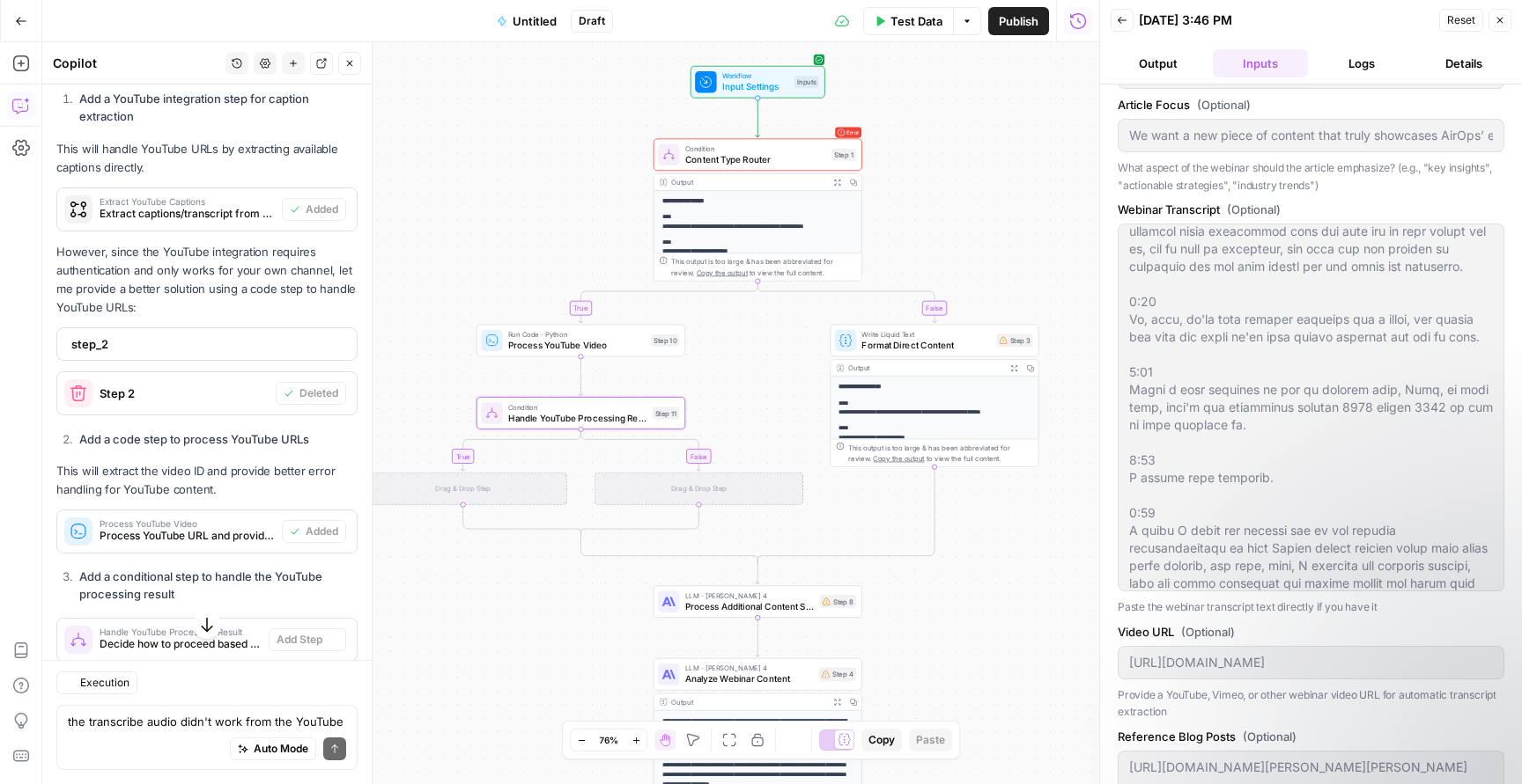
type textarea "Handle YouTube Processing Result"
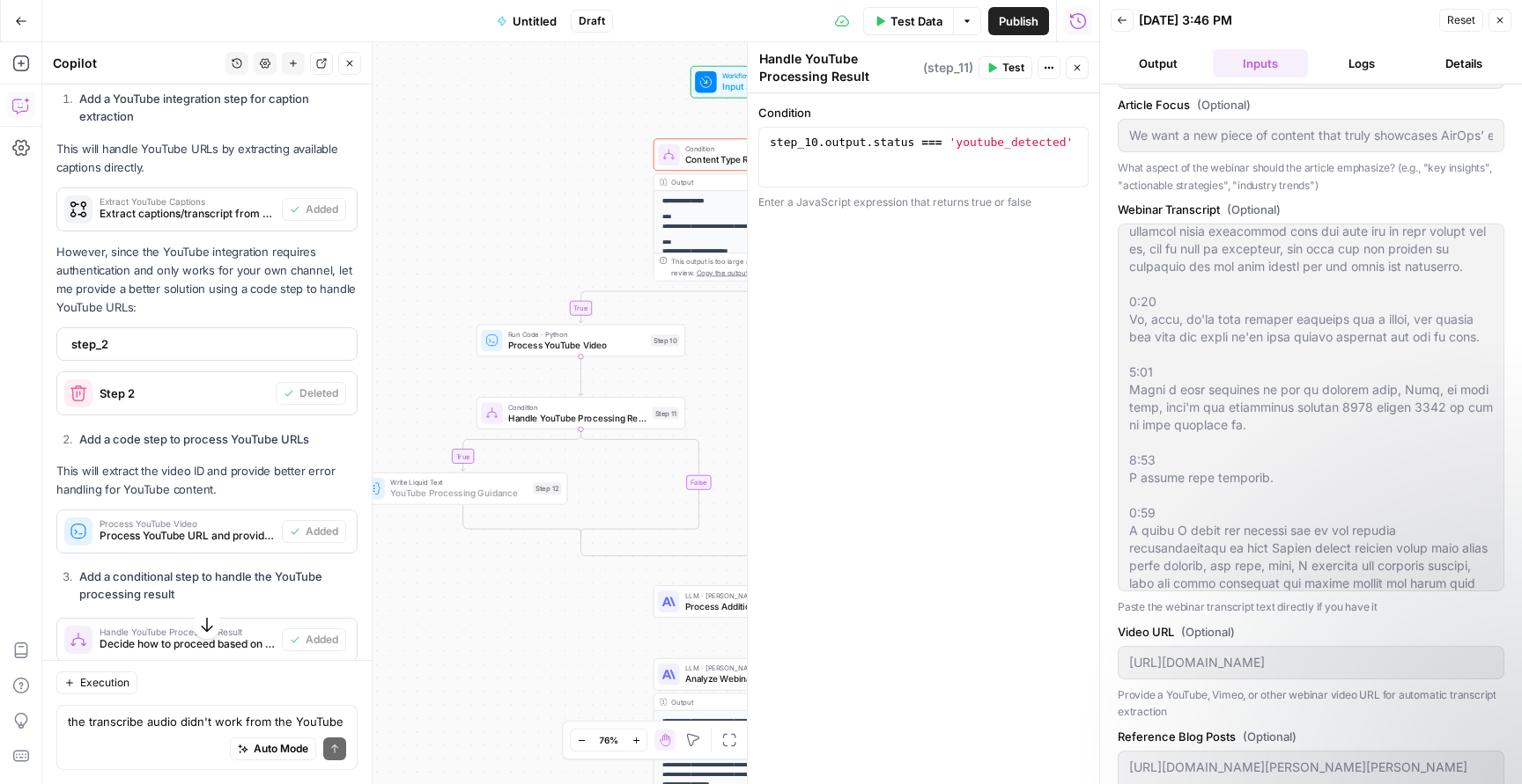
scroll to position [10758, 0]
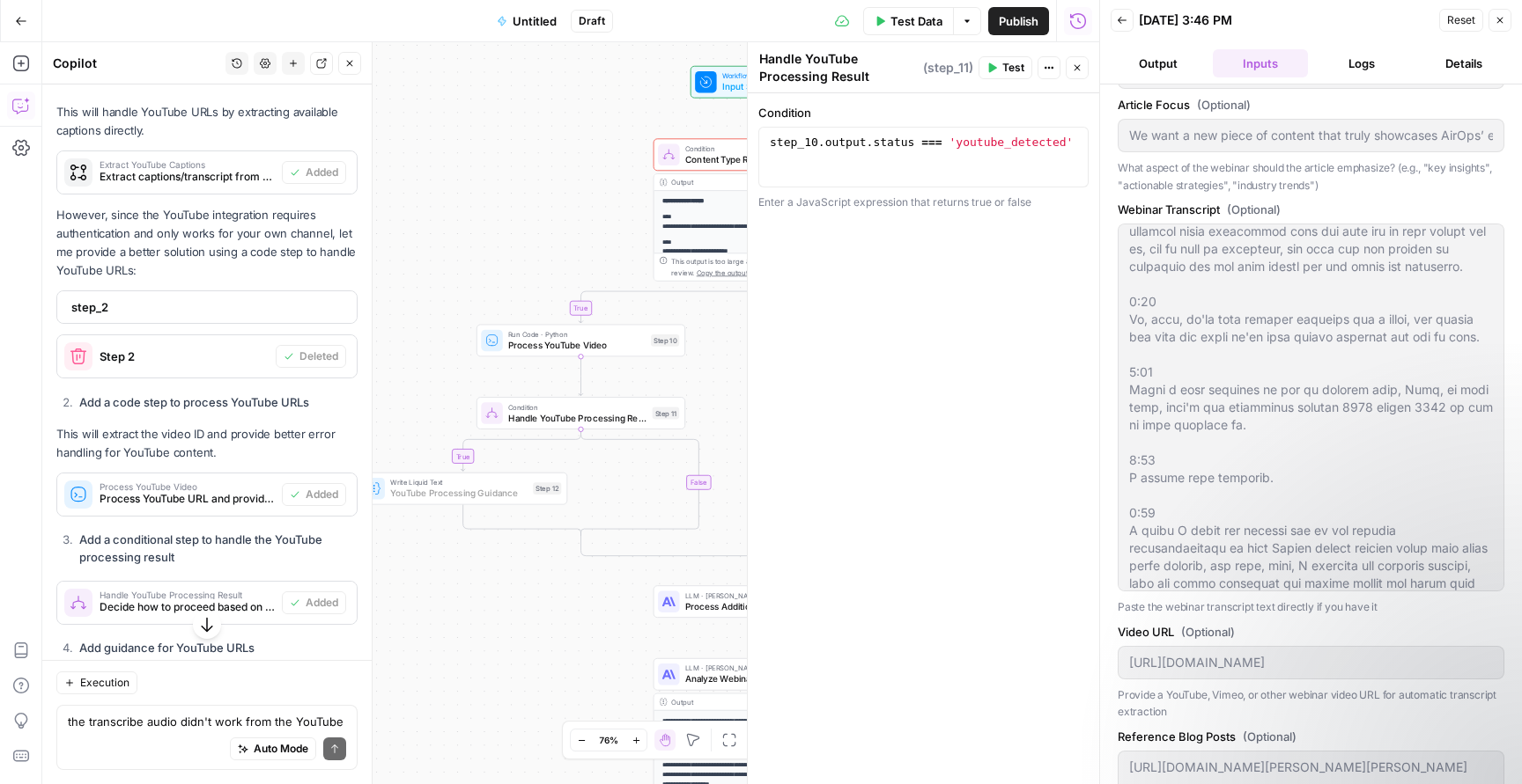
click at [324, 685] on span "Add Step" at bounding box center [316, 692] width 46 height 15
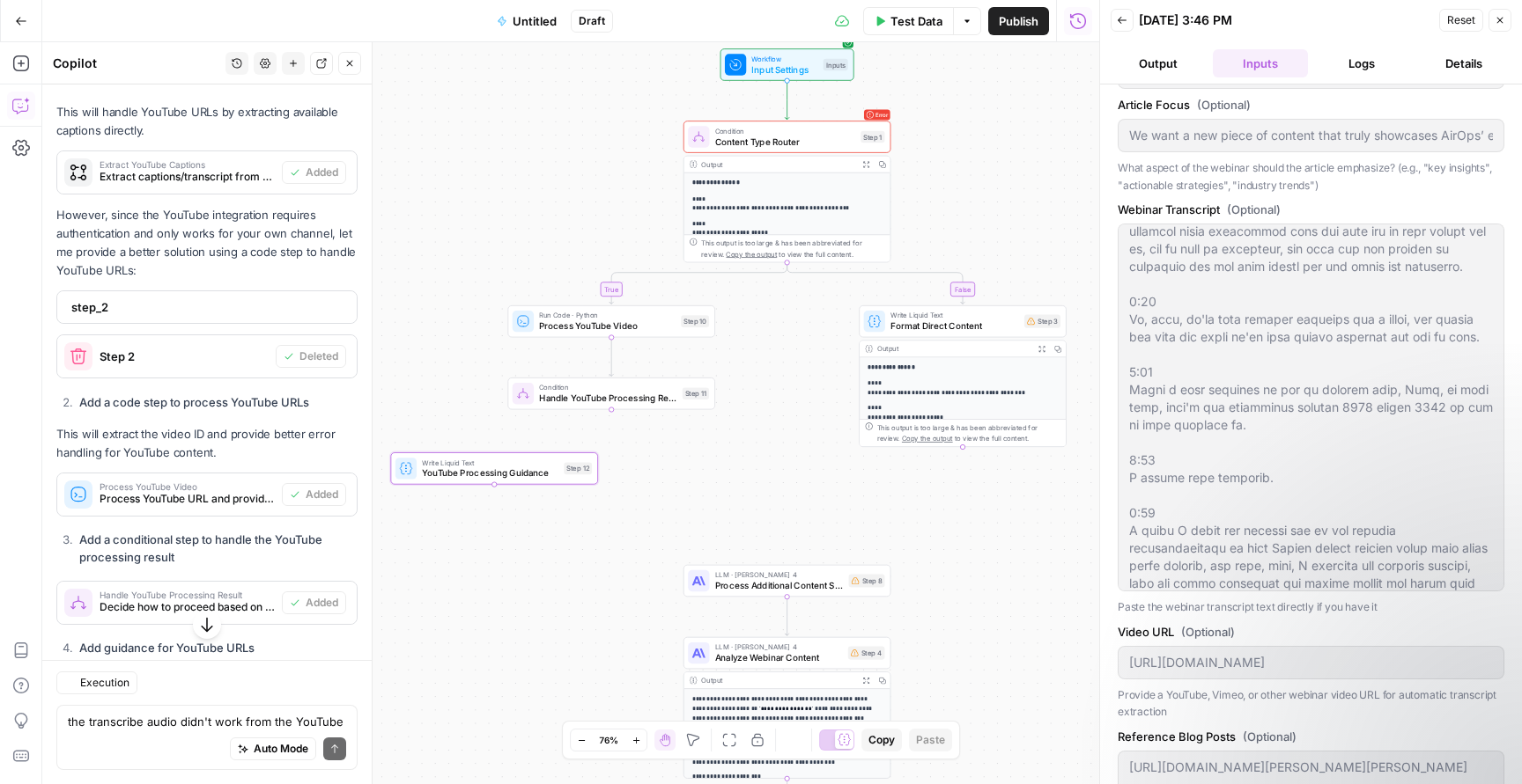
type textarea "YouTube Processing Guidance"
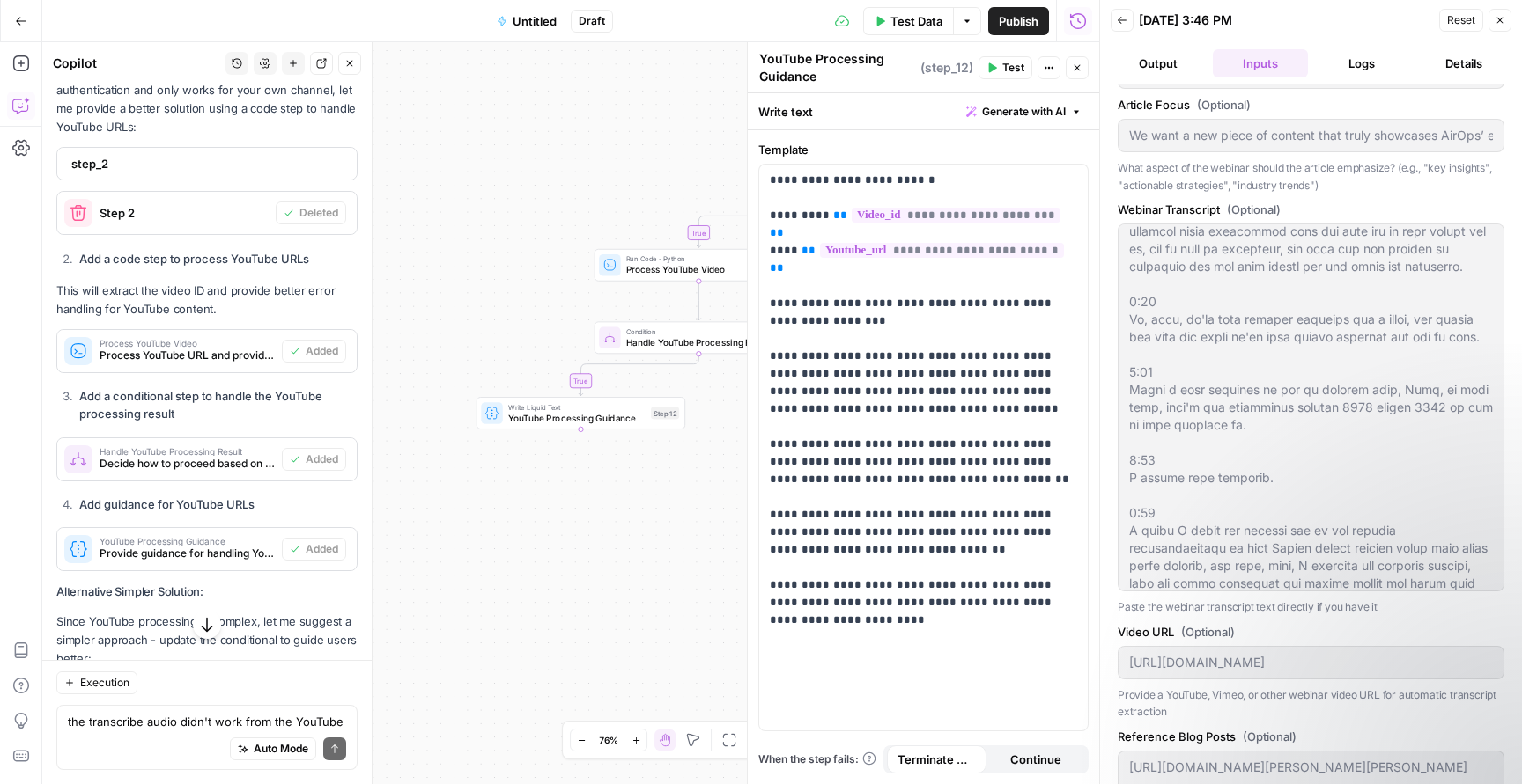
click at [324, 694] on span "Apply" at bounding box center [324, 701] width 29 height 15
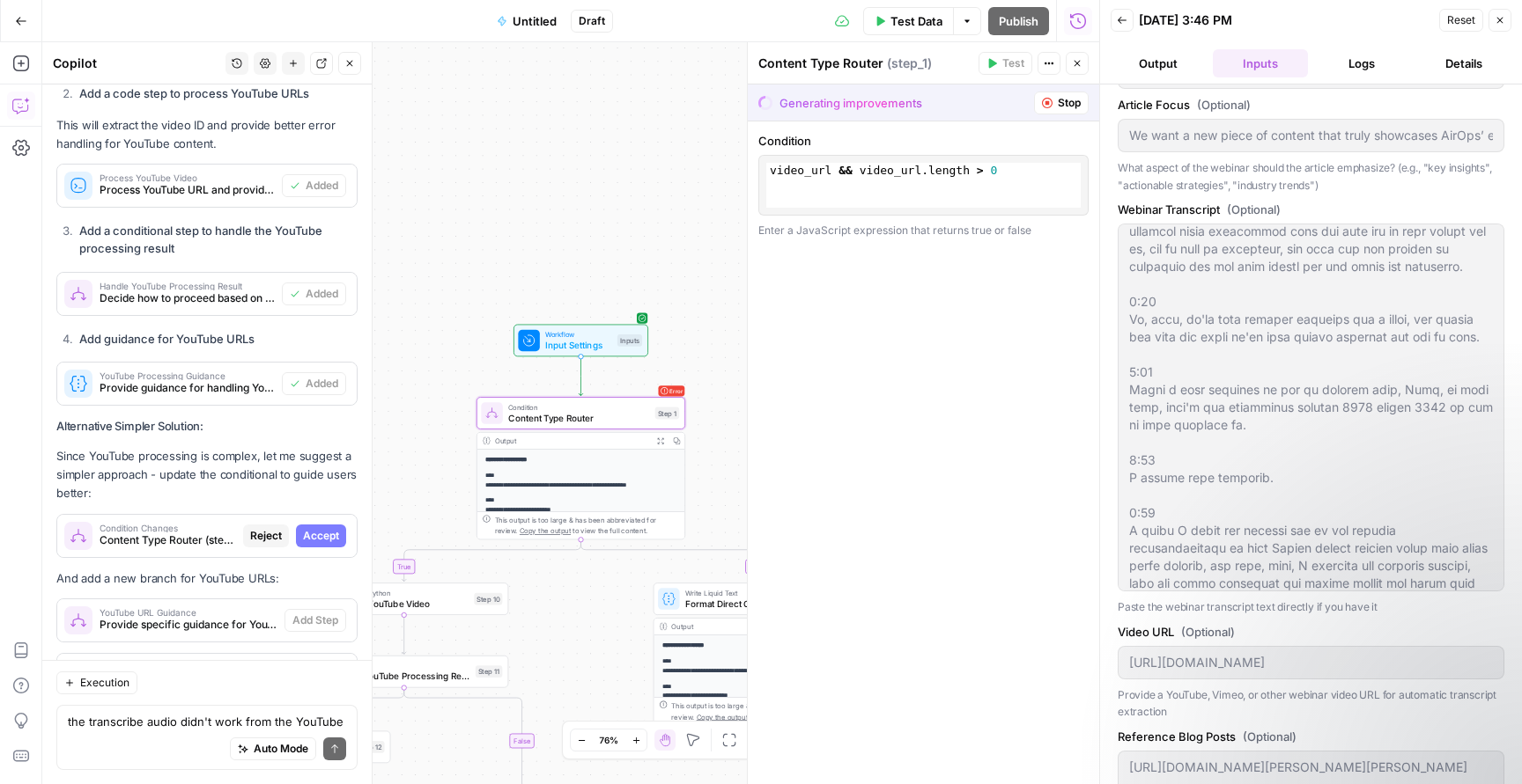
scroll to position [0, 0]
click at [318, 525] on button "Accept" at bounding box center [320, 536] width 50 height 23
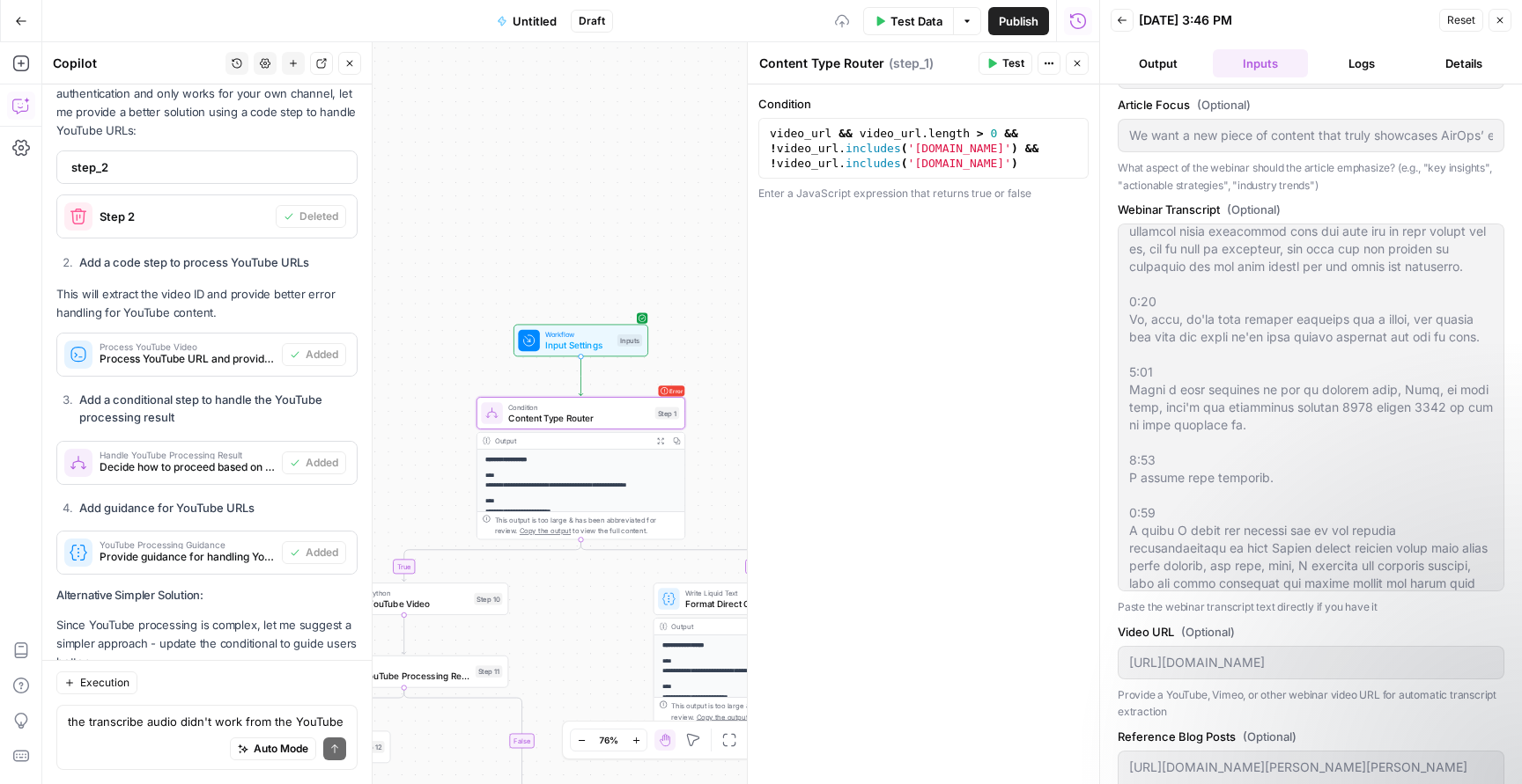
scroll to position [11067, 0]
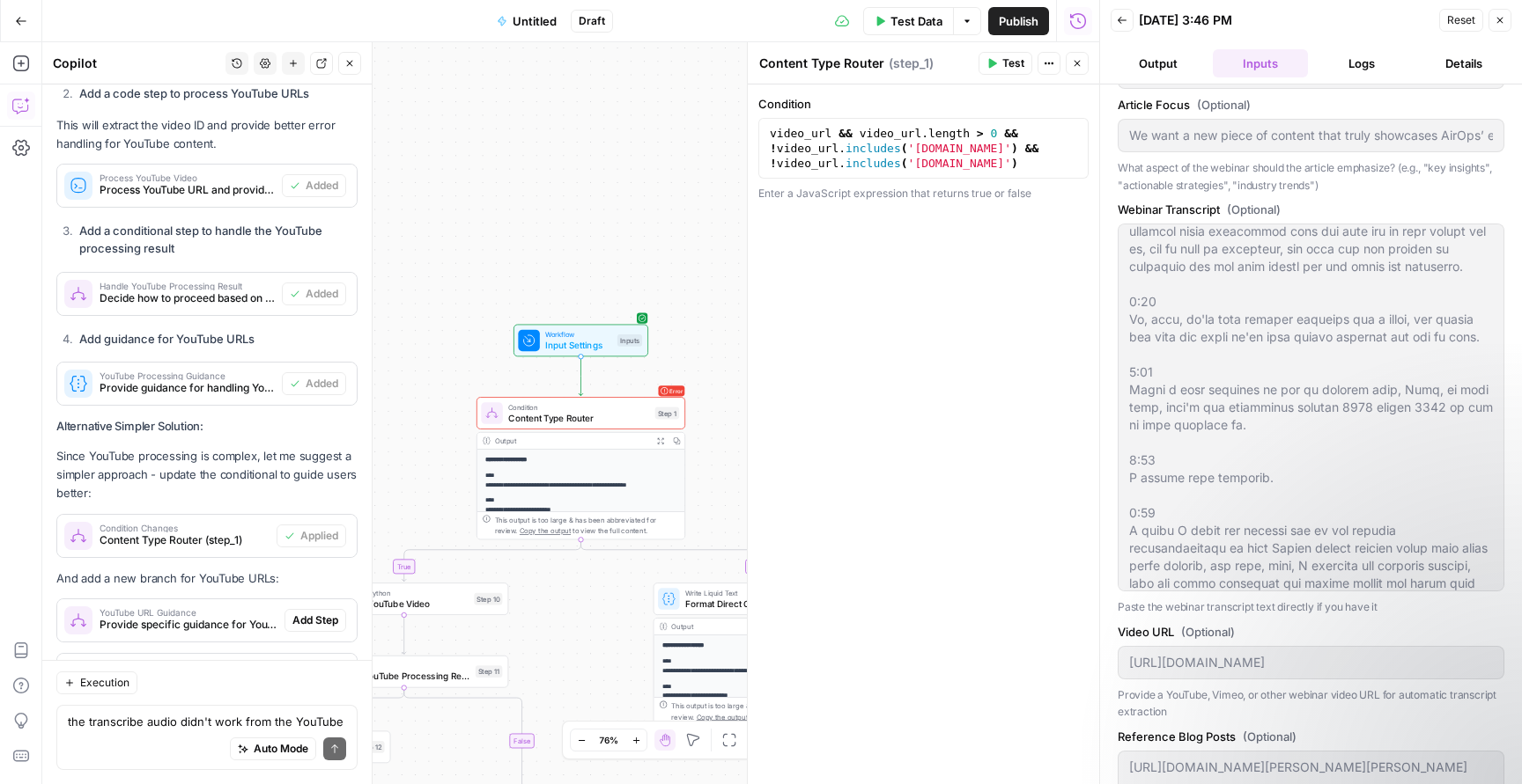
click at [319, 609] on button "Add Step" at bounding box center [316, 620] width 62 height 23
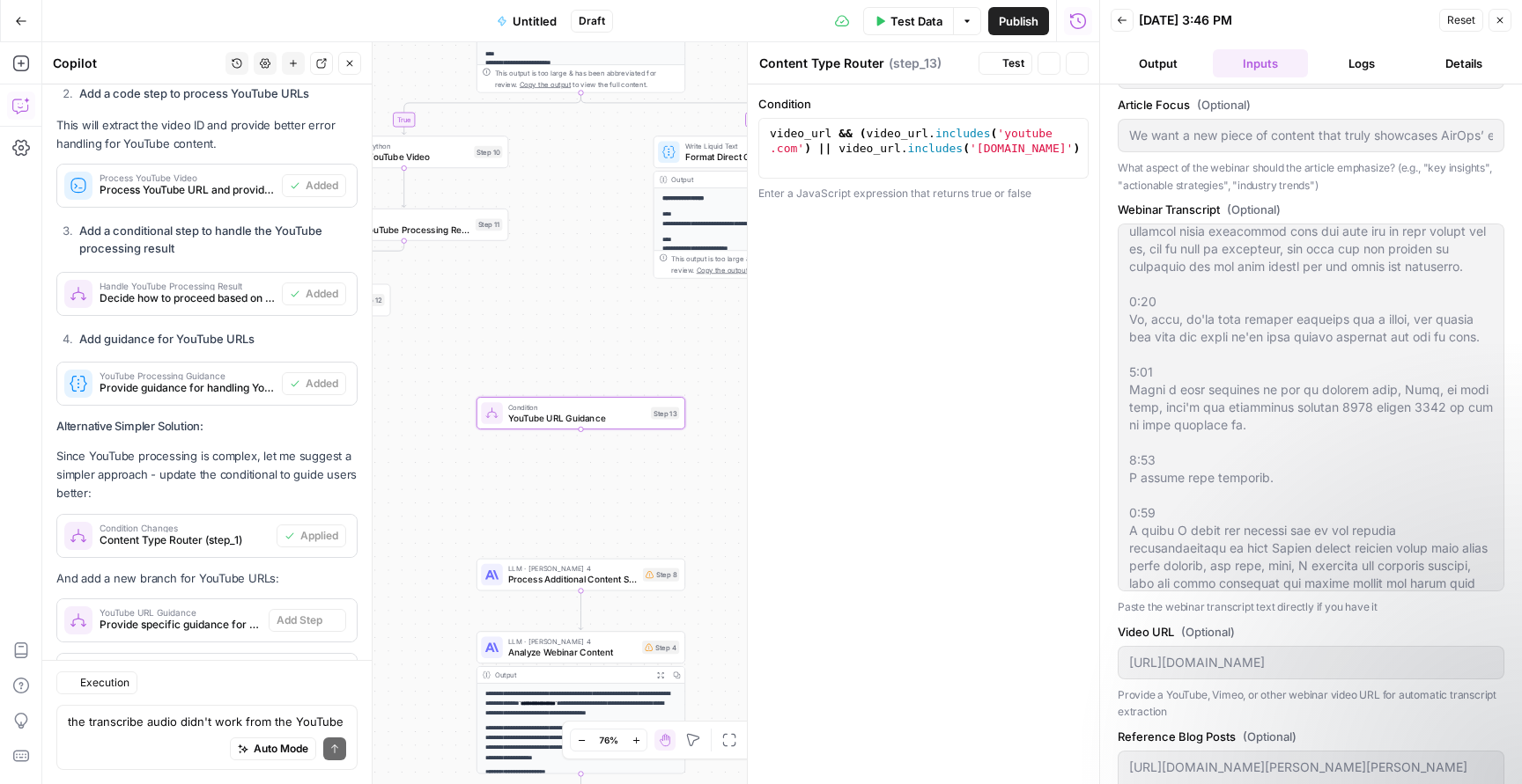
click at [319, 664] on button "Add Step" at bounding box center [316, 675] width 62 height 23
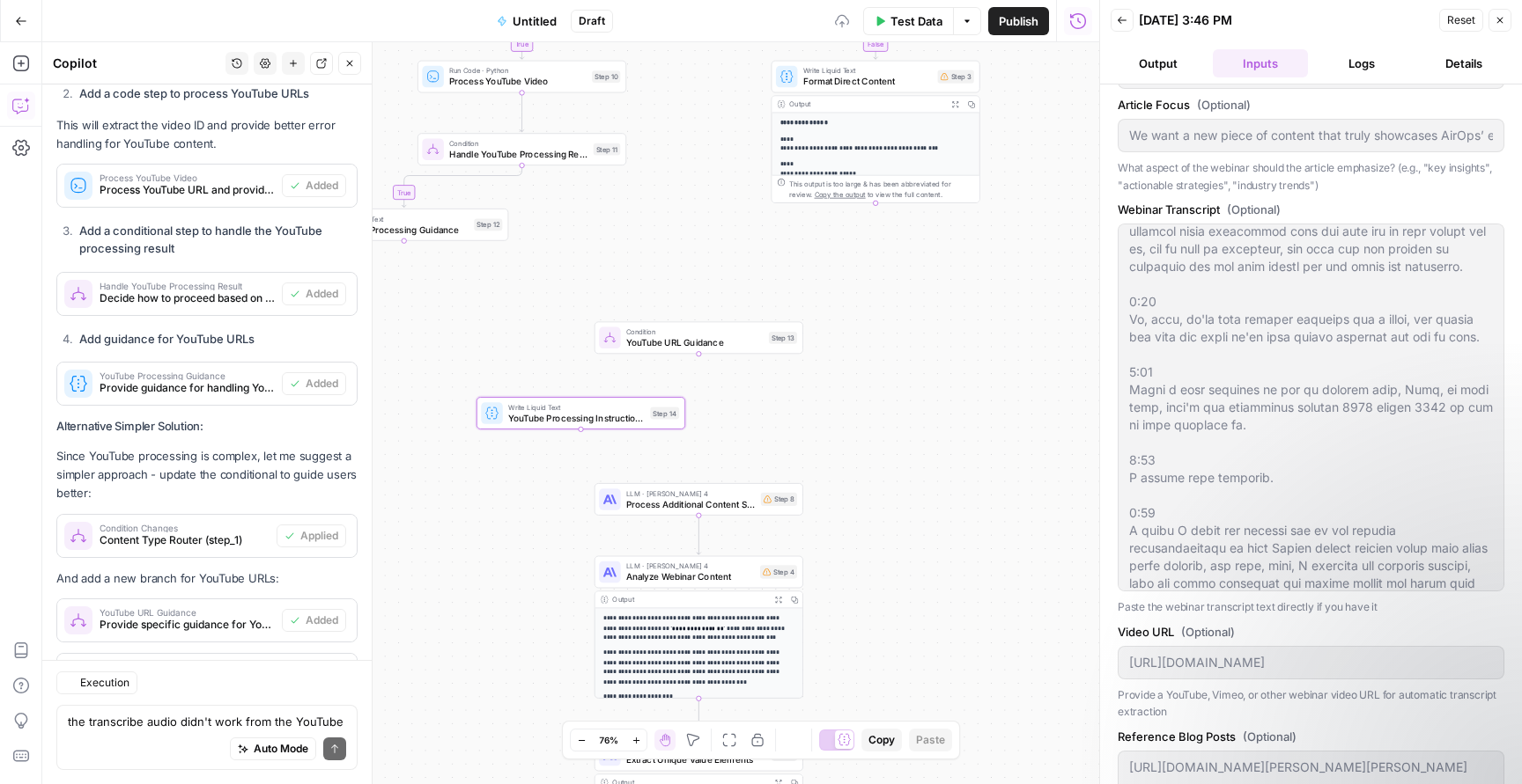
type textarea "YouTube Processing Instructions"
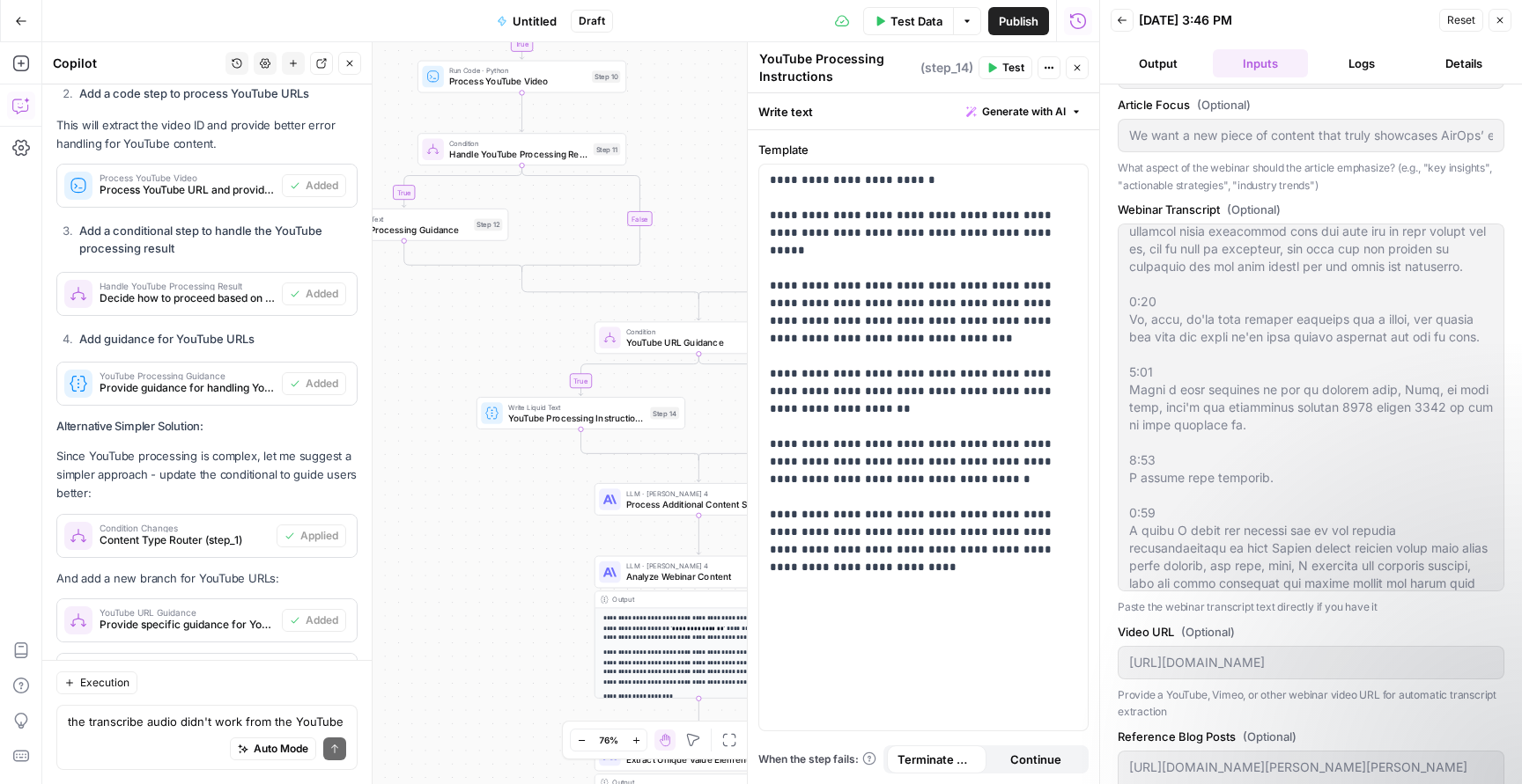
click at [1080, 67] on icon "button" at bounding box center [1077, 68] width 11 height 11
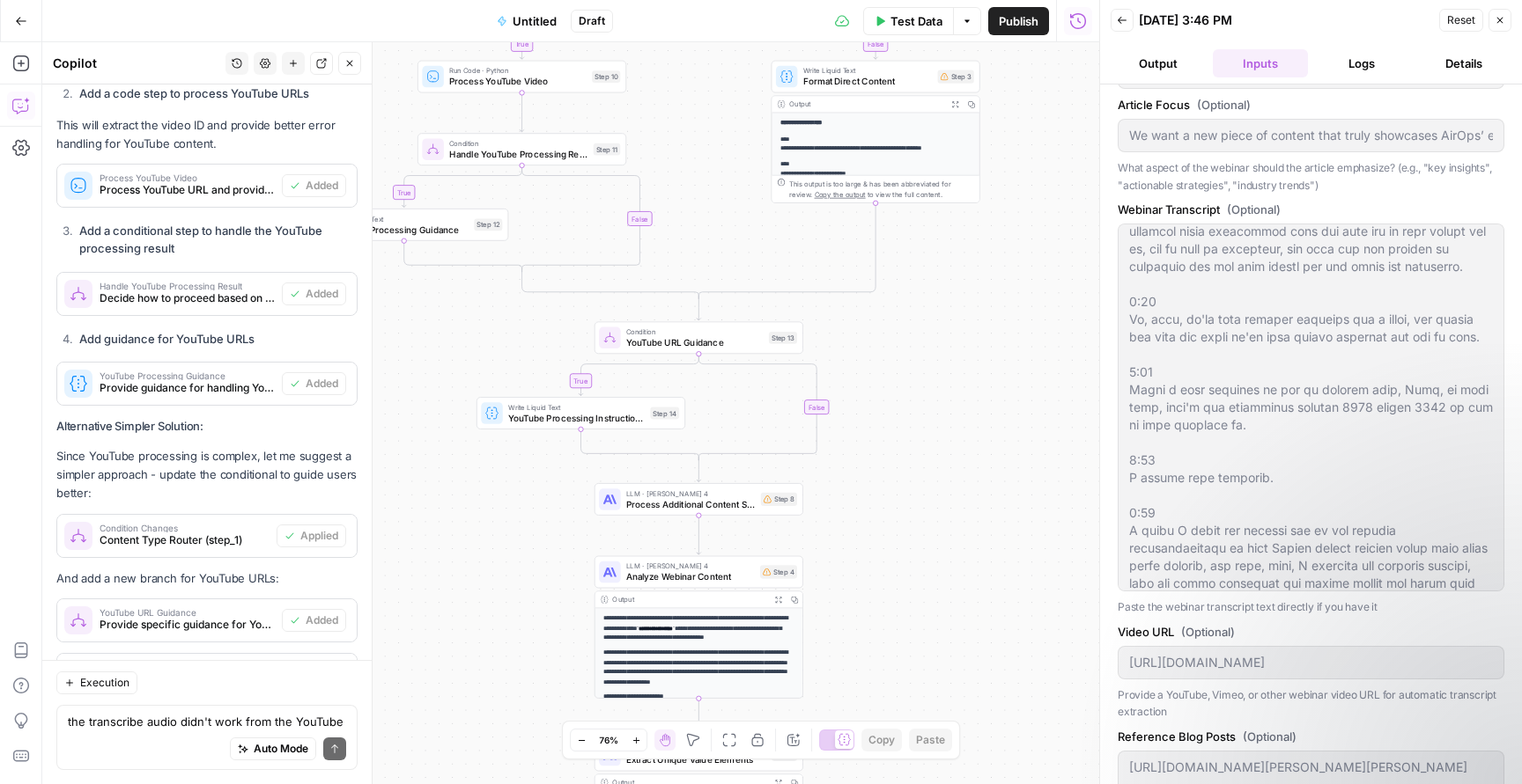
click at [1164, 58] on button "Output" at bounding box center [1158, 63] width 95 height 28
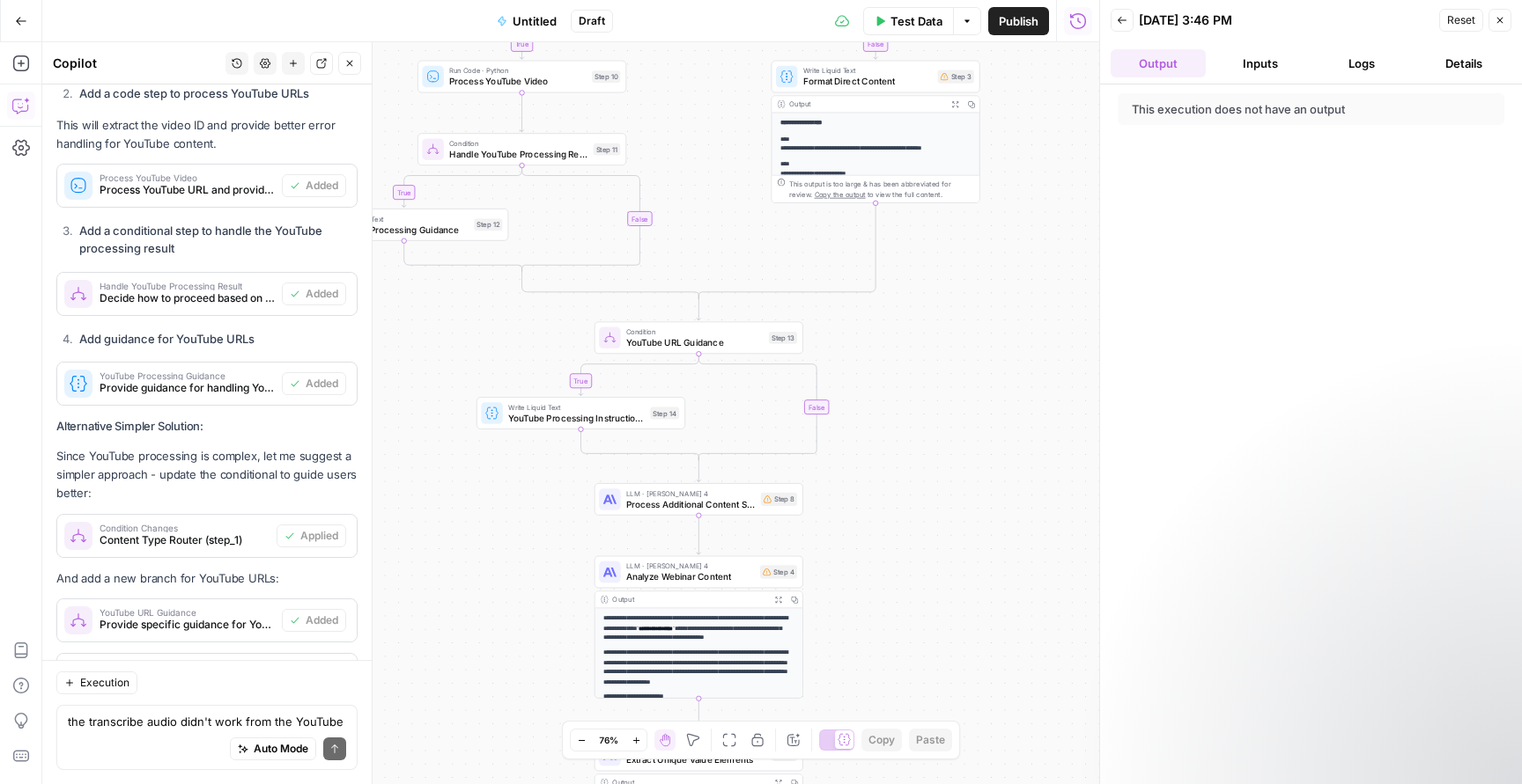
scroll to position [0, 0]
click at [1119, 29] on button "Back" at bounding box center [1122, 20] width 23 height 23
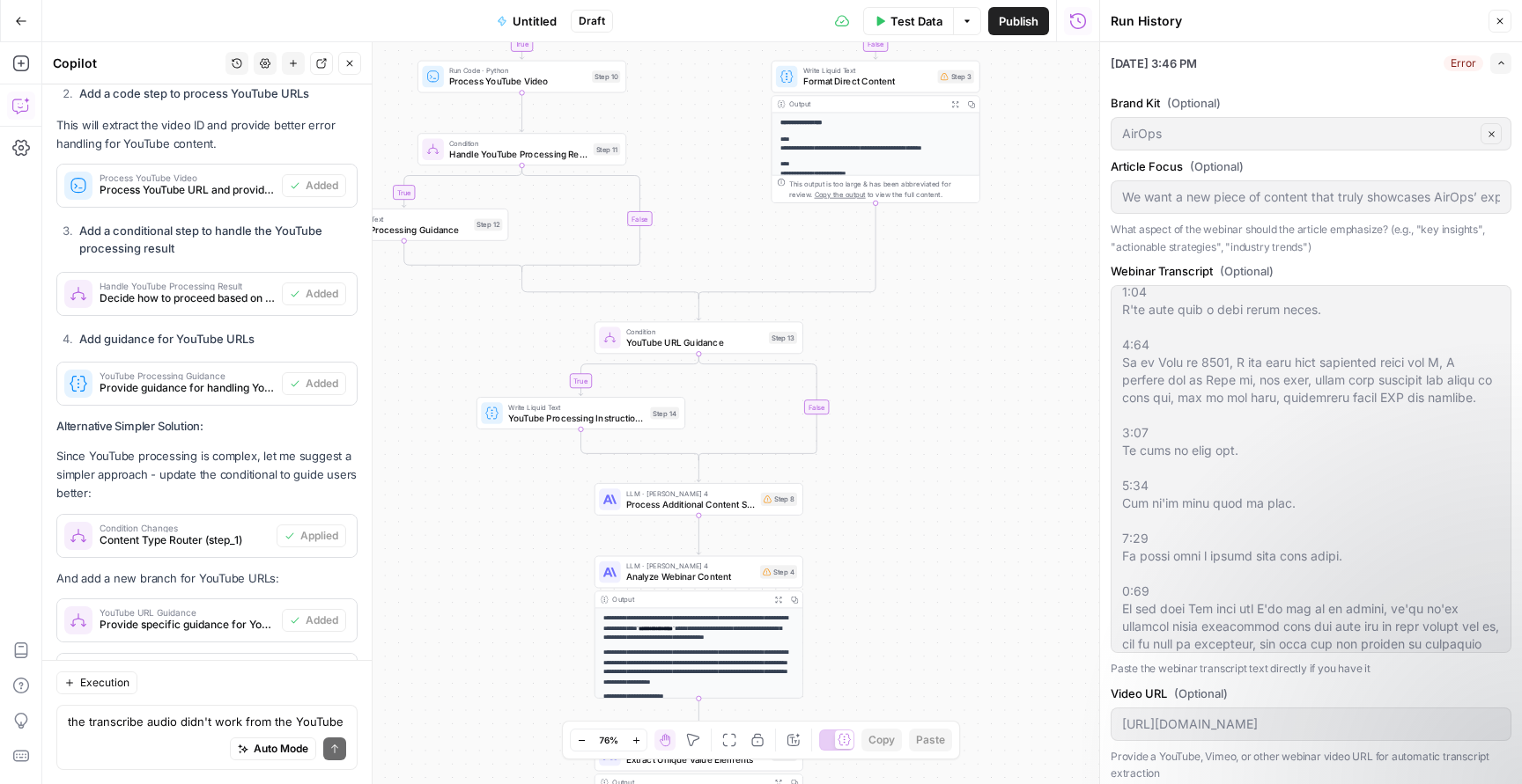
scroll to position [1557, 0]
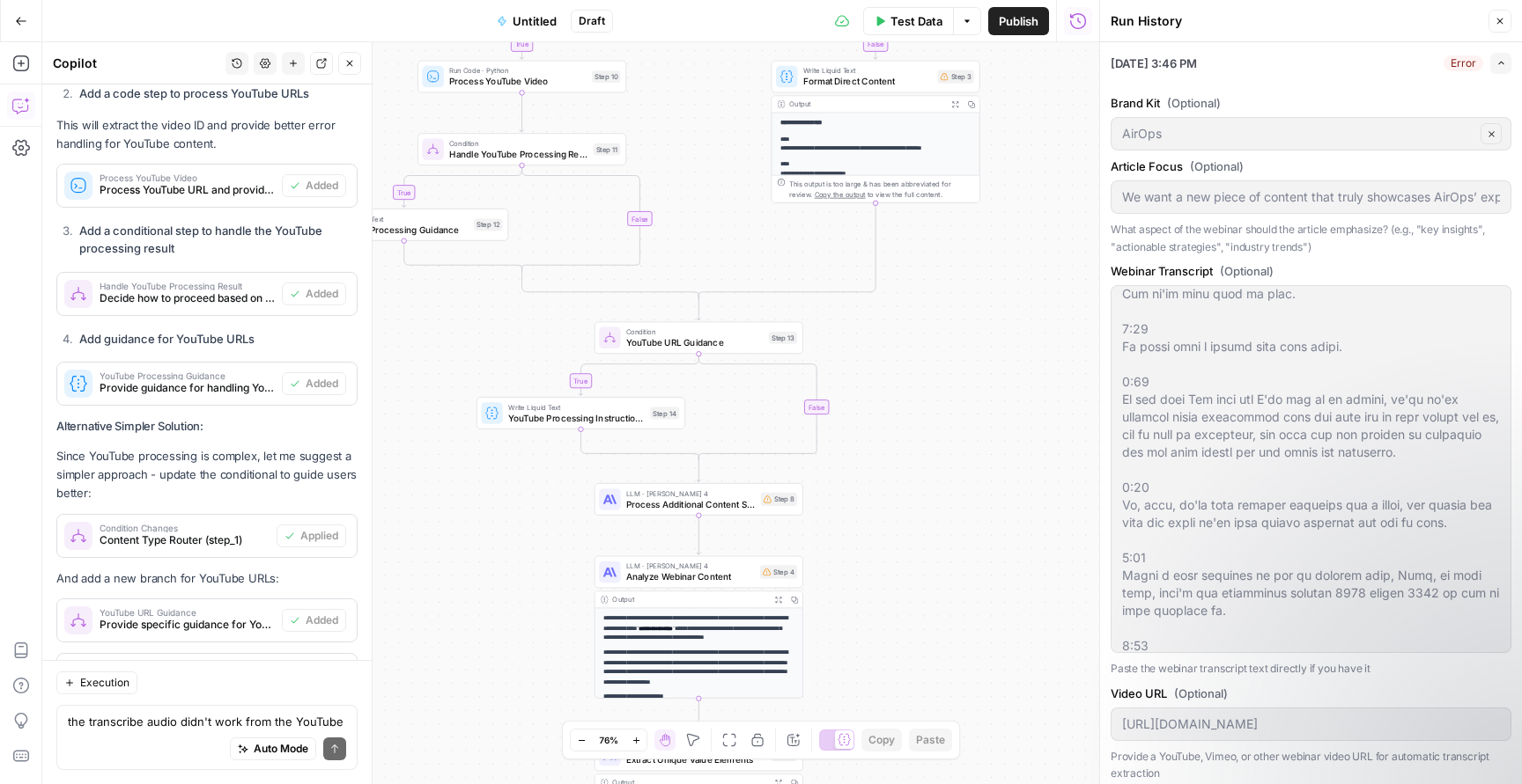
drag, startPoint x: 1004, startPoint y: 357, endPoint x: 1014, endPoint y: 493, distance: 136.4
click at [1014, 493] on div "**********" at bounding box center [570, 413] width 1057 height 742
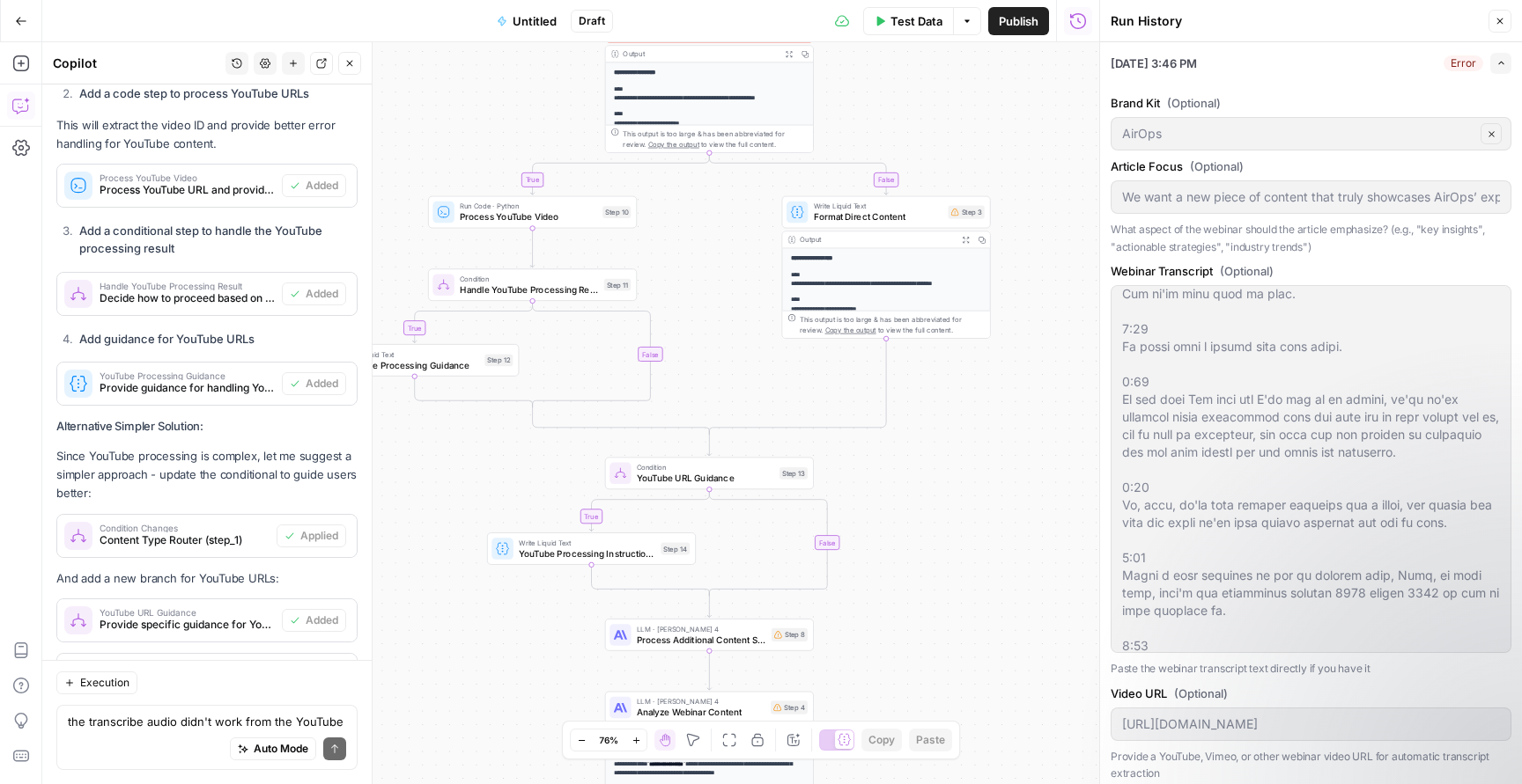
click at [921, 36] on div "Test Data Options Publish Run History" at bounding box center [855, 20] width 486 height 41
click at [912, 15] on span "Test Data" at bounding box center [916, 21] width 52 height 17
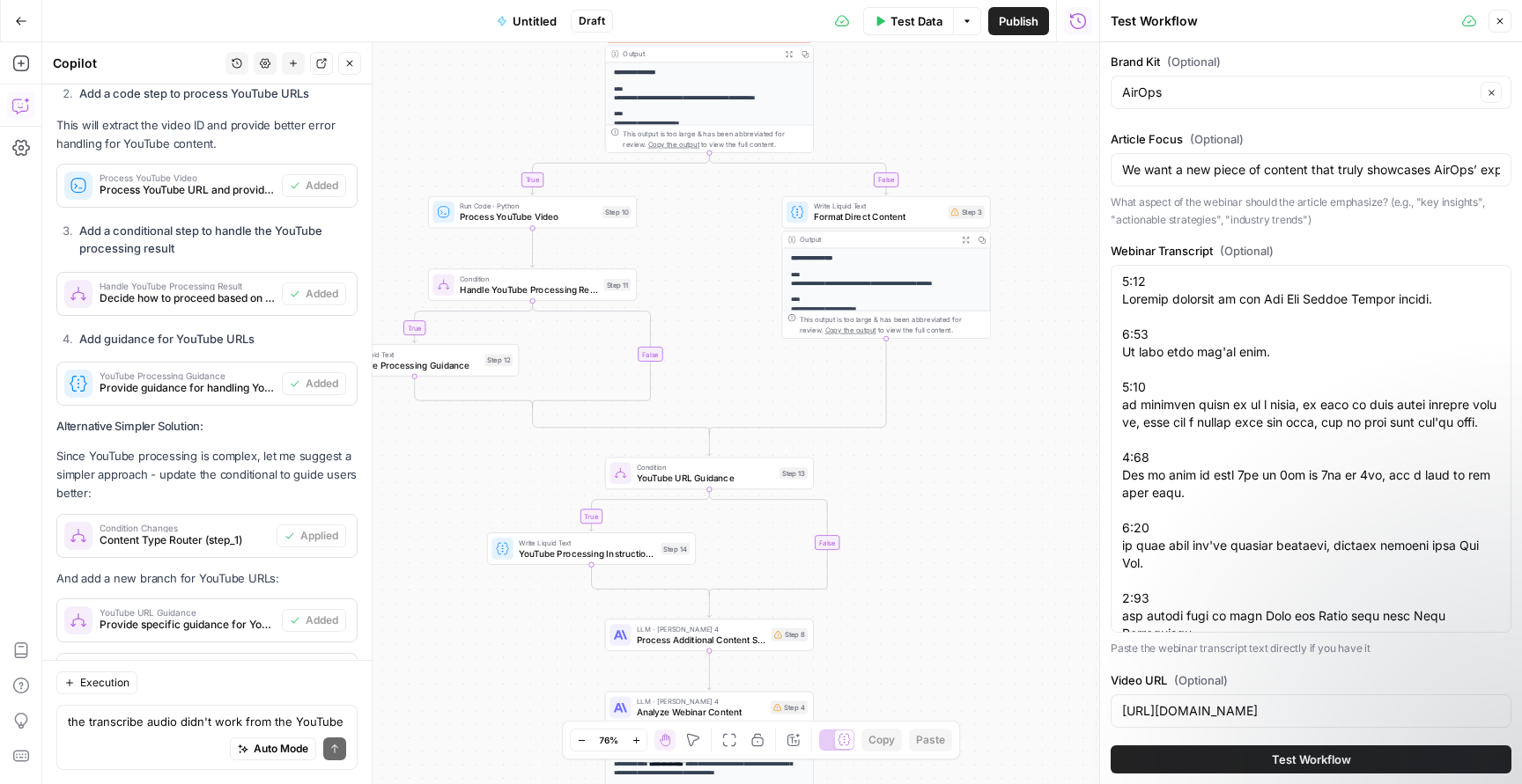
scroll to position [794, 0]
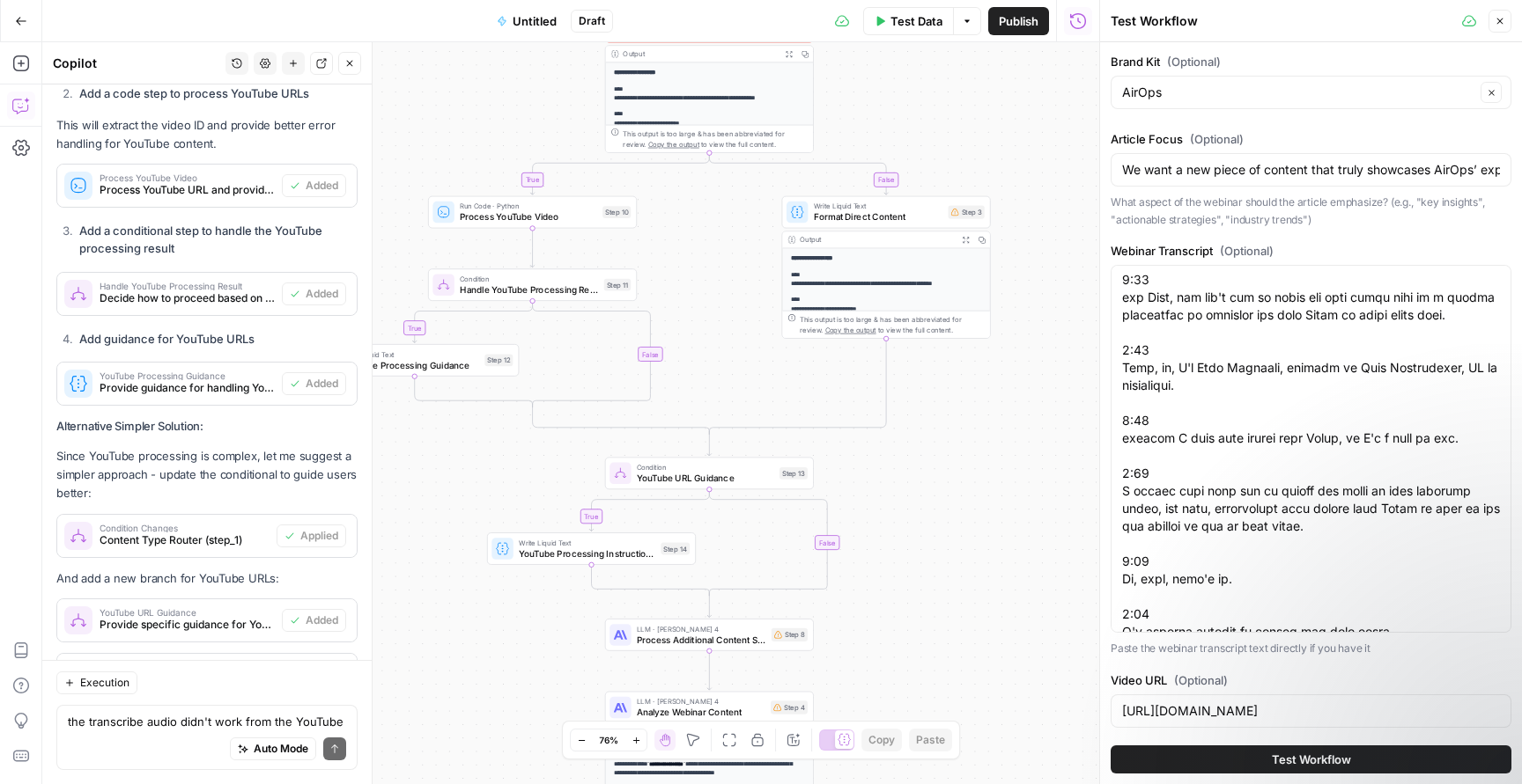
click at [1333, 751] on span "Test Workflow" at bounding box center [1310, 759] width 79 height 17
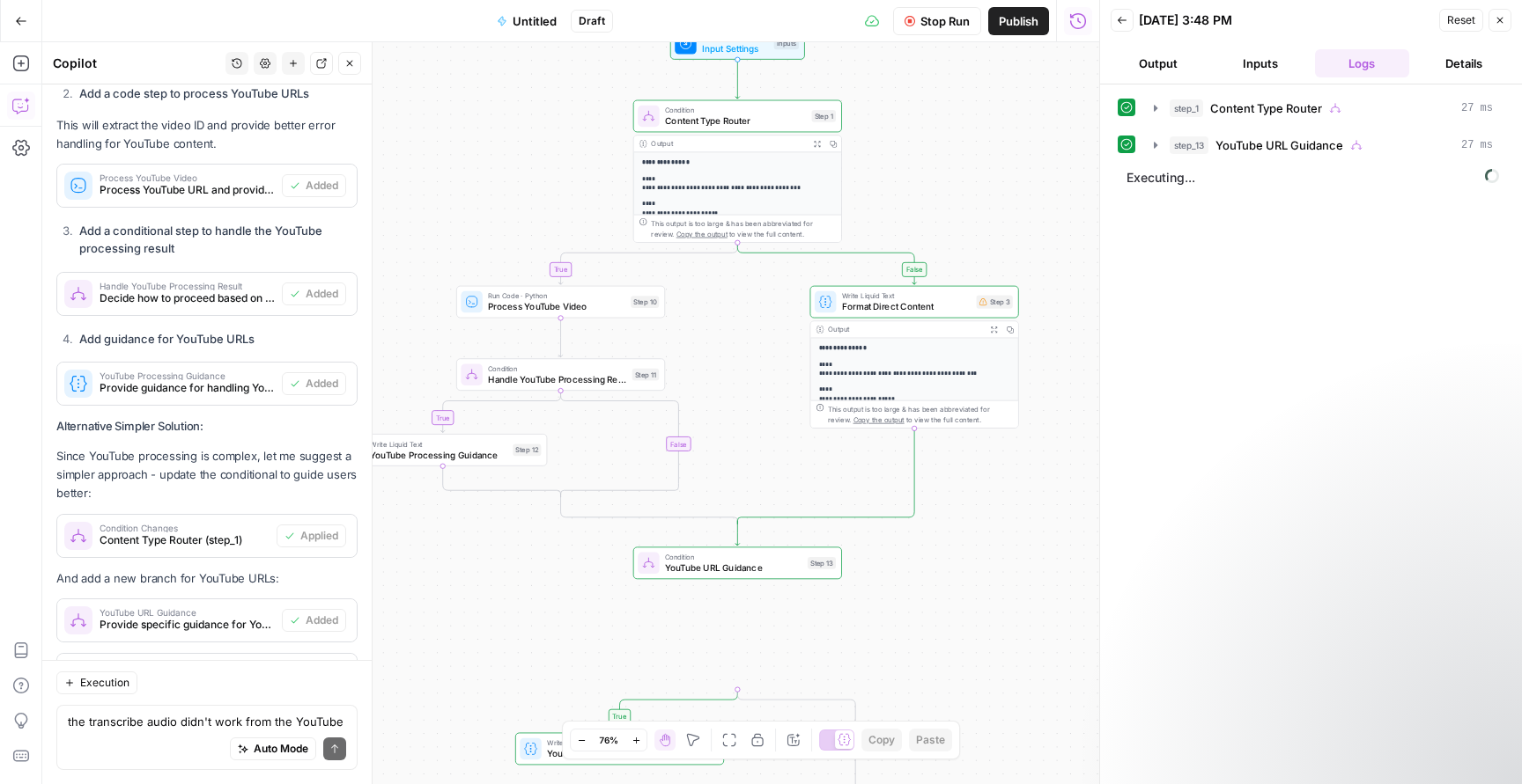
drag, startPoint x: 958, startPoint y: 449, endPoint x: 986, endPoint y: 540, distance: 95.2
click at [986, 540] on div "**********" at bounding box center [570, 413] width 1057 height 742
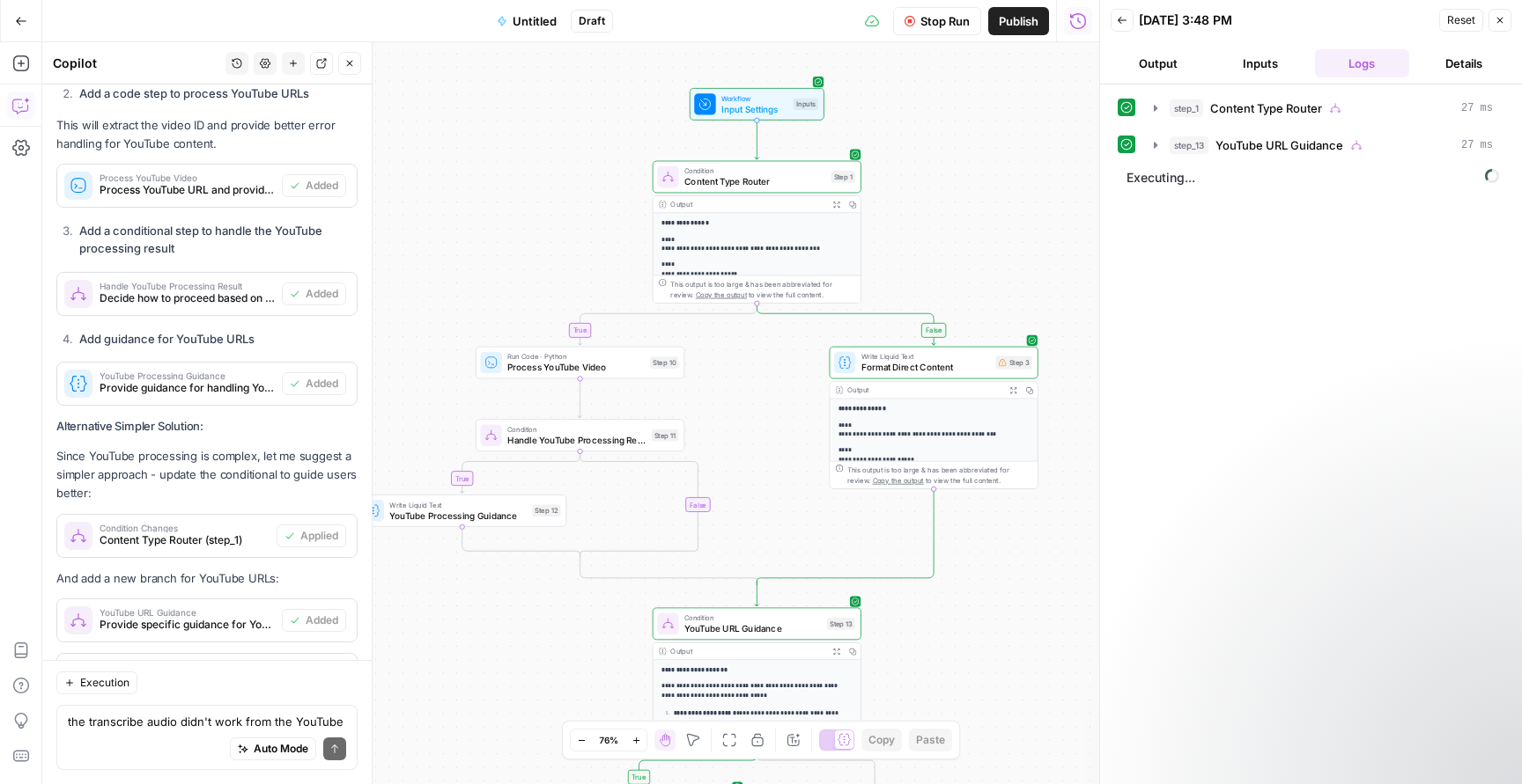
drag, startPoint x: 944, startPoint y: 116, endPoint x: 963, endPoint y: 177, distance: 63.9
click at [963, 177] on div "**********" at bounding box center [570, 413] width 1057 height 742
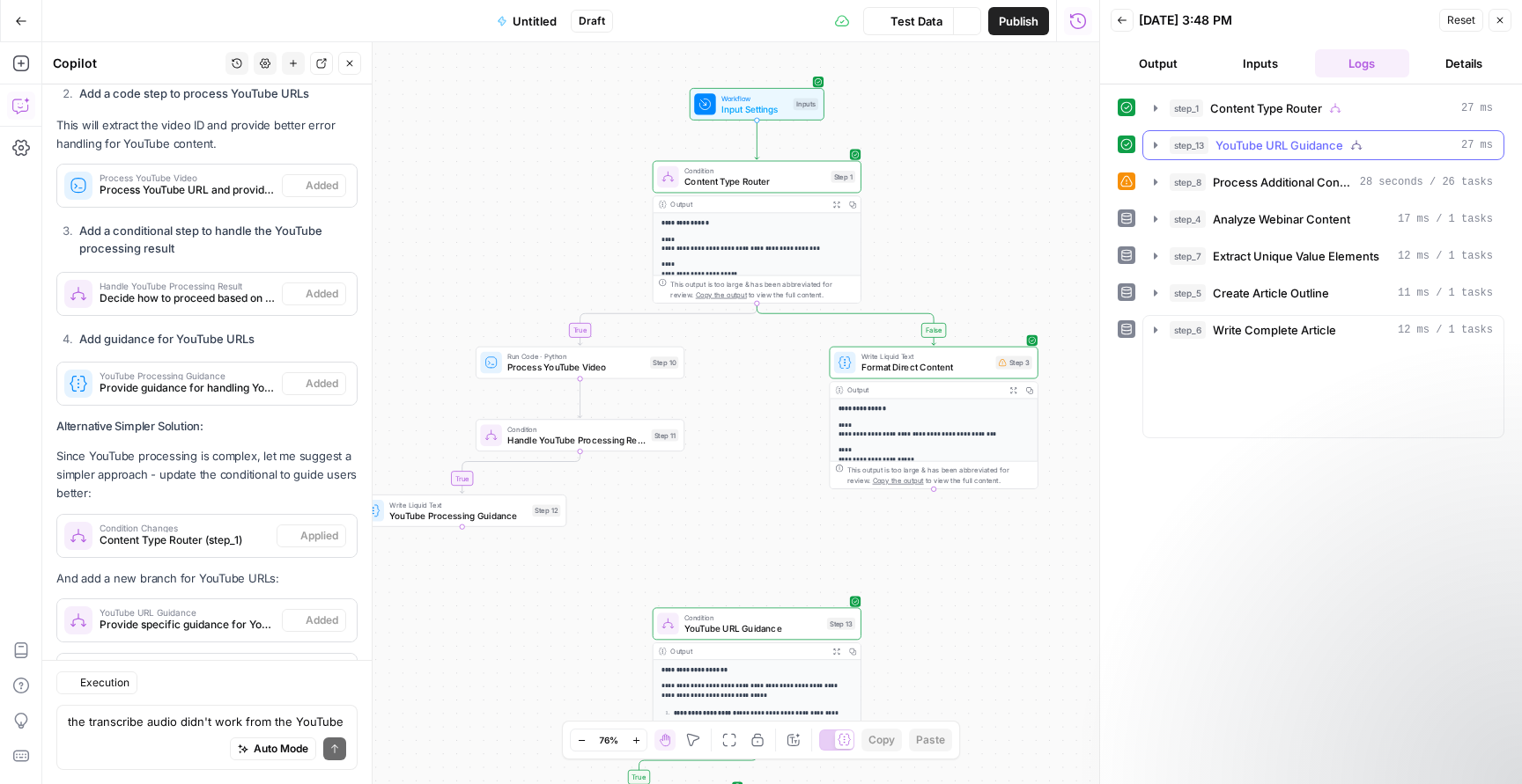
click at [1152, 140] on icon "button" at bounding box center [1154, 145] width 14 height 14
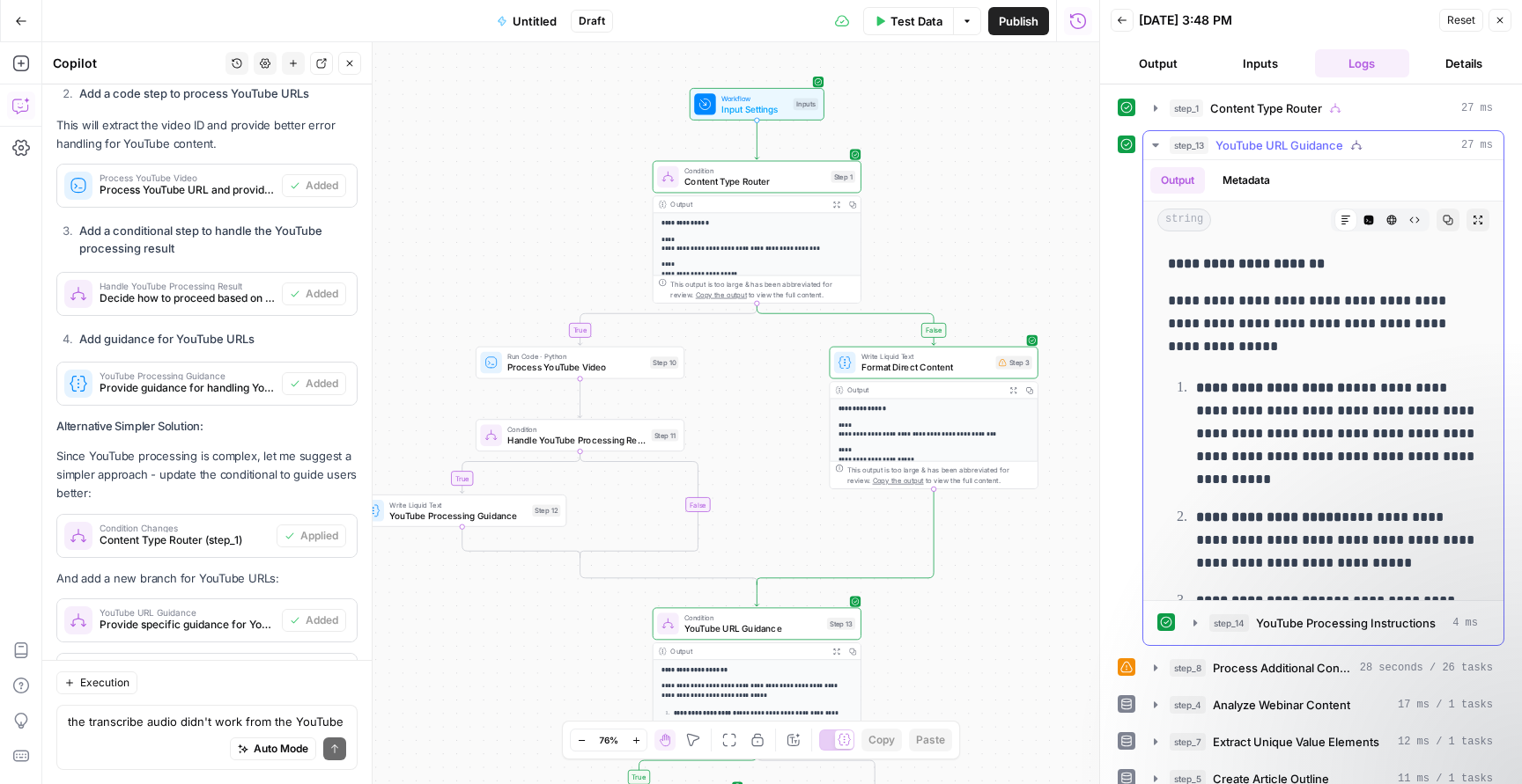
scroll to position [11067, 0]
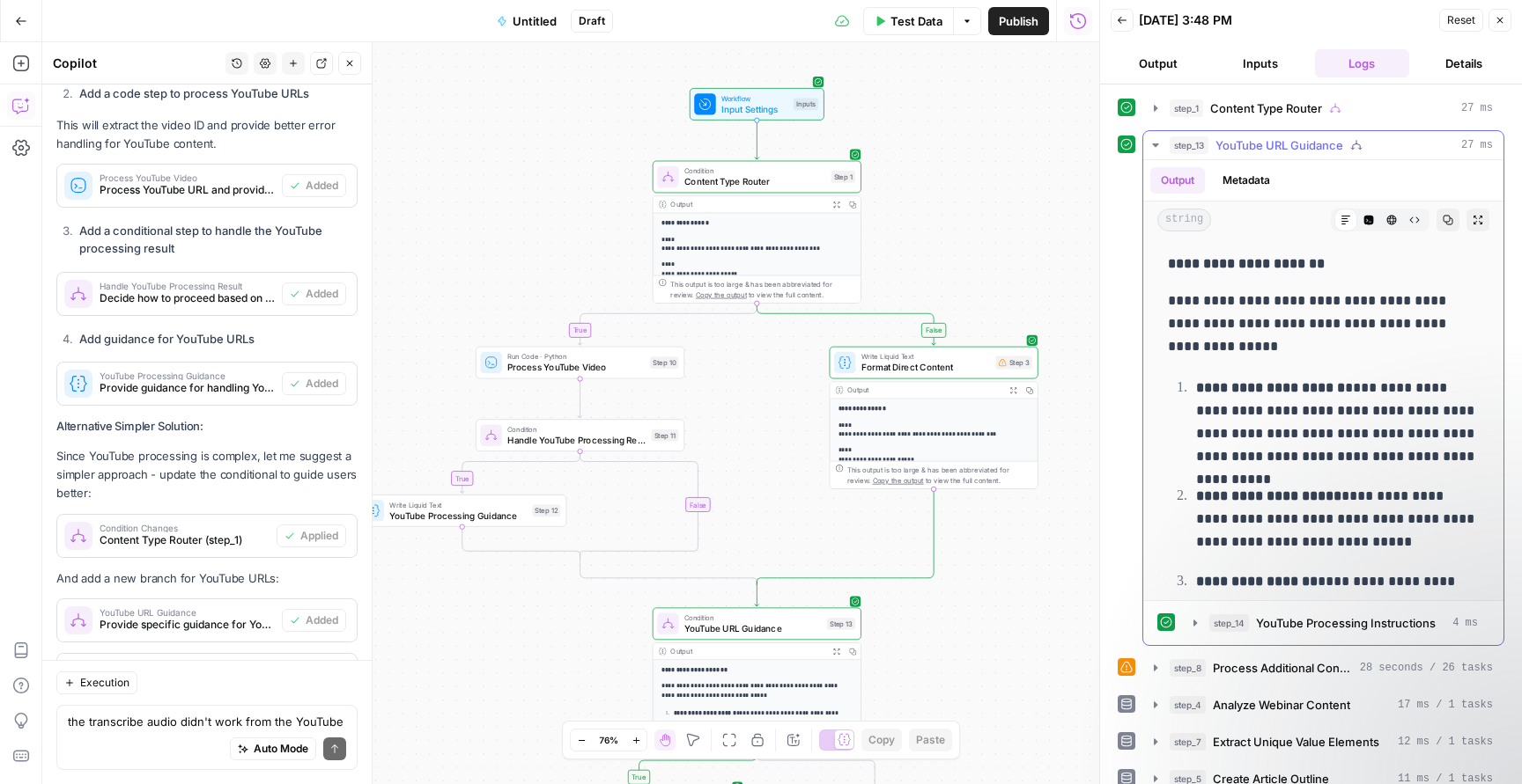
click at [1152, 143] on icon "button" at bounding box center [1154, 145] width 14 height 14
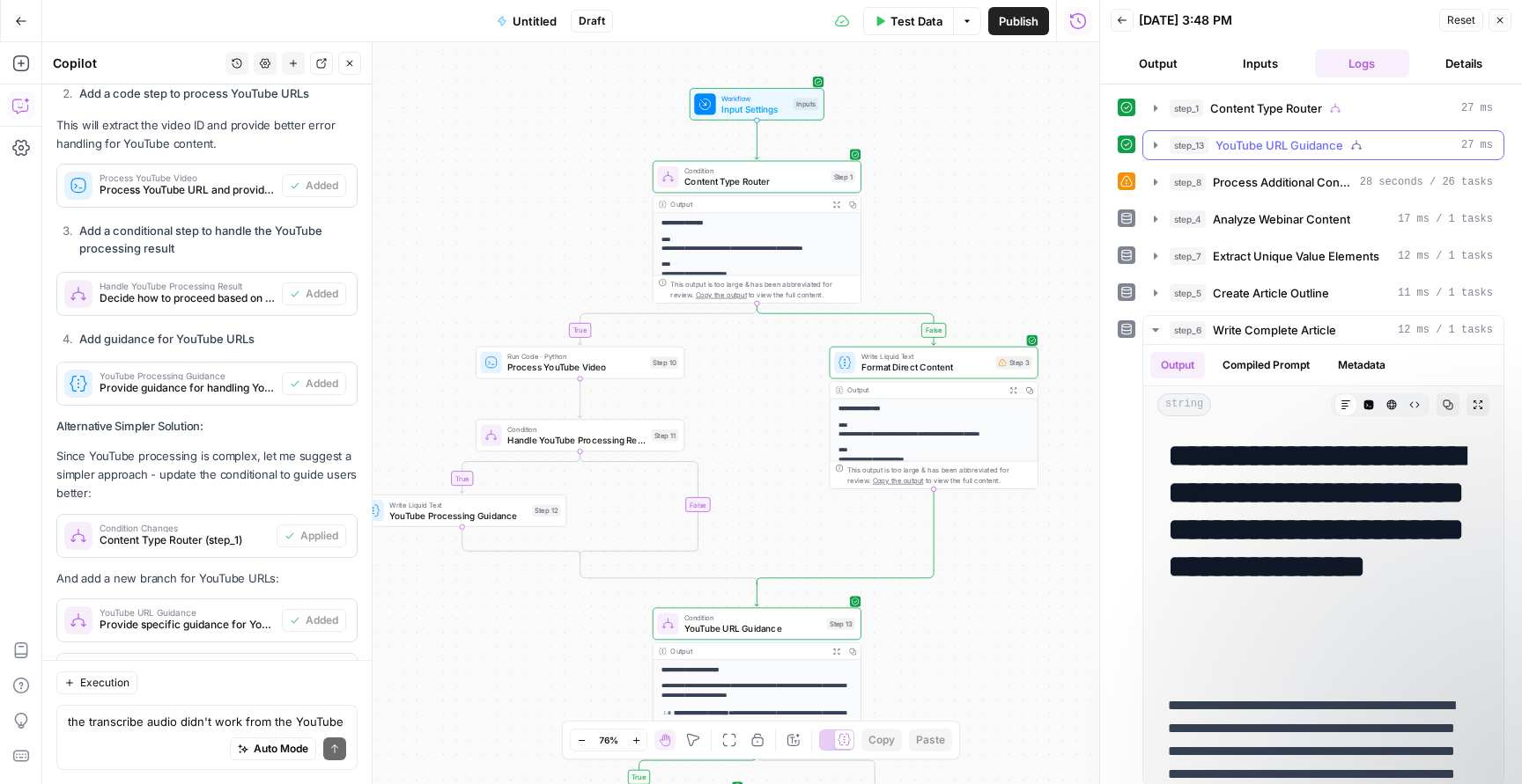
click at [1152, 143] on icon "button" at bounding box center [1154, 145] width 14 height 14
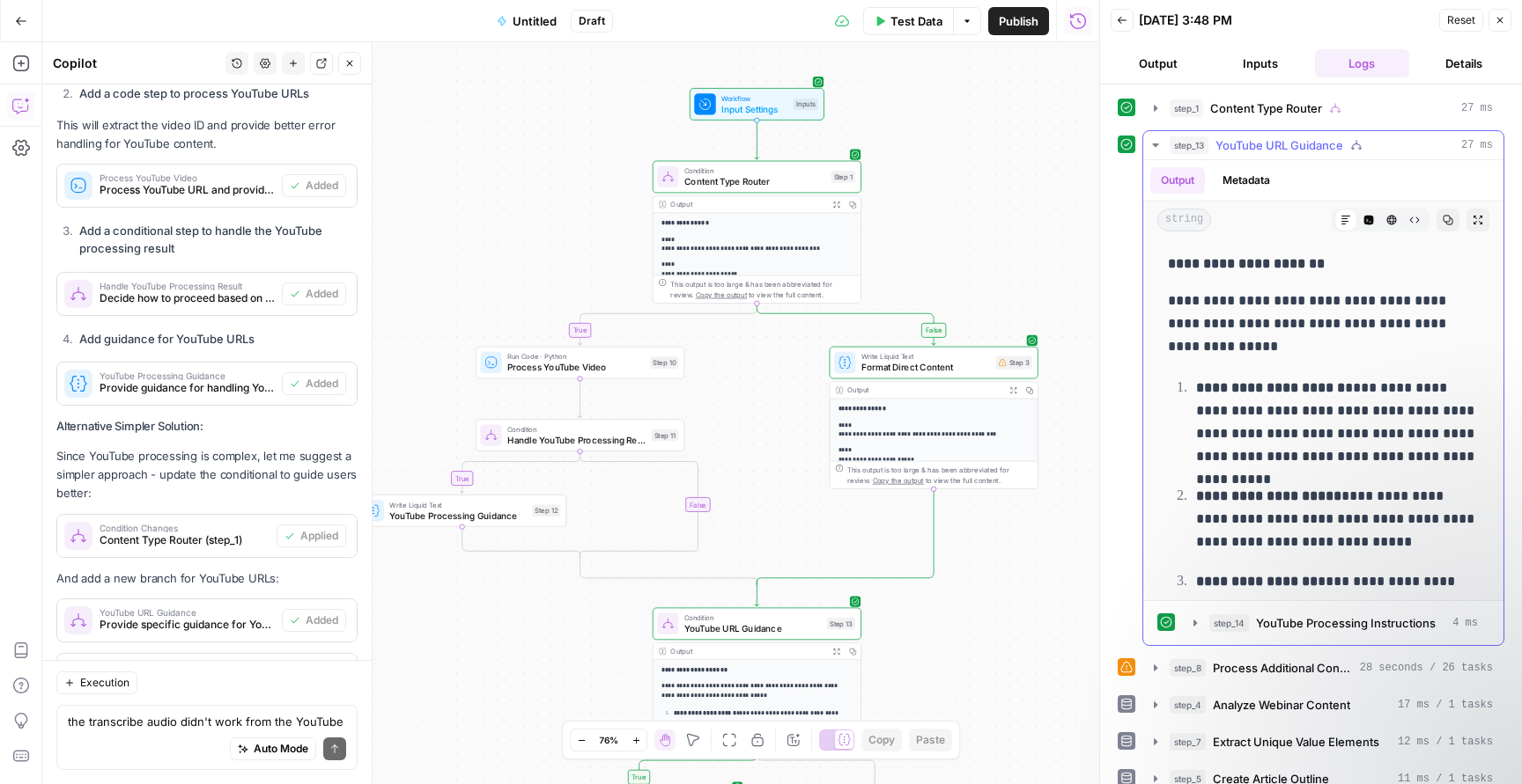
click at [1152, 143] on icon "button" at bounding box center [1154, 145] width 14 height 14
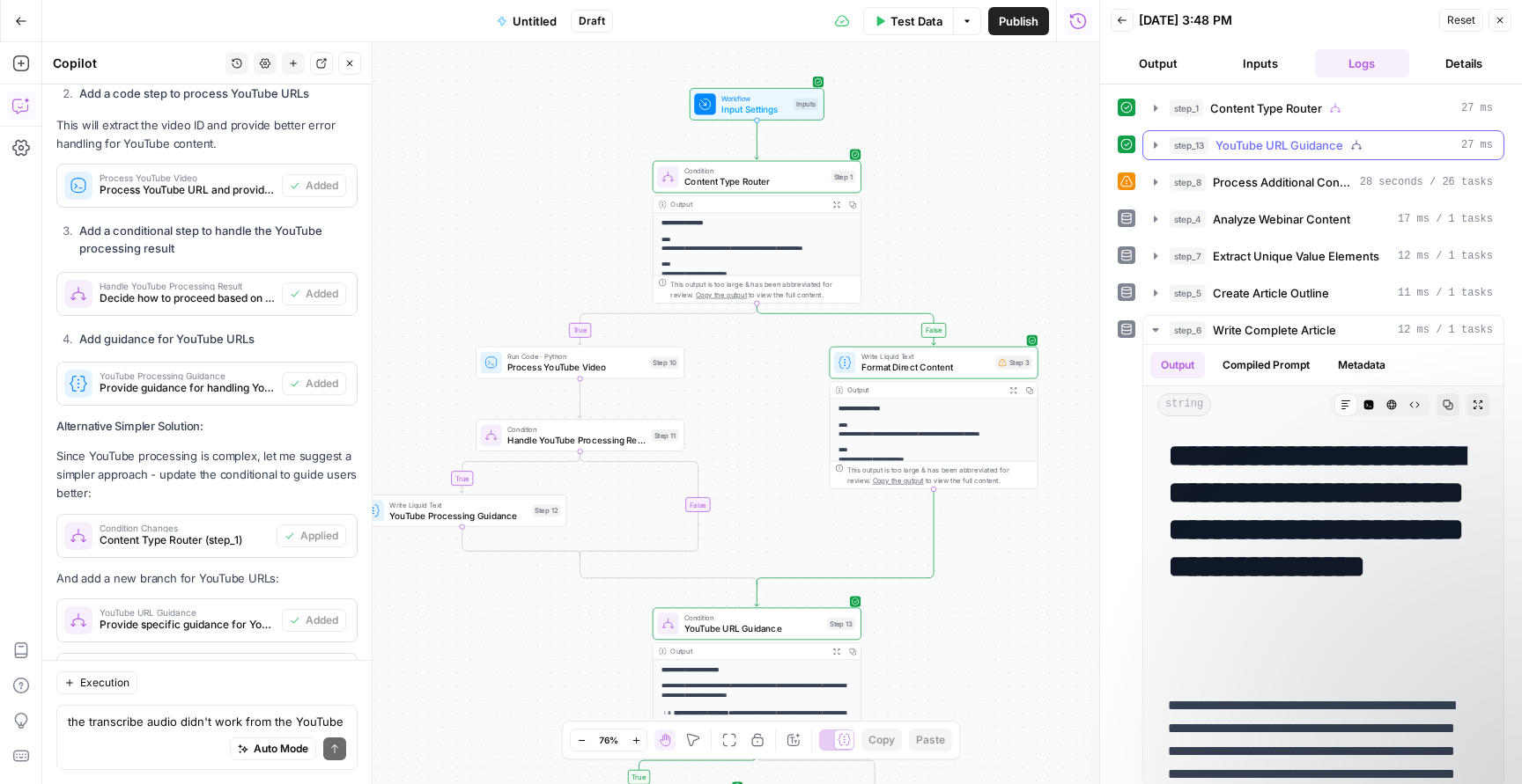
click at [1152, 143] on icon "button" at bounding box center [1154, 145] width 14 height 14
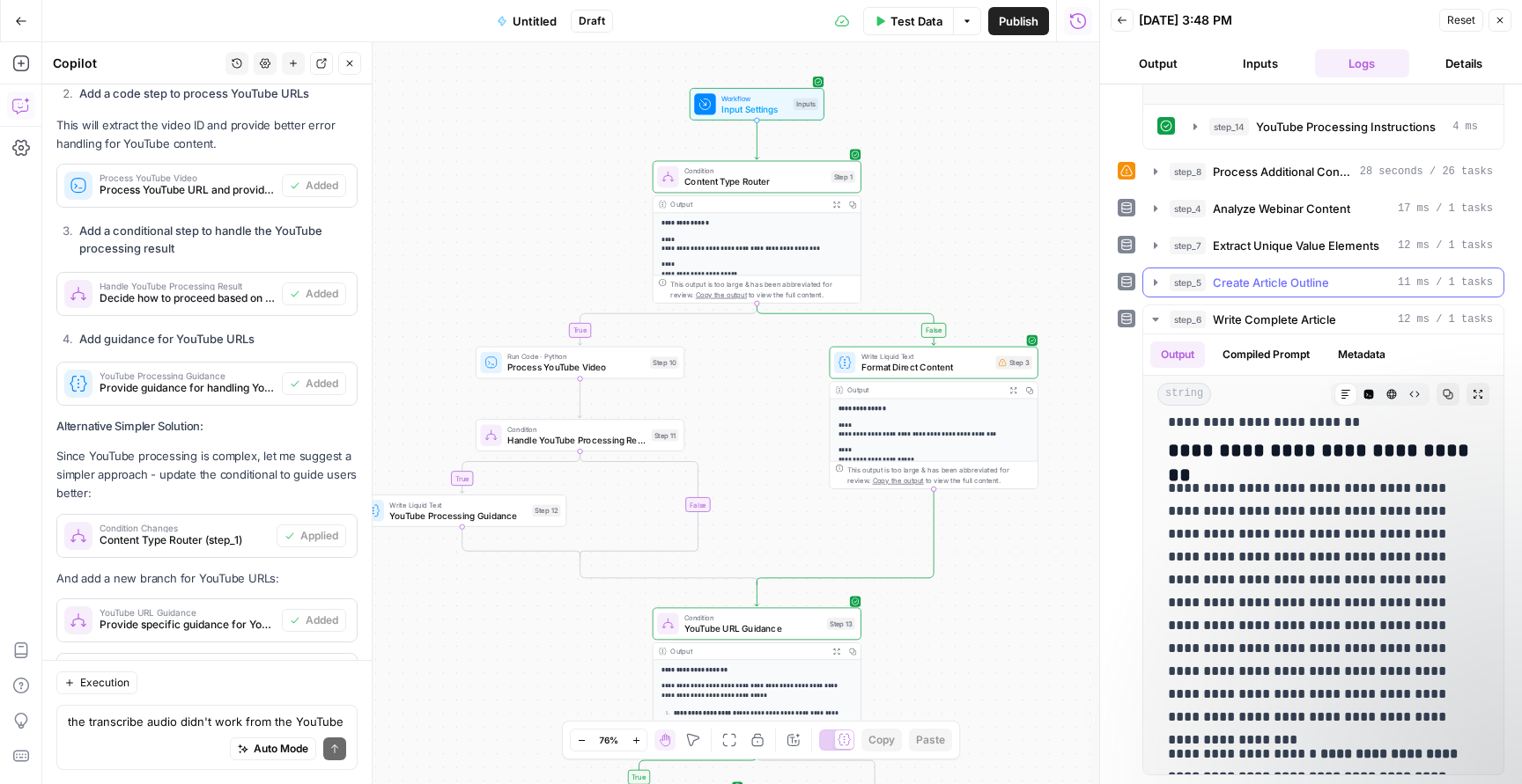
scroll to position [0, 0]
click at [1153, 314] on icon "button" at bounding box center [1154, 319] width 14 height 14
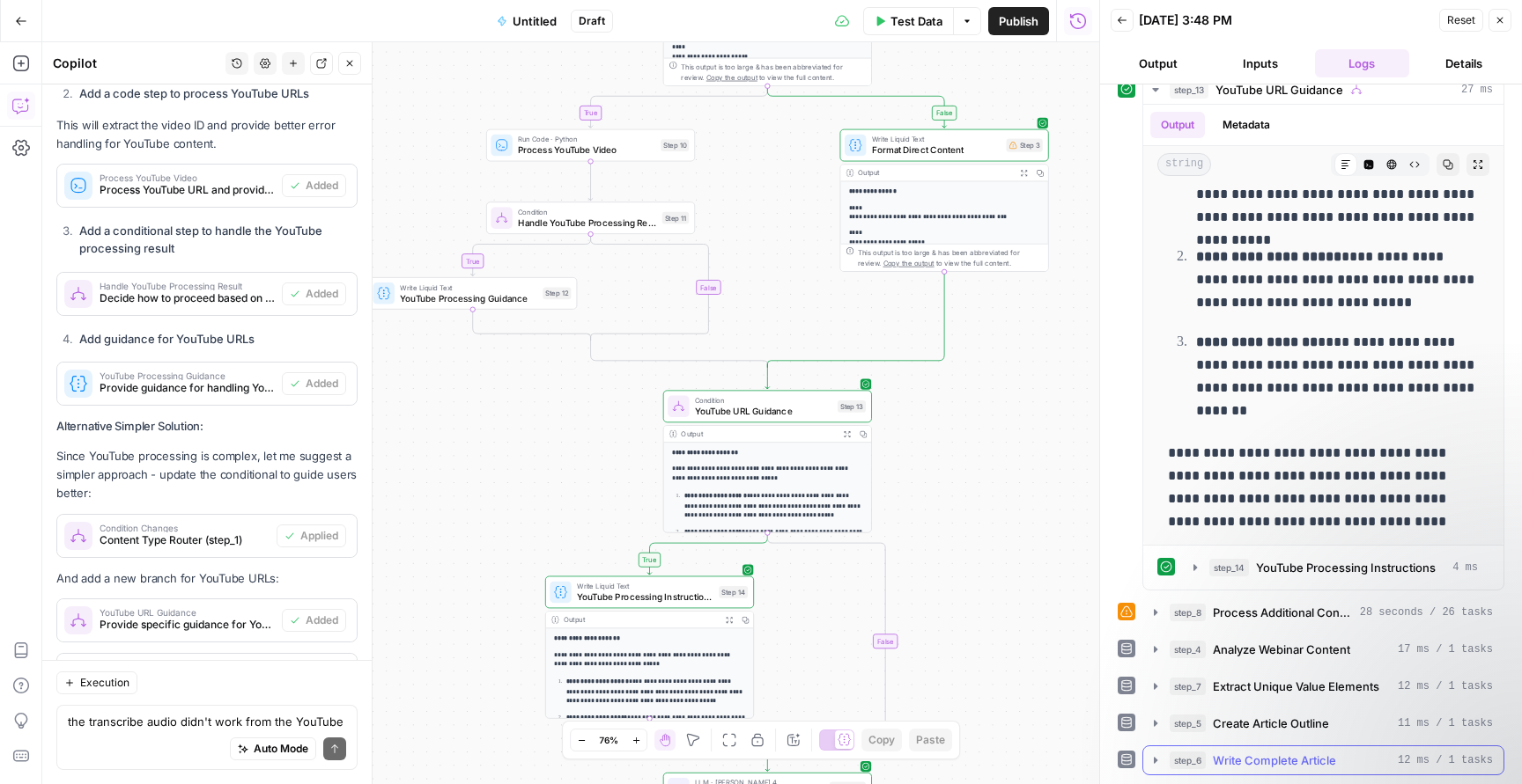
click at [1165, 761] on button "step_6 Write Complete Article 12 ms / 1 tasks" at bounding box center [1322, 760] width 360 height 28
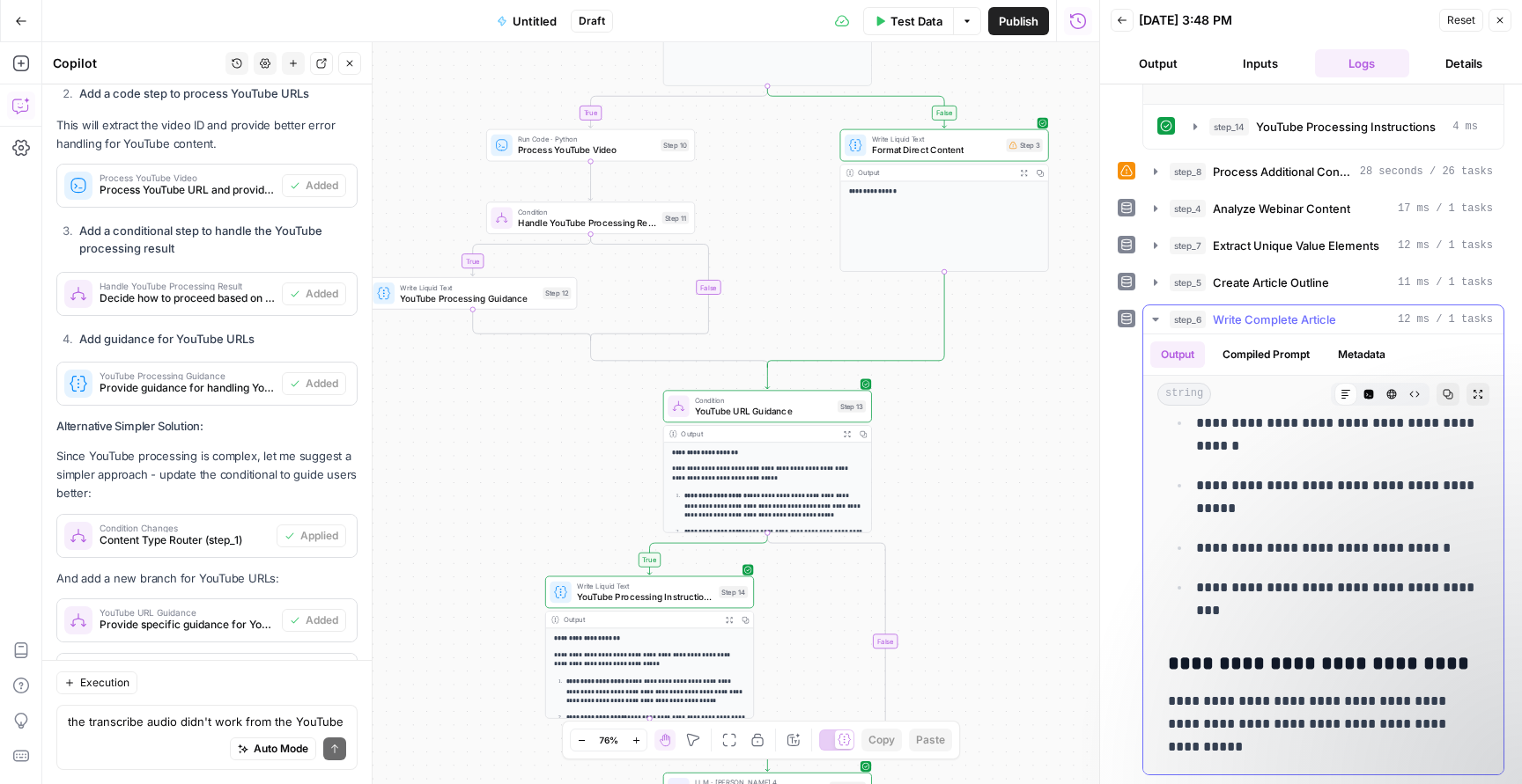
scroll to position [15827, 0]
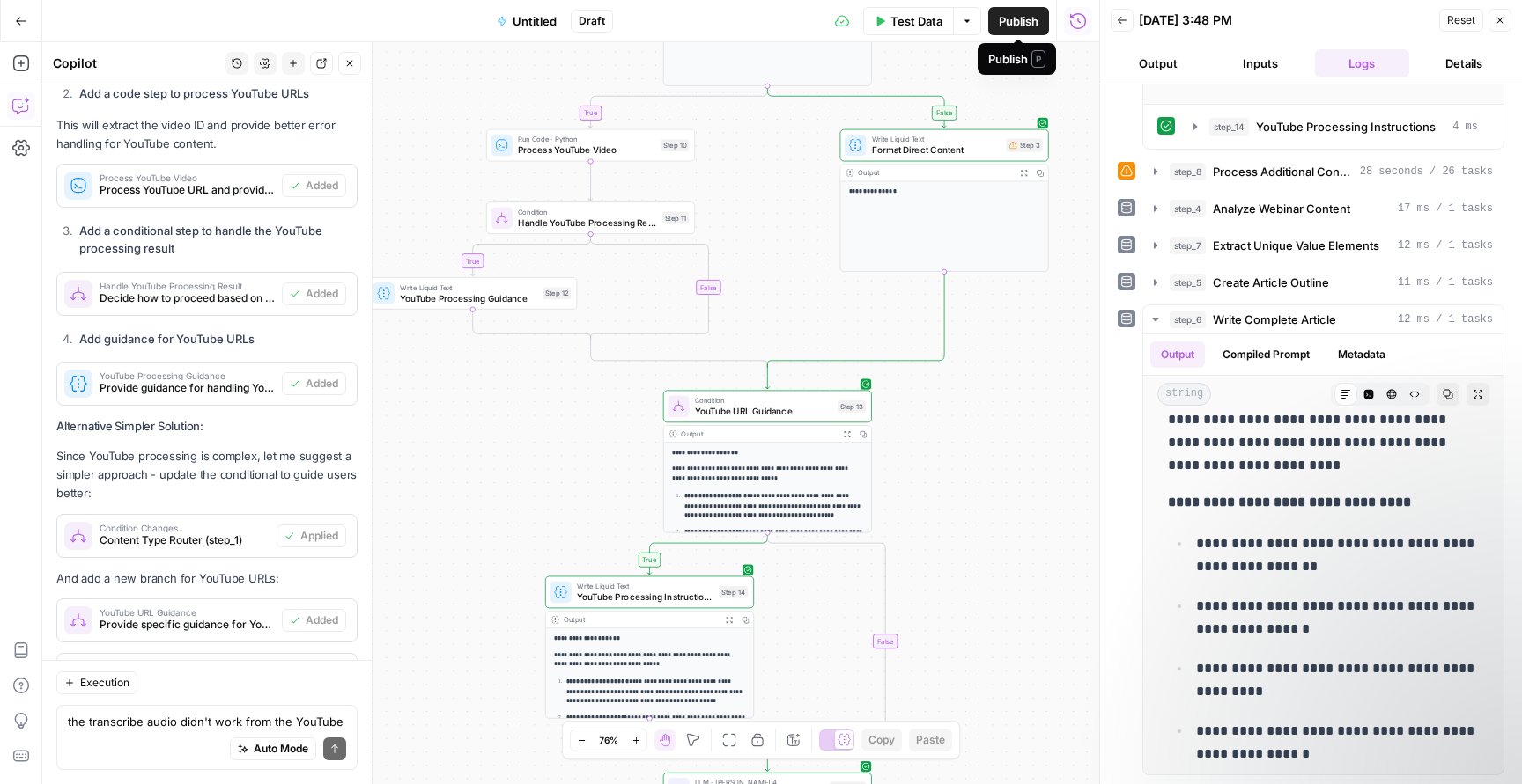
click at [1009, 17] on span "Publish" at bounding box center [1018, 21] width 39 height 17
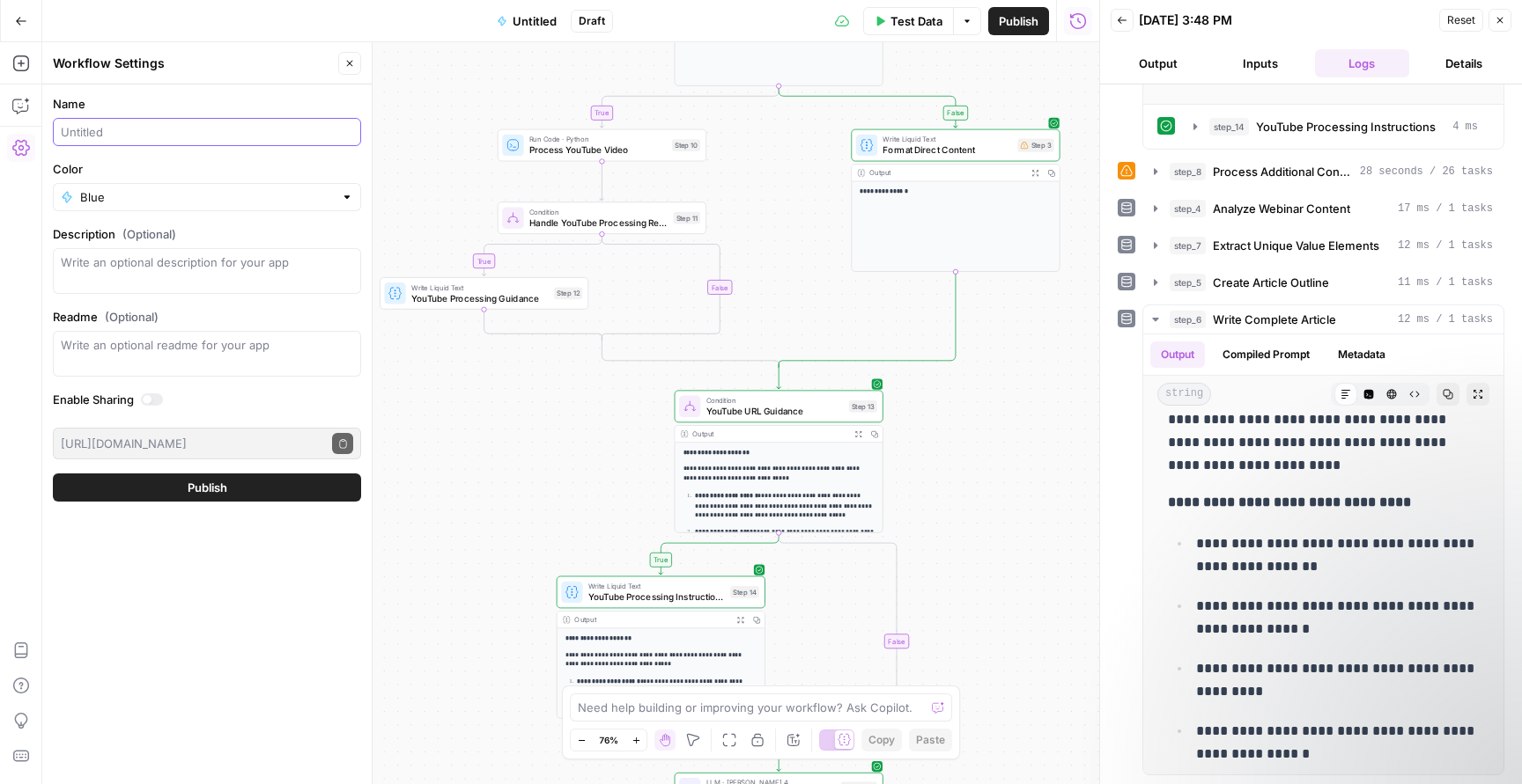
click at [230, 134] on input "Name" at bounding box center [207, 131] width 293 height 17
type input "Article Create from Webinar"
click at [229, 489] on button "Publish" at bounding box center [207, 488] width 308 height 28
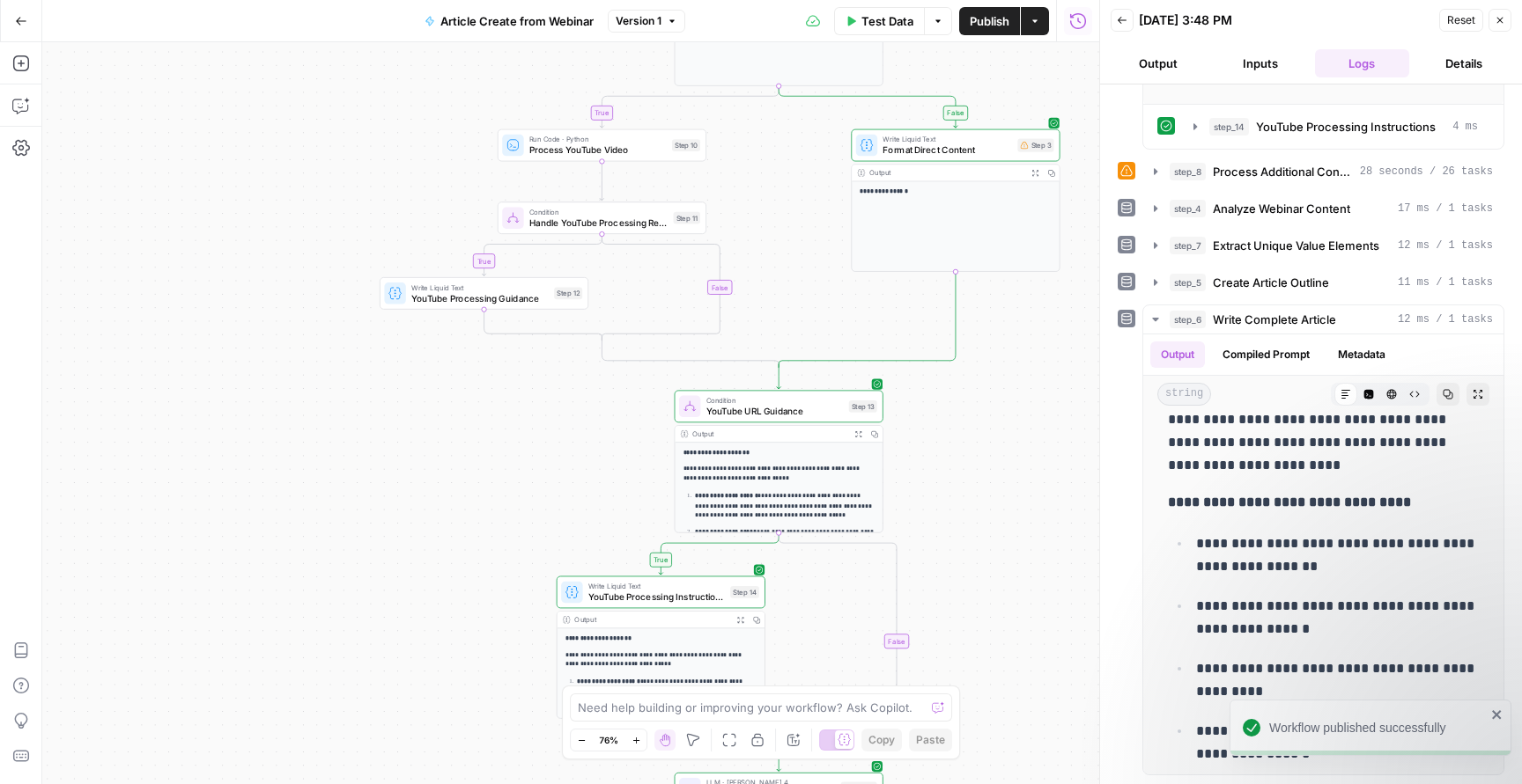
click at [16, 32] on button "Go Back" at bounding box center [21, 21] width 32 height 32
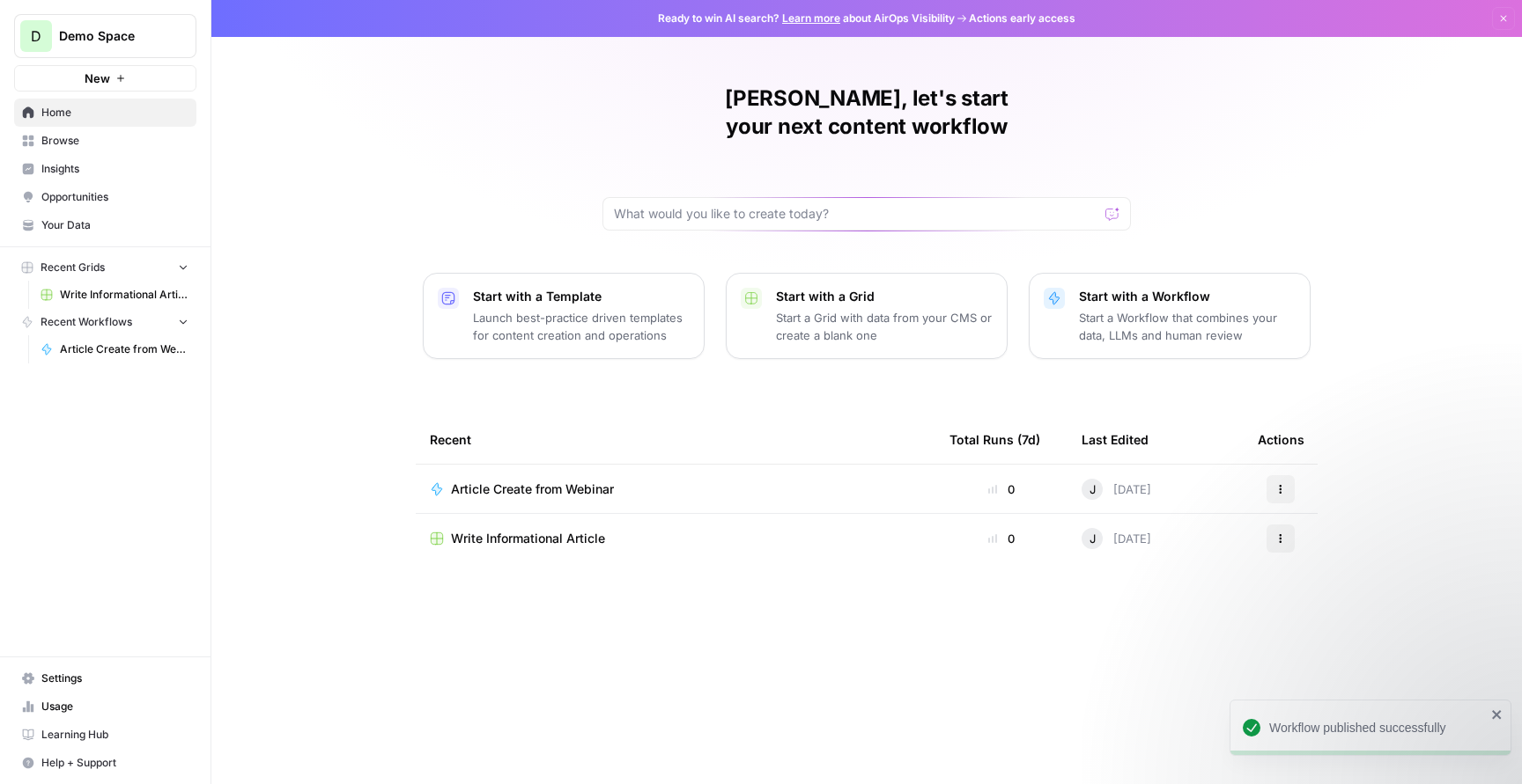
click at [106, 356] on span "Article Create from Webinar" at bounding box center [124, 349] width 129 height 15
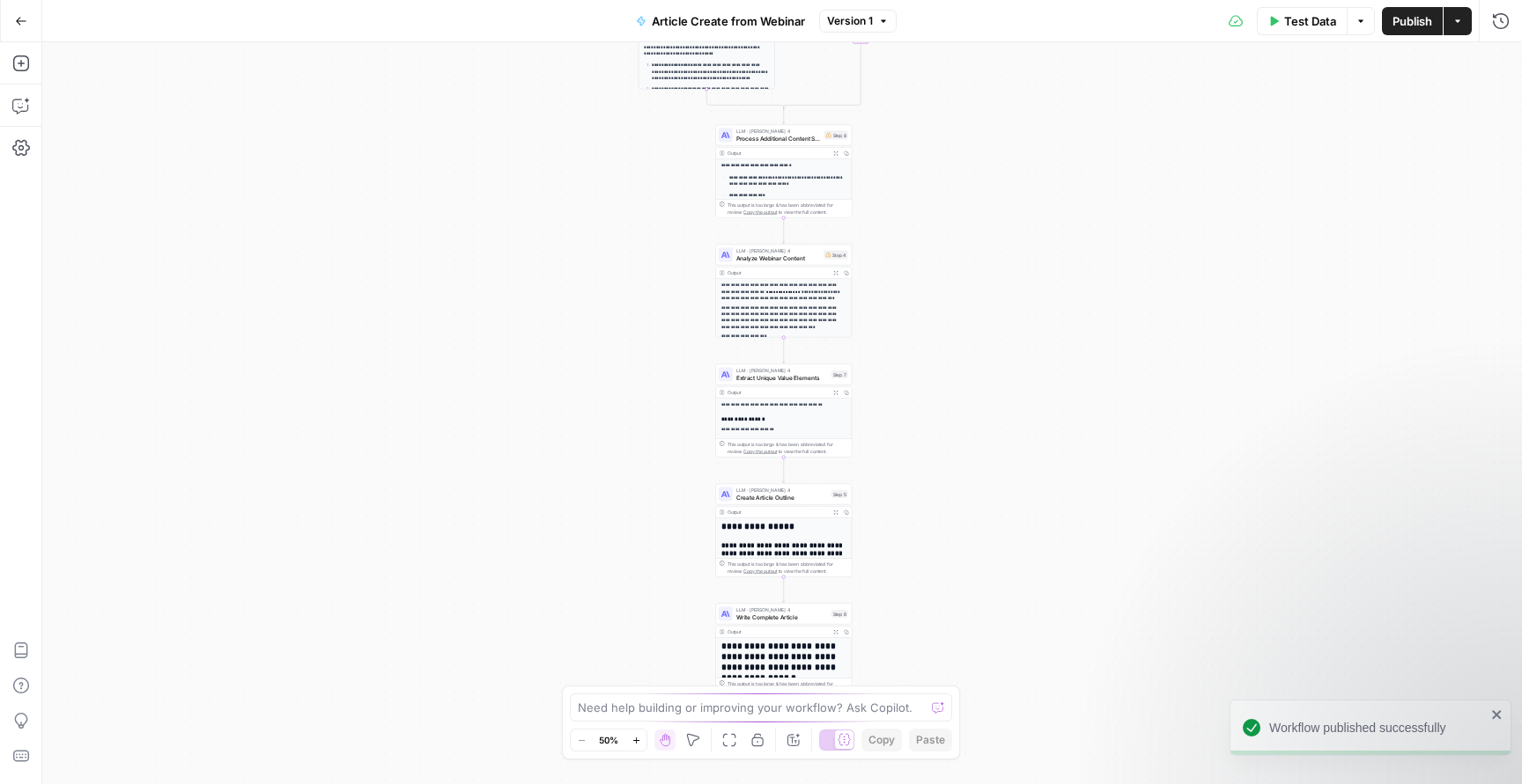
drag, startPoint x: 636, startPoint y: 427, endPoint x: 599, endPoint y: 153, distance: 276.5
click at [599, 153] on div "**********" at bounding box center [782, 413] width 1479 height 742
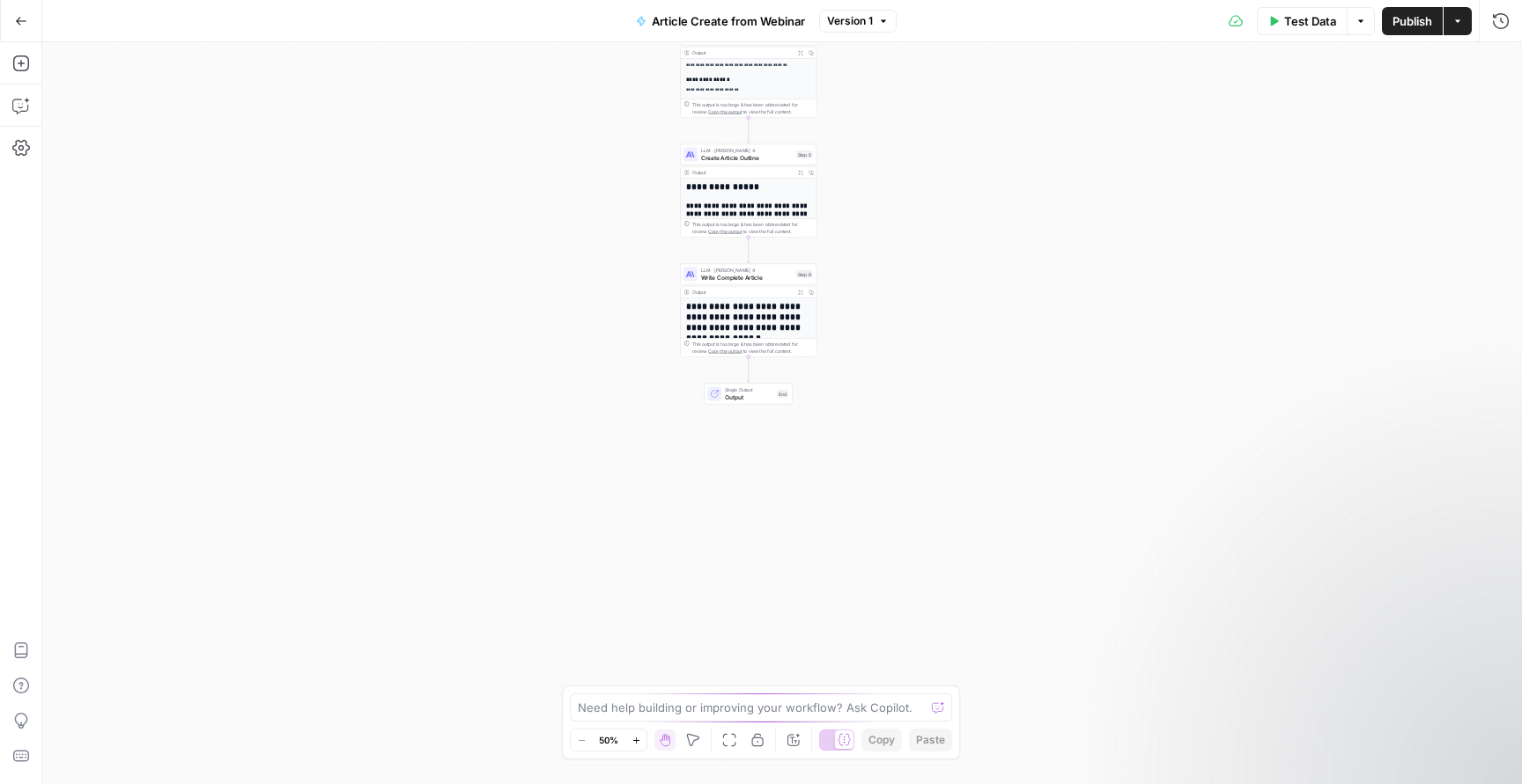
drag, startPoint x: 581, startPoint y: 212, endPoint x: 583, endPoint y: 81, distance: 131.0
click at [581, 52] on div "**********" at bounding box center [782, 413] width 1479 height 742
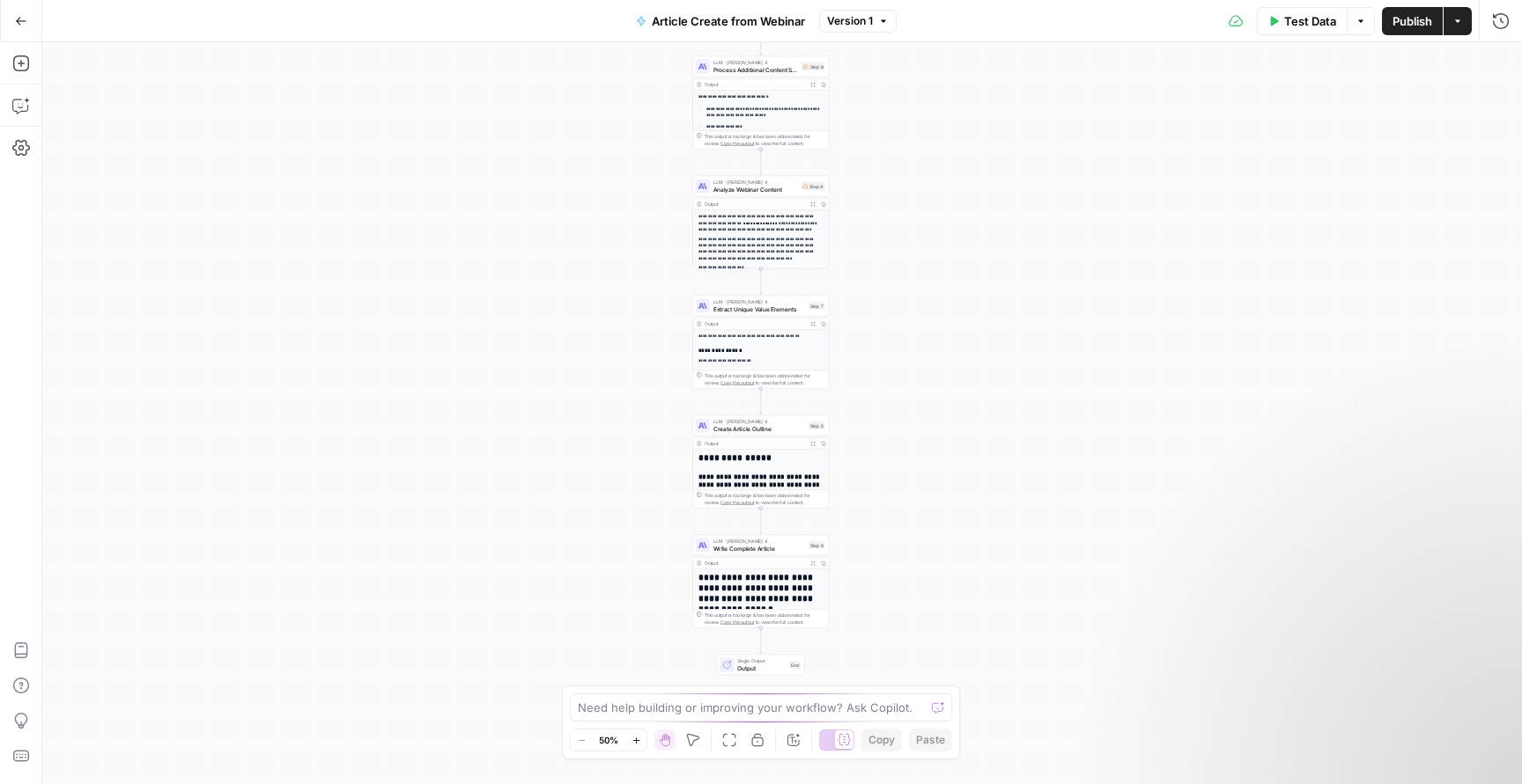
drag, startPoint x: 987, startPoint y: 171, endPoint x: 999, endPoint y: 480, distance: 309.2
click at [999, 480] on div "**********" at bounding box center [782, 413] width 1479 height 742
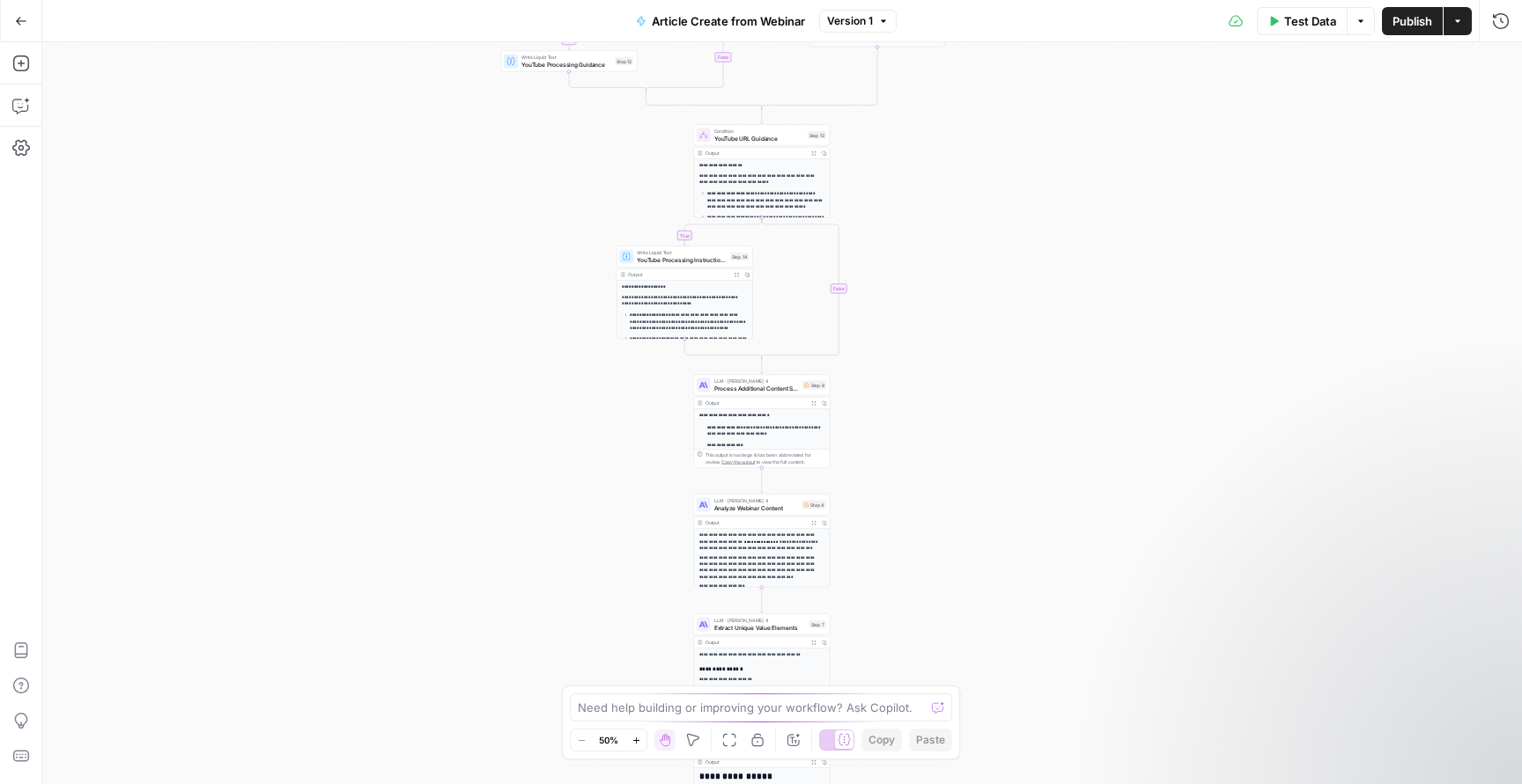
drag, startPoint x: 966, startPoint y: 106, endPoint x: 967, endPoint y: 406, distance: 300.0
click at [967, 406] on div "**********" at bounding box center [782, 413] width 1479 height 742
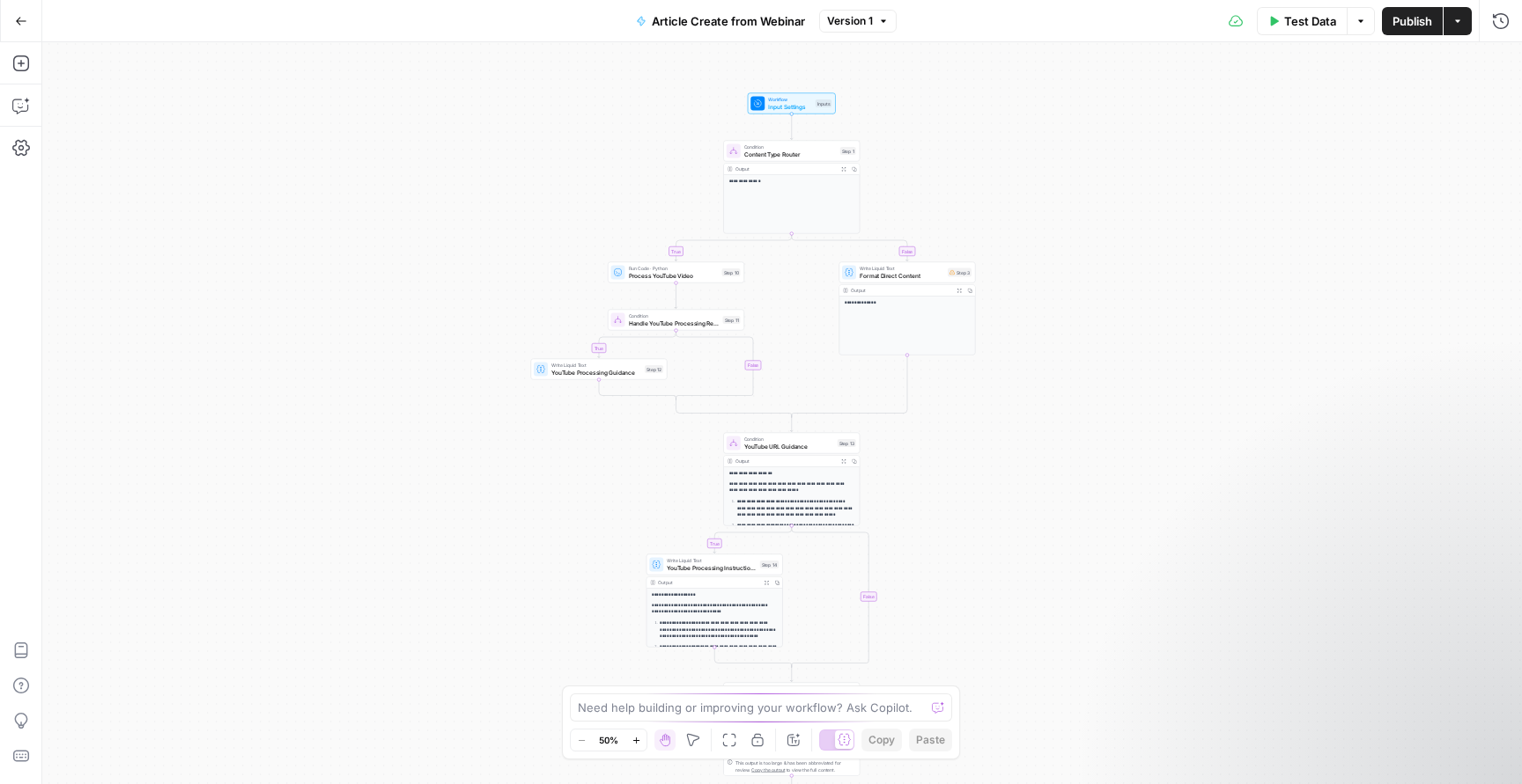
drag, startPoint x: 968, startPoint y: 148, endPoint x: 999, endPoint y: 449, distance: 302.6
click at [999, 449] on div "**********" at bounding box center [782, 413] width 1479 height 742
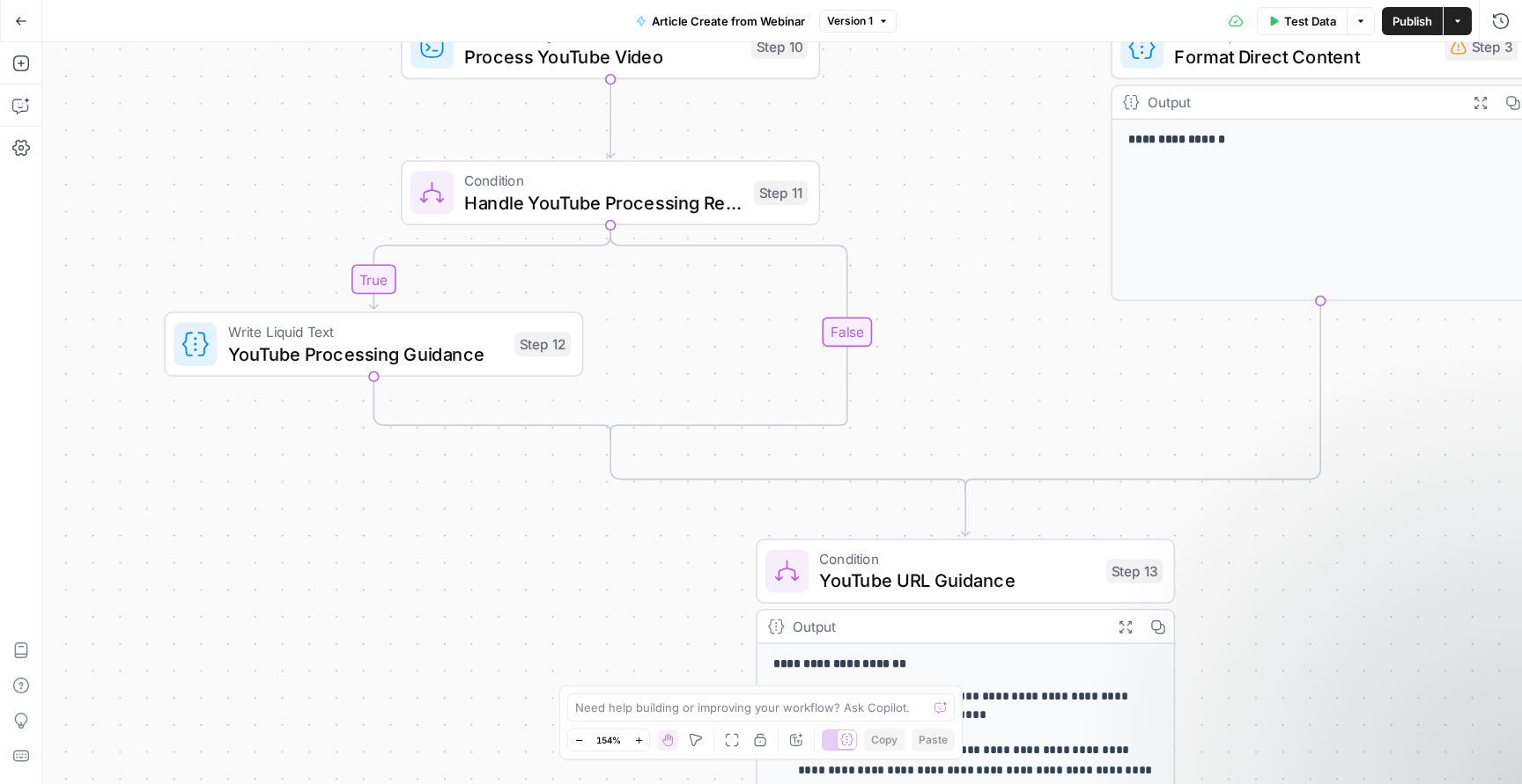
drag, startPoint x: 744, startPoint y: 418, endPoint x: 895, endPoint y: 120, distance: 334.1
click at [895, 120] on div "**********" at bounding box center [782, 413] width 1479 height 742
click at [378, 363] on span "YouTube Processing Guidance" at bounding box center [366, 354] width 275 height 27
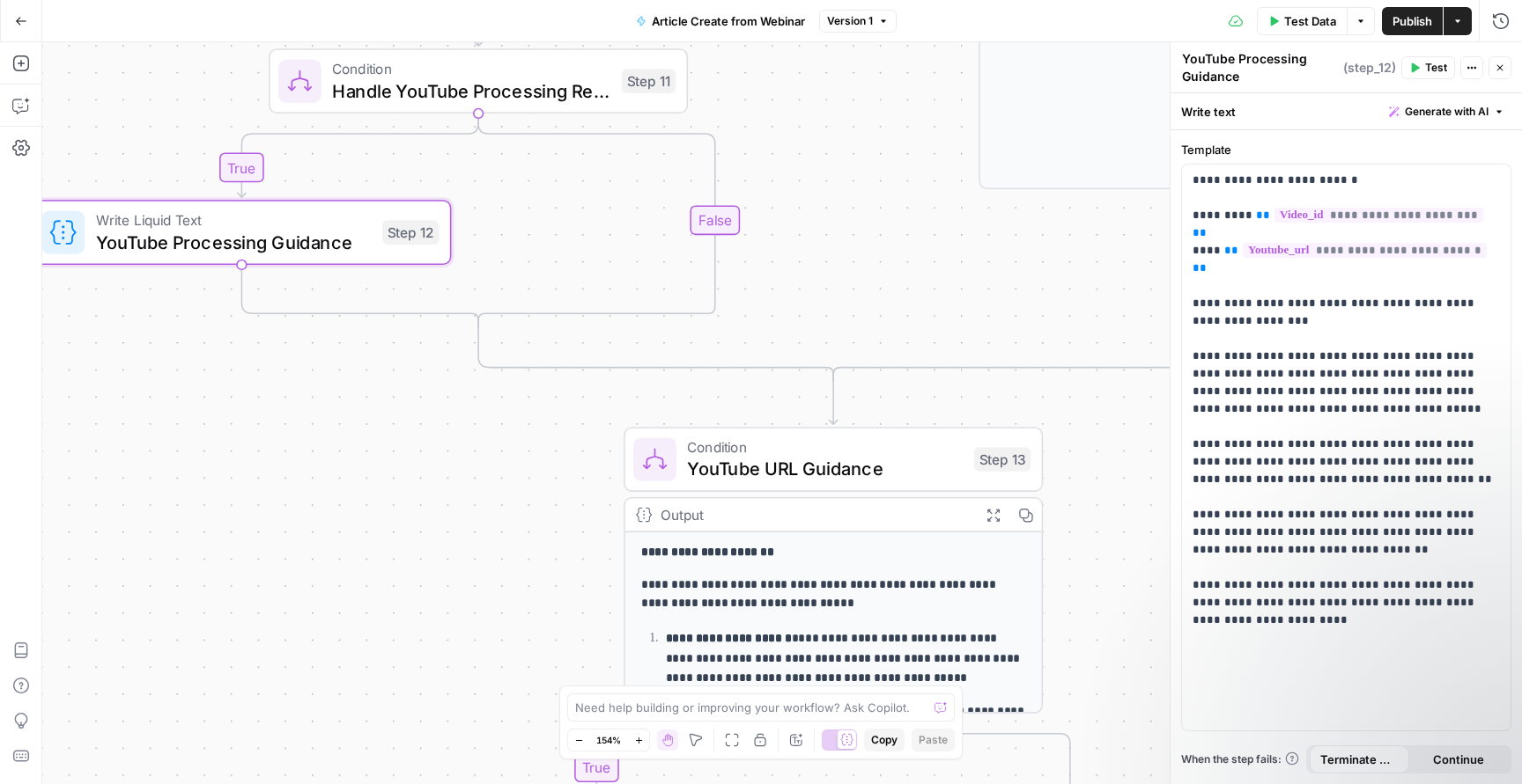
drag, startPoint x: 1017, startPoint y: 383, endPoint x: 885, endPoint y: 271, distance: 173.1
click at [885, 271] on div "**********" at bounding box center [782, 413] width 1479 height 742
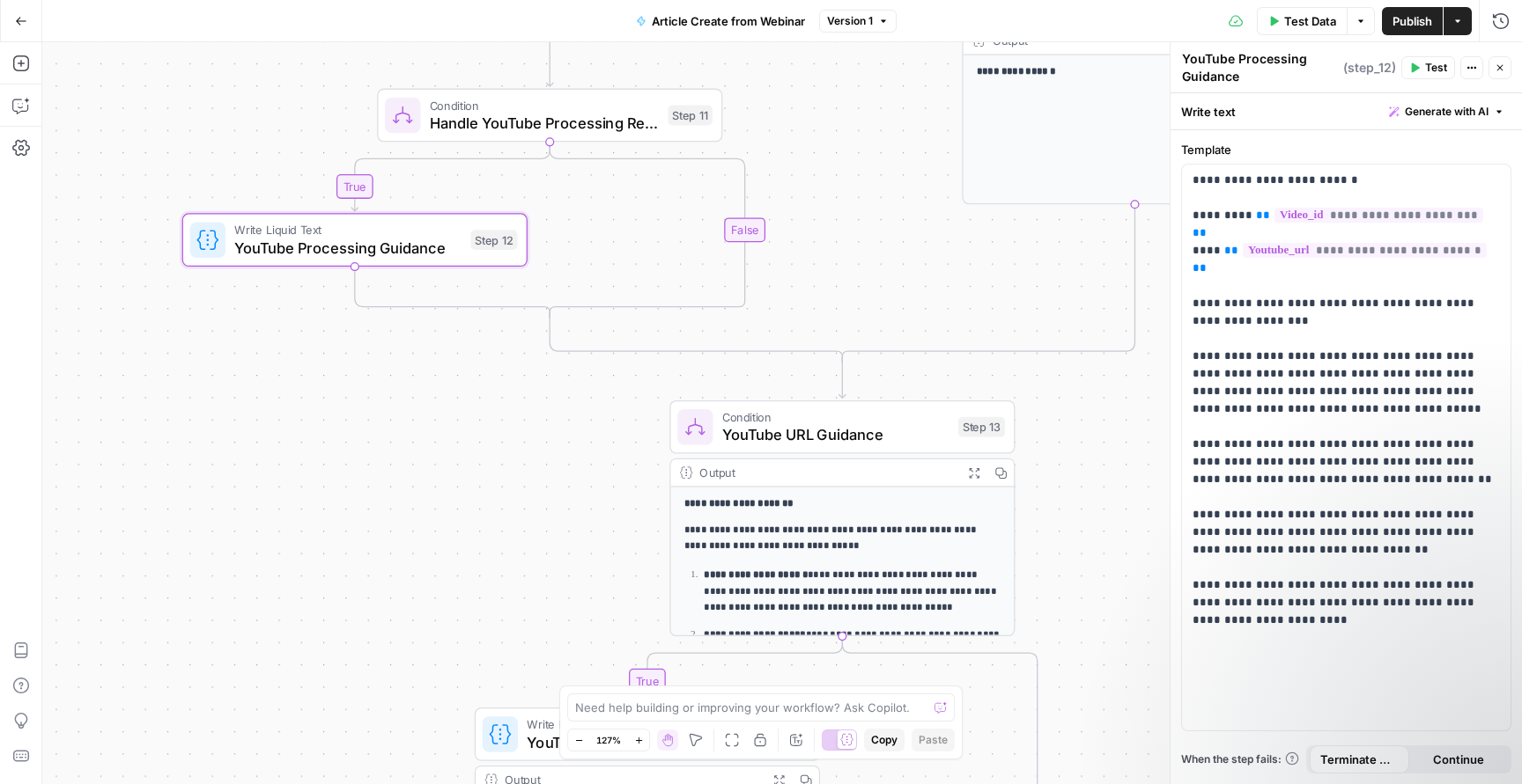
click at [863, 430] on span "YouTube URL Guidance" at bounding box center [835, 434] width 227 height 22
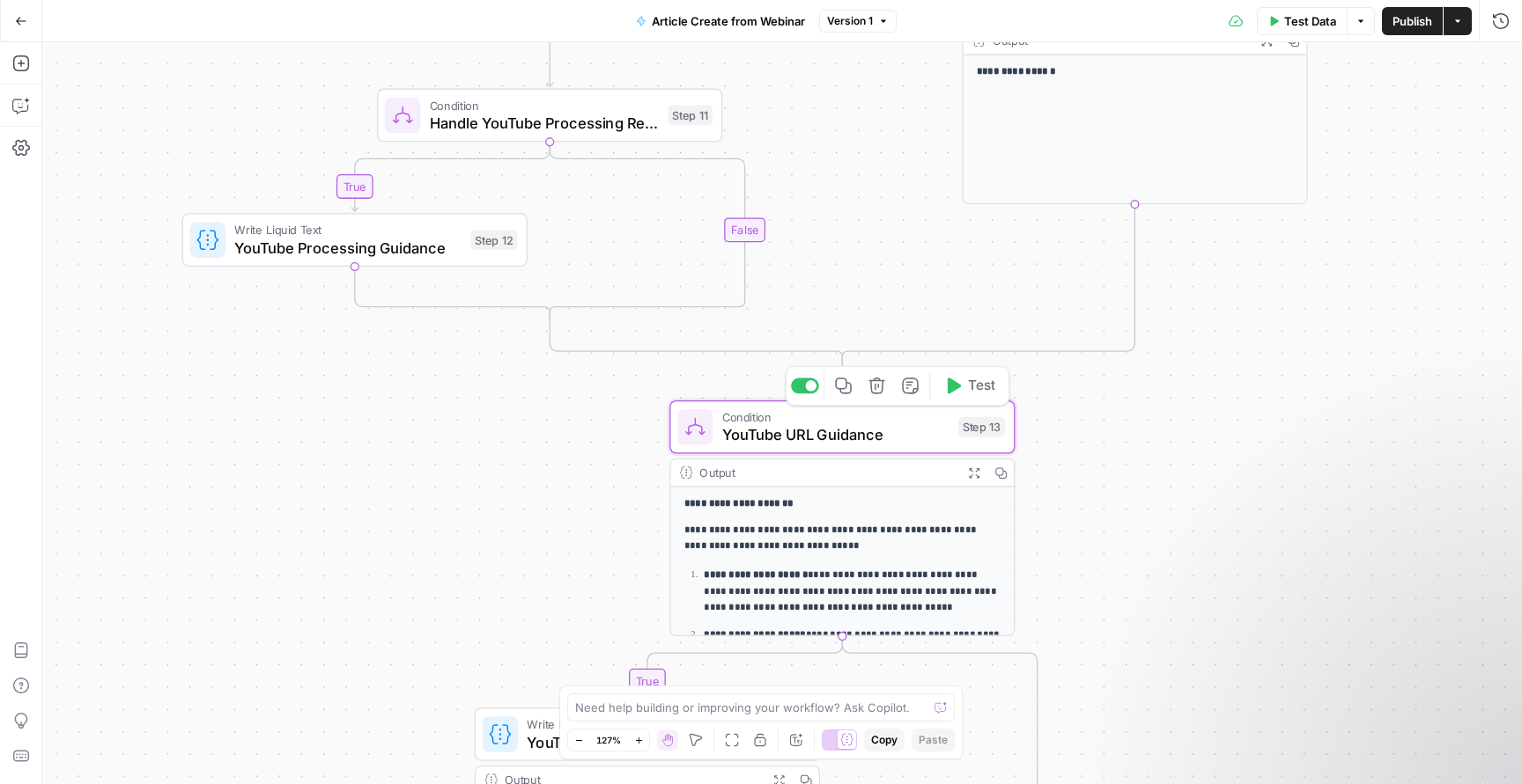
type textarea "YouTube URL Guidance"
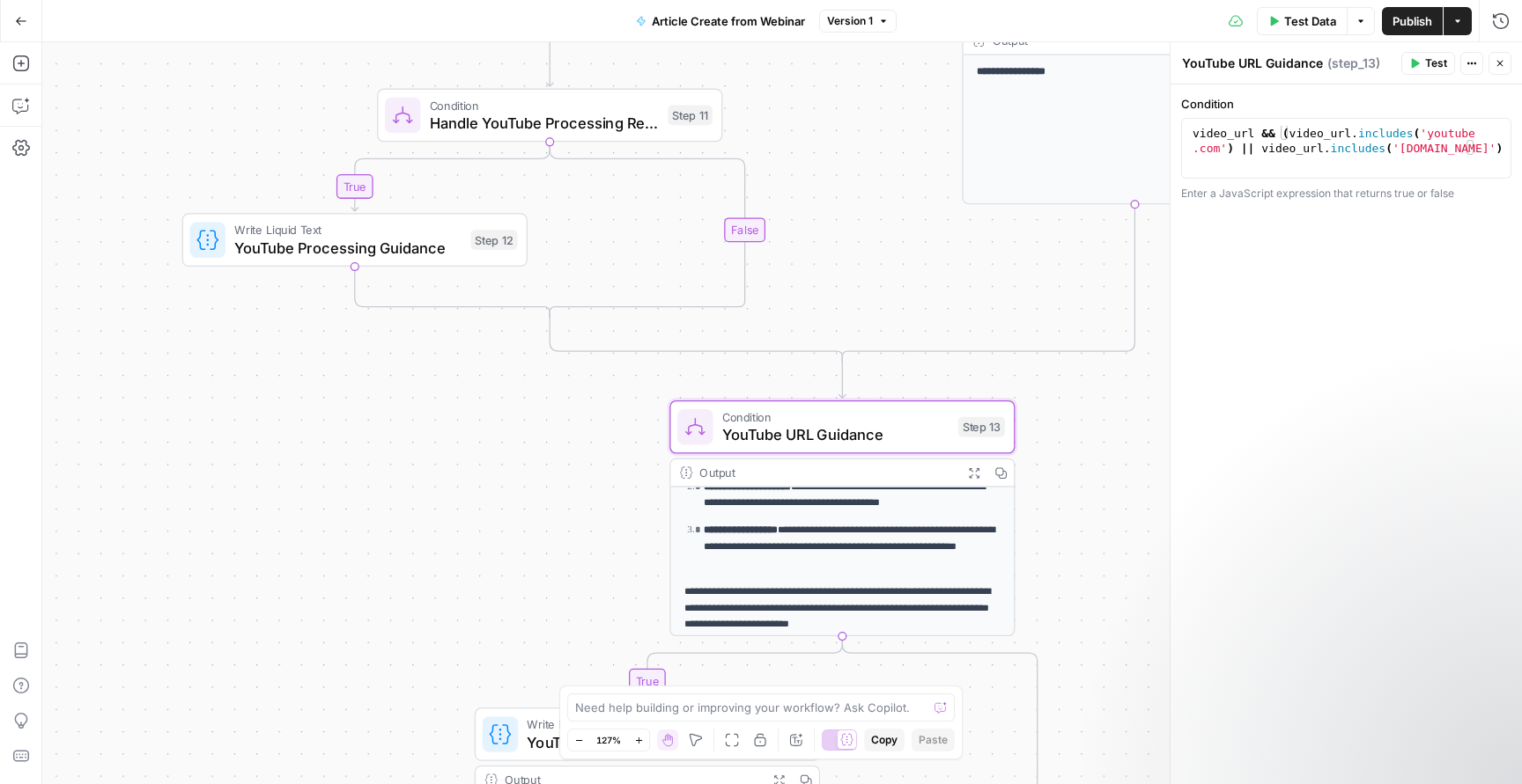
scroll to position [116, 0]
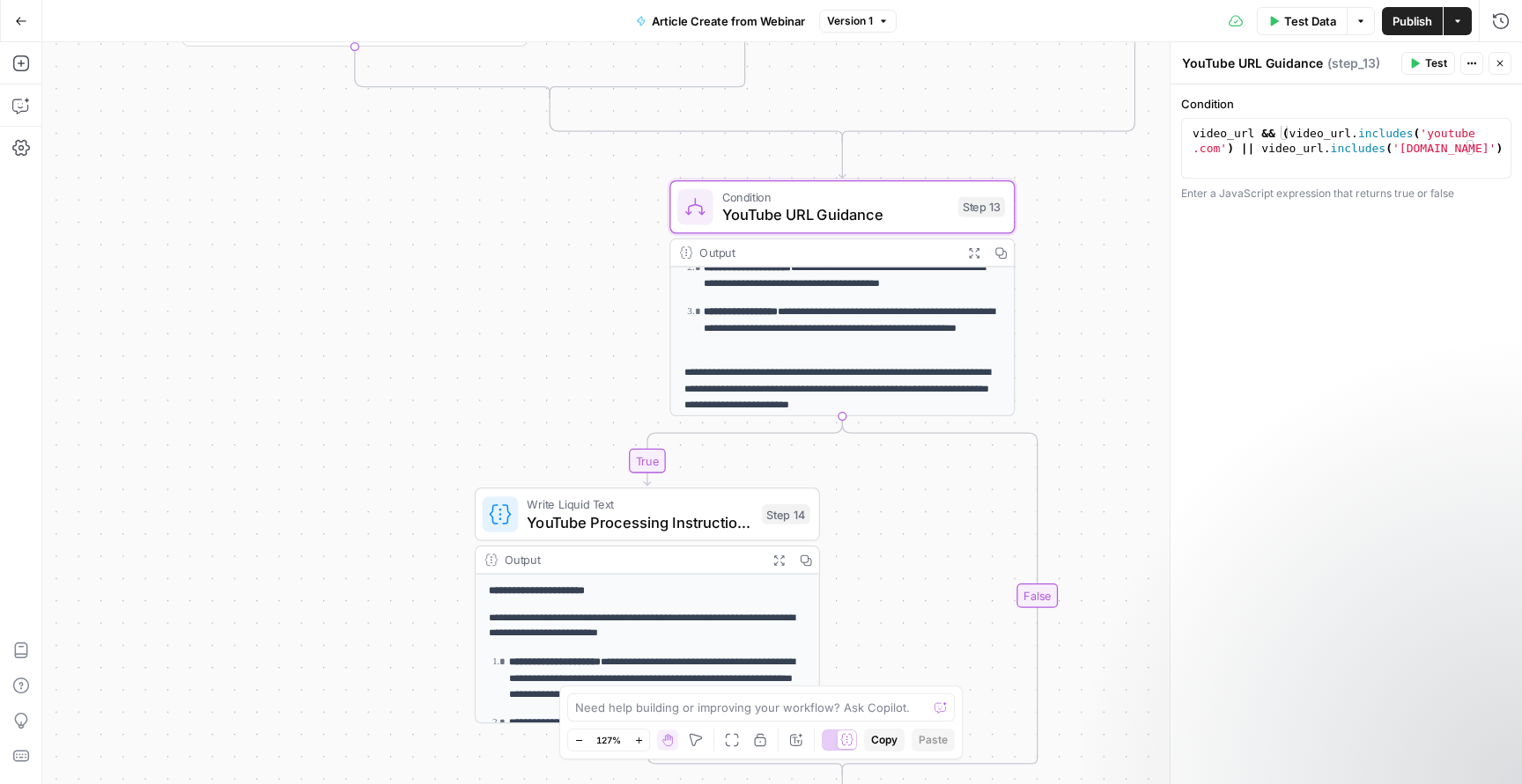
drag, startPoint x: 1055, startPoint y: 510, endPoint x: 1054, endPoint y: 290, distance: 220.0
click at [1054, 290] on div "**********" at bounding box center [782, 413] width 1479 height 742
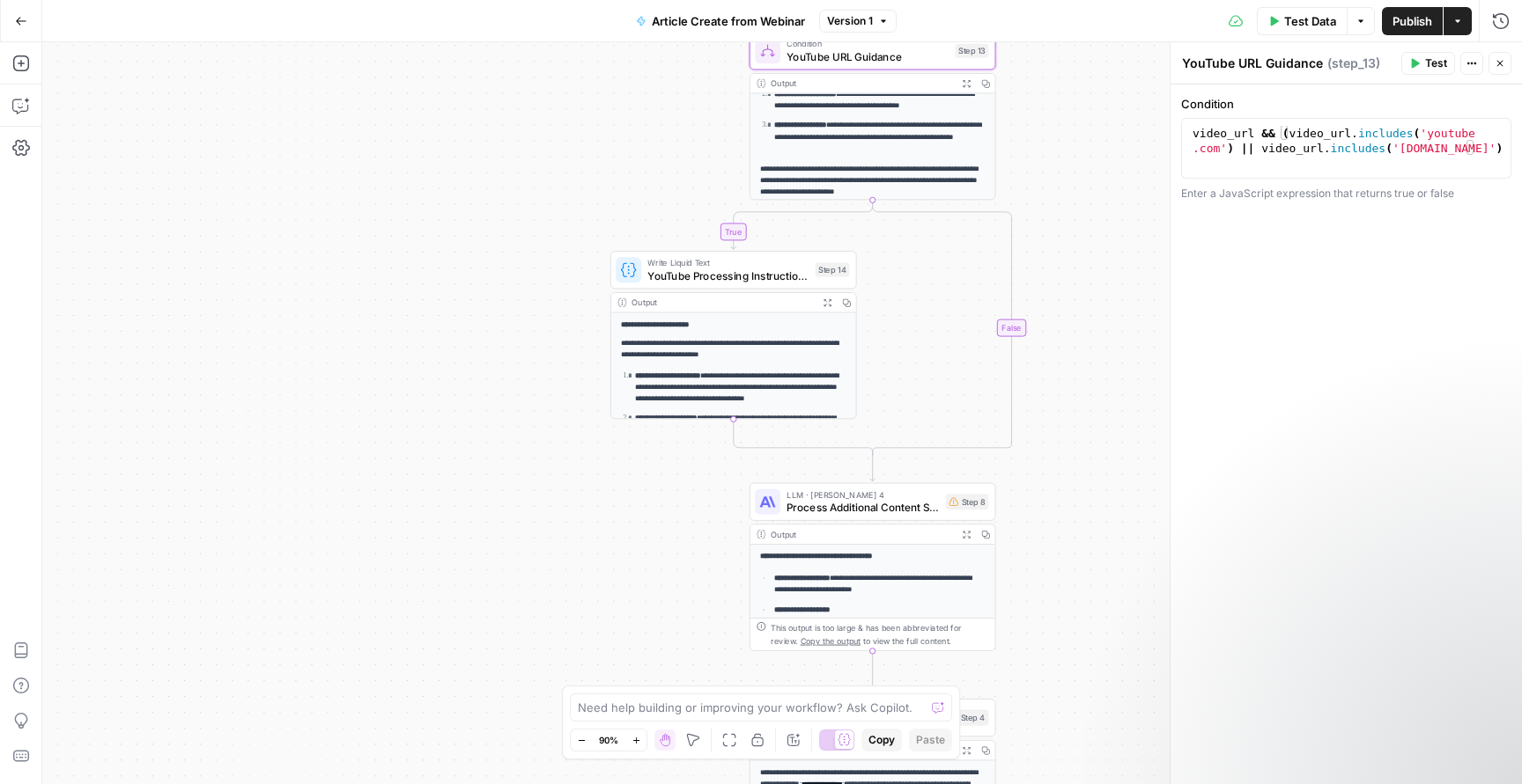
drag, startPoint x: 1051, startPoint y: 234, endPoint x: 1047, endPoint y: 181, distance: 53.2
click at [1047, 181] on div "**********" at bounding box center [782, 413] width 1479 height 742
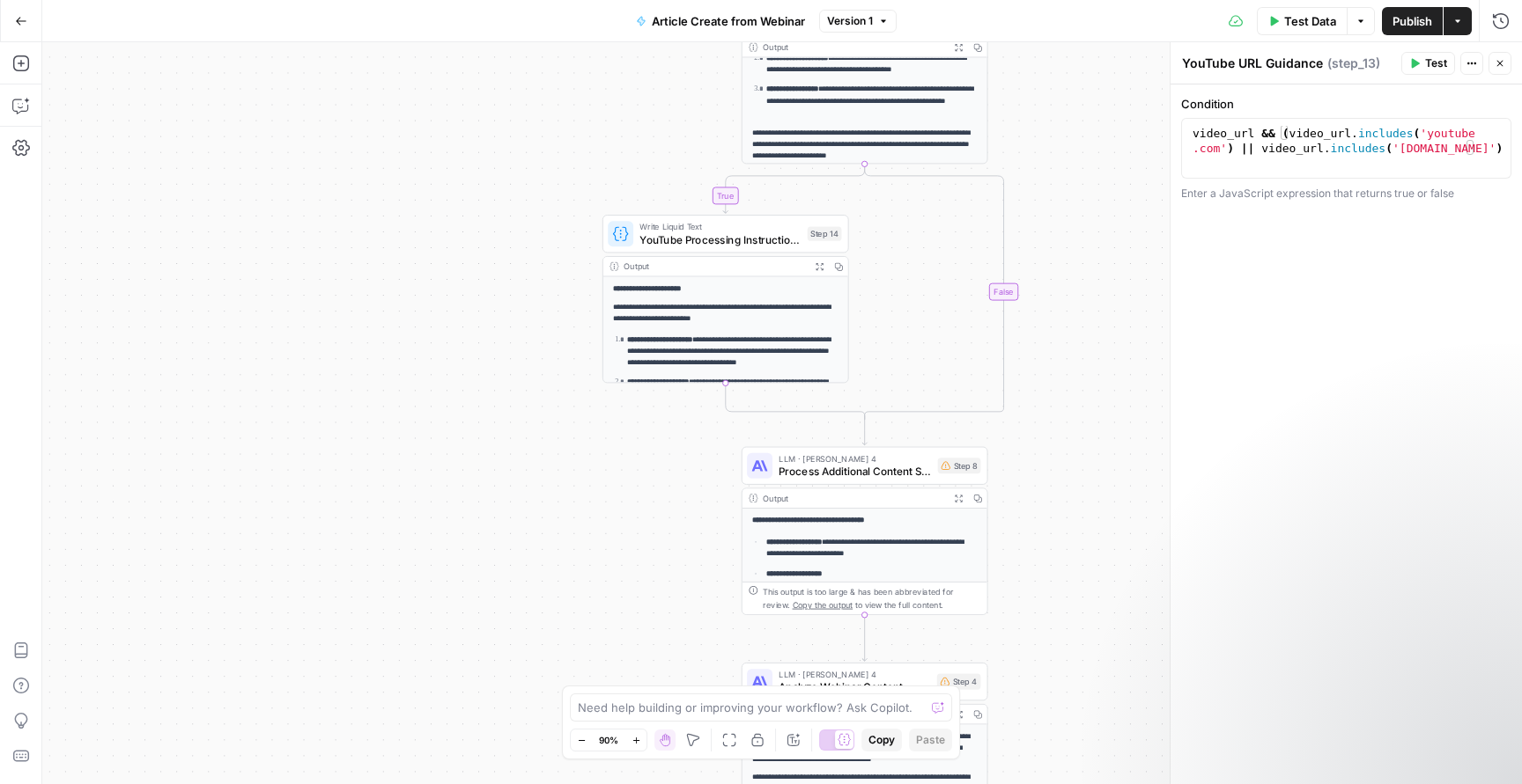
drag, startPoint x: 1083, startPoint y: 347, endPoint x: 1069, endPoint y: 169, distance: 178.5
click at [1069, 169] on div "**********" at bounding box center [782, 413] width 1479 height 742
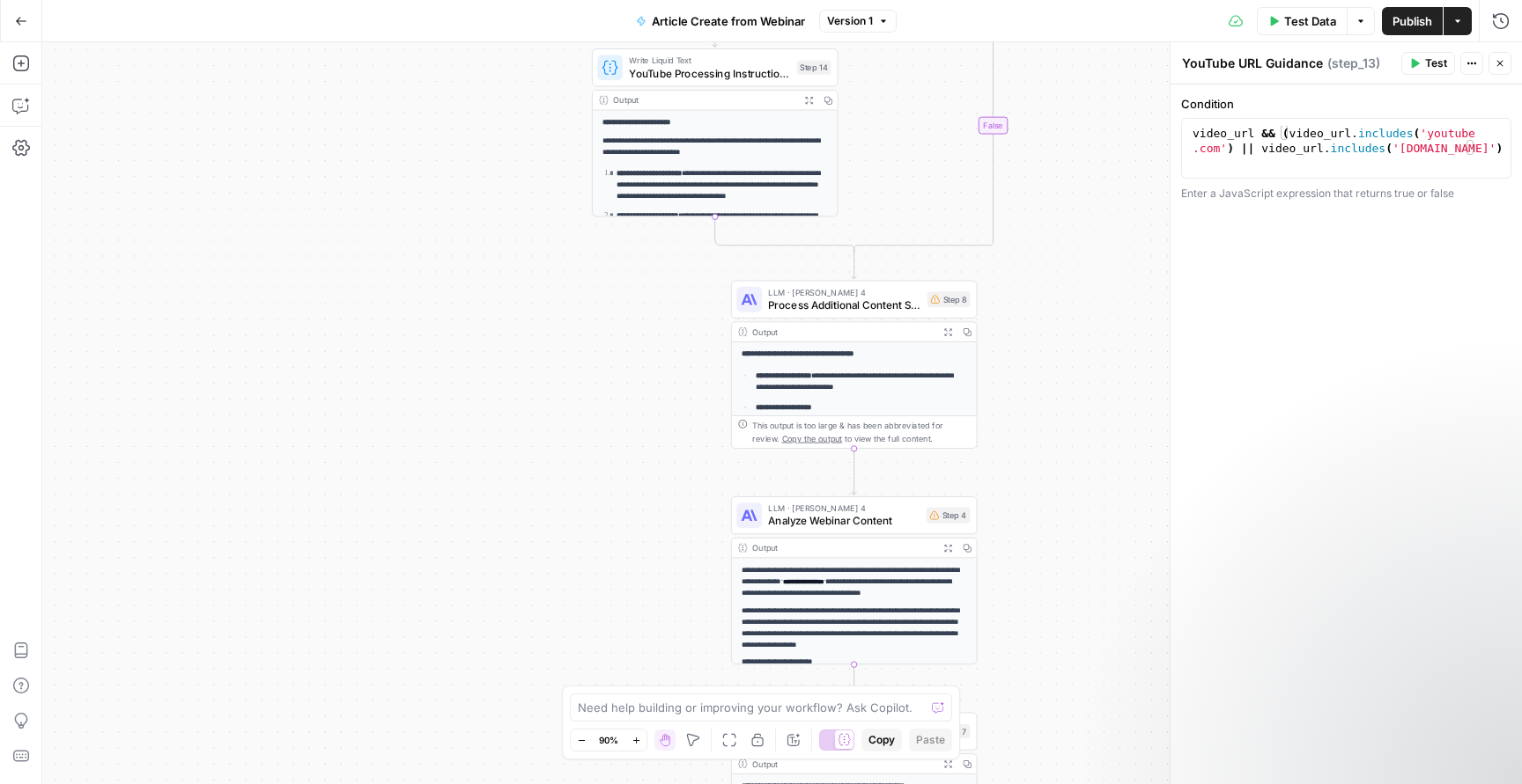
click at [848, 293] on span "LLM · [PERSON_NAME] 4" at bounding box center [844, 293] width 152 height 13
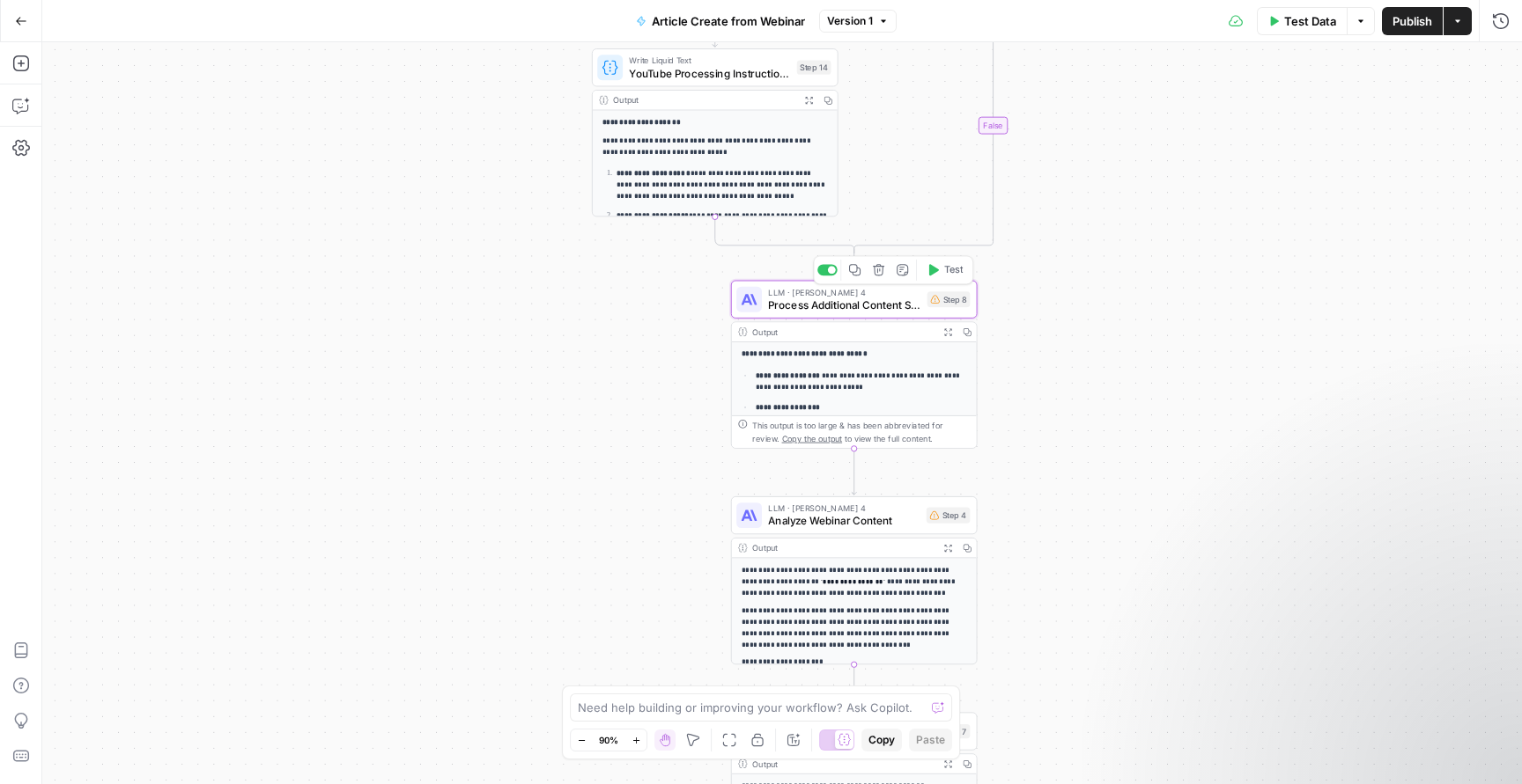
type textarea "Process Additional Content Sources"
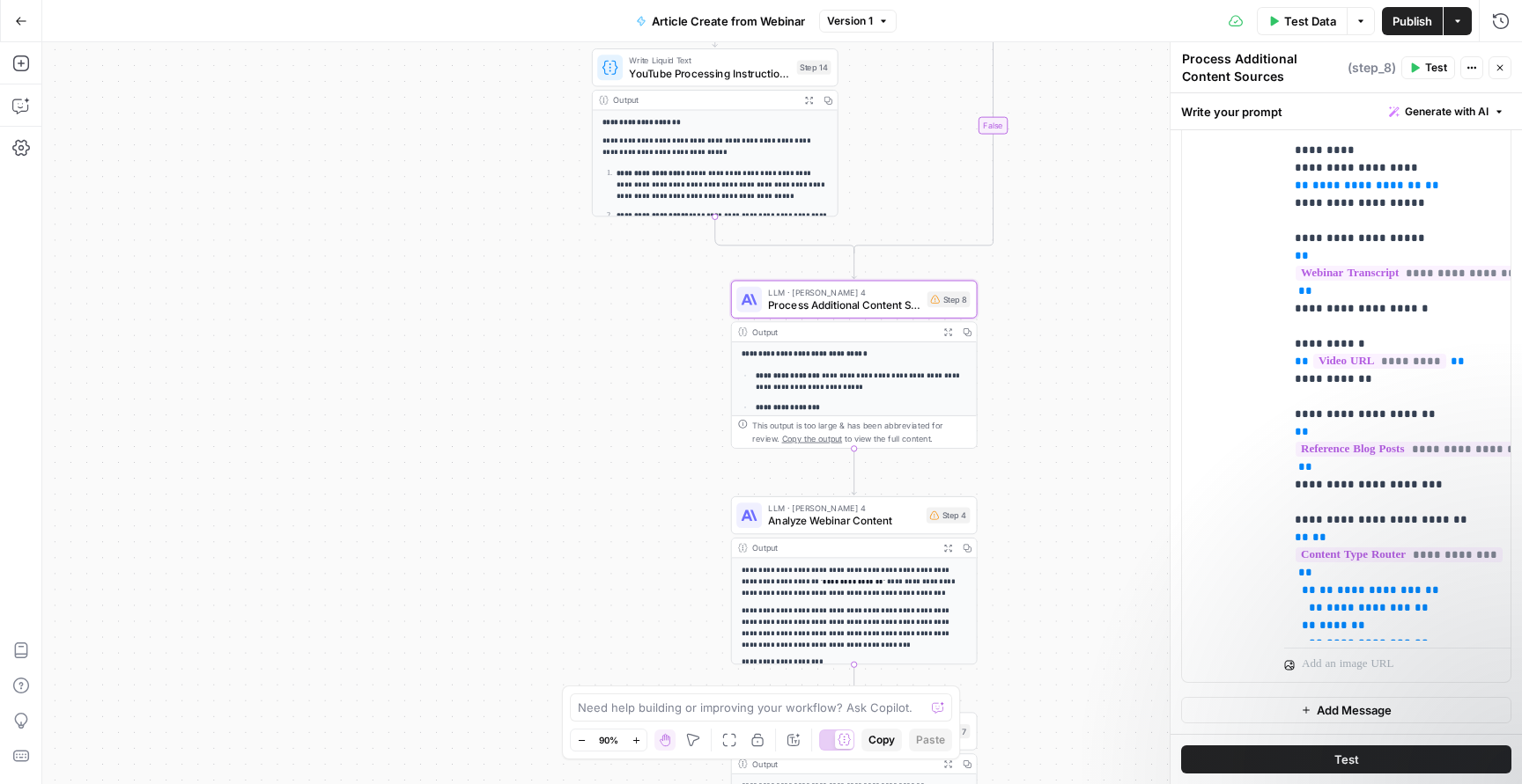
scroll to position [500, 0]
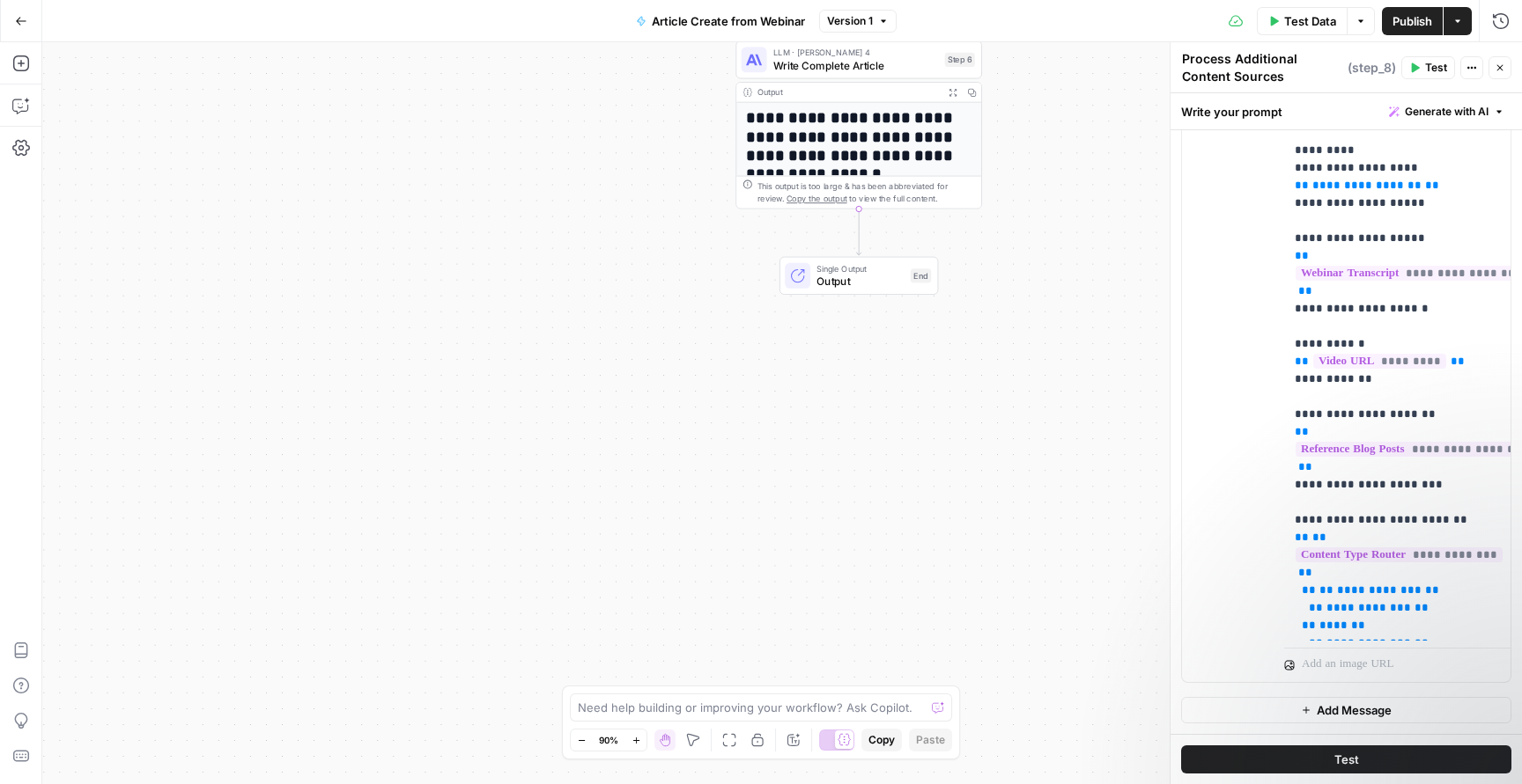
click at [8, 20] on button "Go Back" at bounding box center [21, 21] width 32 height 32
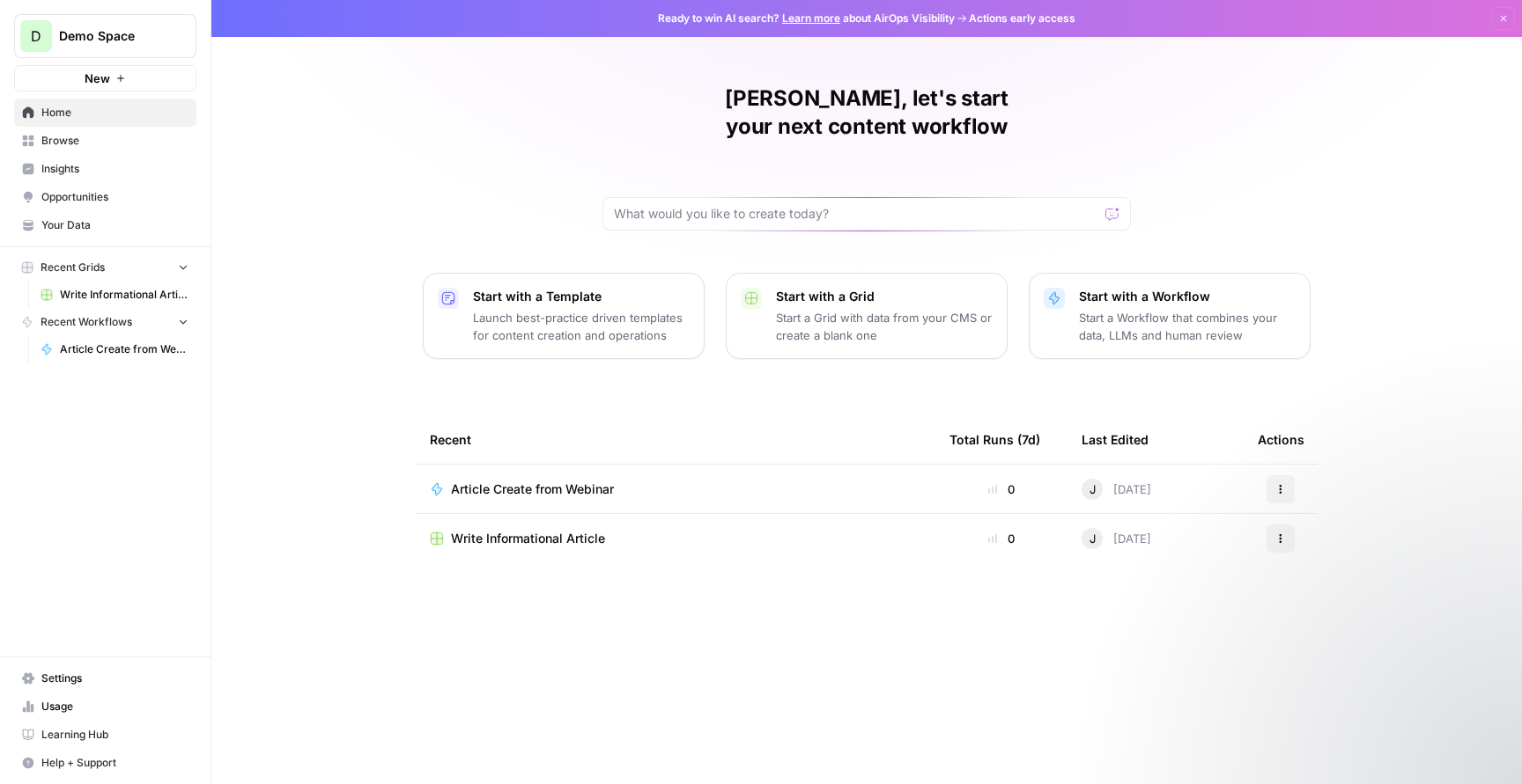
click at [87, 219] on span "Your Data" at bounding box center [114, 225] width 147 height 15
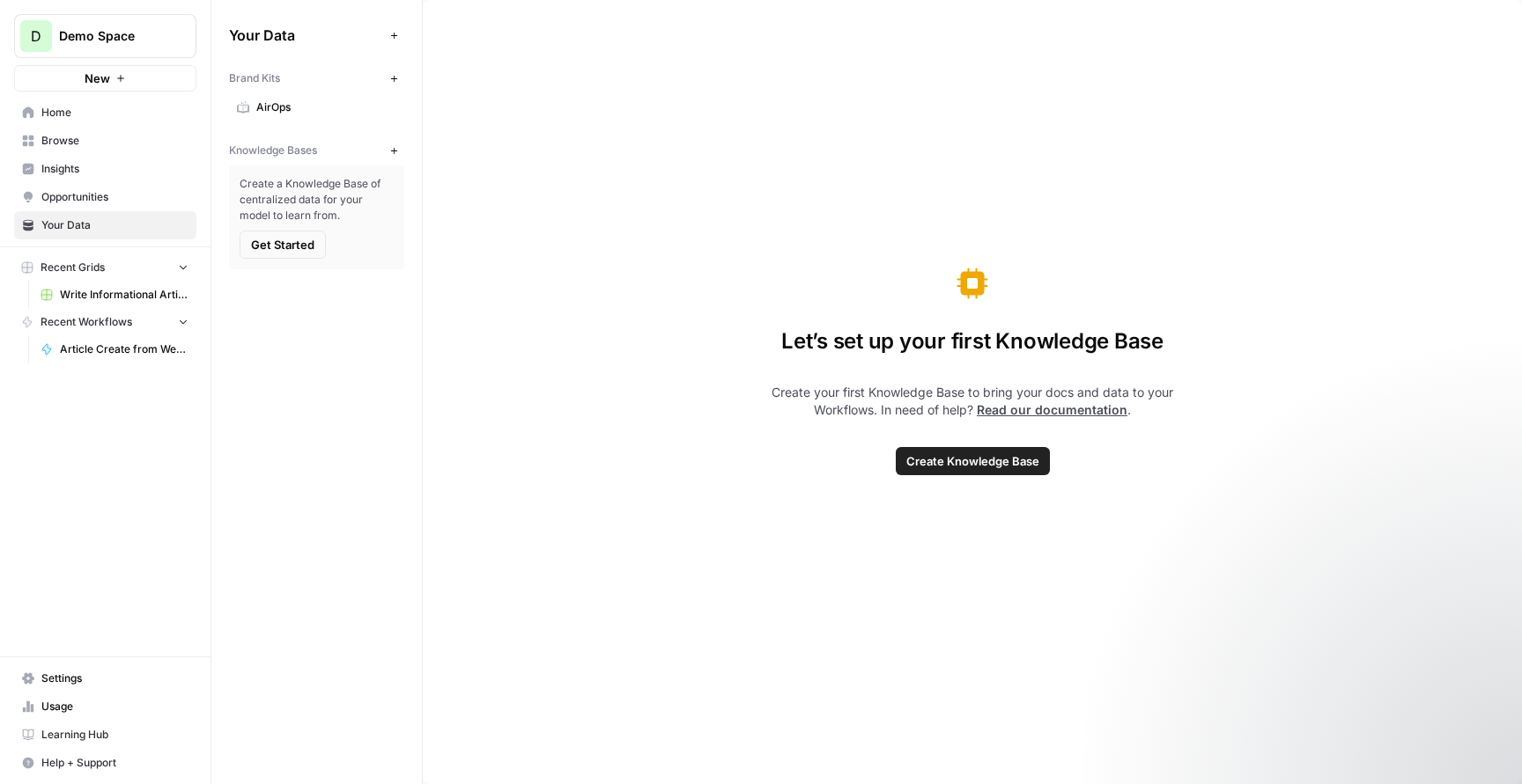
click at [126, 172] on span "Insights" at bounding box center [114, 169] width 147 height 15
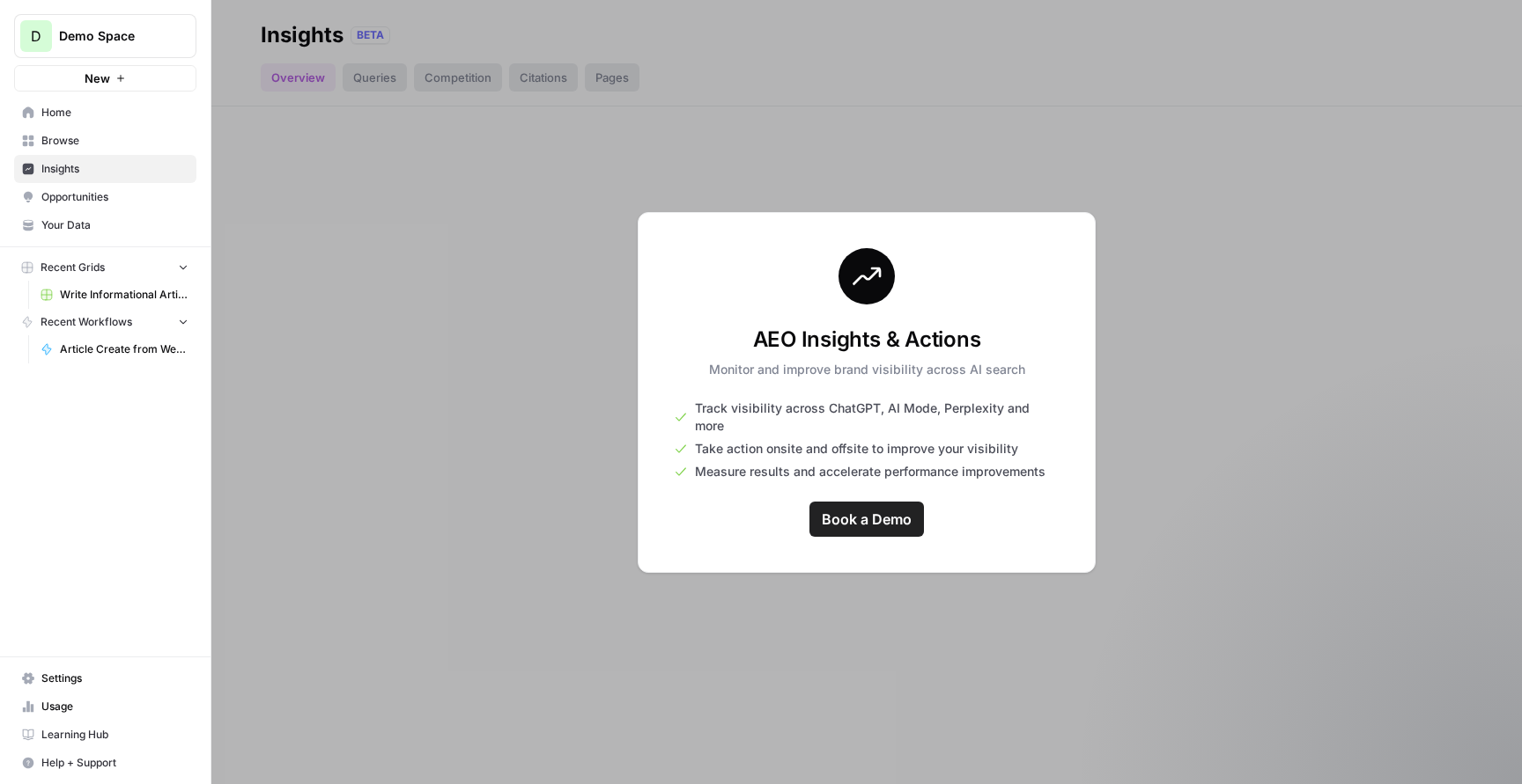
click at [103, 106] on span "Home" at bounding box center [114, 112] width 147 height 15
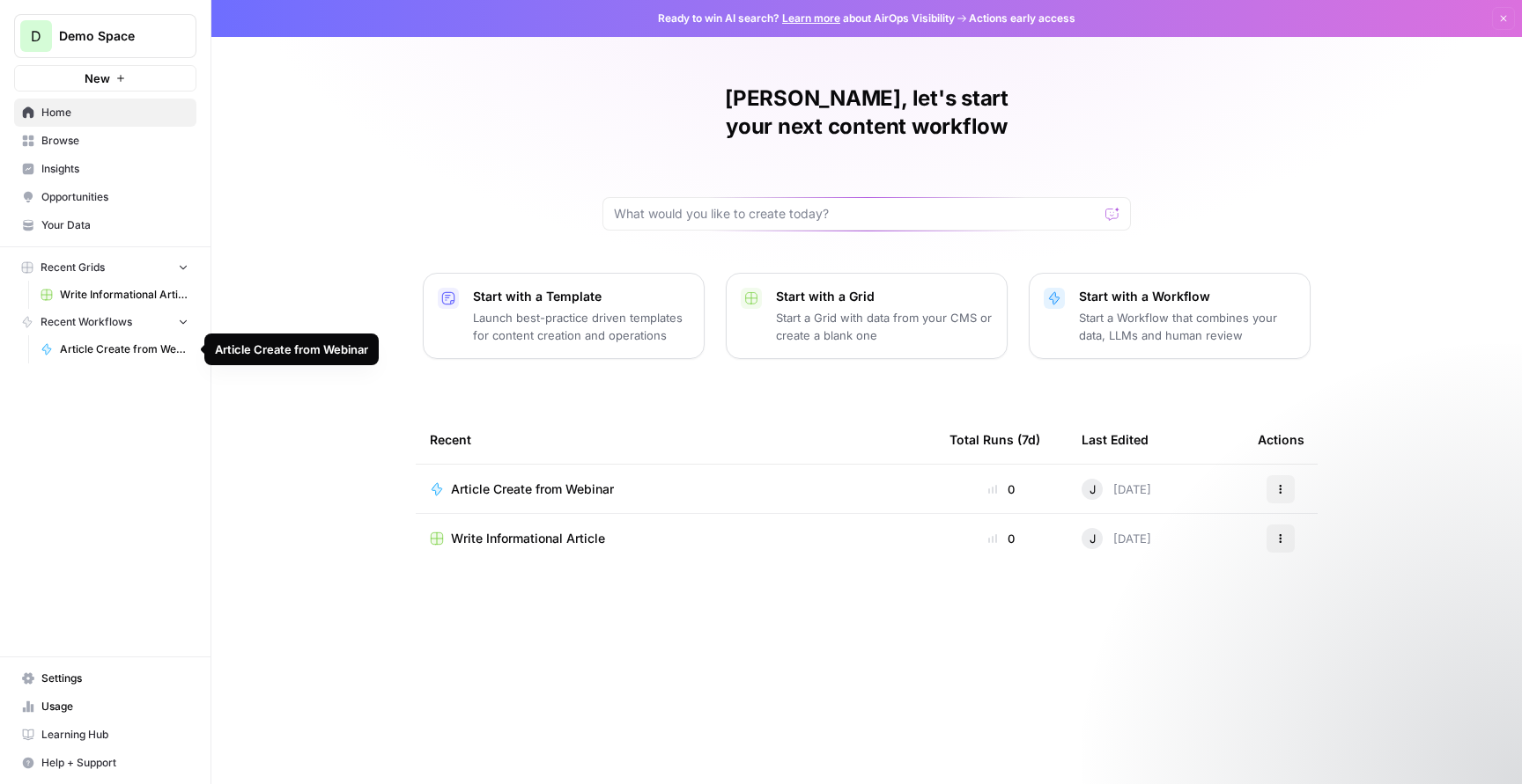
click at [120, 348] on span "Article Create from Webinar" at bounding box center [124, 349] width 129 height 15
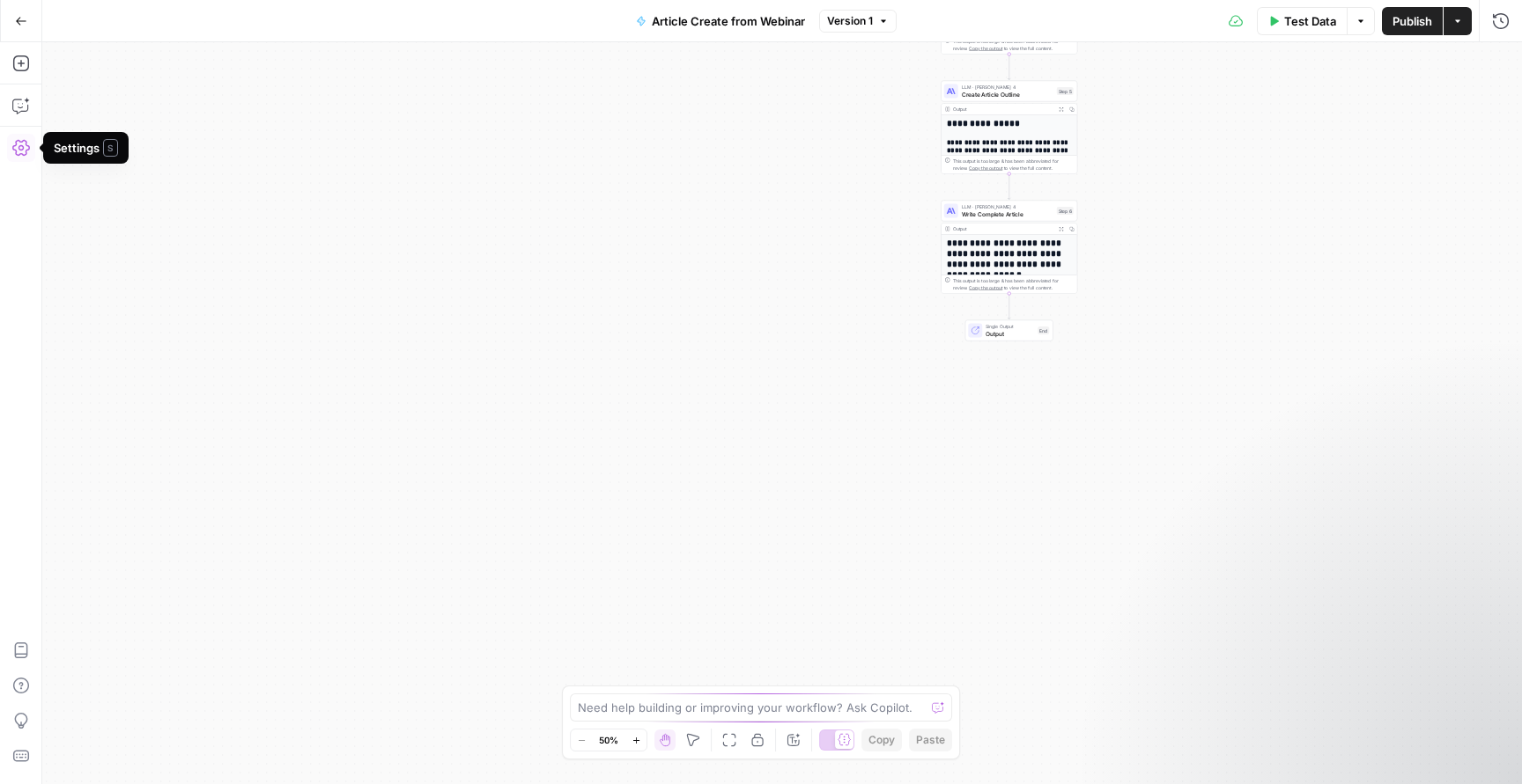
click at [1463, 20] on button "Actions" at bounding box center [1457, 21] width 28 height 28
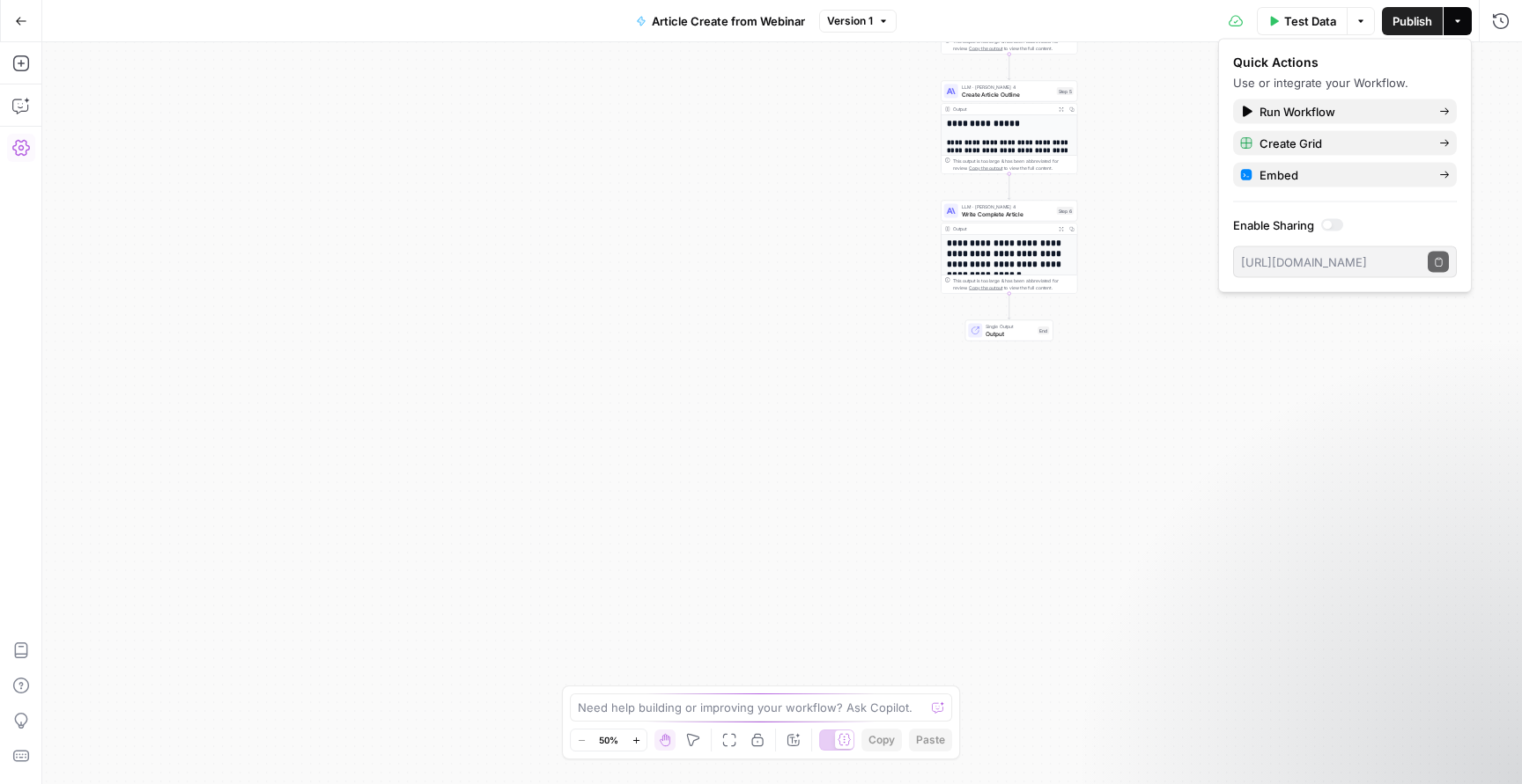
click at [718, 39] on div "Go Back Article Create from Webinar Version 1 Test Data Options Publish Actions…" at bounding box center [761, 20] width 1522 height 41
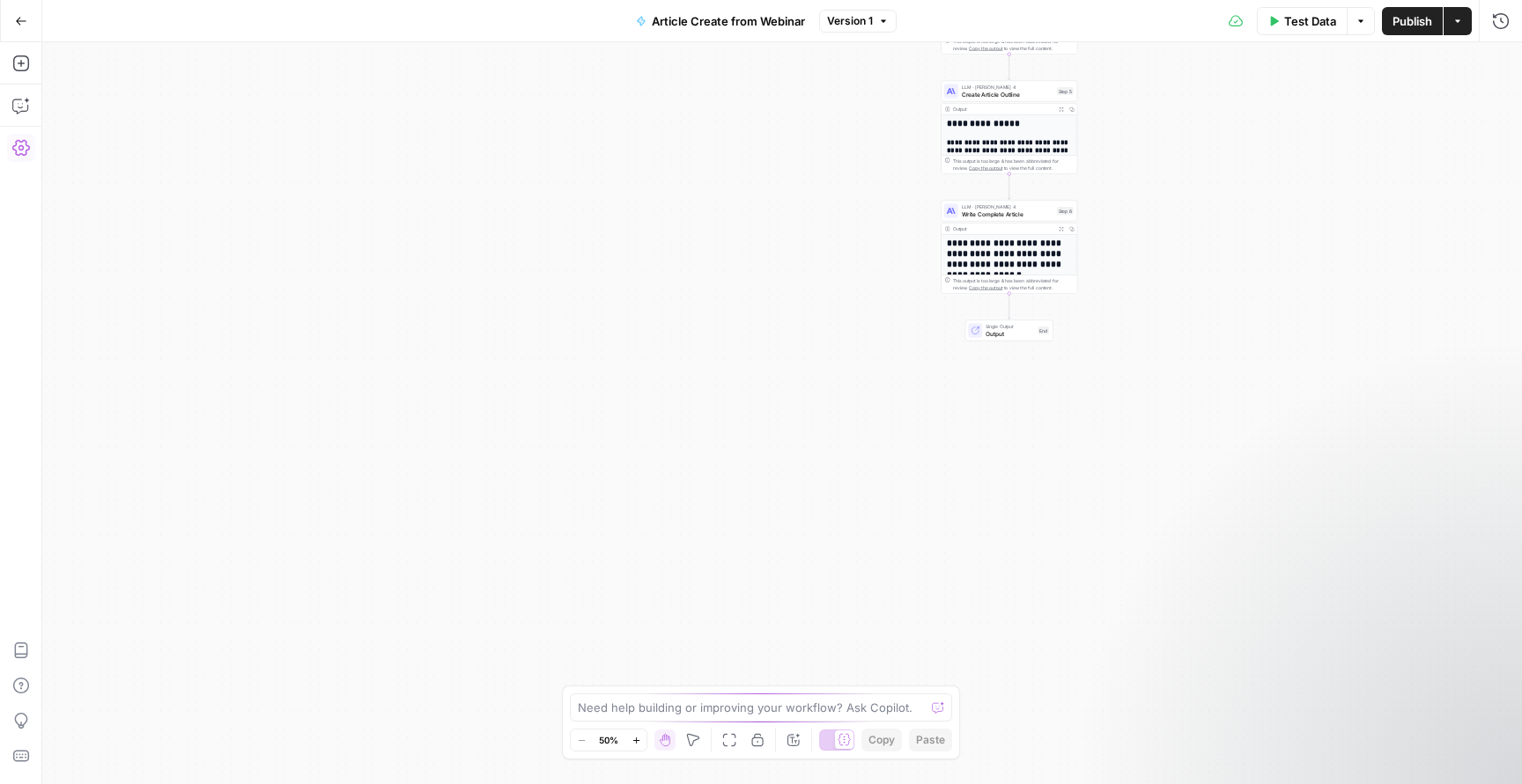
click at [761, 14] on span "Article Create from Webinar" at bounding box center [729, 21] width 153 height 17
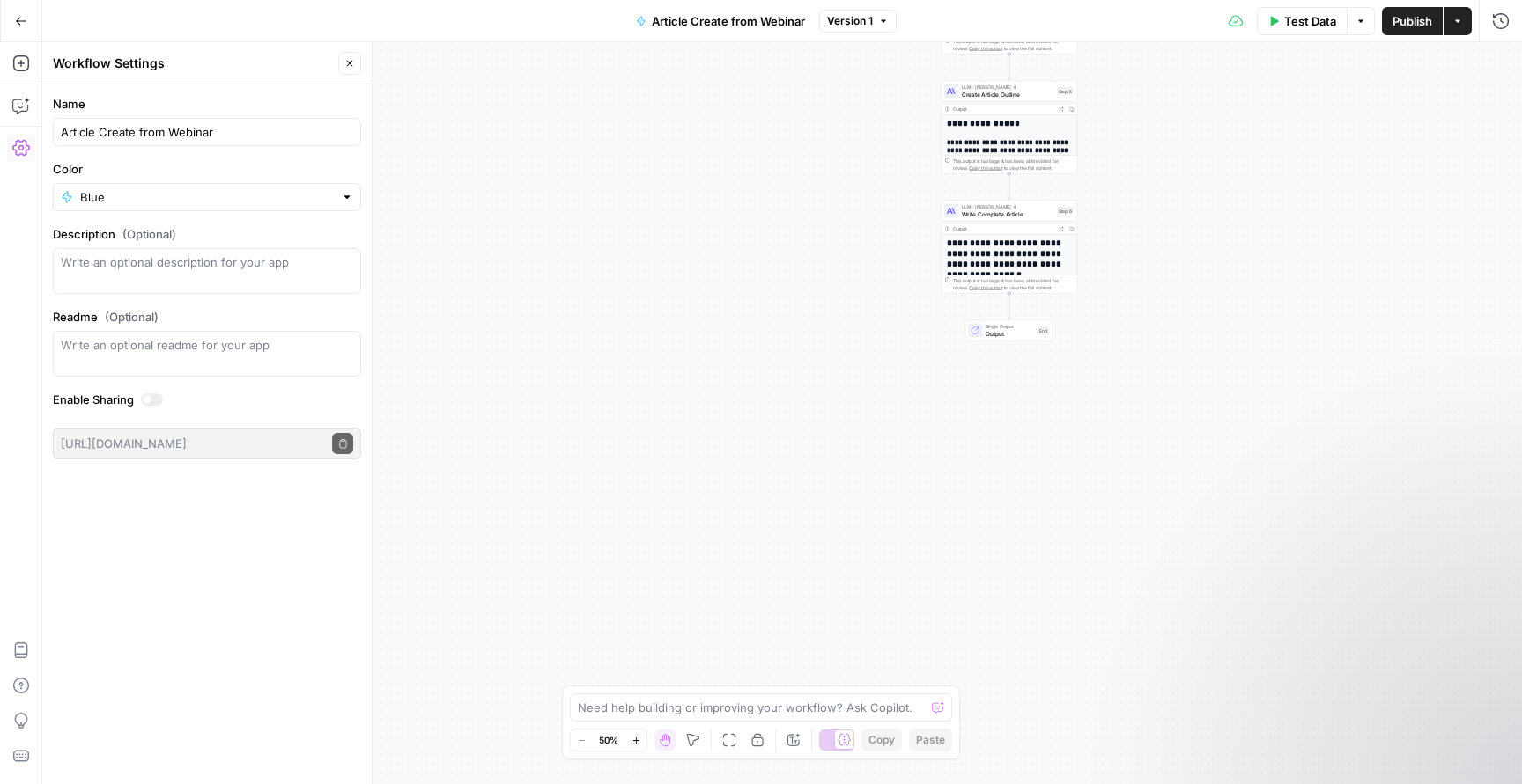
click at [25, 13] on button "Go Back" at bounding box center [21, 21] width 32 height 32
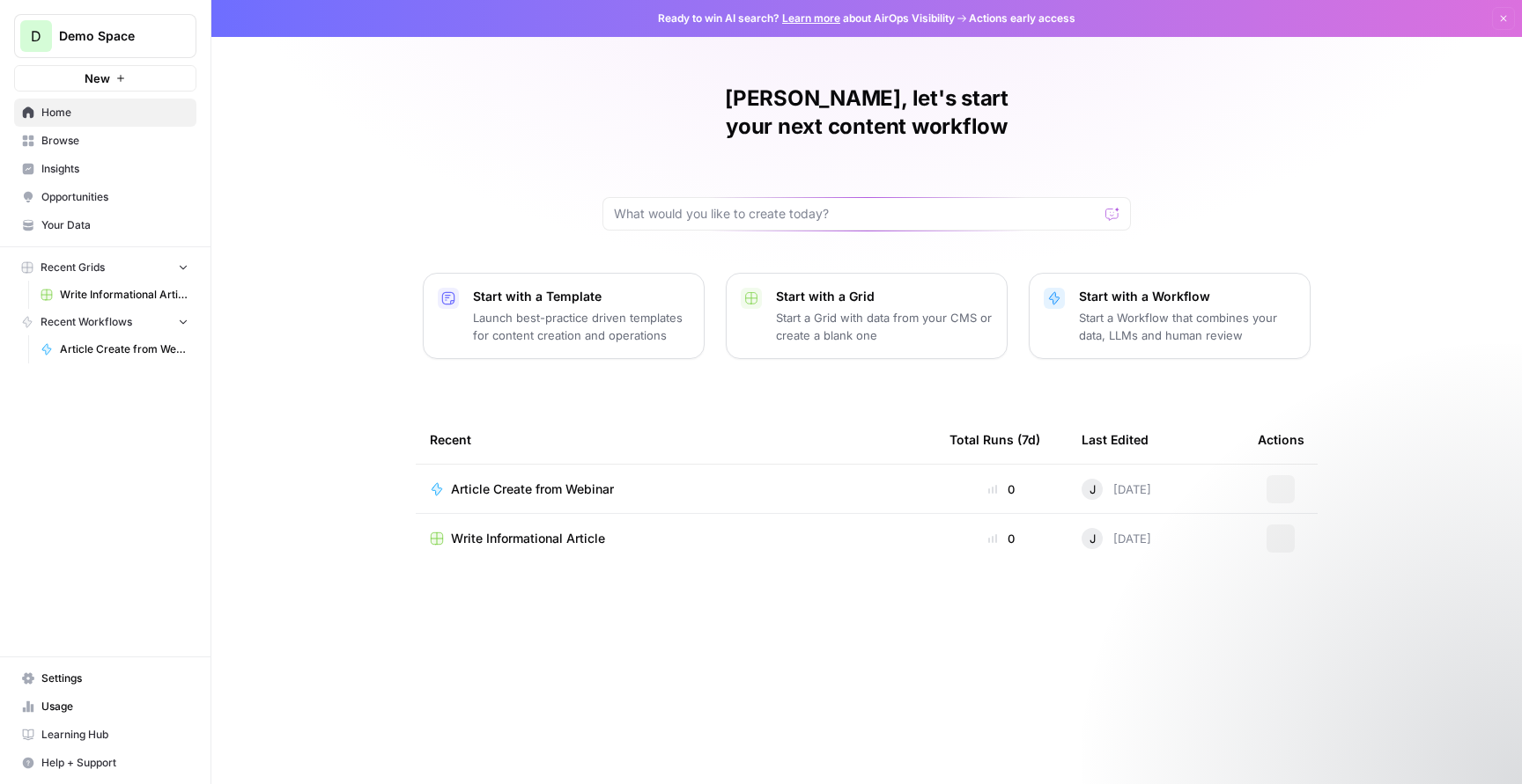
click at [108, 346] on span "Article Create from Webinar" at bounding box center [124, 349] width 129 height 15
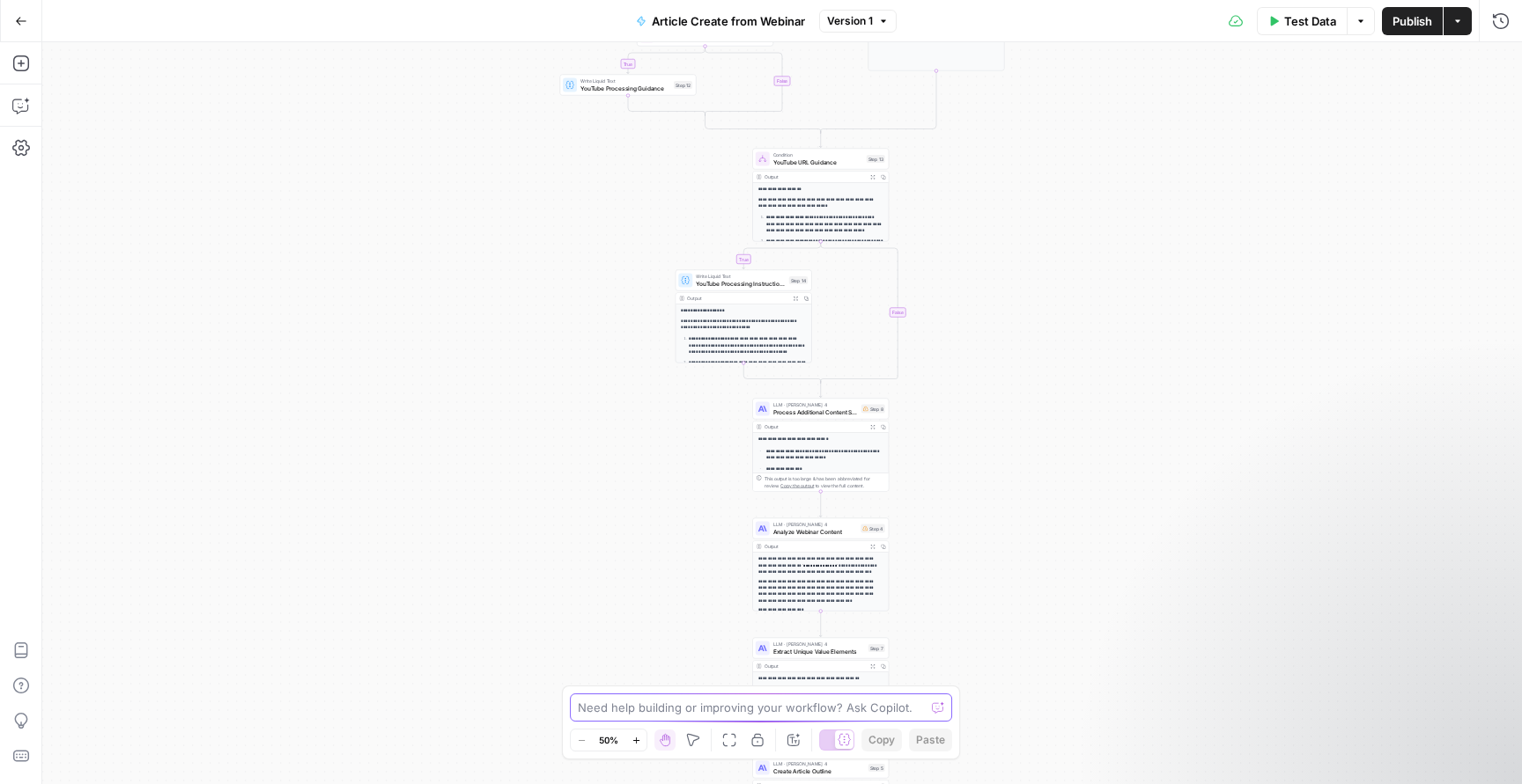
click at [782, 703] on textarea at bounding box center [751, 707] width 347 height 17
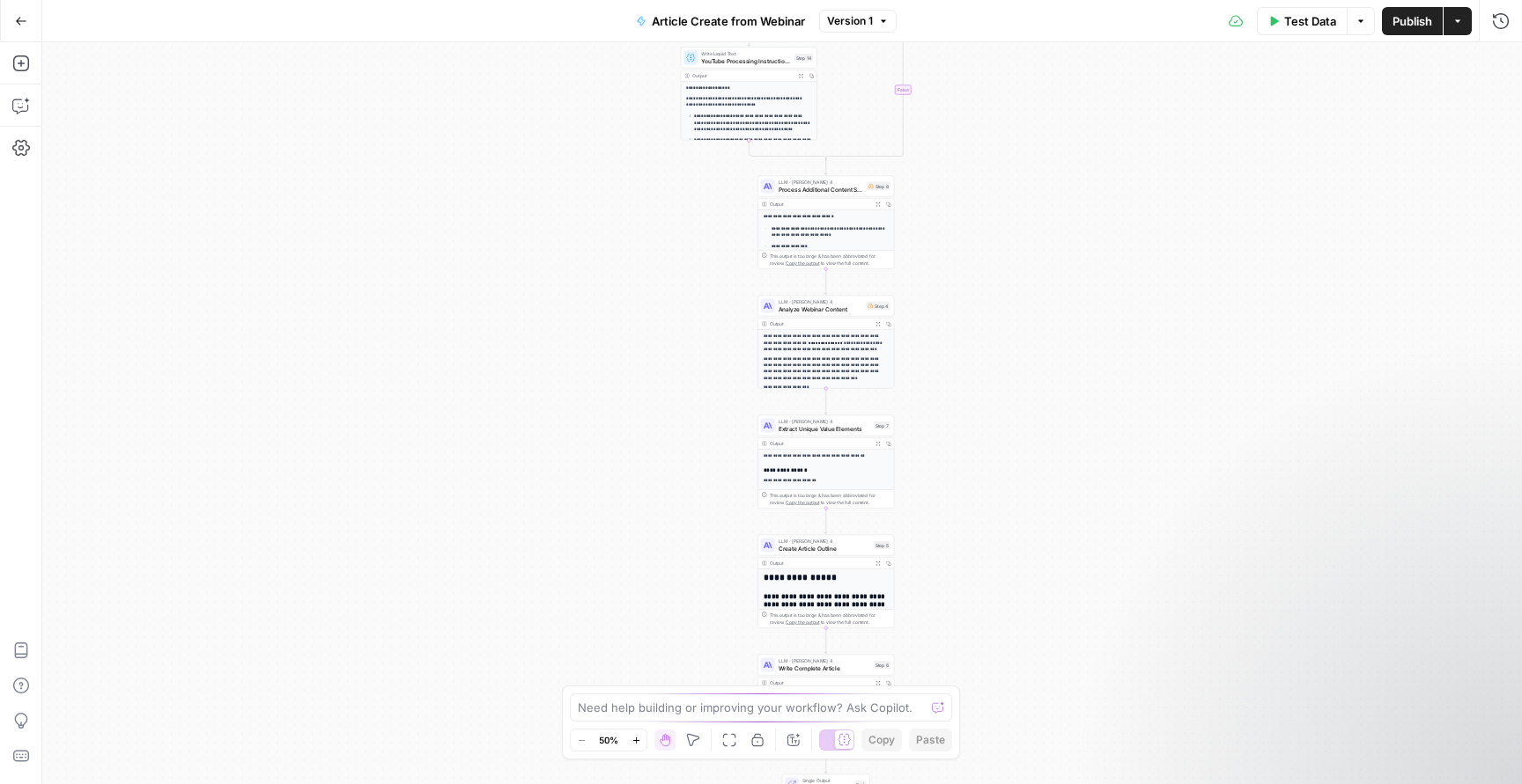
drag, startPoint x: 1030, startPoint y: 459, endPoint x: 1041, endPoint y: 260, distance: 199.3
click at [1041, 260] on div "**********" at bounding box center [782, 413] width 1479 height 742
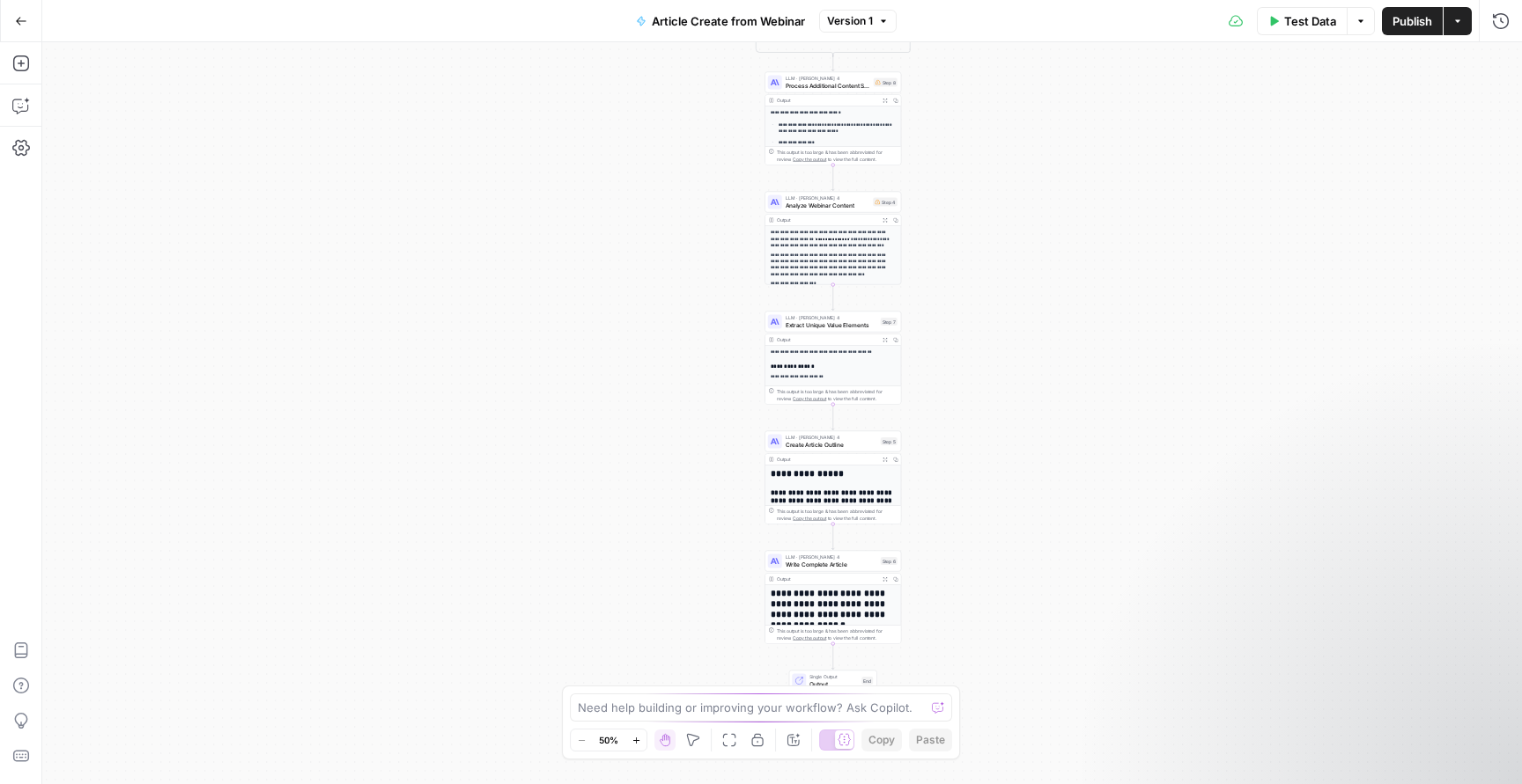
click at [975, 422] on div "**********" at bounding box center [782, 413] width 1479 height 742
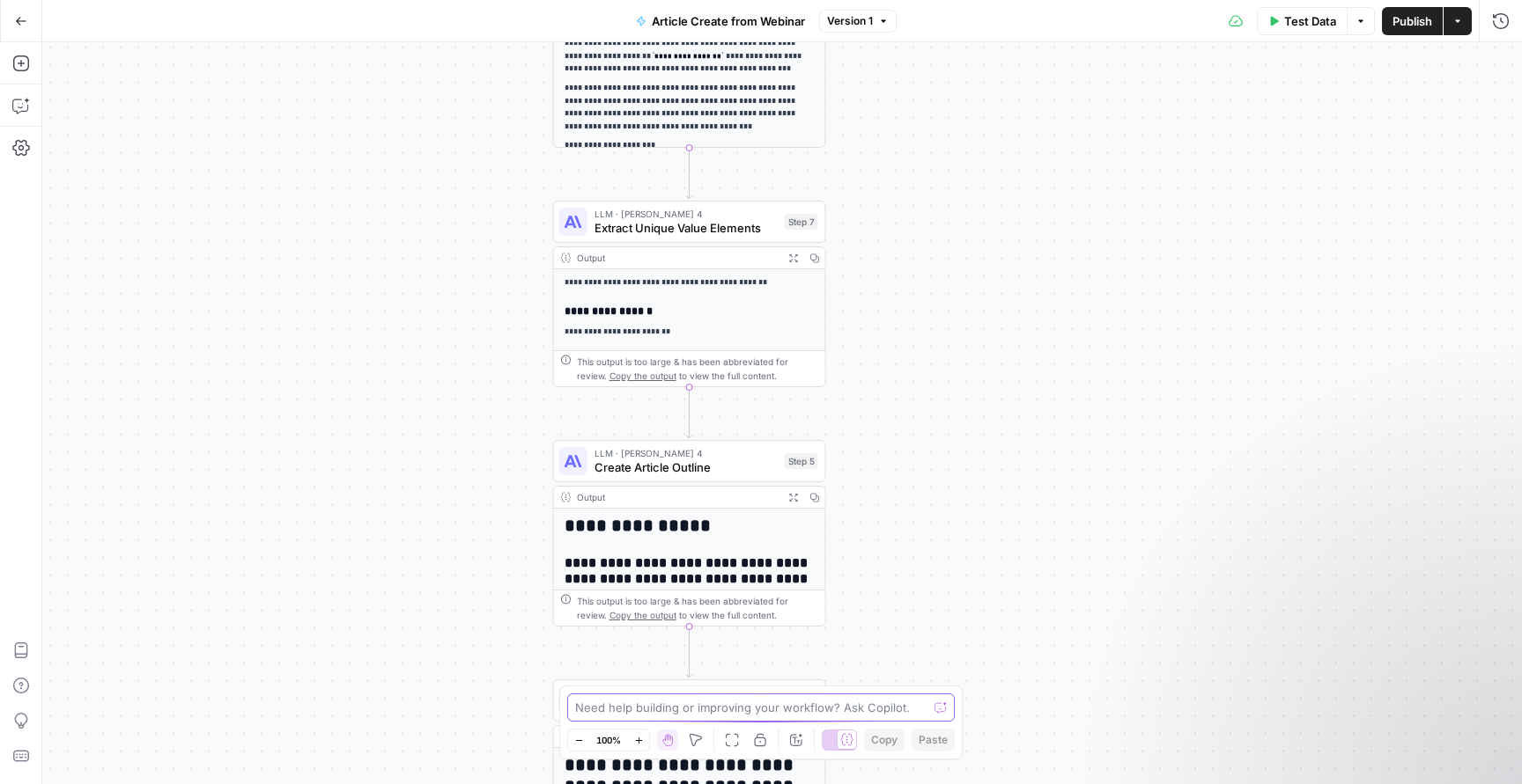
click at [679, 714] on textarea at bounding box center [751, 707] width 352 height 17
click at [806, 676] on span "Test" at bounding box center [799, 667] width 21 height 15
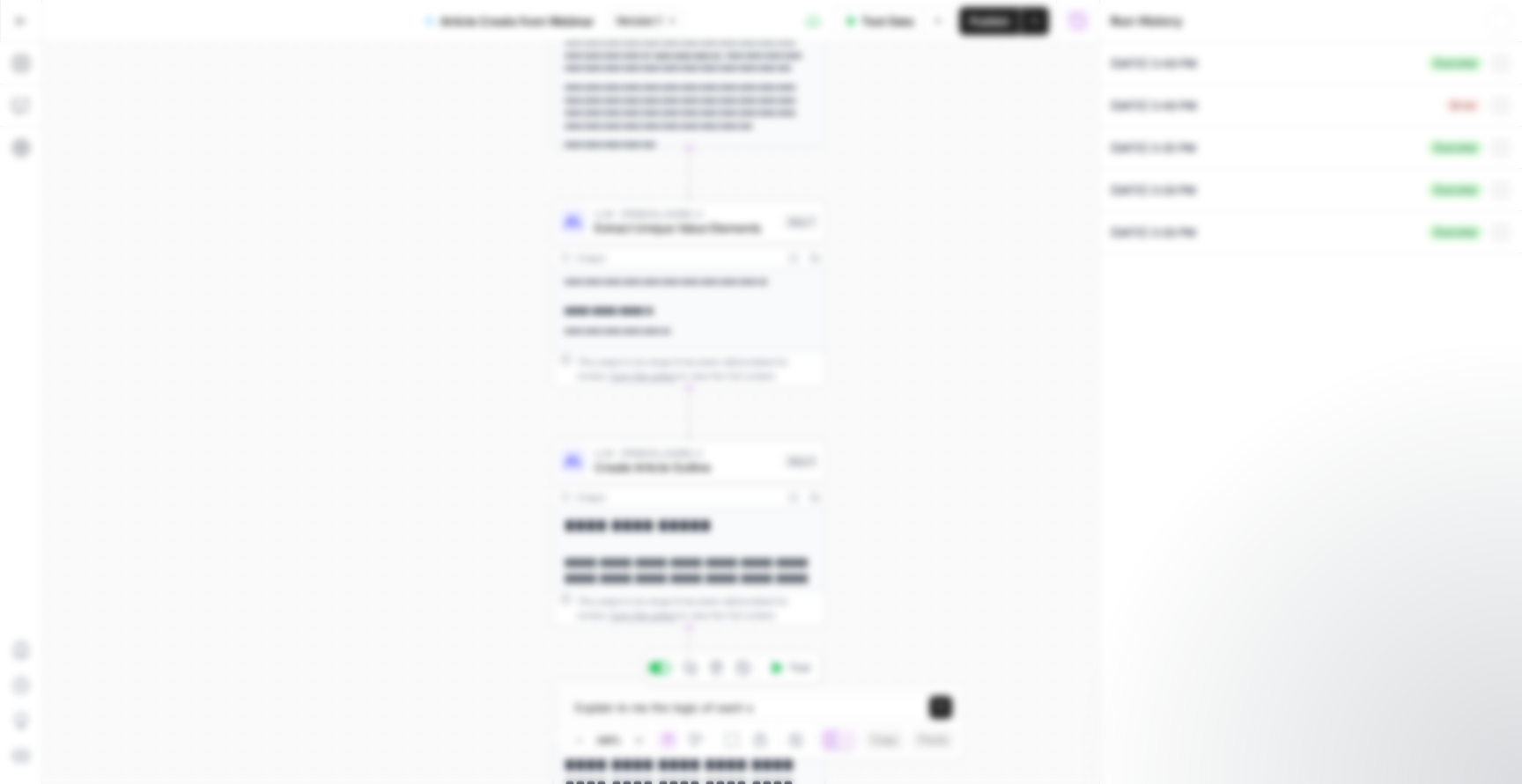
click at [719, 207] on button "Publish" at bounding box center [720, 207] width 47 height 22
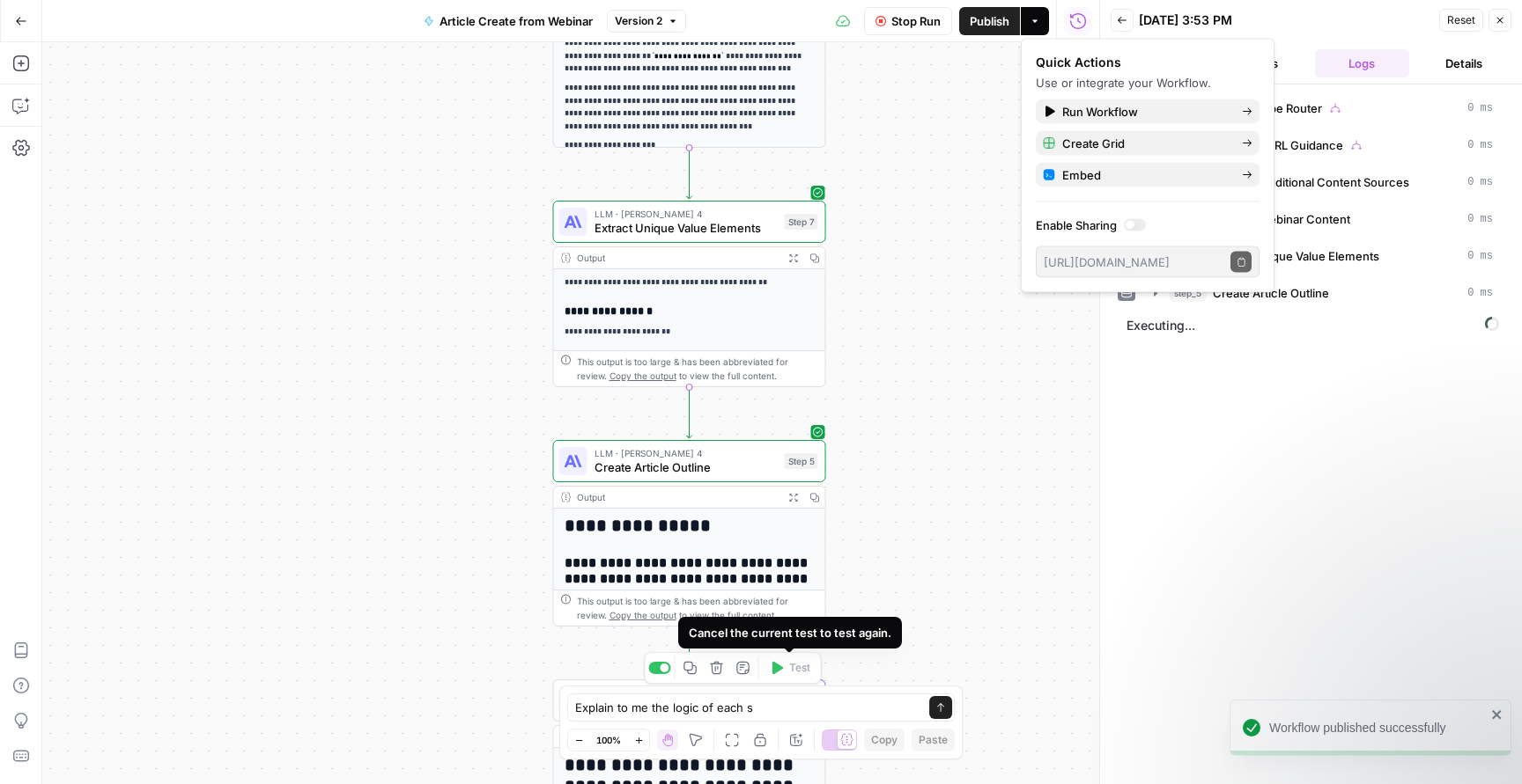
click at [967, 524] on div "**********" at bounding box center [570, 413] width 1057 height 742
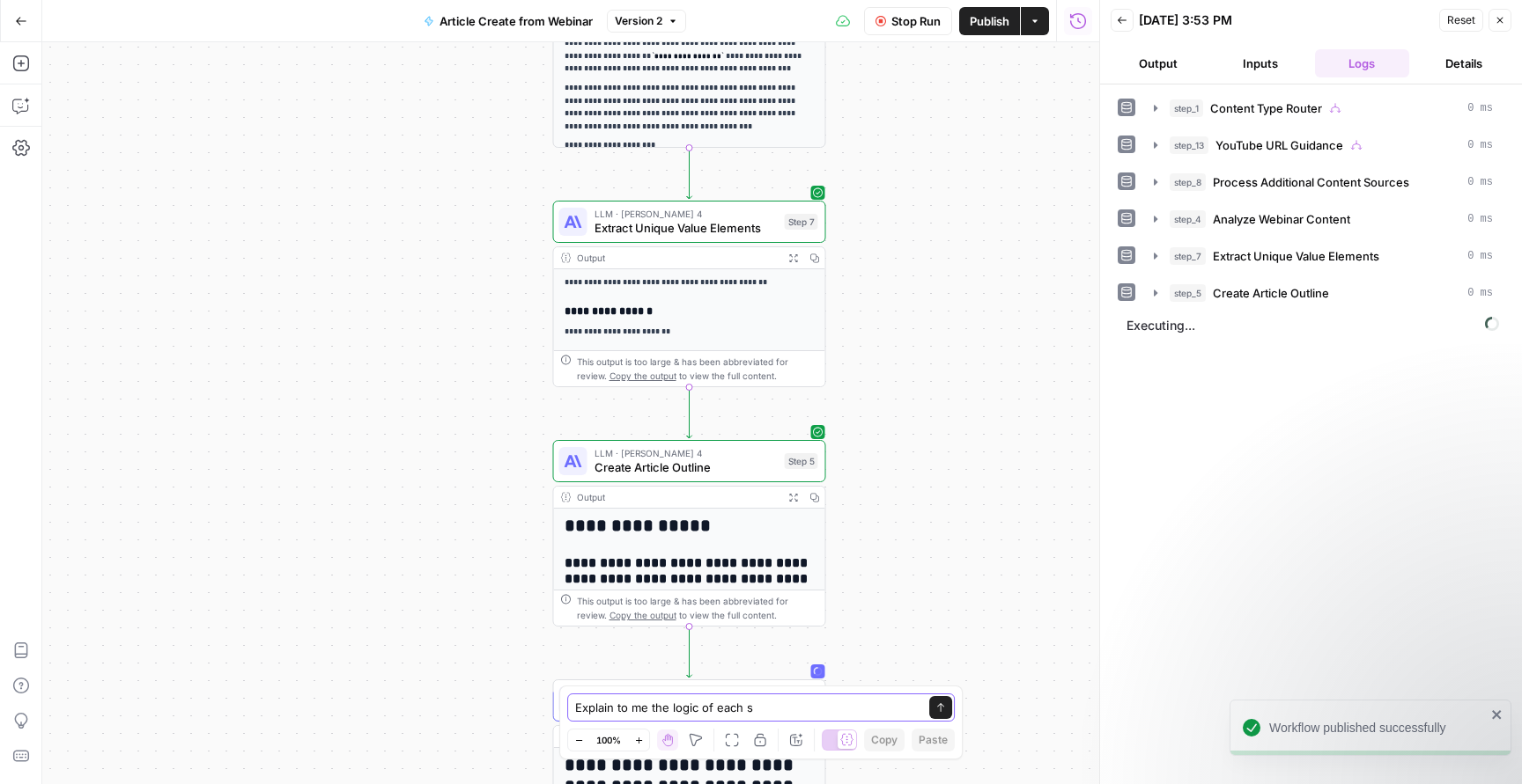
click at [836, 706] on textarea "Explain to me the logic of each s" at bounding box center [743, 707] width 336 height 17
type textarea "Explain to me the logic of each step here"
click at [1496, 705] on div "Workflow published successfully" at bounding box center [1370, 728] width 282 height 57
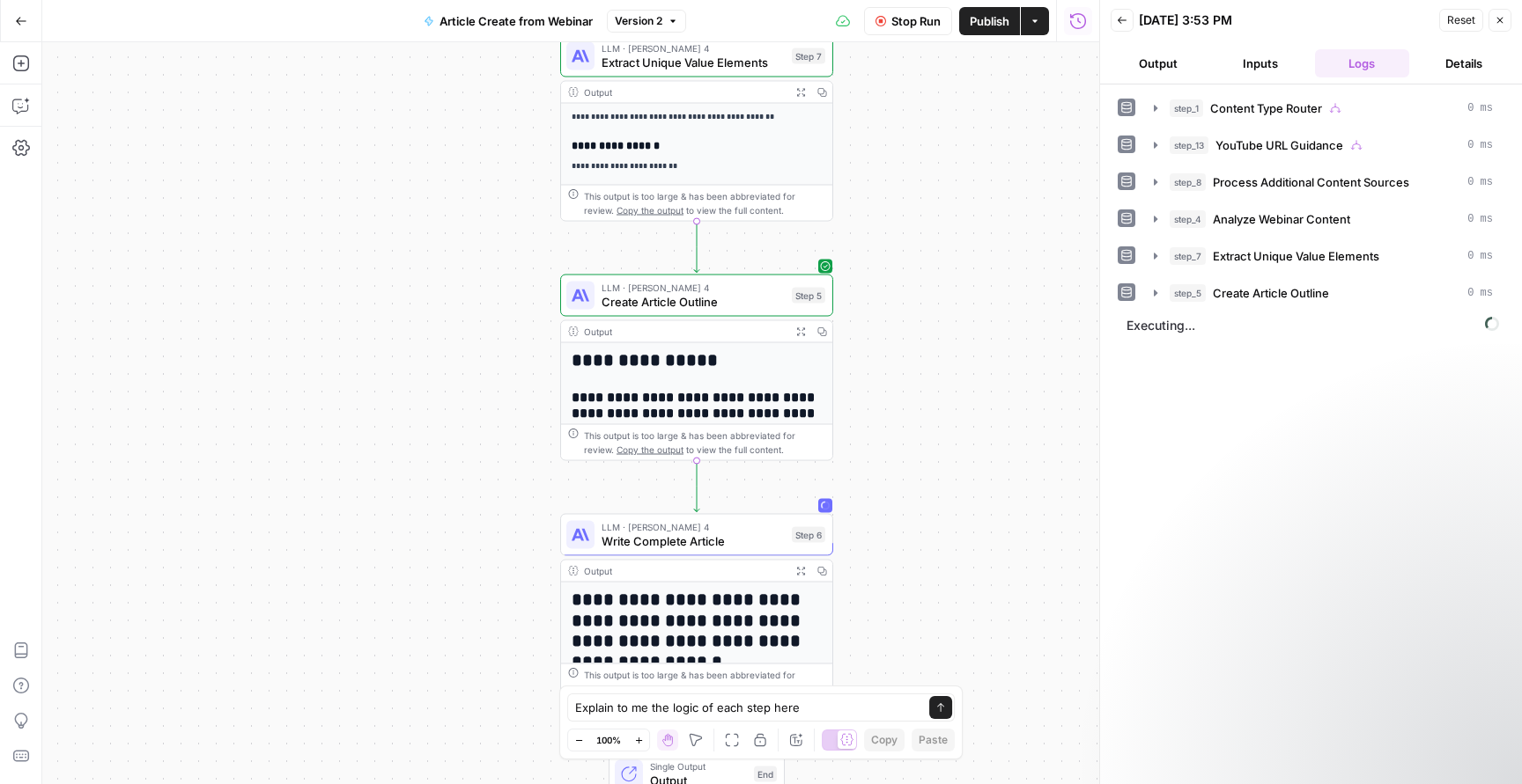
click at [951, 709] on button "Send" at bounding box center [940, 707] width 23 height 23
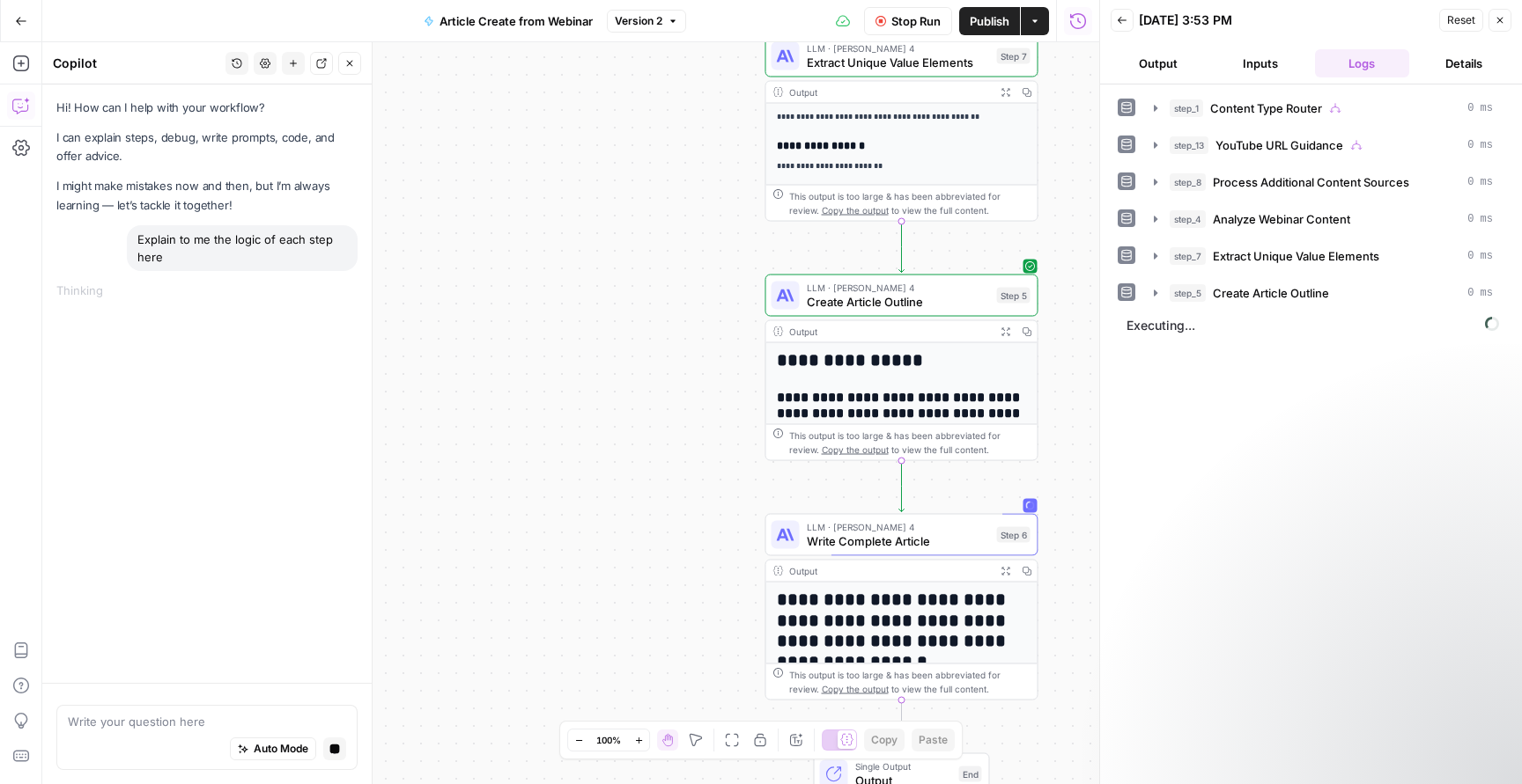
click at [1149, 62] on button "Output" at bounding box center [1158, 63] width 95 height 28
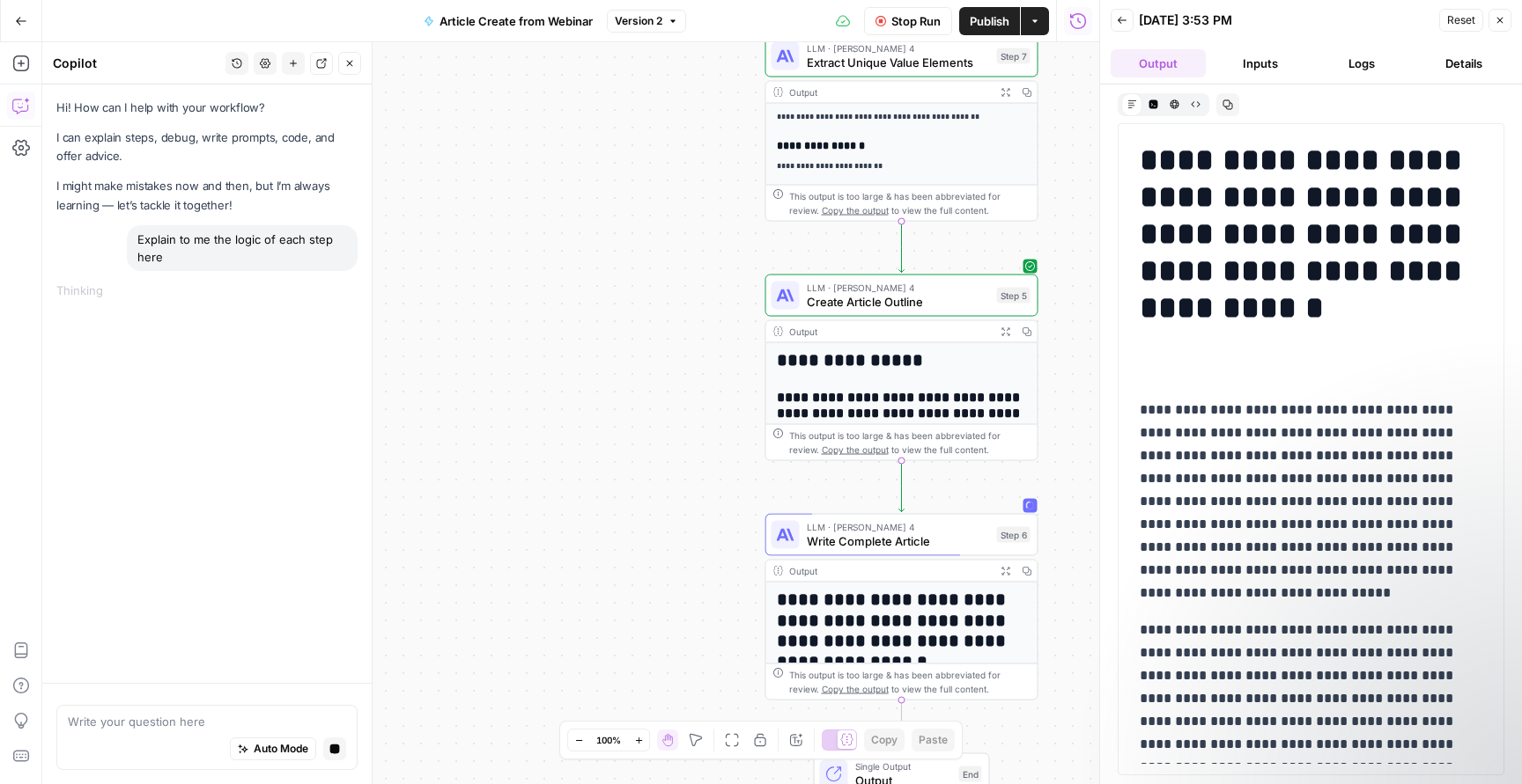
click at [1123, 26] on button "Back" at bounding box center [1122, 20] width 23 height 23
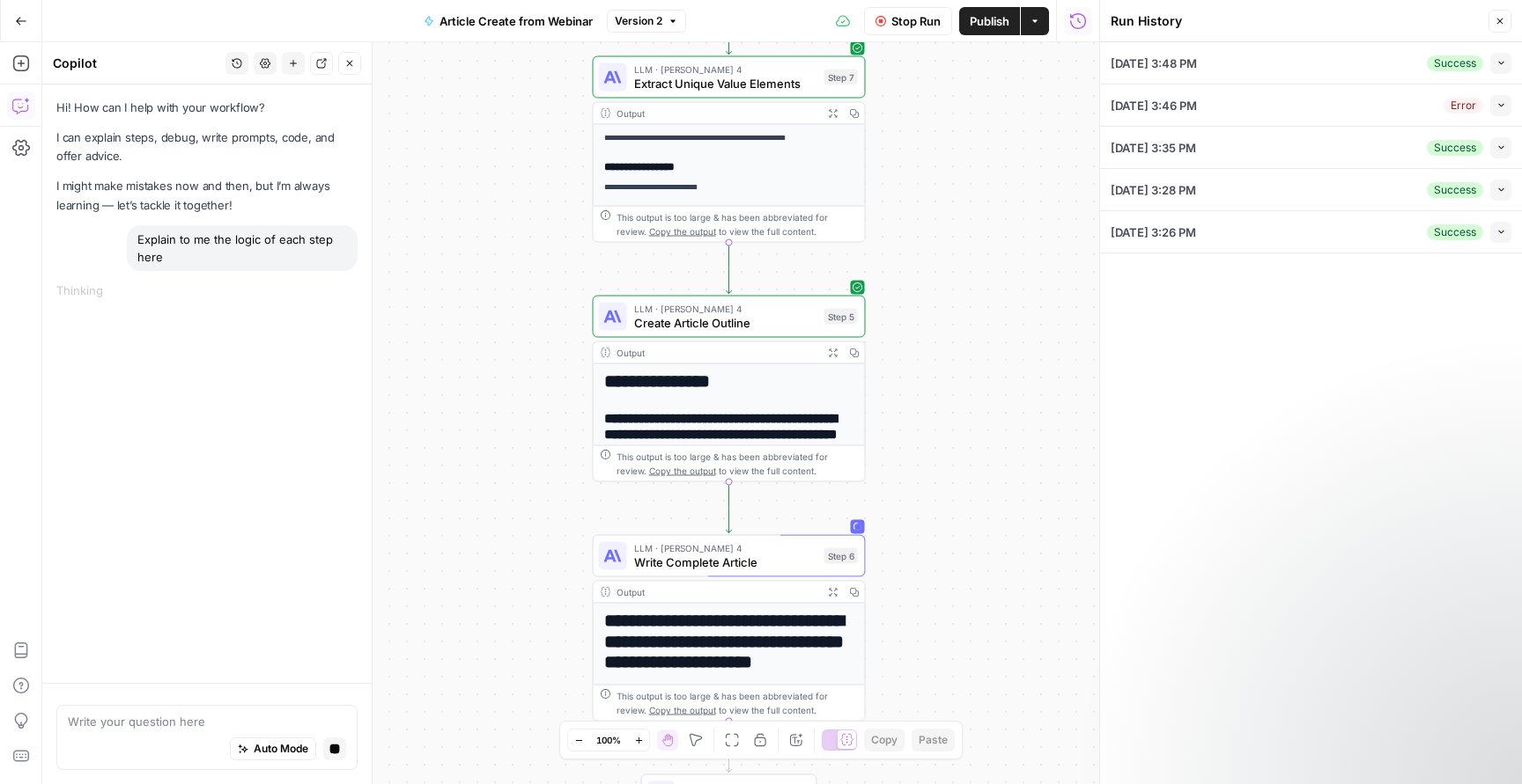
click at [876, 185] on div "**********" at bounding box center [570, 413] width 1057 height 742
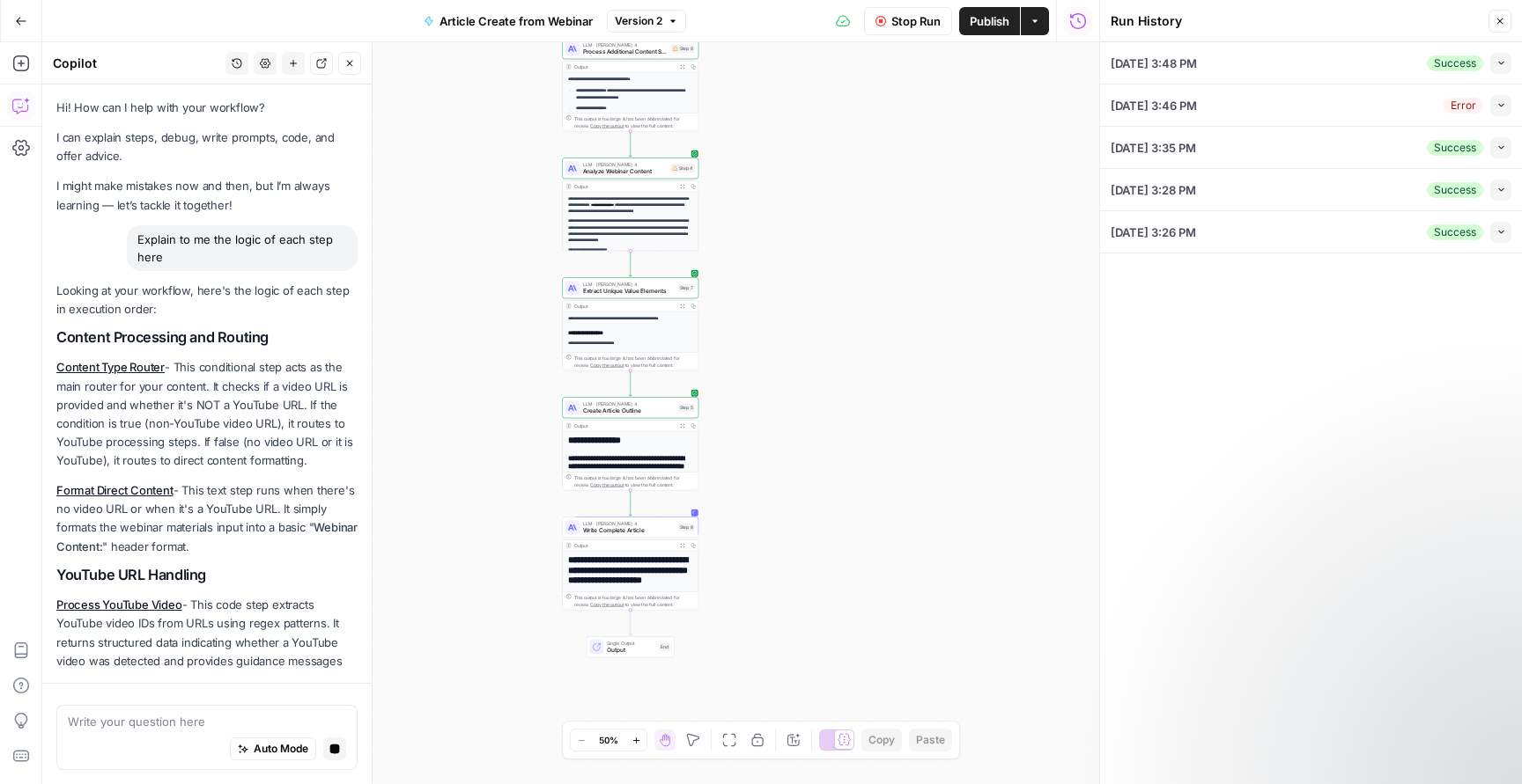
click at [904, 21] on span "Stop Run" at bounding box center [916, 21] width 49 height 17
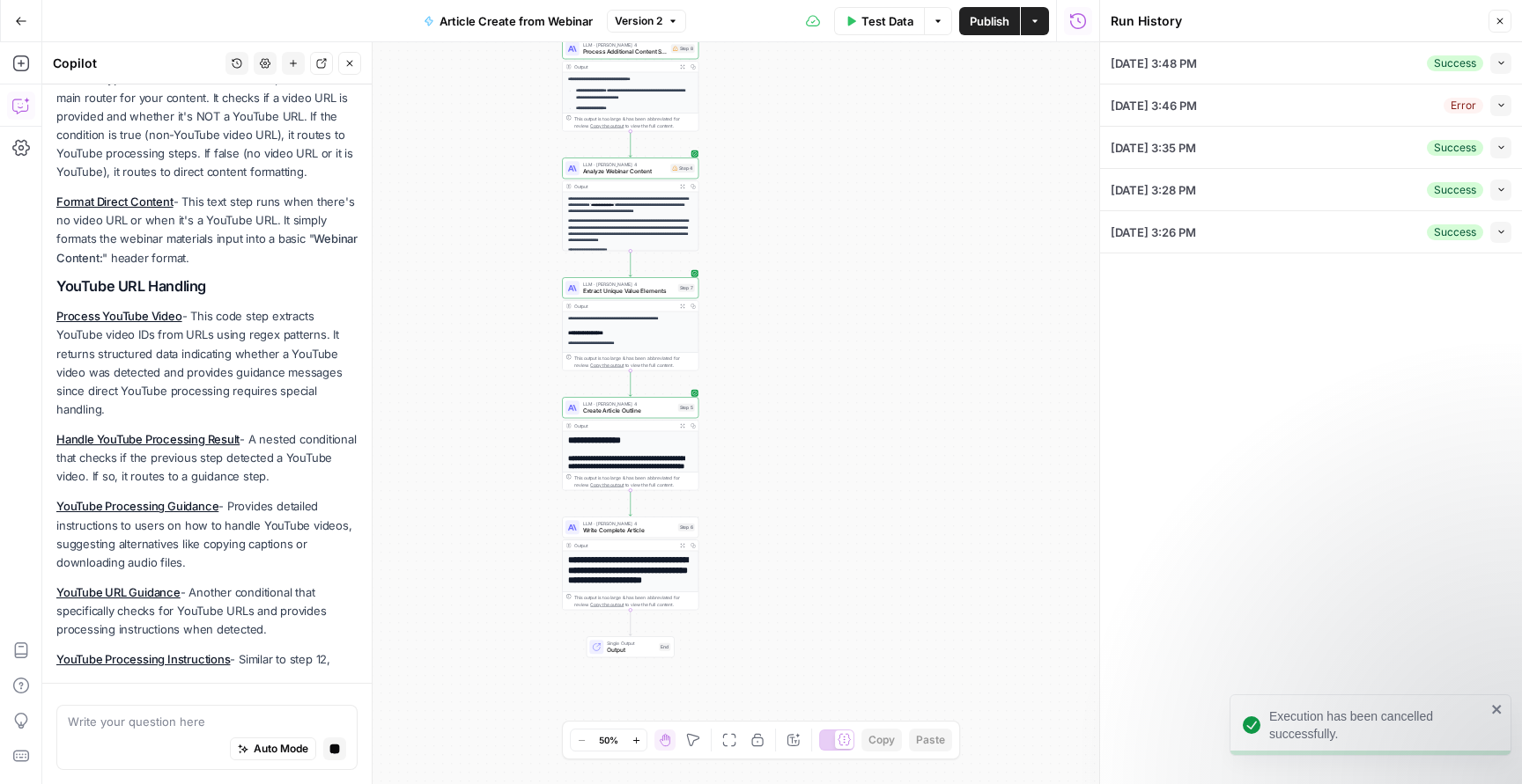
click at [1494, 706] on icon "close" at bounding box center [1497, 709] width 13 height 14
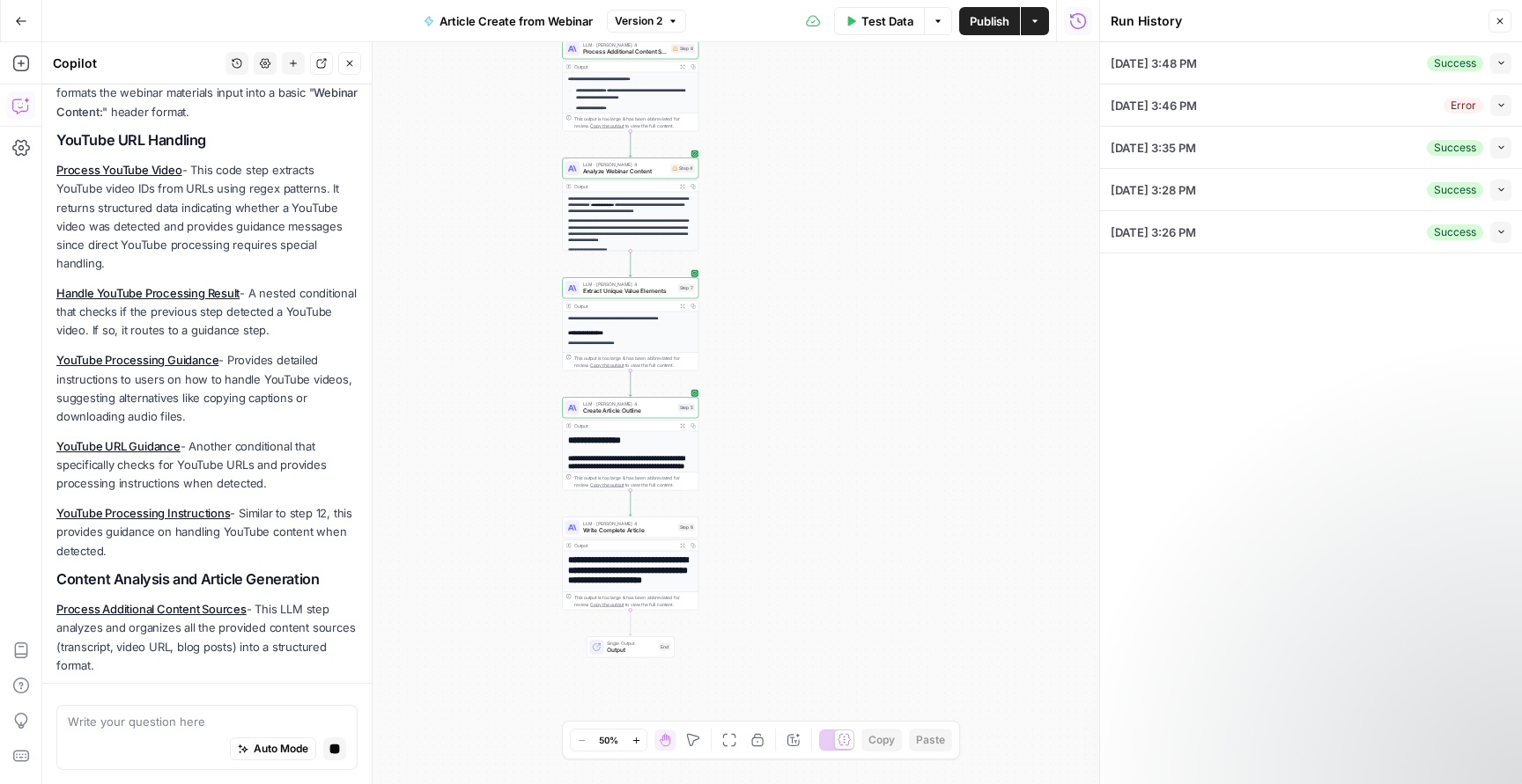
click at [1039, 19] on icon "button" at bounding box center [1035, 21] width 11 height 11
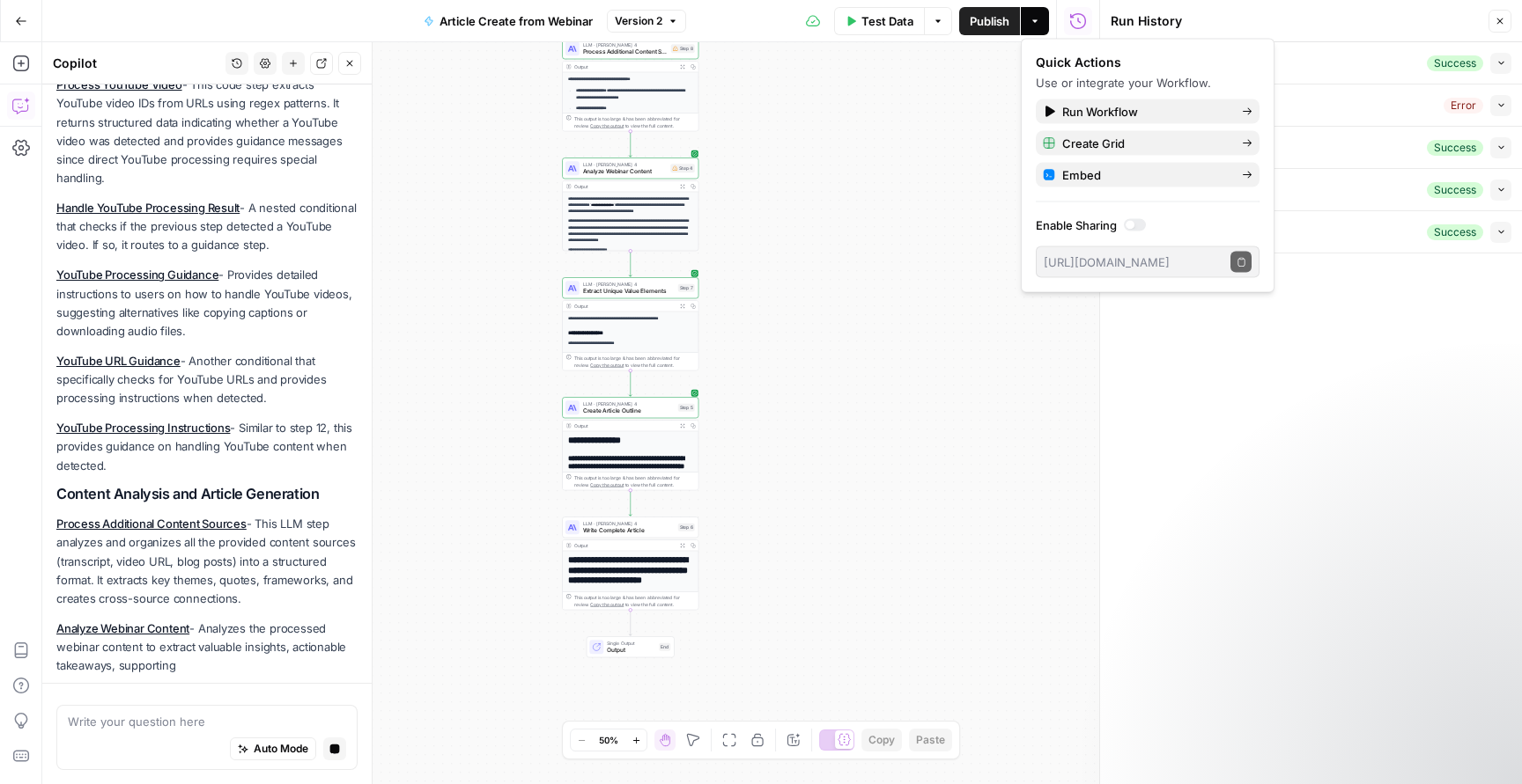
click at [937, 22] on icon "button" at bounding box center [938, 21] width 11 height 11
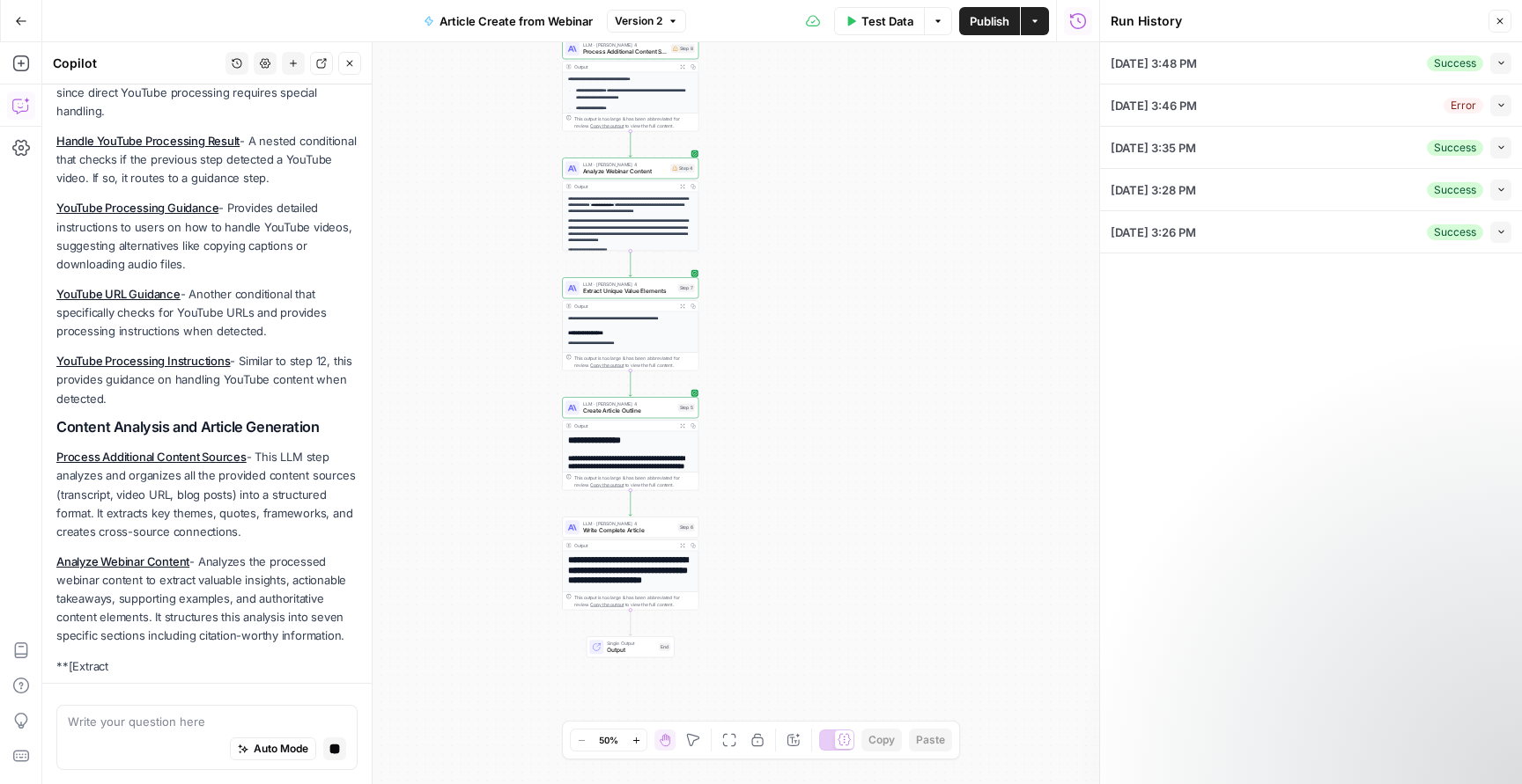
click at [989, 177] on div "**********" at bounding box center [570, 413] width 1057 height 742
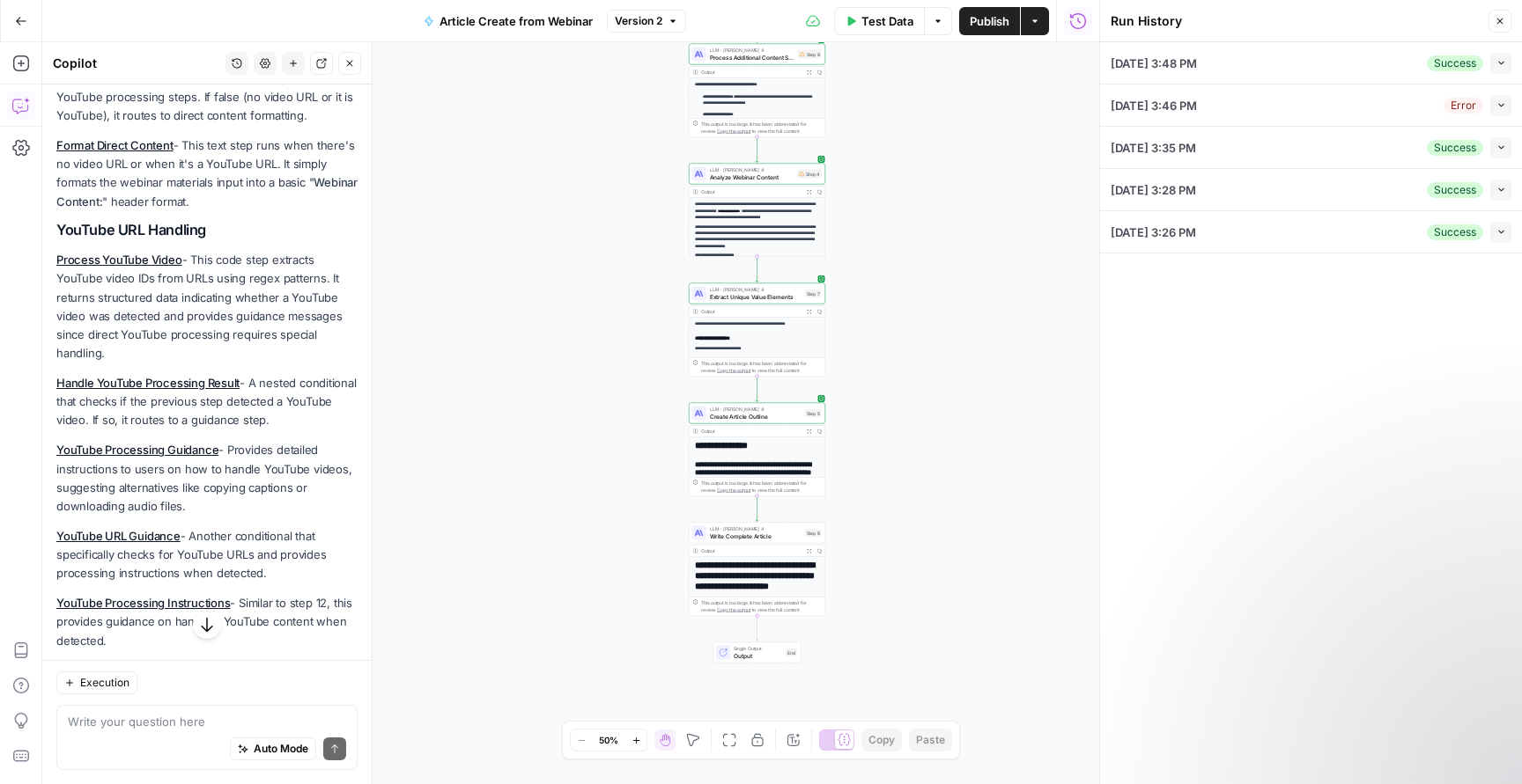
scroll to position [366, 0]
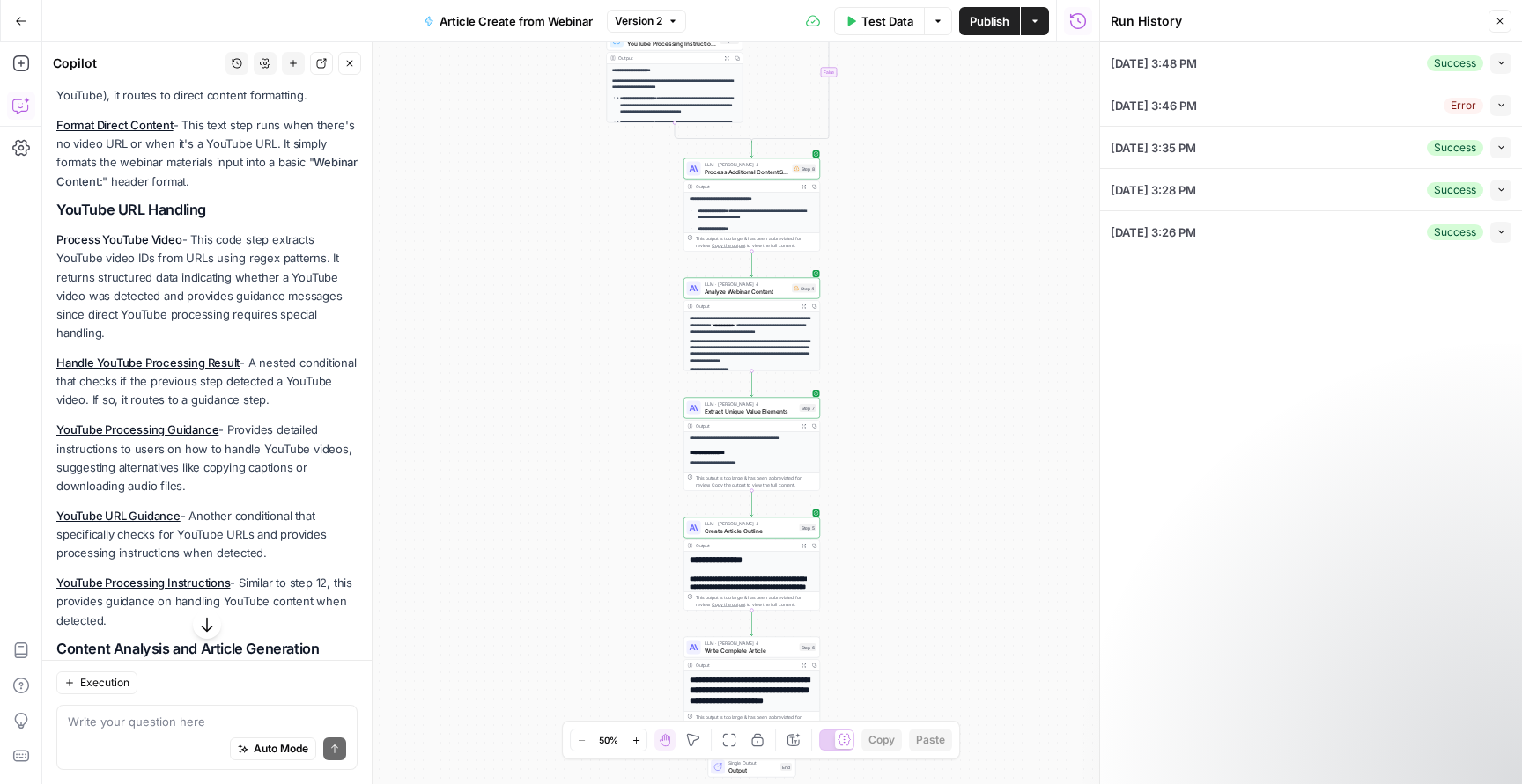
drag, startPoint x: 576, startPoint y: 246, endPoint x: 570, endPoint y: 556, distance: 310.1
click at [570, 556] on div "**********" at bounding box center [570, 413] width 1057 height 742
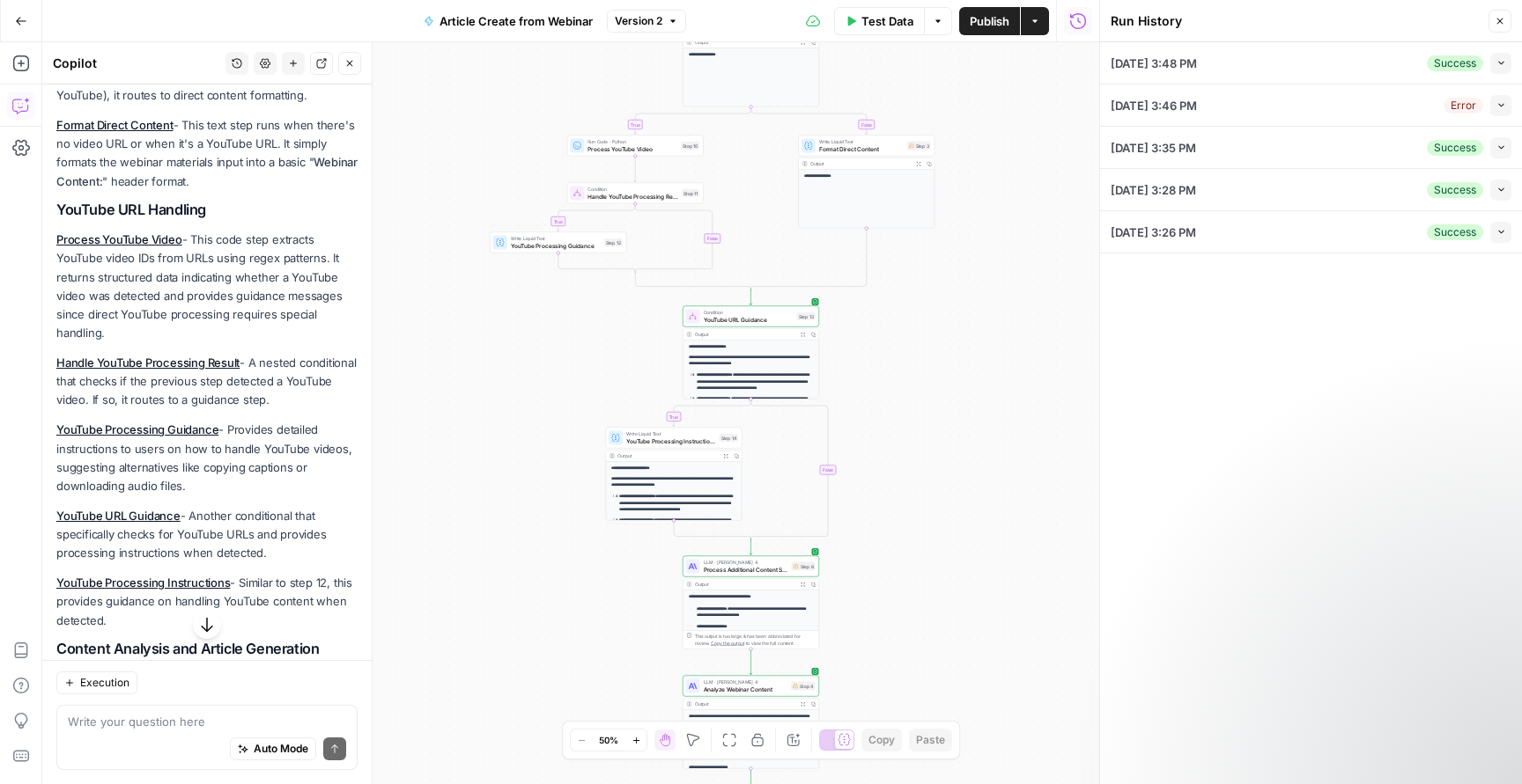
drag, startPoint x: 577, startPoint y: 248, endPoint x: 577, endPoint y: 459, distance: 211.0
click at [577, 459] on div "**********" at bounding box center [570, 413] width 1057 height 742
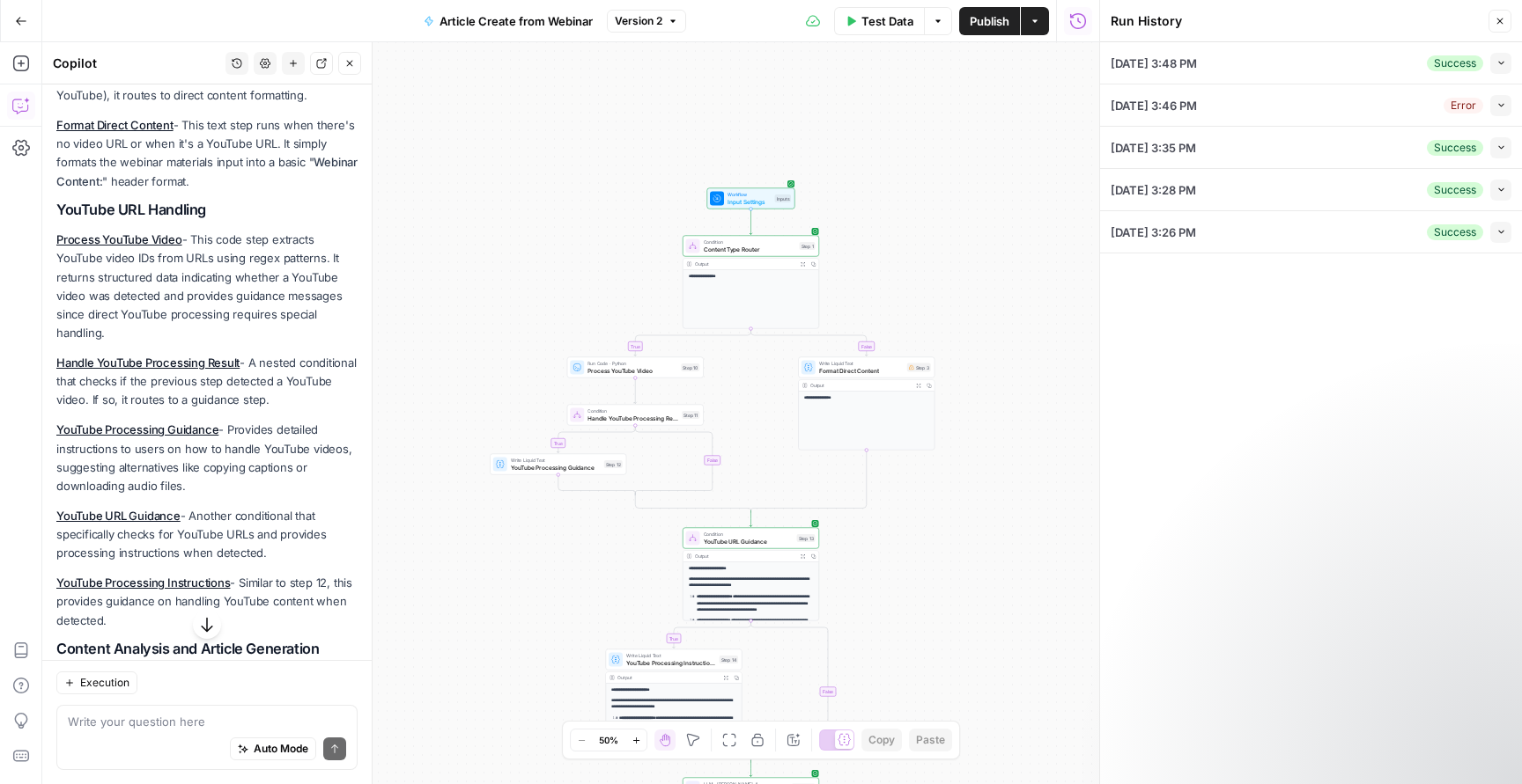
drag, startPoint x: 536, startPoint y: 142, endPoint x: 536, endPoint y: 356, distance: 214.0
click at [536, 356] on div "**********" at bounding box center [570, 413] width 1057 height 742
